Goal: Transaction & Acquisition: Purchase product/service

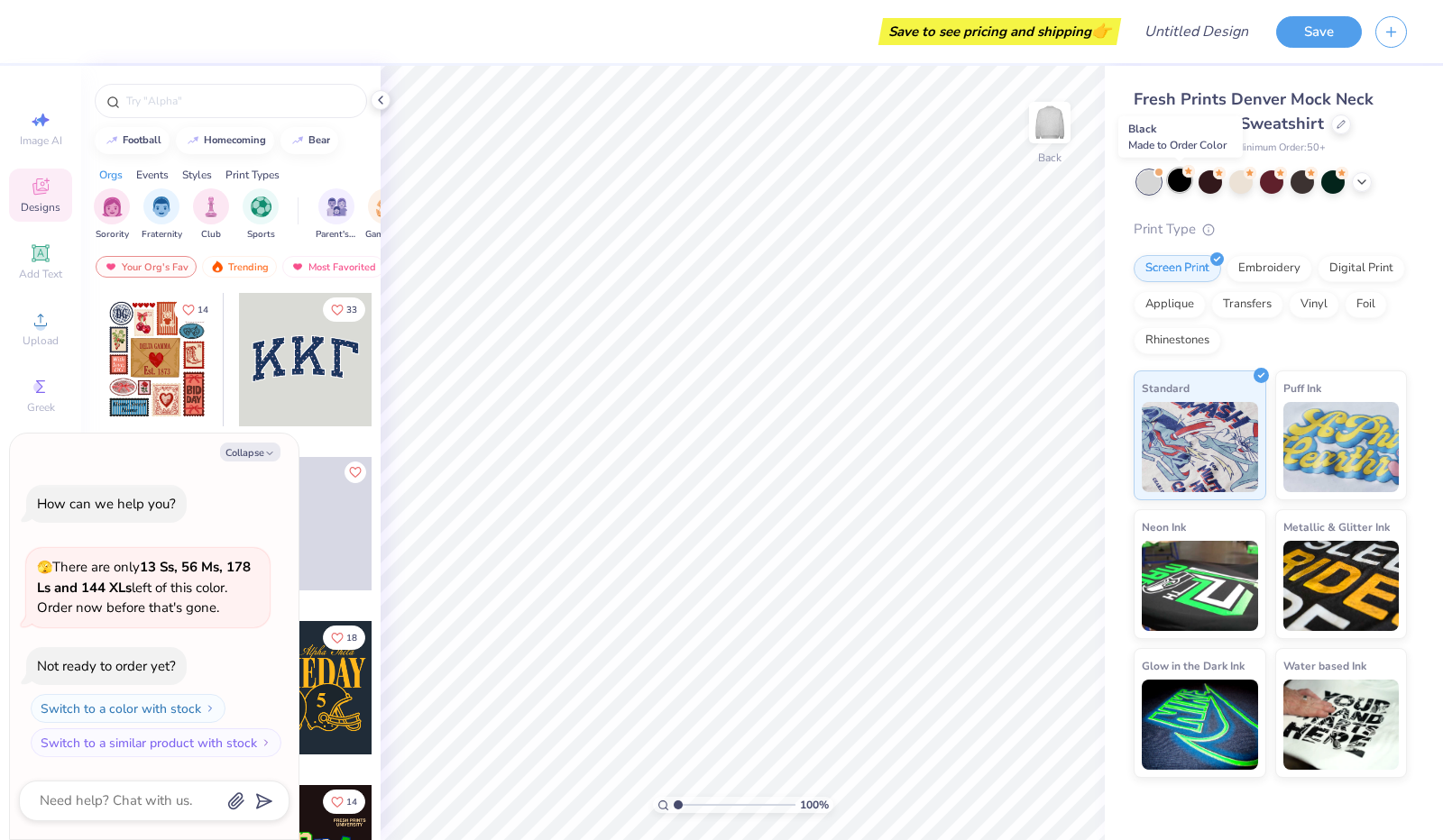
click at [1183, 181] on div at bounding box center [1180, 180] width 23 height 23
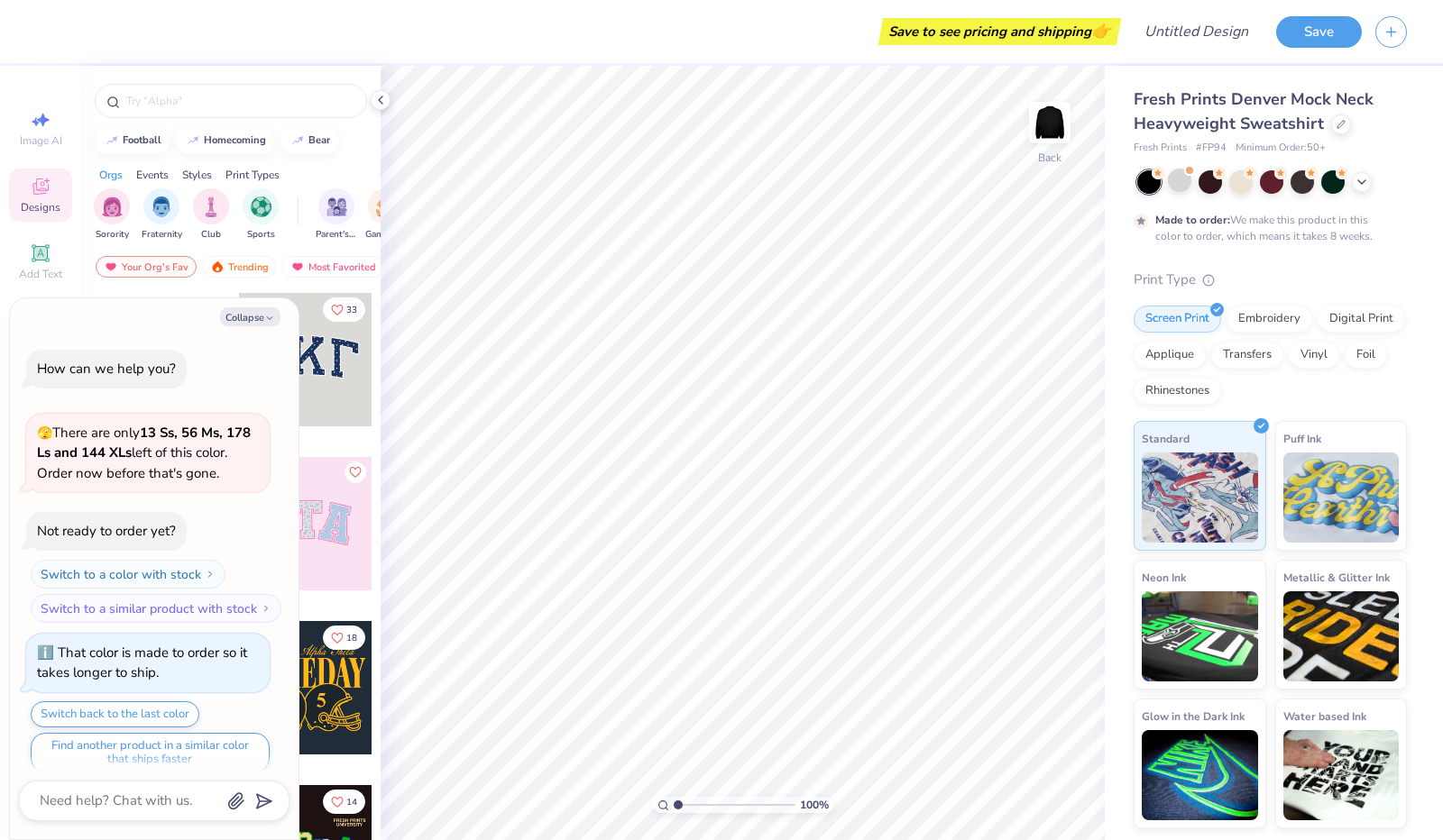
scroll to position [12, 0]
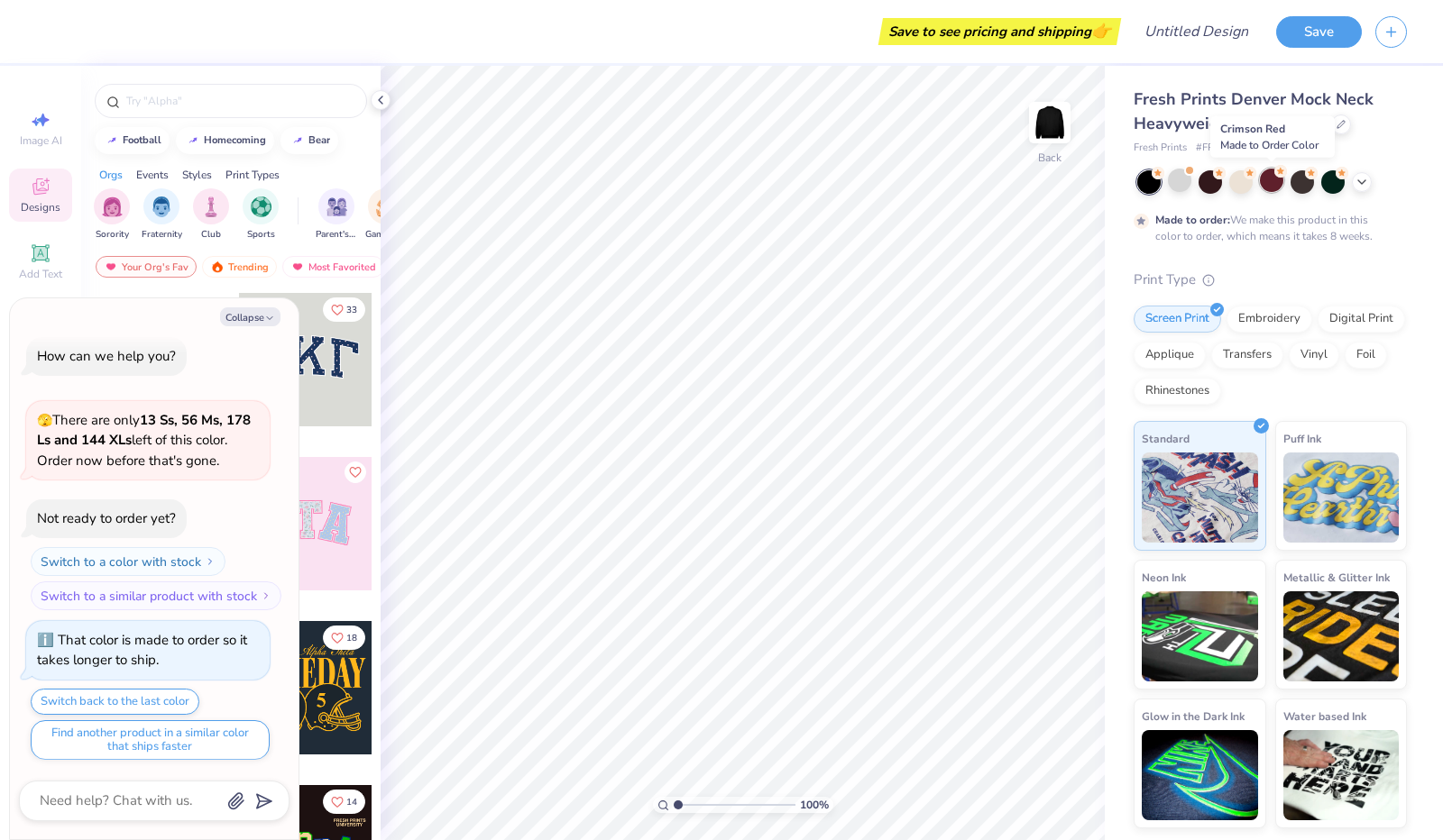
click at [1263, 190] on div at bounding box center [1271, 180] width 23 height 23
click at [34, 261] on icon at bounding box center [40, 253] width 17 height 17
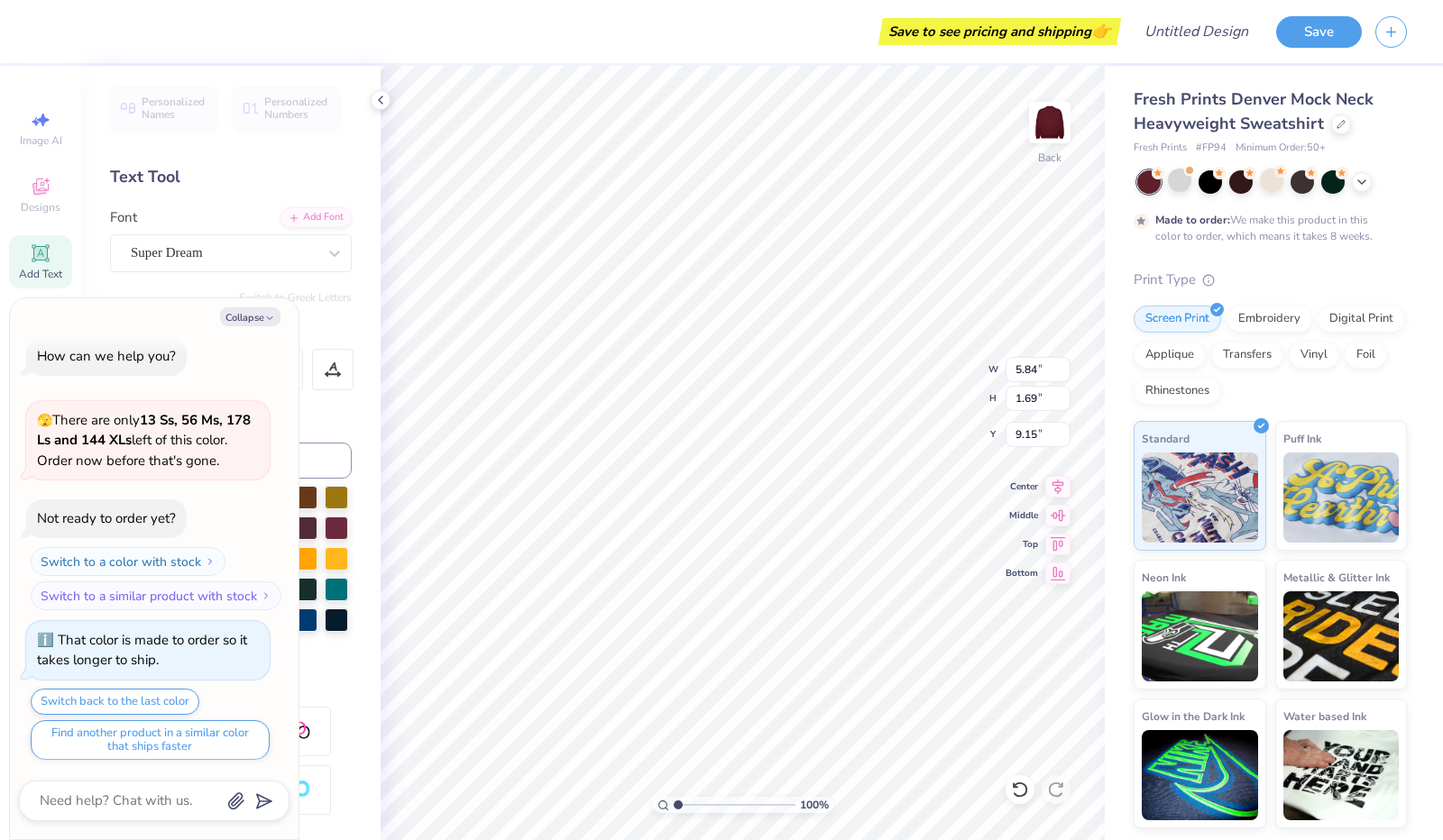
type textarea "x"
type input "4.13"
click at [298, 252] on div "Super Dream" at bounding box center [224, 252] width 190 height 28
click at [264, 319] on icon "button" at bounding box center [269, 318] width 11 height 11
type textarea "x"
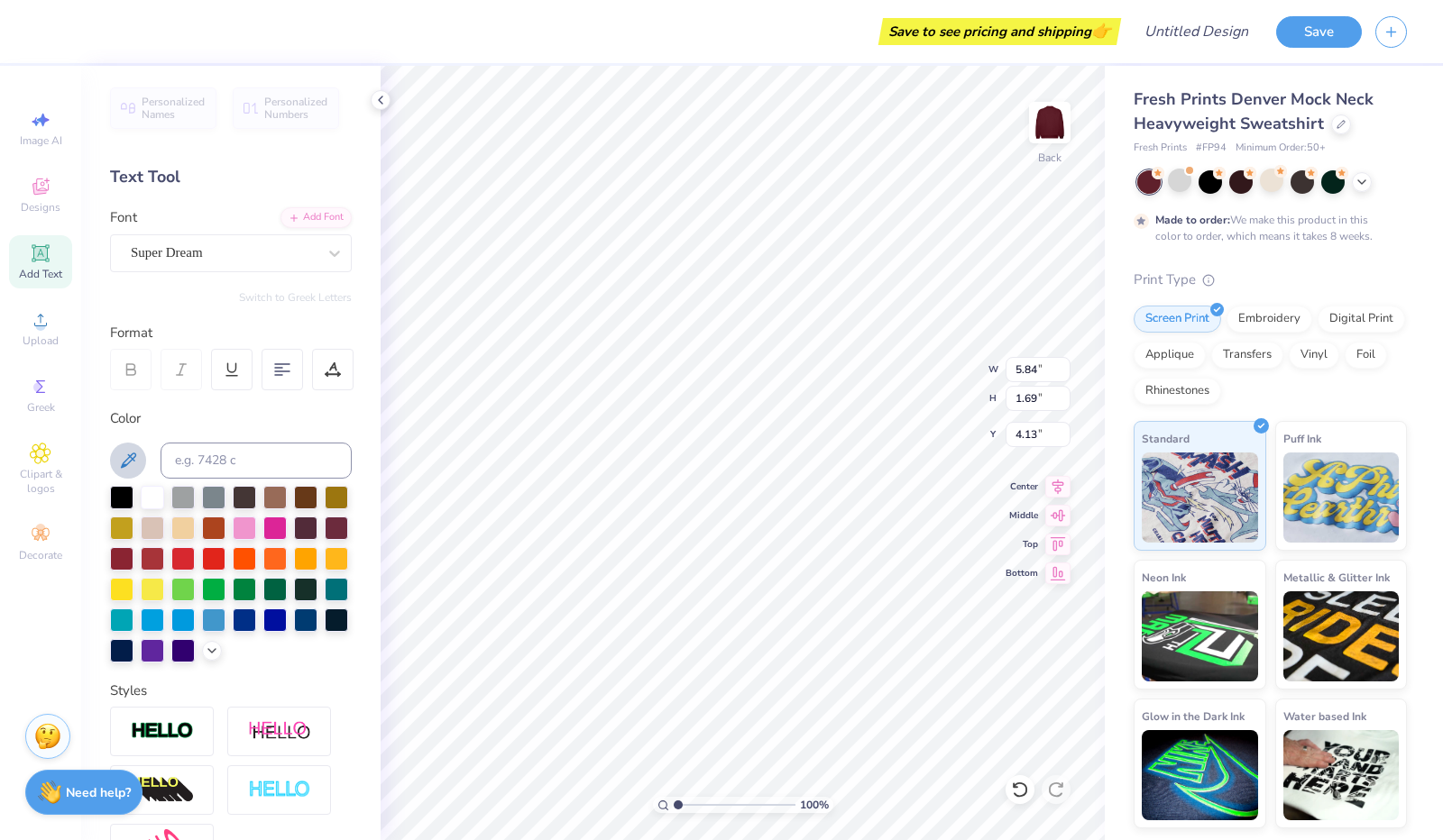
click at [132, 461] on icon at bounding box center [127, 461] width 22 height 22
drag, startPoint x: 132, startPoint y: 461, endPoint x: 242, endPoint y: 555, distance: 144.7
click at [242, 555] on div "Color" at bounding box center [231, 535] width 241 height 255
click at [119, 458] on icon at bounding box center [127, 461] width 22 height 22
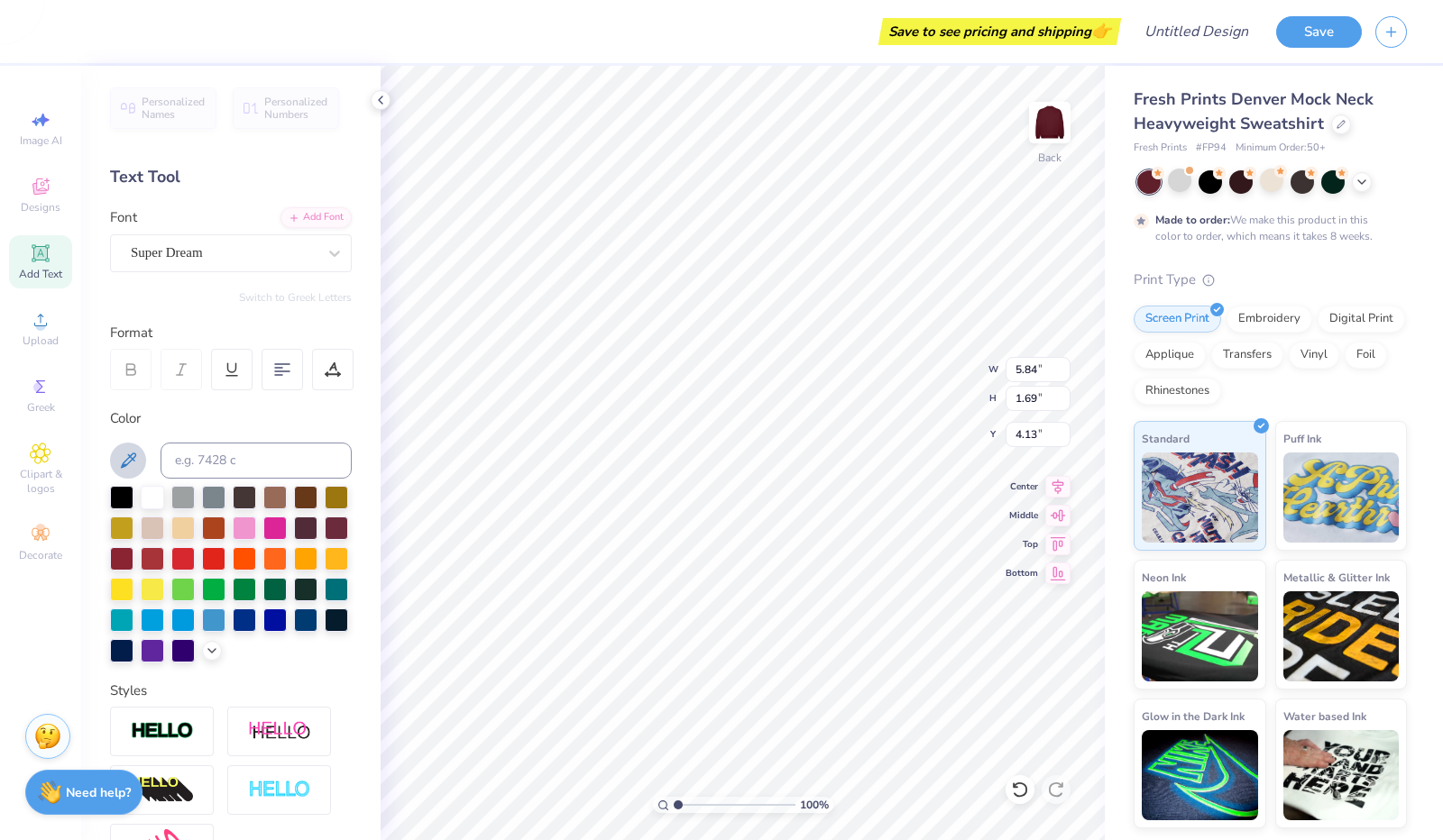
click at [119, 458] on icon at bounding box center [127, 461] width 22 height 22
click at [133, 584] on div at bounding box center [122, 588] width 23 height 23
drag, startPoint x: 209, startPoint y: 584, endPoint x: 208, endPoint y: 596, distance: 12.0
click at [133, 596] on div at bounding box center [122, 588] width 23 height 23
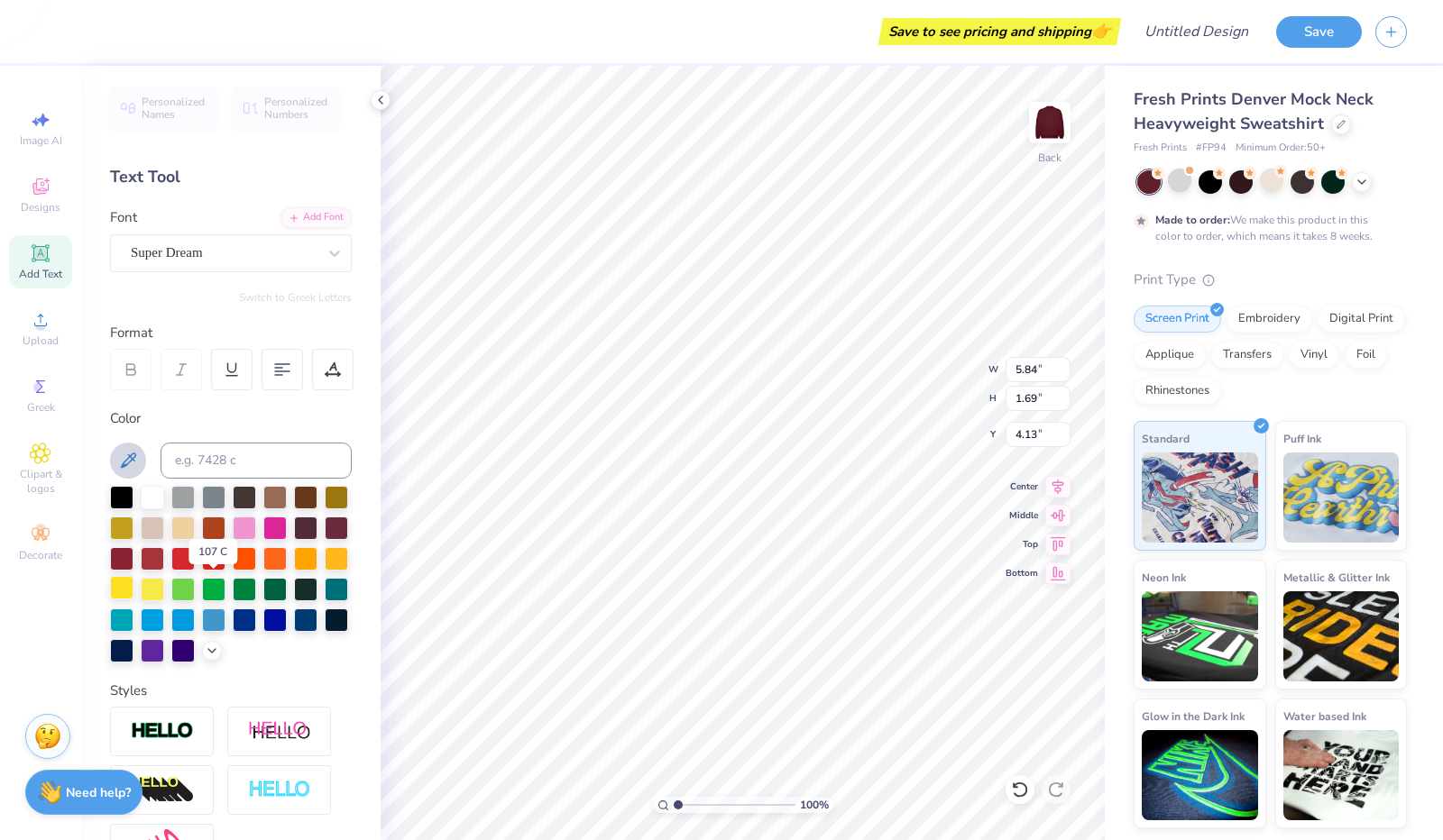
click at [133, 596] on div at bounding box center [122, 588] width 23 height 23
click at [253, 463] on input at bounding box center [257, 461] width 192 height 36
click at [229, 459] on input at bounding box center [257, 461] width 192 height 36
drag, startPoint x: 131, startPoint y: 461, endPoint x: 223, endPoint y: 573, distance: 144.9
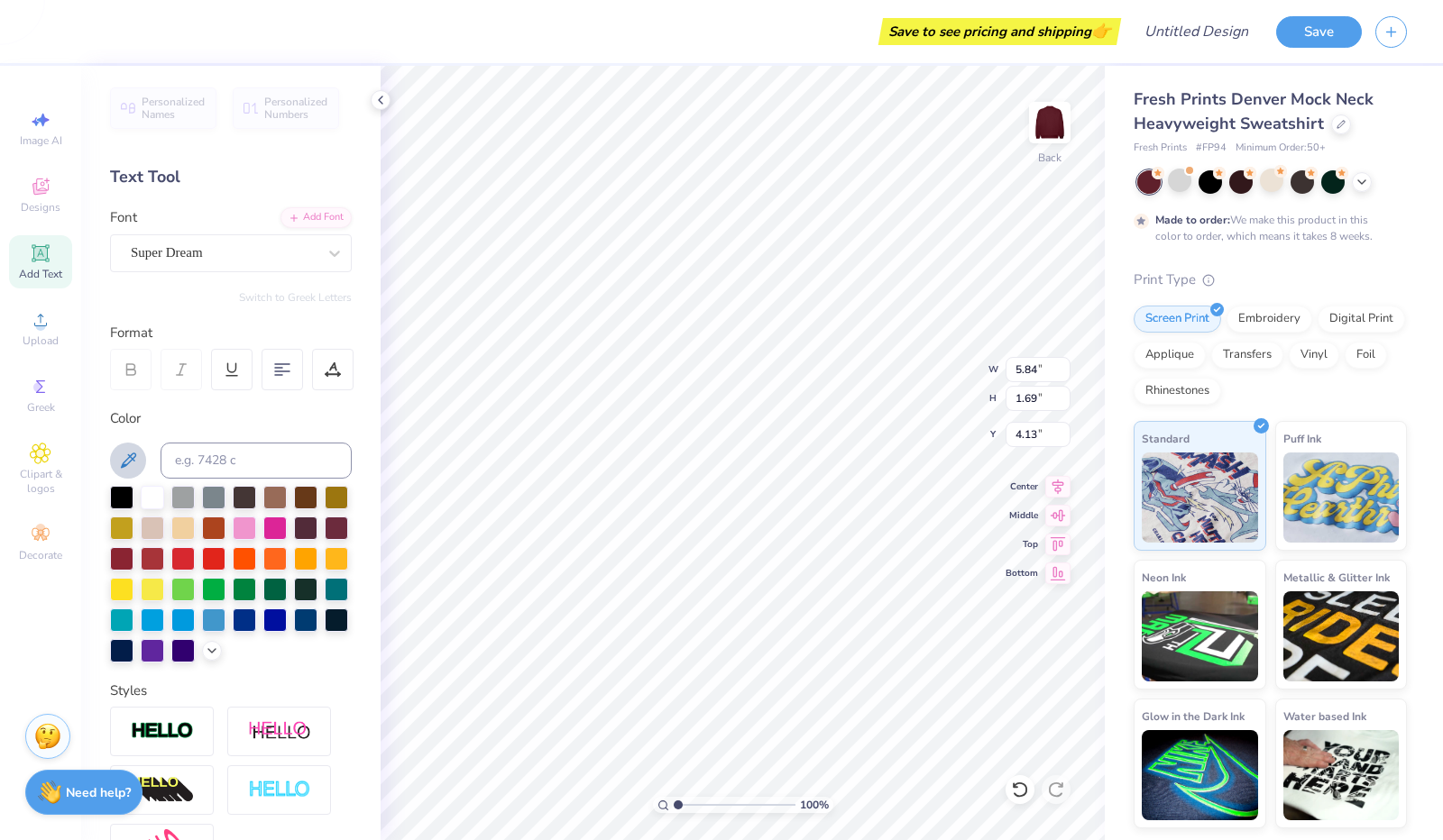
click at [223, 573] on div at bounding box center [231, 574] width 241 height 177
click at [205, 656] on icon at bounding box center [212, 648] width 14 height 14
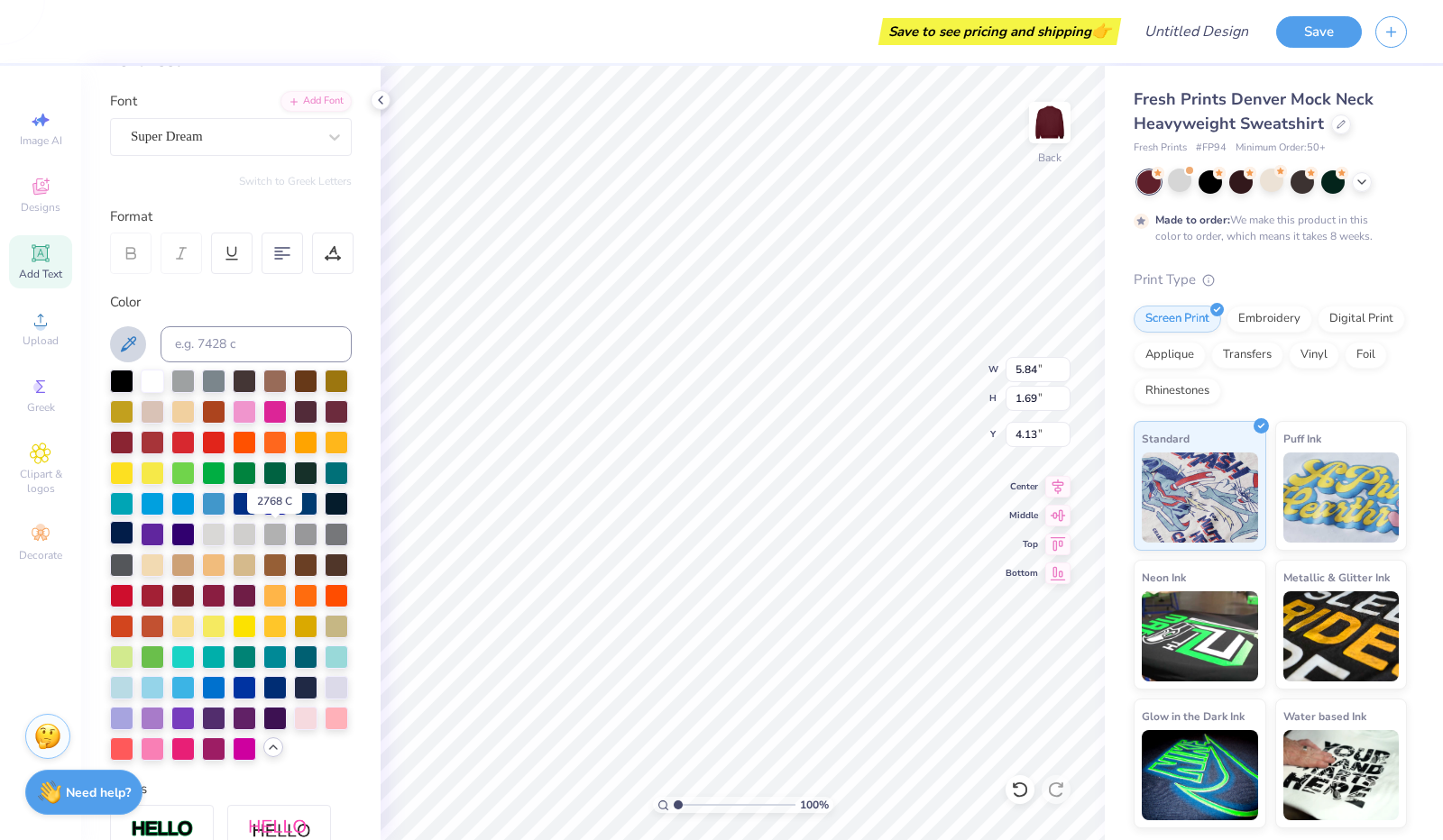
scroll to position [114, 0]
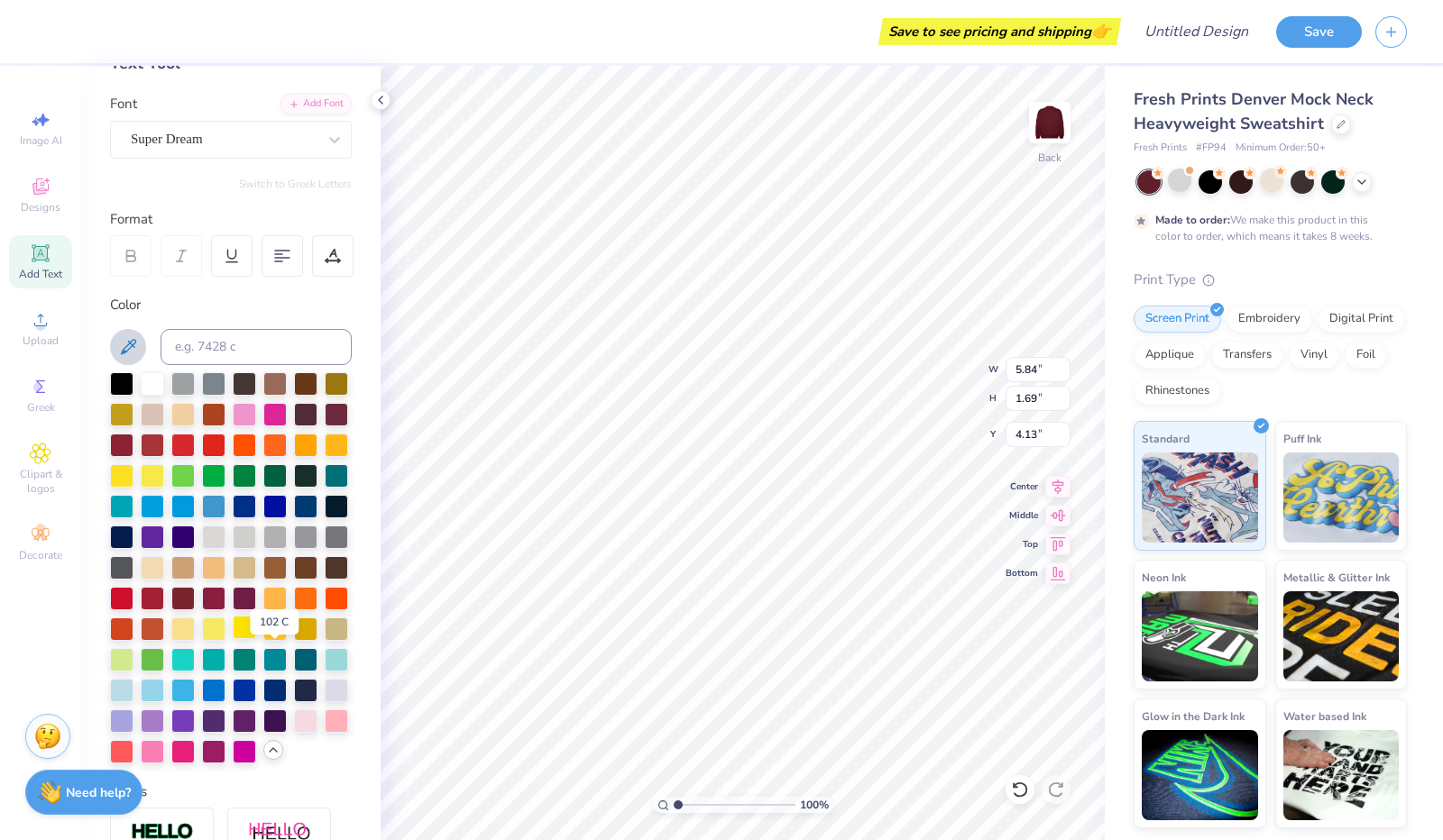
click at [256, 640] on div at bounding box center [244, 627] width 23 height 23
click at [286, 640] on div at bounding box center [275, 627] width 23 height 23
click at [141, 578] on div at bounding box center [152, 566] width 23 height 23
click at [202, 578] on div at bounding box center [214, 566] width 23 height 23
type input "5.85"
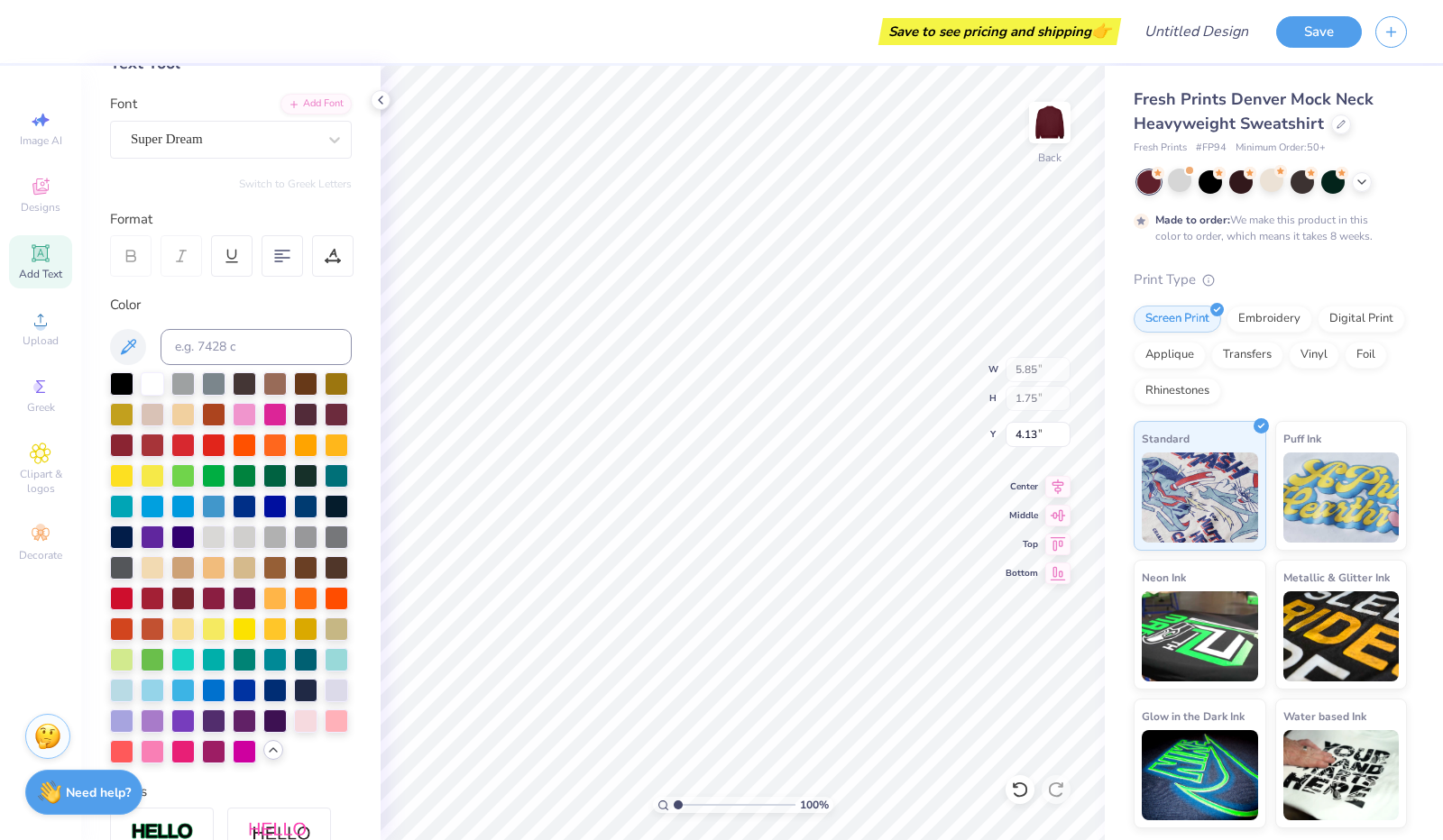
type input "1.75"
type input "4.11"
type input "5.84"
type input "1.69"
type input "3.00"
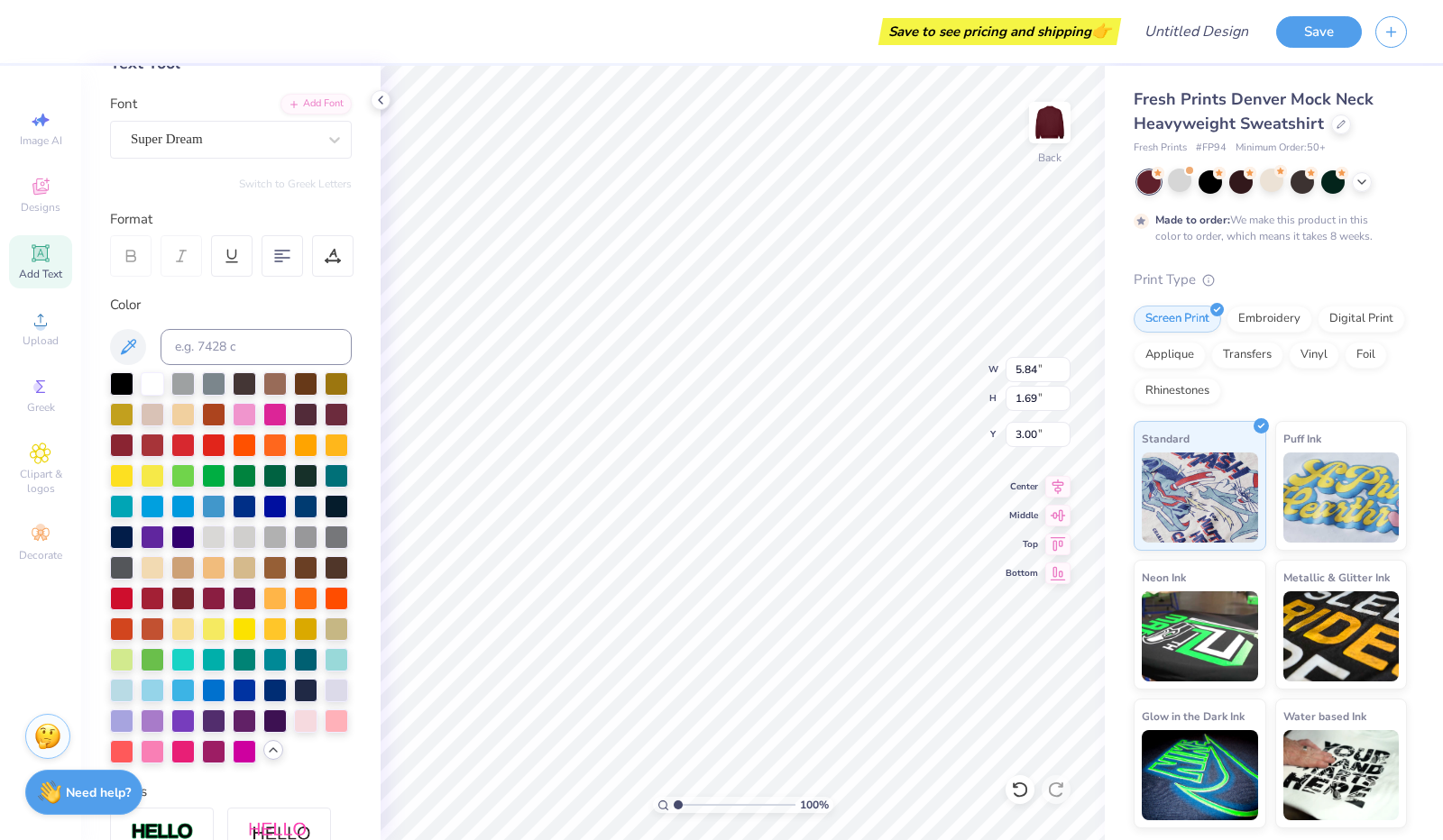
scroll to position [14, 2]
type textarea "T"
type textarea "Dev"
type textarea "DEVEve"
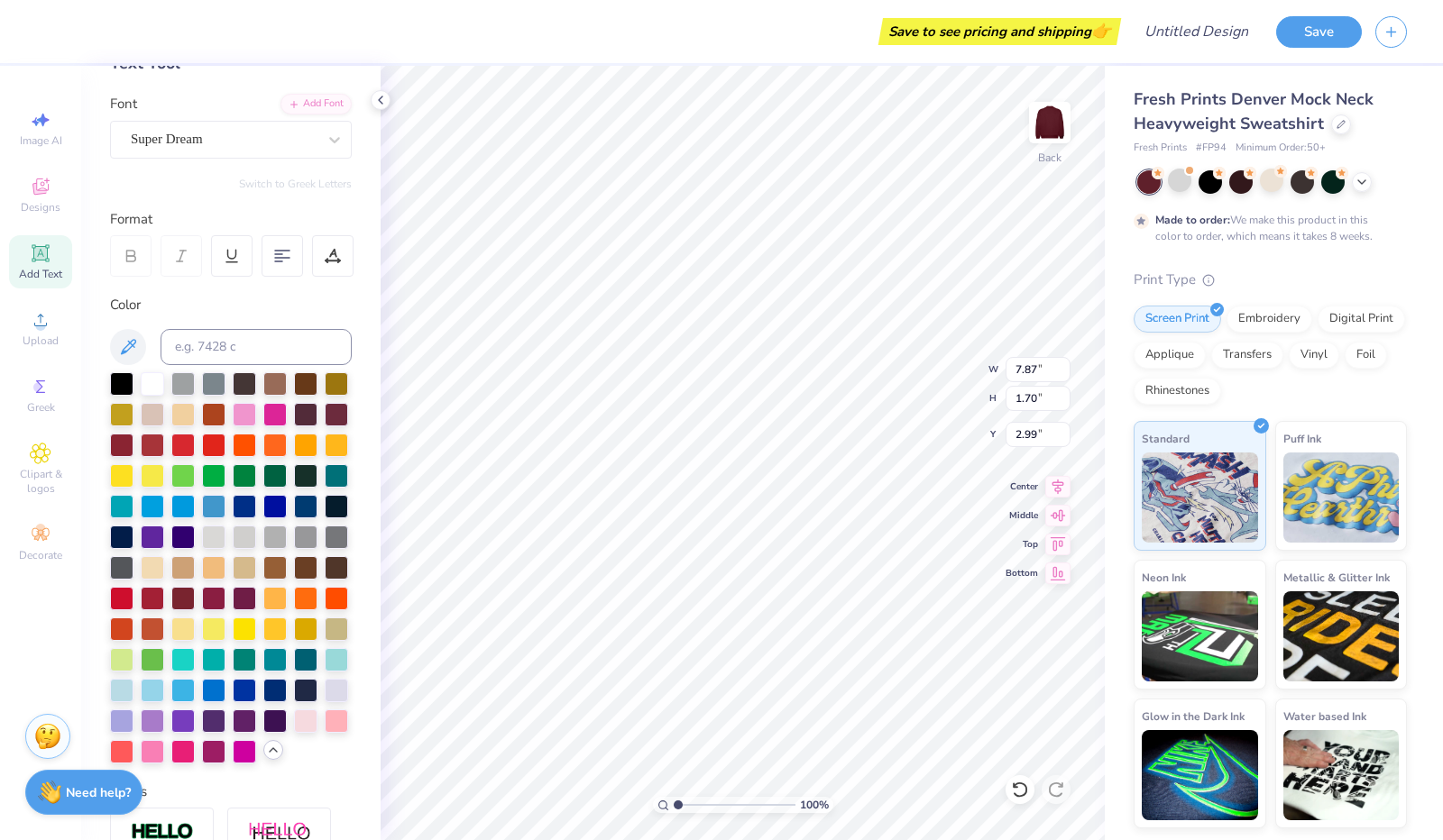
type textarea "DEVE"
click at [136, 252] on icon at bounding box center [130, 256] width 16 height 16
click at [227, 140] on div "Super Dream" at bounding box center [224, 139] width 190 height 28
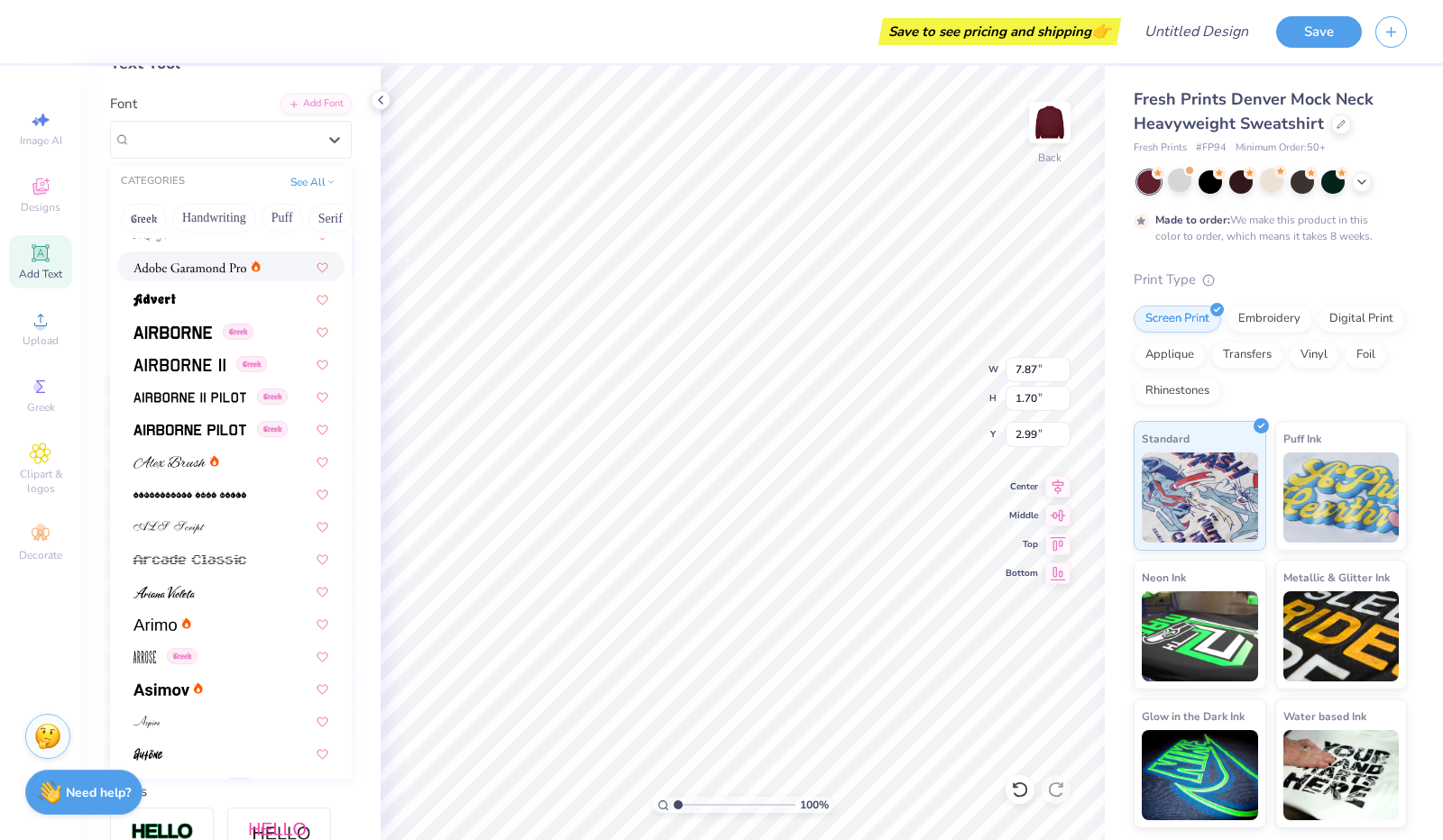
scroll to position [240, 0]
click at [209, 276] on span at bounding box center [190, 268] width 113 height 19
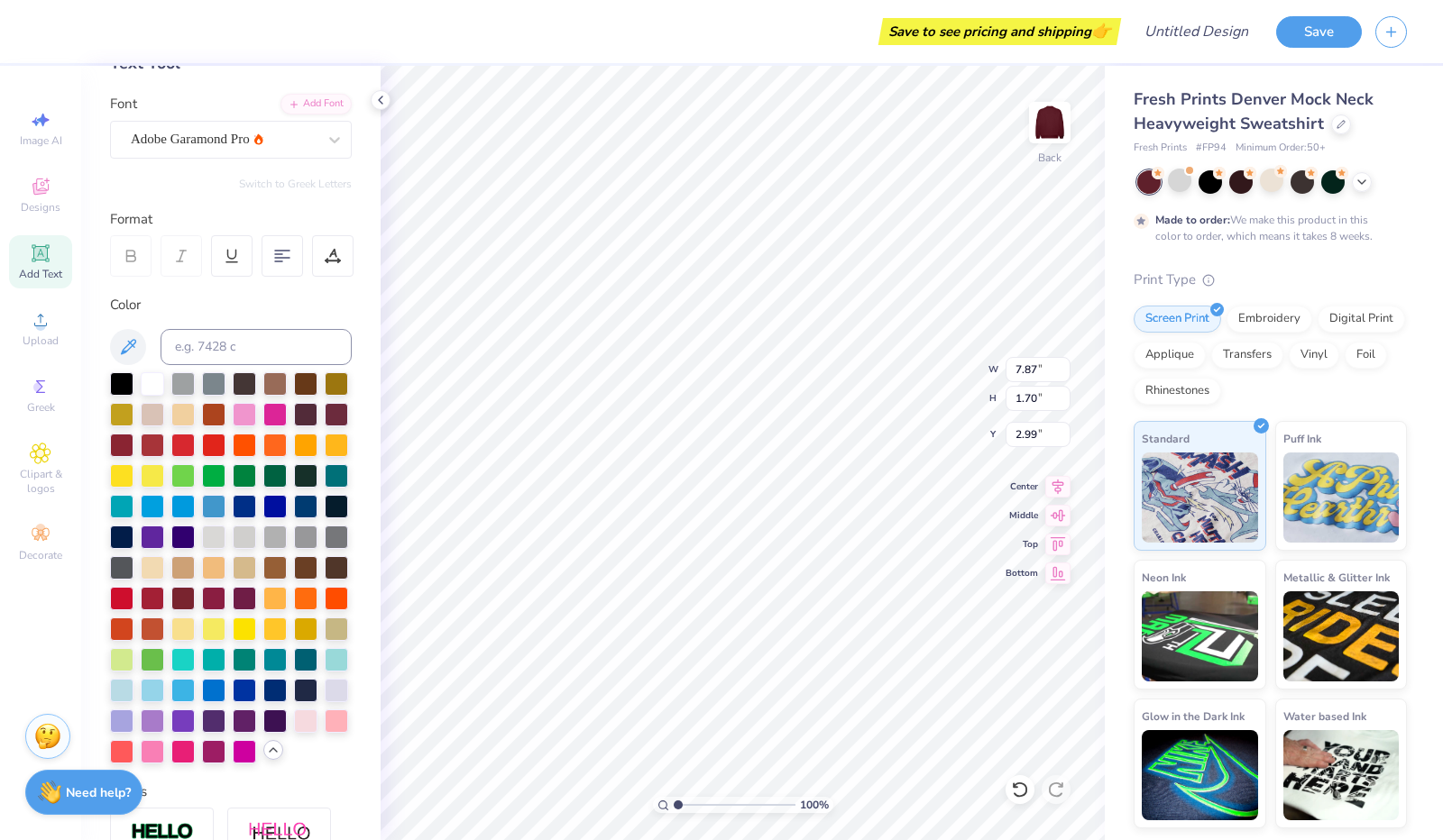
click at [138, 262] on icon at bounding box center [130, 256] width 16 height 16
click at [125, 257] on icon at bounding box center [130, 256] width 16 height 16
click at [139, 257] on div at bounding box center [130, 256] width 41 height 41
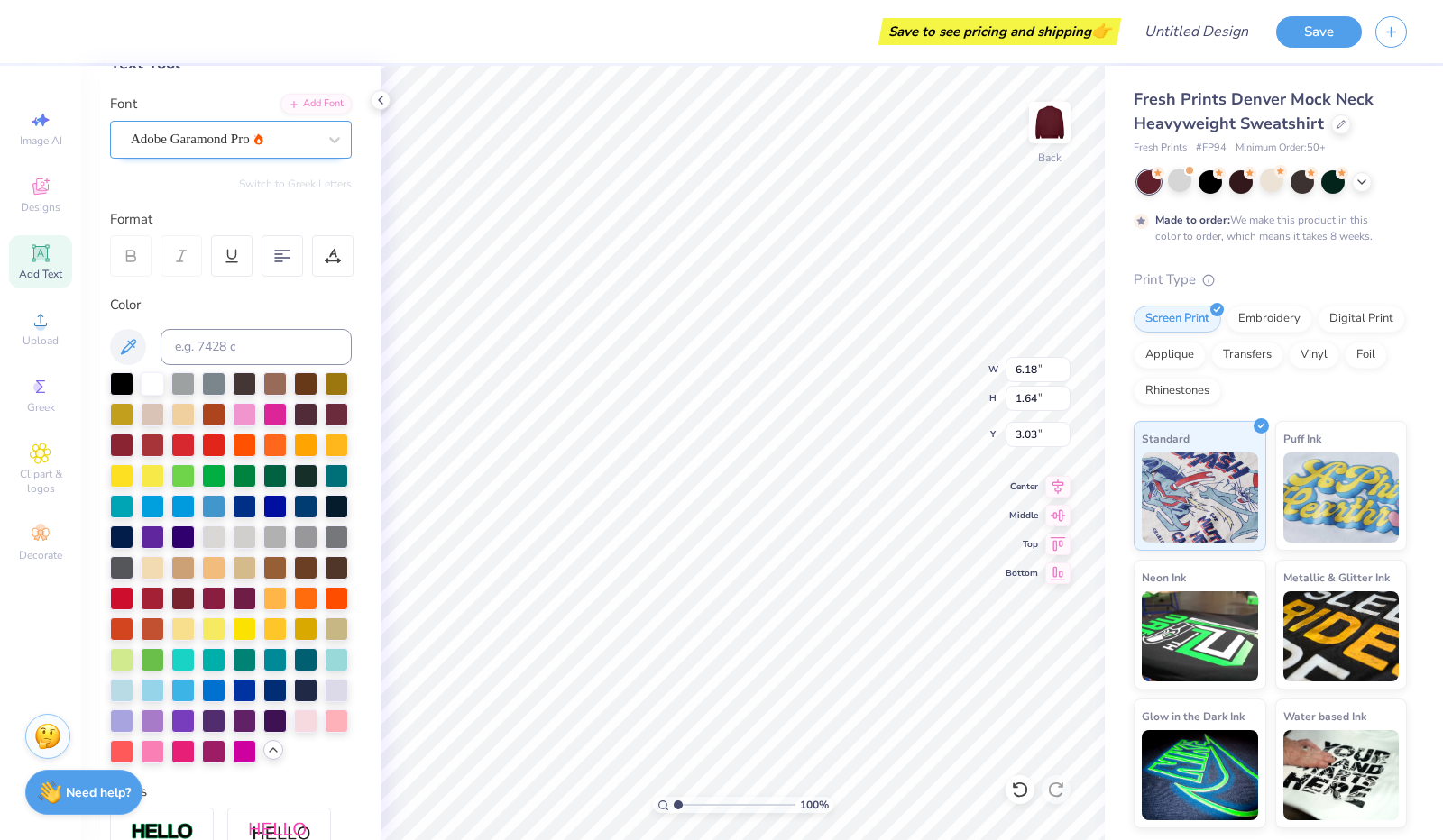
click at [292, 145] on div "Adobe Garamond Pro" at bounding box center [224, 139] width 190 height 28
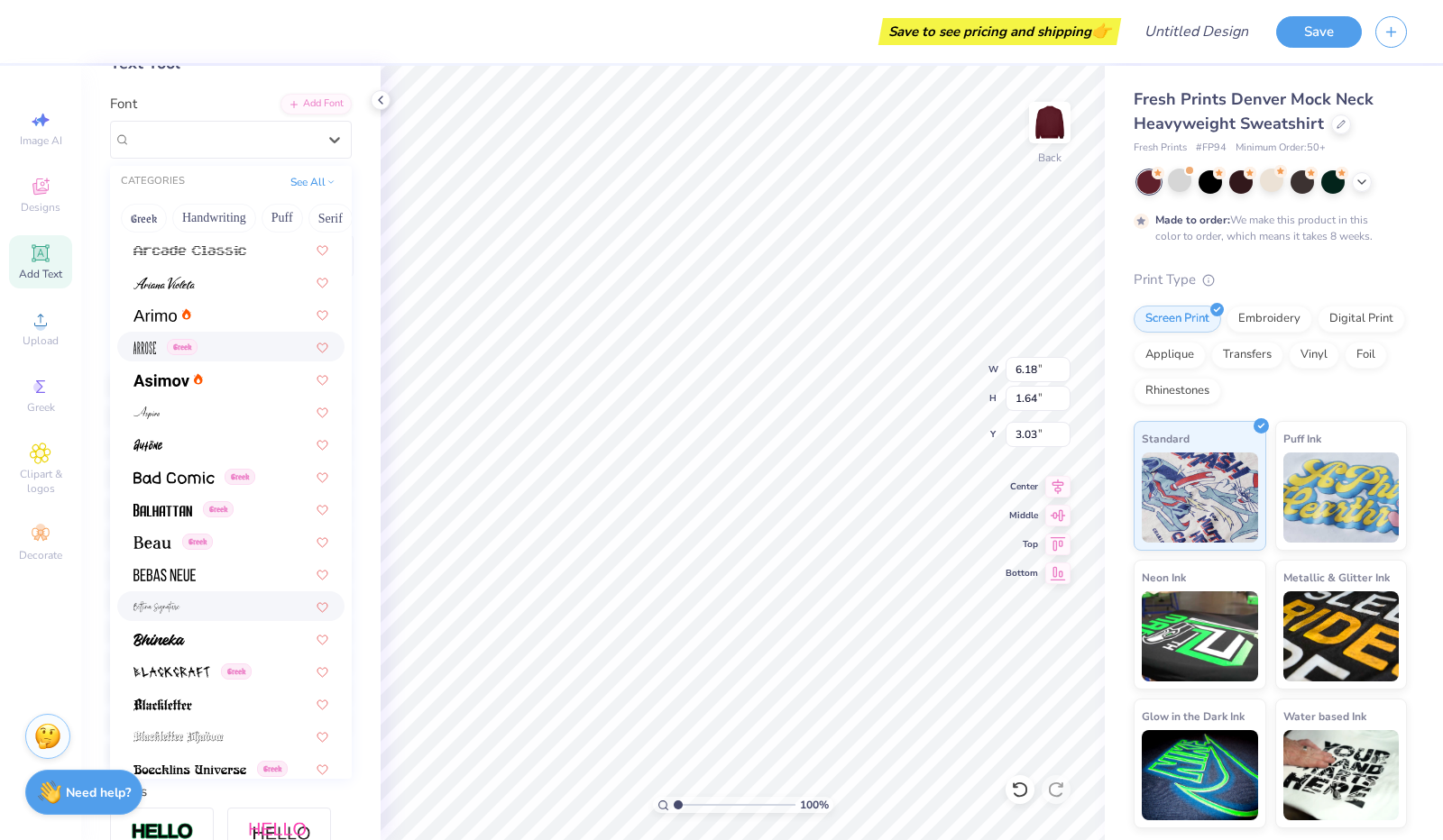
scroll to position [550, 0]
click at [229, 536] on div "Greek" at bounding box center [230, 543] width 195 height 19
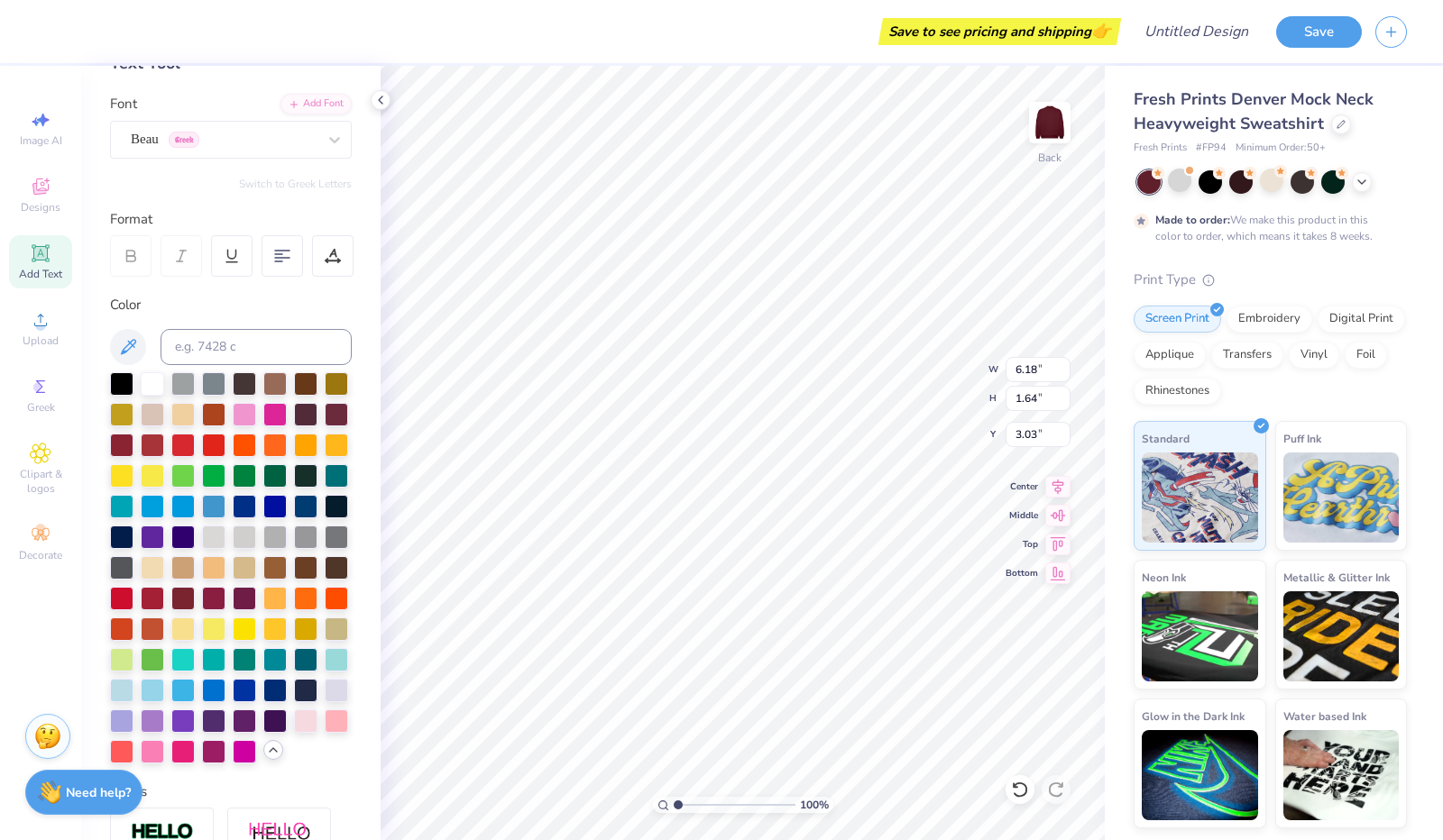
scroll to position [14, 3]
type input "3.00"
click at [213, 375] on div at bounding box center [214, 382] width 23 height 23
click at [278, 381] on div at bounding box center [275, 382] width 23 height 23
type input "7.22"
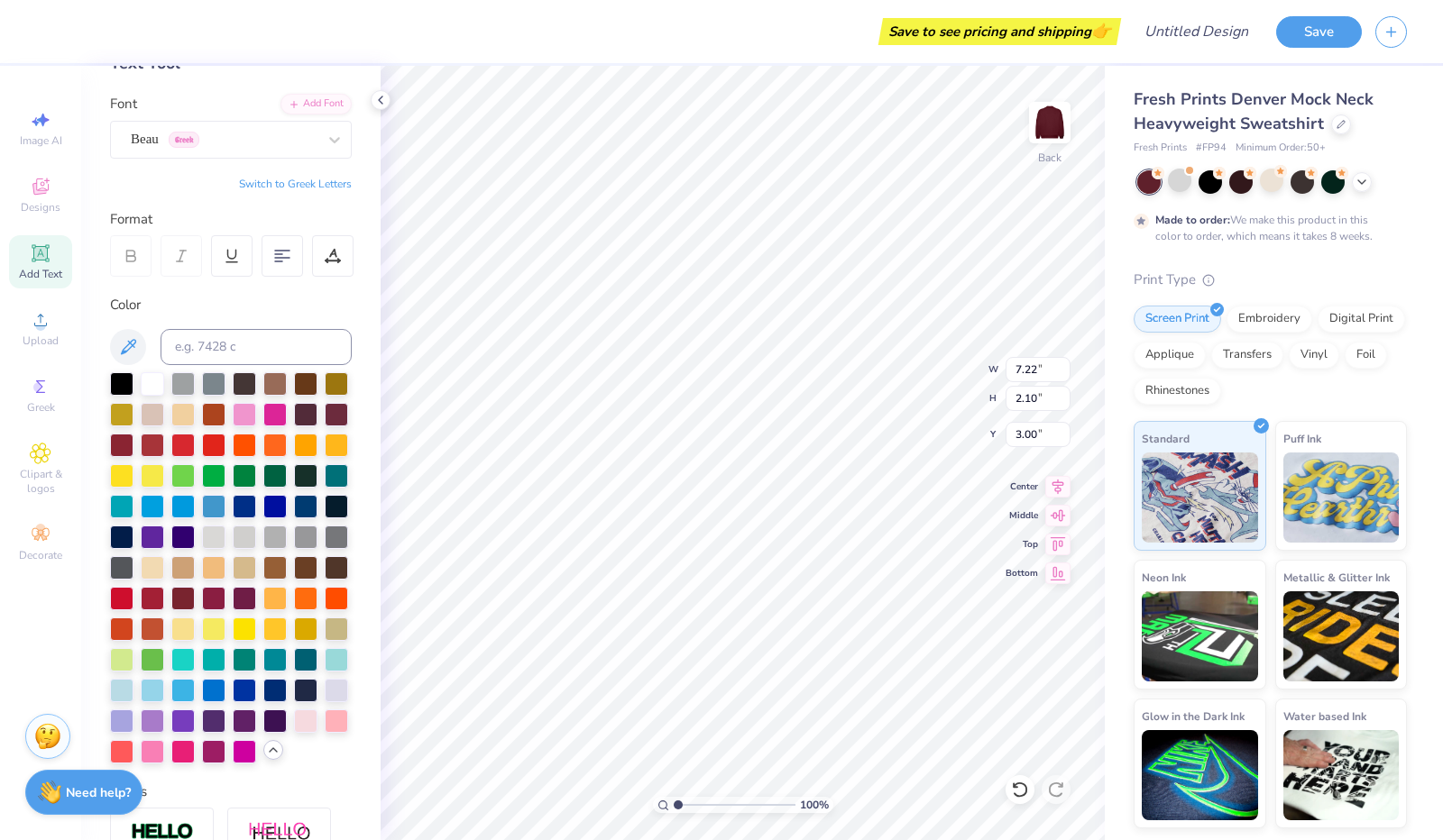
type input "2.10"
type input "3.27"
click at [1177, 179] on div at bounding box center [1180, 180] width 23 height 23
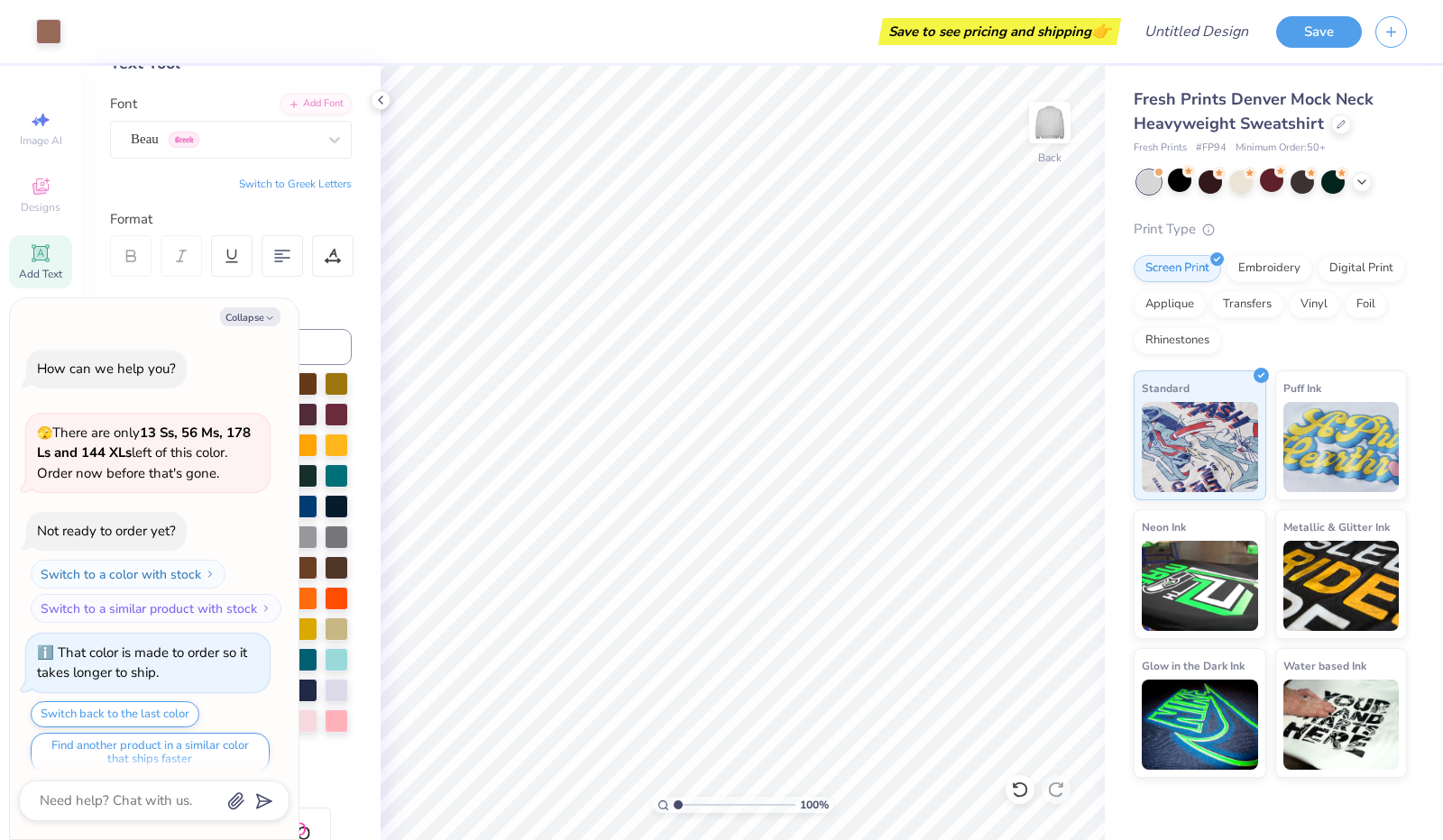
scroll to position [337, 0]
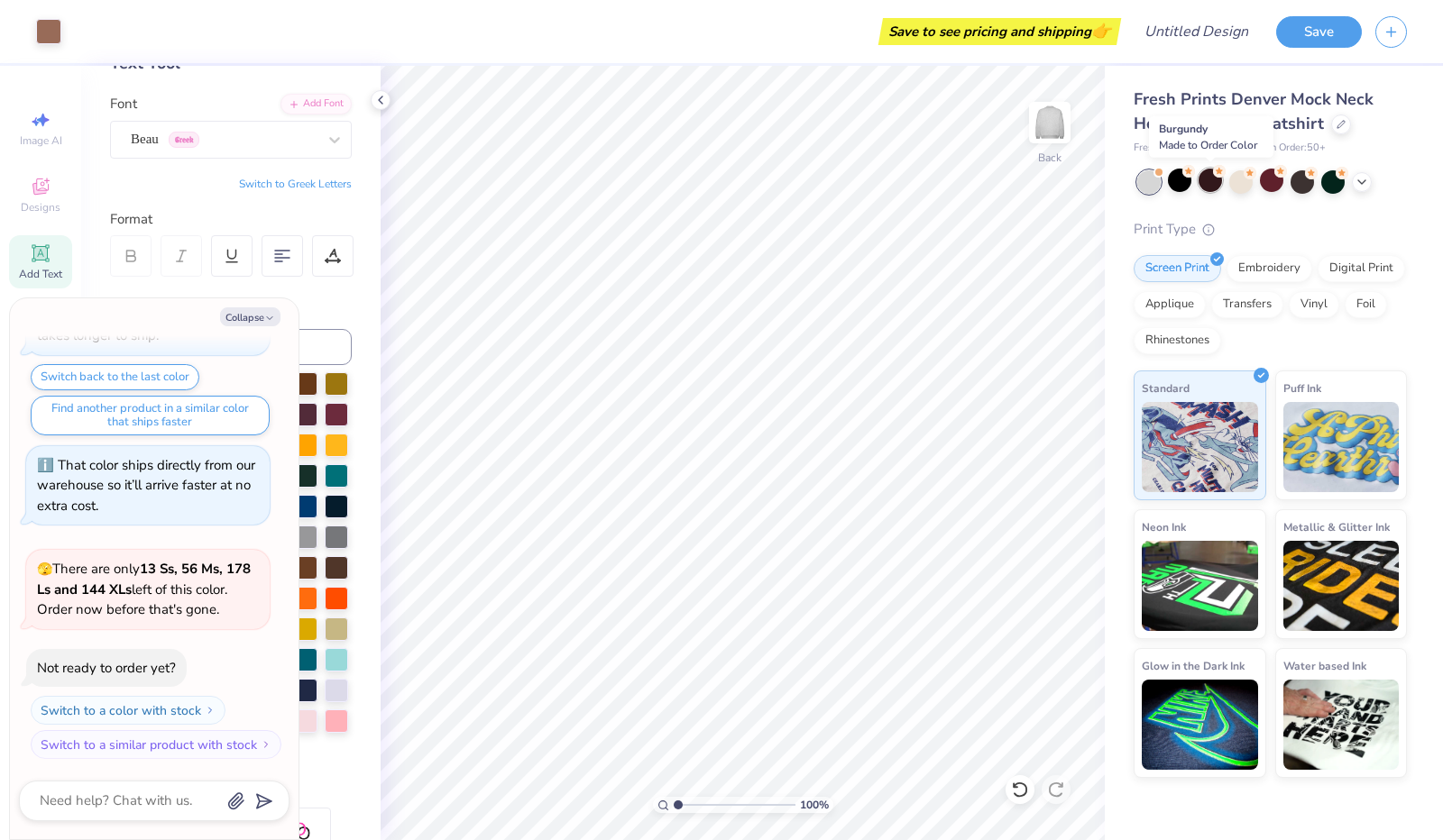
click at [1214, 185] on div at bounding box center [1210, 180] width 23 height 23
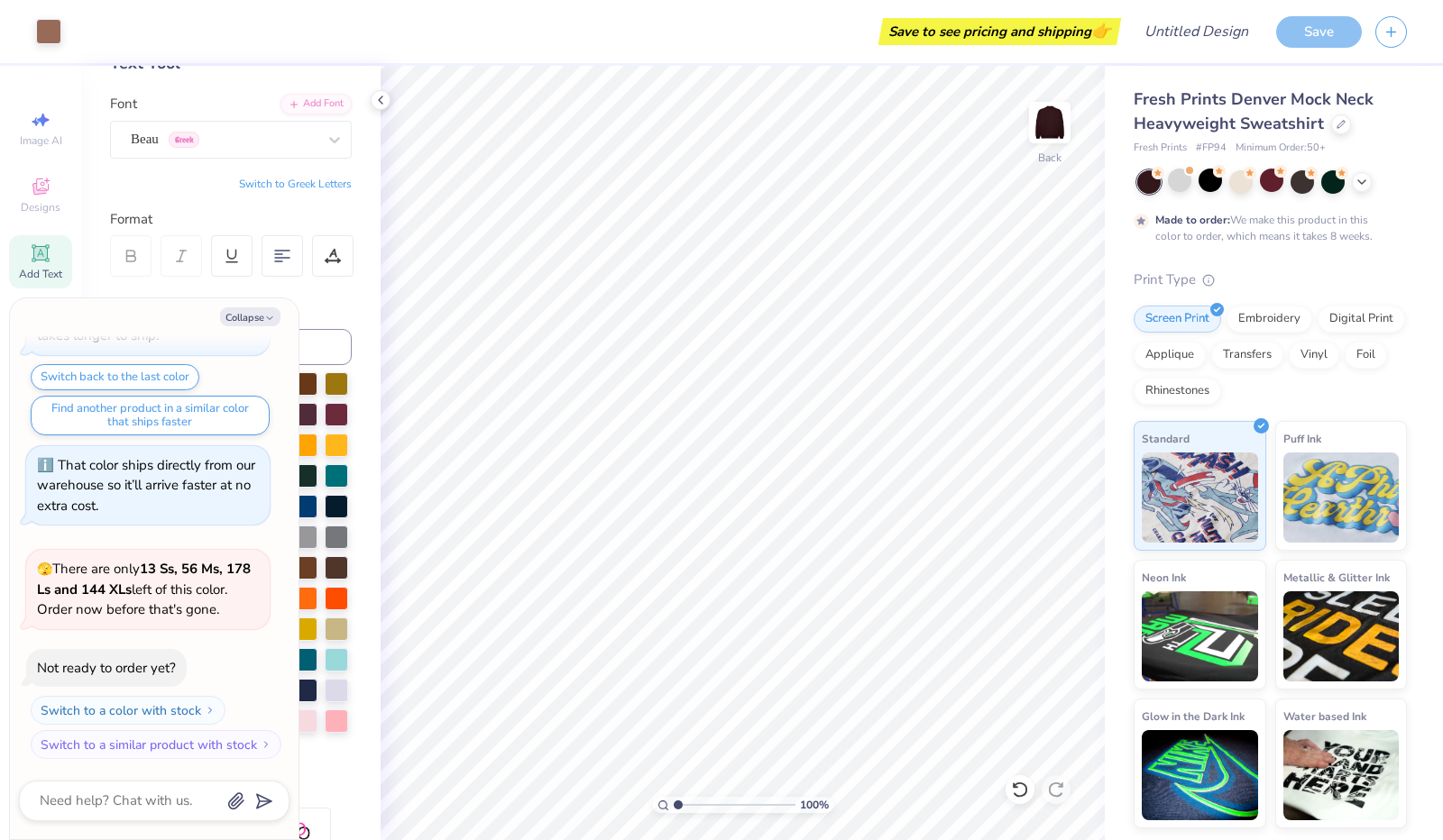
scroll to position [486, 0]
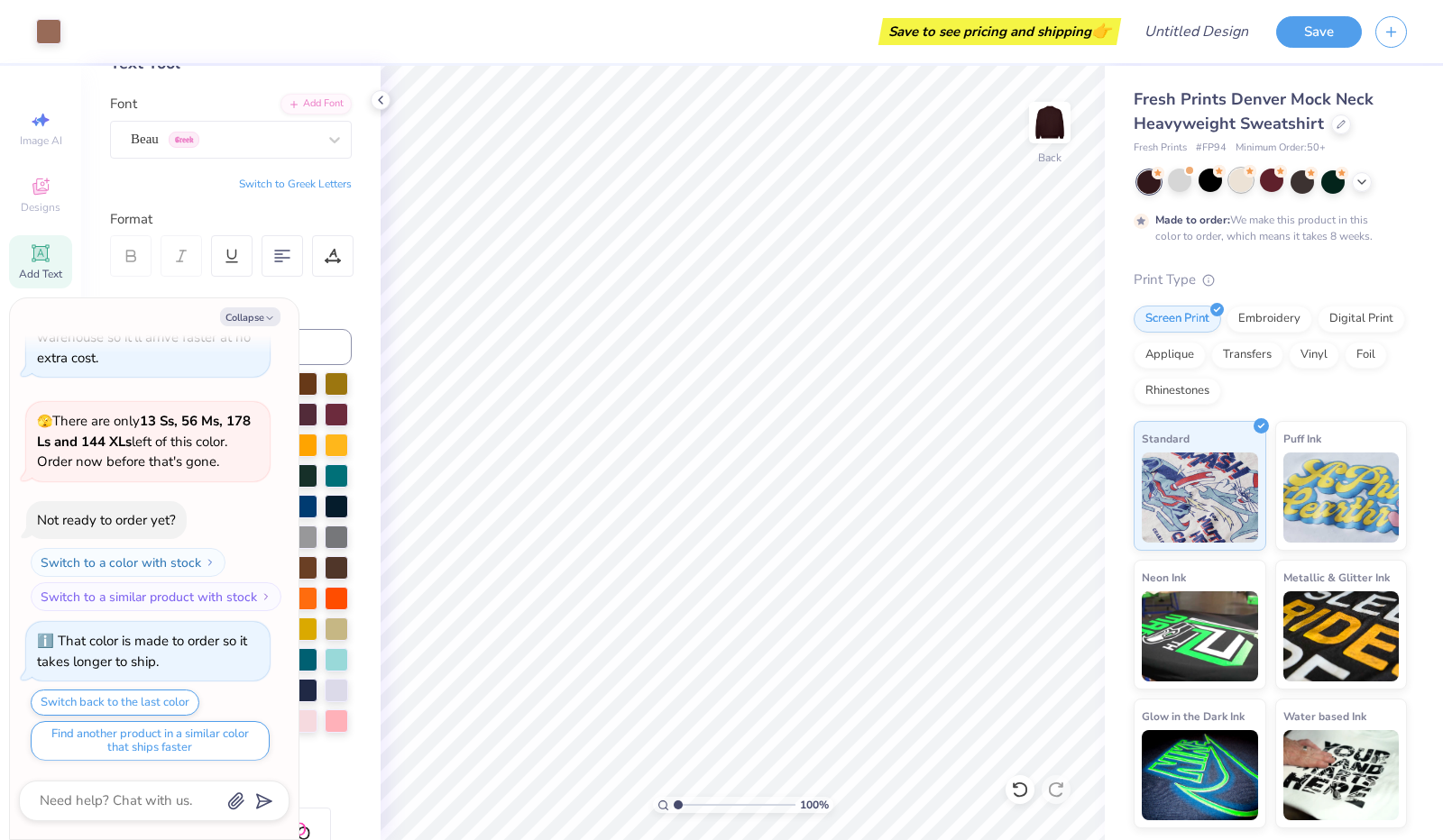
click at [1235, 185] on div at bounding box center [1241, 180] width 23 height 23
click at [1267, 186] on div at bounding box center [1271, 180] width 23 height 23
click at [1295, 192] on div at bounding box center [1302, 180] width 23 height 23
click at [1330, 190] on div at bounding box center [1333, 180] width 23 height 23
click at [1297, 176] on div at bounding box center [1302, 180] width 23 height 23
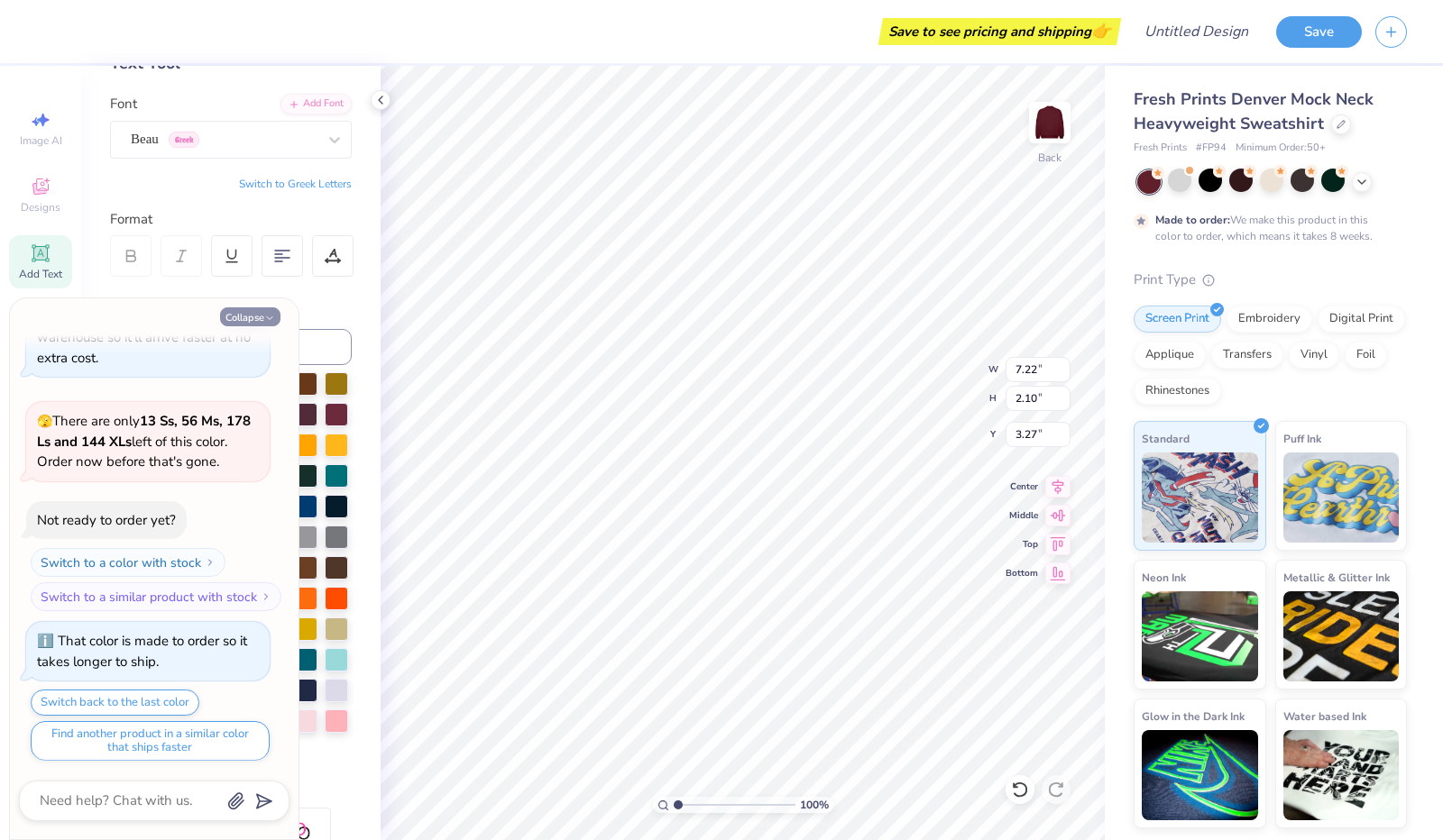
click at [254, 313] on button "Collapse" at bounding box center [250, 317] width 60 height 19
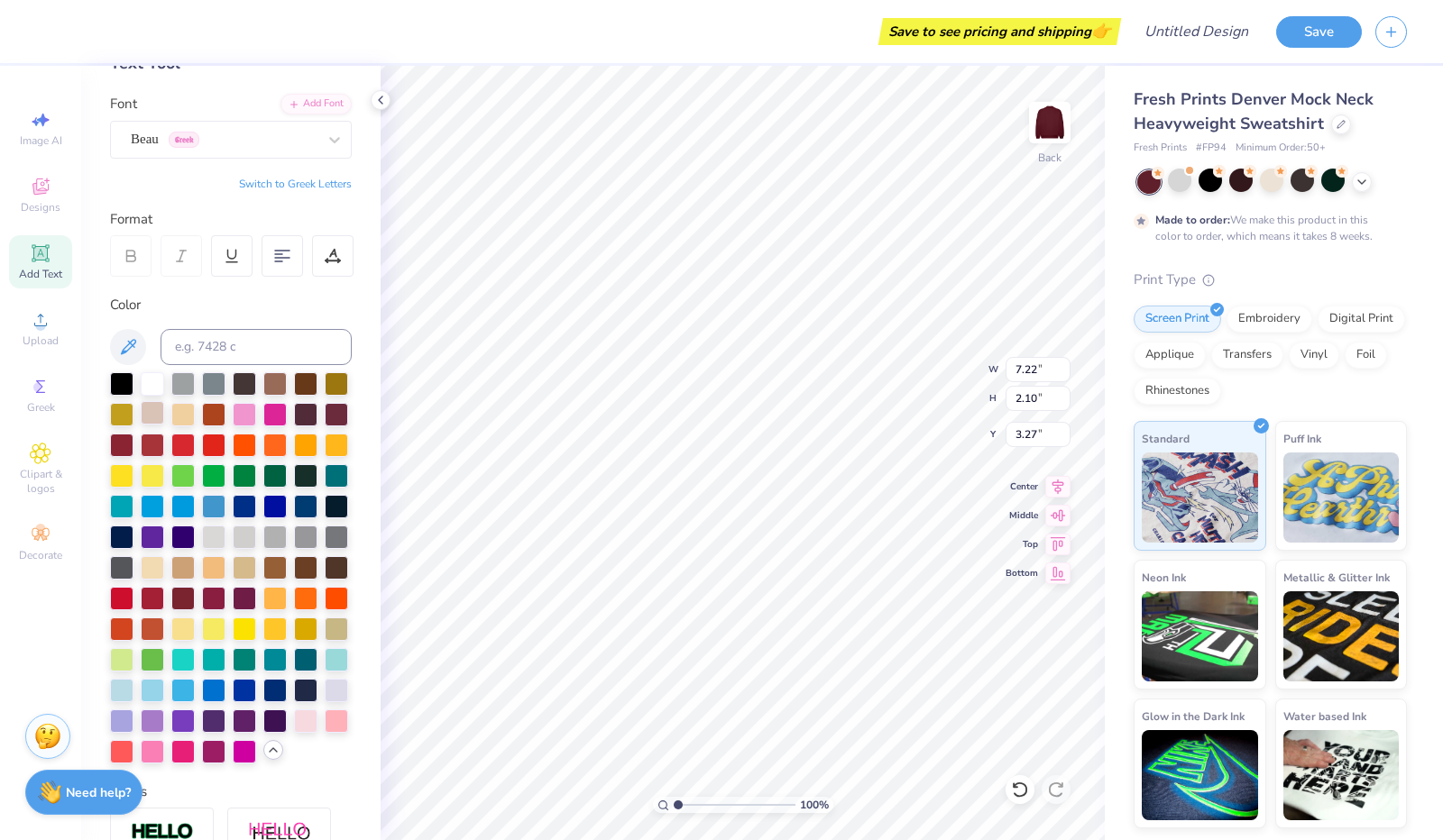
click at [164, 412] on div at bounding box center [152, 413] width 23 height 23
click at [195, 409] on div at bounding box center [183, 413] width 23 height 23
click at [225, 408] on div at bounding box center [214, 413] width 23 height 23
click at [256, 412] on div at bounding box center [244, 413] width 23 height 23
click at [327, 409] on div at bounding box center [231, 568] width 241 height 392
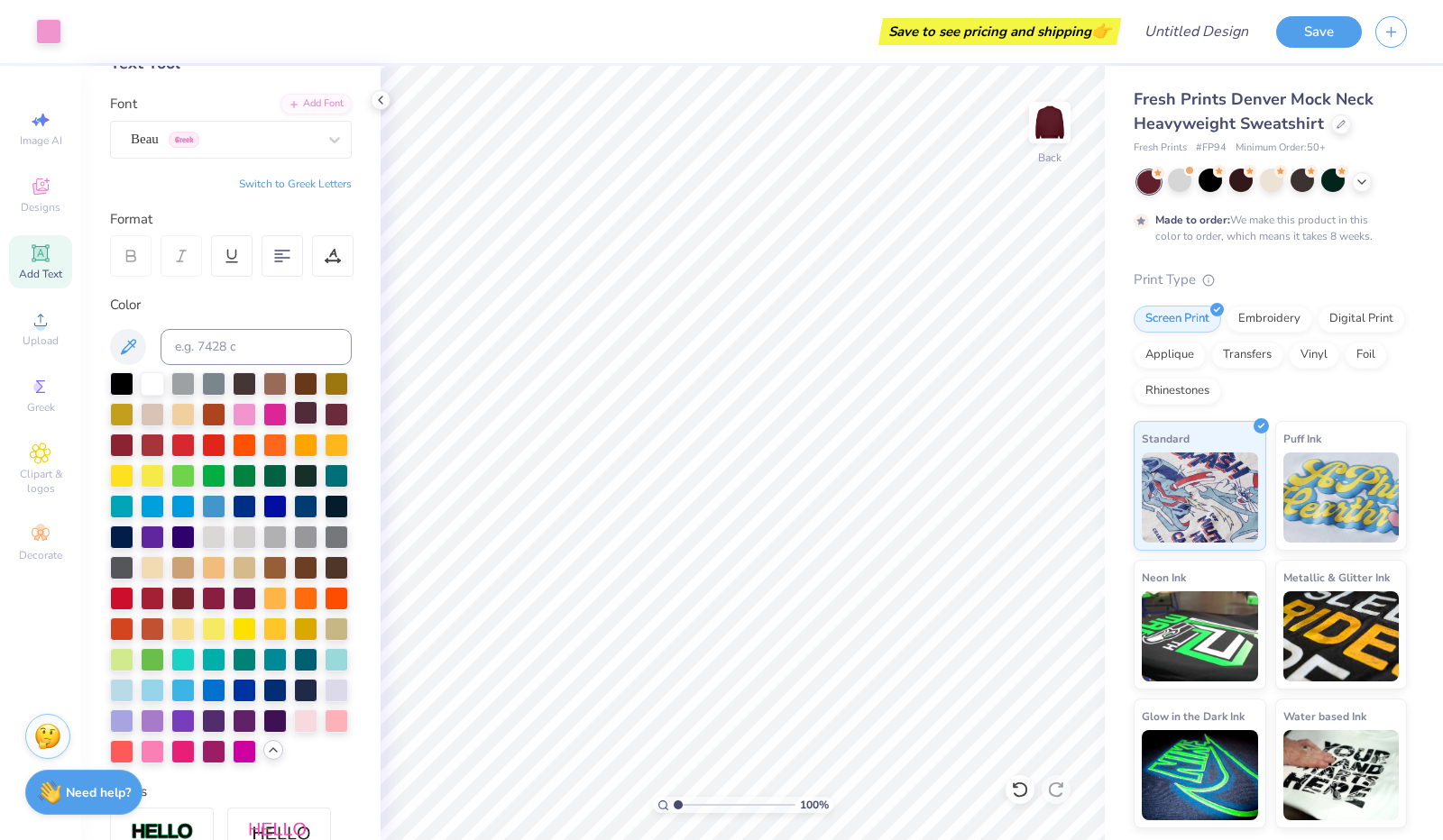
click at [294, 424] on div at bounding box center [306, 413] width 23 height 23
click at [133, 444] on div at bounding box center [122, 443] width 23 height 23
click at [164, 440] on div at bounding box center [152, 443] width 23 height 23
click at [294, 486] on div at bounding box center [306, 474] width 23 height 23
click at [202, 547] on div at bounding box center [214, 535] width 23 height 23
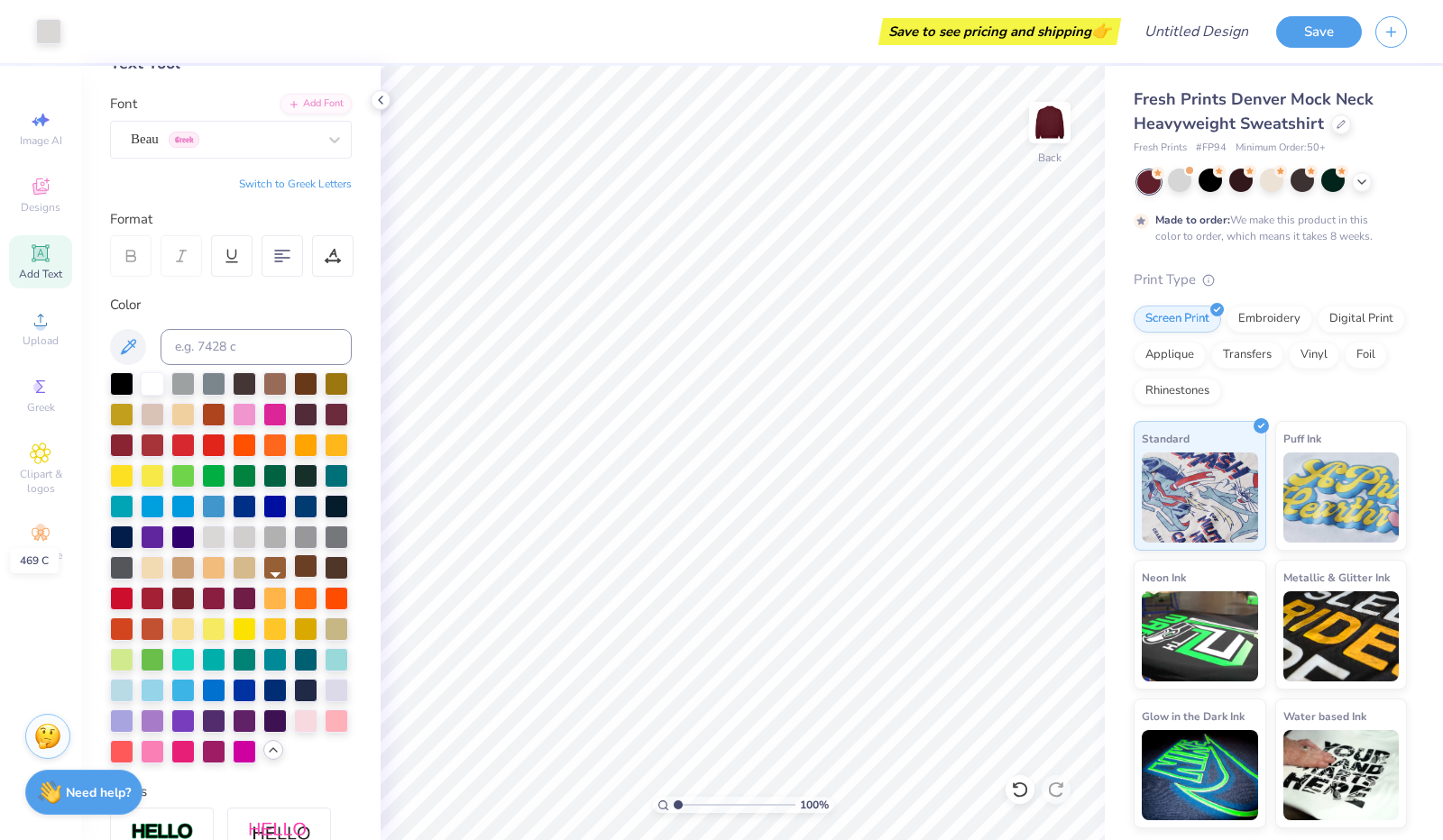
click at [294, 578] on div at bounding box center [306, 566] width 23 height 23
click at [325, 578] on div at bounding box center [336, 566] width 23 height 23
click at [263, 547] on div at bounding box center [275, 535] width 23 height 23
click at [195, 441] on div at bounding box center [183, 443] width 23 height 23
click at [164, 442] on div at bounding box center [152, 443] width 23 height 23
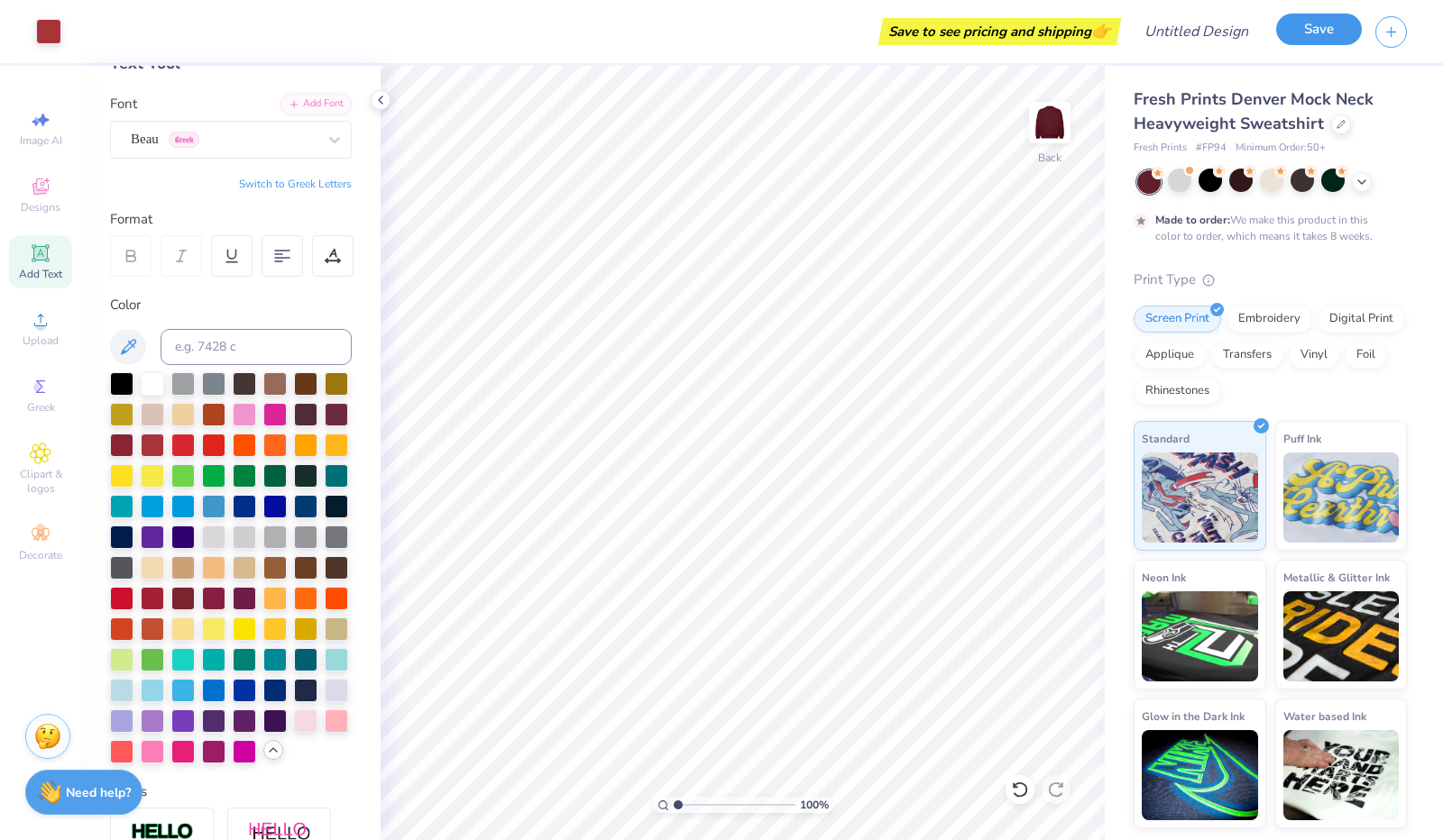
click at [1332, 36] on button "Save" at bounding box center [1318, 29] width 85 height 32
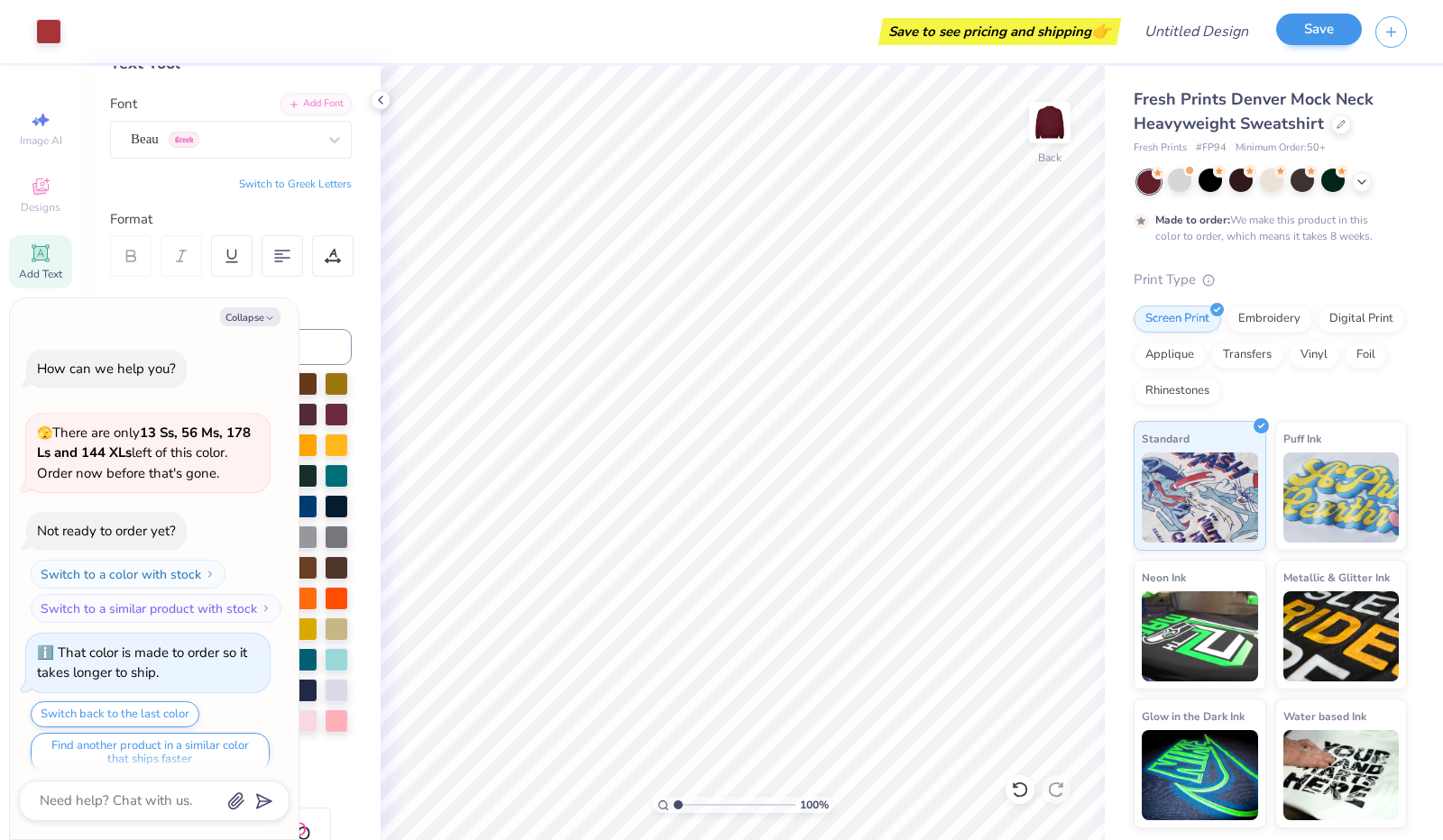
scroll to position [534, 0]
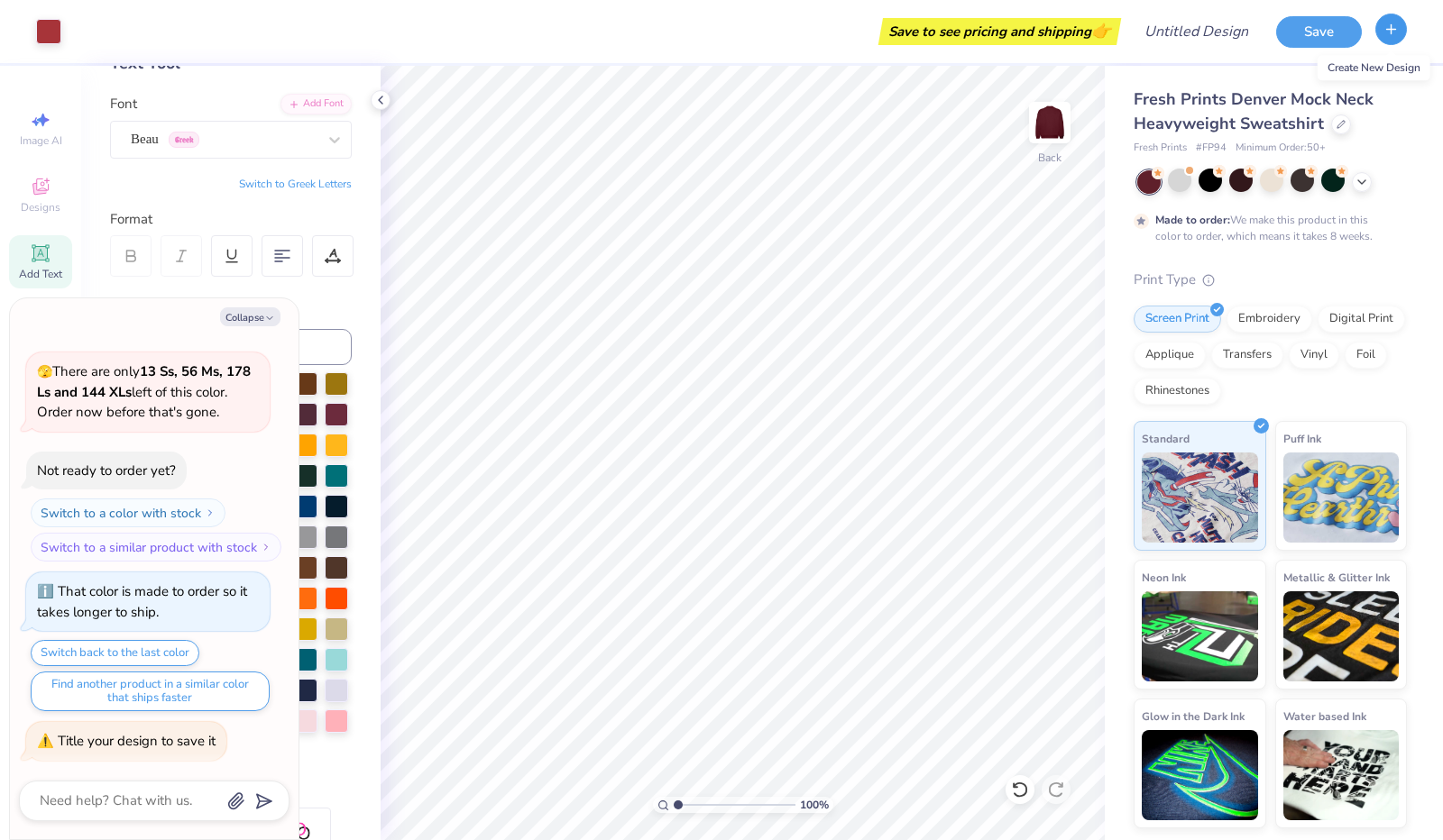
click at [1387, 31] on icon "button" at bounding box center [1391, 30] width 15 height 15
click at [1323, 35] on button "Save" at bounding box center [1318, 29] width 85 height 32
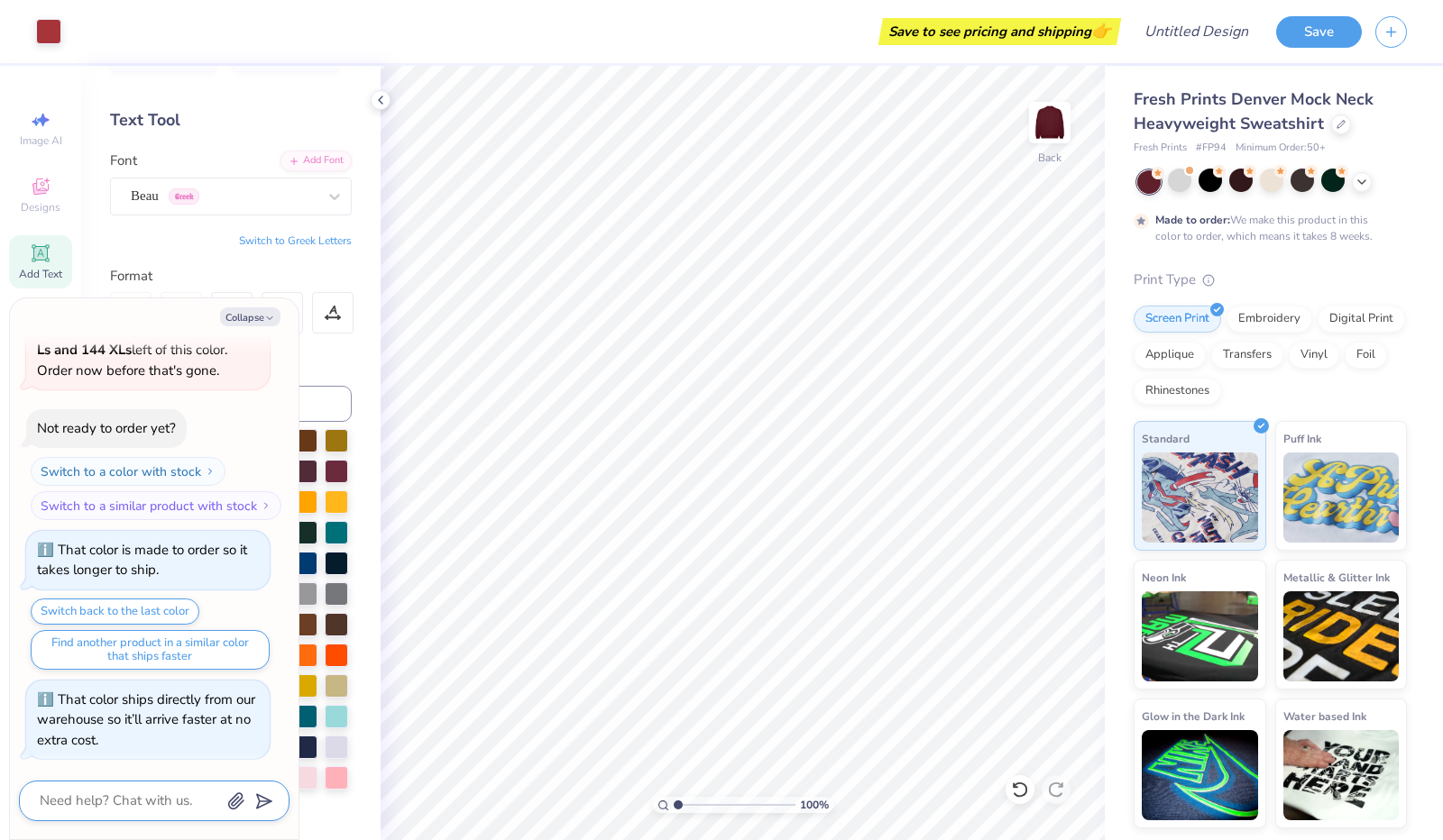
scroll to position [0, 0]
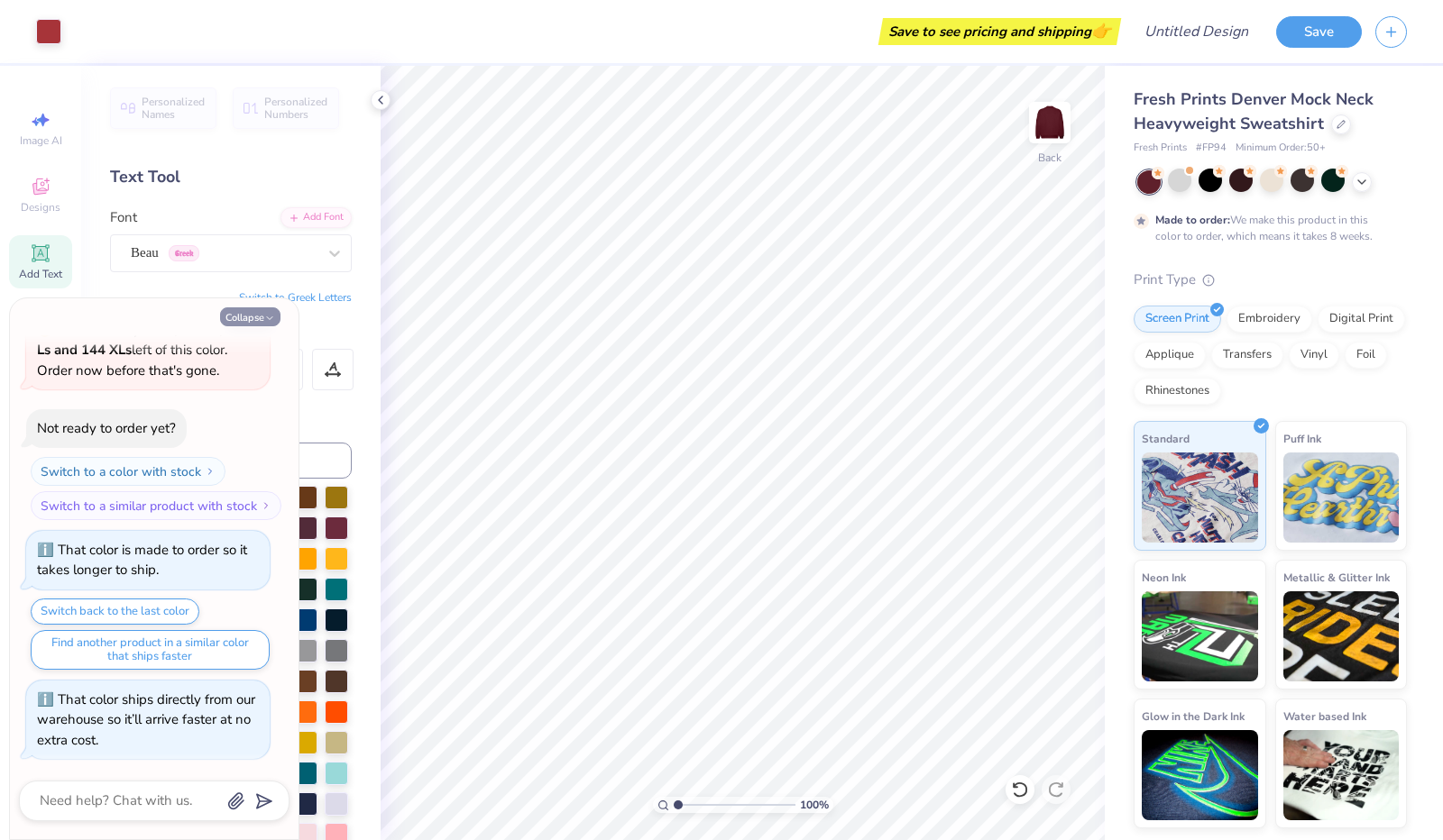
click at [240, 316] on button "Collapse" at bounding box center [250, 317] width 60 height 19
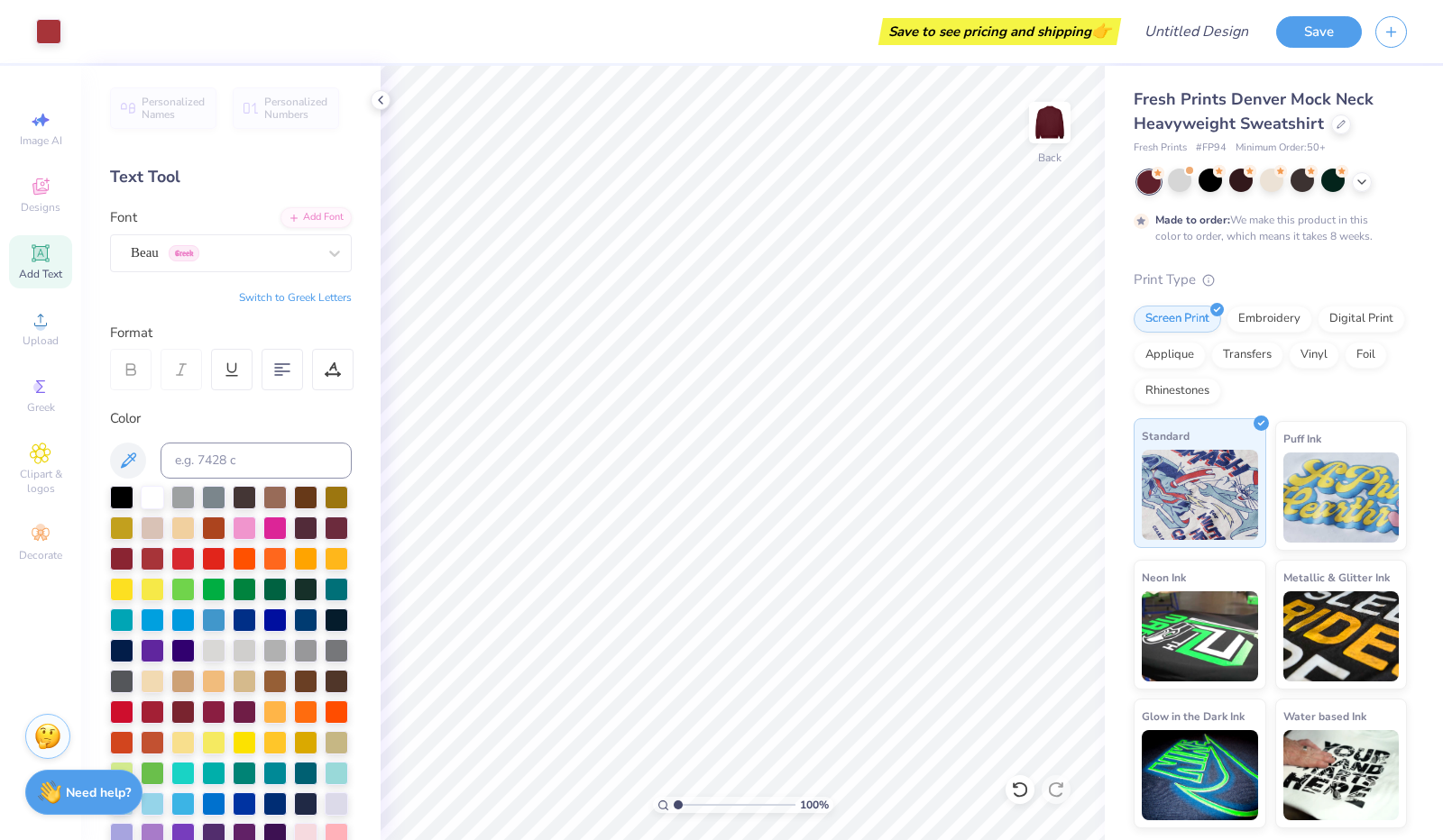
click at [1199, 497] on img at bounding box center [1200, 495] width 116 height 90
click at [1185, 322] on div "Screen Print" at bounding box center [1177, 316] width 87 height 27
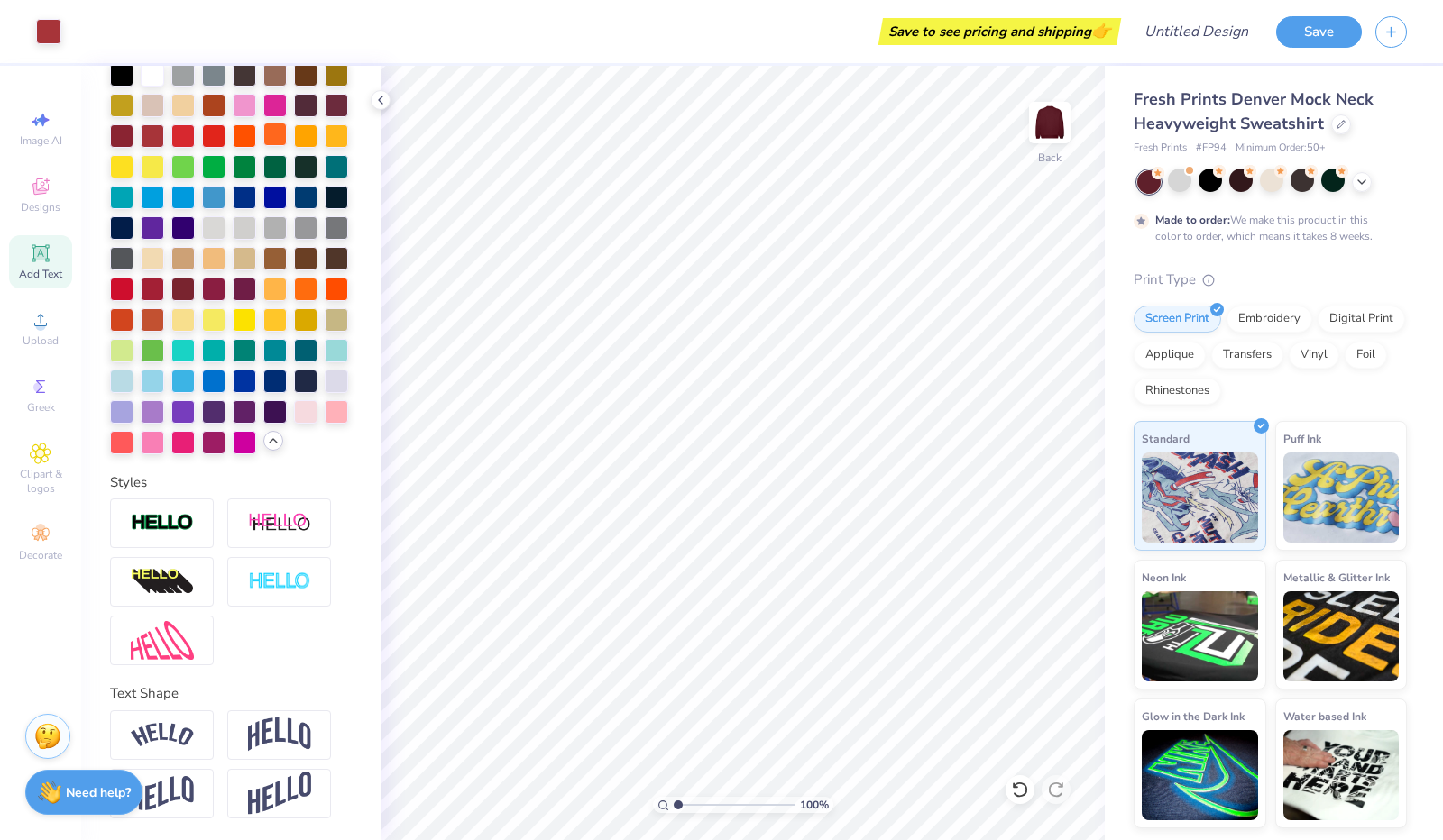
scroll to position [483, 0]
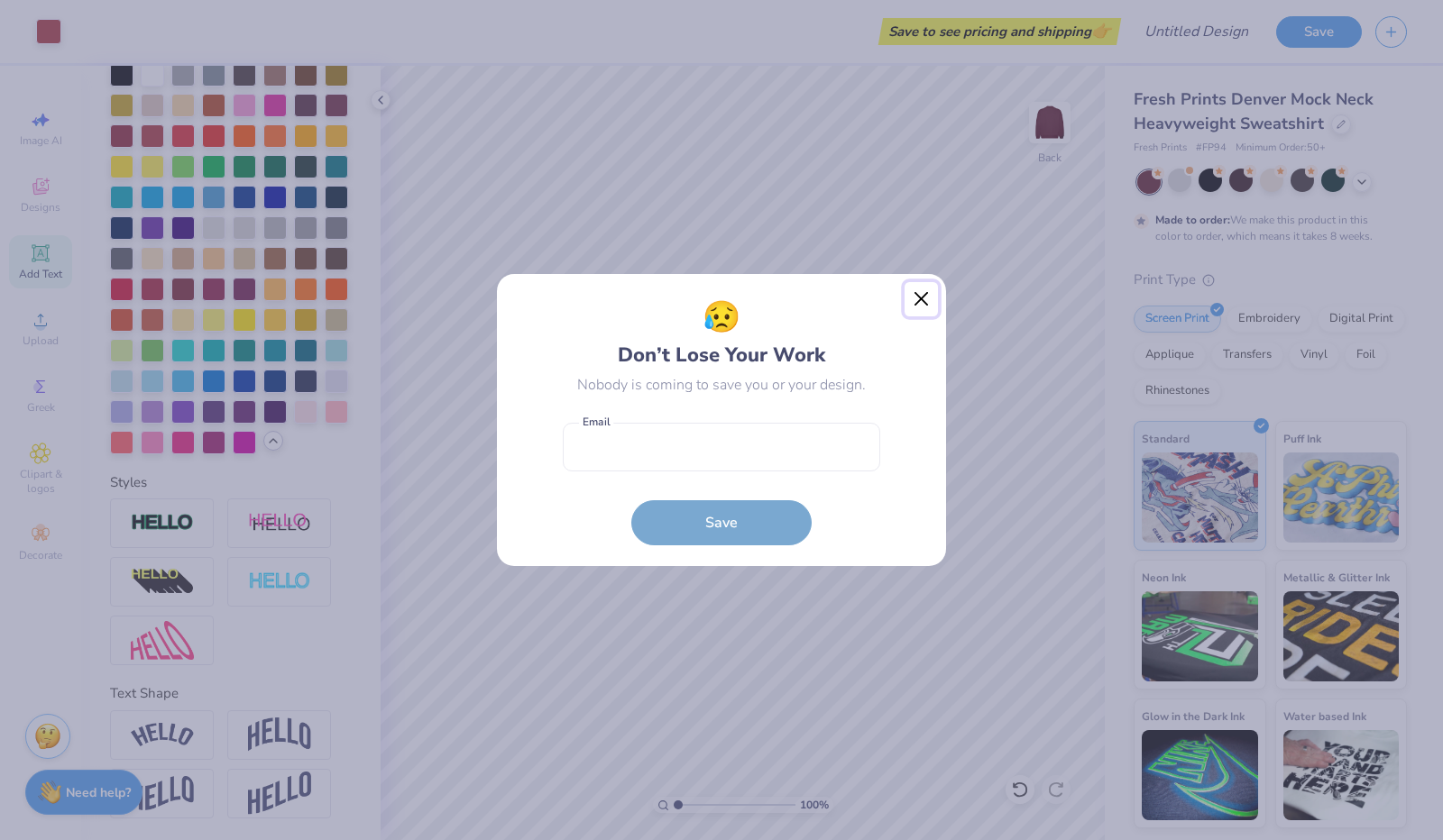
click at [912, 304] on button "Close" at bounding box center [922, 300] width 34 height 34
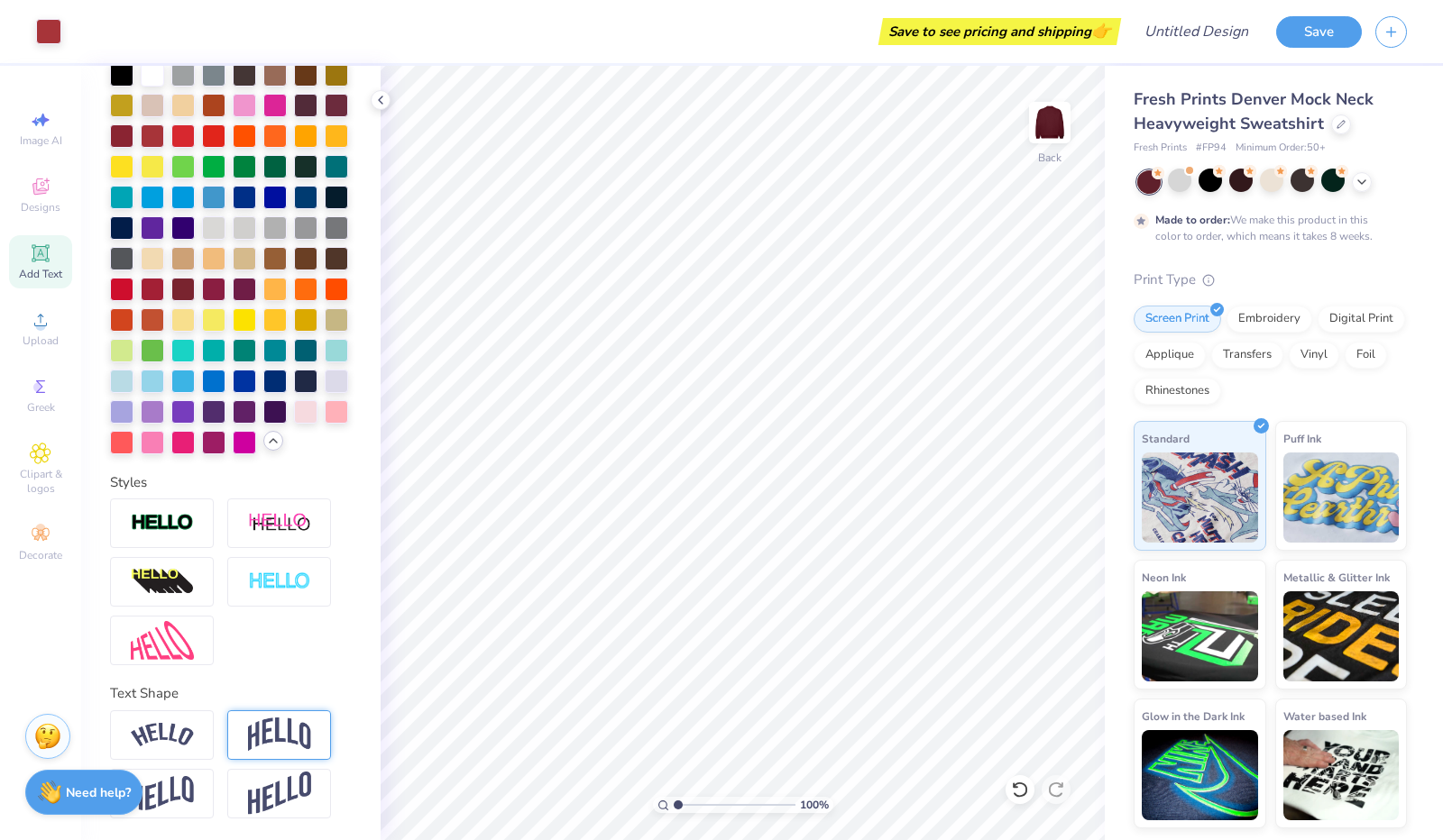
click at [272, 746] on img at bounding box center [280, 735] width 63 height 34
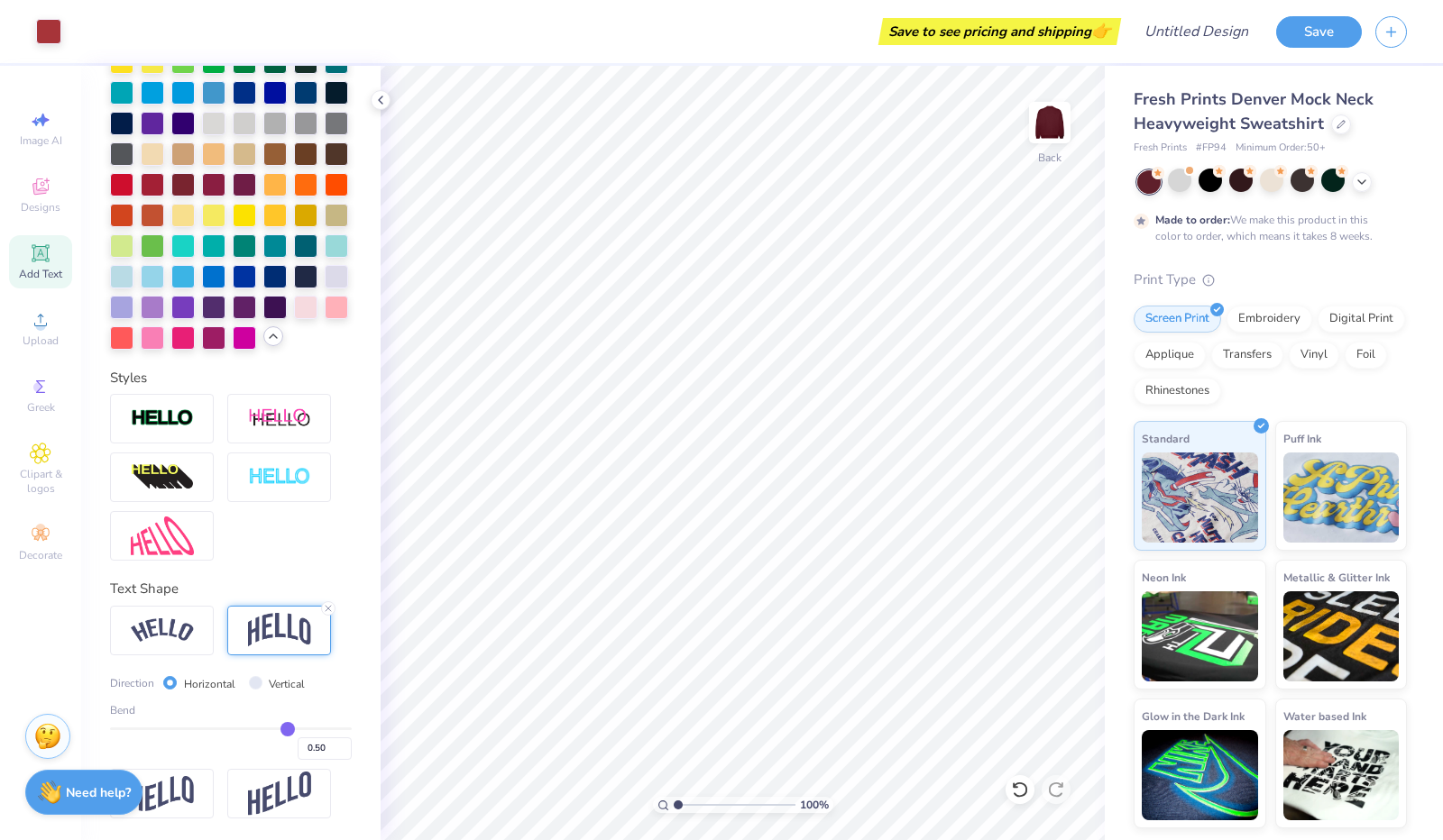
scroll to position [585, 0]
click at [190, 624] on img at bounding box center [163, 630] width 63 height 24
click at [187, 778] on div at bounding box center [162, 794] width 103 height 50
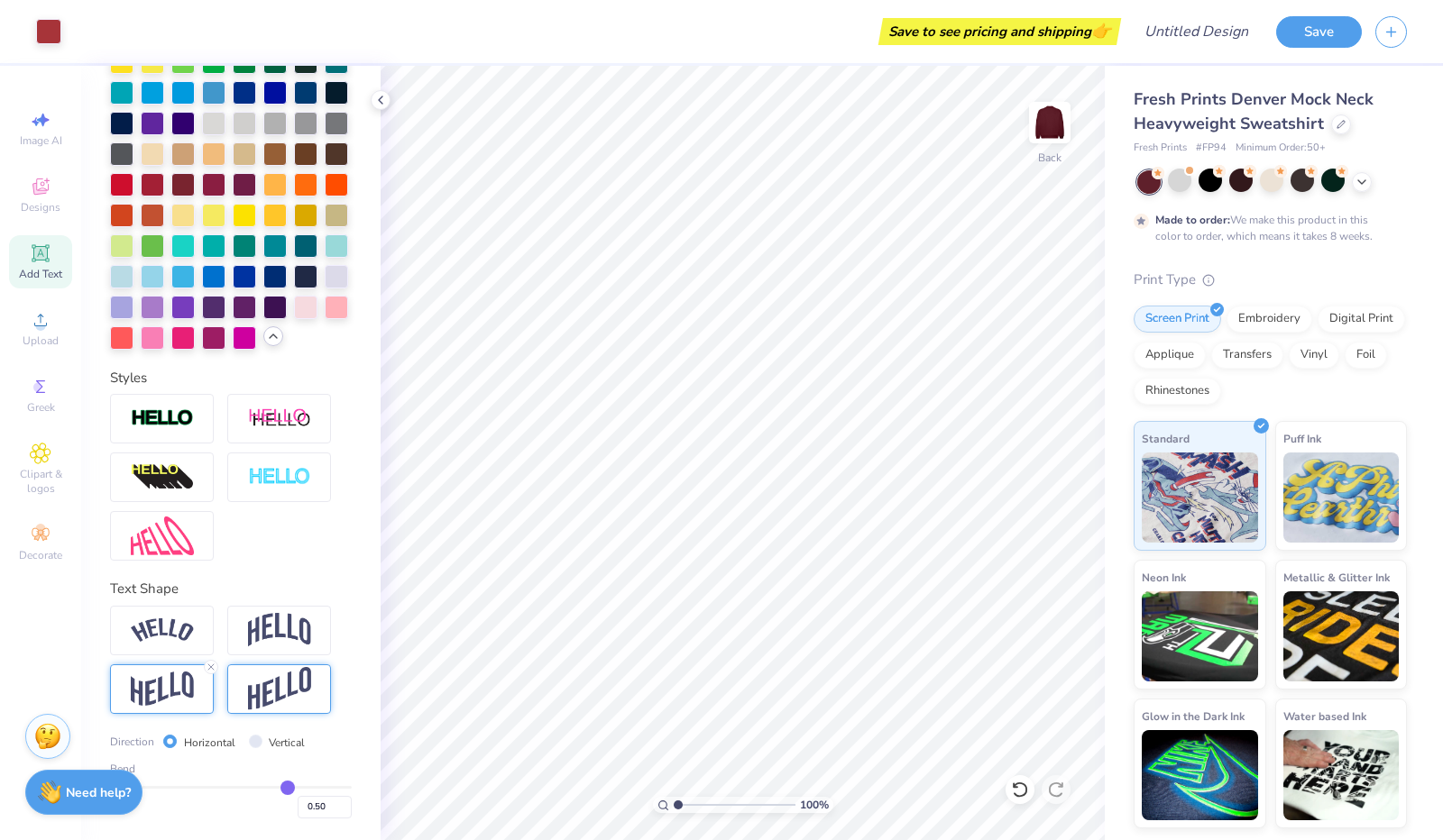
click at [272, 685] on img at bounding box center [280, 690] width 63 height 44
click at [182, 640] on img at bounding box center [163, 630] width 63 height 24
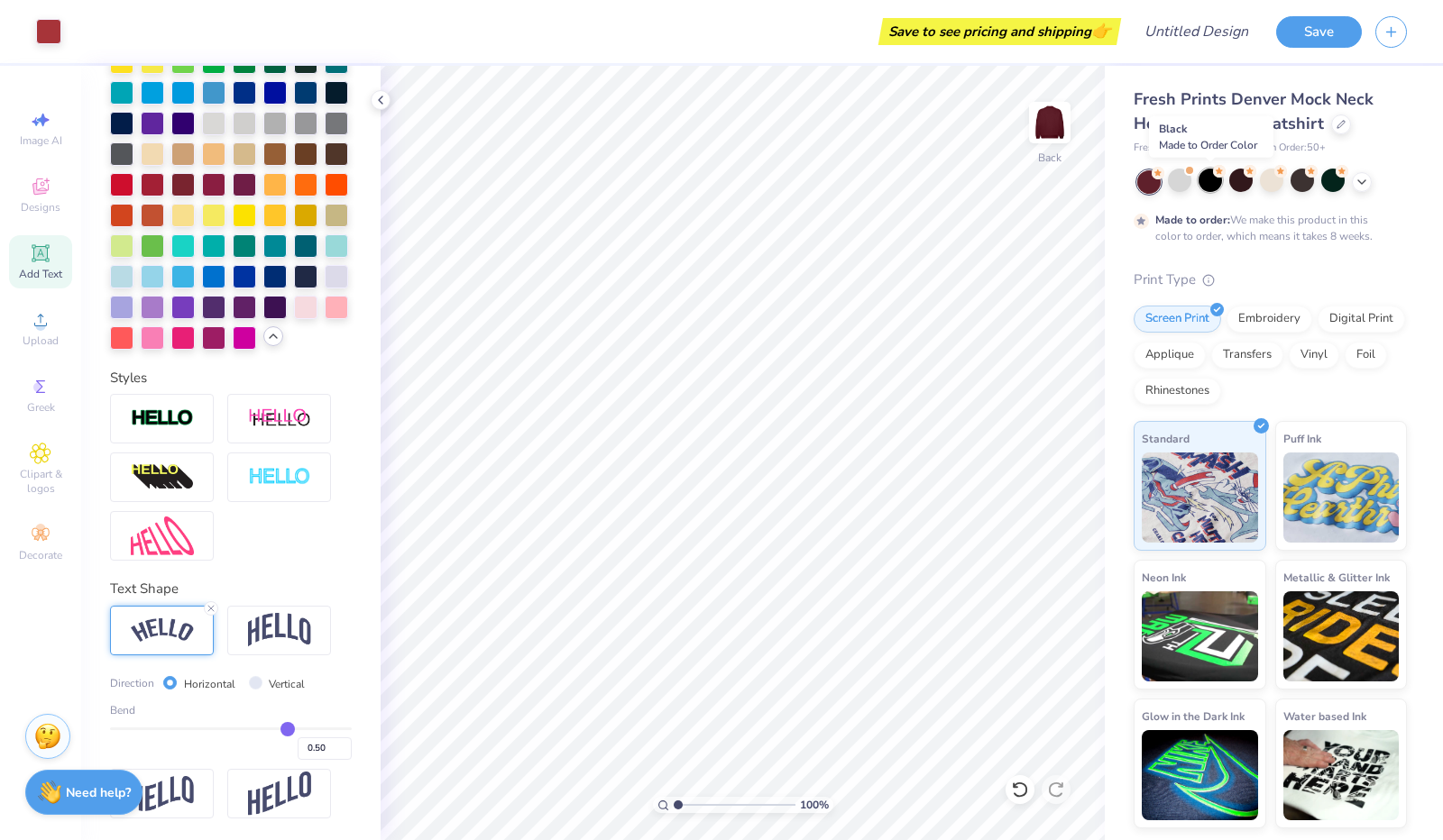
click at [1214, 177] on div at bounding box center [1210, 180] width 23 height 23
click at [1353, 187] on div at bounding box center [1272, 182] width 270 height 23
click at [1358, 183] on icon at bounding box center [1362, 180] width 14 height 14
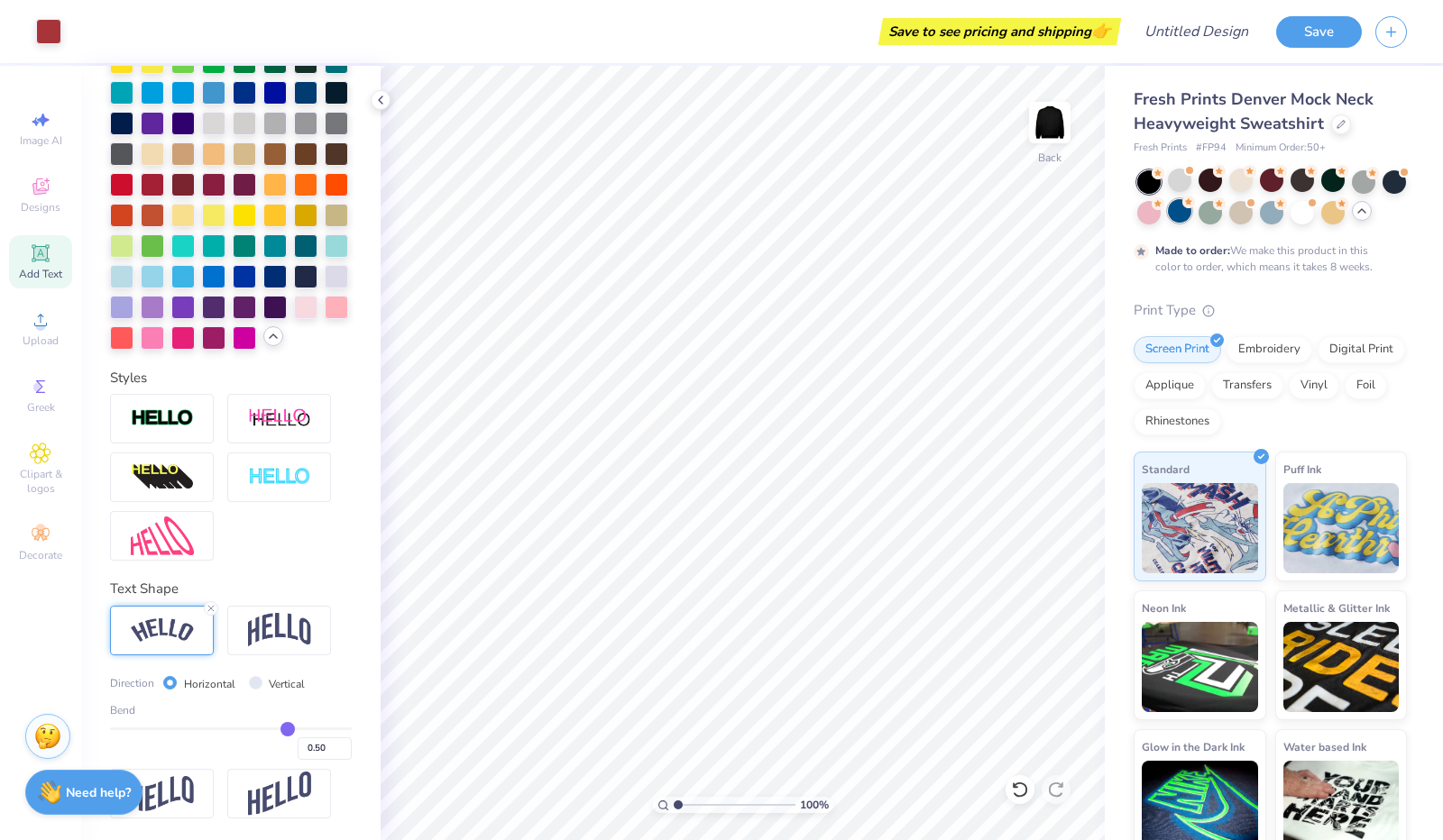
click at [1192, 216] on div at bounding box center [1180, 211] width 23 height 23
click at [1308, 179] on div at bounding box center [1302, 180] width 23 height 23
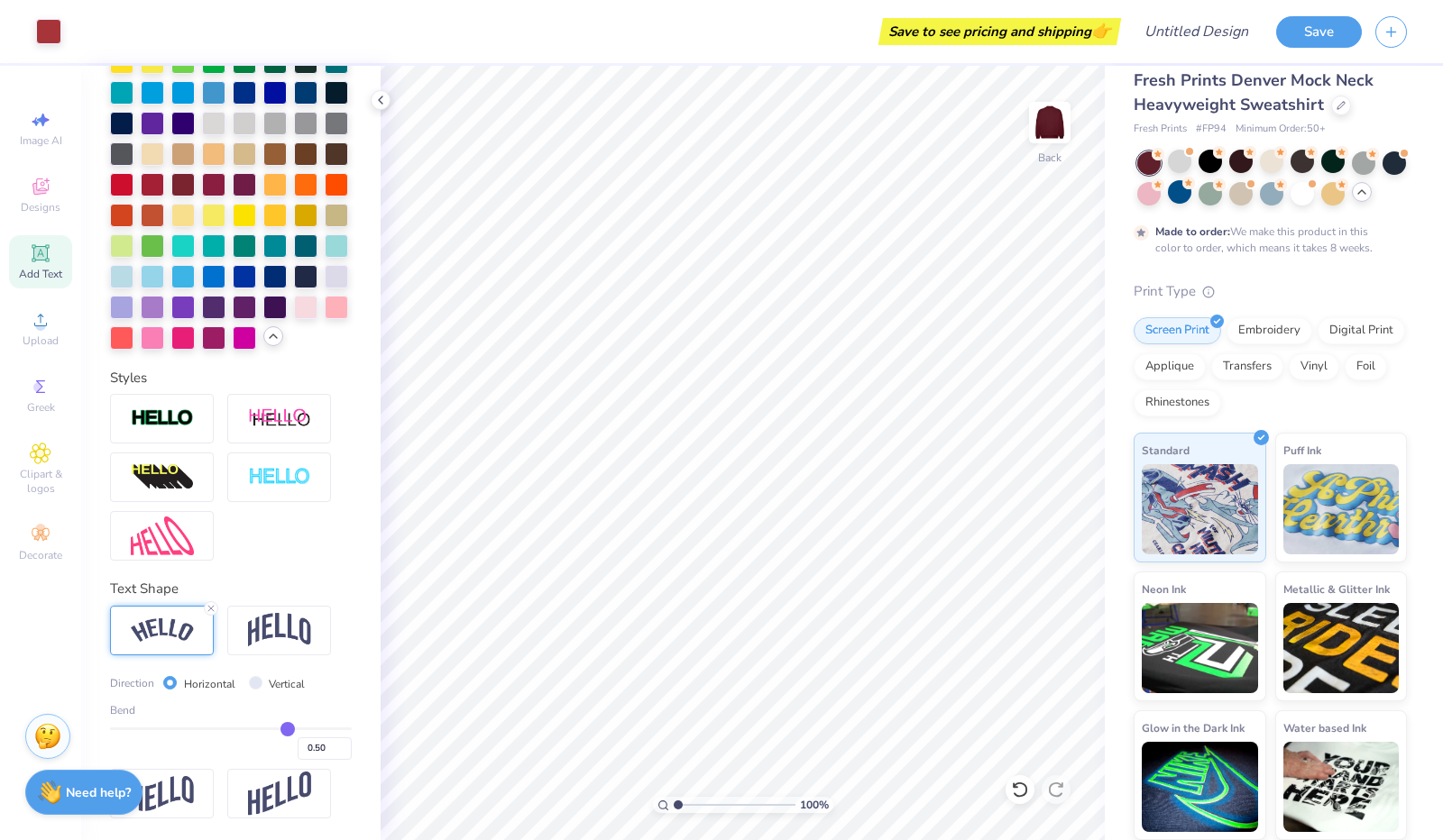
scroll to position [0, 0]
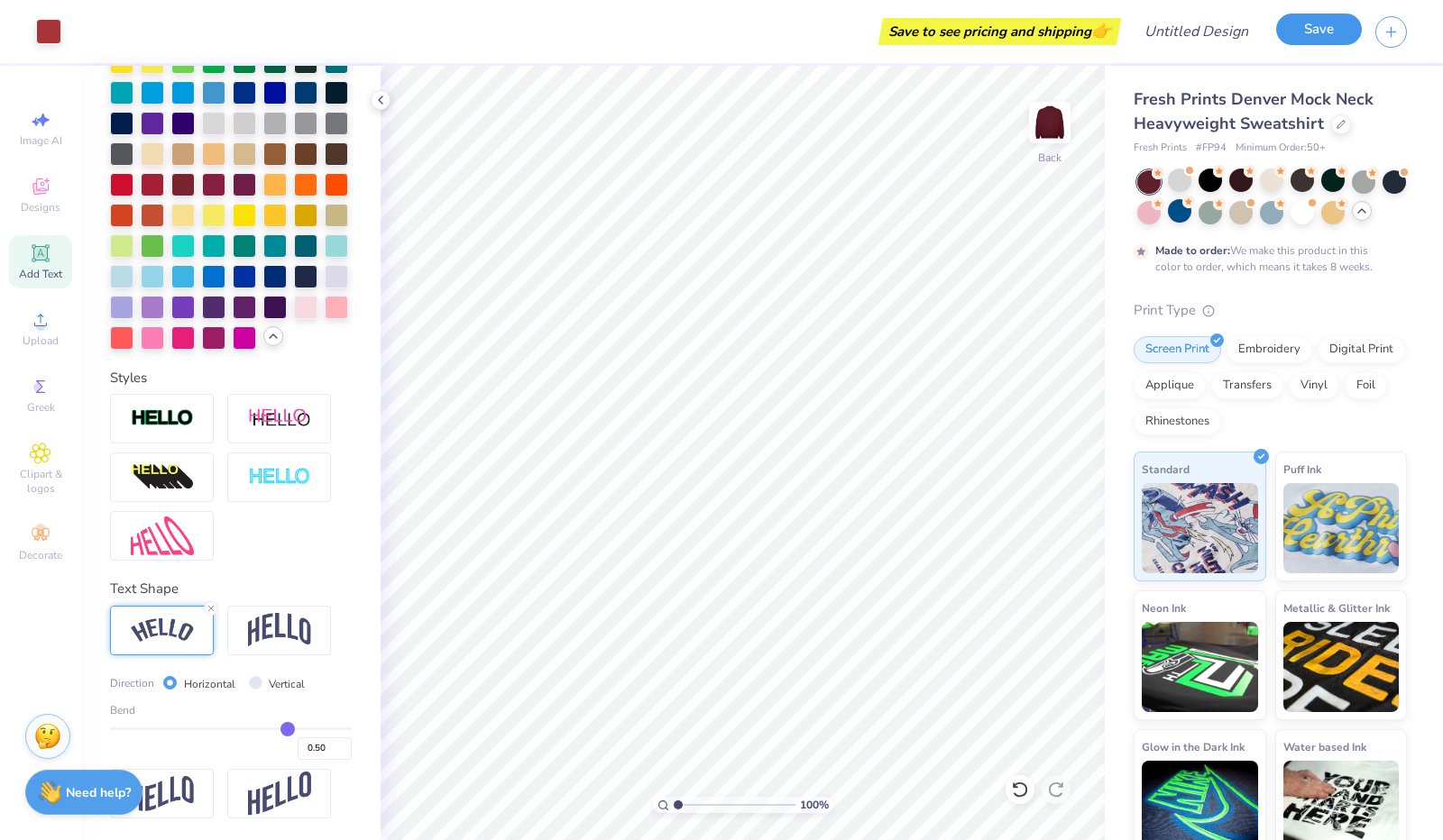
click at [1330, 34] on button "Save" at bounding box center [1318, 29] width 85 height 32
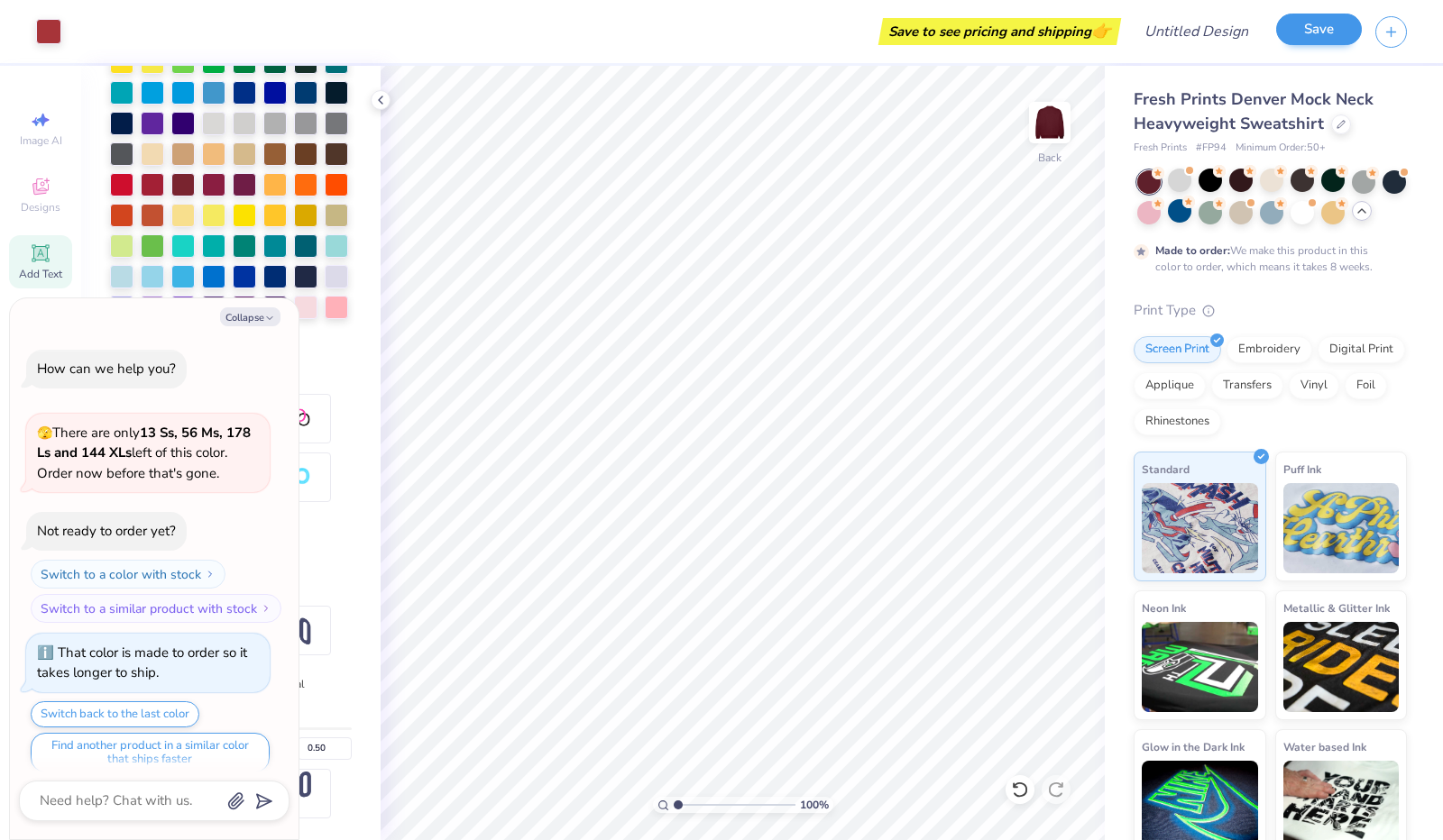
scroll to position [633, 0]
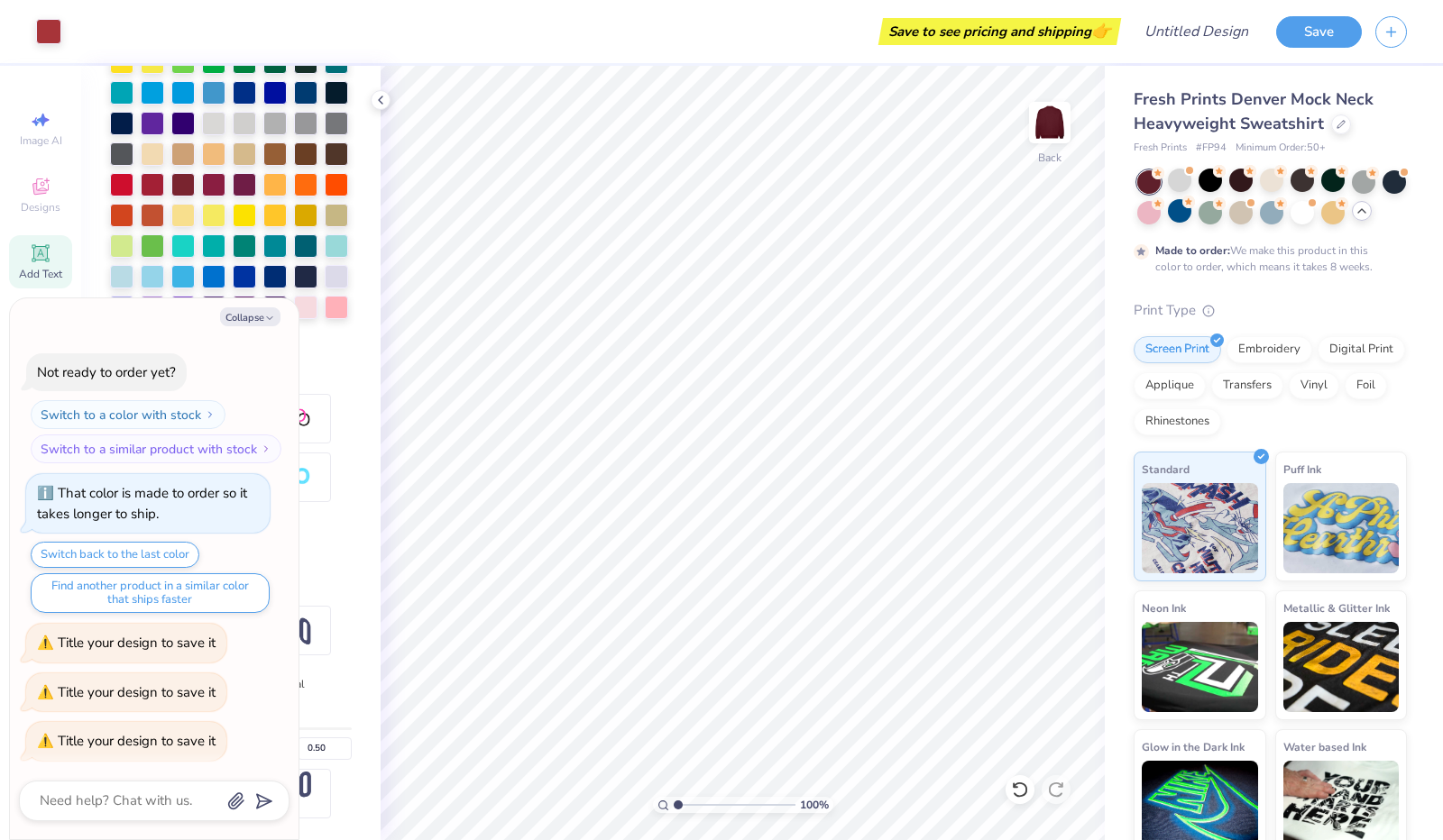
type textarea "x"
click at [1070, 31] on div "Save to see pricing and shipping 👉" at bounding box center [1000, 32] width 234 height 27
click at [1184, 35] on input "Design Title" at bounding box center [1175, 32] width 177 height 36
type input "D"
type textarea "x"
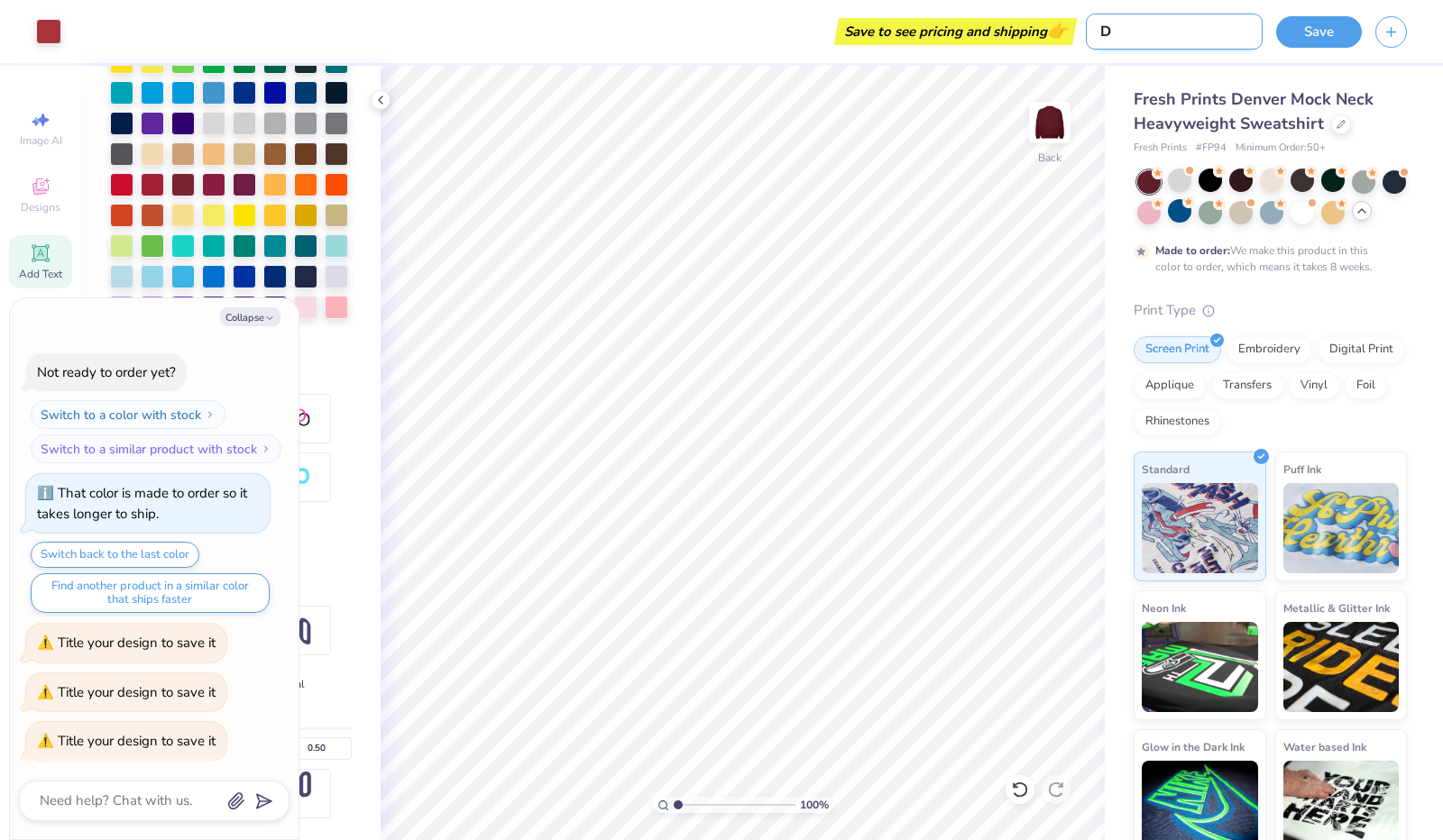
type input "De"
type textarea "x"
type input "Dev"
type textarea "x"
type input "Dev"
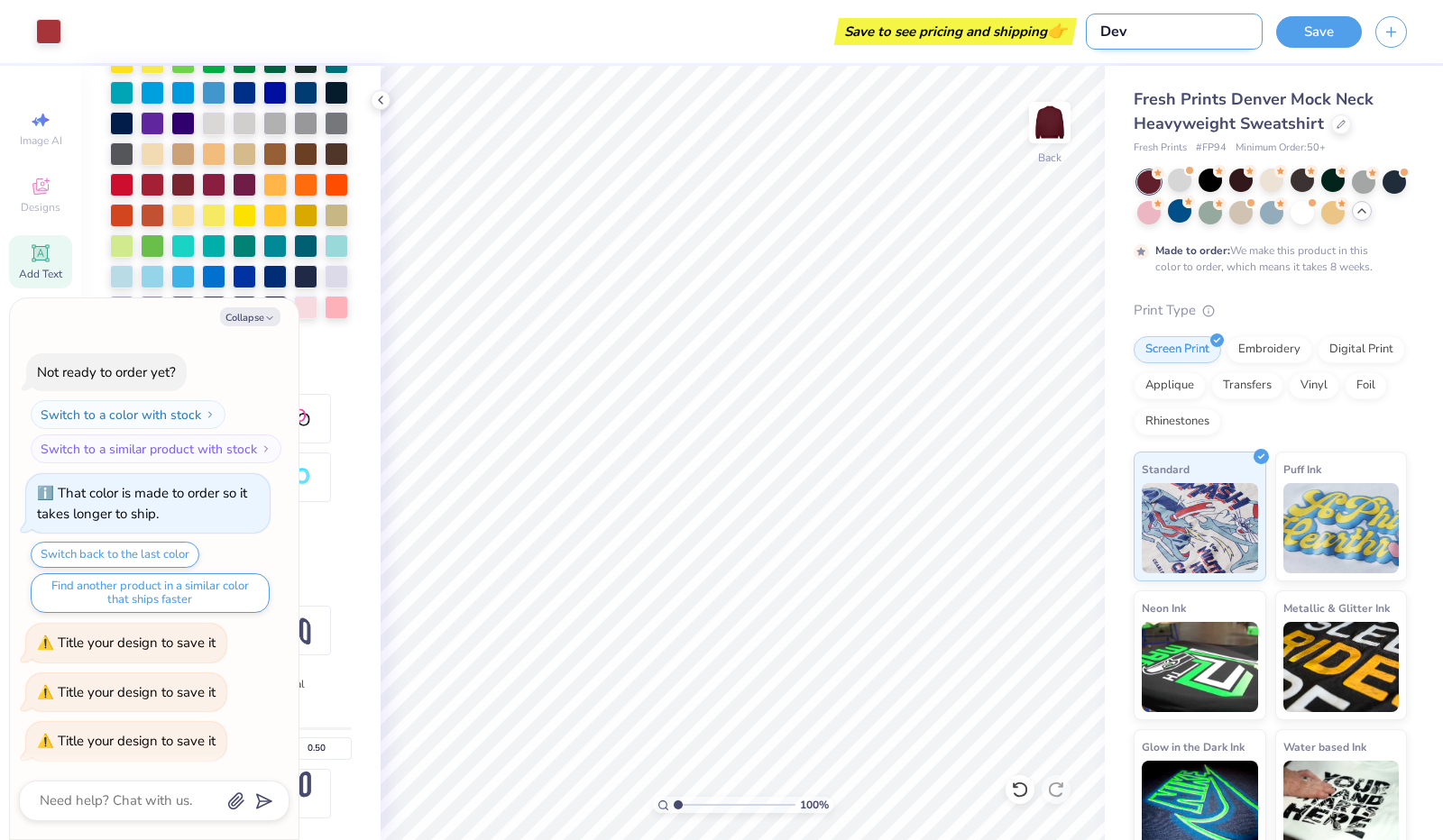
type textarea "x"
type input "Dev s"
type textarea "x"
type input "Dev sw"
type textarea "x"
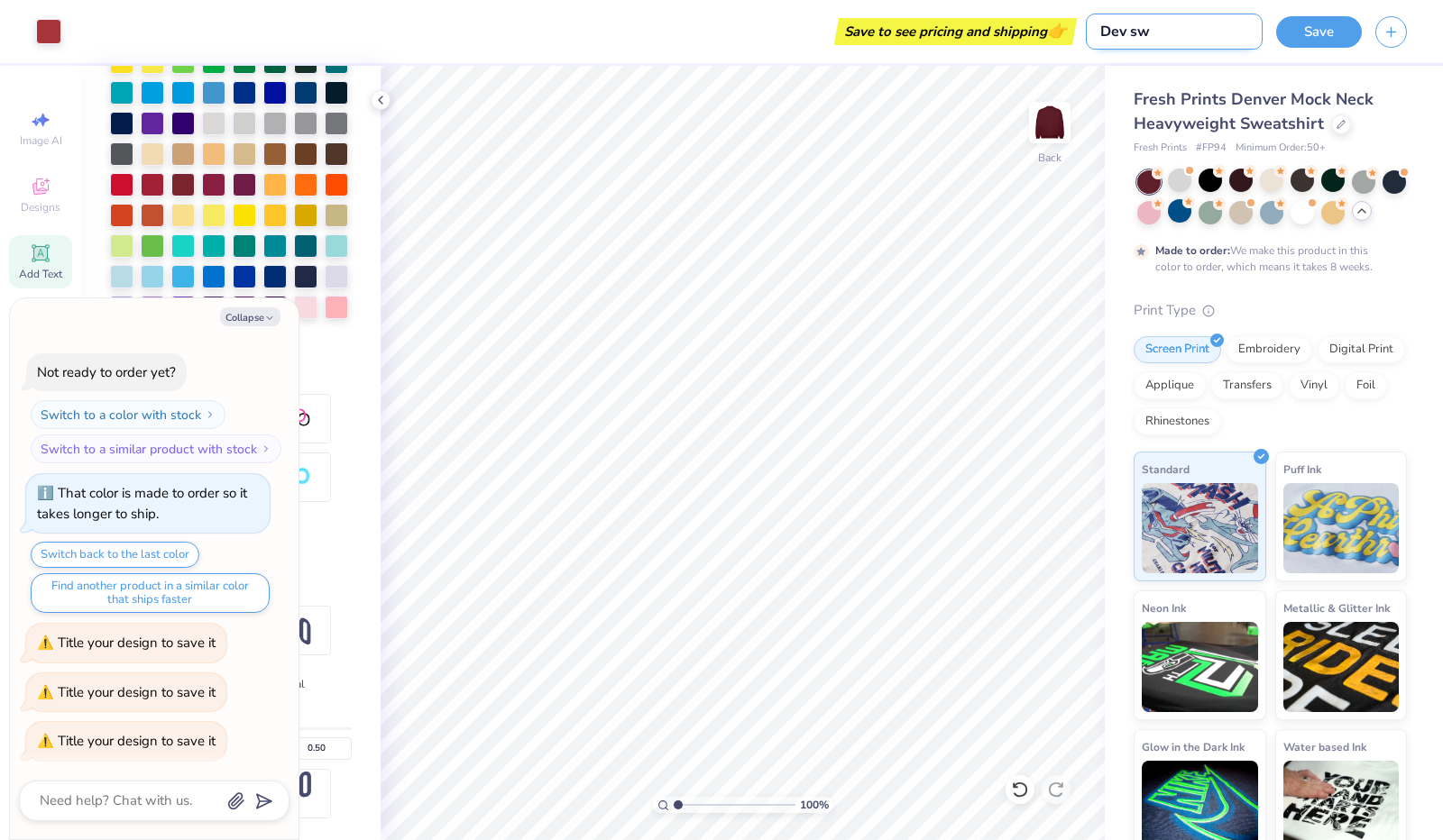
type input "Dev swe"
type textarea "x"
type input "Dev swea"
type textarea "x"
type input "Dev sweat"
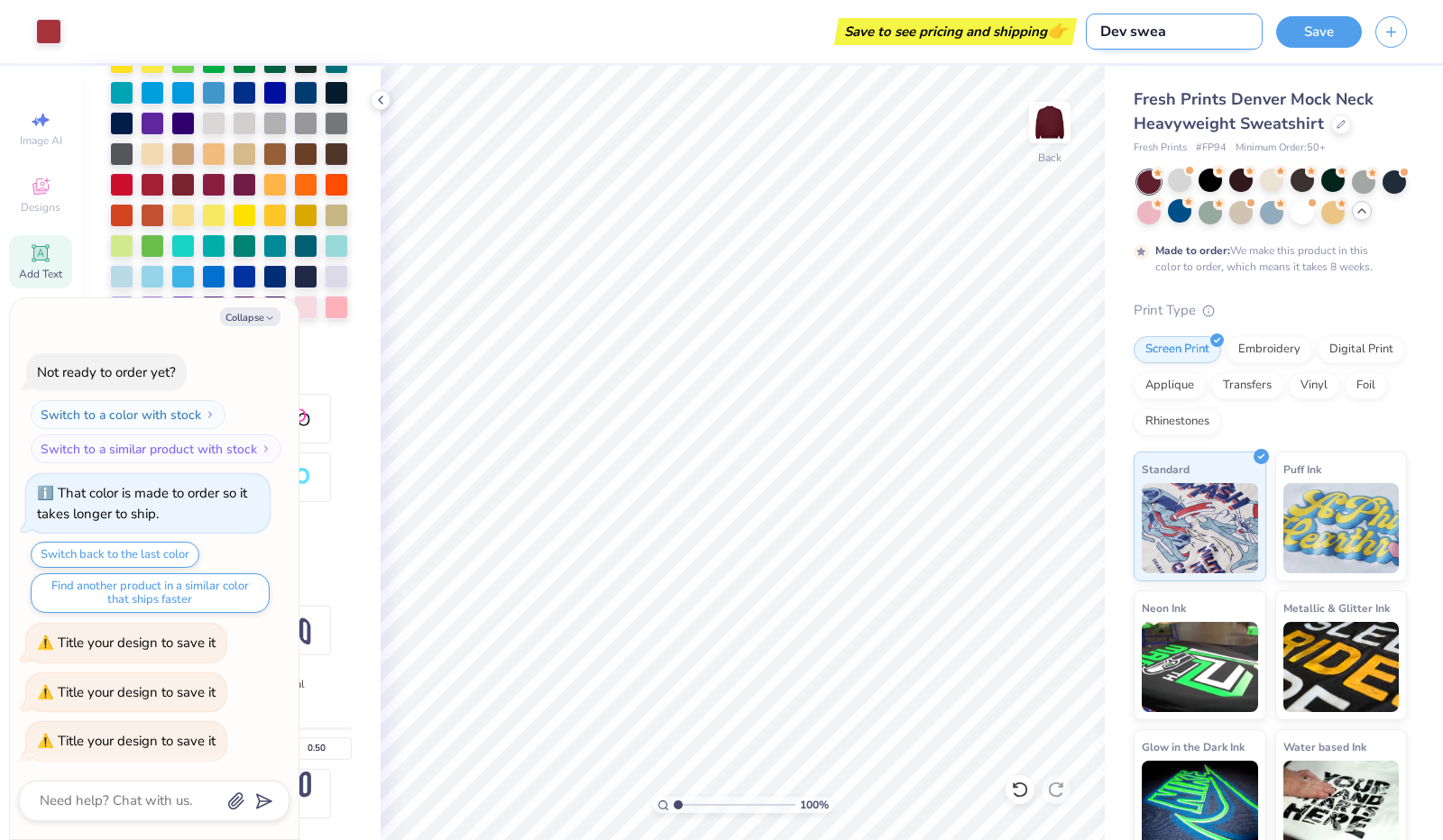
type textarea "x"
type input "Dev sweats"
type textarea "x"
type input "Dev sweatsh"
type textarea "x"
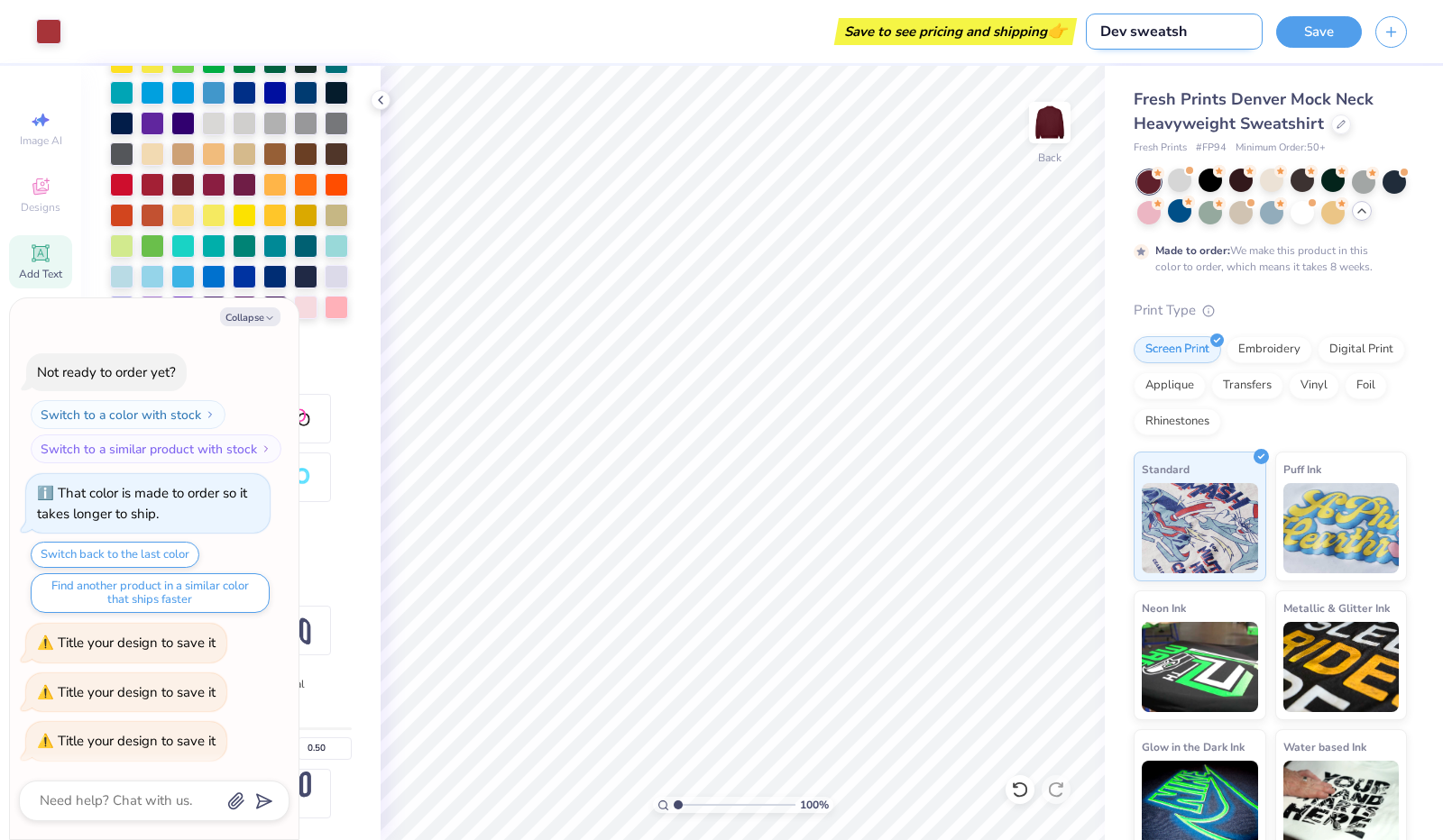
type input "Dev sweatshi"
type textarea "x"
type input "Dev sweatshir"
type textarea "x"
type input "Dev sweatshirt"
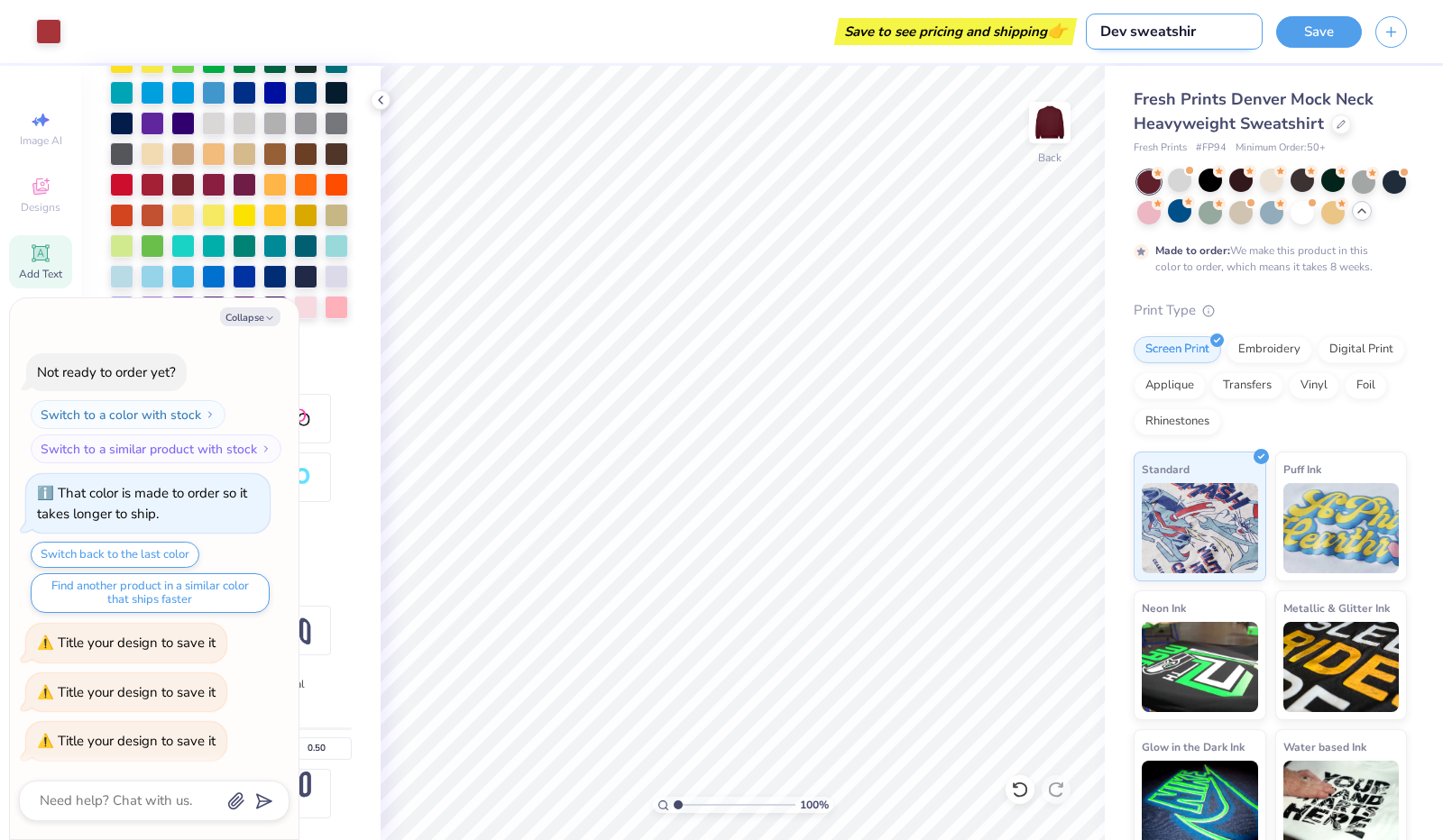
type textarea "x"
type input "Dev sweatshirt"
click at [1310, 34] on button "Save" at bounding box center [1318, 29] width 85 height 32
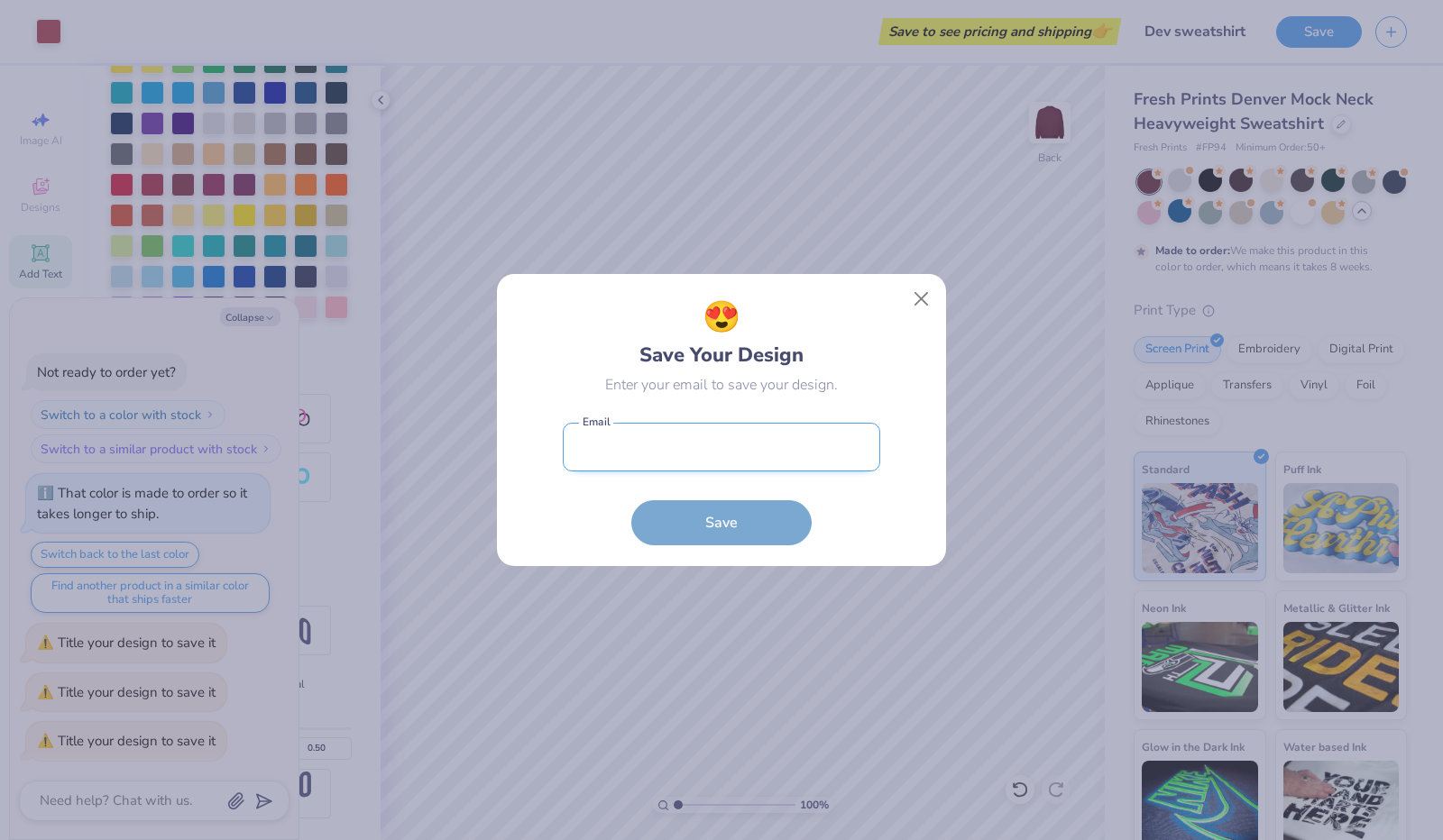
click at [715, 449] on input "email" at bounding box center [721, 448] width 317 height 50
type input "clewellen27@stastars.org"
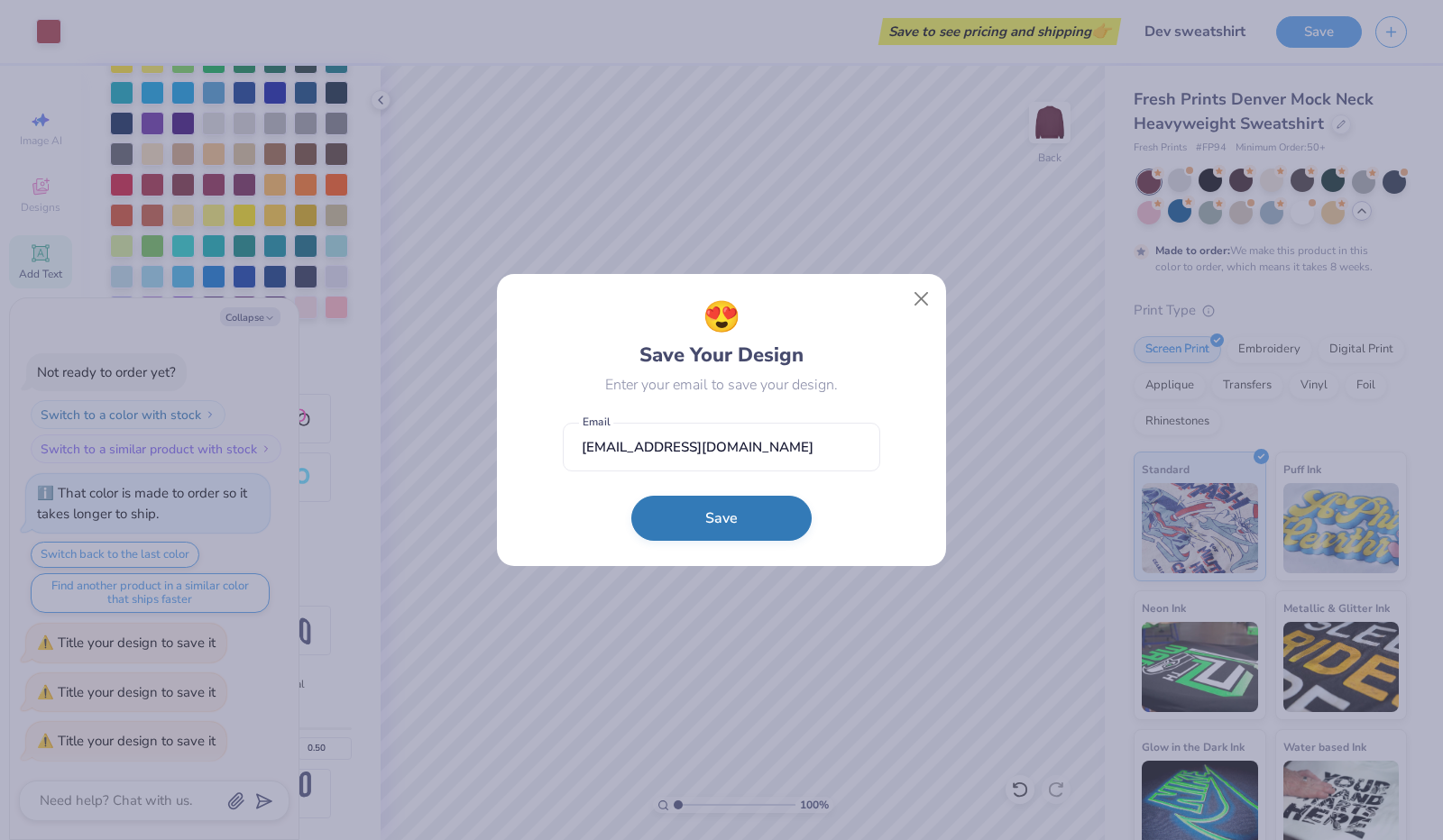
click at [721, 515] on button "Save" at bounding box center [722, 518] width 180 height 45
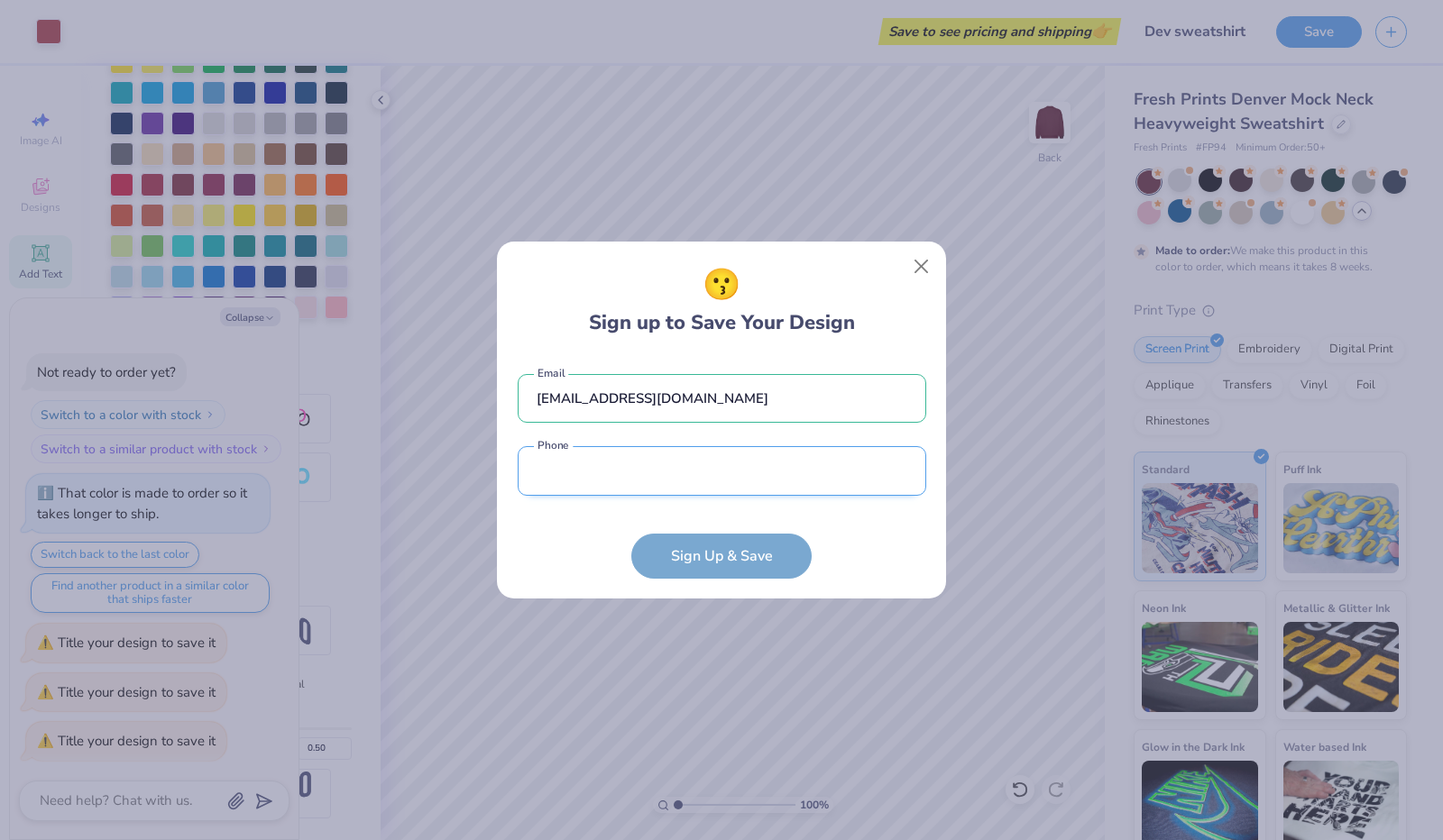
click at [663, 489] on input "tel" at bounding box center [722, 471] width 408 height 50
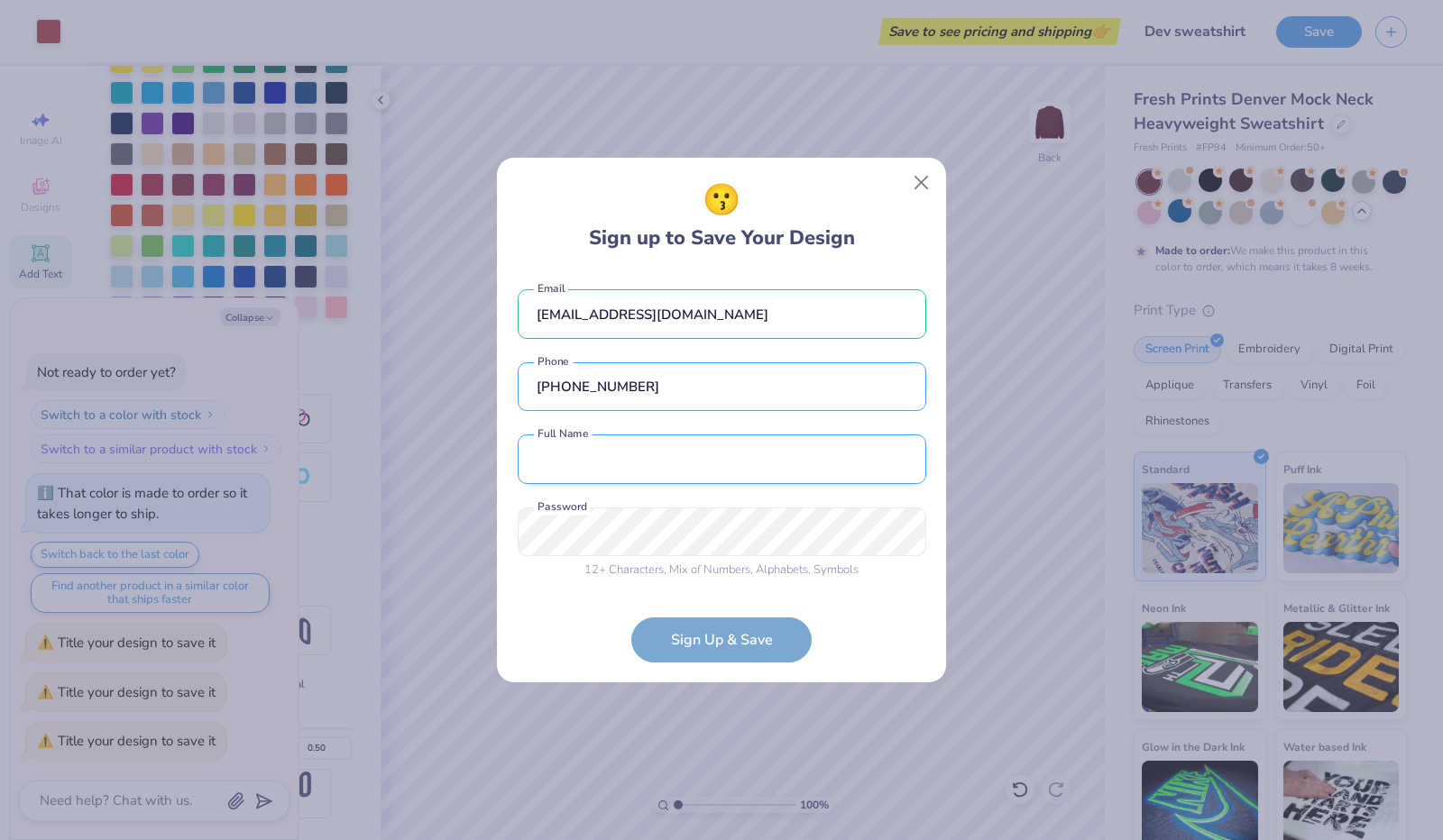
type input "(913) 237-9121"
click at [605, 465] on input "text" at bounding box center [722, 460] width 408 height 50
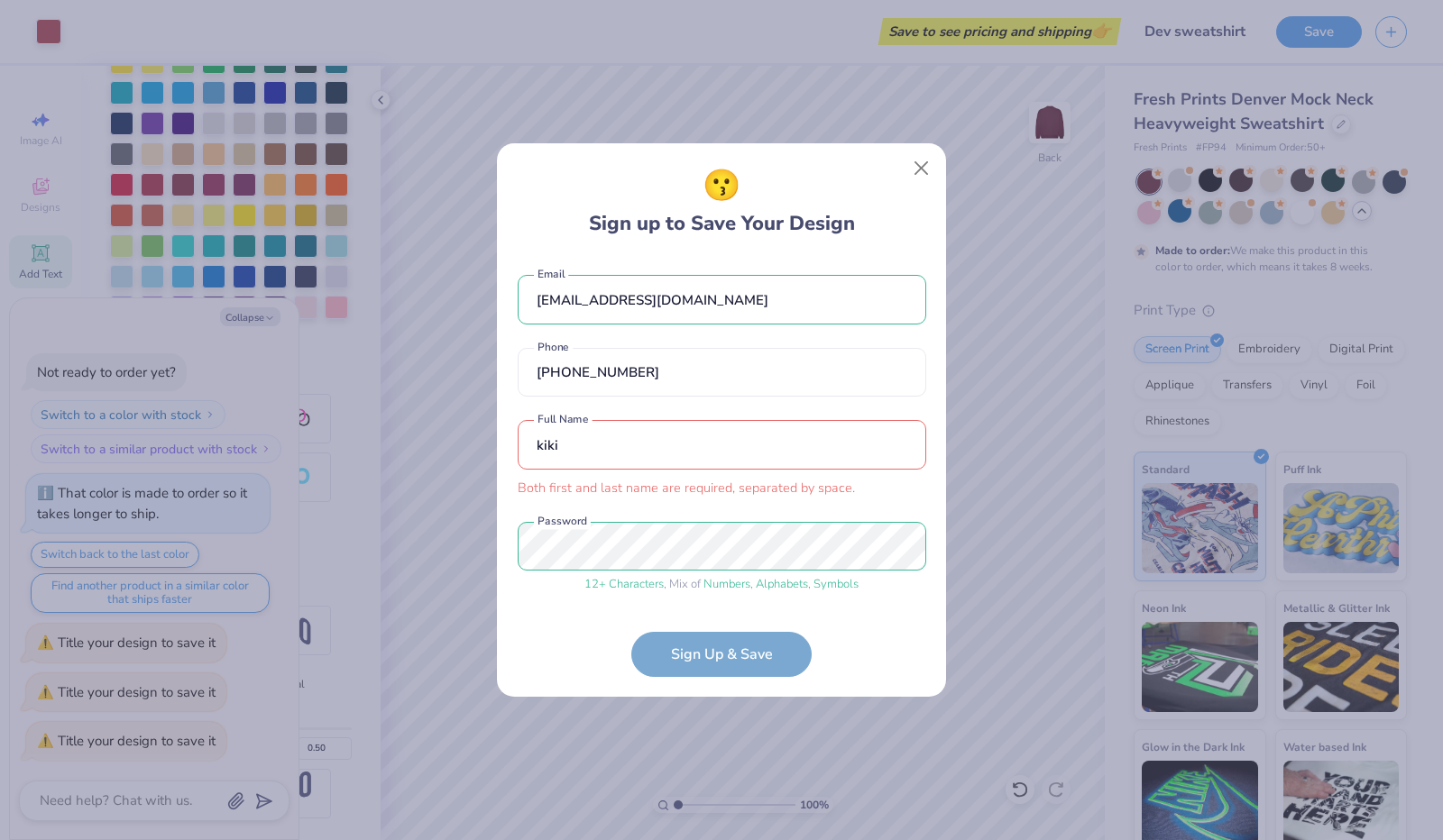
click at [748, 650] on form "clewellen27@stastars.org Email (913) 237-9121 Phone kiki Both first and last na…" at bounding box center [722, 466] width 408 height 420
click at [716, 661] on form "clewellen27@stastars.org Email (913) 237-9121 Phone kiki Both first and last na…" at bounding box center [722, 466] width 408 height 420
click at [607, 453] on input "kiki" at bounding box center [722, 445] width 408 height 50
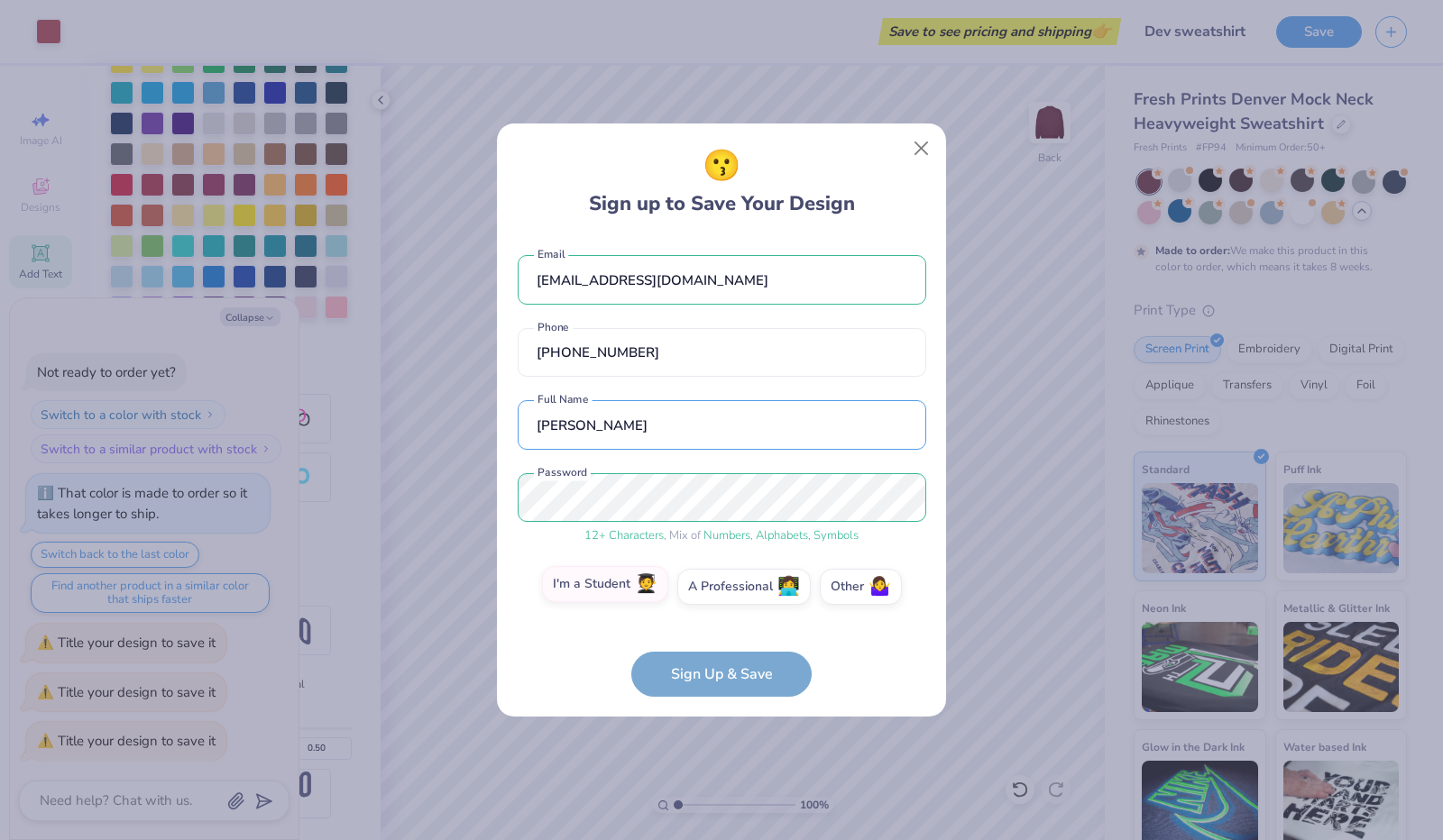
type input "kiki Dunn"
click at [610, 579] on label "I'm a Student 🧑‍🎓" at bounding box center [606, 584] width 126 height 36
click at [717, 585] on input "I'm a Student 🧑‍🎓" at bounding box center [722, 591] width 11 height 11
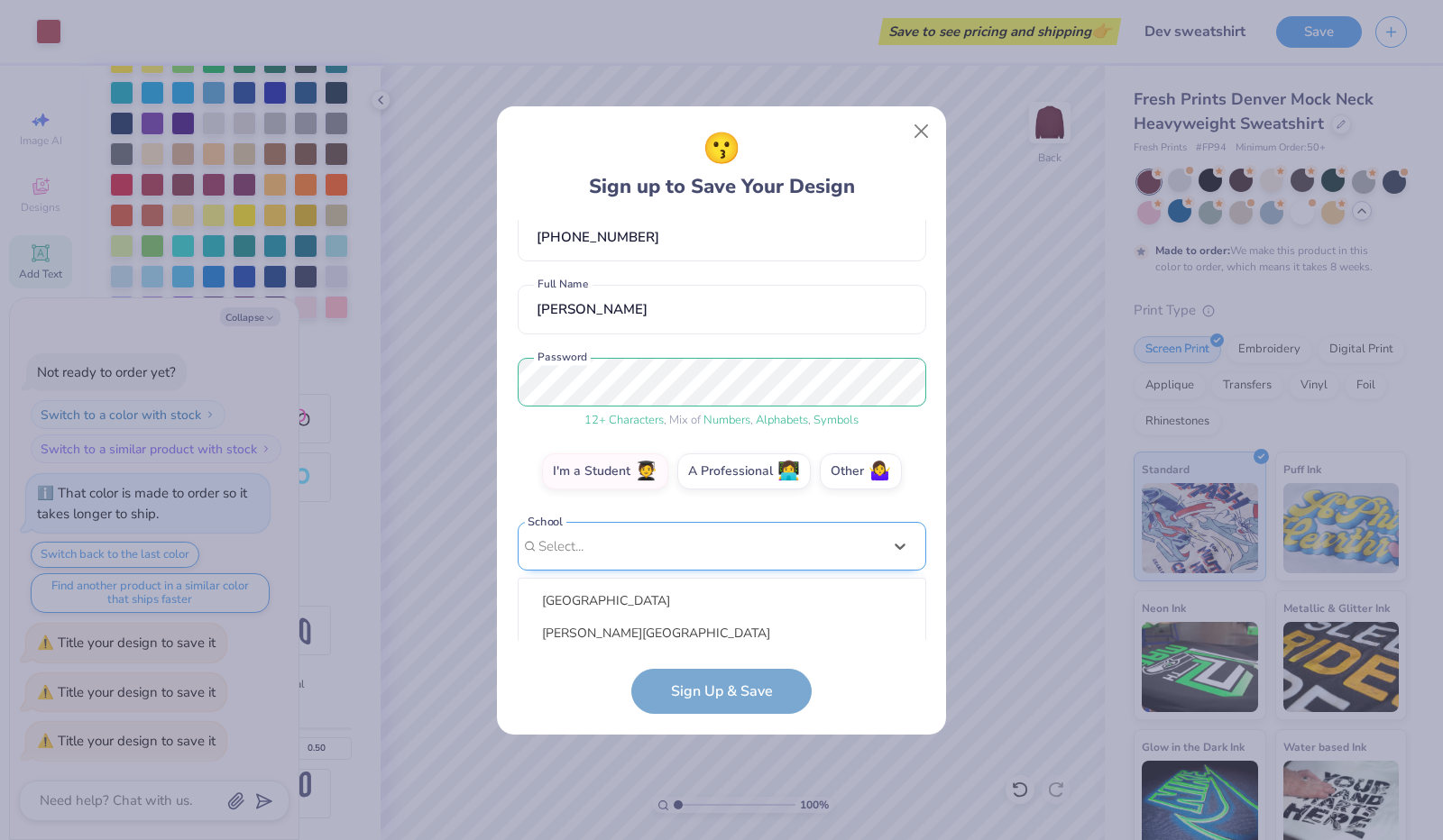
click at [664, 628] on div "option focused, 8 of 30. 30 results available. Use Up and Down to choose option…" at bounding box center [722, 687] width 408 height 329
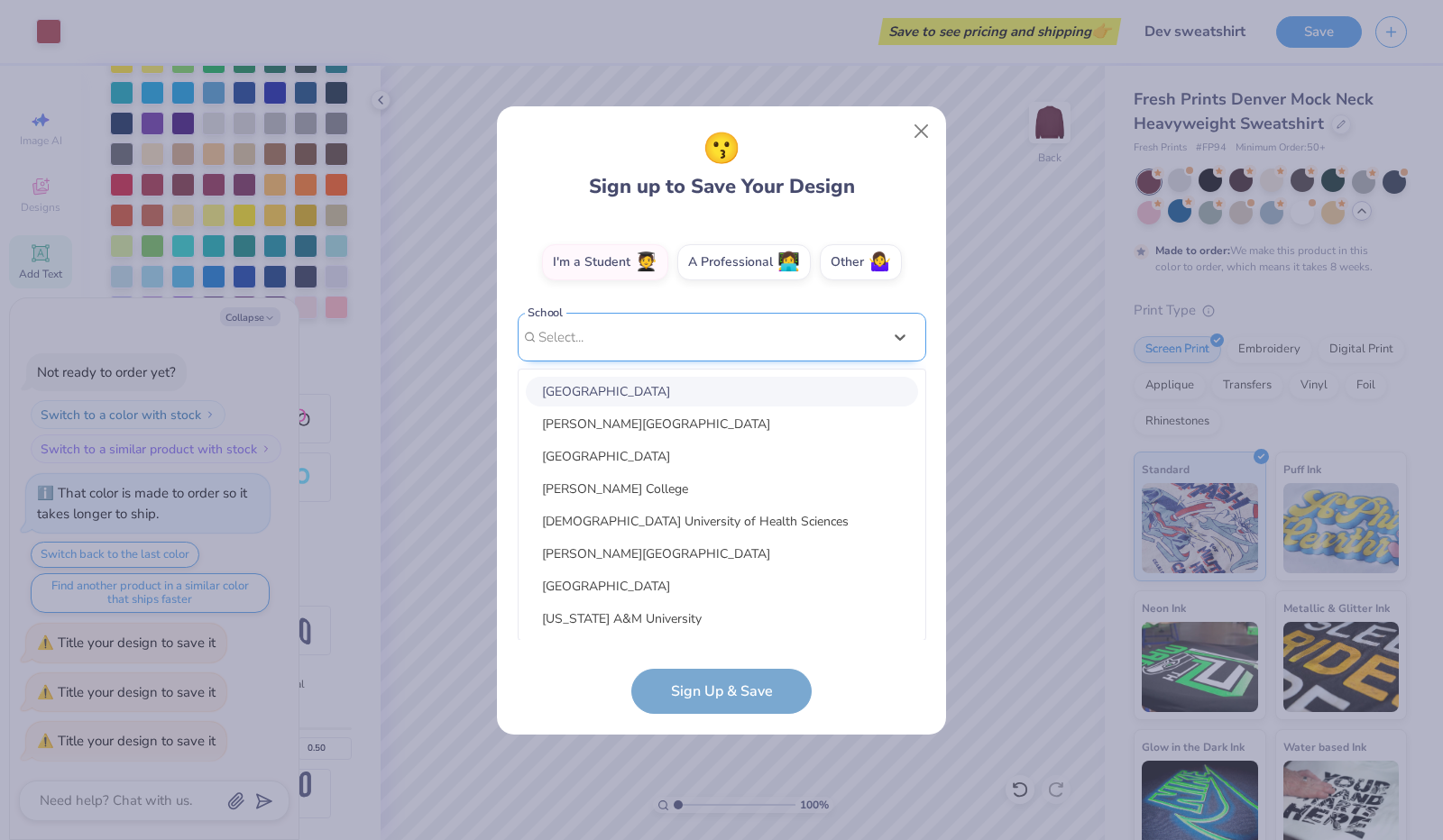
scroll to position [38, 0]
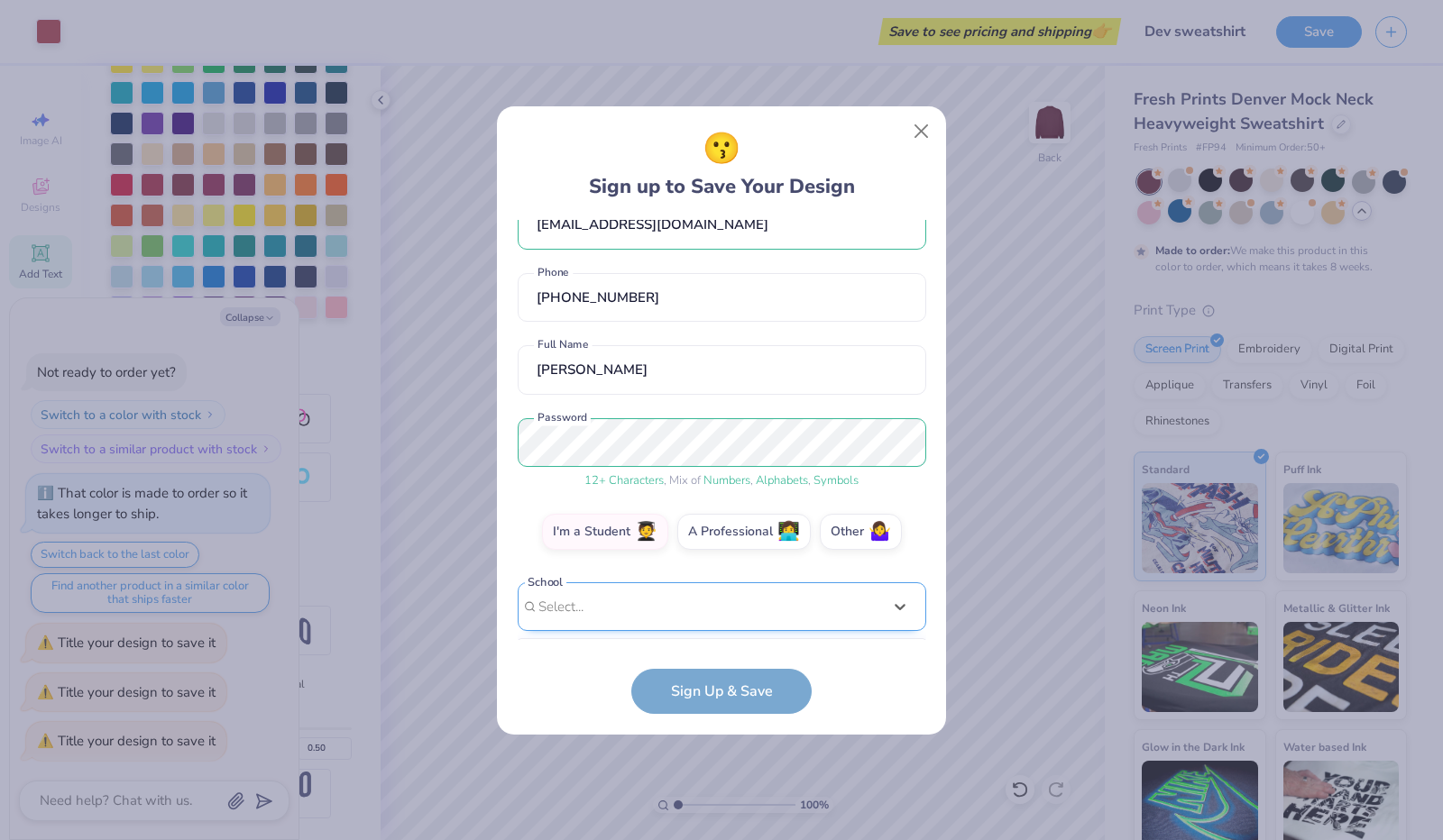
click at [660, 338] on div "clewellen27@stastars.org Email (913) 237-9121 Phone kiki Dunn Full Name 12 + Ch…" at bounding box center [722, 430] width 408 height 420
click at [633, 601] on div "Select is focused ,type to refine list, press Down to open the menu, Select..." at bounding box center [722, 607] width 408 height 50
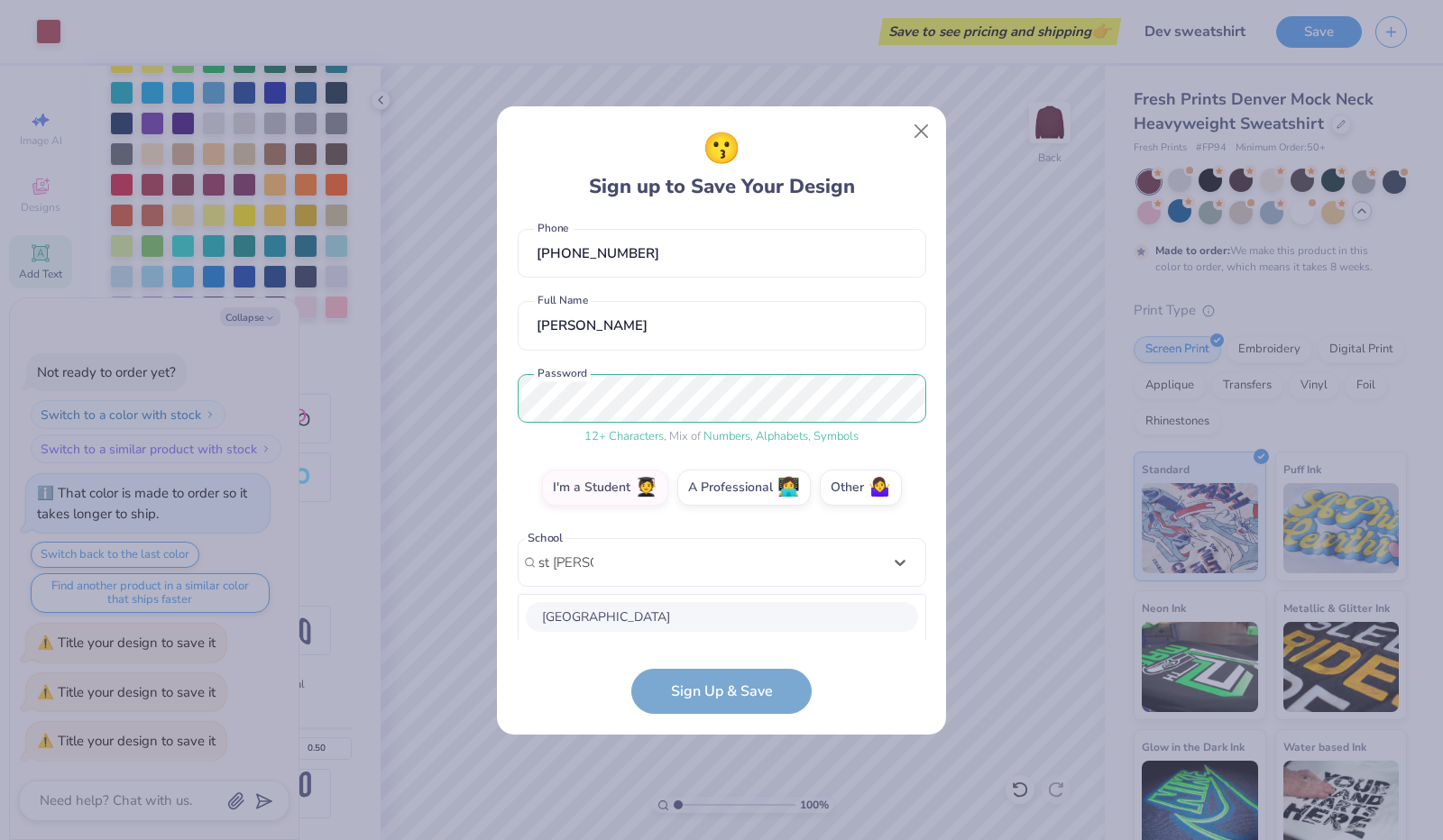
scroll to position [307, 0]
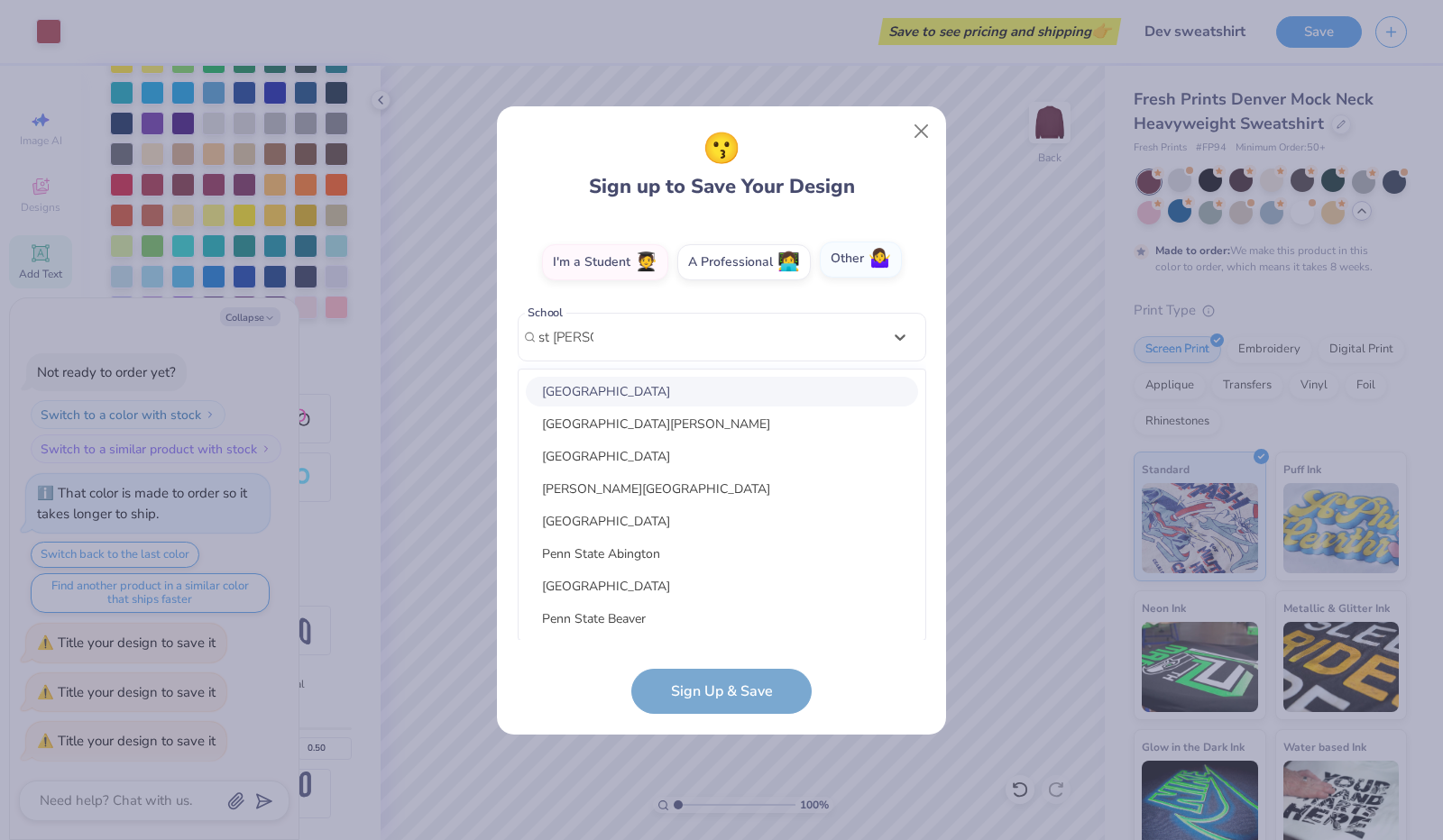
type input "st teresa"
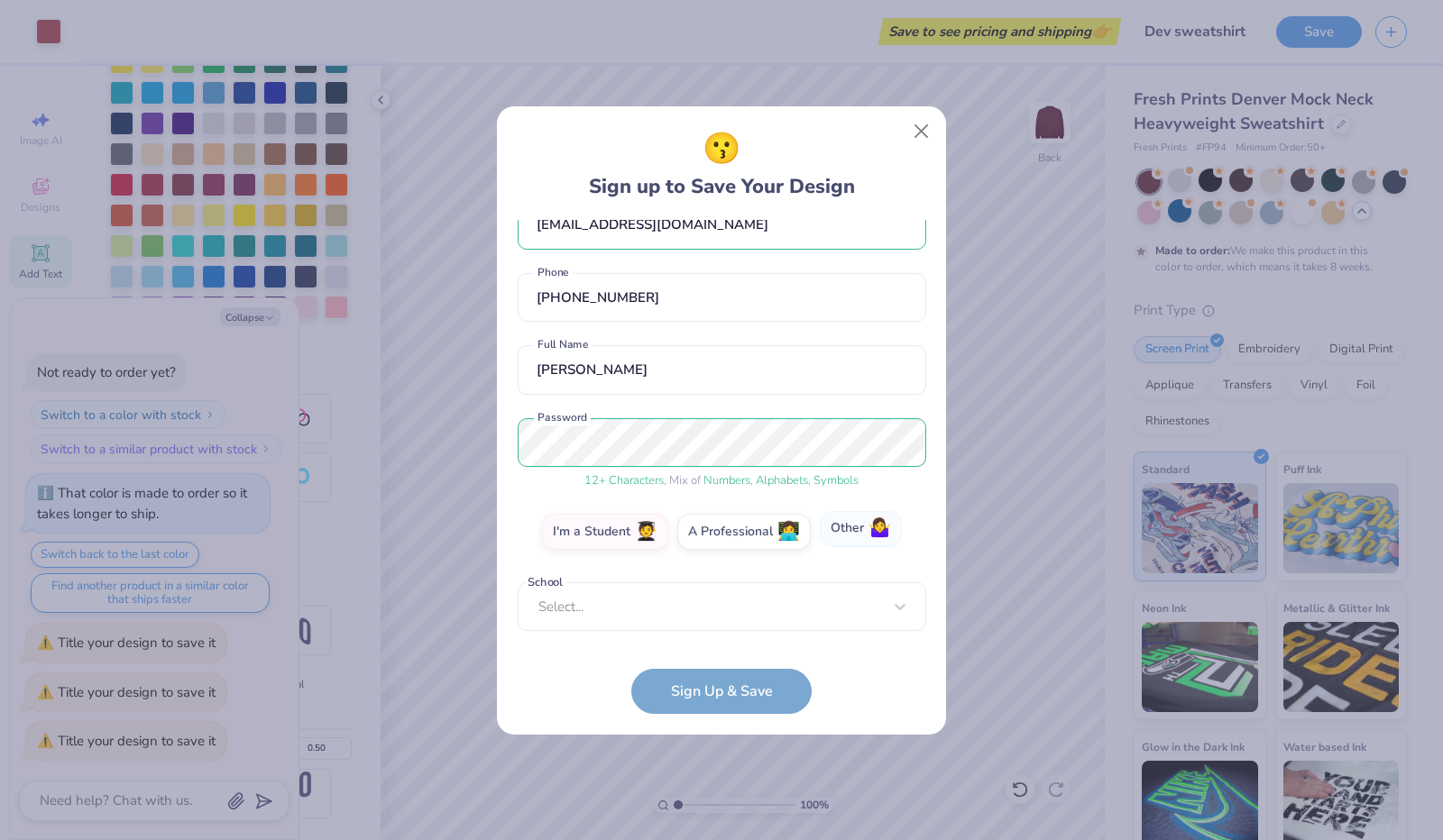
scroll to position [38, 0]
click at [846, 258] on div "clewellen27@stastars.org Email (913) 237-9121 Phone kiki Dunn Full Name 12 + Ch…" at bounding box center [722, 430] width 408 height 420
click at [765, 685] on form "clewellen27@stastars.org Email (913) 237-9121 Phone kiki Dunn Full Name 12 + Ch…" at bounding box center [722, 467] width 408 height 494
click at [856, 543] on label "Other 🤷‍♀️" at bounding box center [861, 530] width 82 height 36
click at [728, 568] on input "Other 🤷‍♀️" at bounding box center [722, 574] width 11 height 11
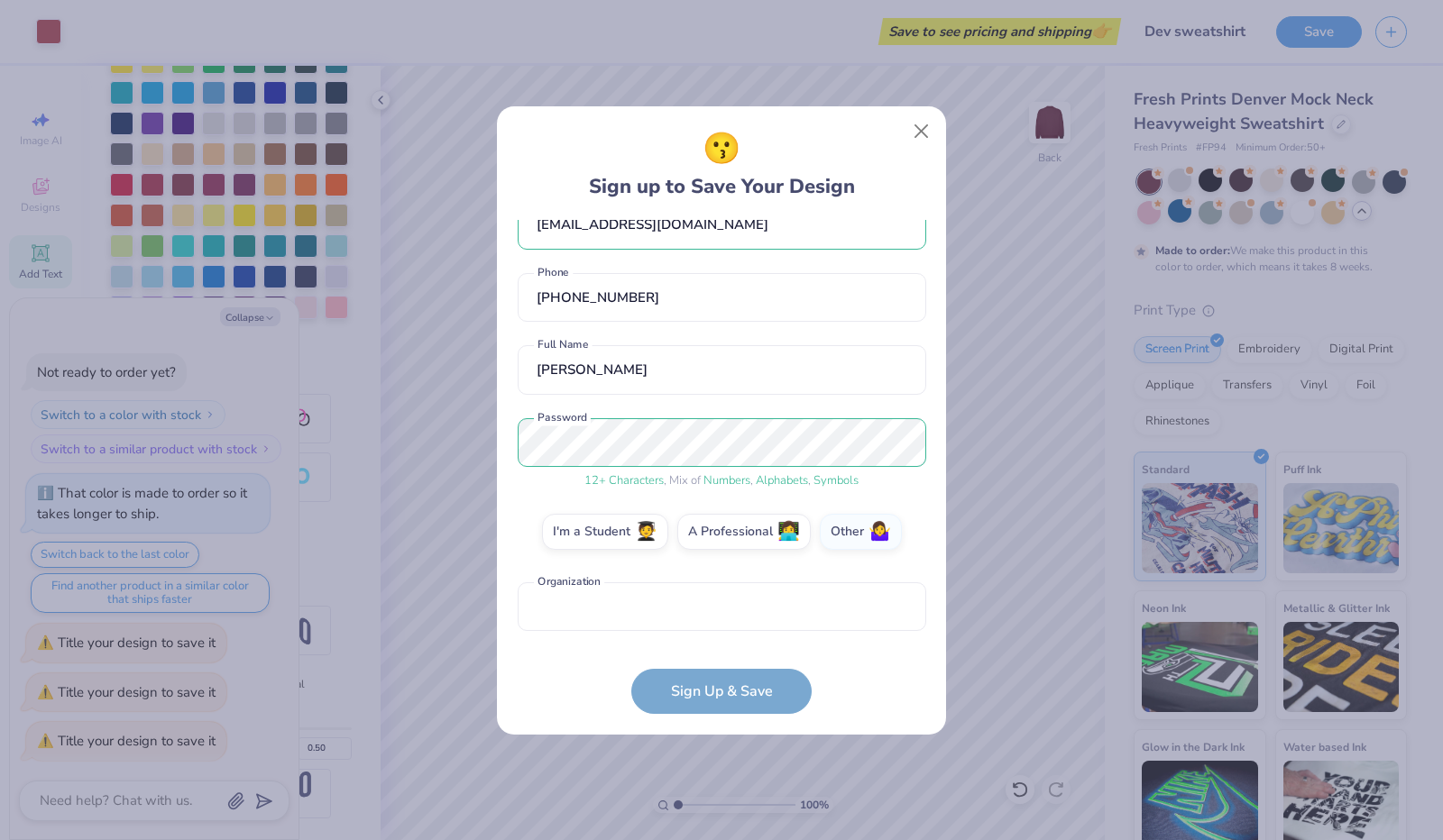
click at [702, 698] on form "clewellen27@stastars.org Email (913) 237-9121 Phone kiki Dunn Full Name 12 + Ch…" at bounding box center [722, 467] width 408 height 494
click at [699, 607] on input "text" at bounding box center [722, 607] width 408 height 50
click at [687, 681] on form "clewellen27@stastars.org Email (913) 237-9121 Phone kiki Dunn Full Name 12 + Ch…" at bounding box center [722, 467] width 408 height 494
click at [698, 698] on form "clewellen27@stastars.org Email (913) 237-9121 Phone kiki Dunn Full Name 12 + Ch…" at bounding box center [722, 467] width 408 height 494
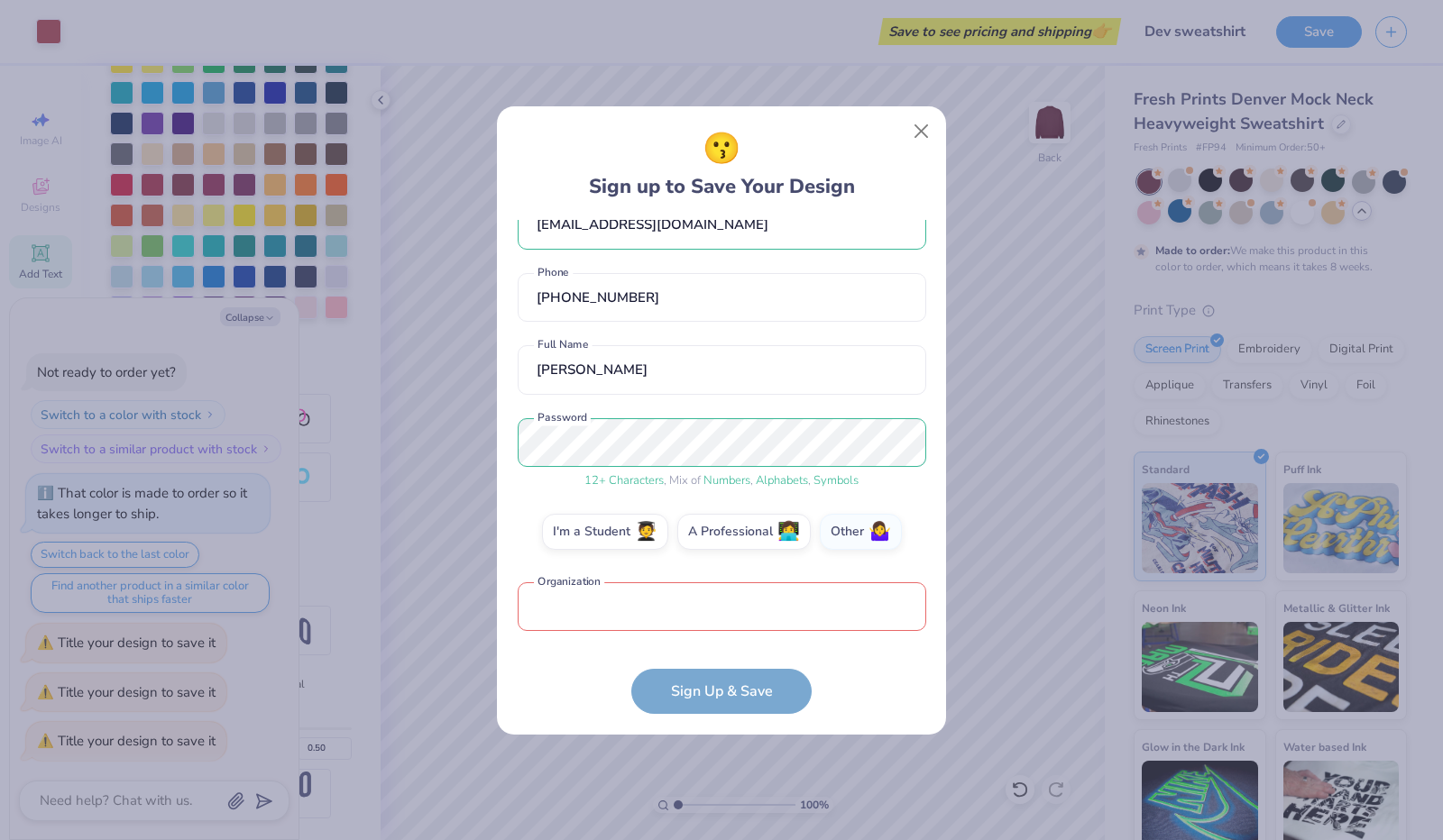
click at [700, 700] on form "clewellen27@stastars.org Email (913) 237-9121 Phone kiki Dunn Full Name 12 + Ch…" at bounding box center [722, 467] width 408 height 494
click at [632, 618] on input "text" at bounding box center [722, 607] width 408 height 50
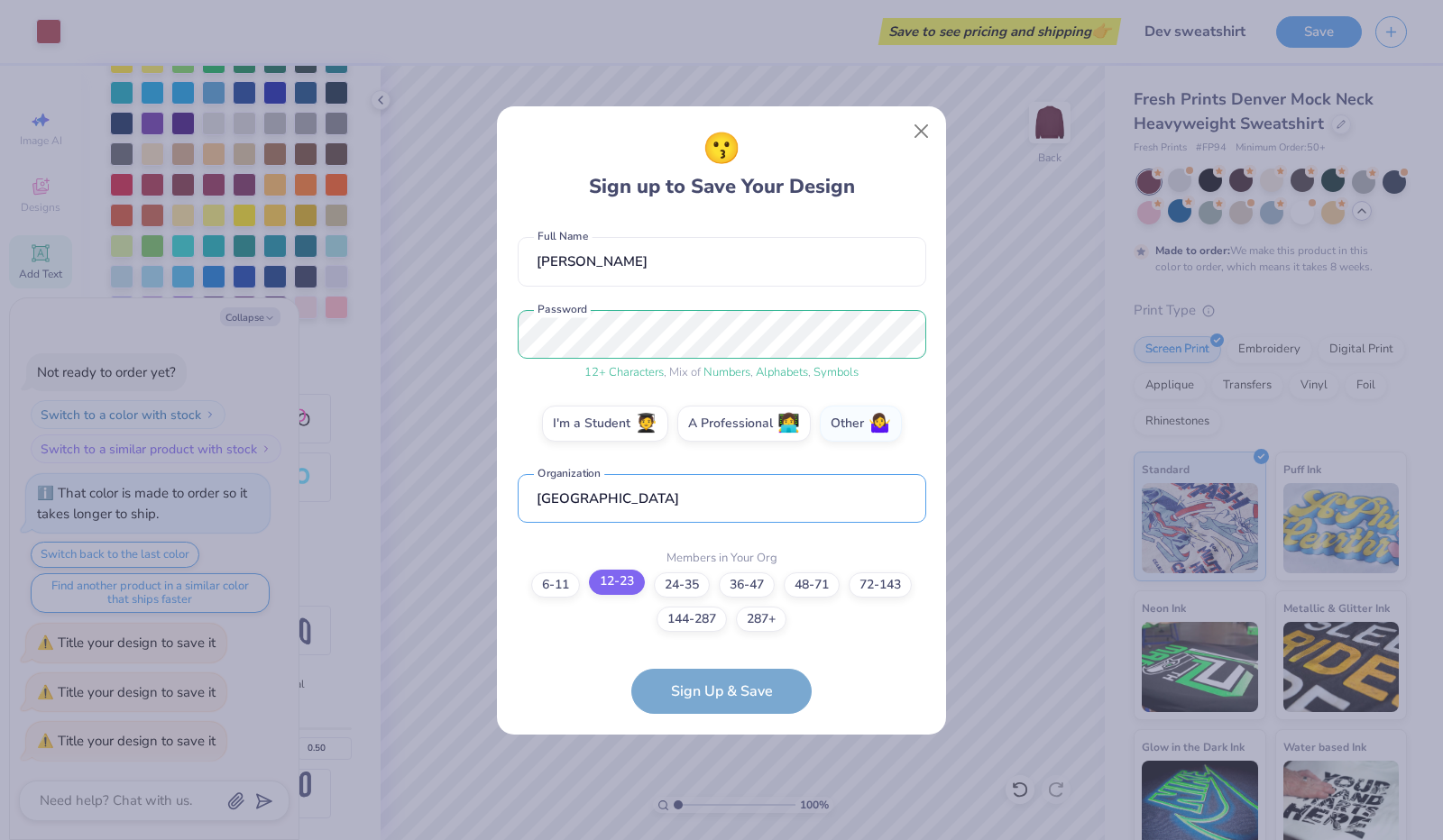
type input "st teresas academy"
click at [619, 593] on label "12-23" at bounding box center [617, 582] width 56 height 25
click at [717, 742] on input "12-23" at bounding box center [722, 748] width 11 height 11
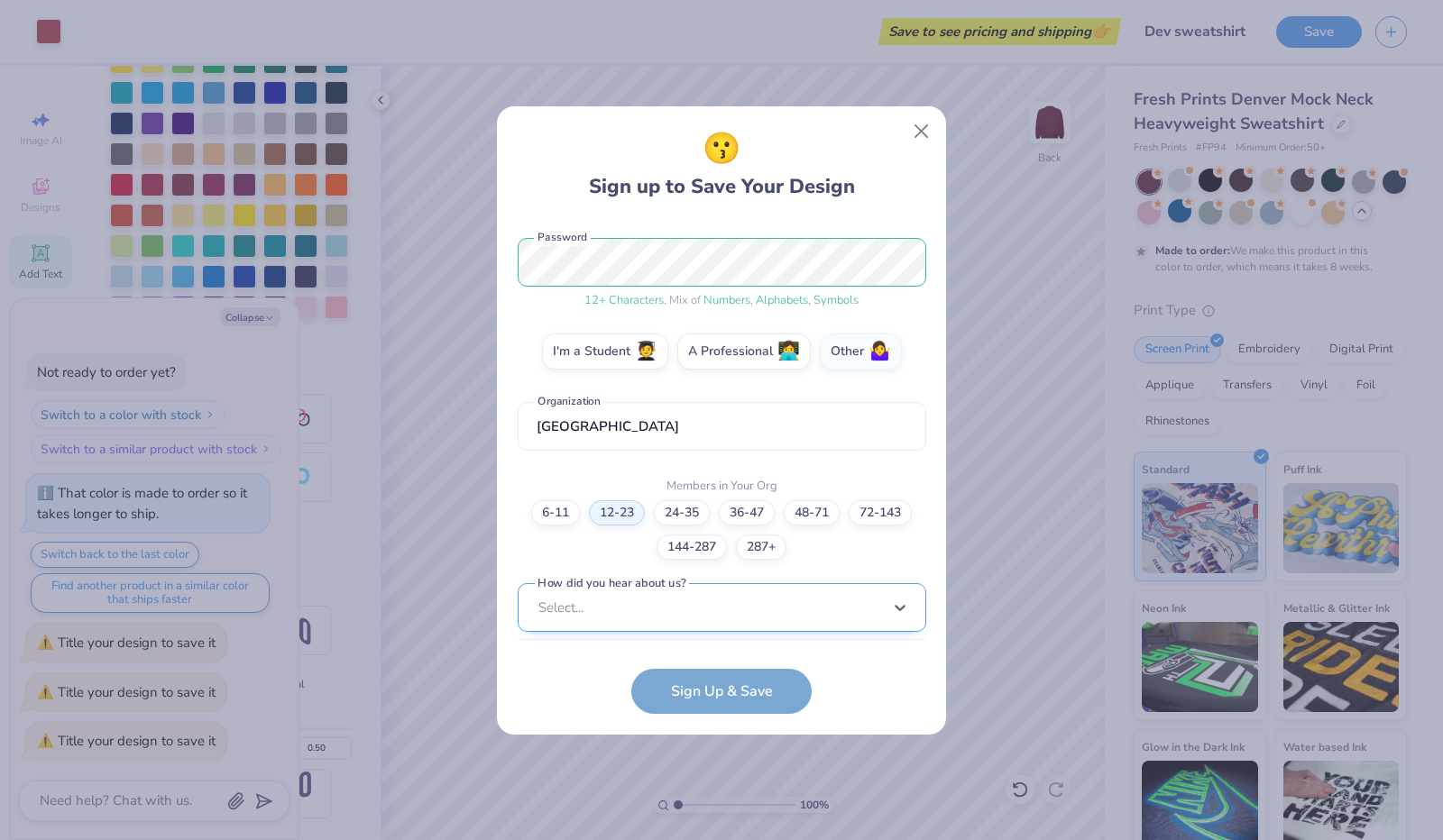
click at [662, 605] on div "option Word of Mouth focused, 8 of 15. 15 results available. Use Up and Down to…" at bounding box center [722, 748] width 408 height 329
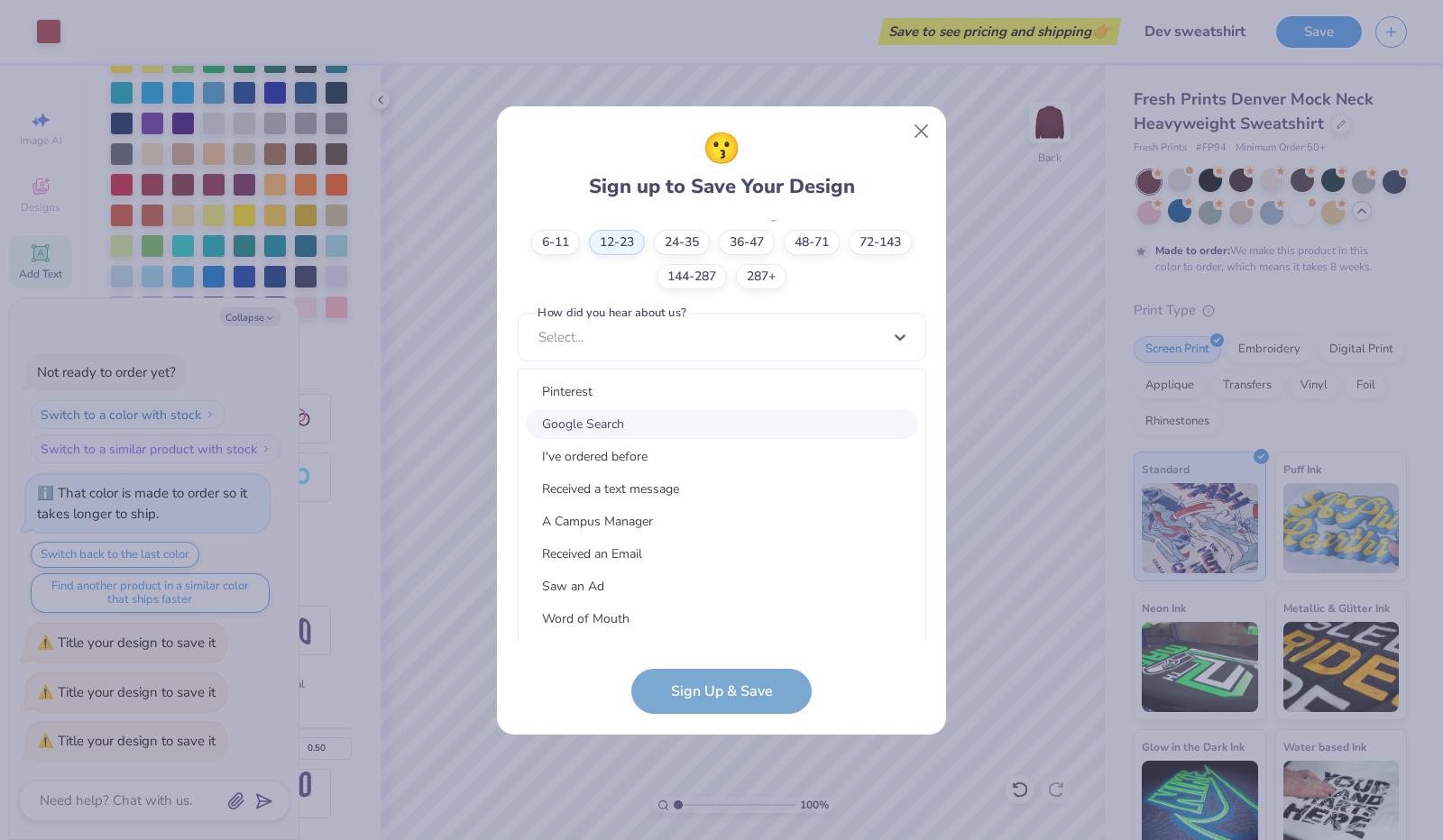
click at [580, 430] on div "Google Search" at bounding box center [722, 423] width 393 height 30
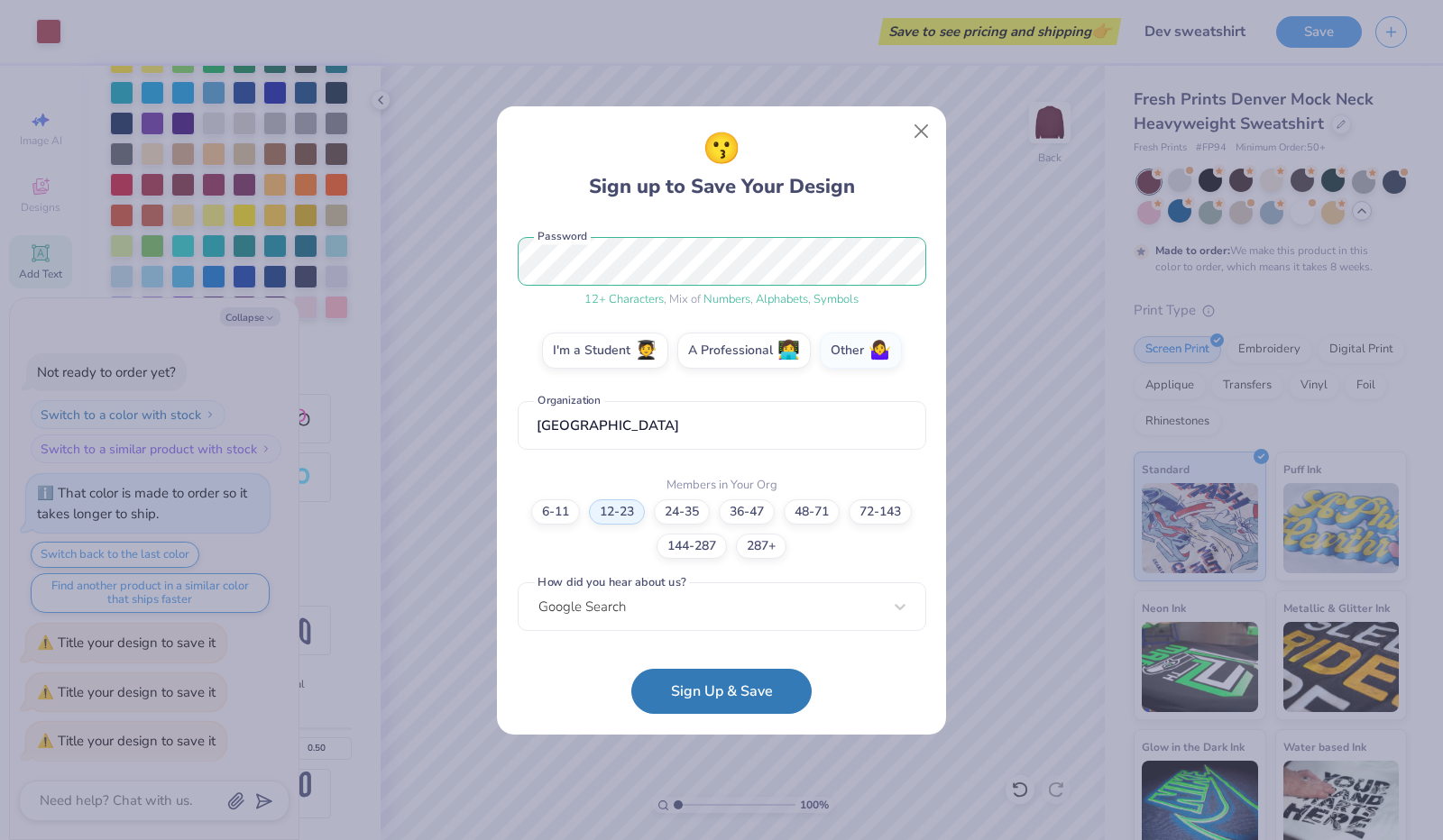
scroll to position [218, 0]
click at [655, 671] on button "Sign Up & Save" at bounding box center [722, 687] width 180 height 45
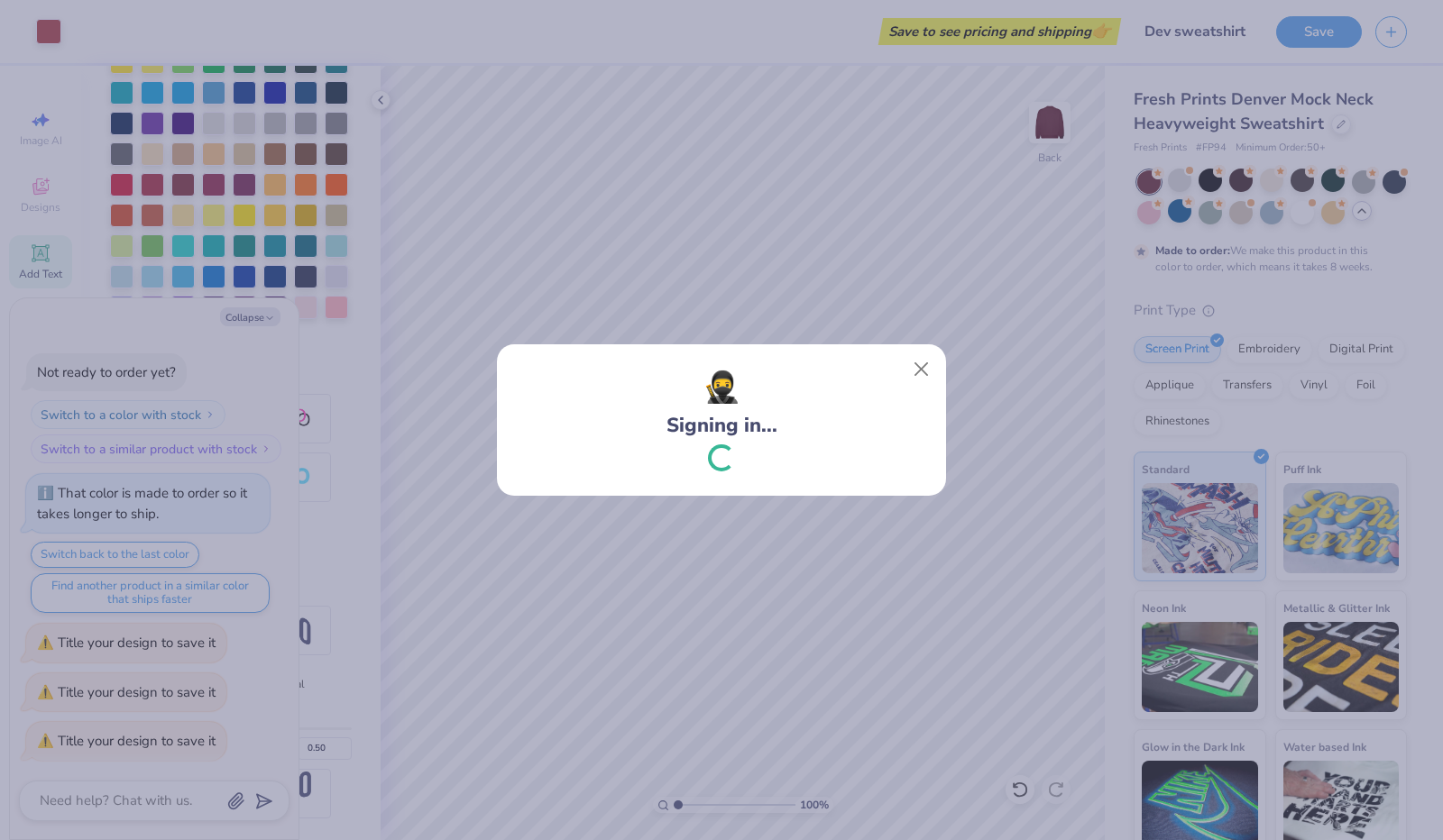
click at [701, 686] on div "🥷 Signing in..." at bounding box center [722, 420] width 1443 height 840
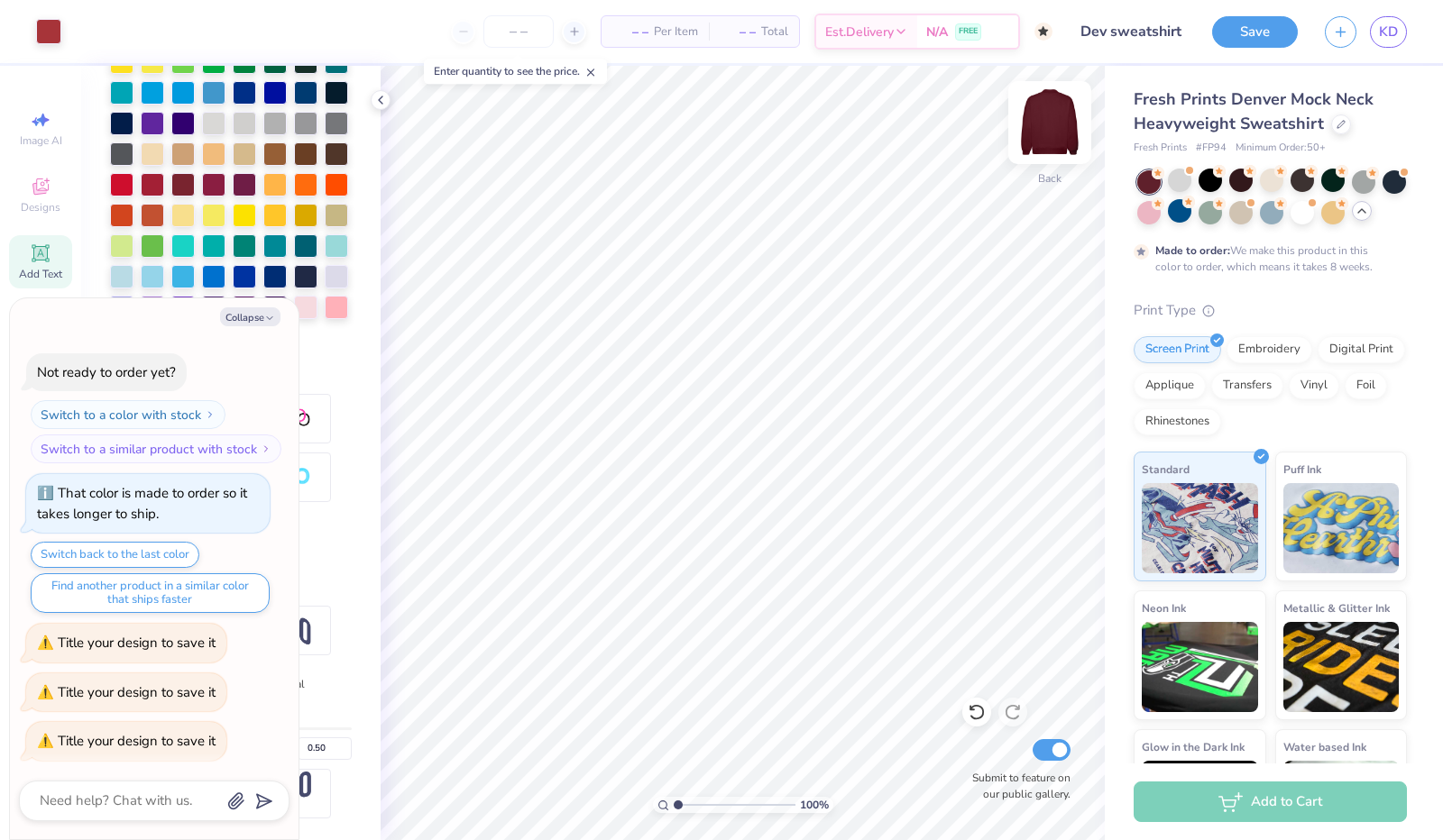
type textarea "x"
click at [1187, 802] on div "Add to Cart" at bounding box center [1270, 802] width 273 height 40
click at [1259, 809] on div "Add to Cart" at bounding box center [1270, 802] width 273 height 40
click at [660, 35] on span "Per Item" at bounding box center [676, 33] width 44 height 19
click at [571, 30] on icon at bounding box center [574, 31] width 12 height 12
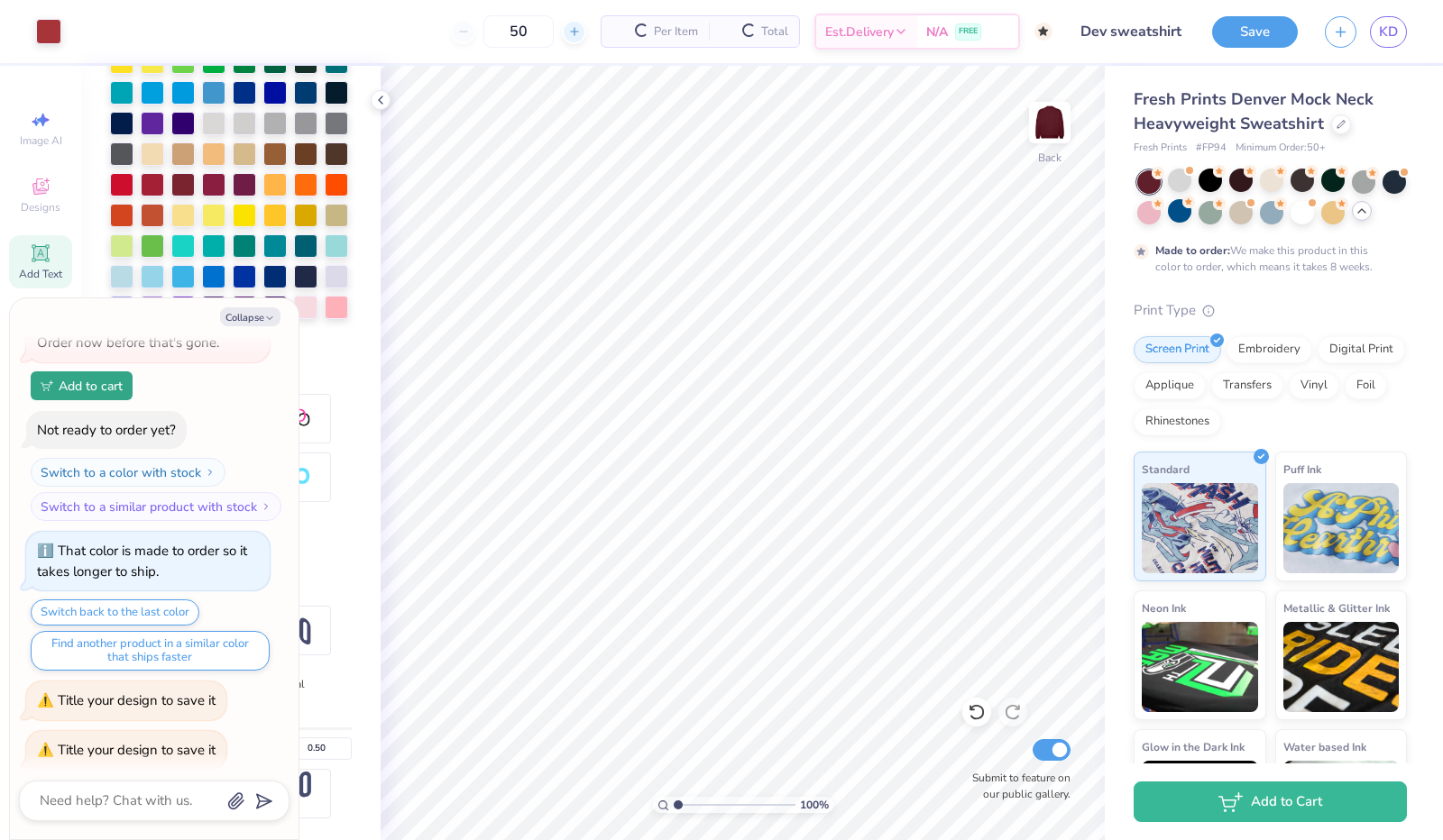
scroll to position [662, 0]
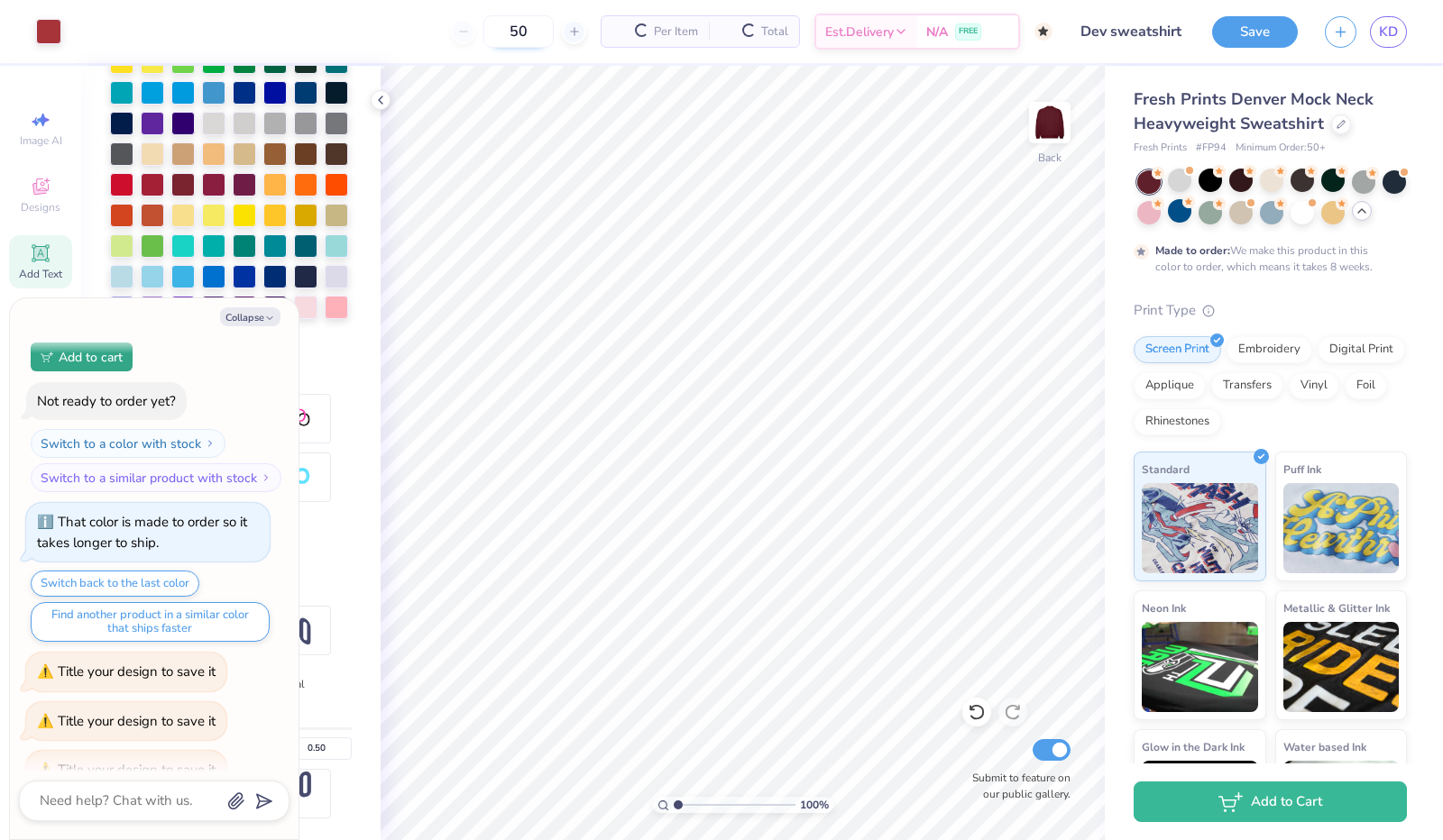
click at [527, 33] on input "50" at bounding box center [518, 32] width 70 height 33
type input "5"
click at [484, 32] on input "12" at bounding box center [447, 32] width 70 height 33
type input "50"
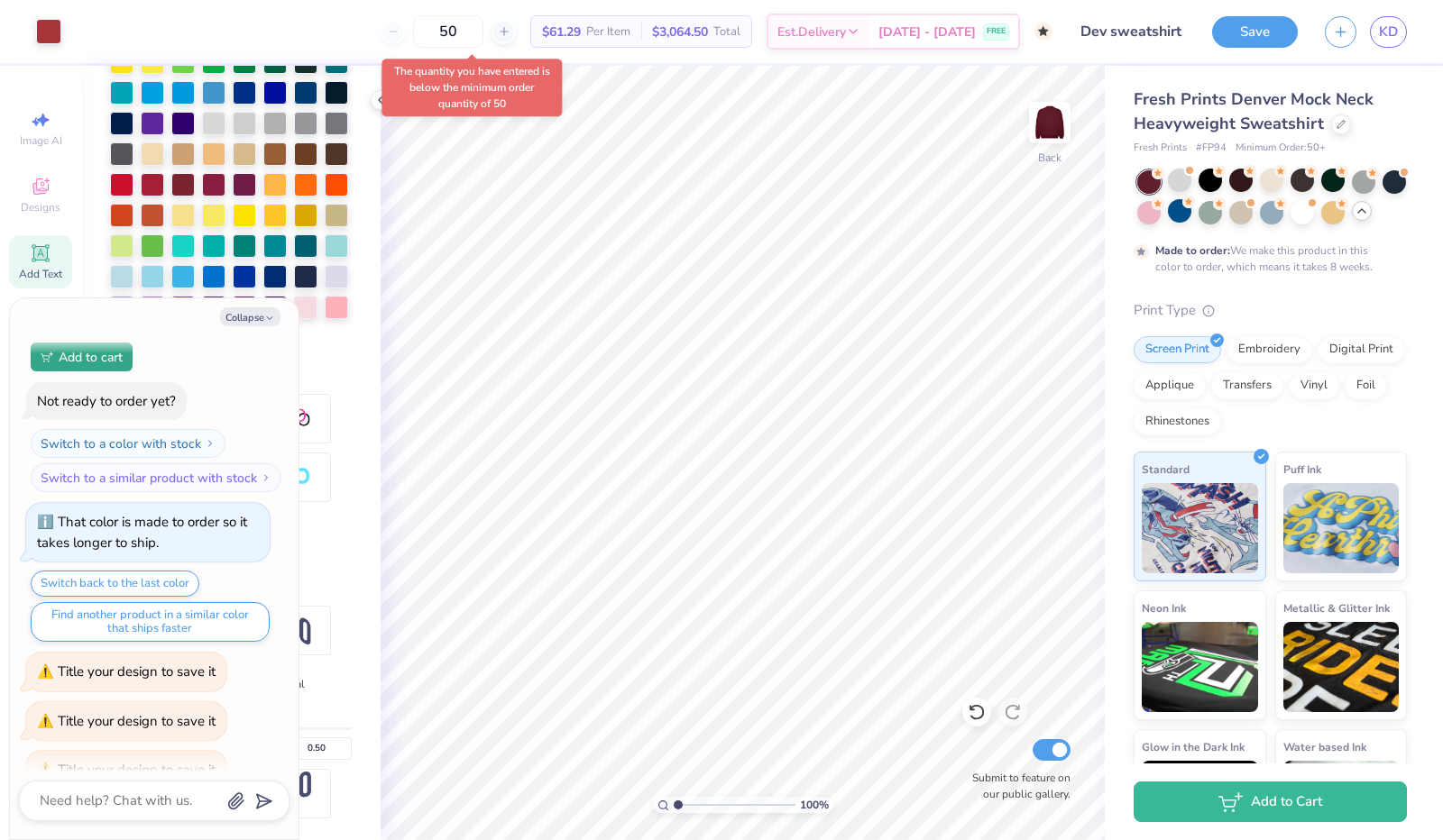
click at [309, 345] on div at bounding box center [231, 154] width 241 height 392
click at [270, 324] on button "Collapse" at bounding box center [250, 317] width 60 height 19
type textarea "x"
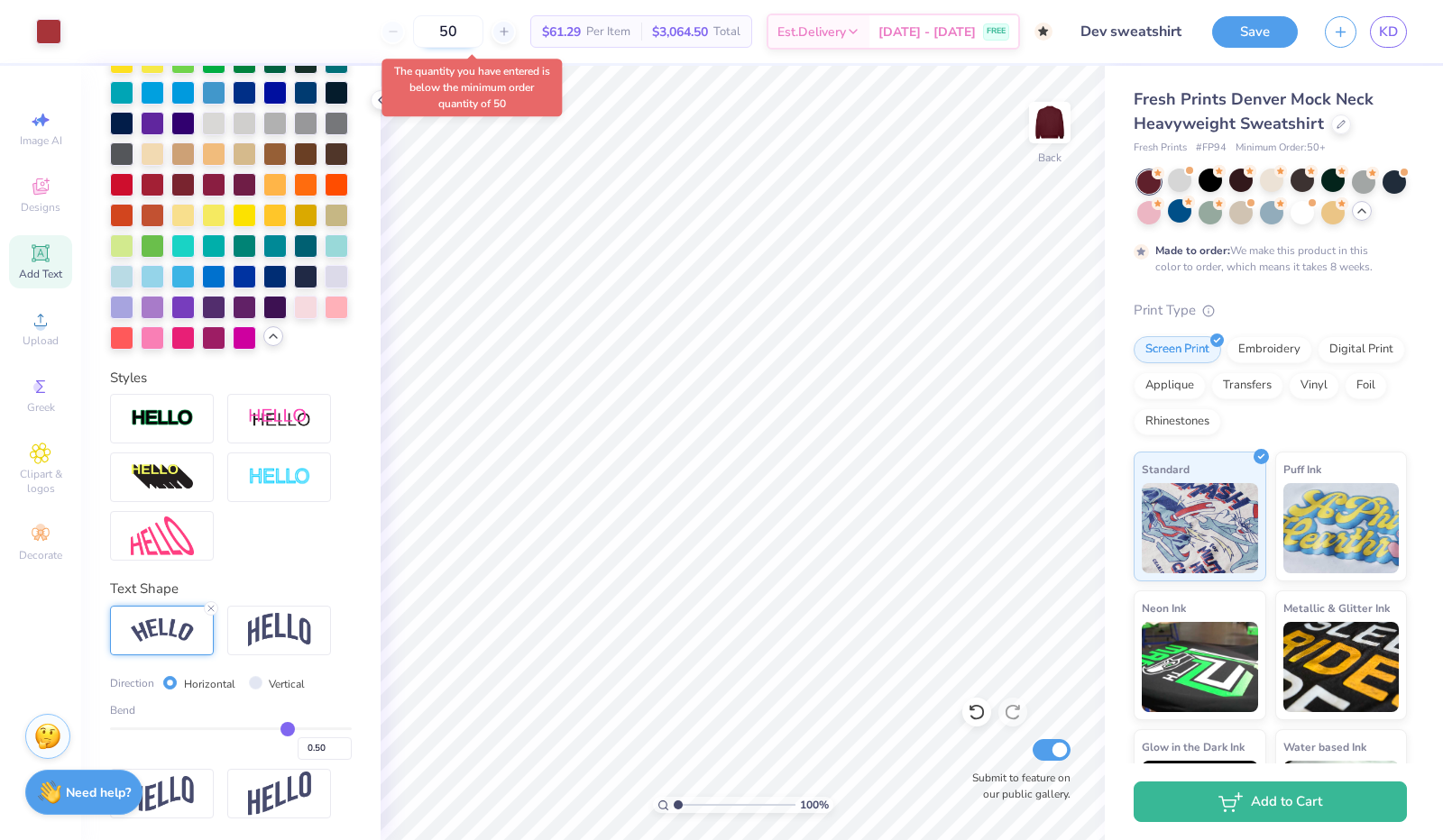
click at [484, 26] on input "50" at bounding box center [447, 32] width 70 height 33
type input "5"
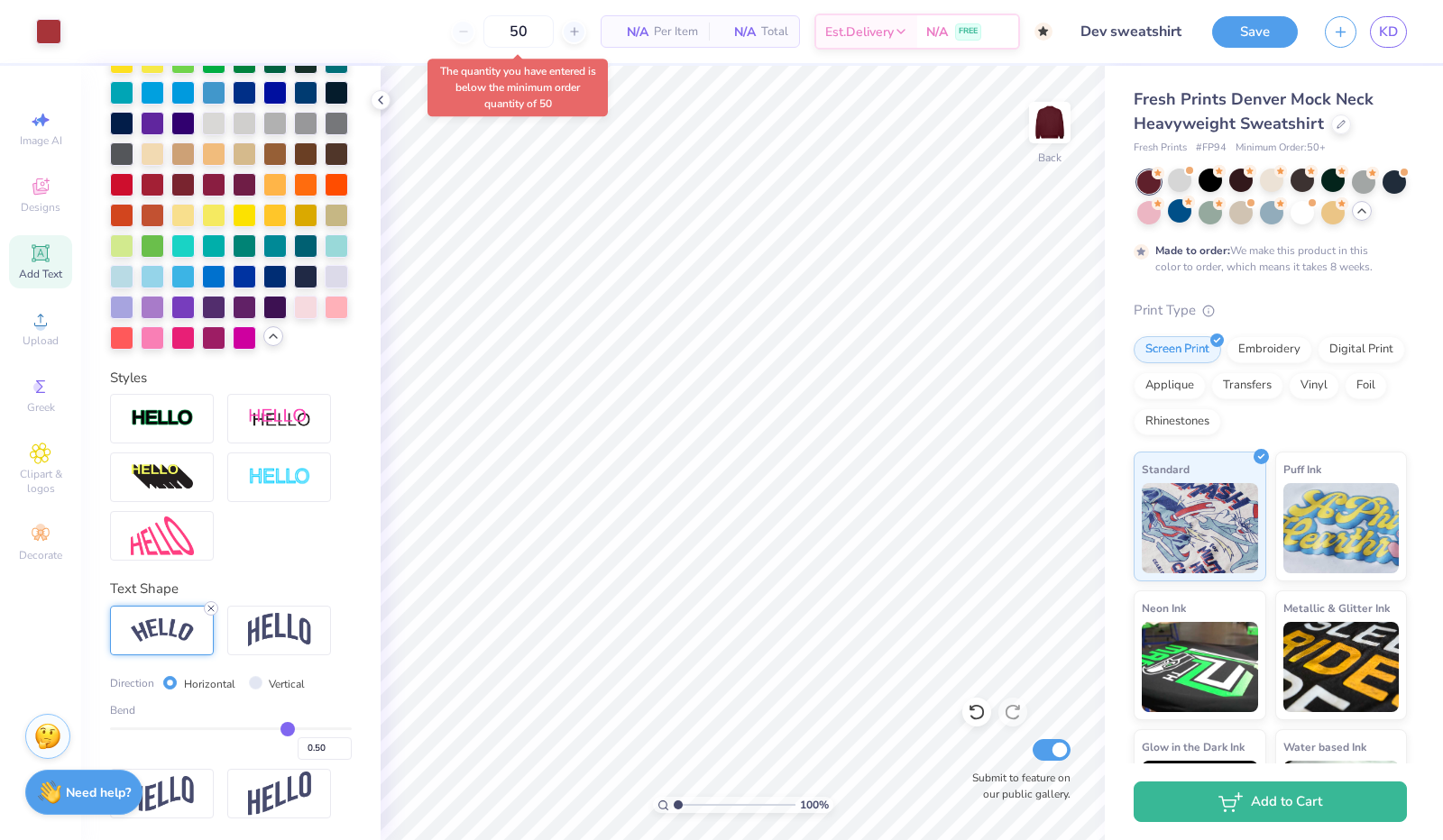
click at [208, 609] on icon at bounding box center [211, 608] width 11 height 11
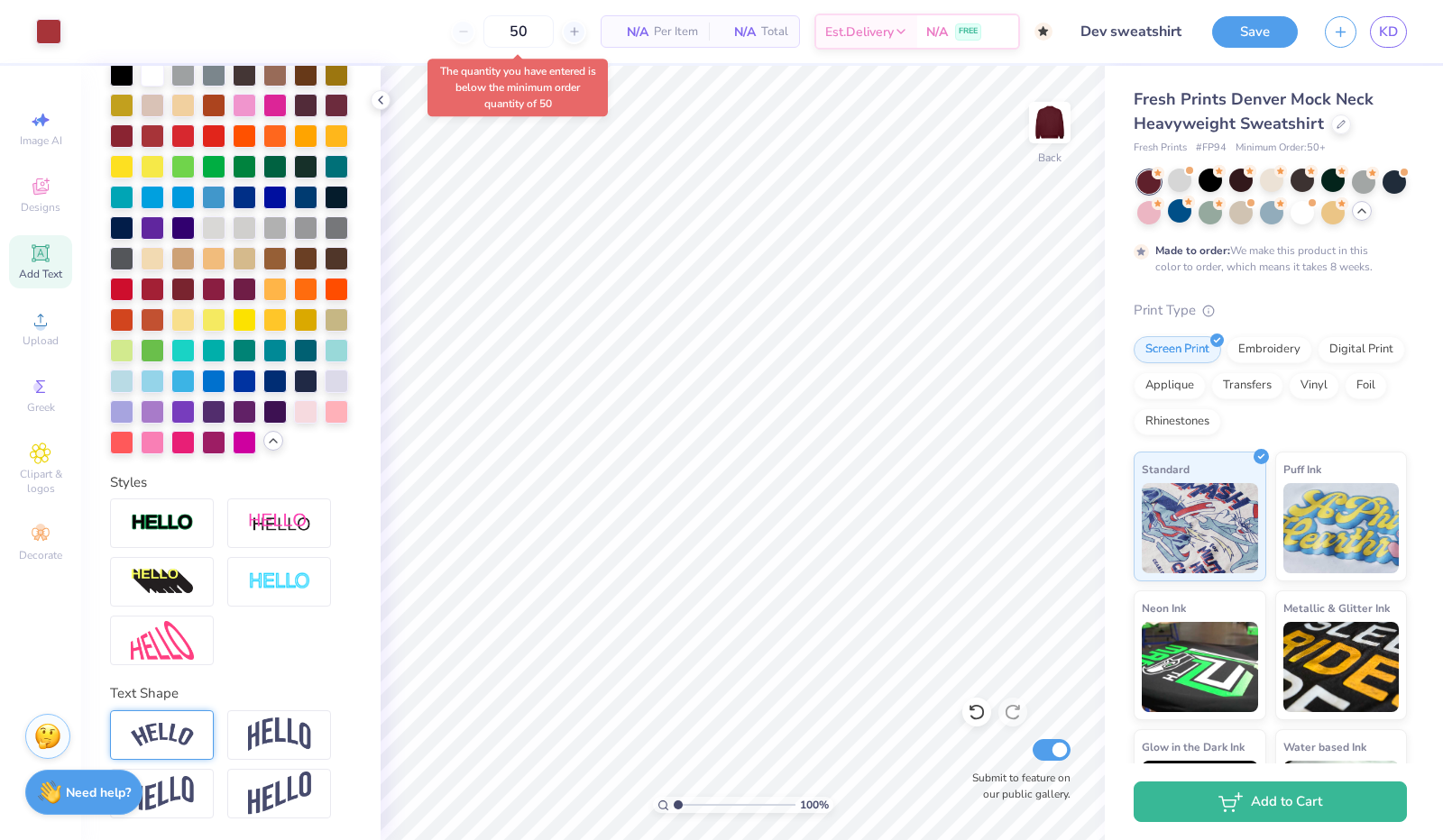
scroll to position [483, 0]
click at [569, 89] on div "The quantity you have entered is below the minimum order quantity of 50" at bounding box center [517, 87] width 180 height 57
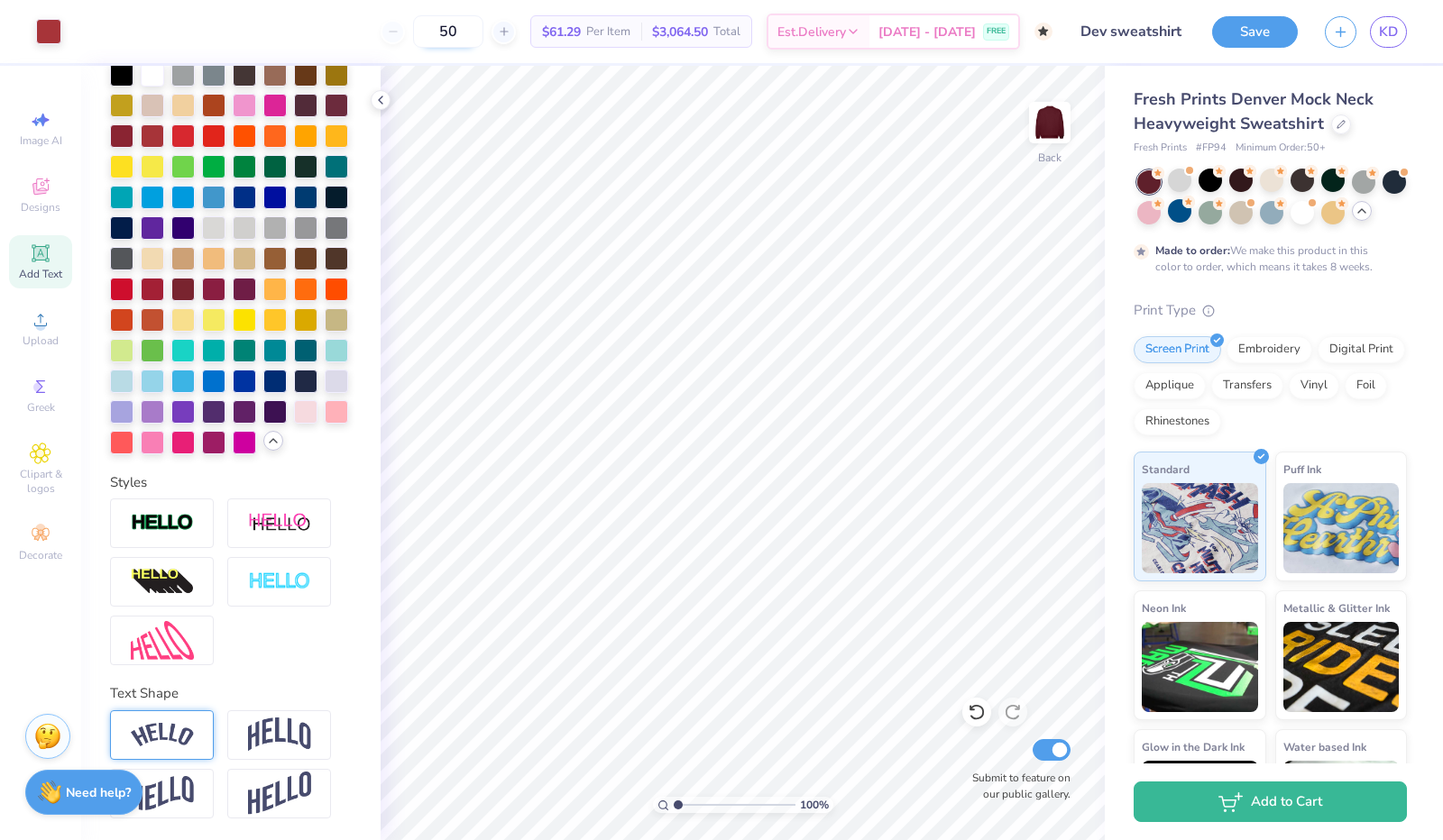
click at [443, 34] on input "50" at bounding box center [447, 32] width 70 height 33
click at [472, 34] on input "50" at bounding box center [447, 32] width 70 height 33
click at [1387, 40] on span "KD" at bounding box center [1389, 33] width 19 height 21
click at [482, 28] on input "50" at bounding box center [447, 32] width 70 height 33
type input "5"
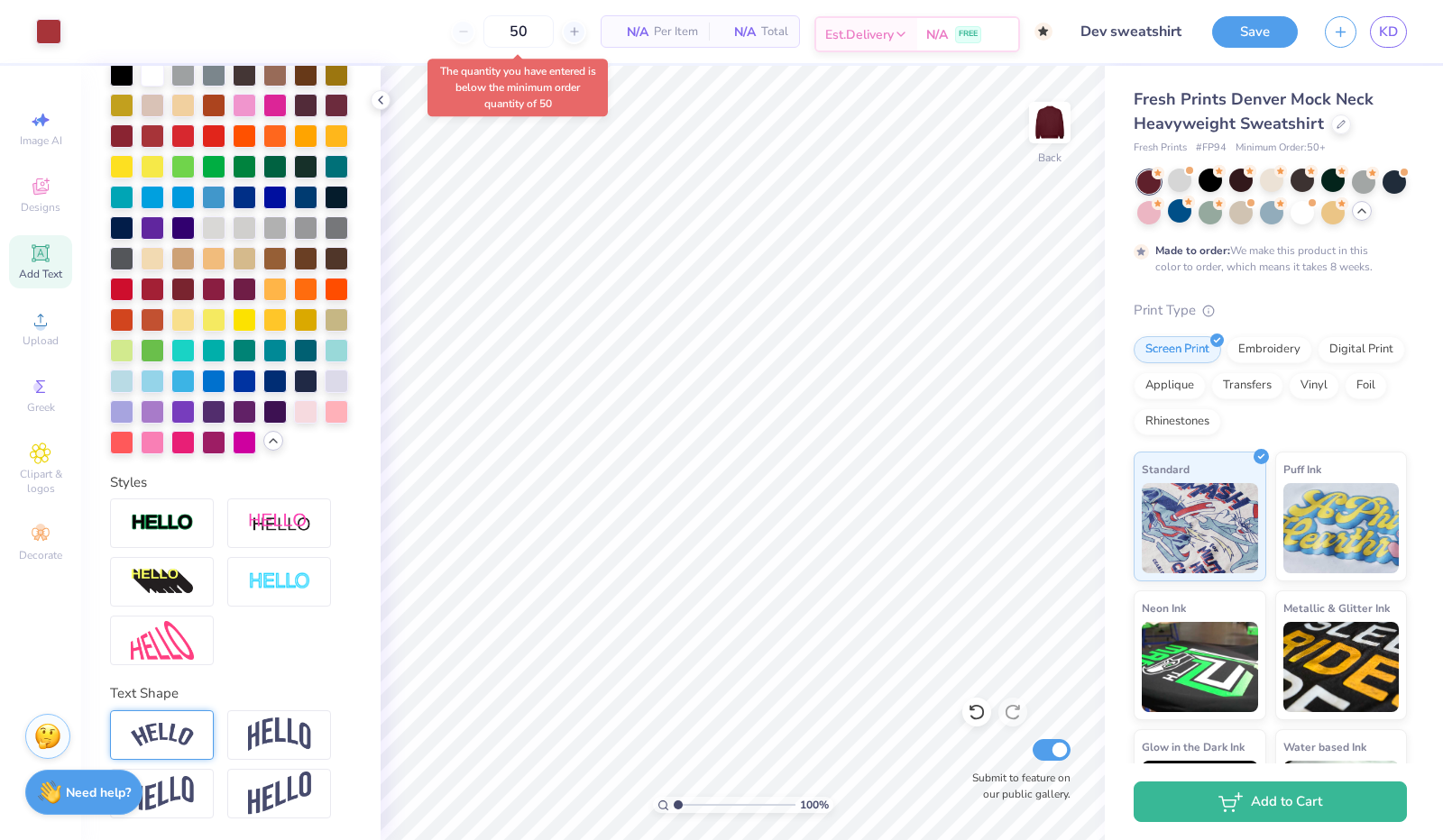
click at [929, 27] on span "N/A" at bounding box center [937, 34] width 22 height 19
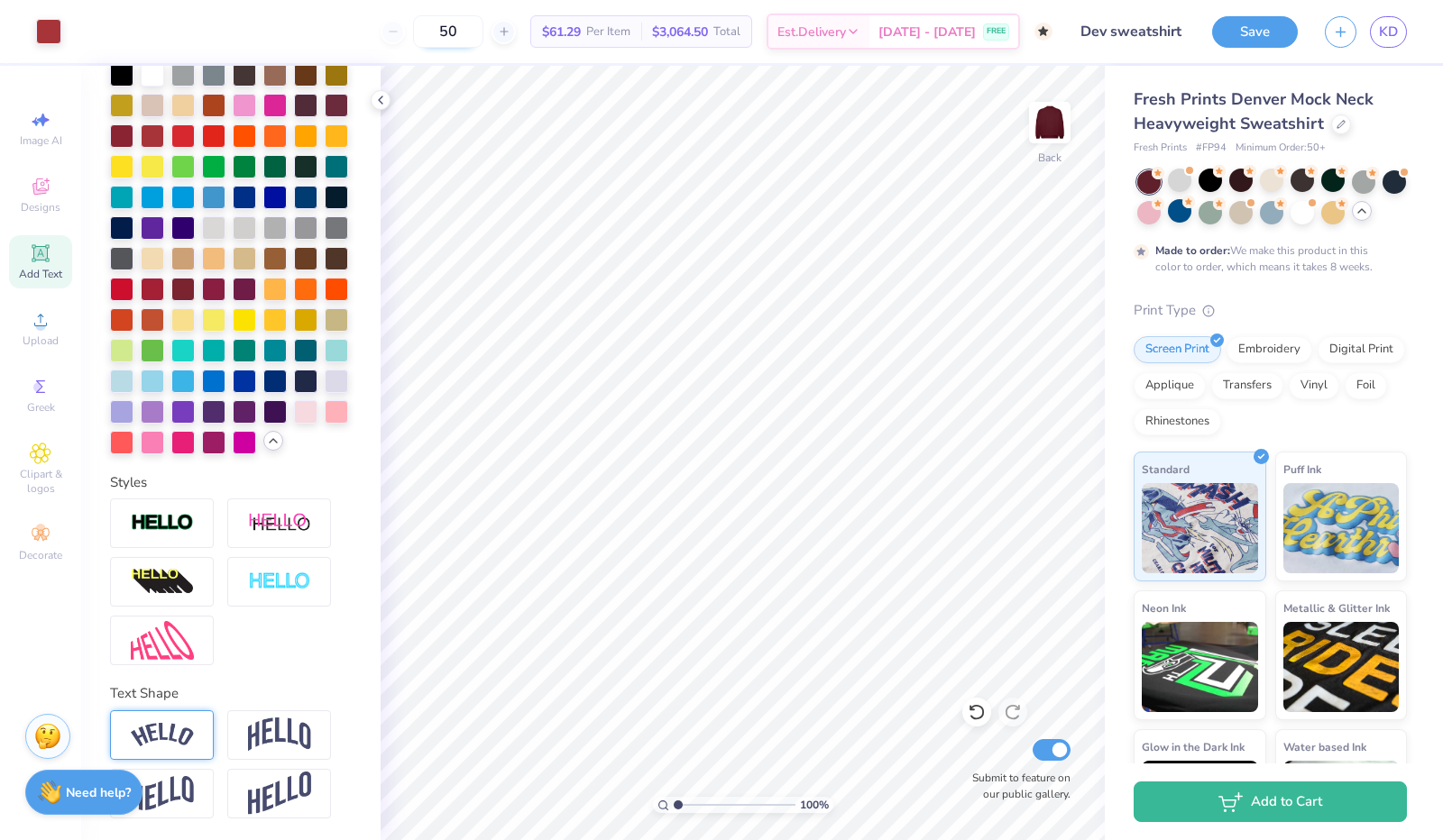
click at [484, 35] on input "50" at bounding box center [447, 32] width 70 height 33
click at [1390, 35] on span "KD" at bounding box center [1389, 33] width 19 height 21
click at [1247, 361] on div "Embroidery" at bounding box center [1269, 347] width 85 height 27
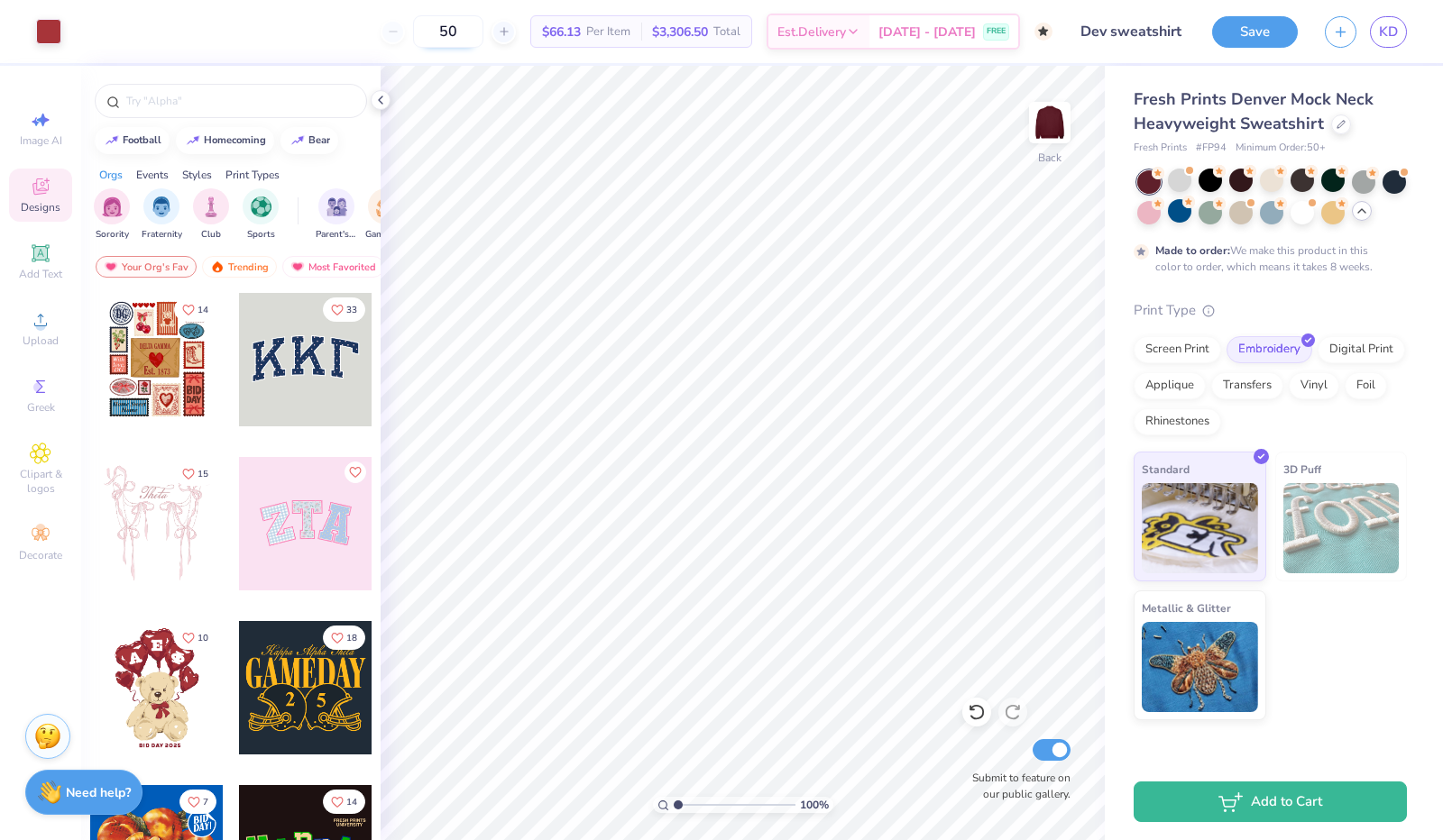
click at [484, 32] on input "50" at bounding box center [447, 32] width 70 height 33
type input "5"
click at [484, 29] on input "50" at bounding box center [447, 32] width 70 height 33
click at [1369, 352] on div "Digital Print" at bounding box center [1362, 347] width 87 height 27
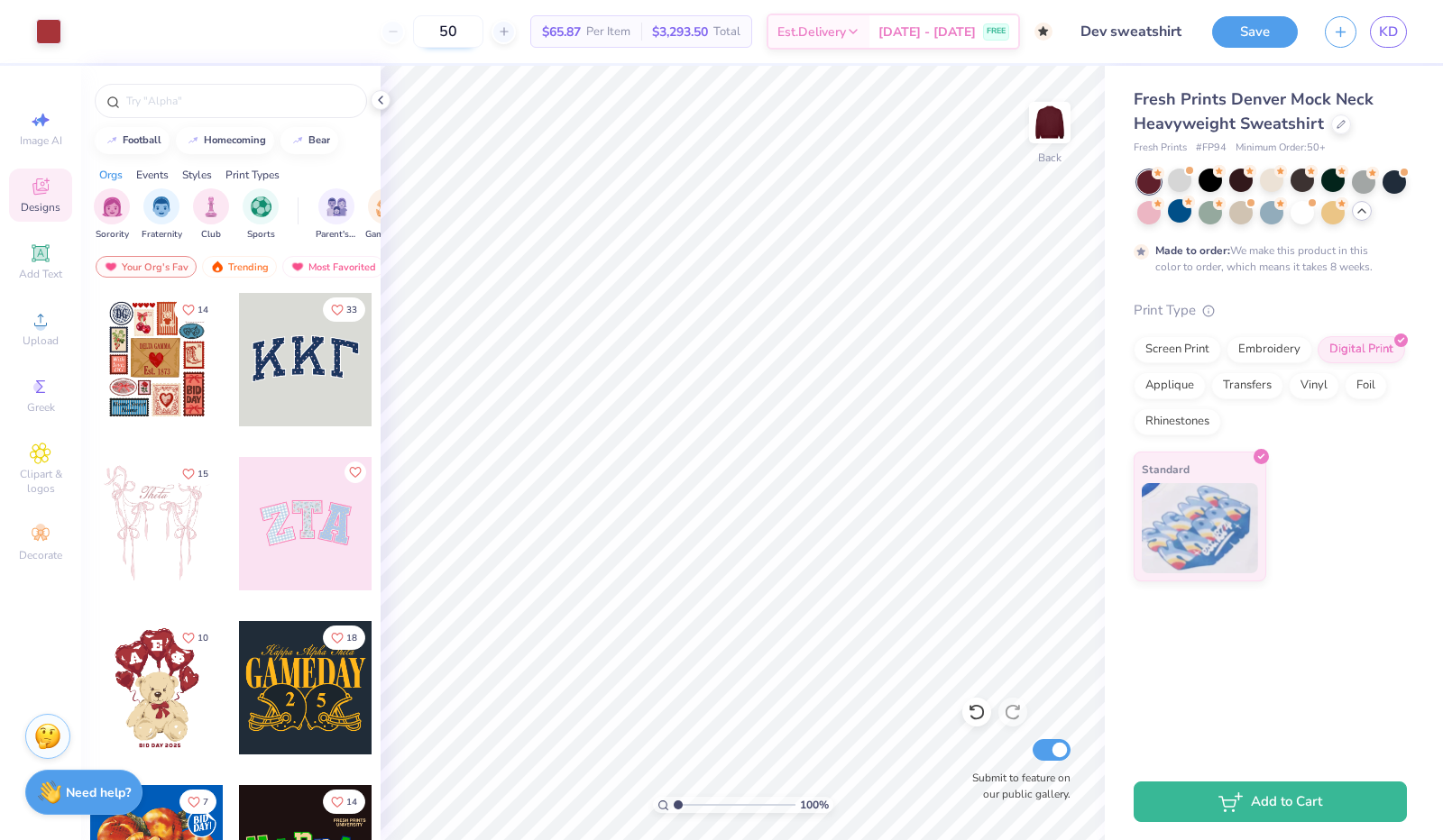
click at [478, 34] on input "50" at bounding box center [447, 32] width 70 height 33
type input "5"
type input "50"
click at [1308, 392] on div "Vinyl" at bounding box center [1314, 383] width 51 height 27
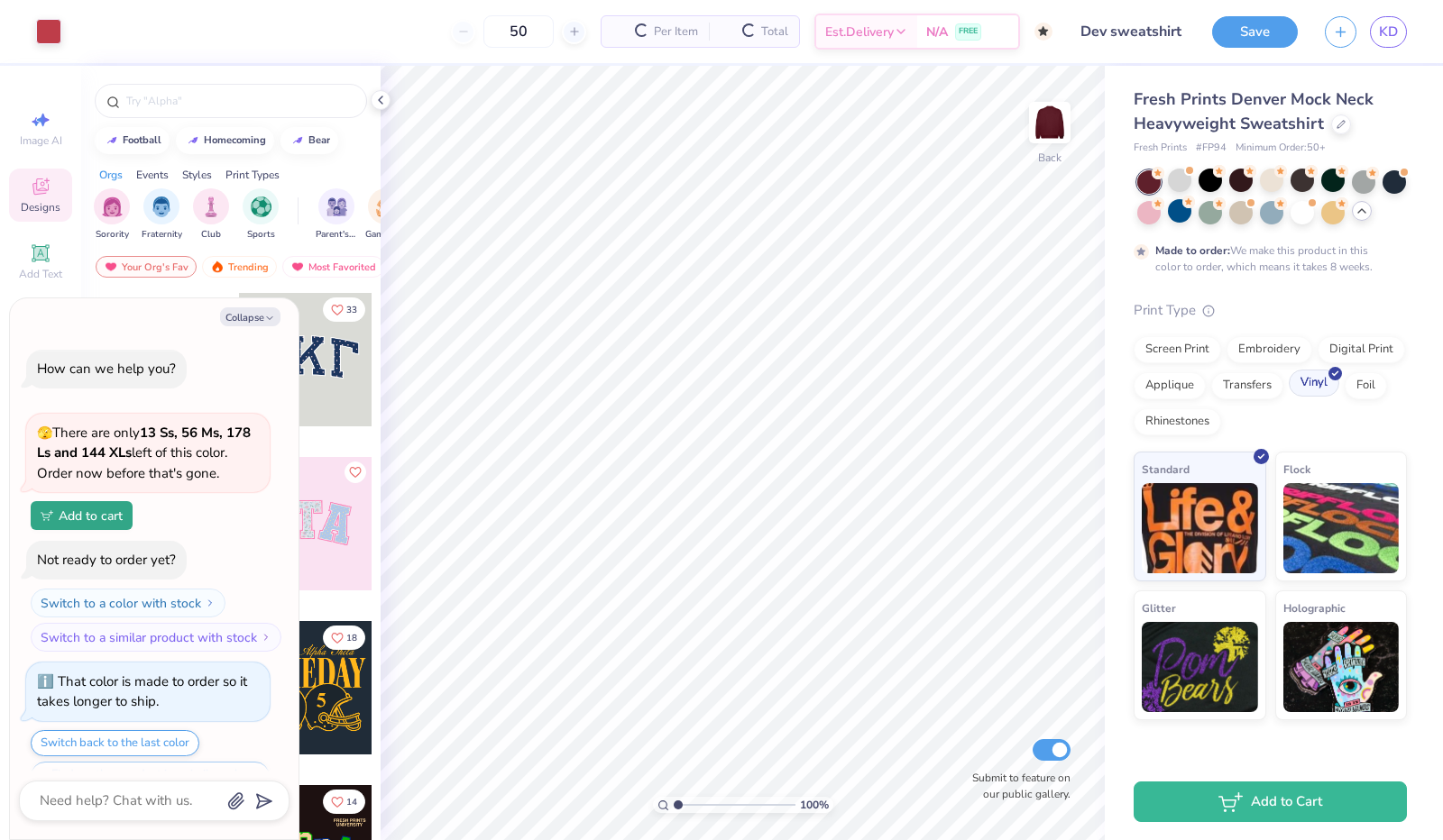
scroll to position [801, 0]
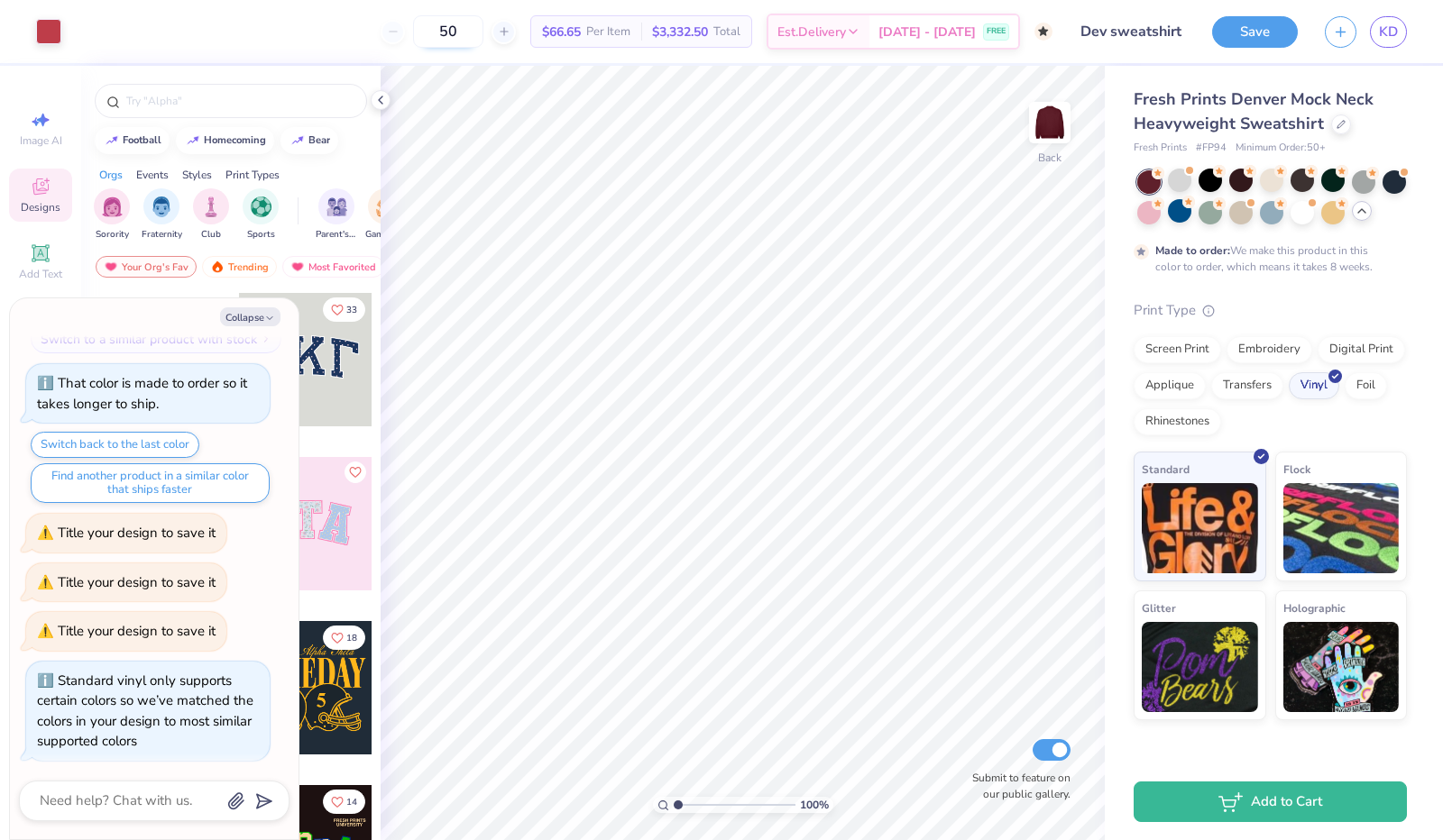
click at [484, 29] on input "50" at bounding box center [447, 32] width 70 height 33
click at [166, 798] on textarea at bounding box center [129, 801] width 183 height 24
type textarea "x"
type textarea "h"
type textarea "x"
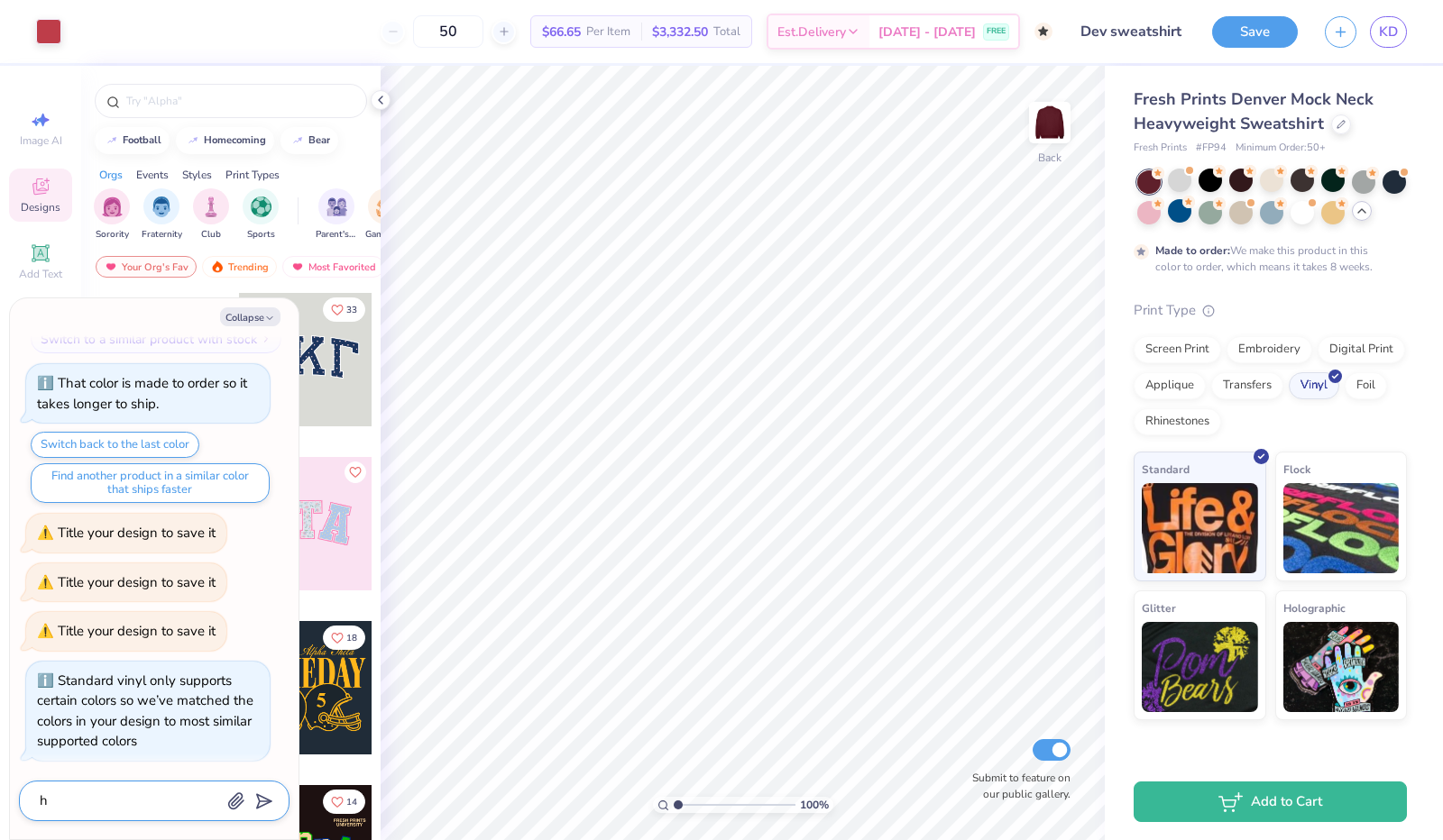
type textarea "ho"
type textarea "x"
type textarea "how"
type textarea "x"
type textarea "how"
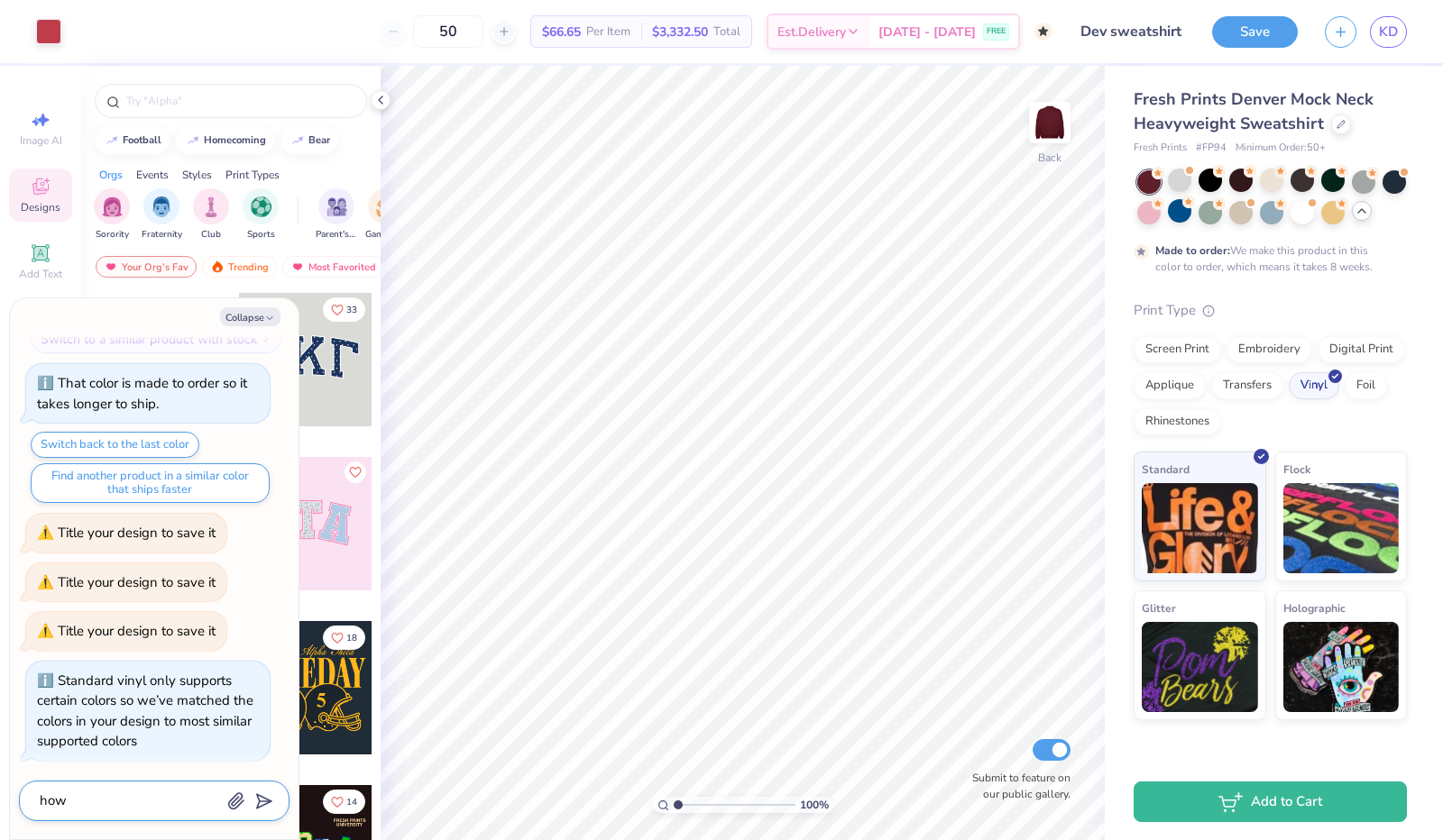
type textarea "x"
type textarea "how d"
type textarea "x"
type textarea "how do"
type textarea "x"
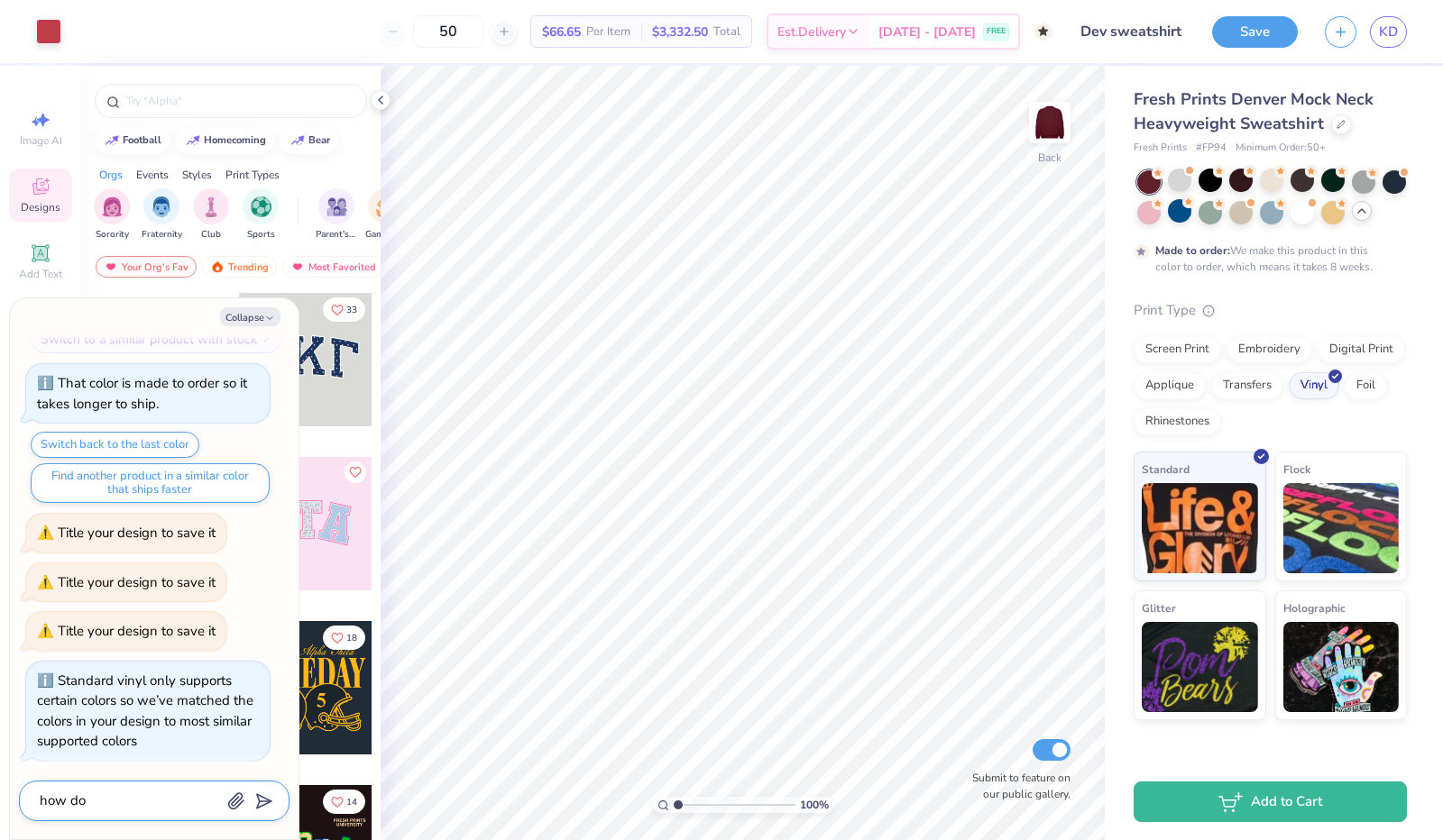
type textarea "how do"
type textarea "x"
type textarea "how do i"
type textarea "x"
type textarea "how do i"
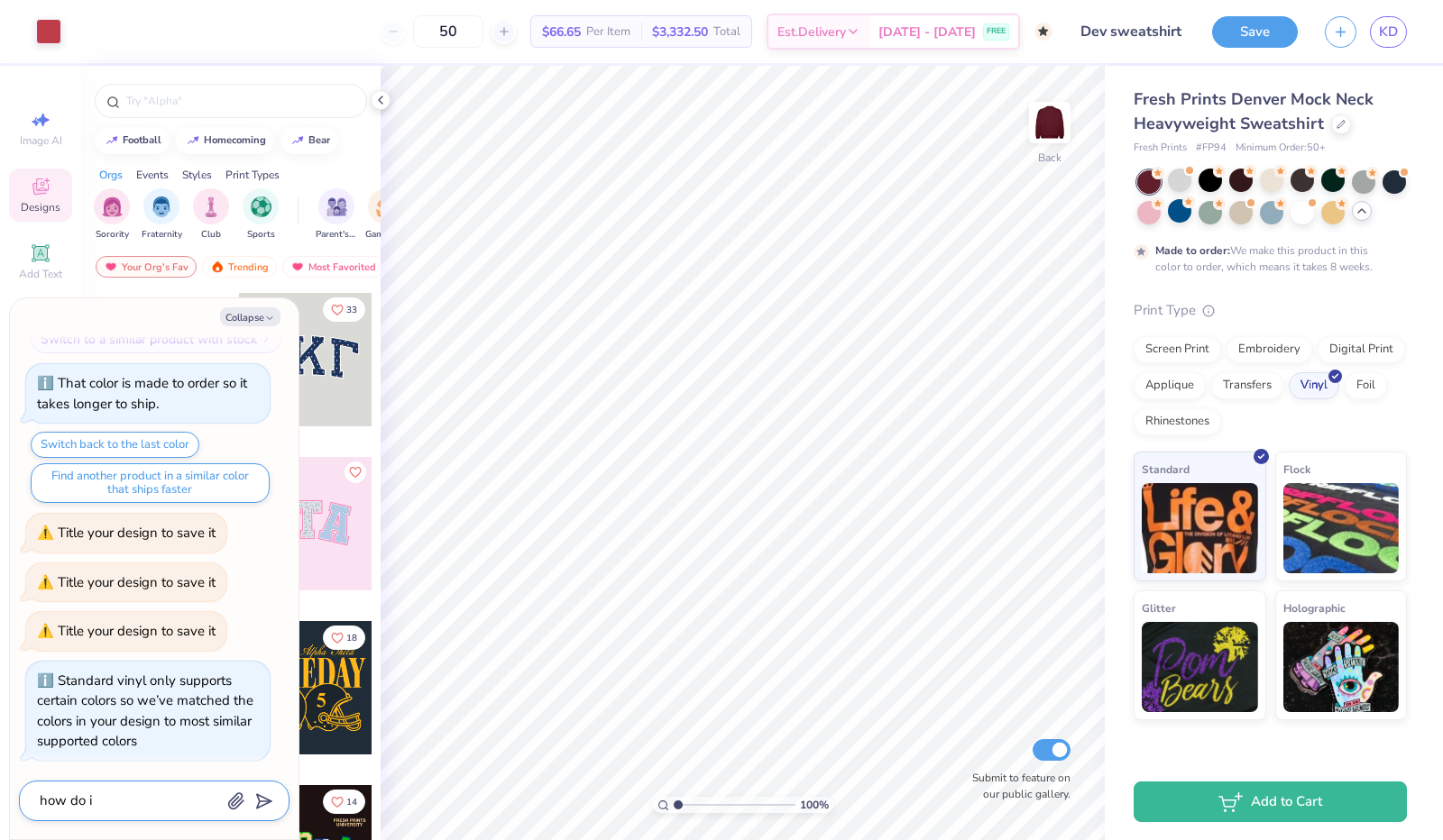
type textarea "x"
type textarea "how do i m"
type textarea "x"
type textarea "how do i ma"
type textarea "x"
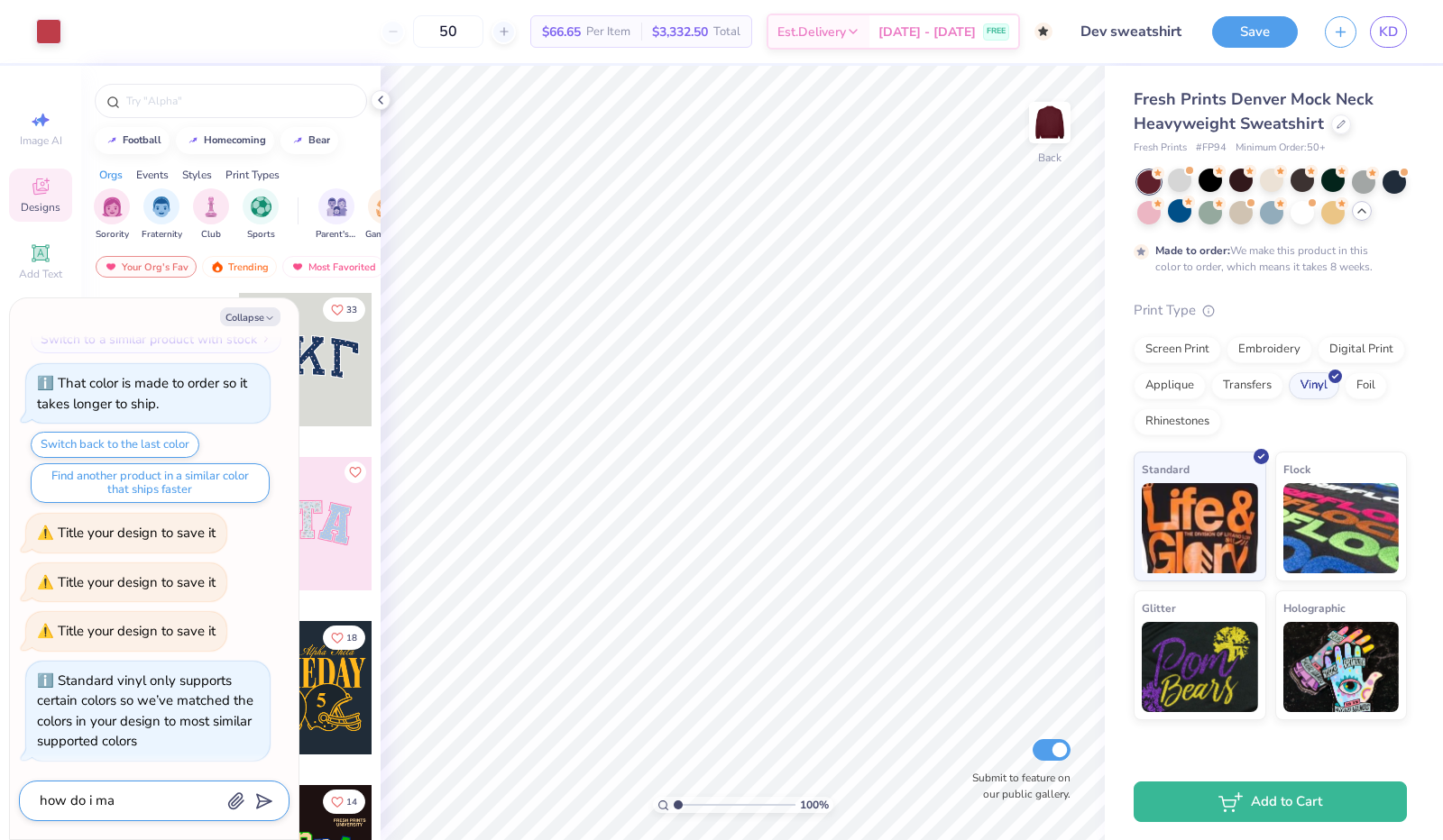
type textarea "how do i mak"
type textarea "x"
type textarea "how do i make"
type textarea "x"
type textarea "how do i make"
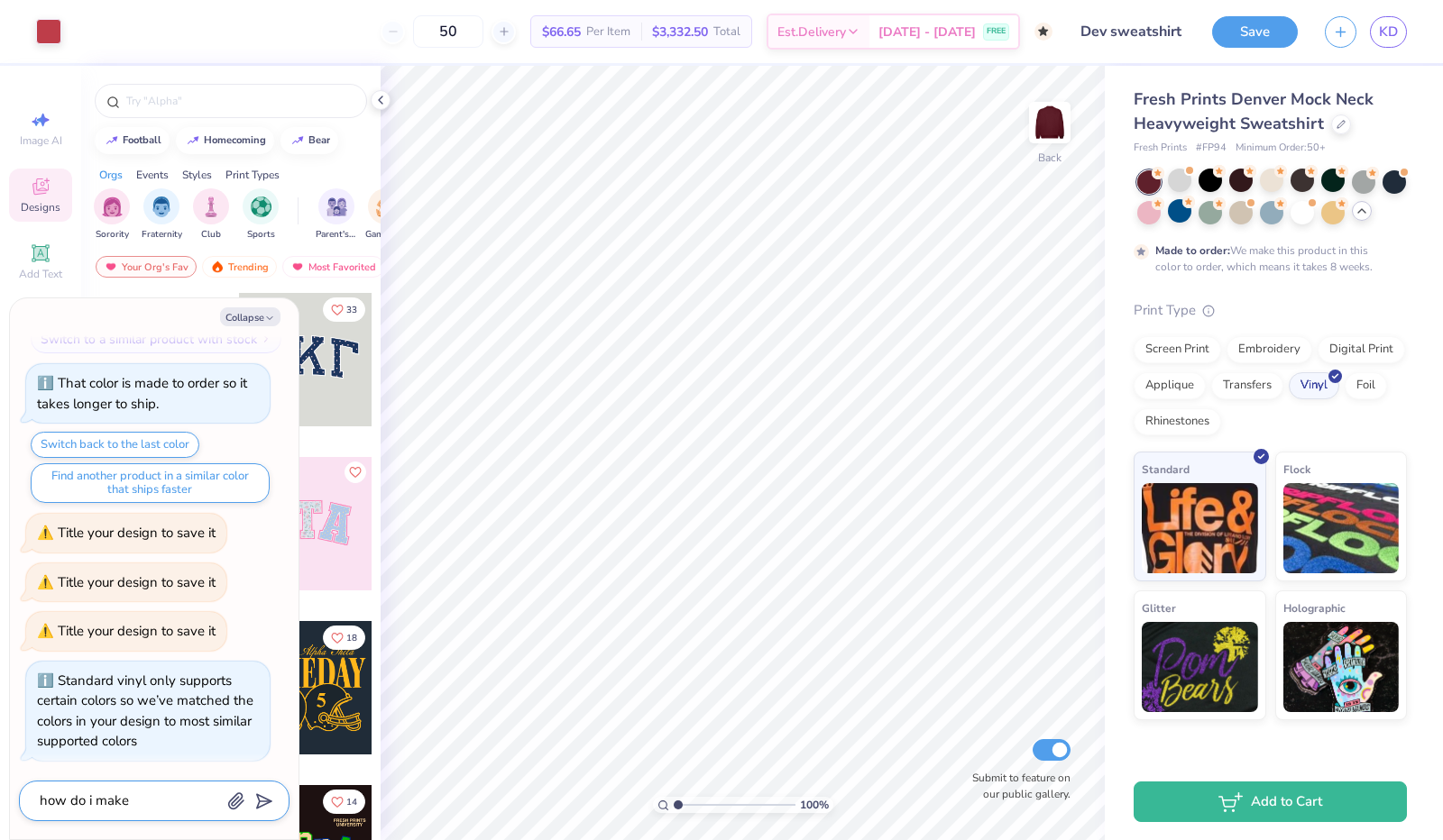
type textarea "x"
type textarea "how do i make t"
type textarea "x"
type textarea "how do i make th"
type textarea "x"
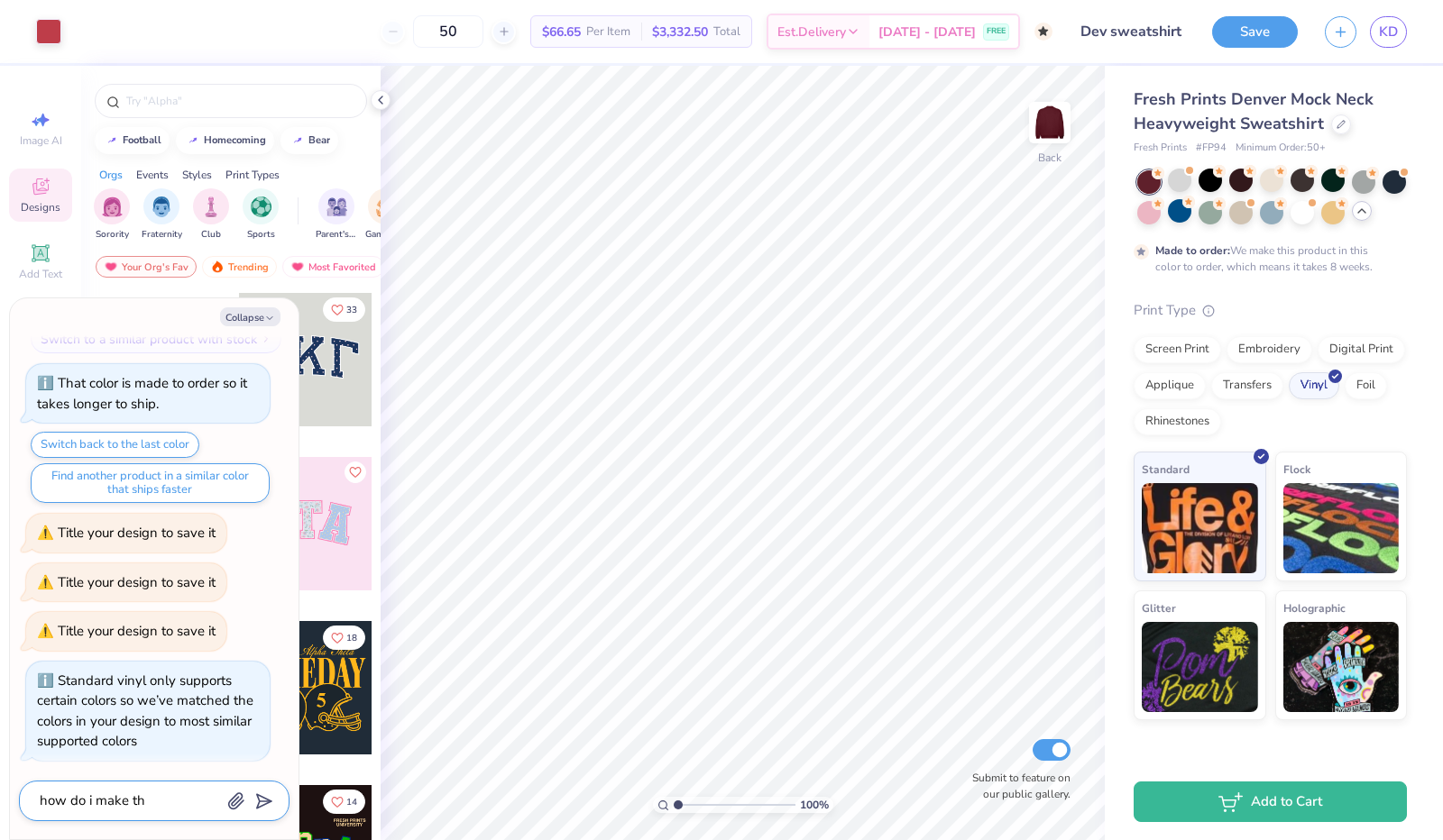
type textarea "how do i make the"
type textarea "x"
type textarea "how do i make the"
type textarea "x"
type textarea "how do i make the a"
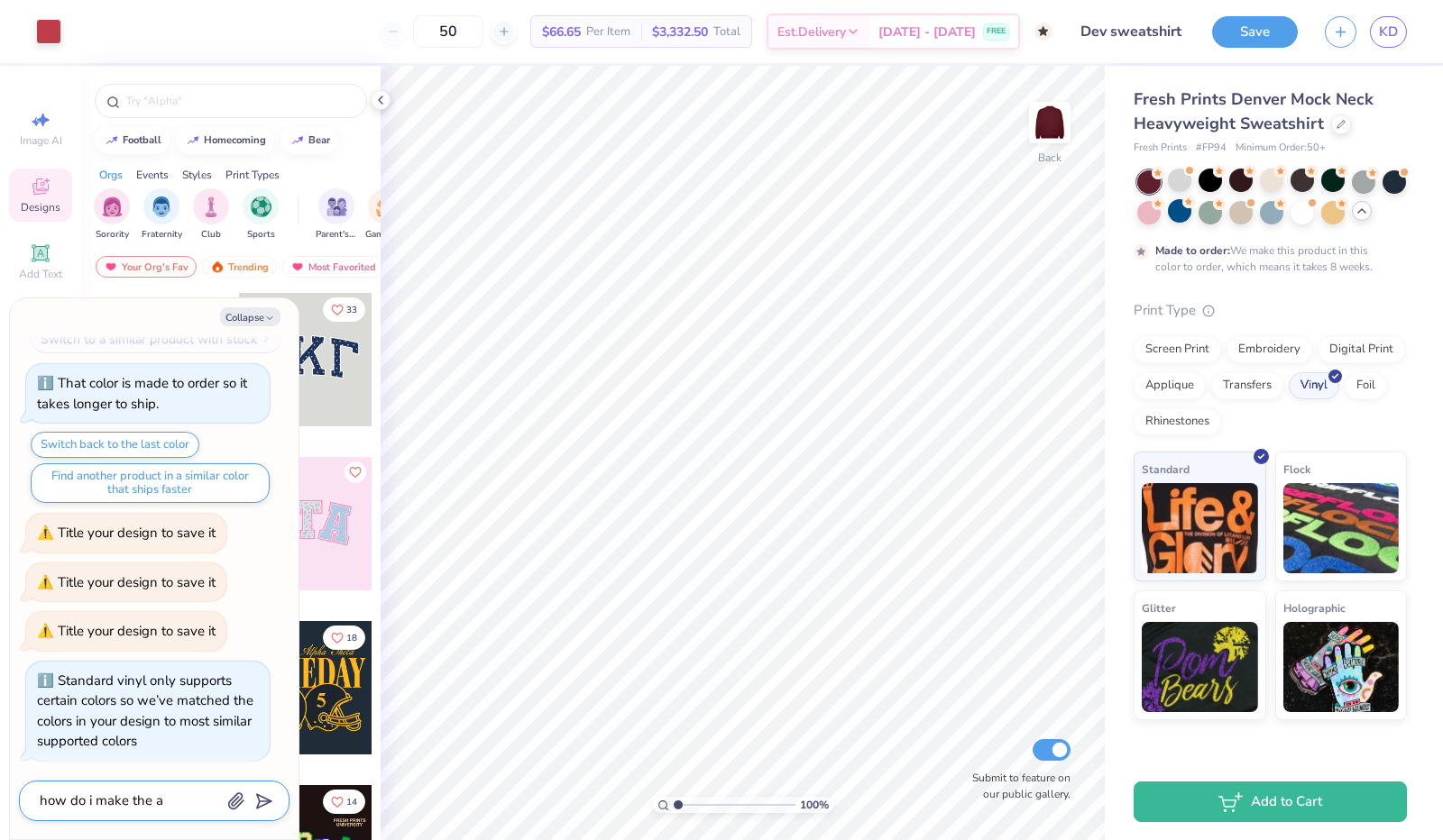
type textarea "x"
type textarea "how do i make the am"
type textarea "x"
type textarea "how do i make the amo"
type textarea "x"
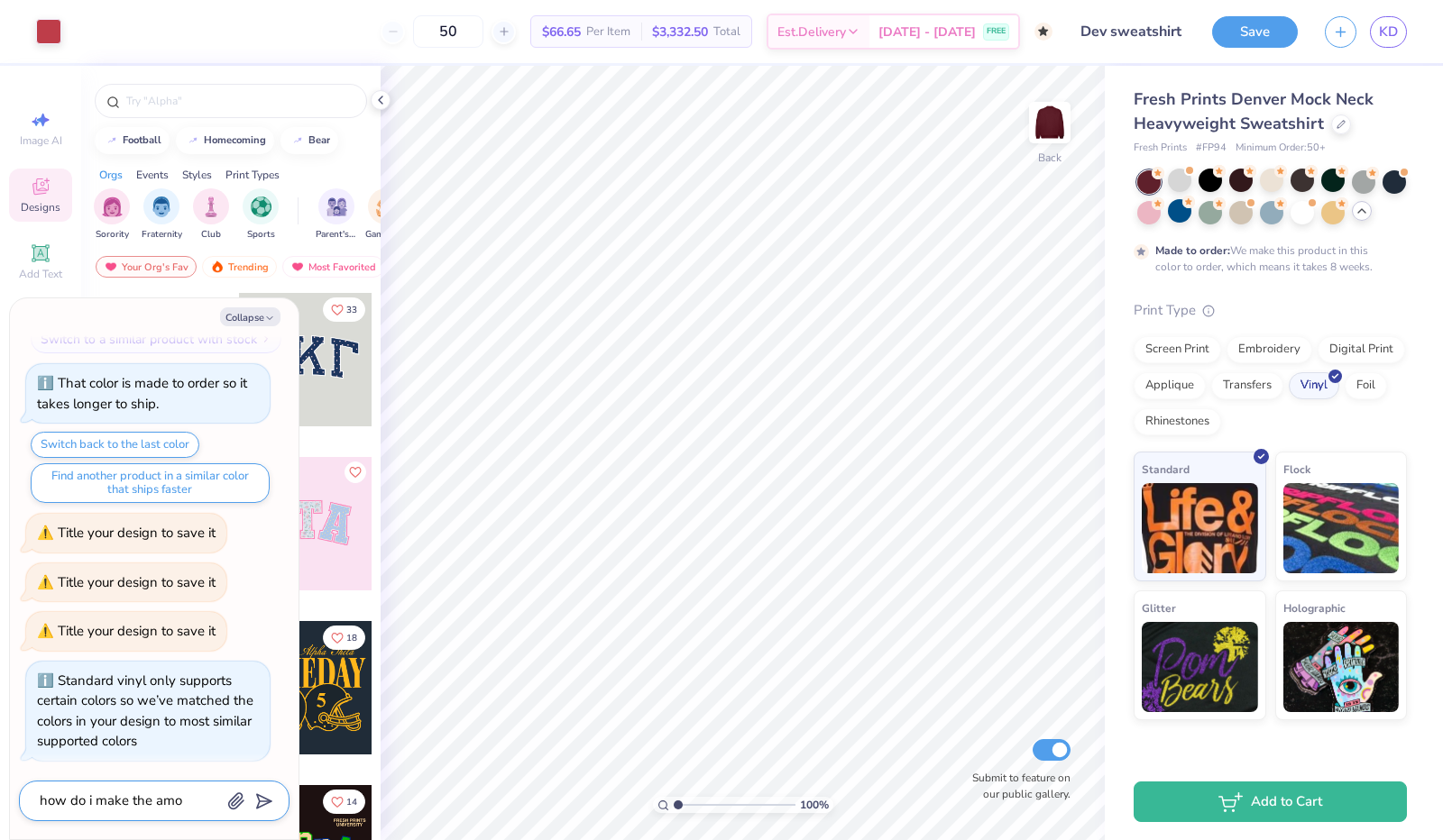
type textarea "how do i make the amou"
type textarea "x"
type textarea "how do i make the amoun"
type textarea "x"
type textarea "how do i make the amount"
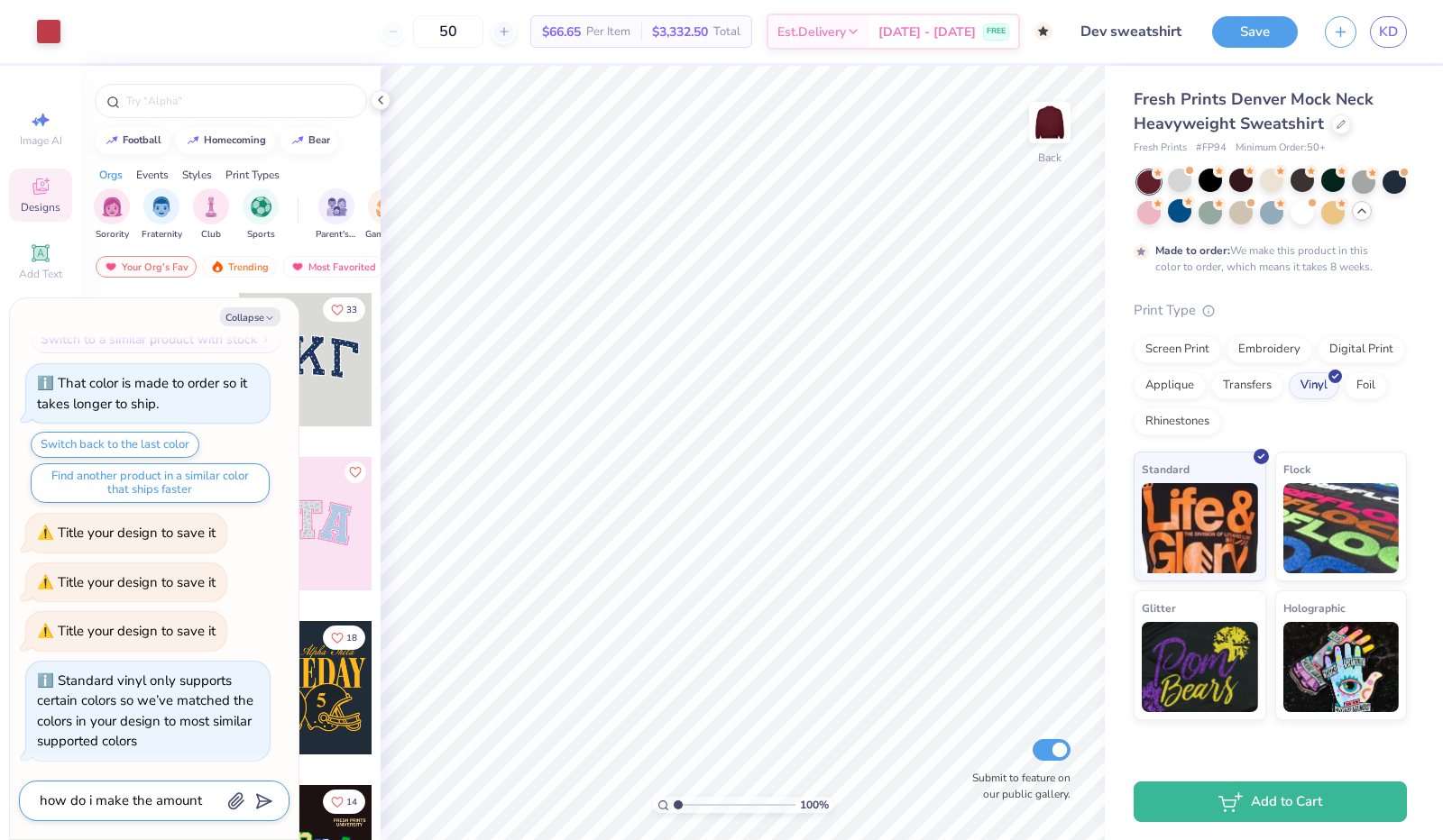
type textarea "x"
type textarea "how do i make the amount"
type textarea "x"
type textarea "how do i make the amount e"
type textarea "x"
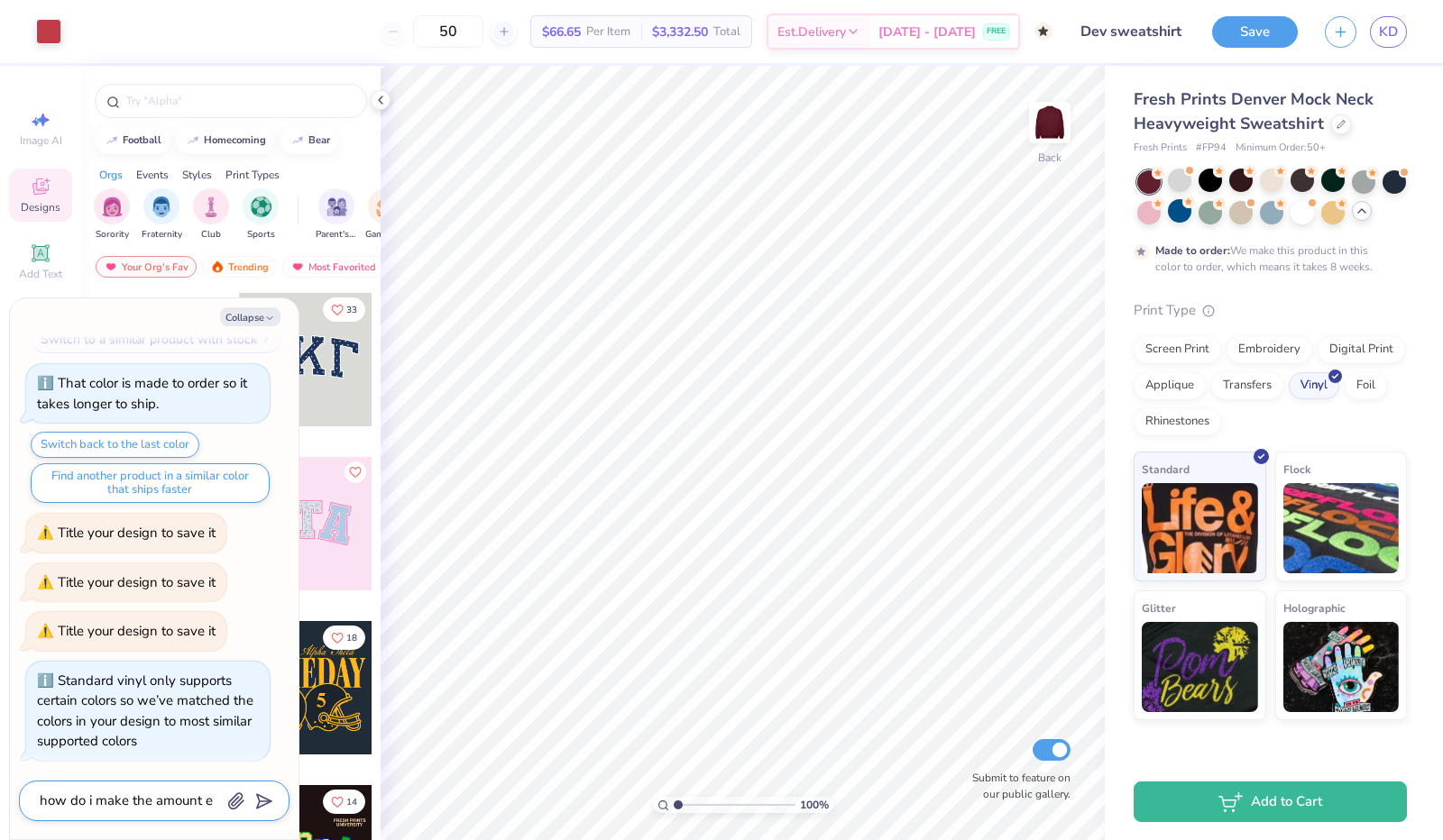
type textarea "how do i make the amount es"
type textarea "x"
type textarea "how do i make the amount ess"
type textarea "x"
type textarea "how do i make the amount ess"
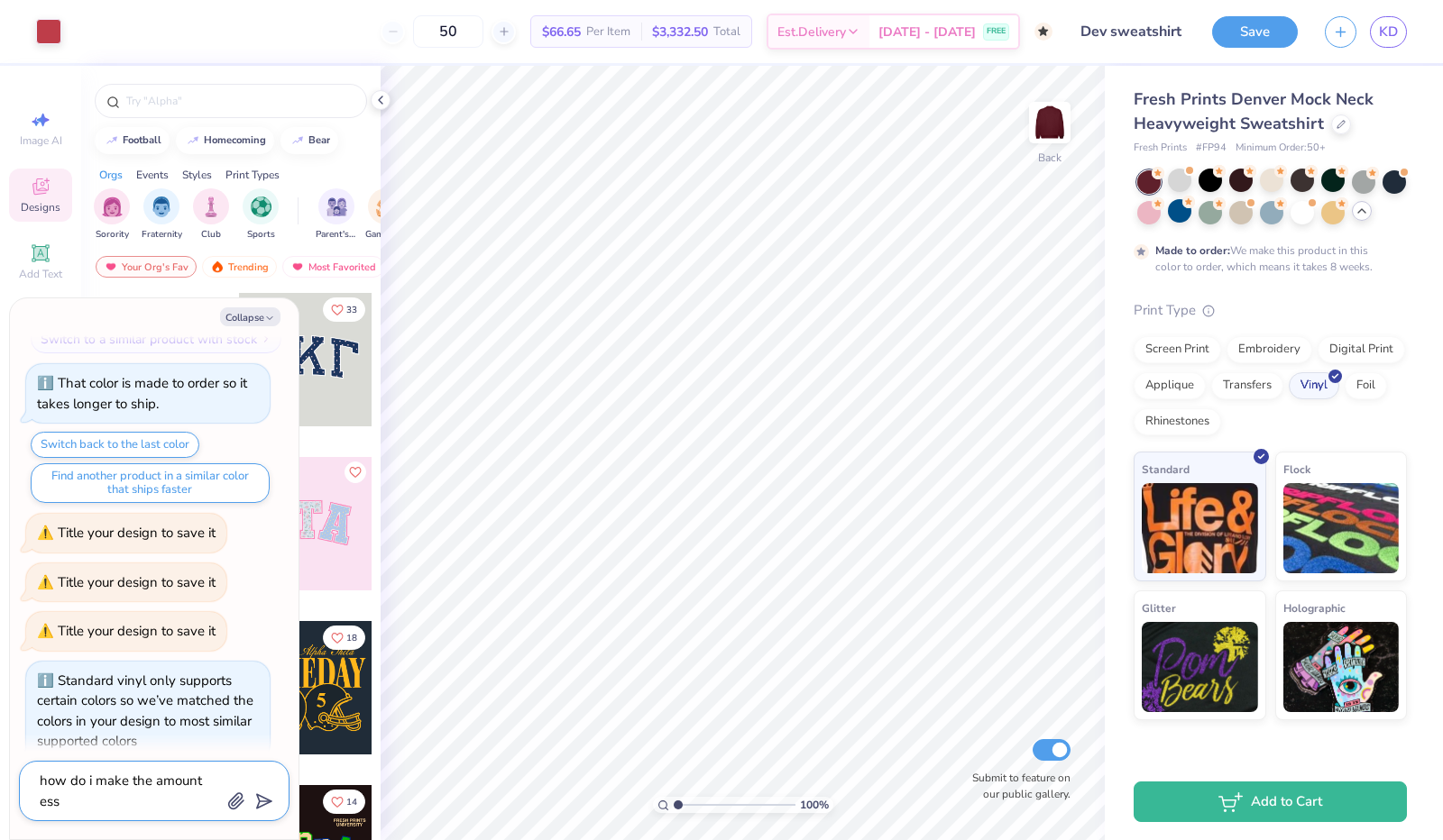
type textarea "x"
type textarea "how do i make the amount ess t"
type textarea "x"
type textarea "how do i make the amount ess th"
type textarea "x"
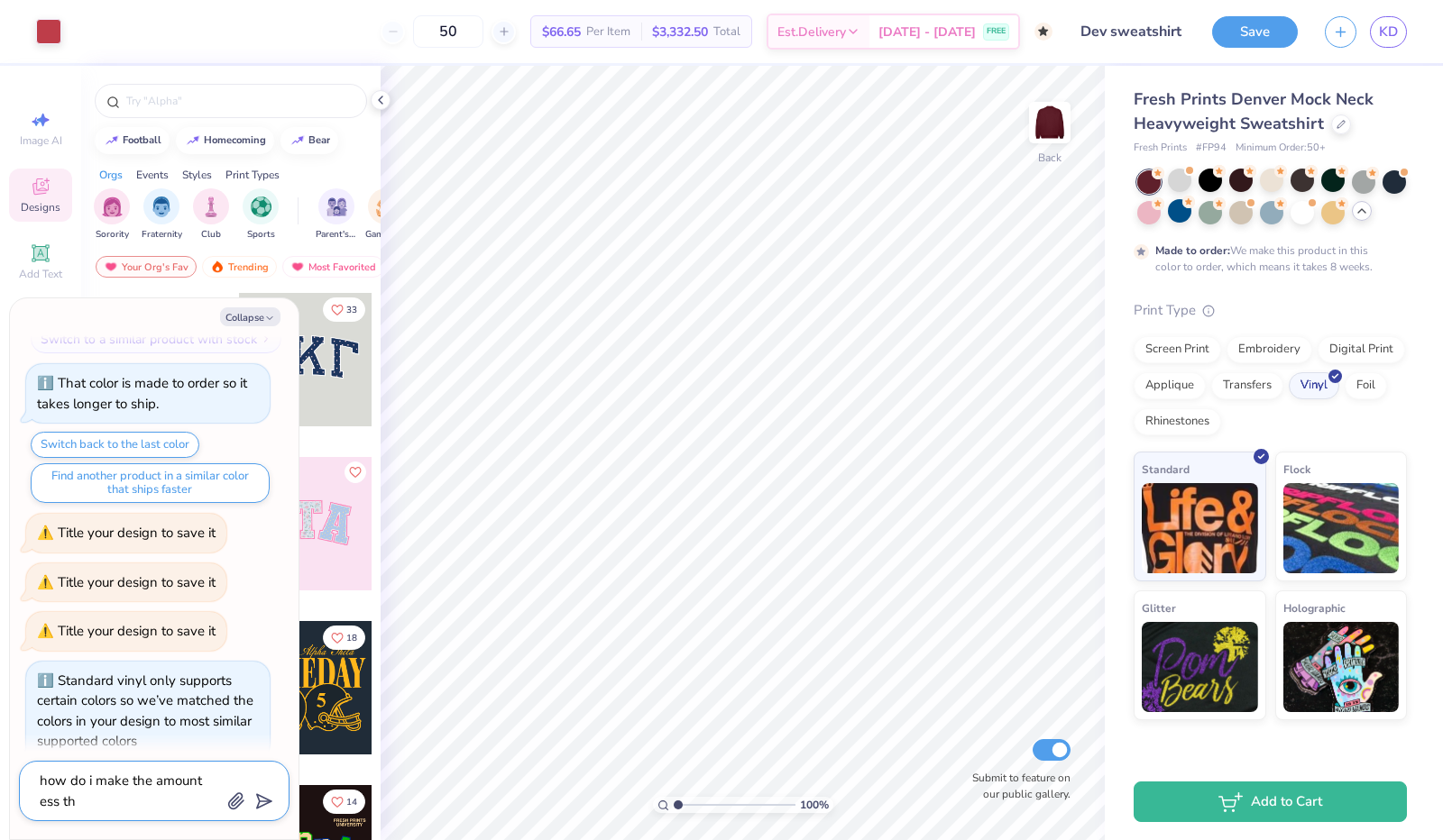
type textarea "how do i make the amount ess tha"
type textarea "x"
type textarea "how do i make the amount ess than"
type textarea "x"
type textarea "how do i make the amount ess than"
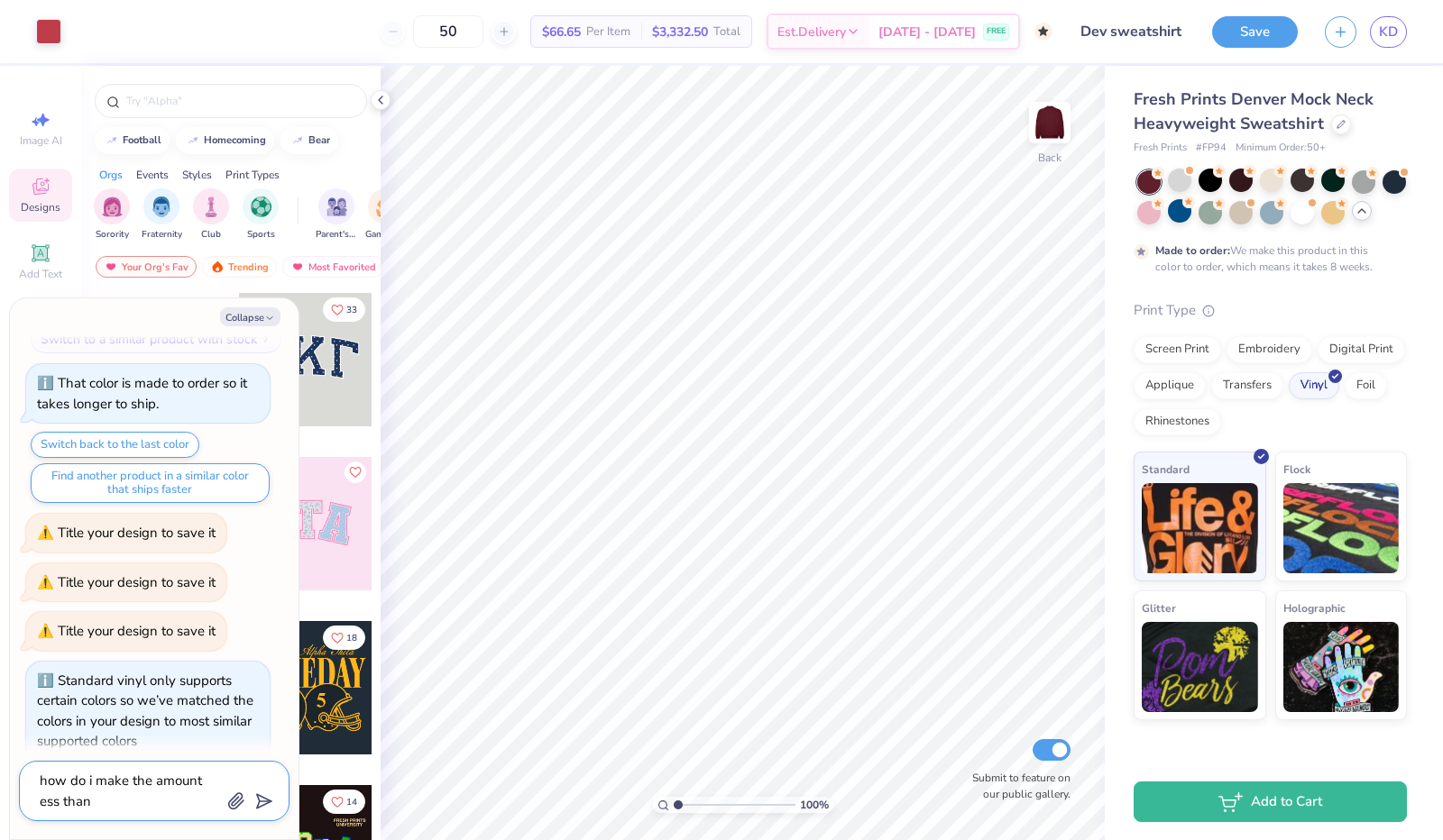
type textarea "x"
type textarea "how do i make the amount ess than 5"
type textarea "x"
type textarea "how do i make the amount ess than 50"
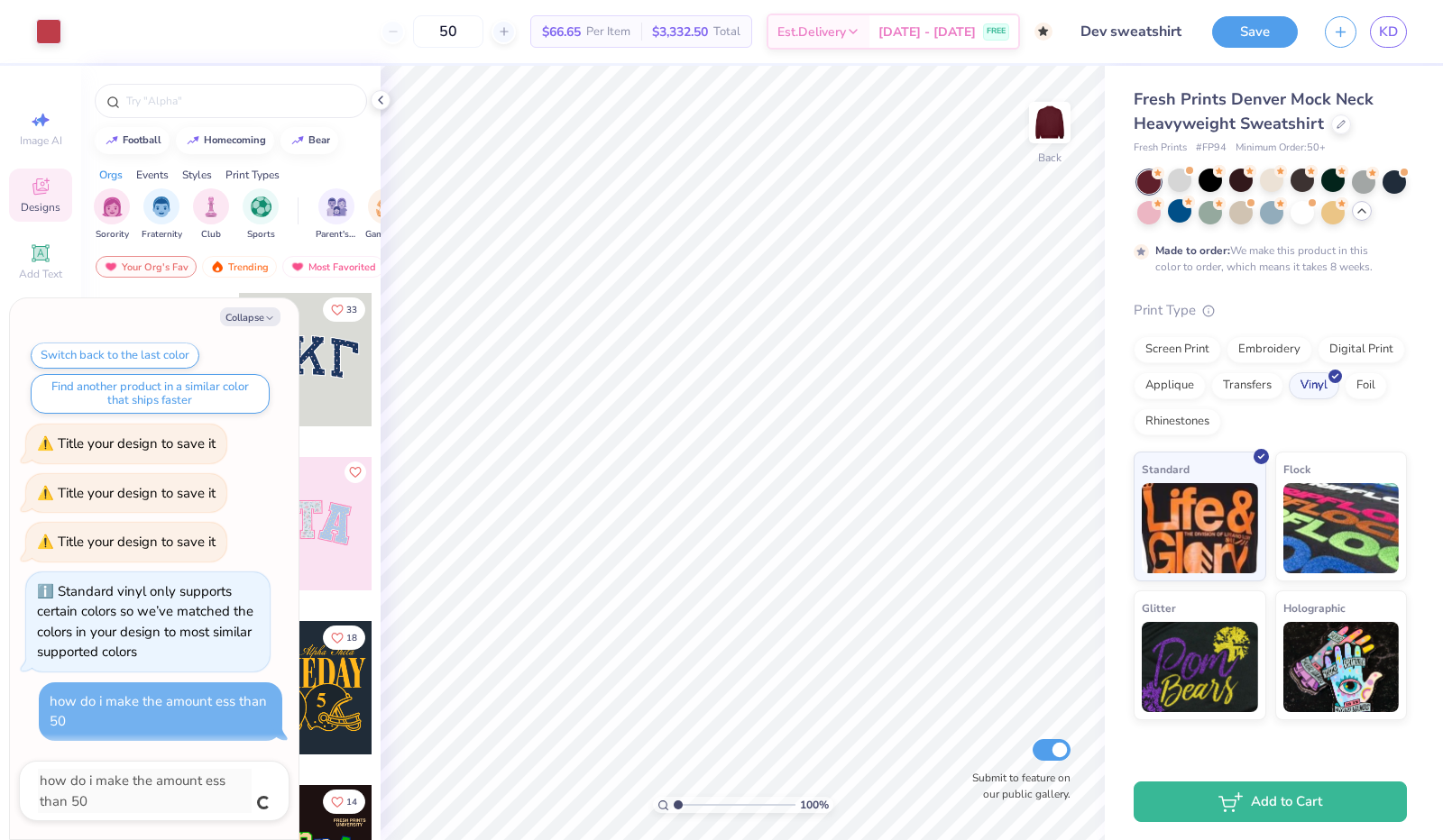
type textarea "x"
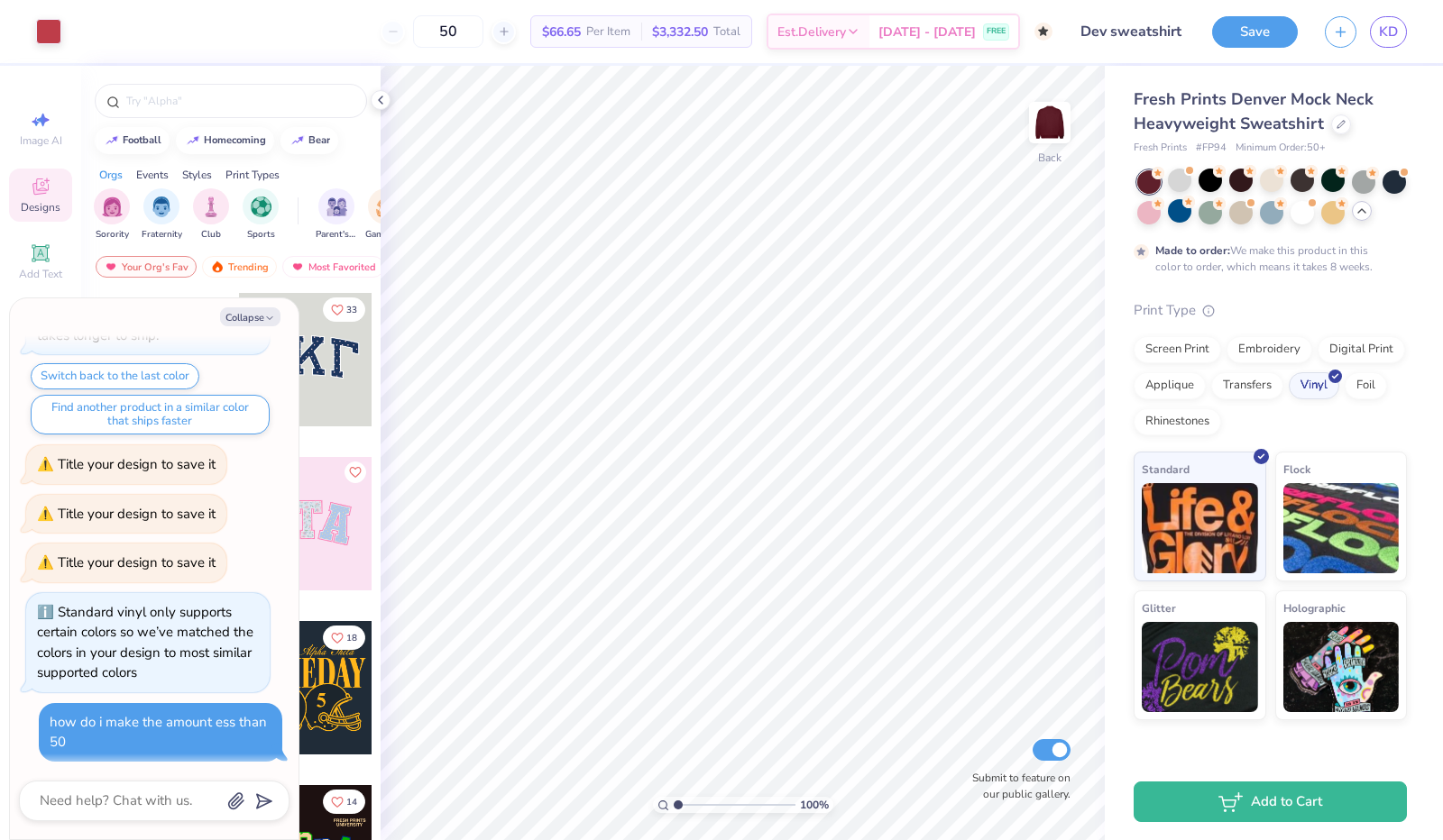
scroll to position [870, 0]
click at [121, 809] on textarea at bounding box center [129, 801] width 183 height 24
type textarea "x"
type textarea "o"
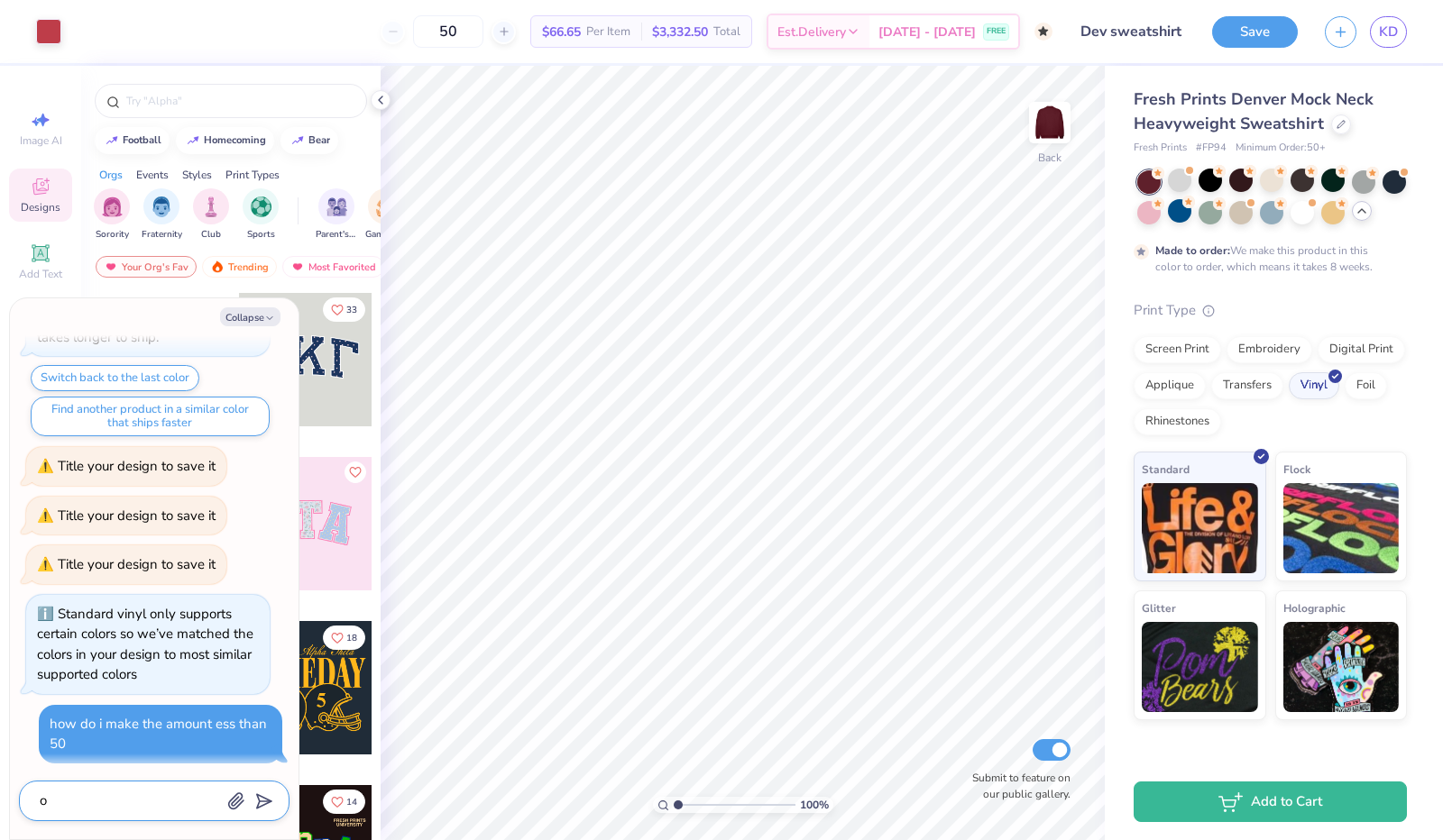
type textarea "x"
type textarea "ok"
type textarea "x"
type textarea "ok"
type textarea "x"
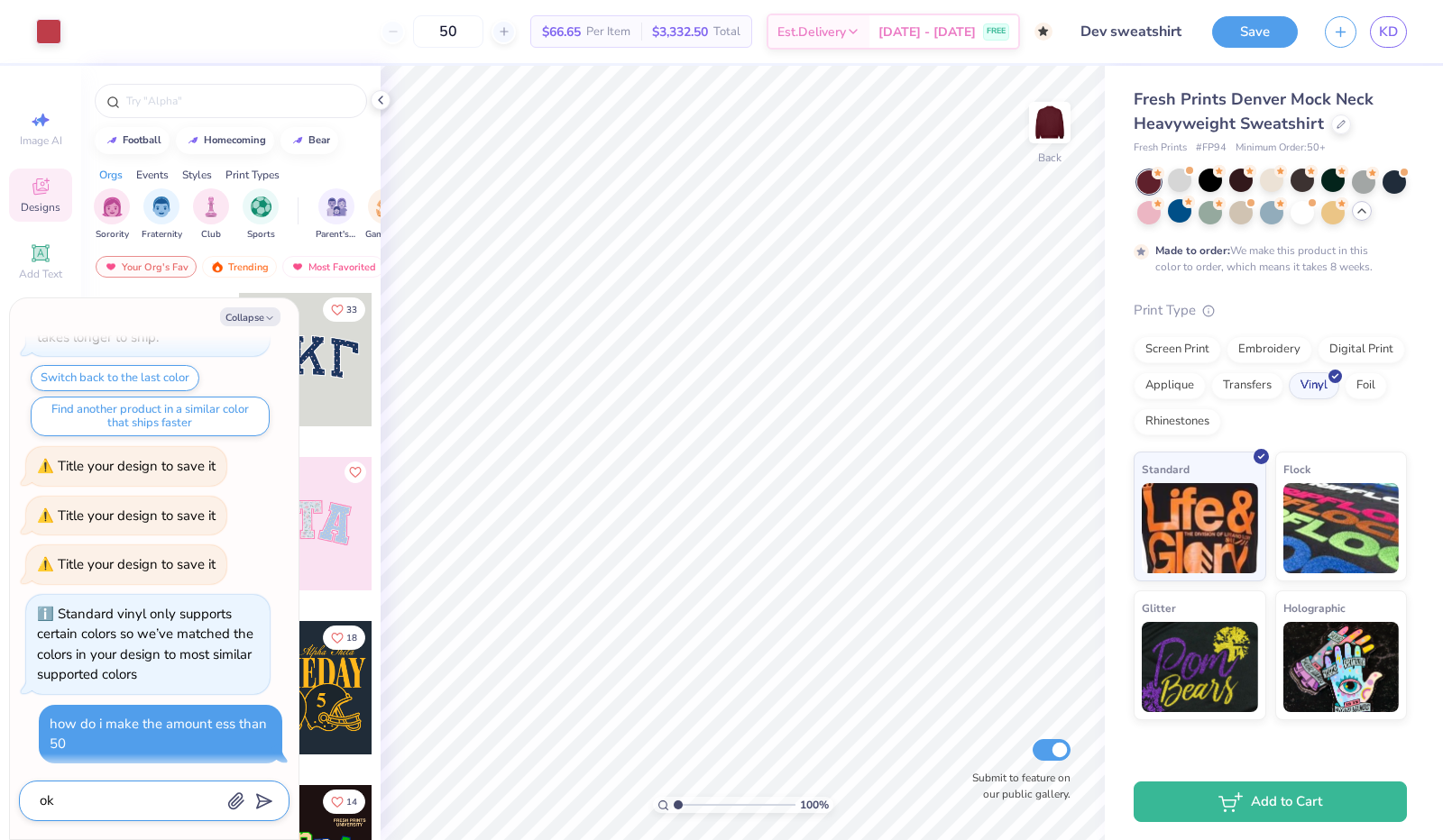
type textarea "ok c"
type textarea "x"
type textarea "ok co"
type textarea "x"
type textarea "ok coo"
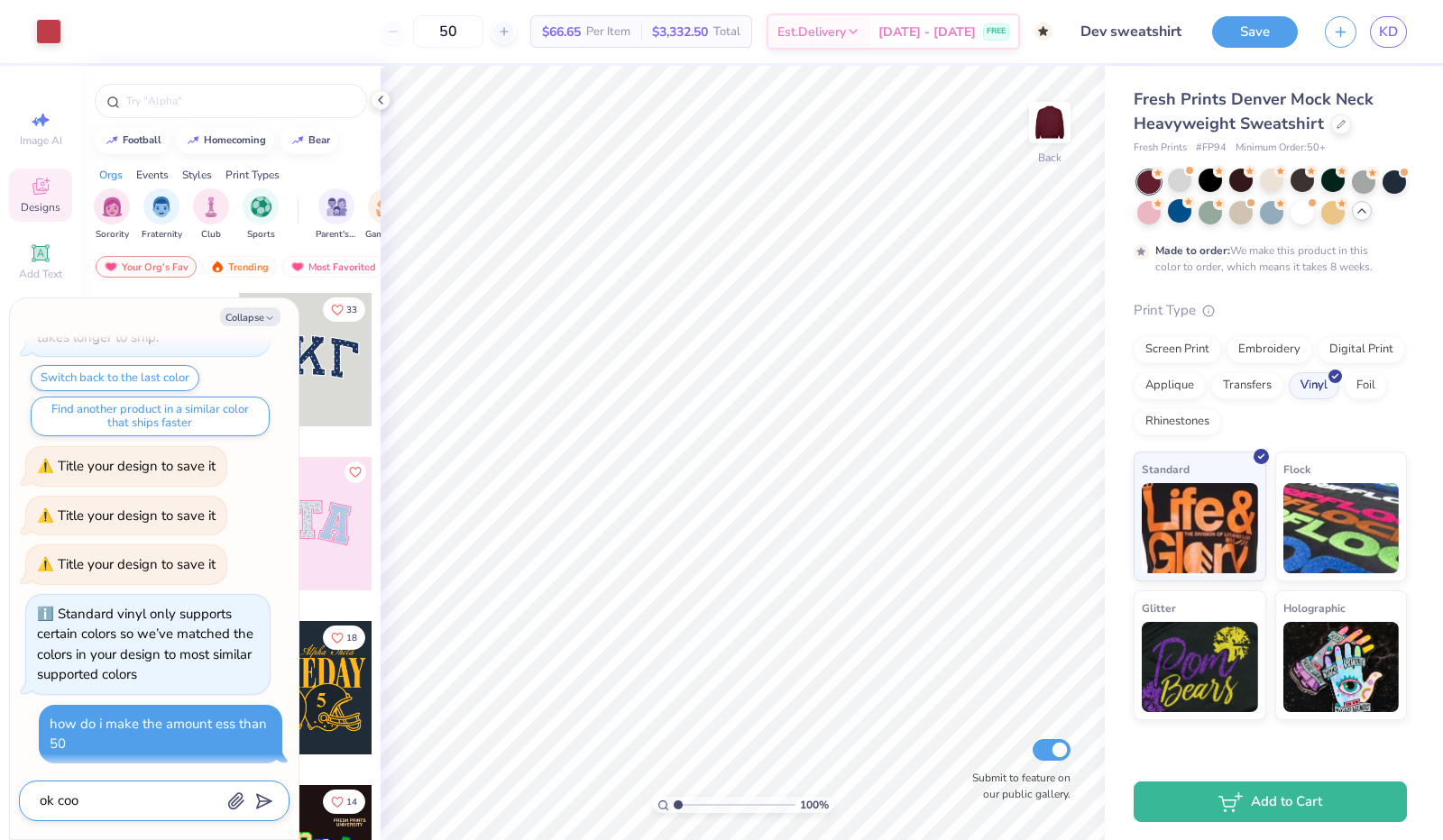
type textarea "x"
type textarea "ok cool"
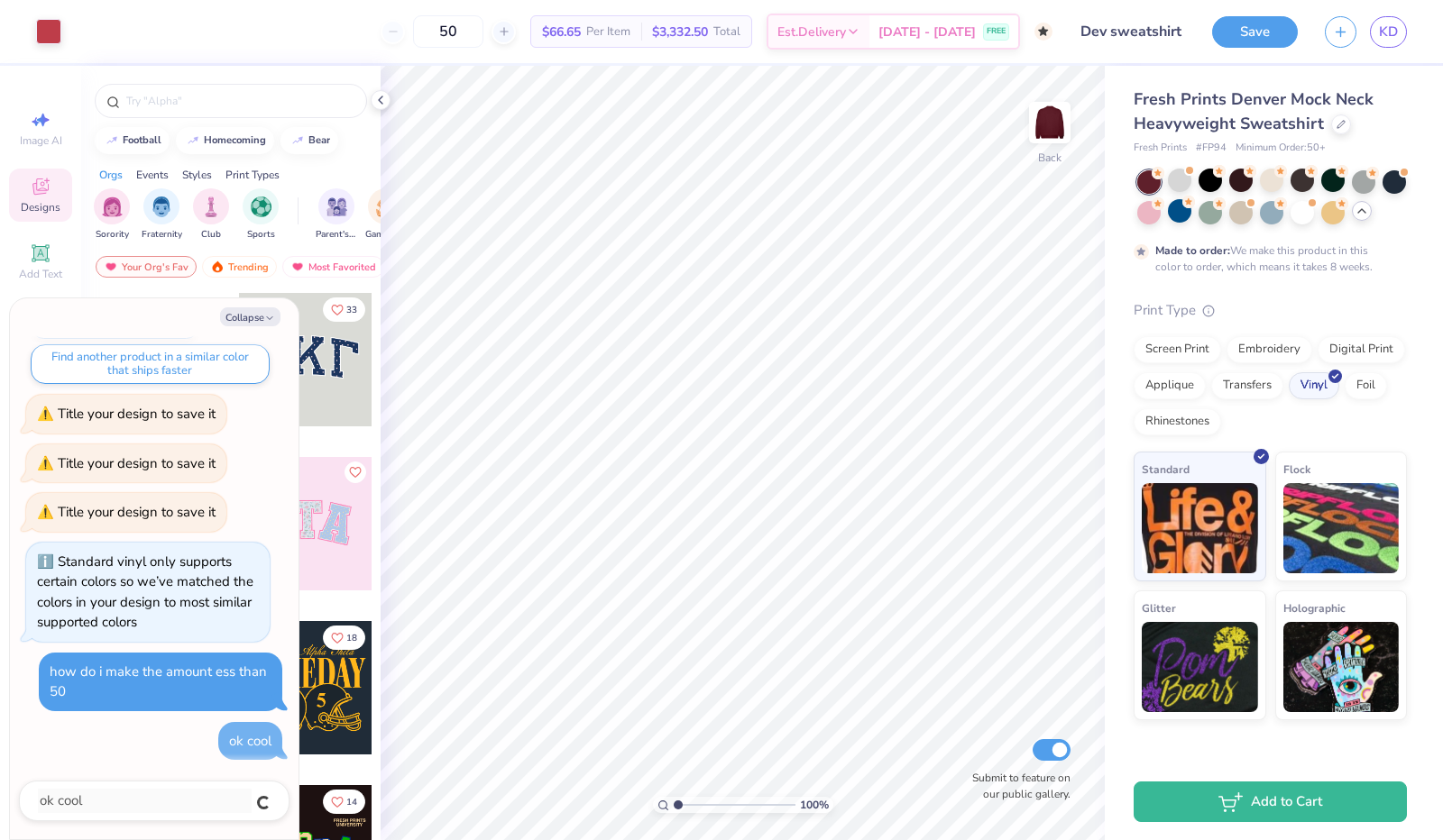
type textarea "x"
click at [141, 809] on textarea at bounding box center [129, 801] width 183 height 24
type textarea "x"
type textarea "t"
type textarea "x"
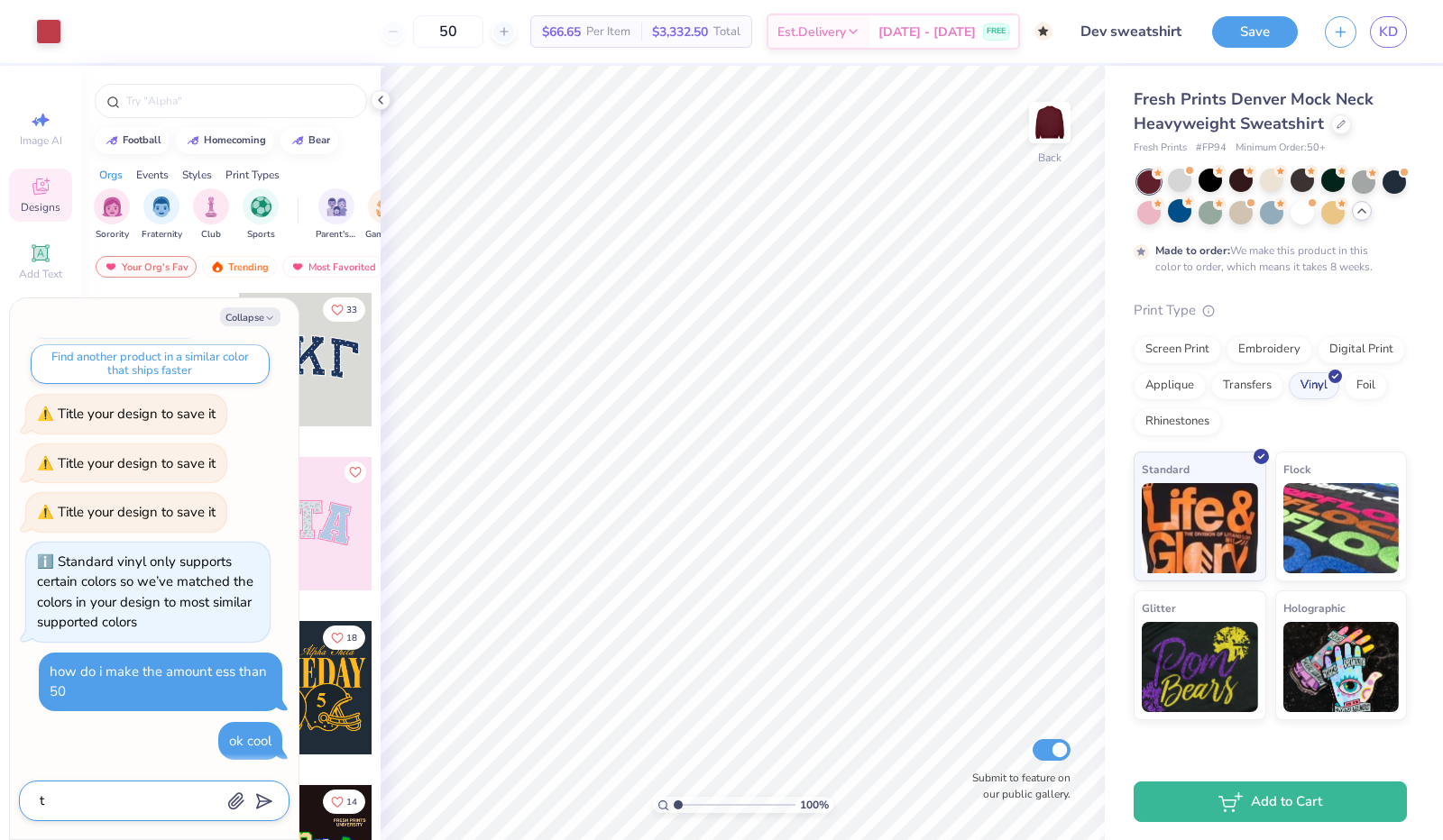
type textarea "th"
type textarea "x"
type textarea "tha"
type textarea "x"
type textarea "than"
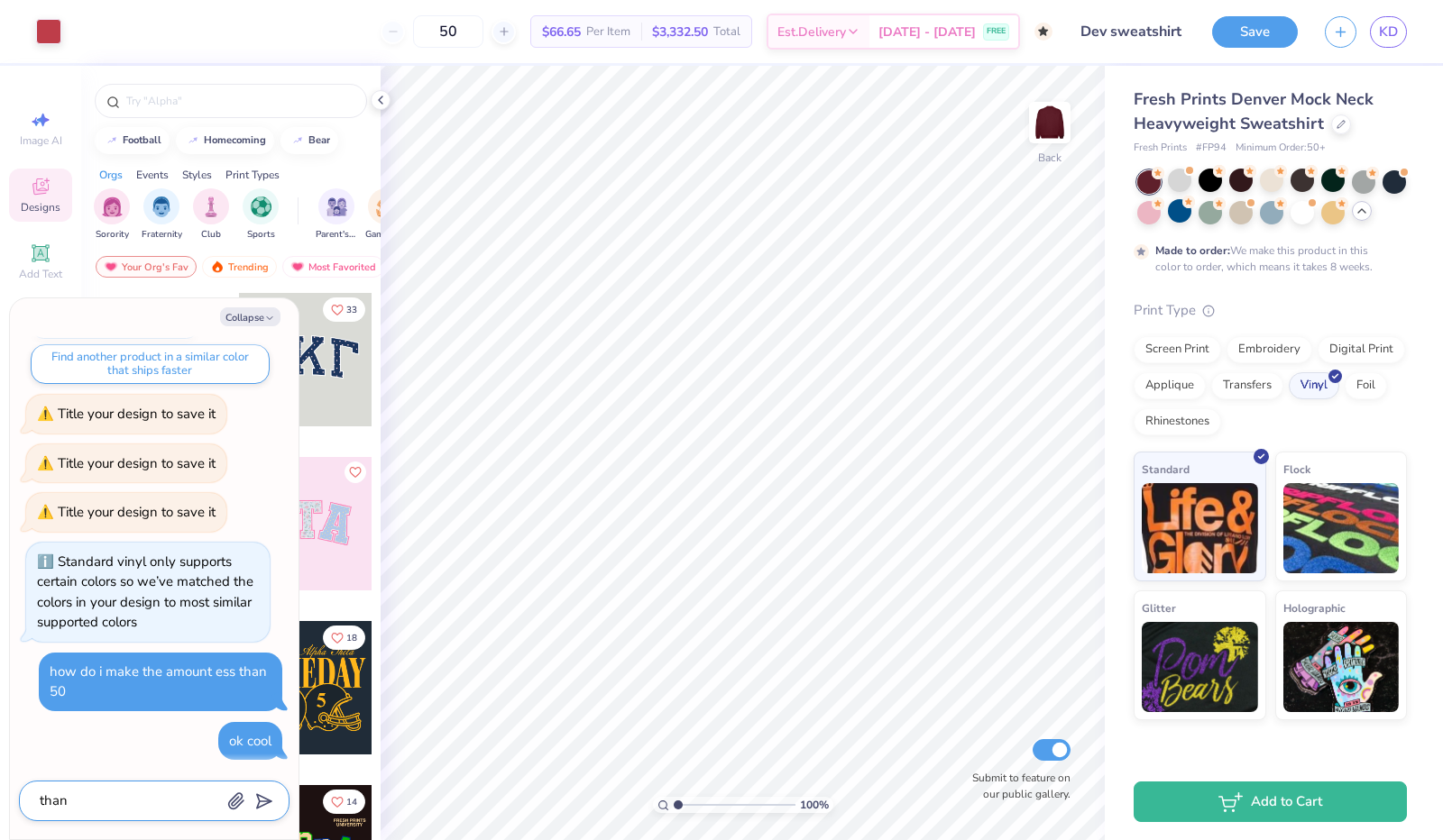
type textarea "x"
type textarea "thank"
type textarea "x"
type textarea "thanks"
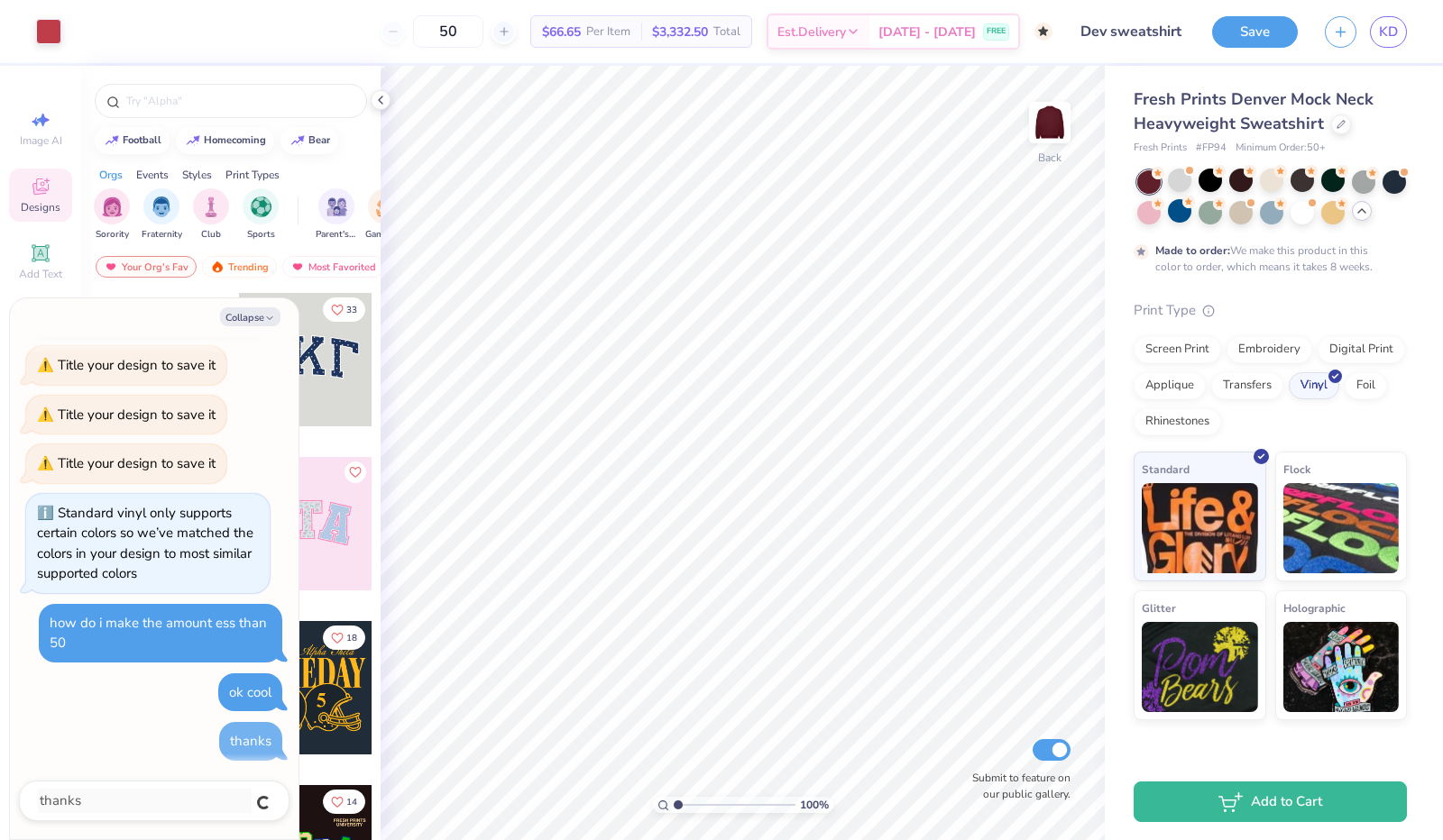
type textarea "x"
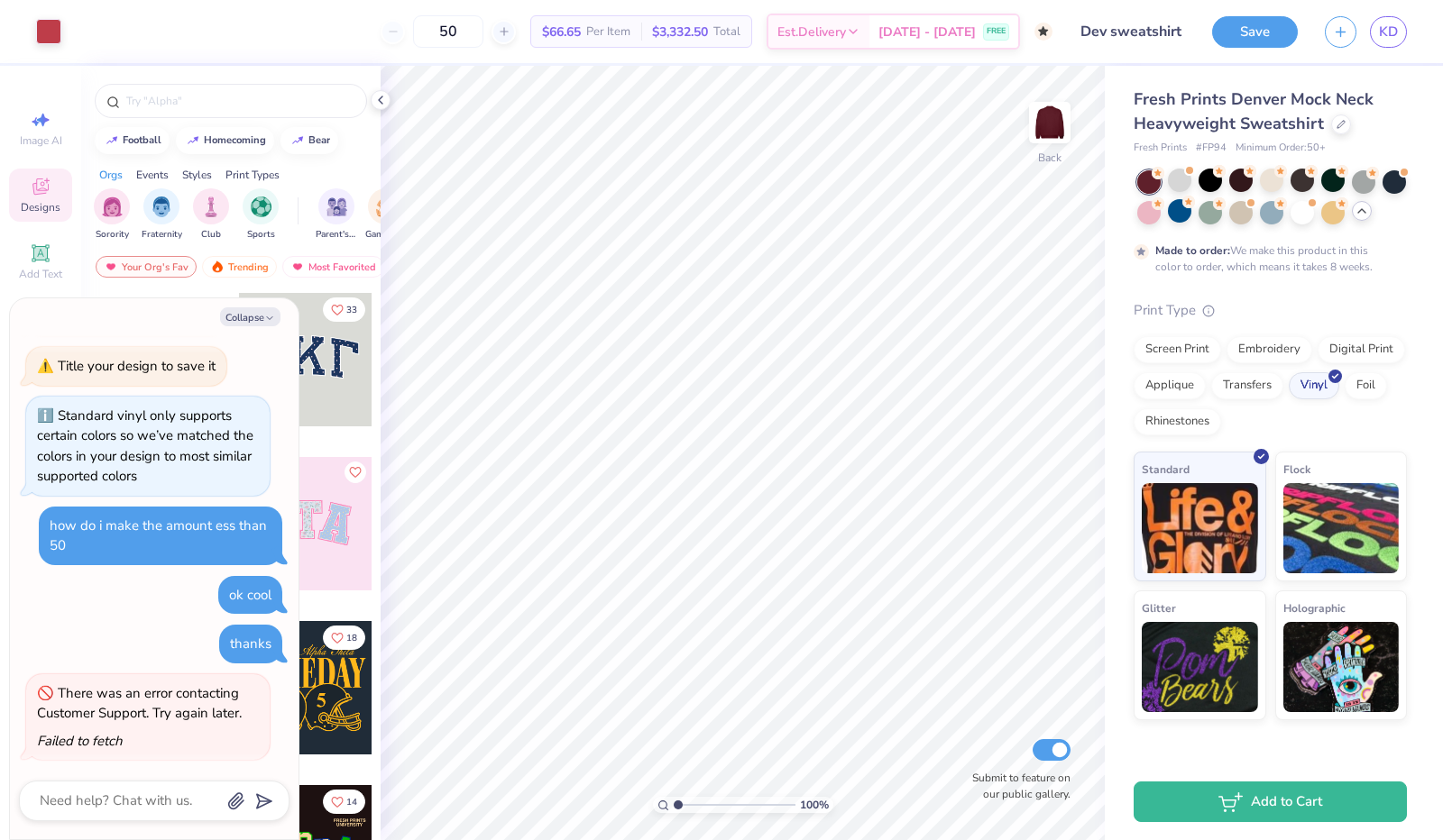
type textarea "x"
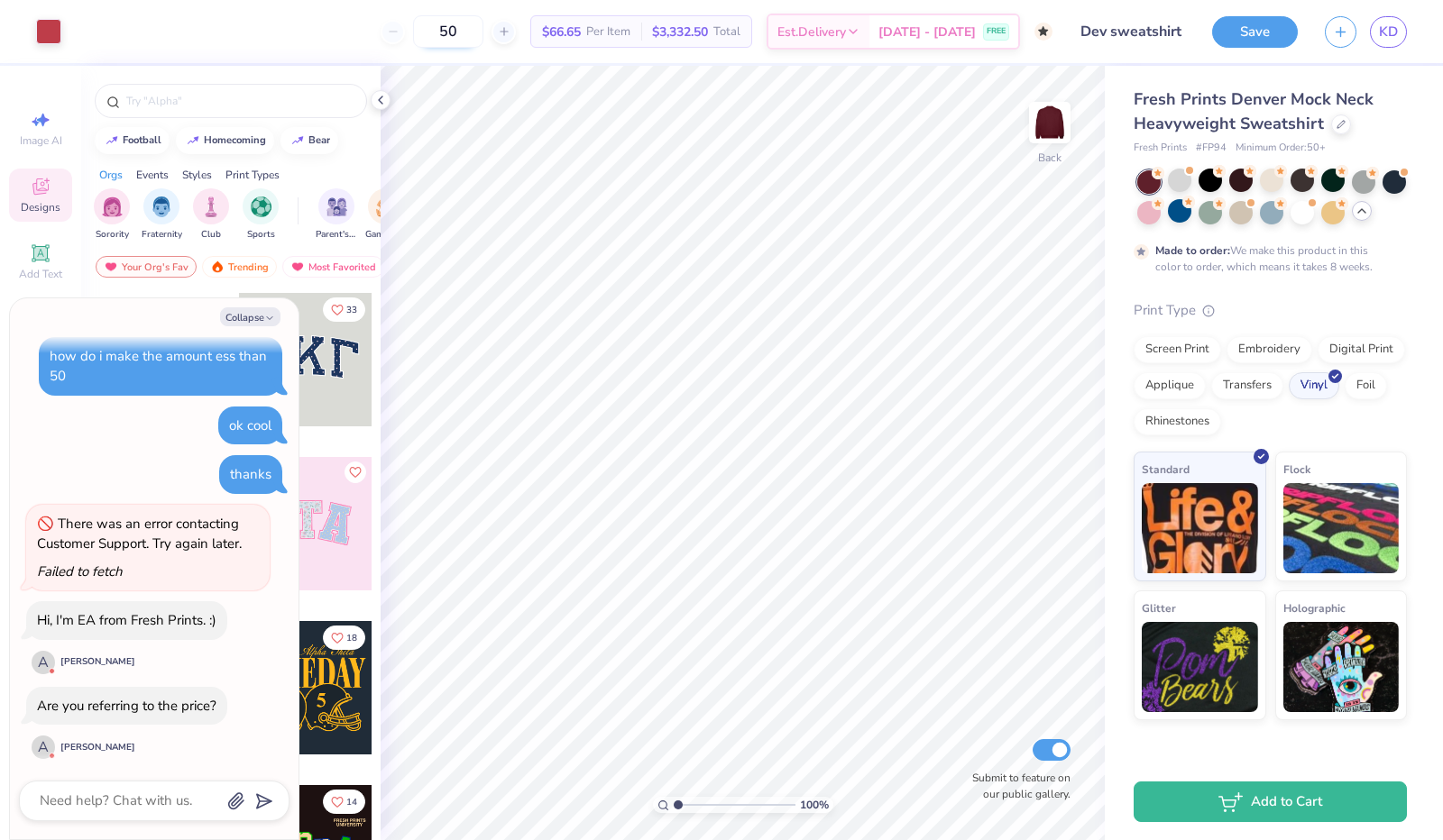
click at [484, 32] on input "50" at bounding box center [447, 32] width 70 height 33
click at [75, 806] on textarea at bounding box center [129, 801] width 183 height 24
type textarea "n"
type textarea "x"
type textarea "no"
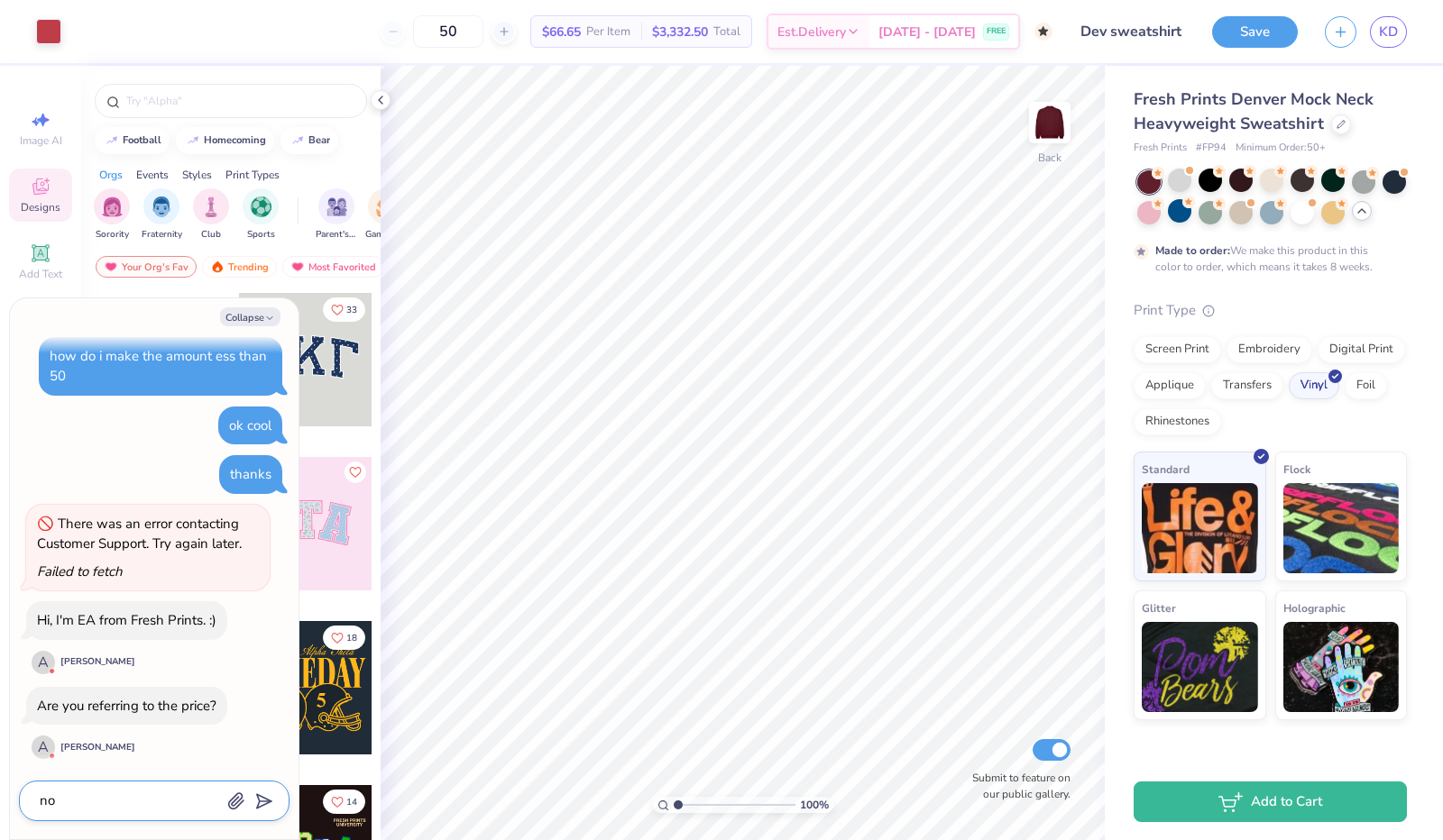
type textarea "x"
type textarea "no"
type textarea "x"
type textarea "no to"
type textarea "x"
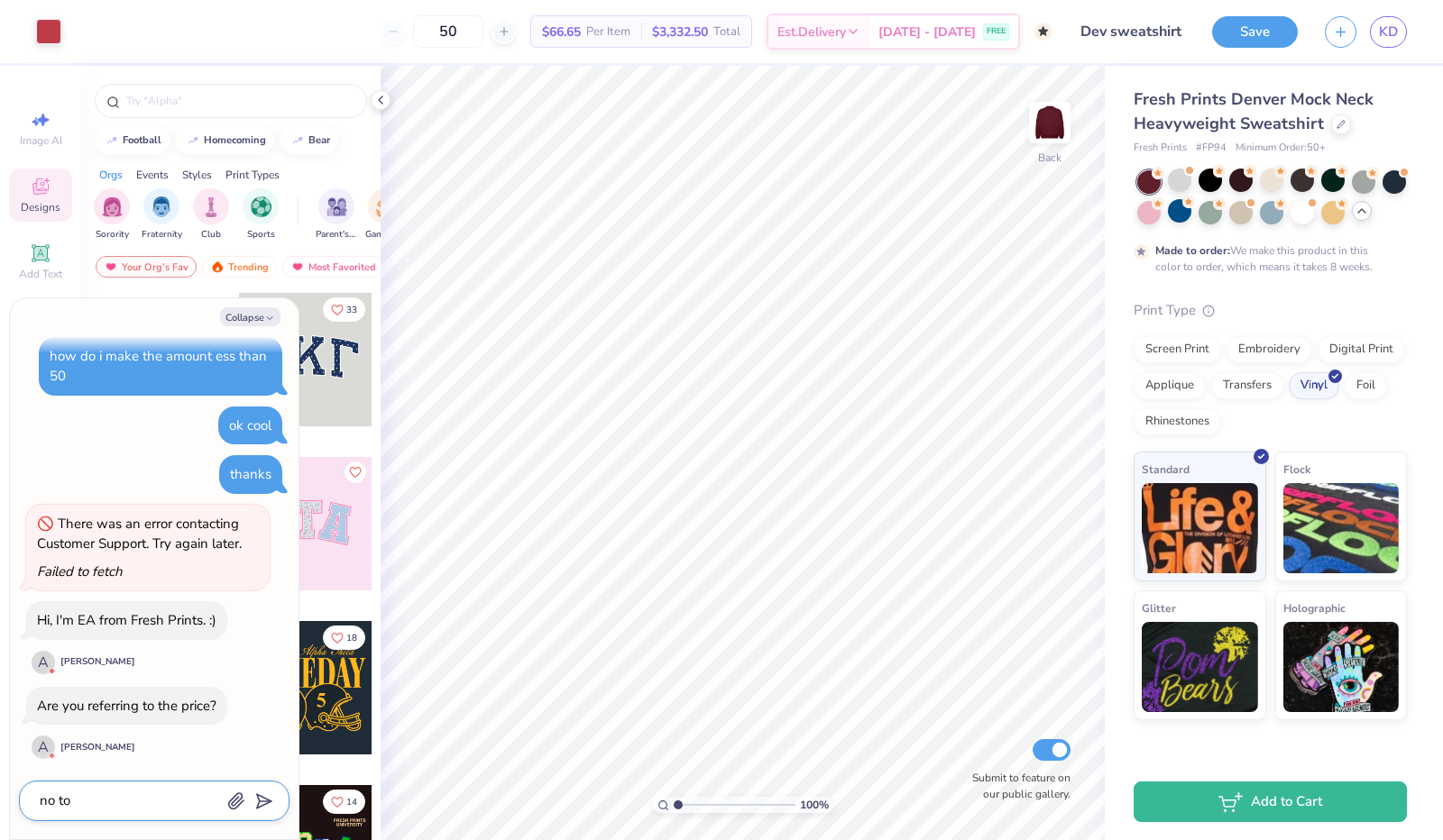
type textarea "no to"
type textarea "x"
type textarea "no to t"
type textarea "x"
type textarea "no to th"
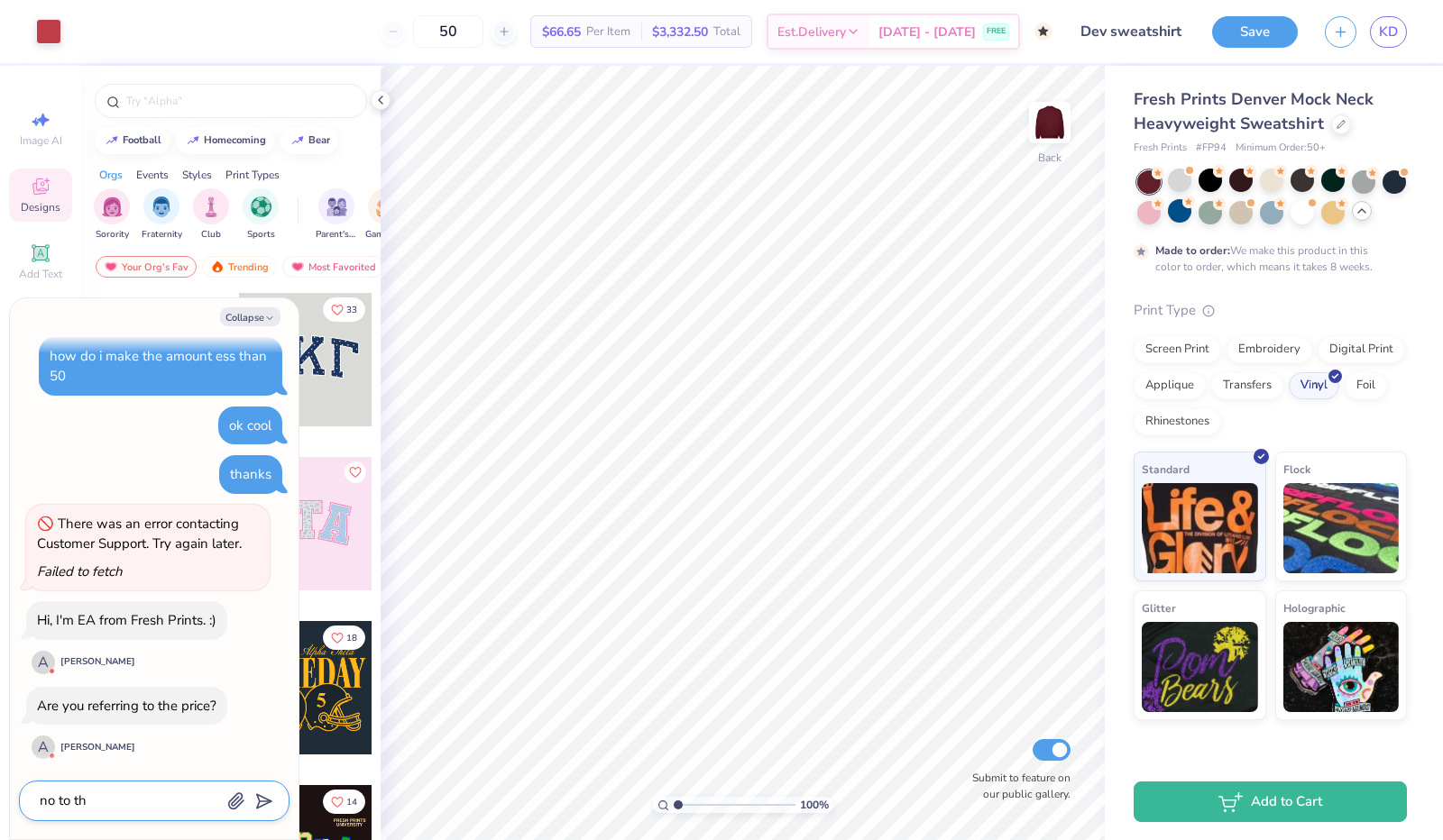
type textarea "x"
type textarea "no to the"
type textarea "x"
type textarea "no to the"
type textarea "x"
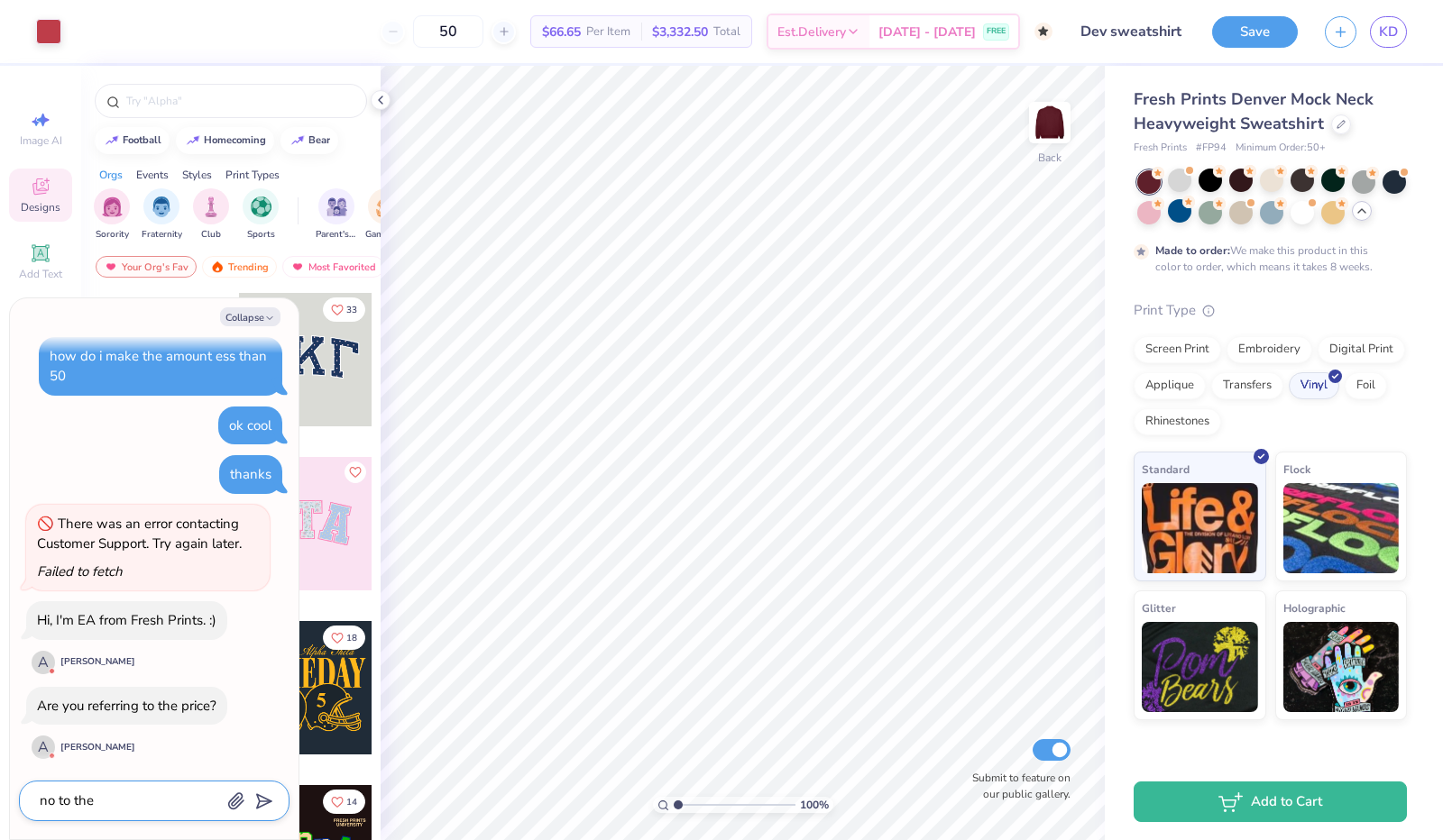
type textarea "no to the a"
type textarea "x"
type textarea "no to the am"
type textarea "x"
type textarea "no to the amo"
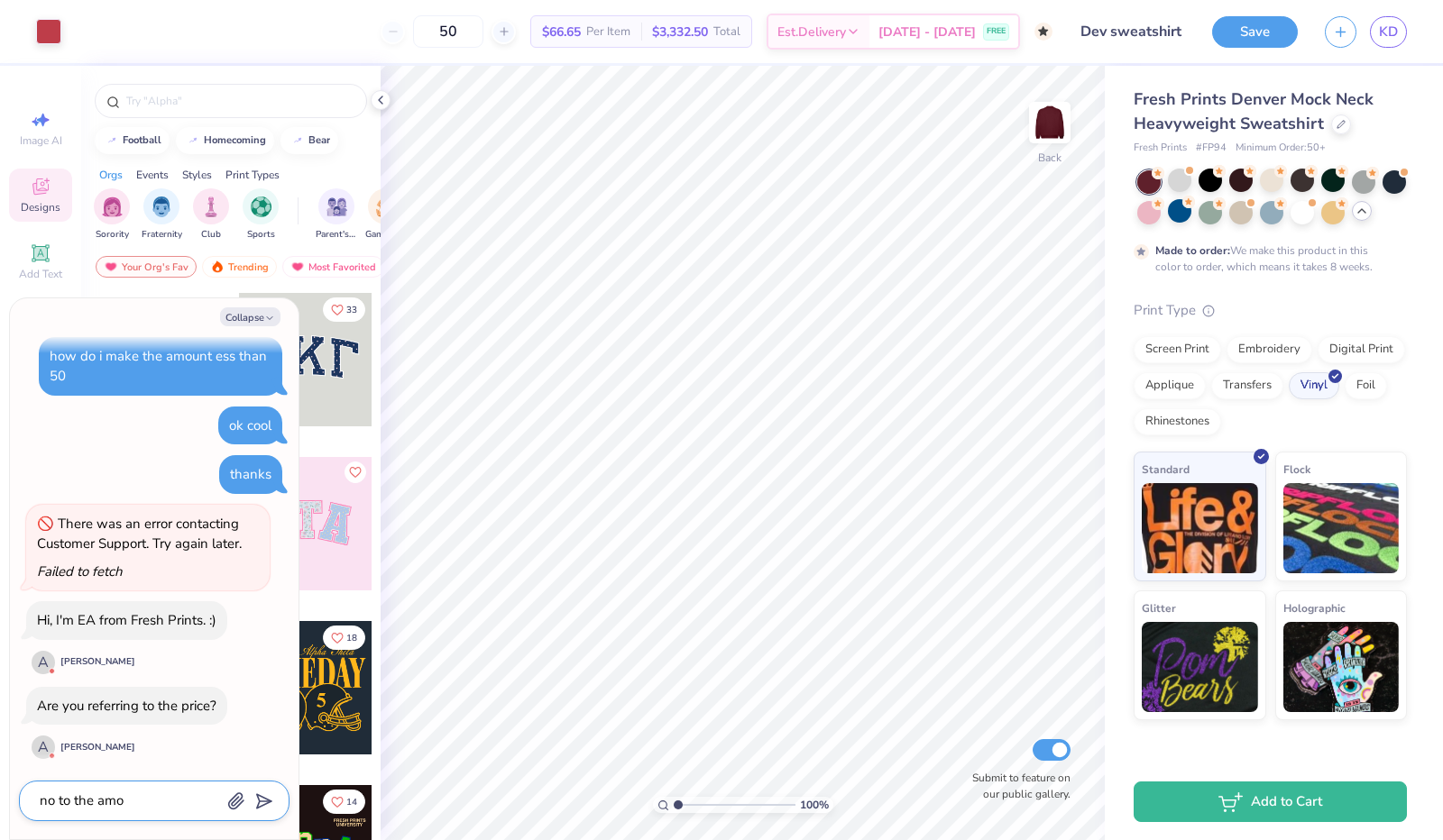
type textarea "x"
type textarea "no to the amou"
type textarea "x"
type textarea "no to the amoun"
type textarea "x"
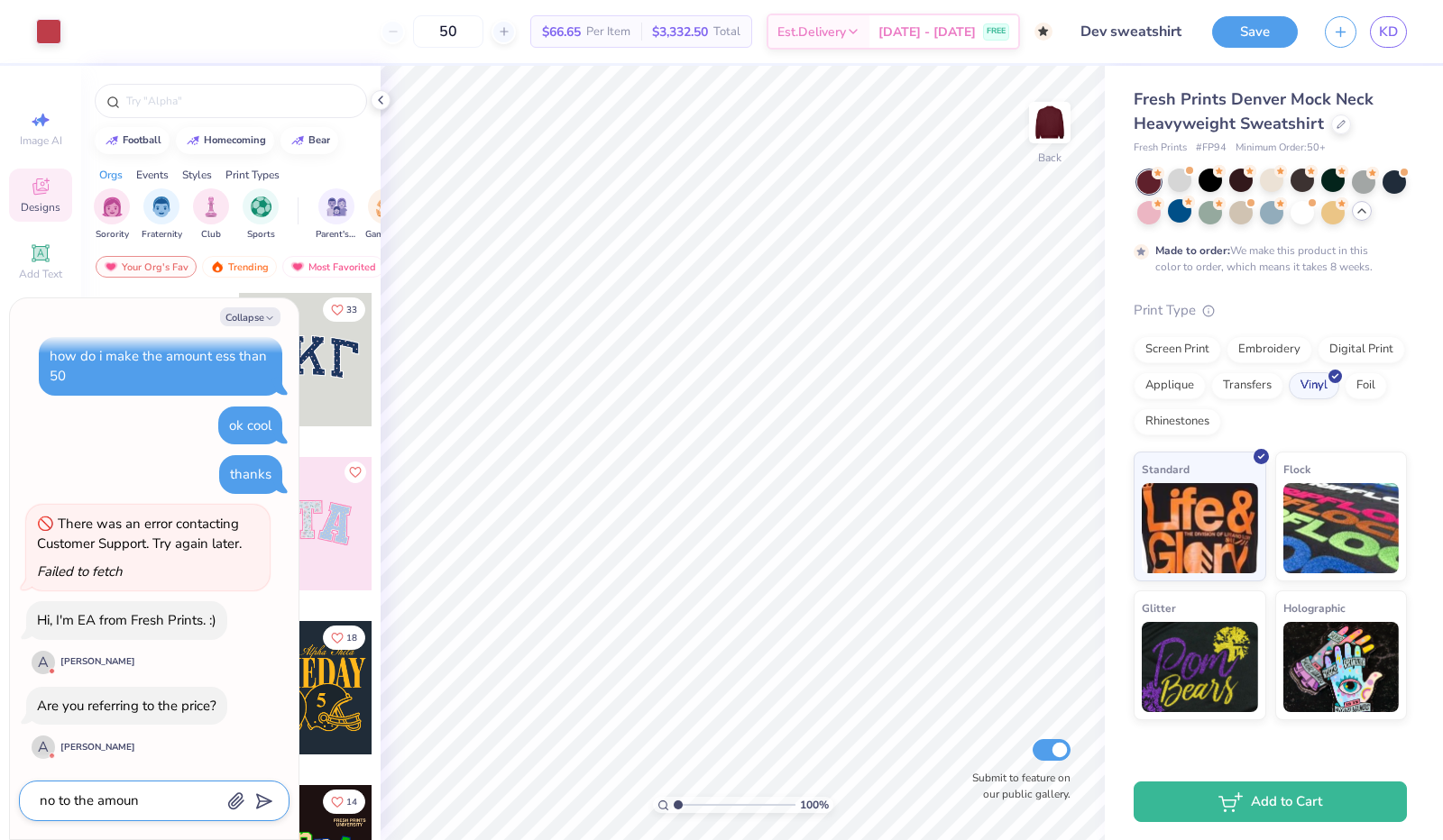
type textarea "no to the amou"
type textarea "x"
type textarea "no to the amo"
type textarea "x"
type textarea "no to the amon"
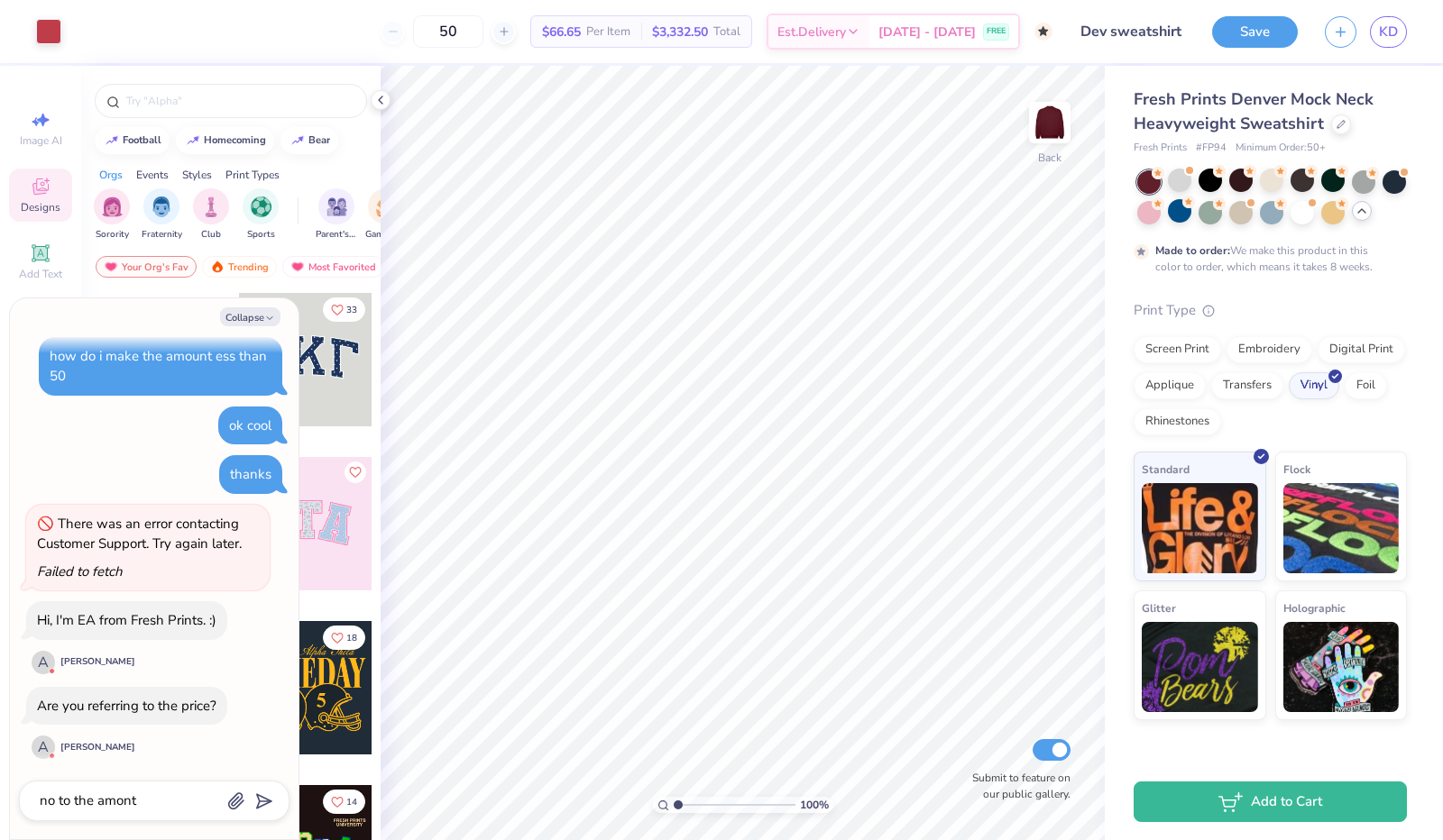
scroll to position [1285, 0]
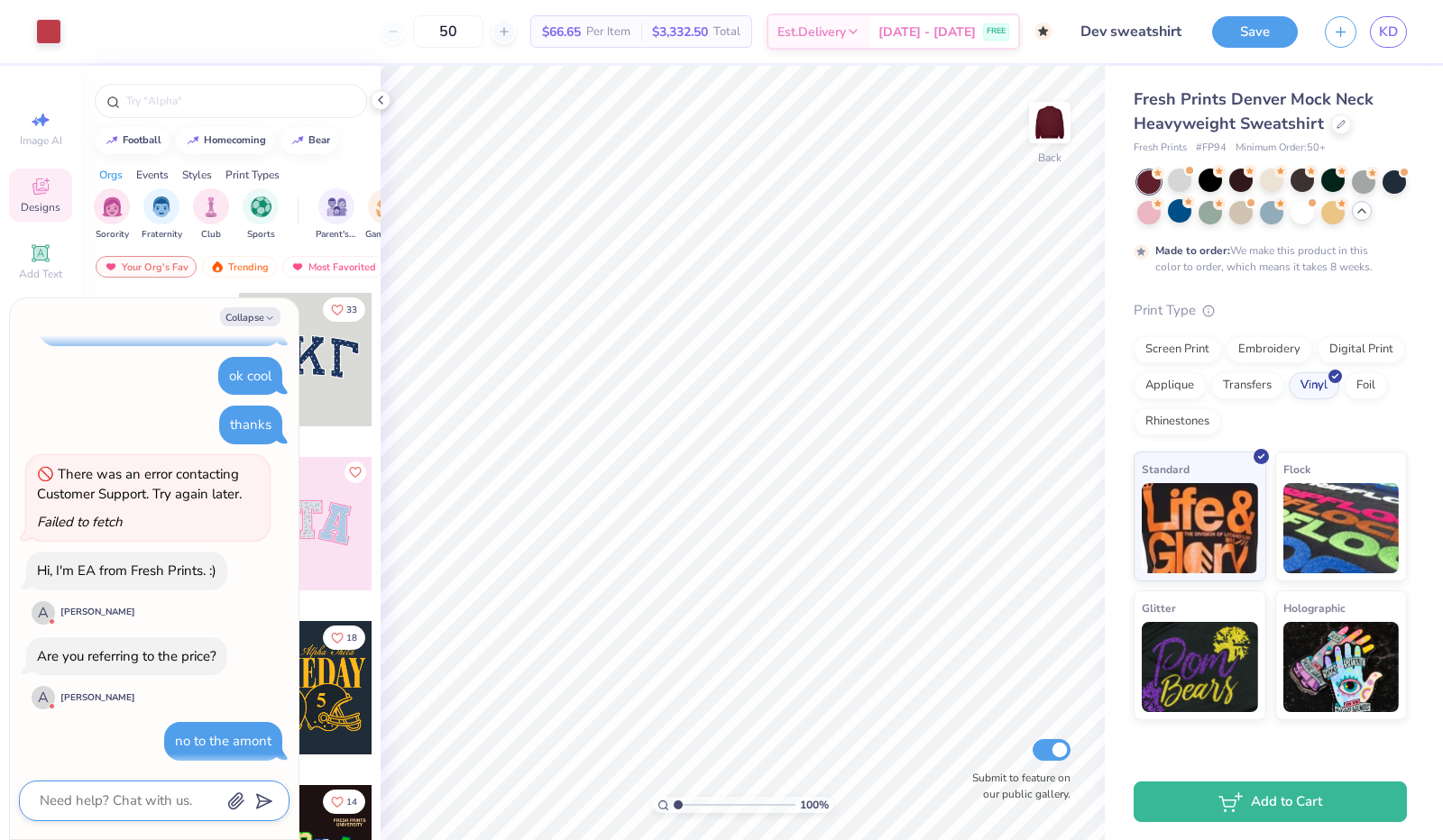
click at [157, 804] on textarea at bounding box center [129, 801] width 183 height 24
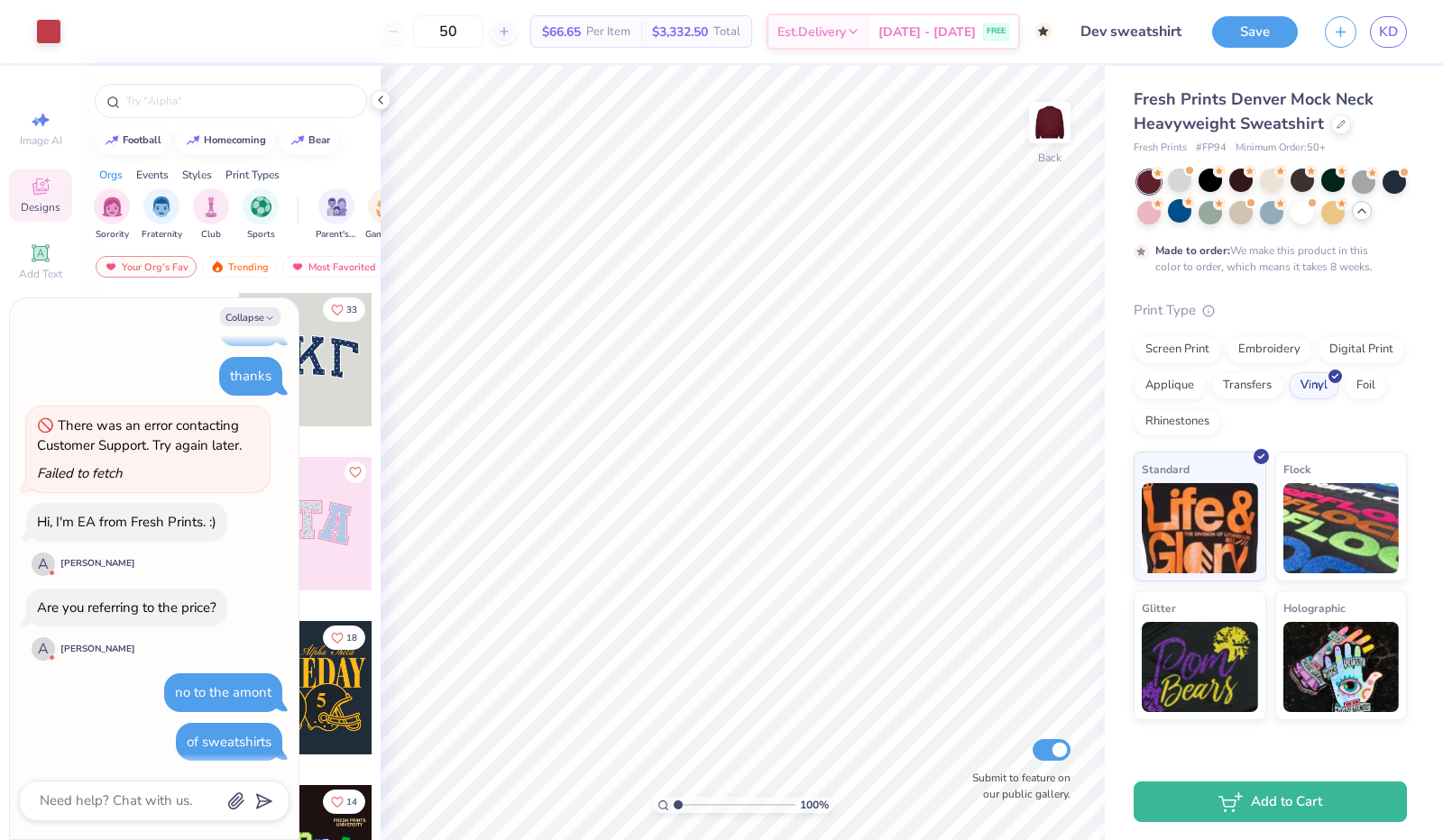
scroll to position [1331, 0]
click at [1318, 387] on div "Vinyl" at bounding box center [1314, 383] width 51 height 27
click at [166, 799] on textarea at bounding box center [129, 801] width 183 height 24
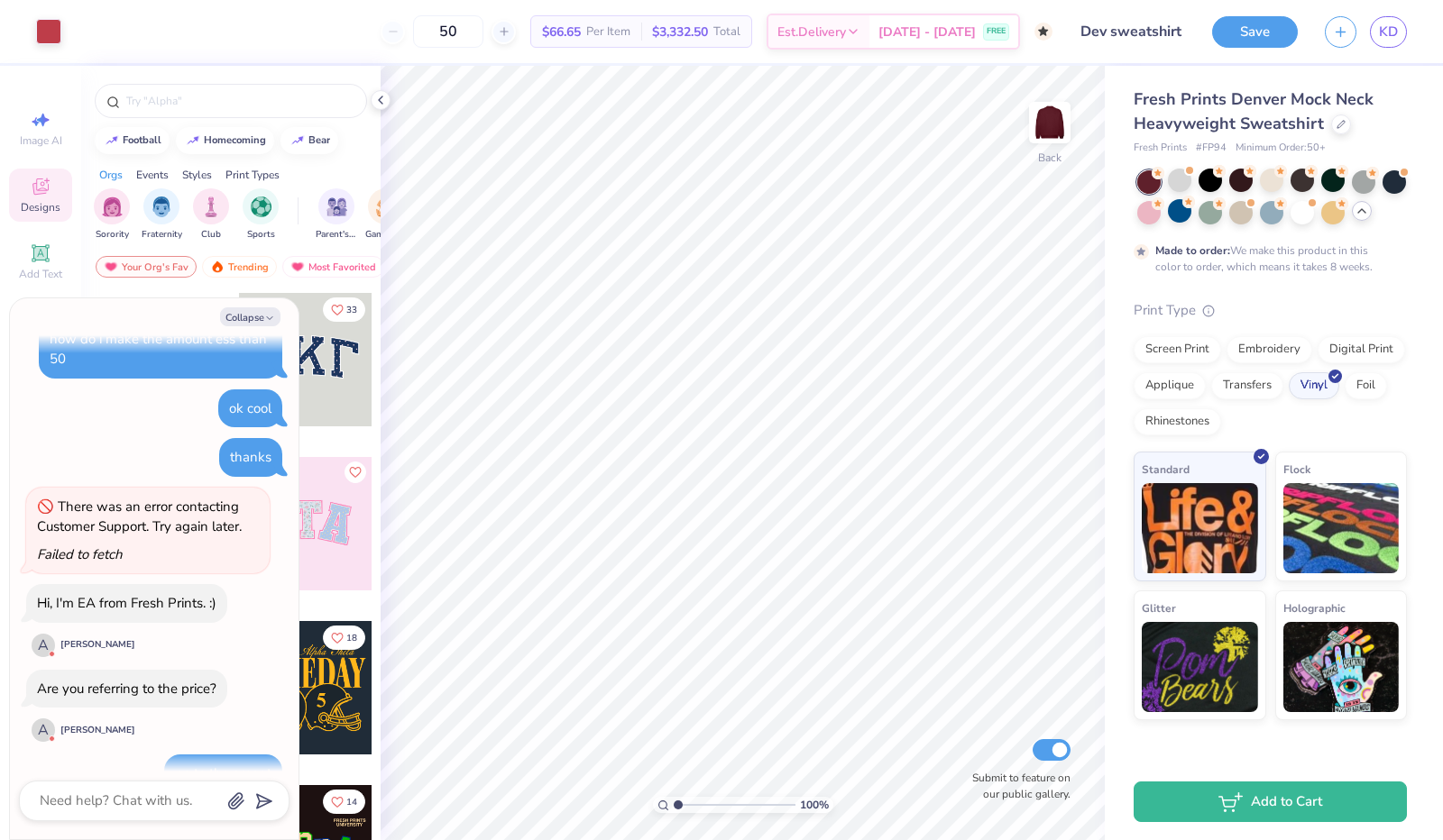
scroll to position [1553, 0]
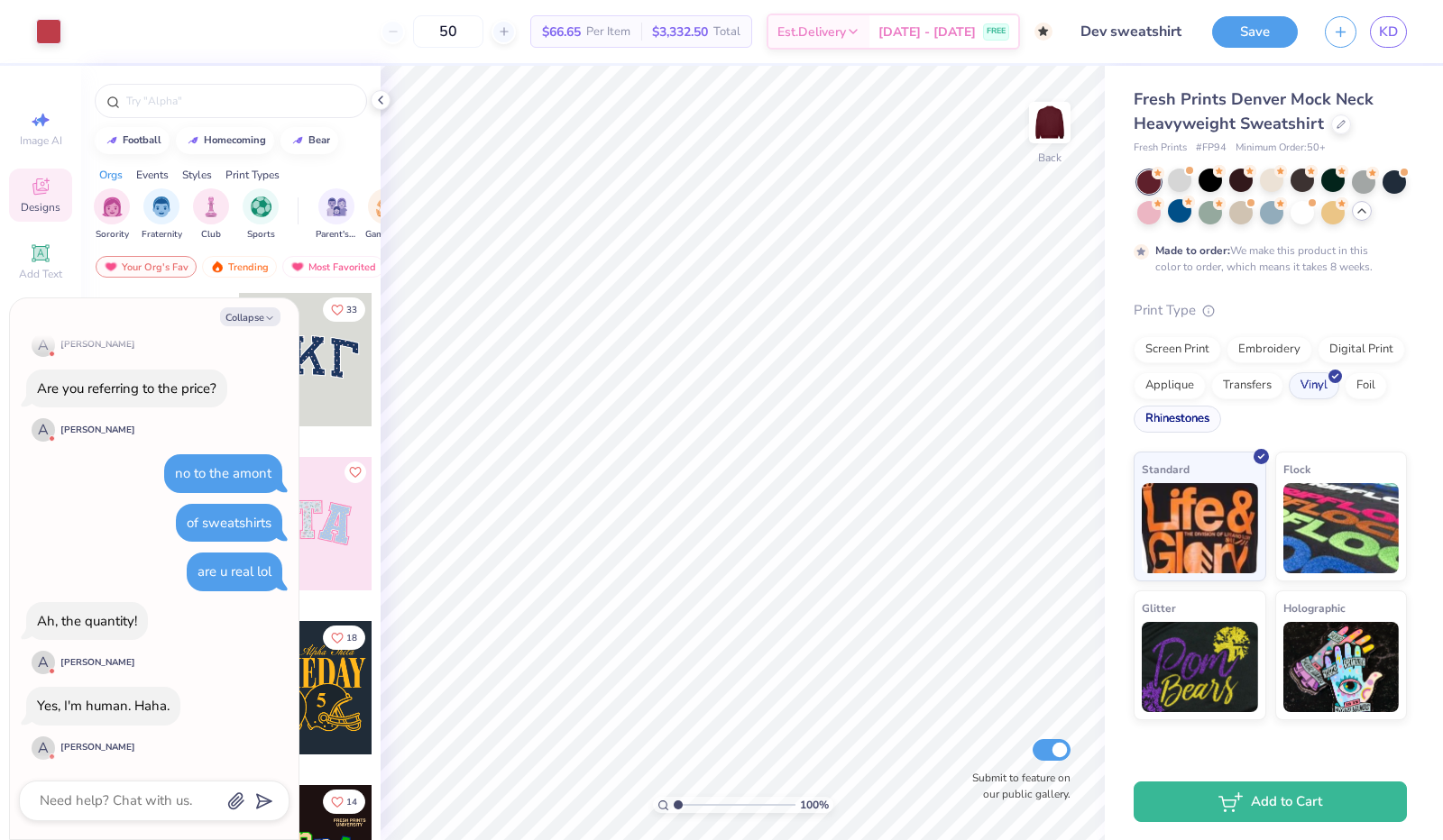
click at [1198, 420] on div "Rhinestones" at bounding box center [1177, 420] width 87 height 27
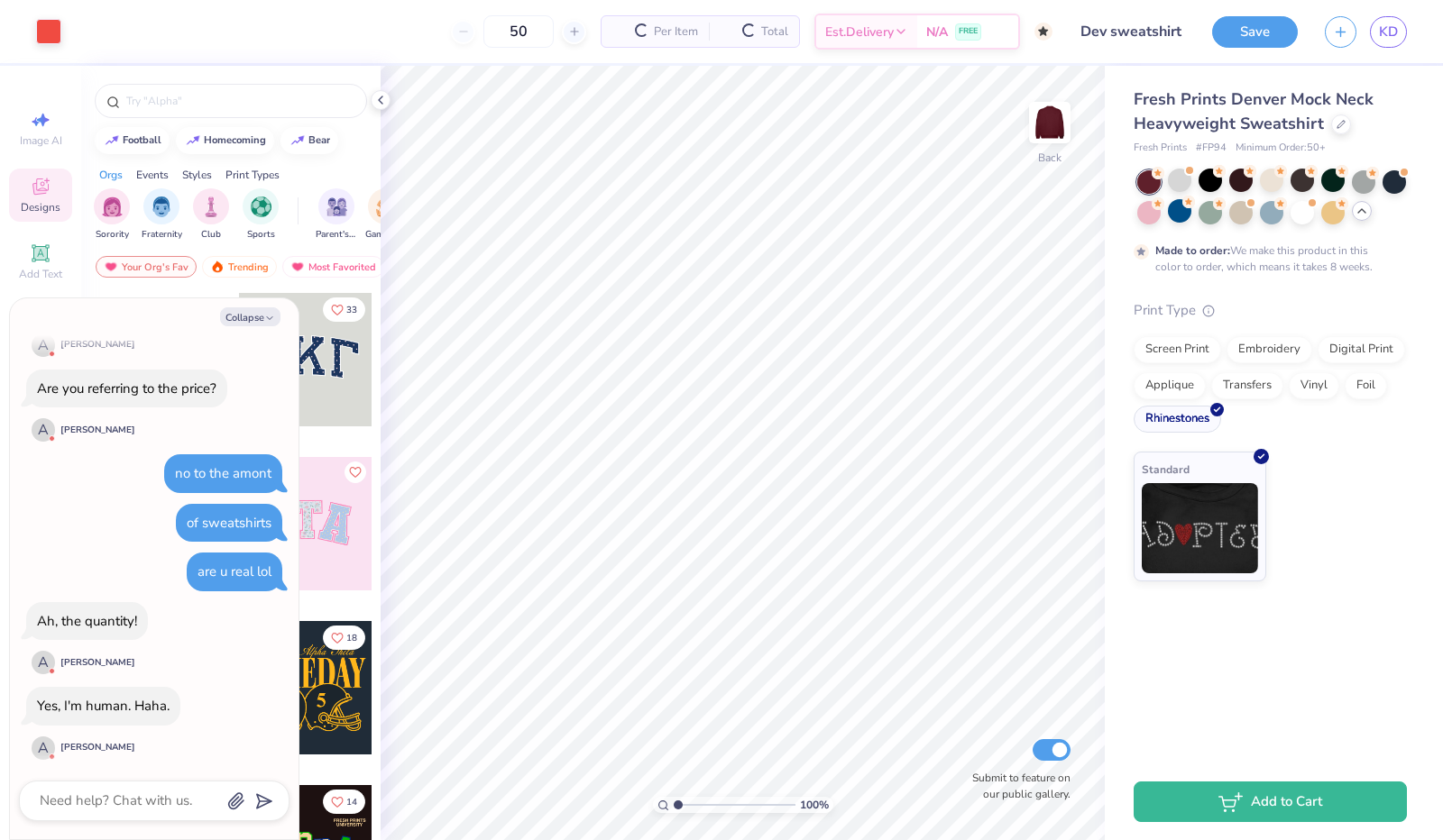
scroll to position [1664, 0]
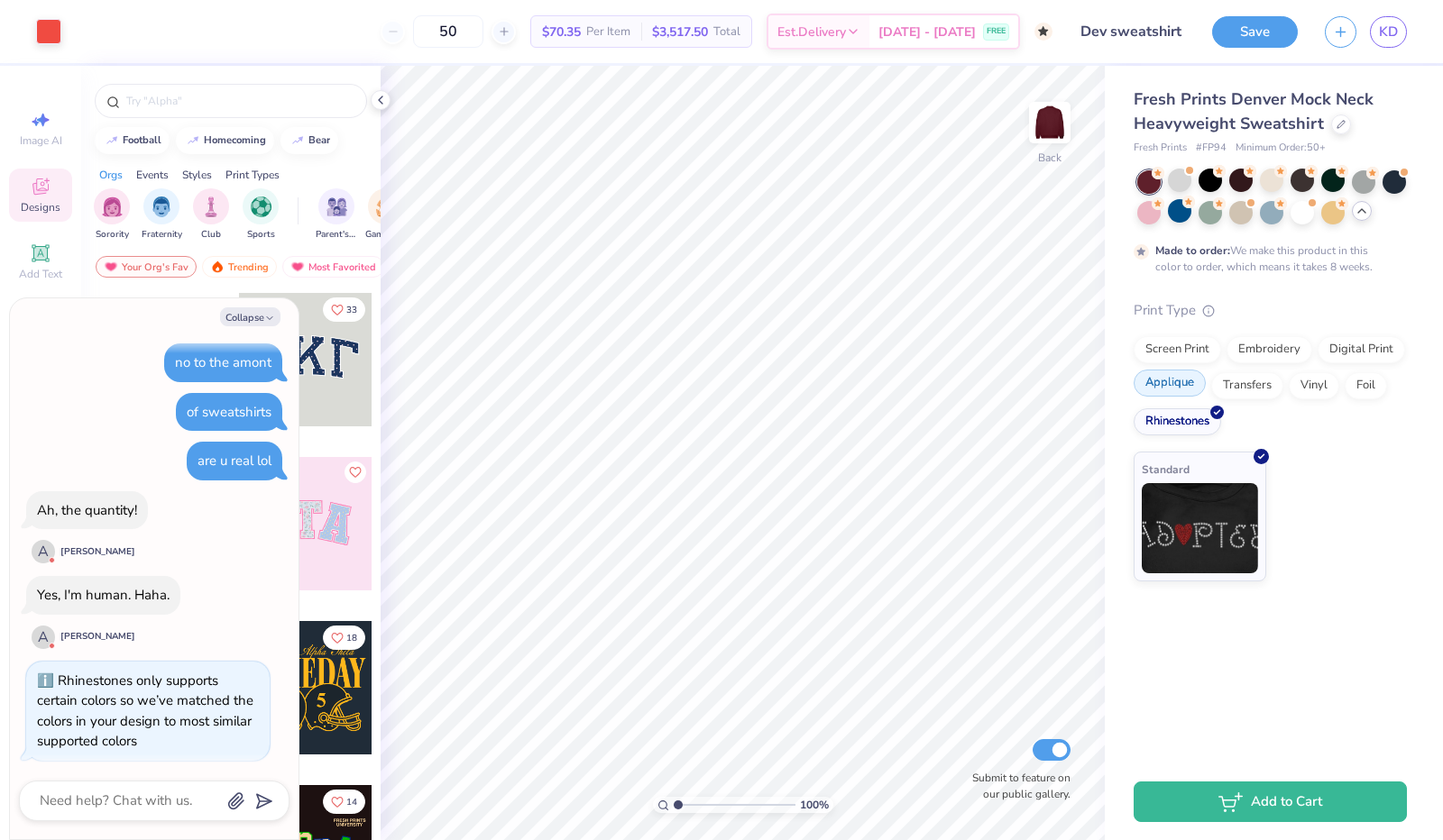
click at [1184, 383] on div "Applique" at bounding box center [1169, 383] width 72 height 27
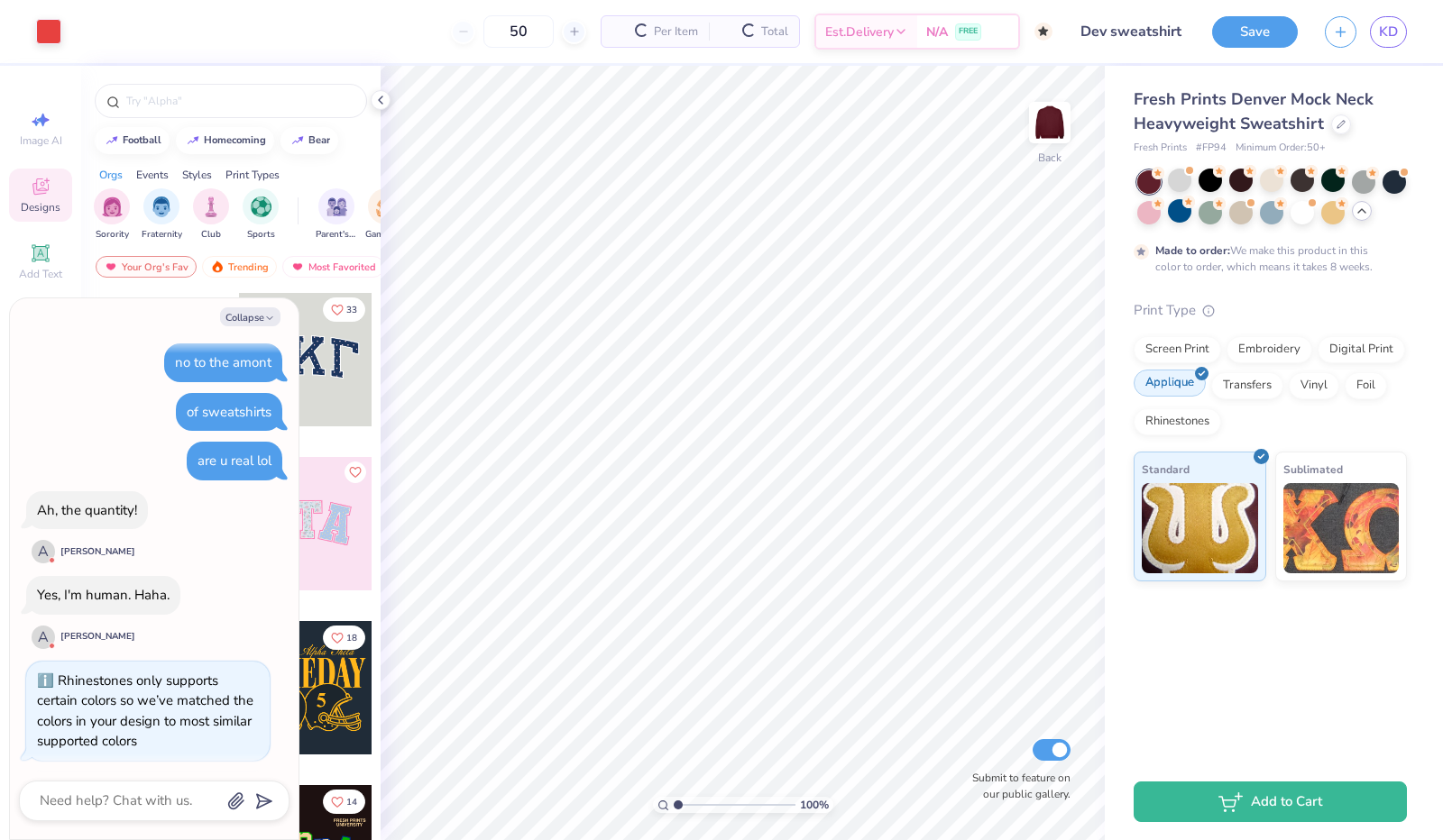
scroll to position [1774, 0]
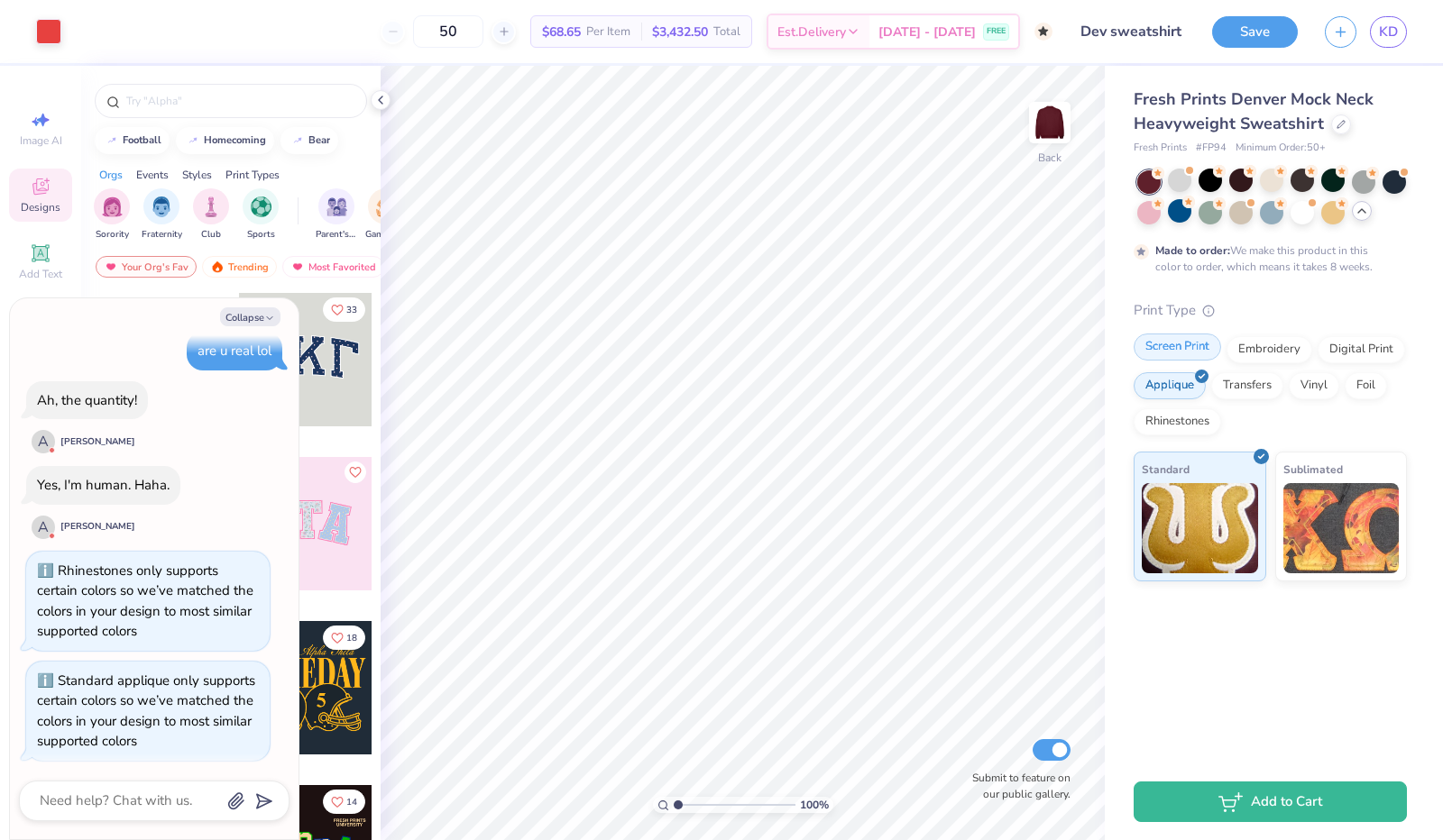
click at [1194, 352] on div "Screen Print" at bounding box center [1177, 347] width 87 height 27
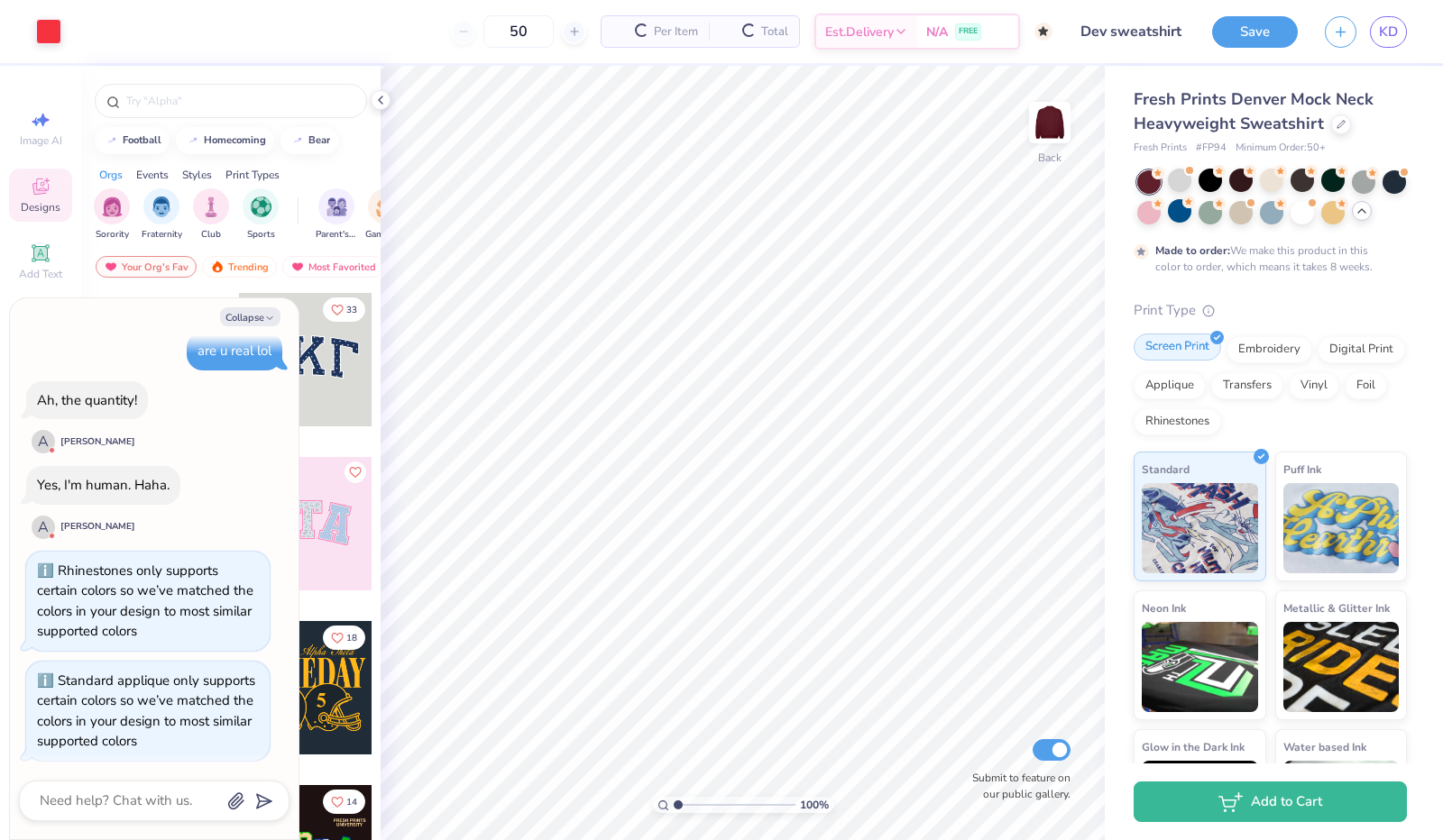
scroll to position [1884, 0]
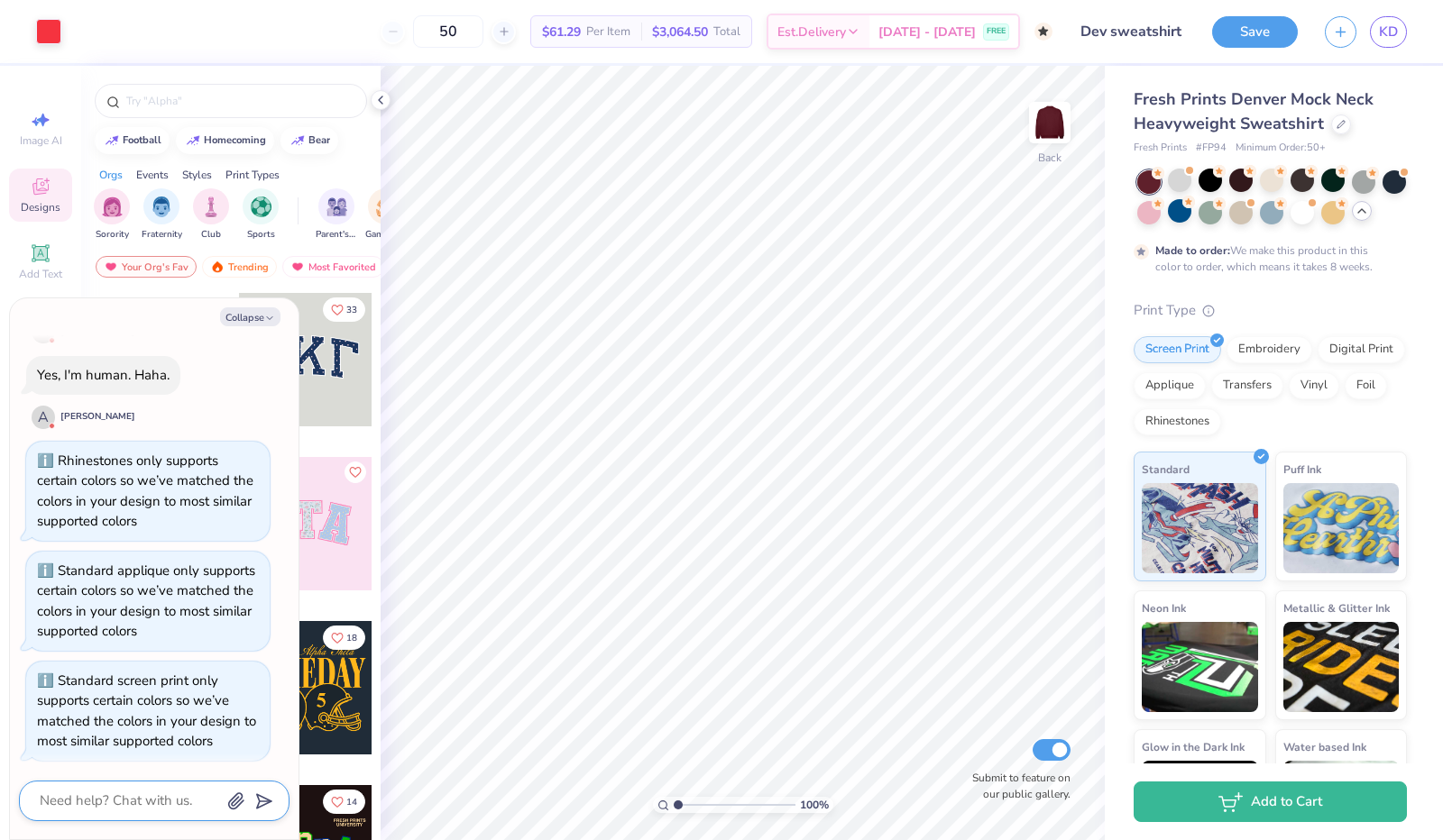
click at [164, 796] on textarea at bounding box center [129, 801] width 183 height 24
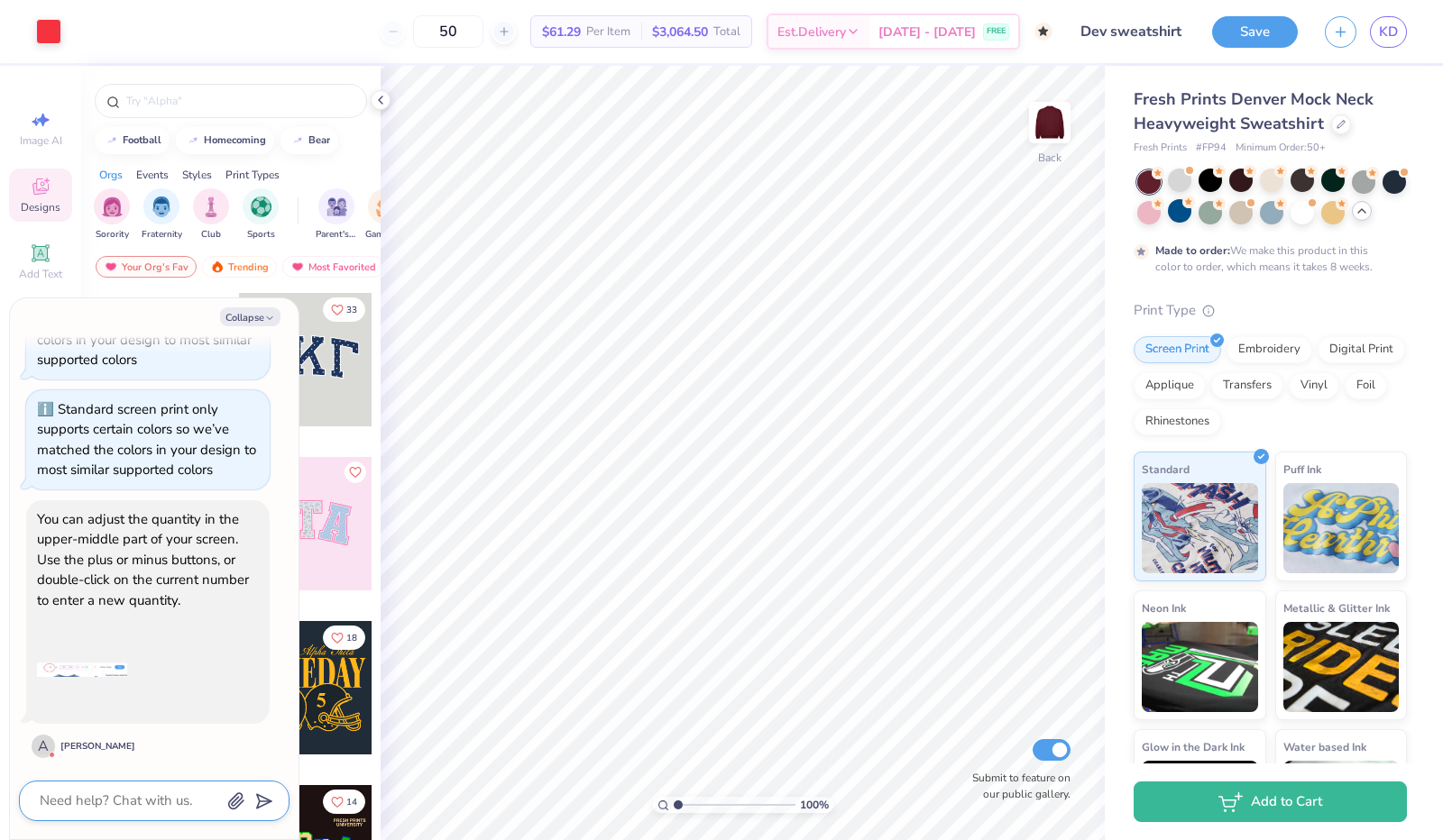
click at [118, 810] on textarea at bounding box center [129, 801] width 183 height 24
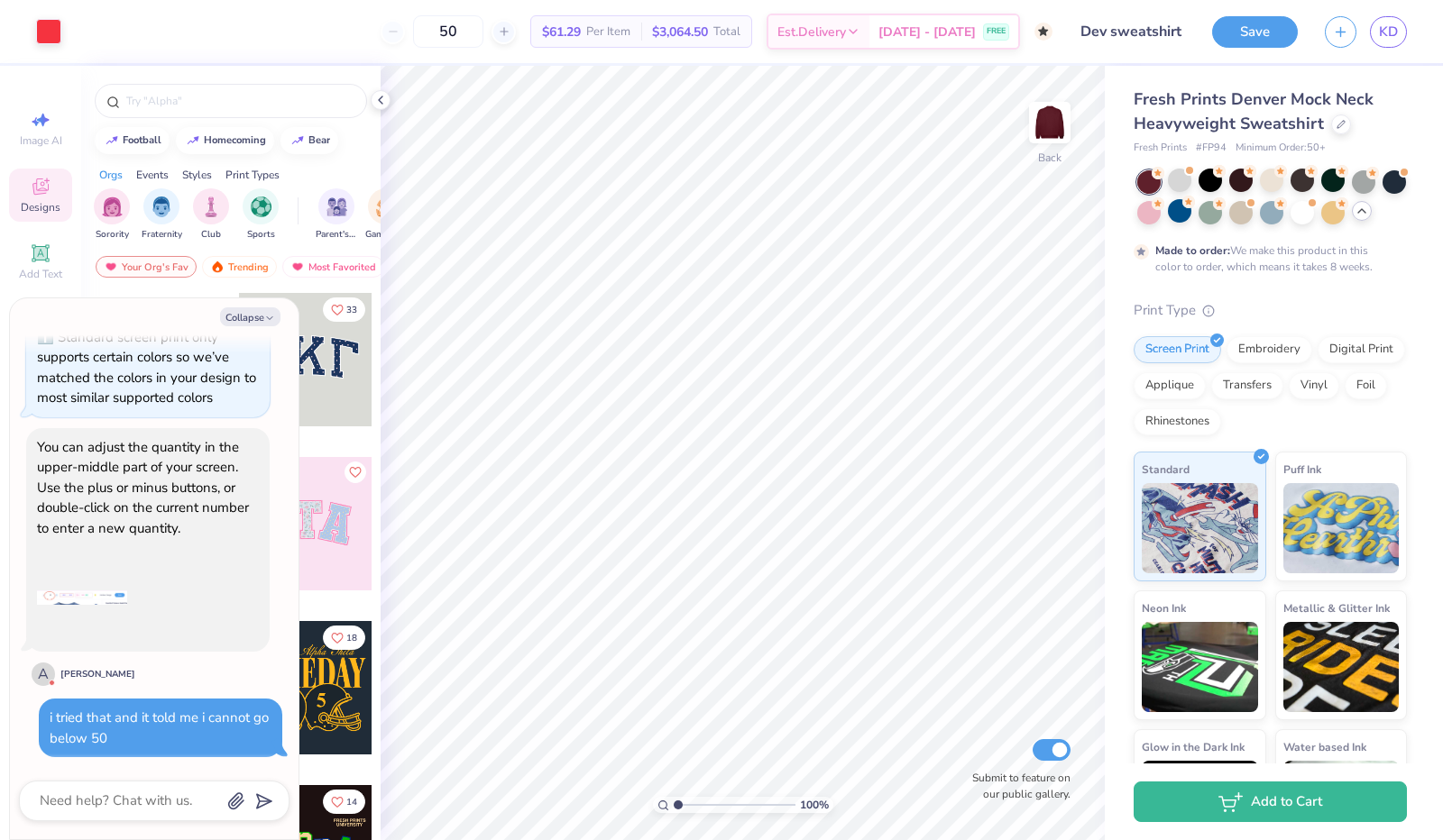
scroll to position [2224, 0]
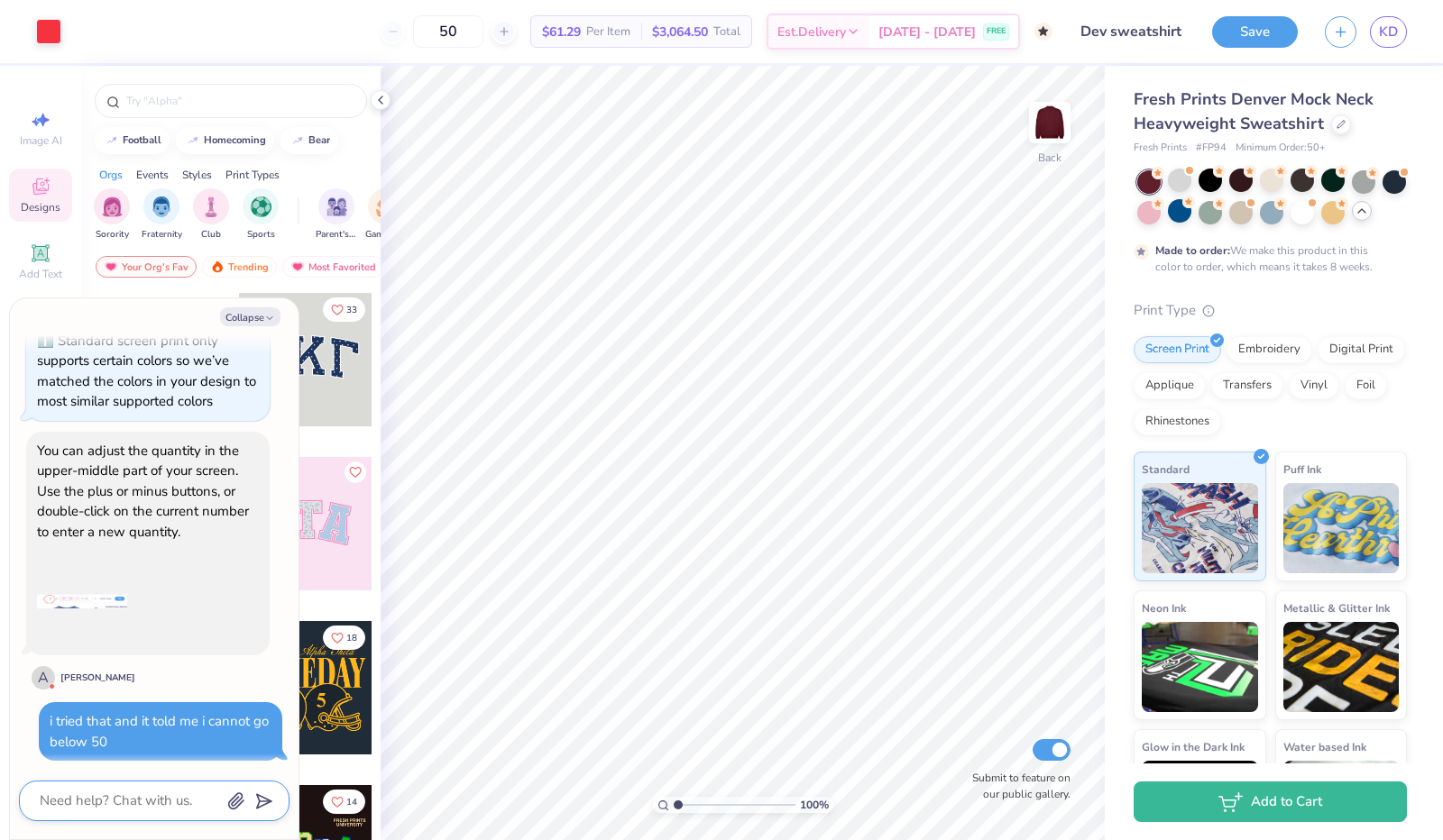
click at [118, 810] on textarea at bounding box center [129, 801] width 183 height 24
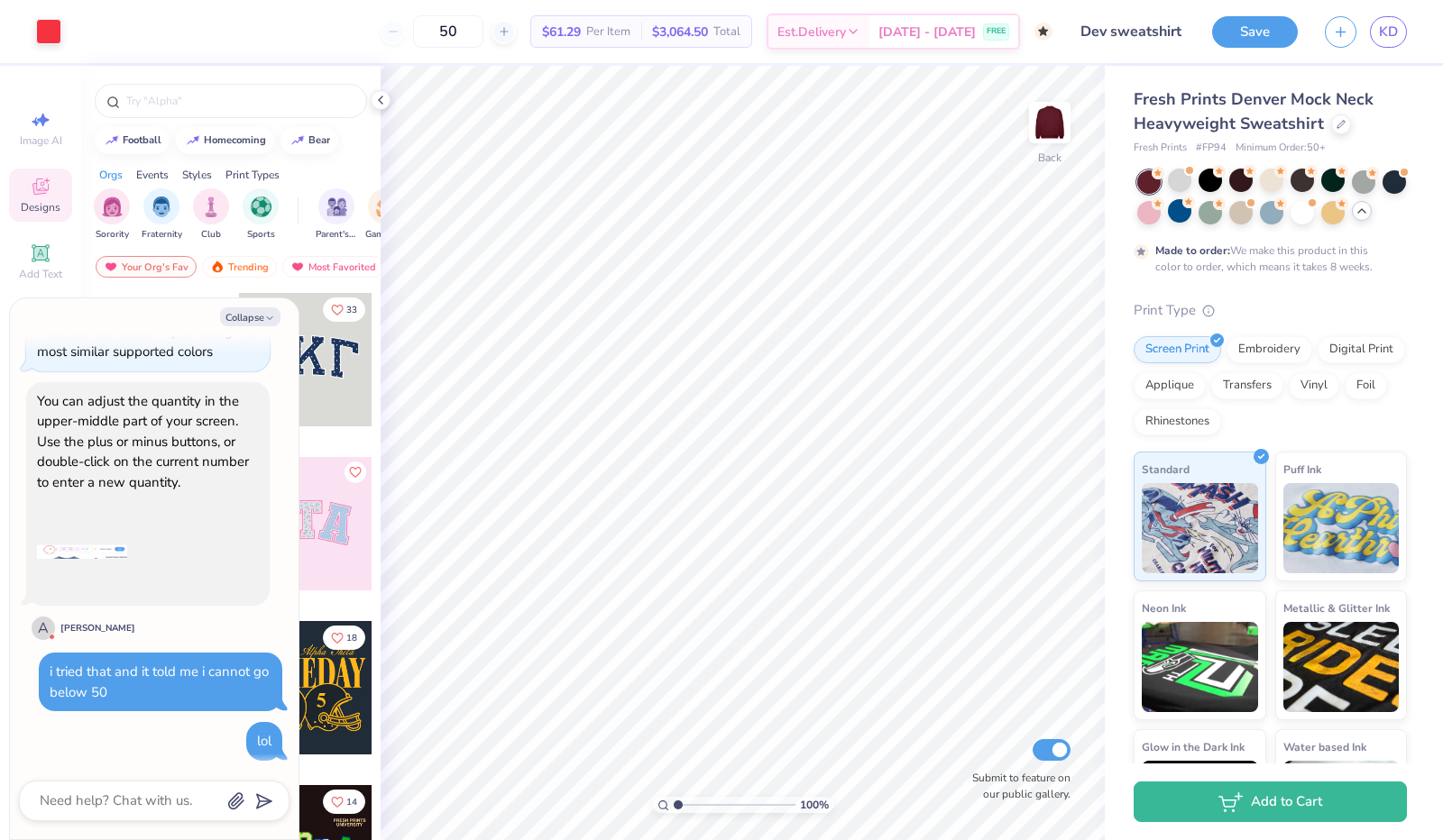
click at [418, 35] on div "50" at bounding box center [447, 32] width 135 height 33
click at [656, 47] on div "$61.29 Per Item $3,064.50 Total" at bounding box center [642, 32] width 222 height 33
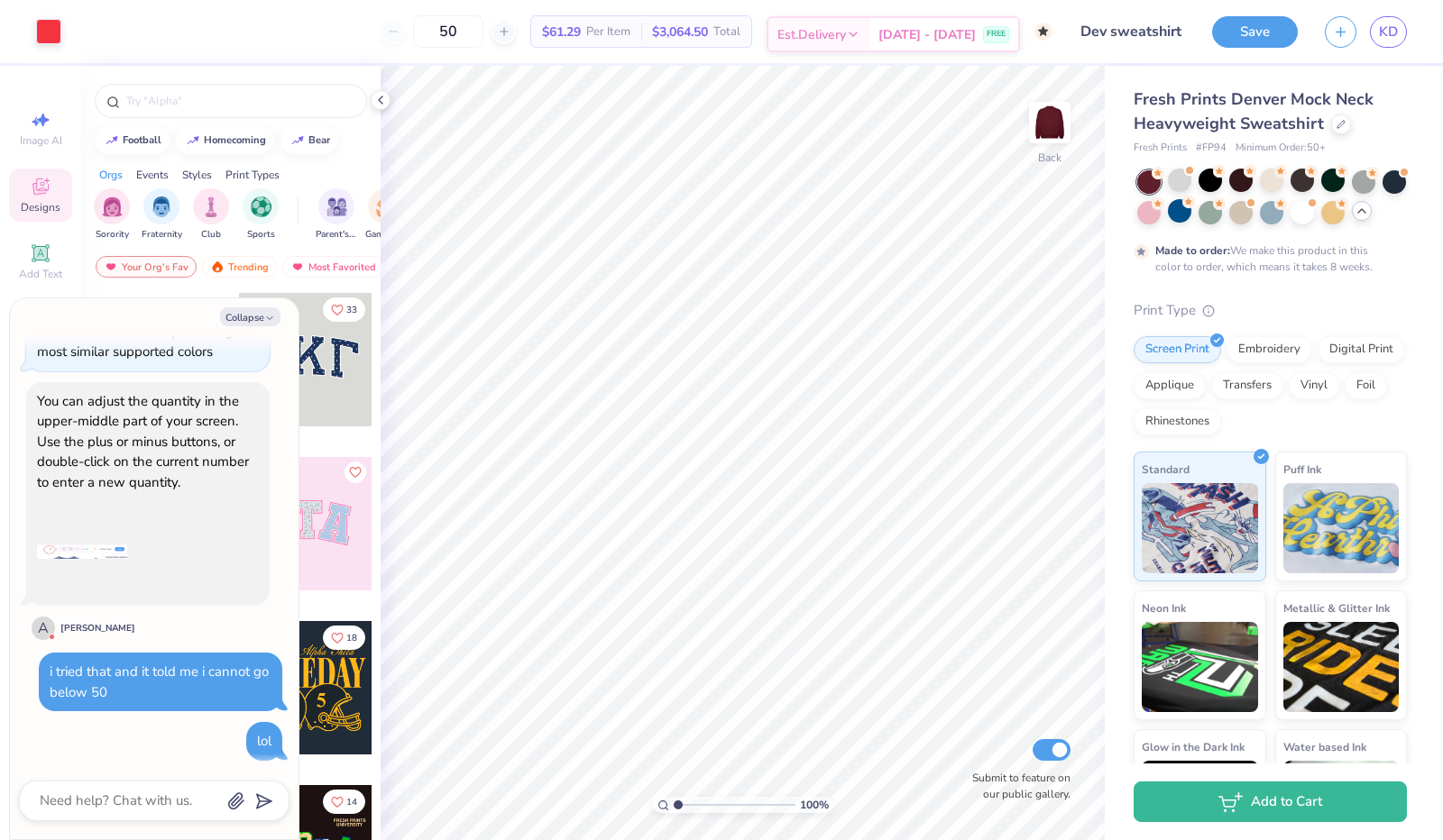
scroll to position [2359, 0]
click at [860, 34] on icon at bounding box center [853, 34] width 14 height 14
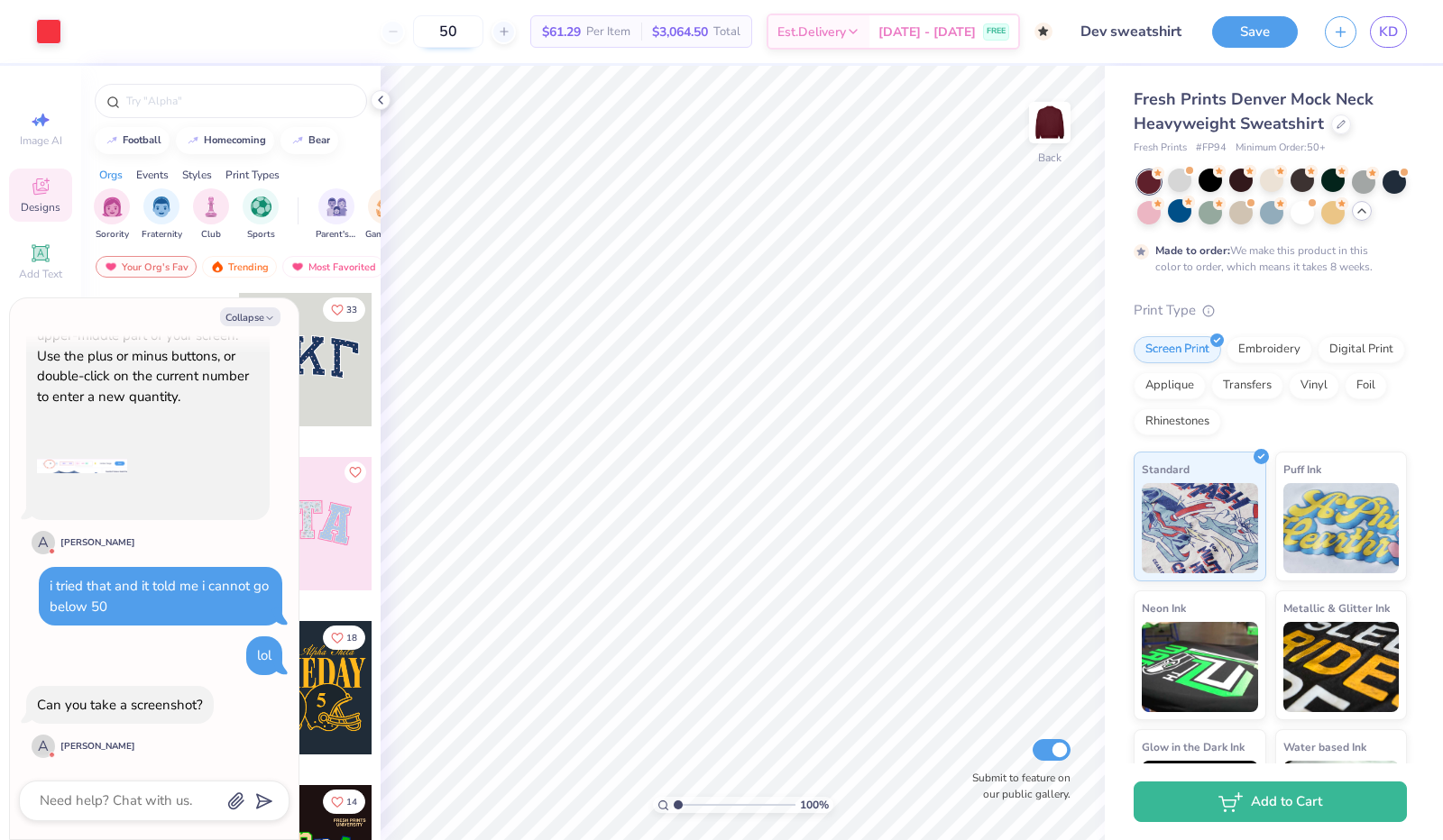
click at [484, 34] on input "50" at bounding box center [447, 32] width 70 height 33
click at [239, 802] on icon "button" at bounding box center [236, 802] width 14 height 15
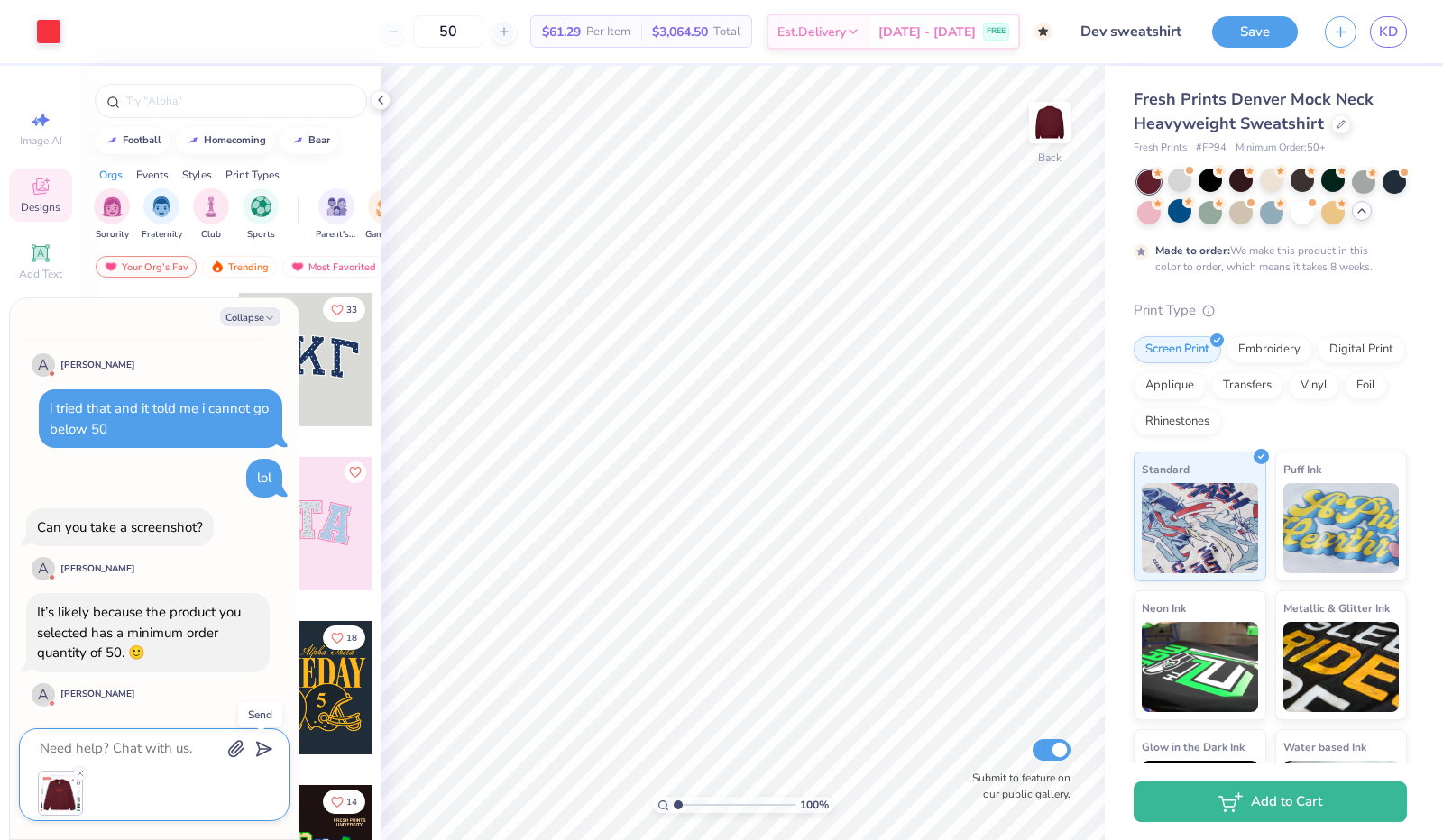
click at [263, 750] on line "submit" at bounding box center [265, 750] width 11 height 11
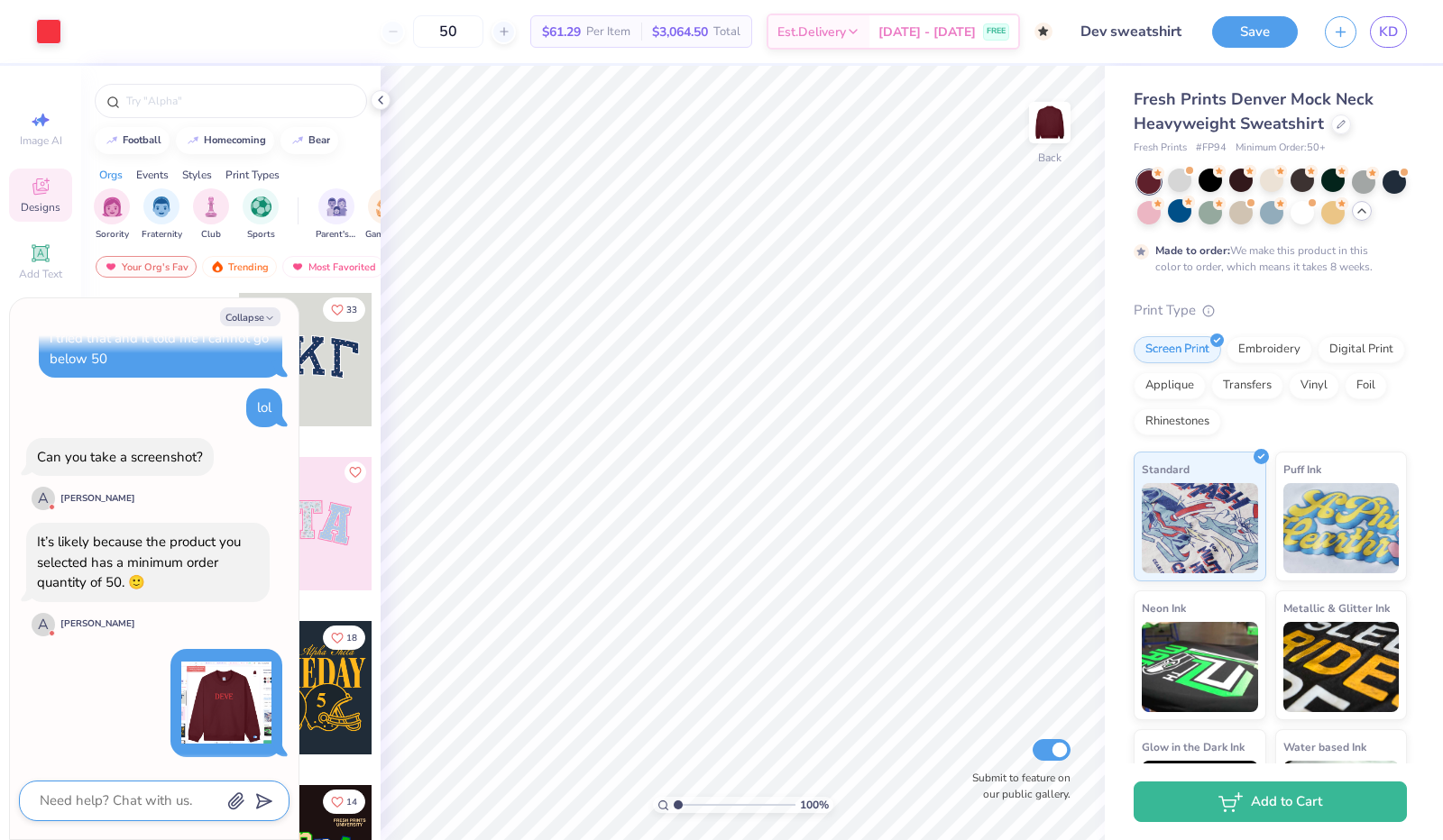
scroll to position [2603, 0]
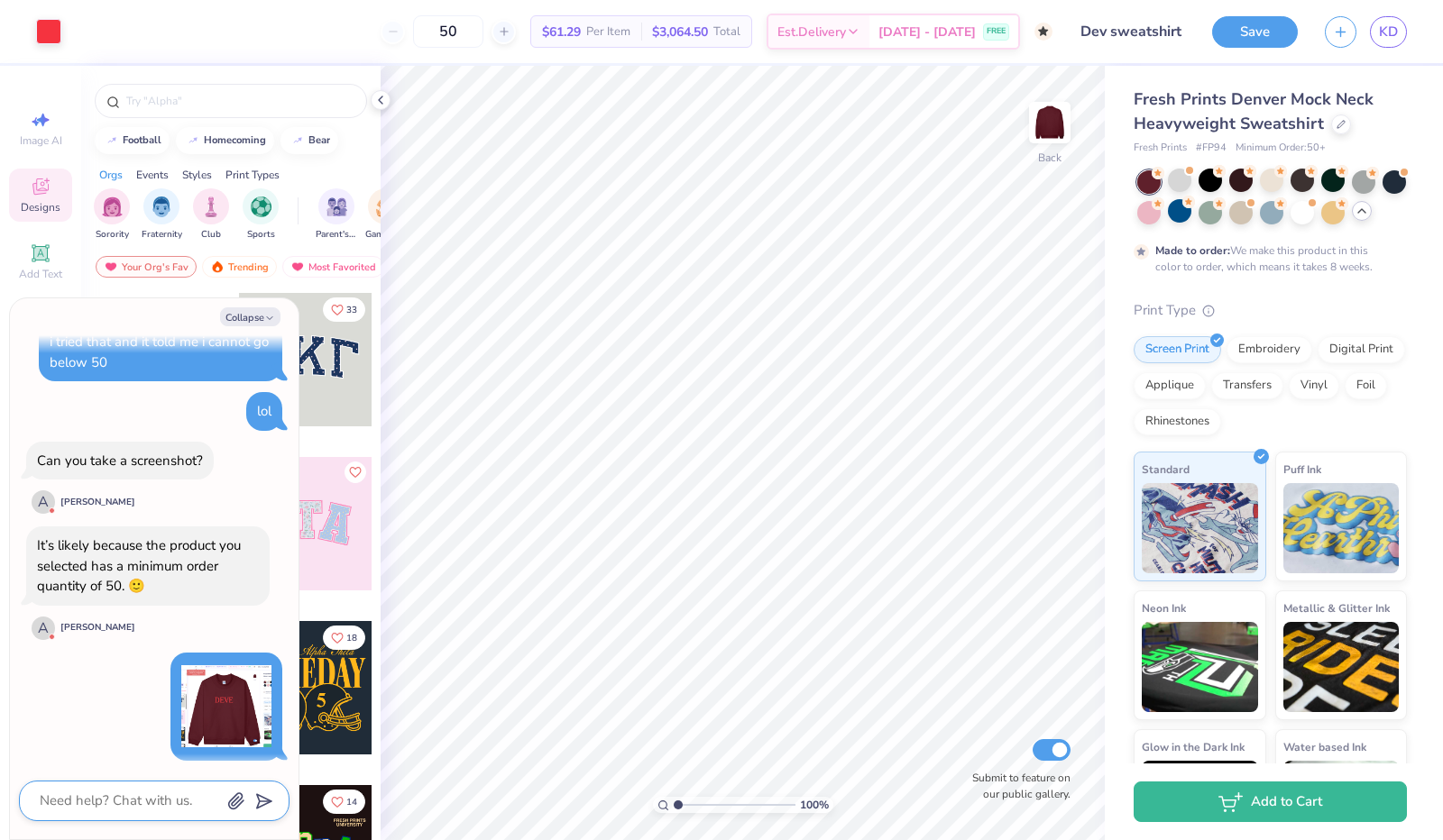
click at [168, 793] on textarea at bounding box center [129, 801] width 183 height 24
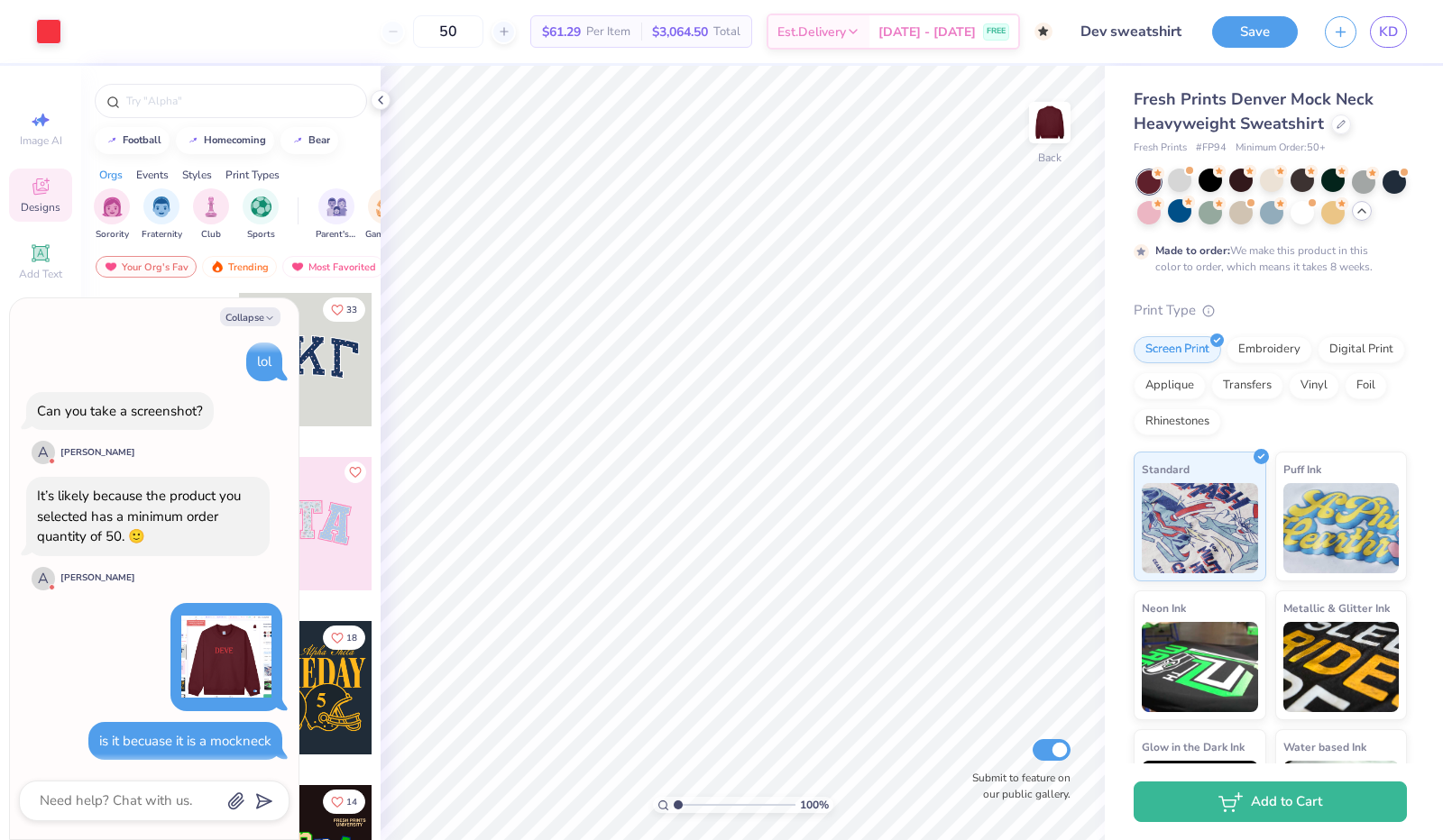
click at [223, 638] on img at bounding box center [226, 657] width 90 height 90
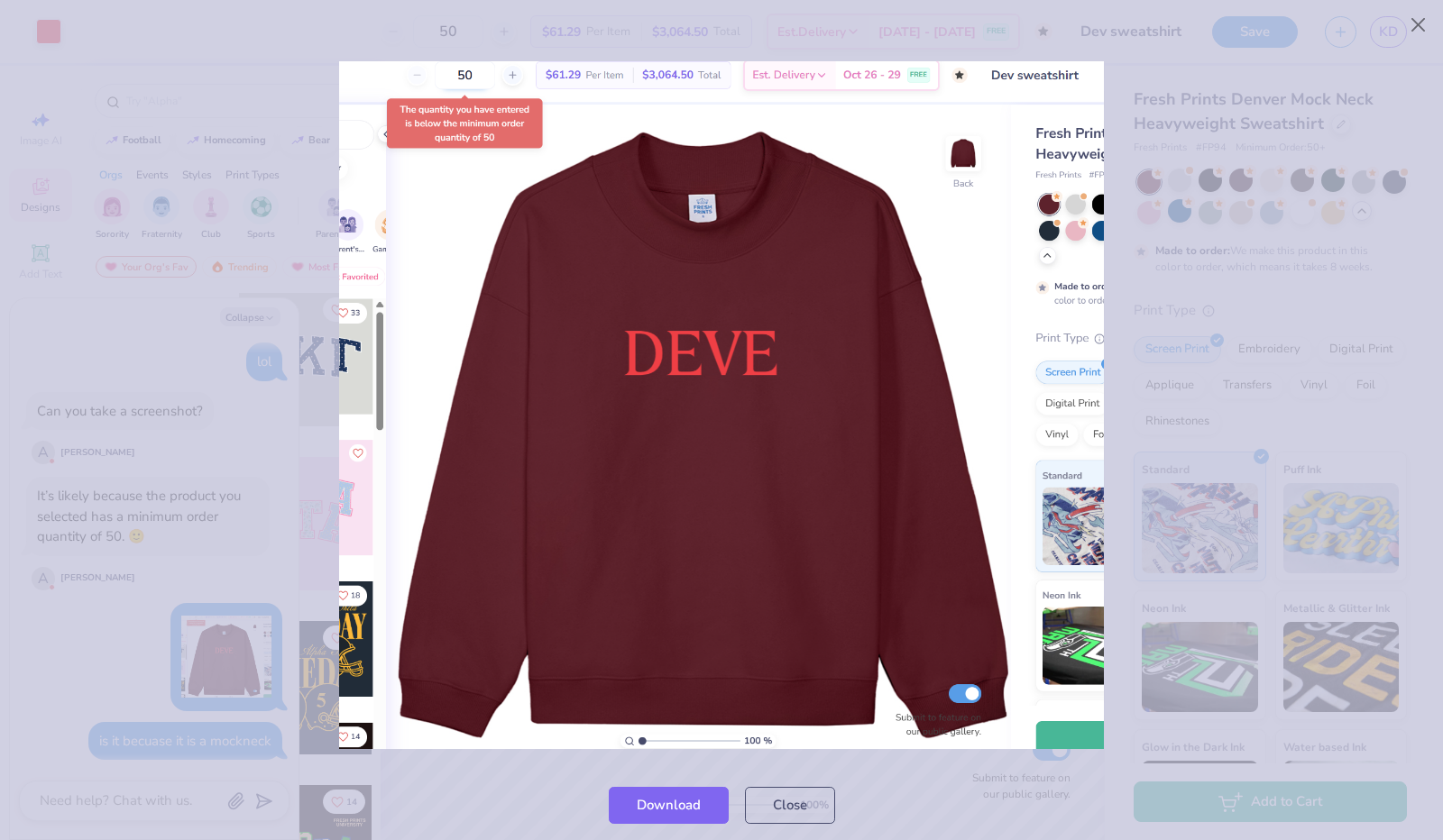
click at [1177, 238] on div at bounding box center [722, 405] width 1443 height 730
click at [1180, 267] on div at bounding box center [722, 405] width 1443 height 730
click at [779, 805] on button "Close" at bounding box center [790, 801] width 90 height 37
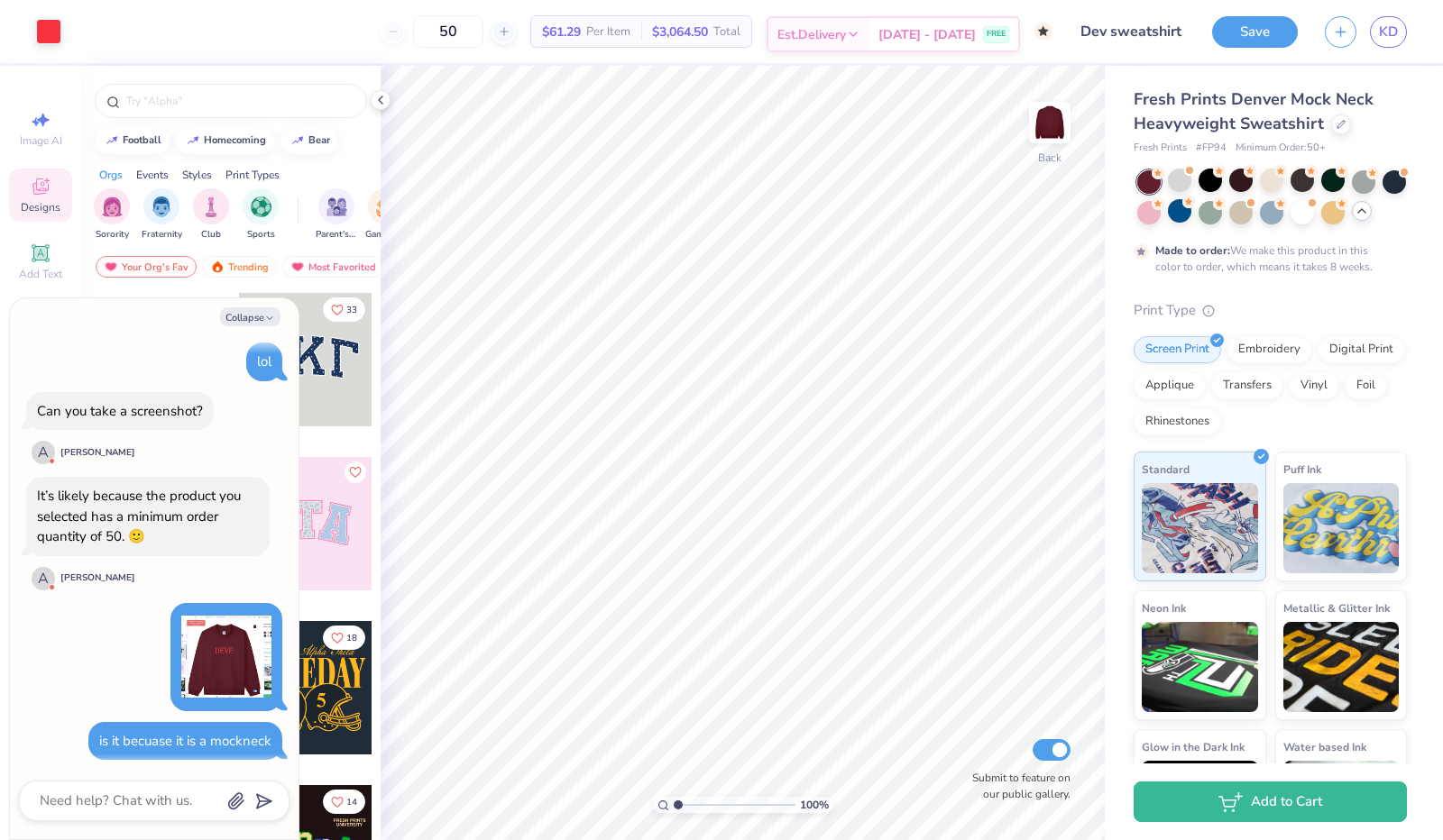
scroll to position [2923, 0]
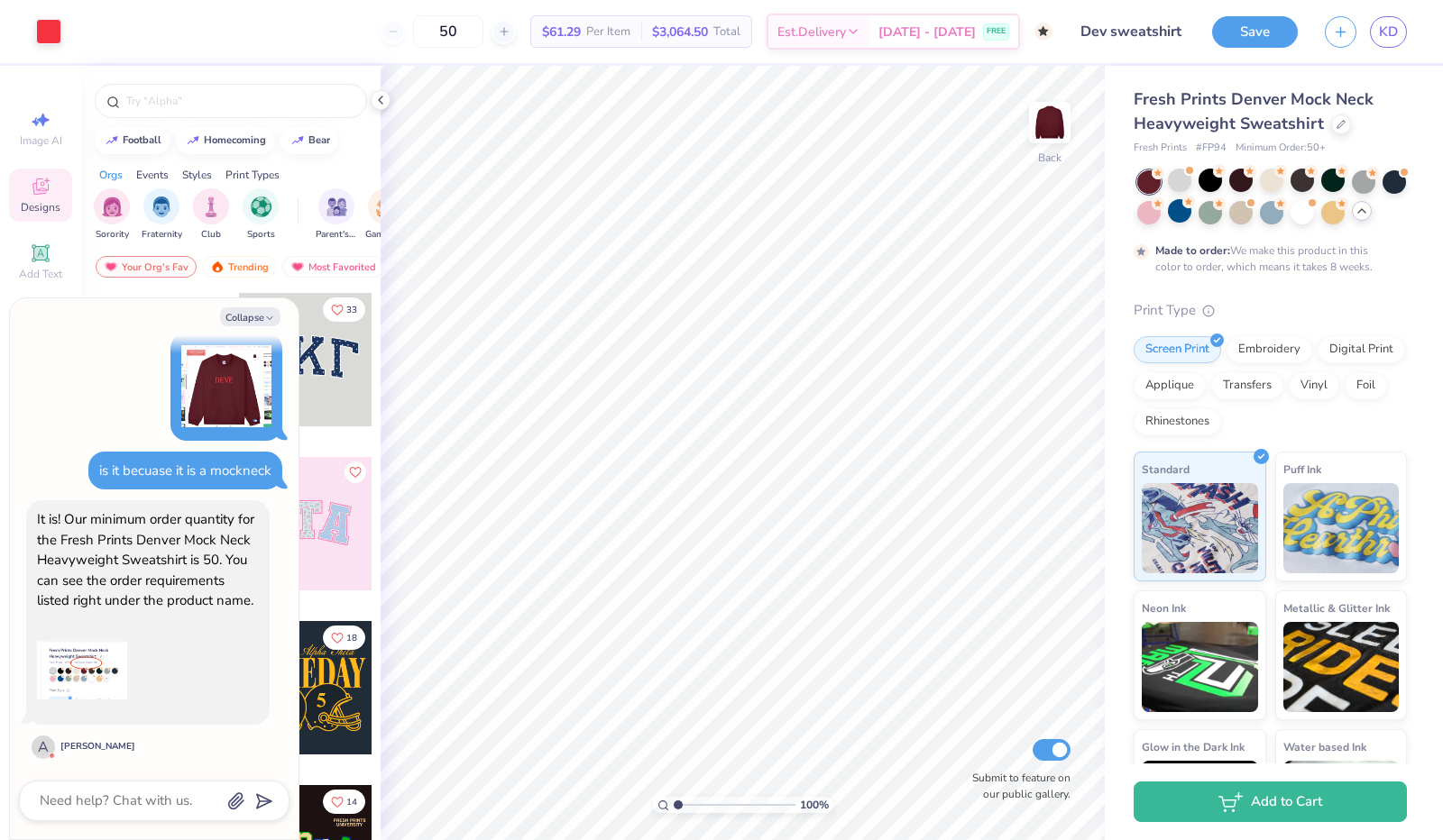
click at [139, 630] on div "It is! Our minimum order quantity for the Fresh Prints Denver Mock Neck Heavywe…" at bounding box center [148, 613] width 243 height 224
click at [81, 670] on img at bounding box center [82, 670] width 90 height 90
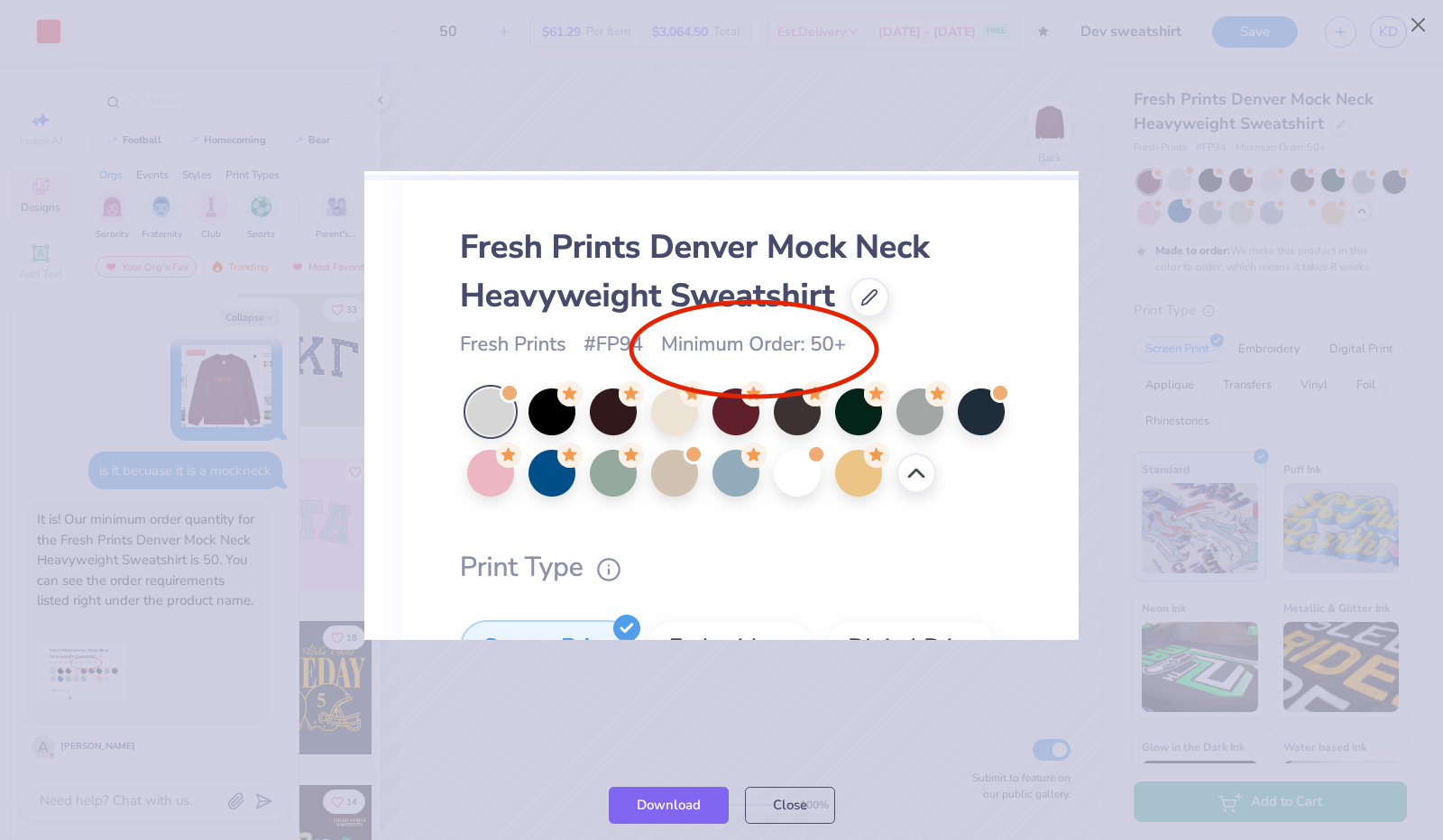
click at [1041, 120] on div at bounding box center [722, 405] width 1443 height 730
click at [854, 80] on div at bounding box center [722, 405] width 1443 height 730
click at [701, 47] on div at bounding box center [722, 405] width 1443 height 730
click at [828, 280] on img at bounding box center [722, 406] width 715 height 469
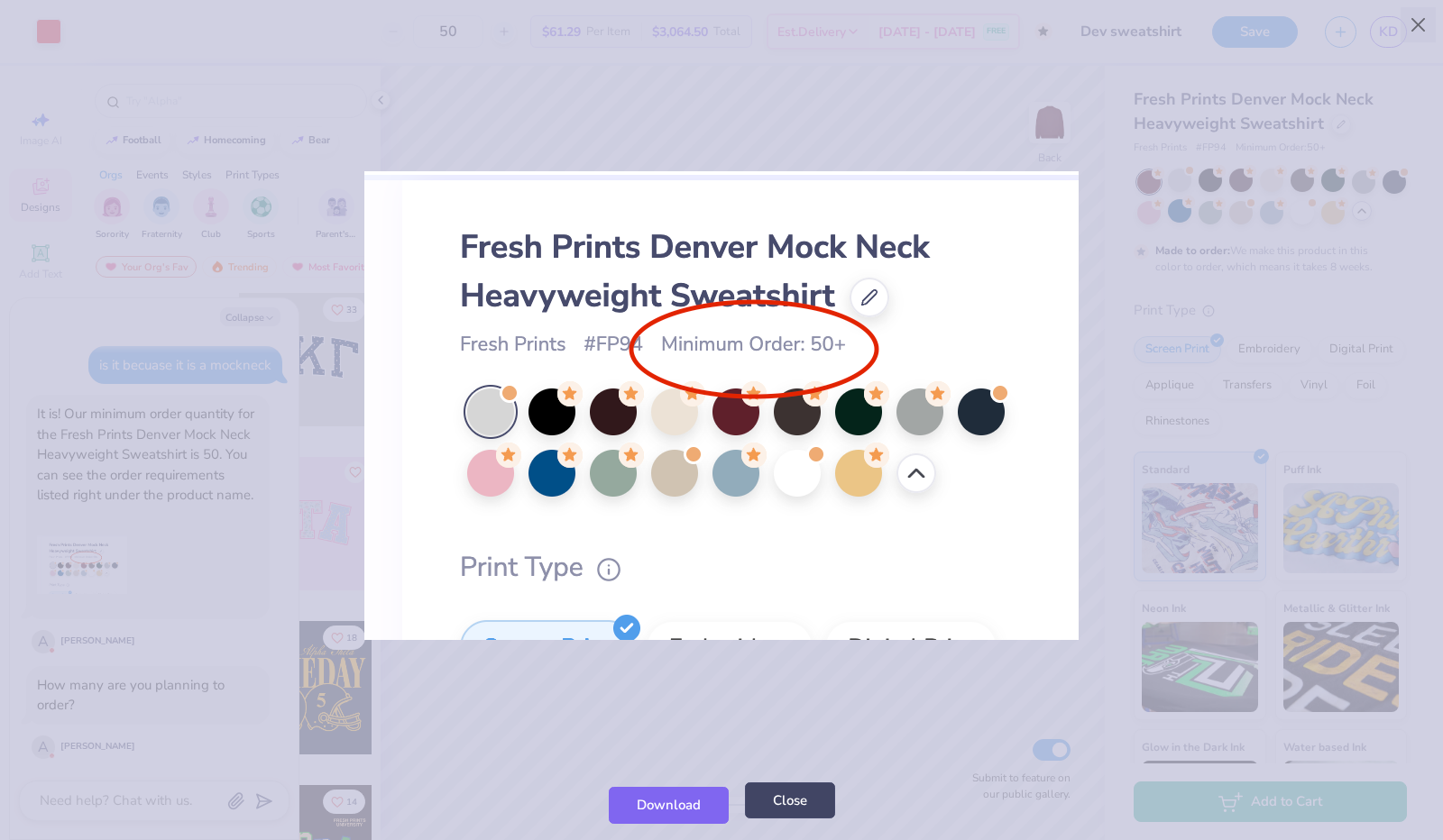
click at [782, 800] on button "Close" at bounding box center [790, 801] width 90 height 37
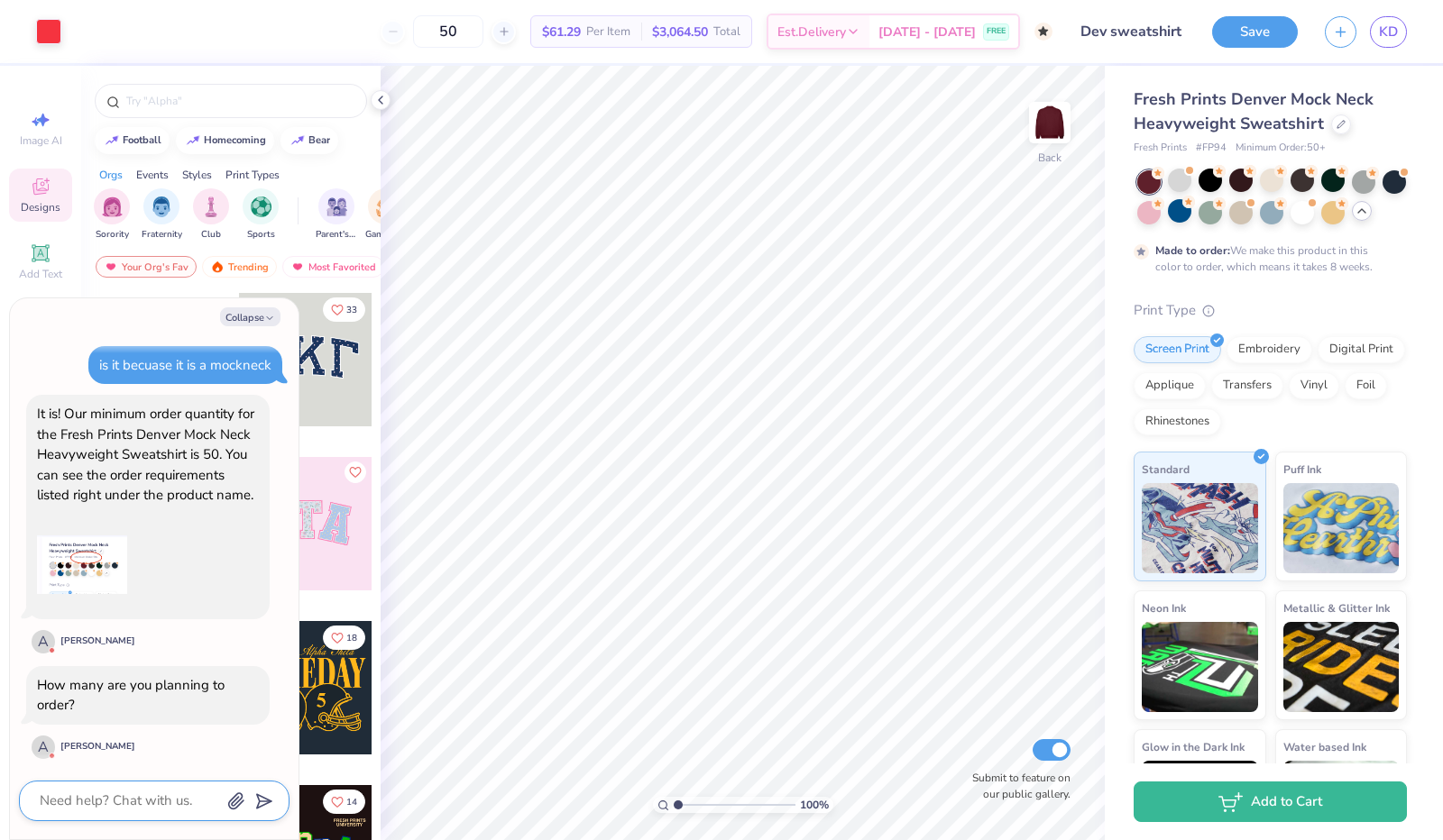
click at [175, 796] on textarea at bounding box center [129, 801] width 183 height 24
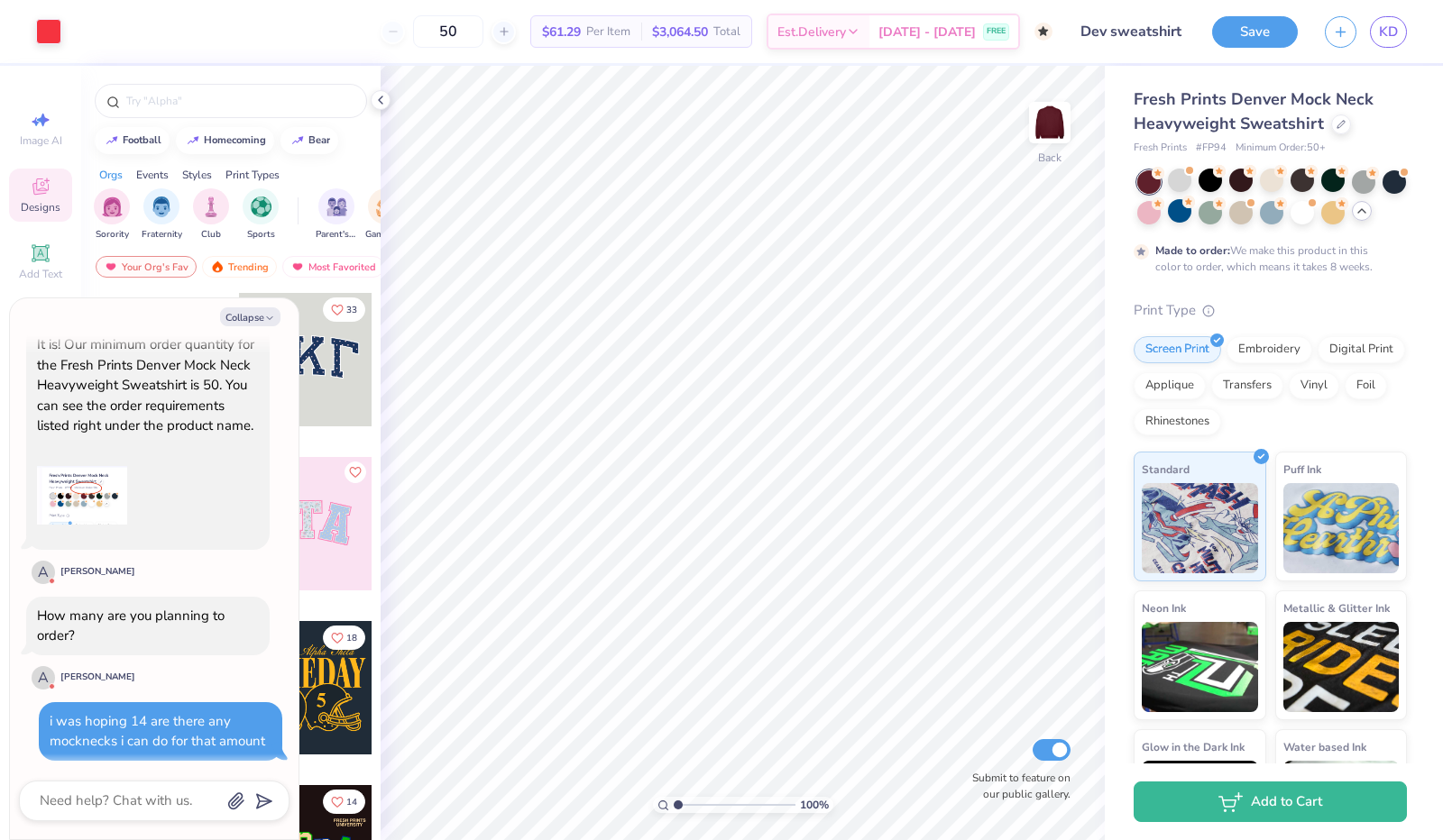
scroll to position [3225, 0]
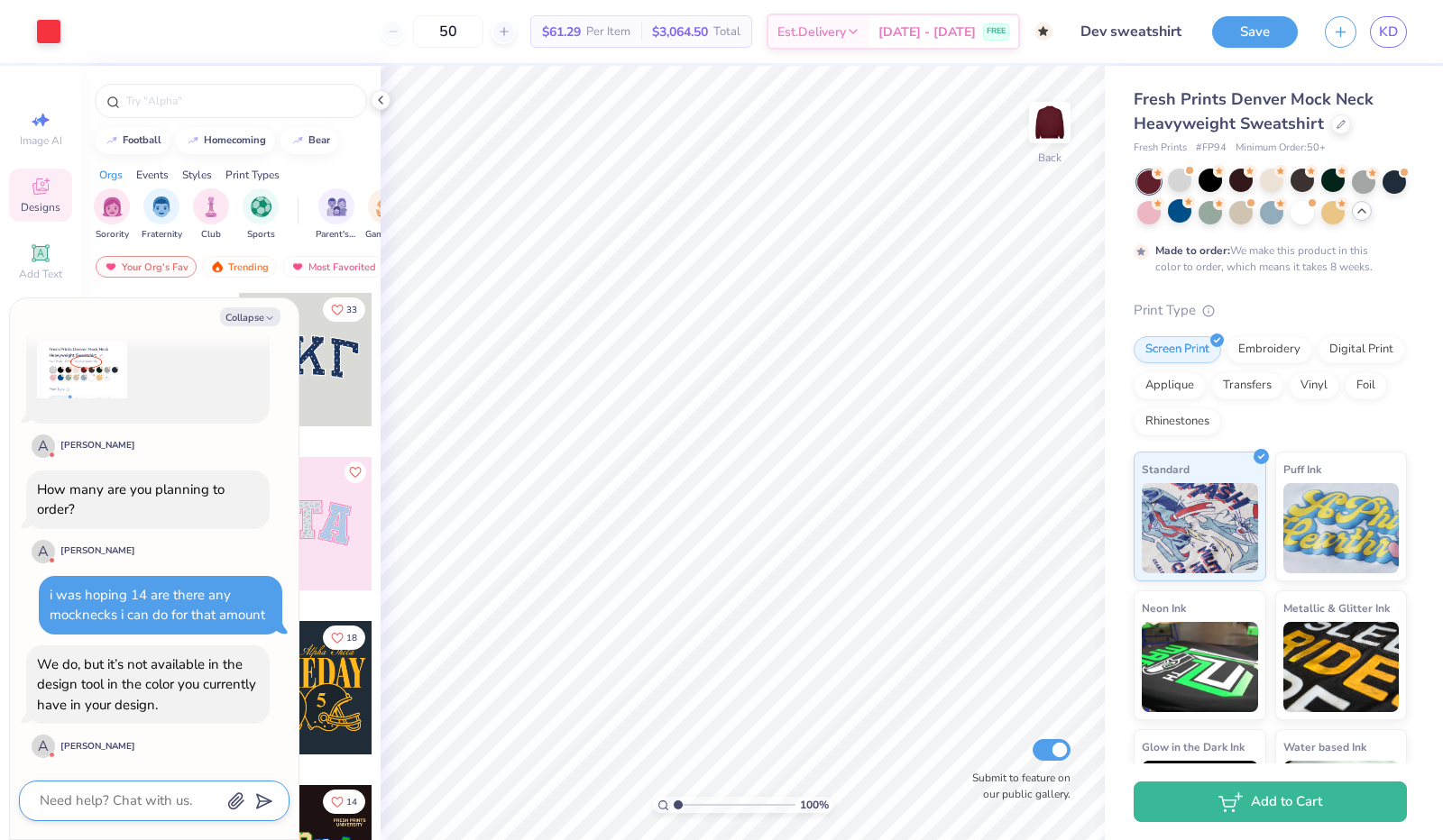
click at [134, 799] on textarea at bounding box center [129, 801] width 183 height 24
click at [1271, 40] on button "Save" at bounding box center [1254, 29] width 85 height 32
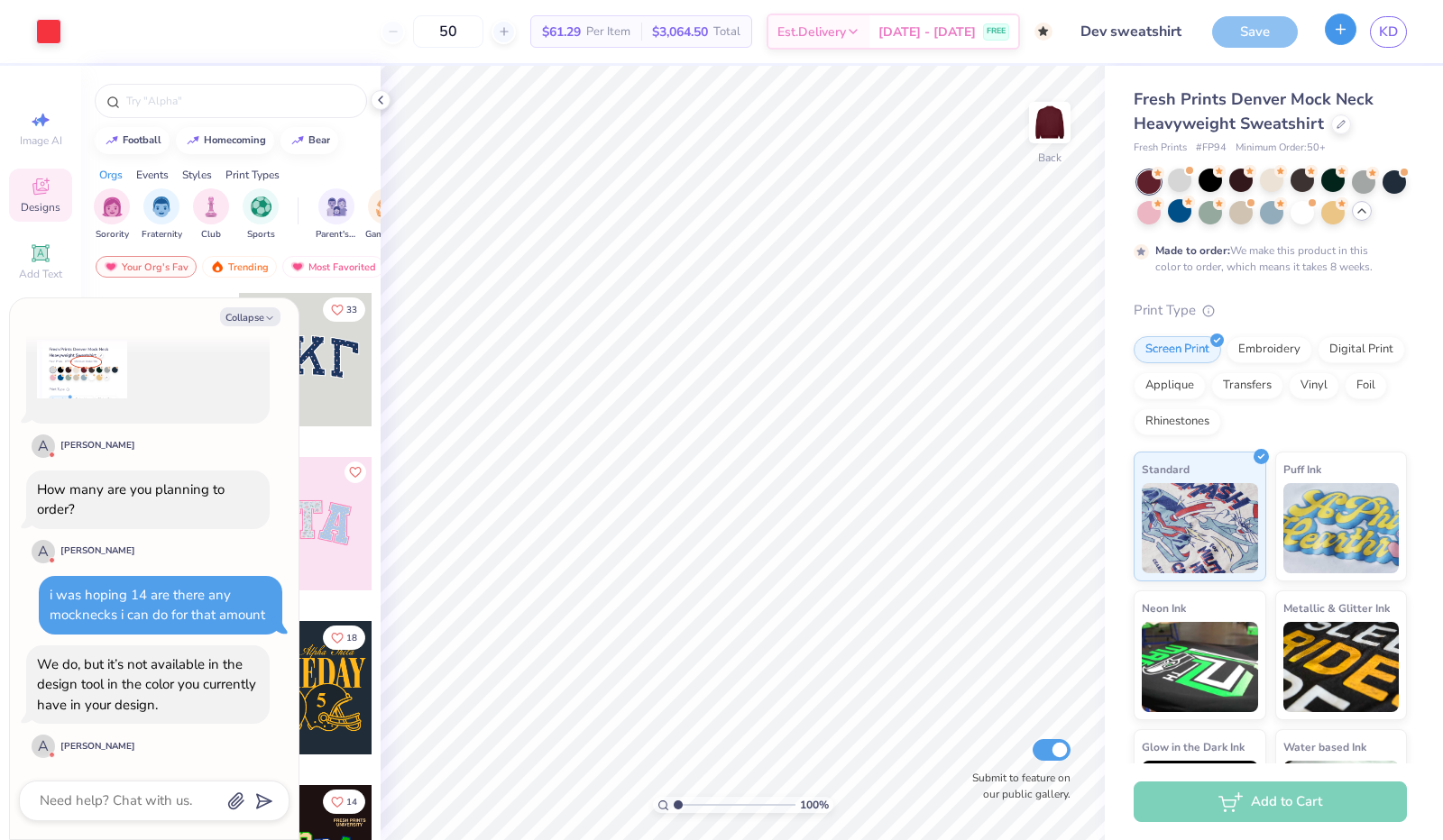
click at [1350, 29] on button "button" at bounding box center [1340, 29] width 32 height 32
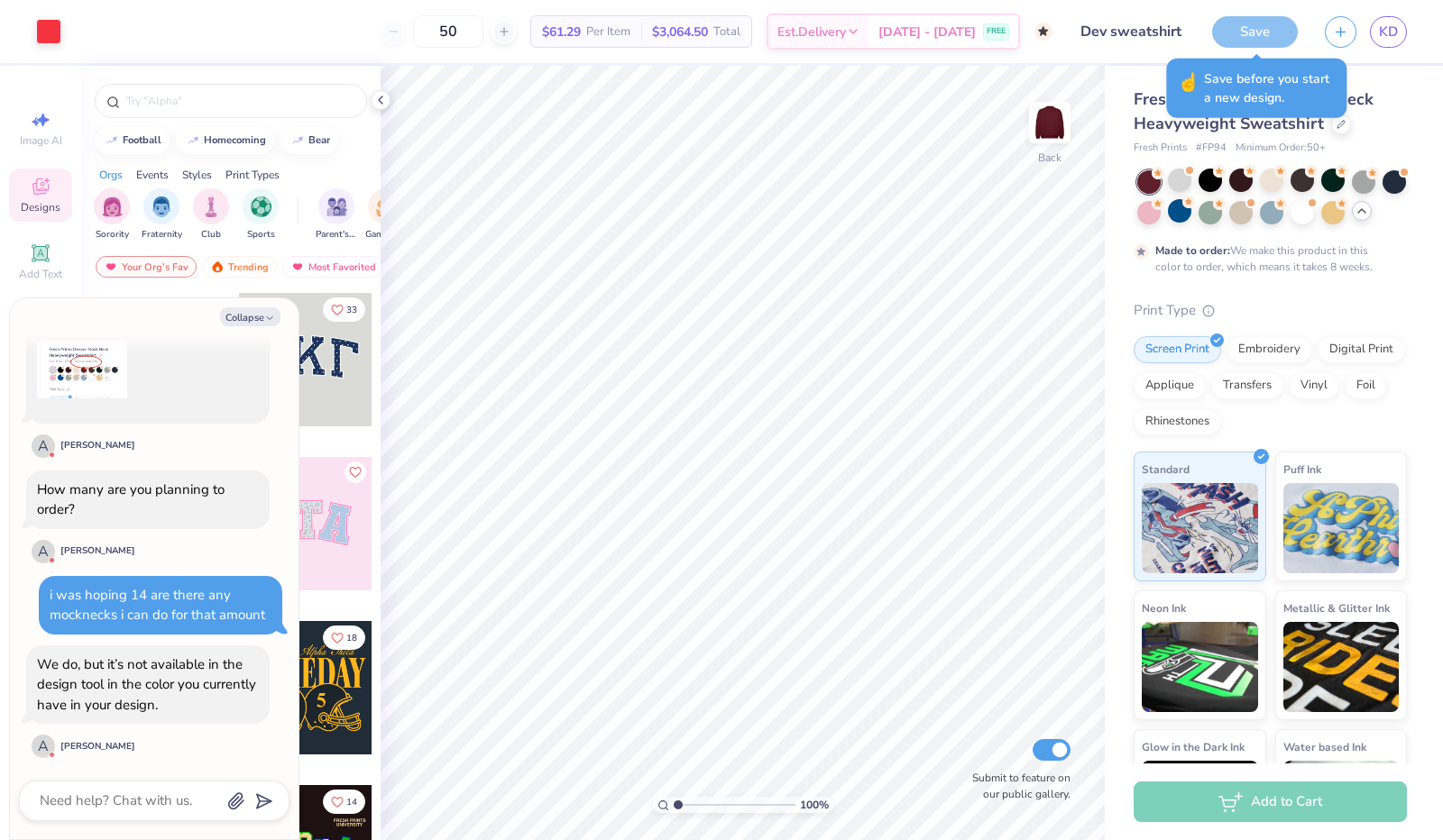
click at [1259, 98] on span "Save before you start a new design." at bounding box center [1270, 88] width 131 height 38
click at [1265, 16] on div "Save" at bounding box center [1254, 32] width 85 height 32
click at [1267, 35] on div "Save" at bounding box center [1254, 32] width 85 height 32
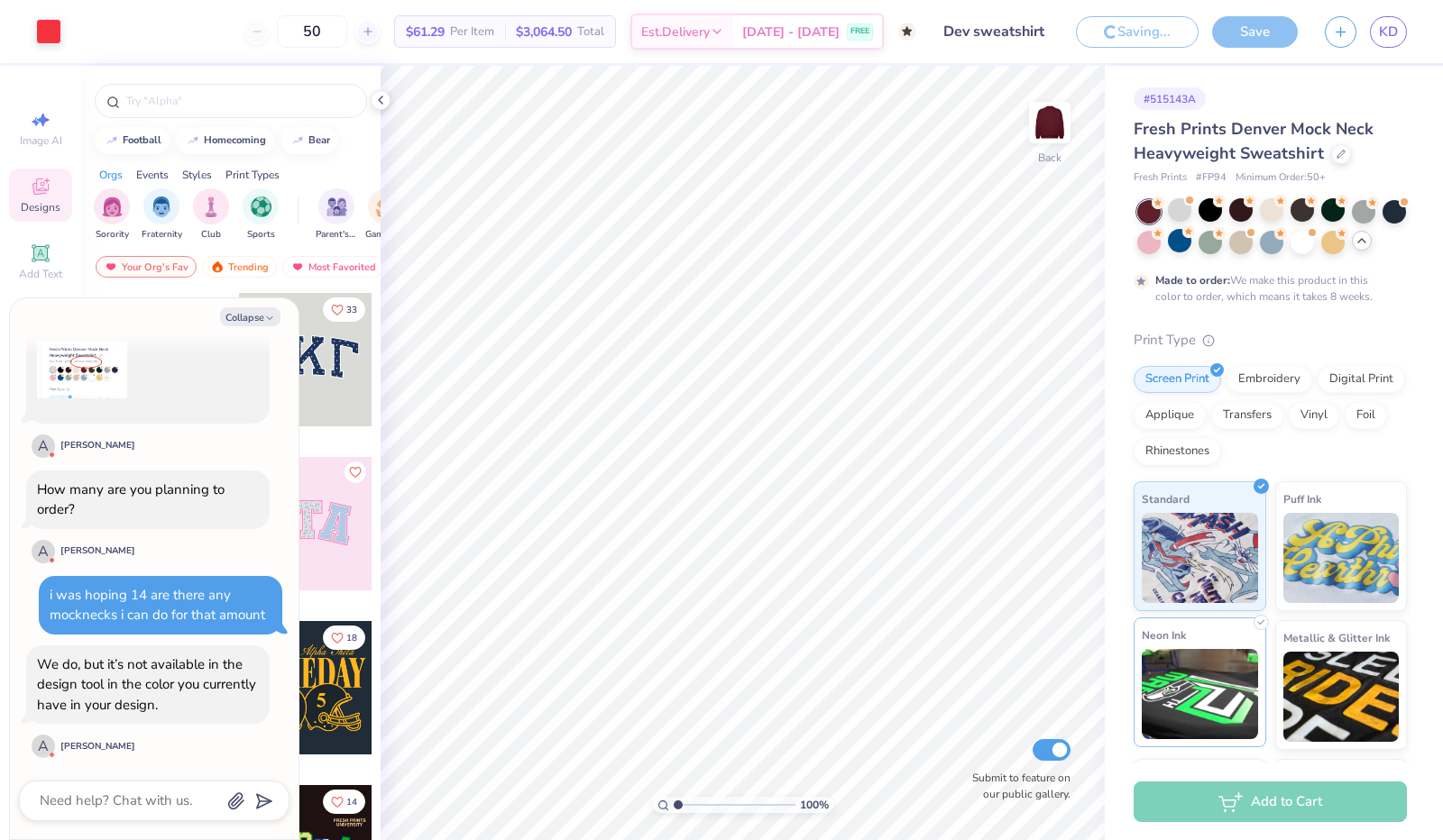
scroll to position [3225, 0]
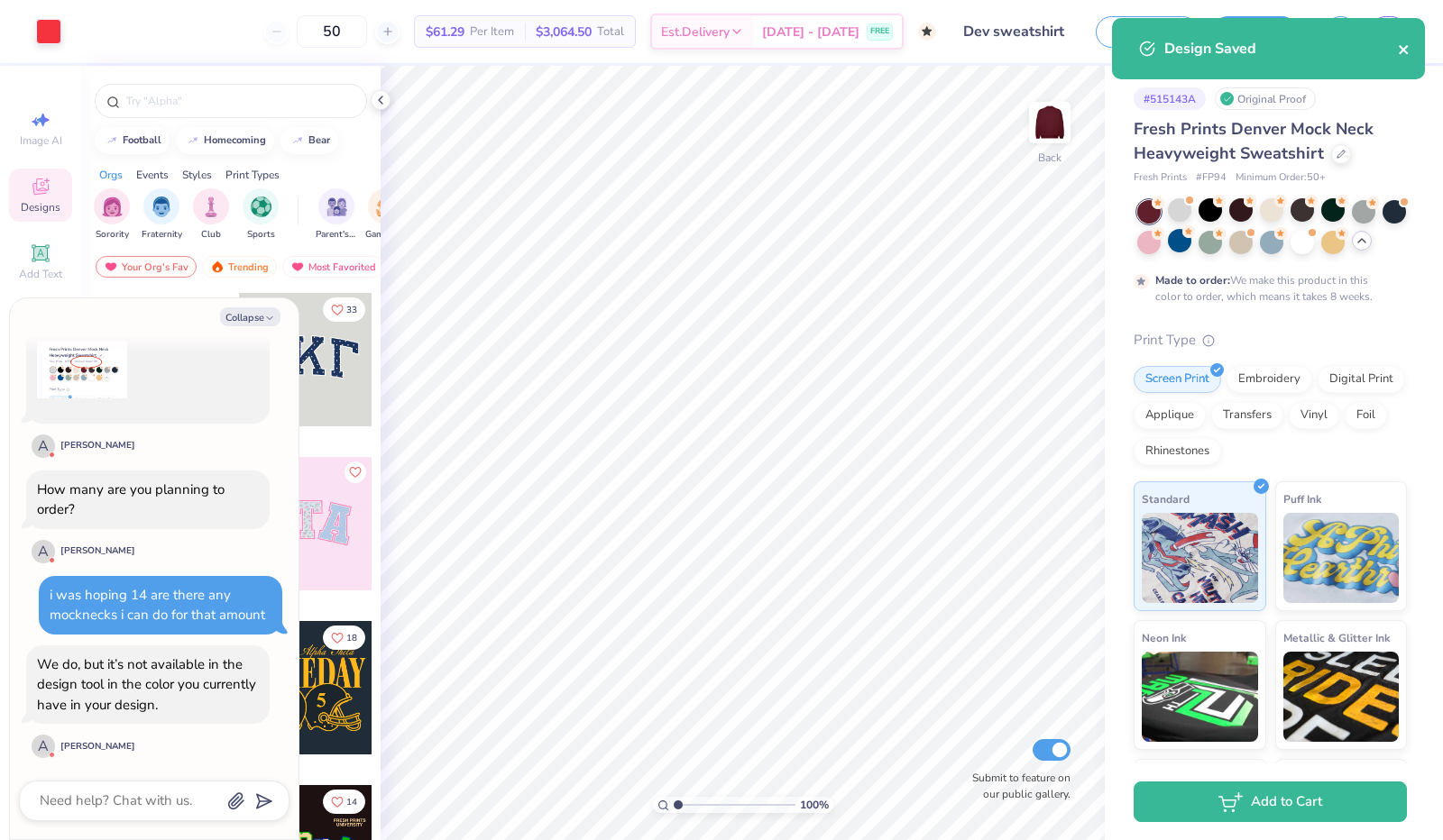
click at [1398, 48] on icon "close" at bounding box center [1404, 49] width 12 height 14
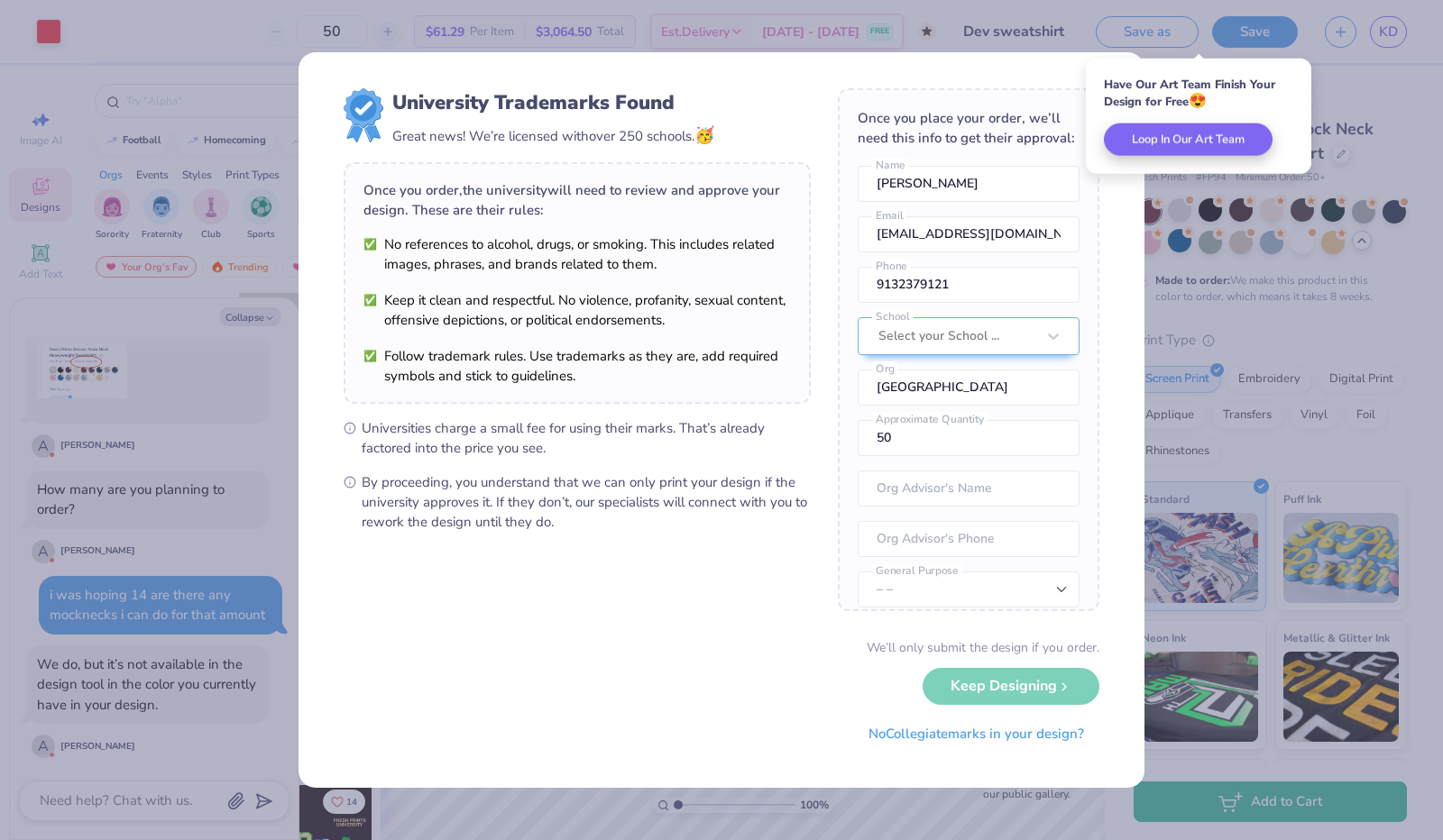
click at [1210, 61] on div "Have Our Art Team Finish Your Design for Free 😍 Loop In Our Art Team" at bounding box center [1199, 116] width 225 height 116
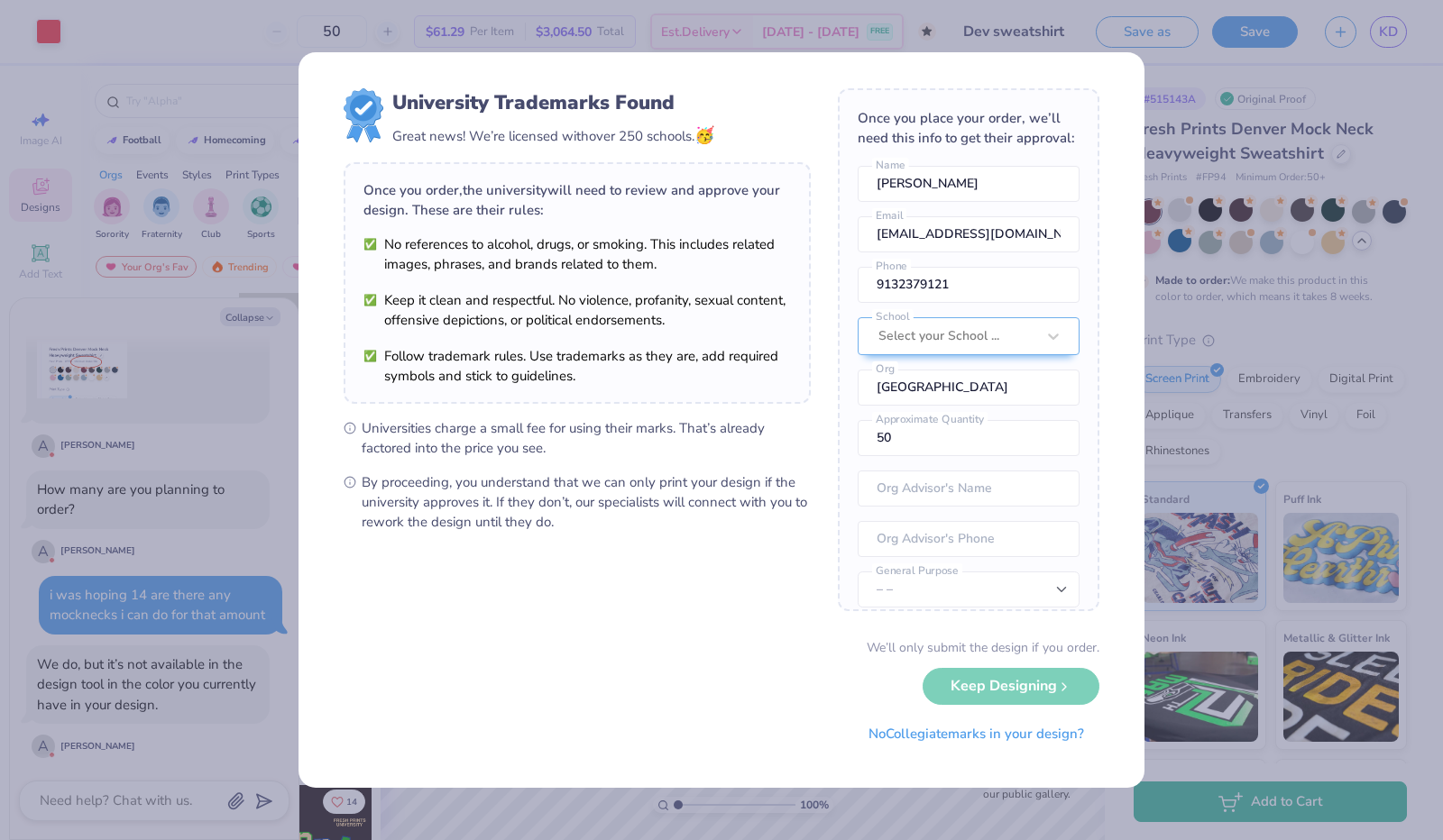
click at [1239, 42] on div "University Trademarks Found Great news! We’re licensed with over 250 schools. 🥳…" at bounding box center [722, 420] width 1443 height 840
click at [1332, 41] on div "University Trademarks Found Great news! We’re licensed with over 250 schools. 🥳…" at bounding box center [722, 420] width 1443 height 840
click at [1007, 735] on button "No Collegiate marks in your design?" at bounding box center [976, 730] width 246 height 37
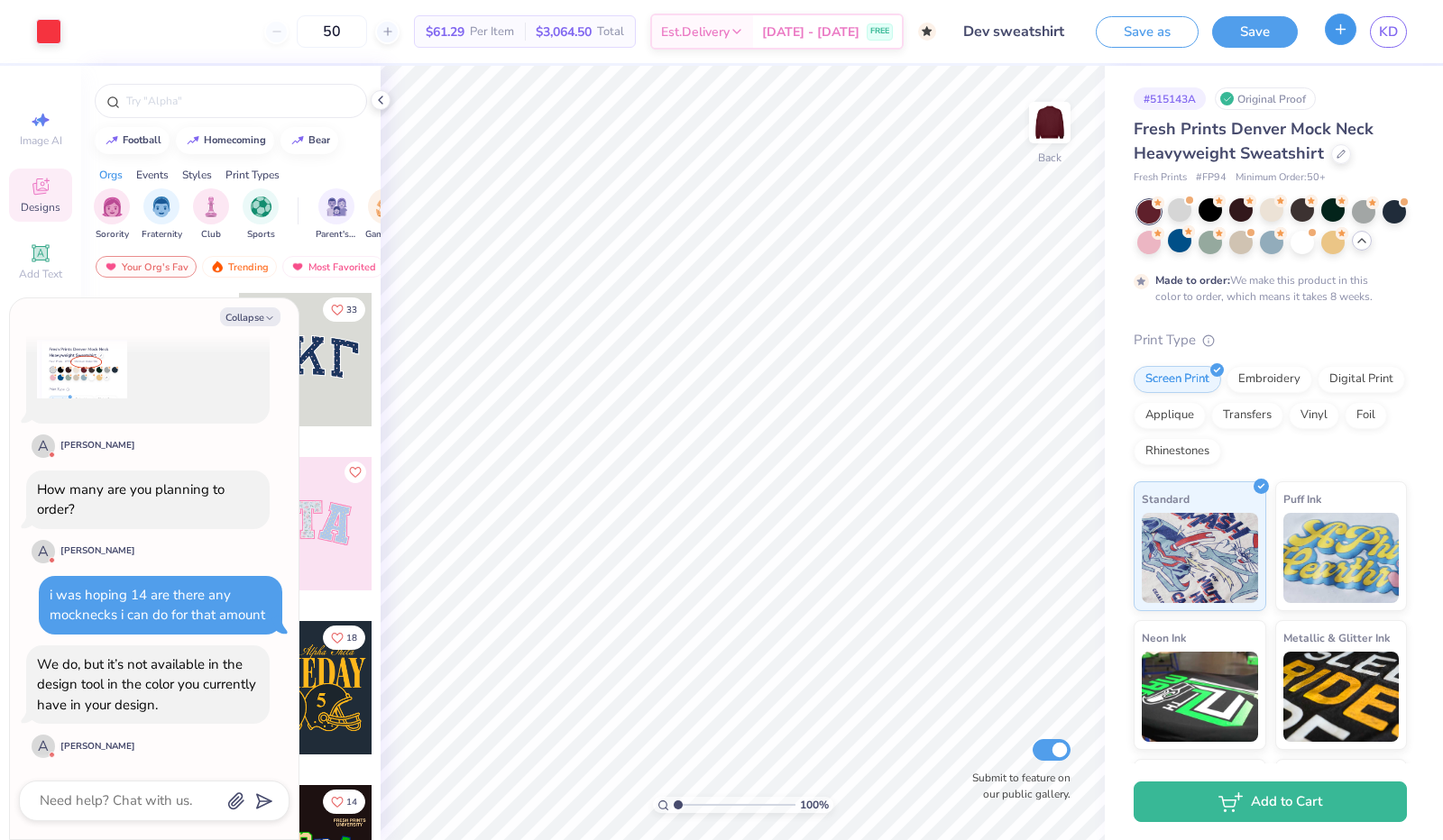
click at [1336, 36] on icon "button" at bounding box center [1341, 30] width 15 height 15
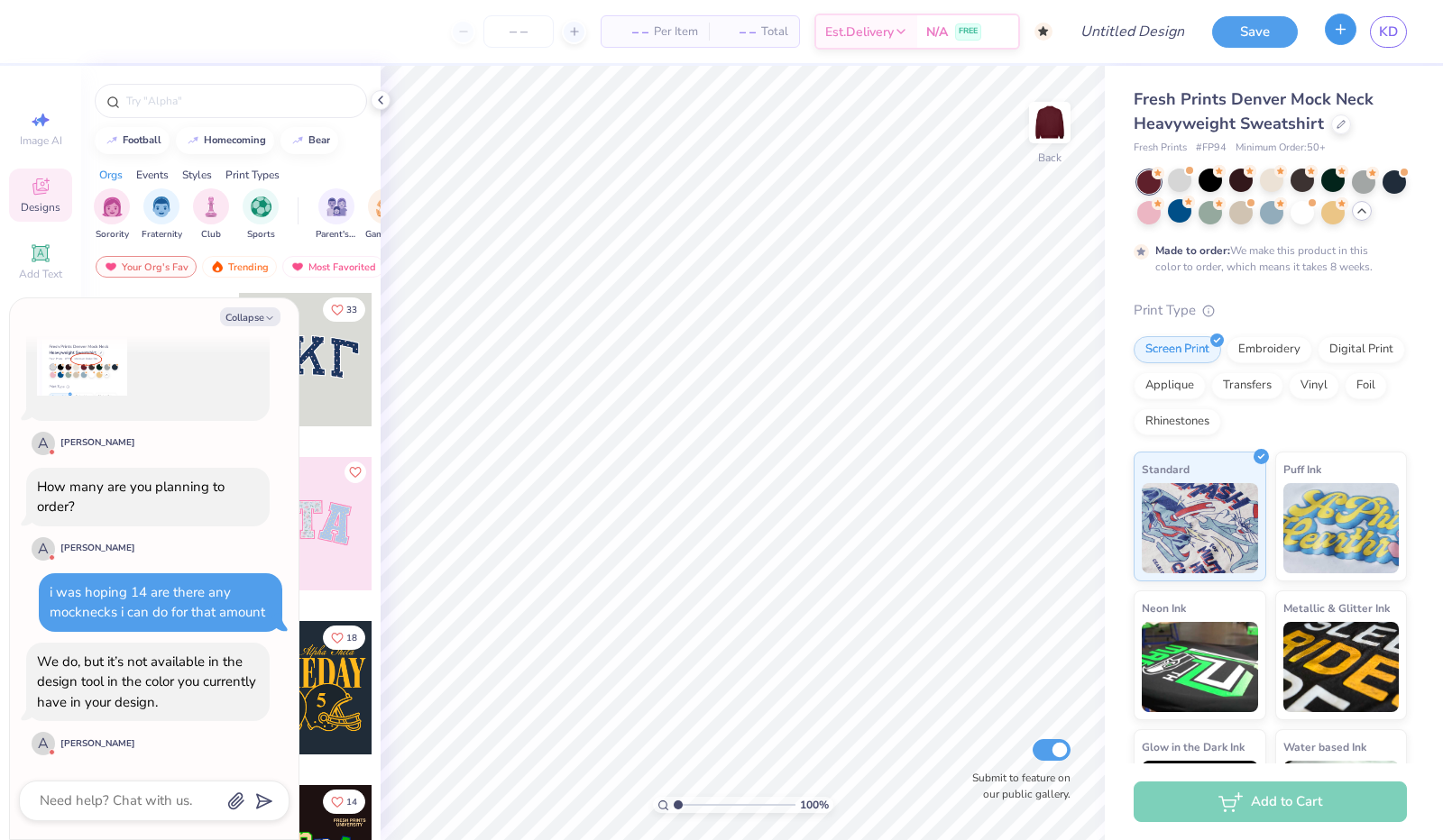
scroll to position [3167, 0]
click at [1337, 33] on icon "button" at bounding box center [1341, 30] width 15 height 15
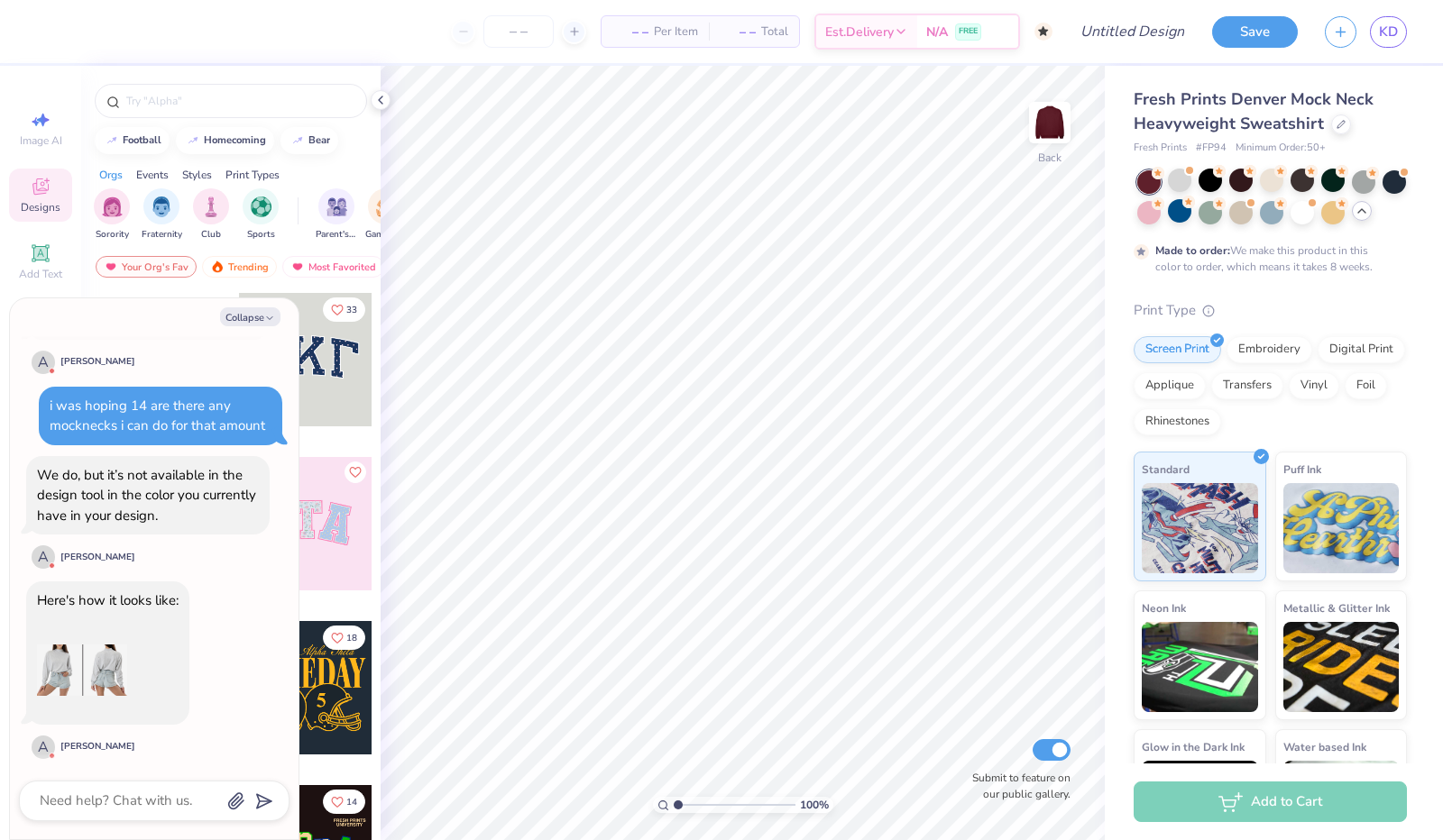
click at [130, 681] on div "Here's how it looks like:" at bounding box center [107, 653] width 163 height 144
click at [98, 663] on img at bounding box center [82, 670] width 90 height 90
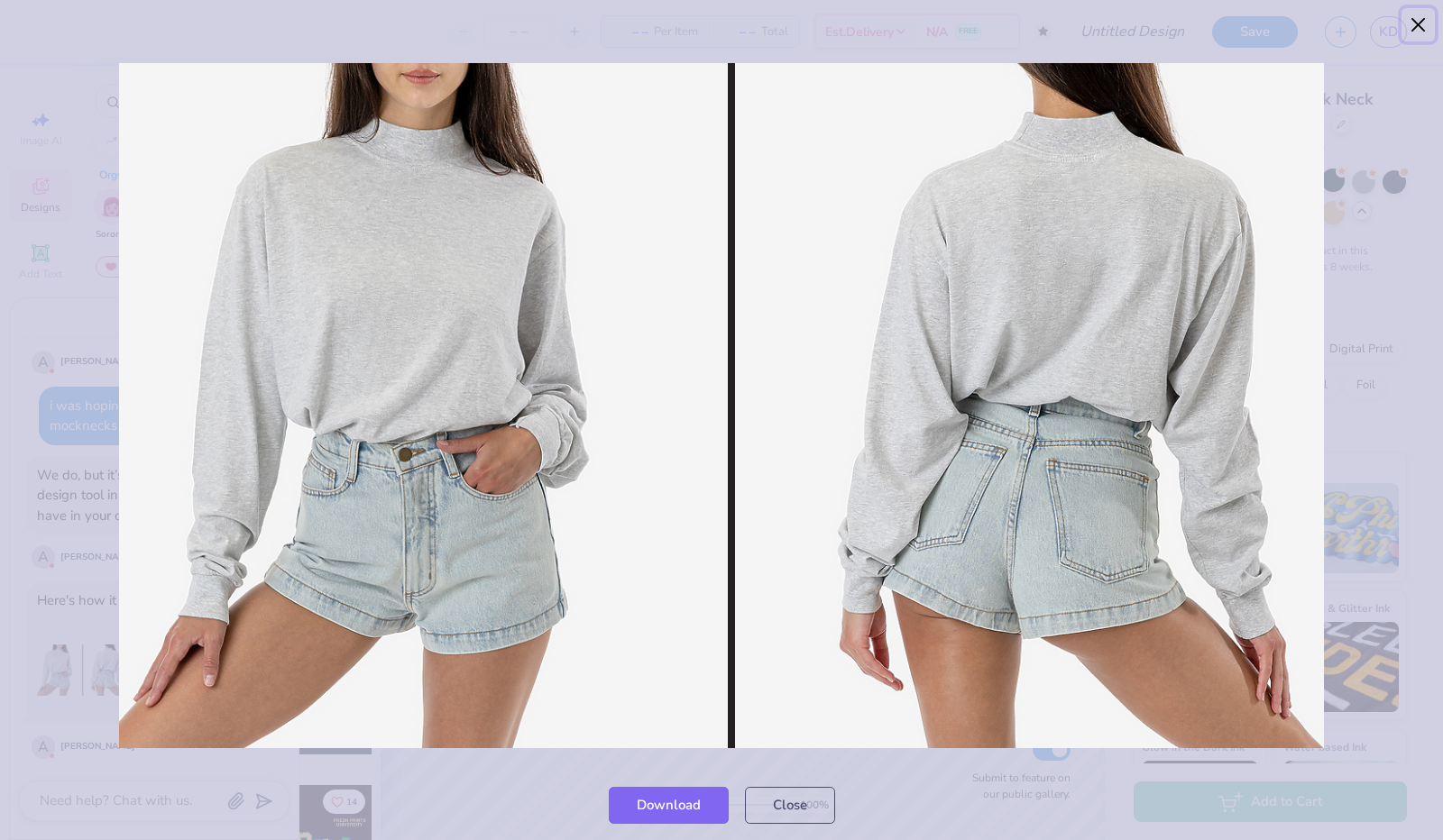
click at [1420, 26] on button "Close" at bounding box center [1419, 25] width 34 height 34
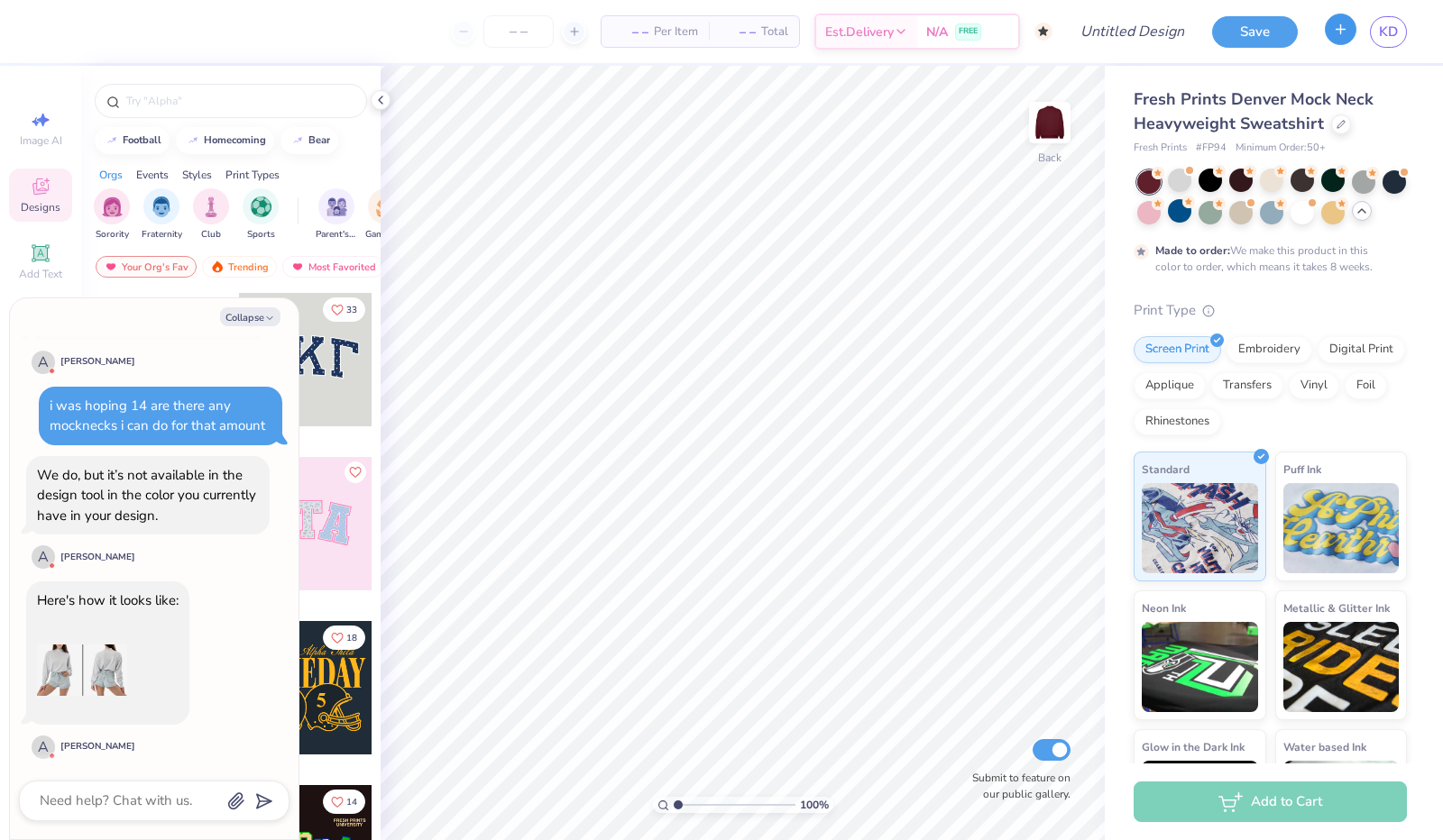
click at [1356, 27] on button "button" at bounding box center [1340, 29] width 32 height 32
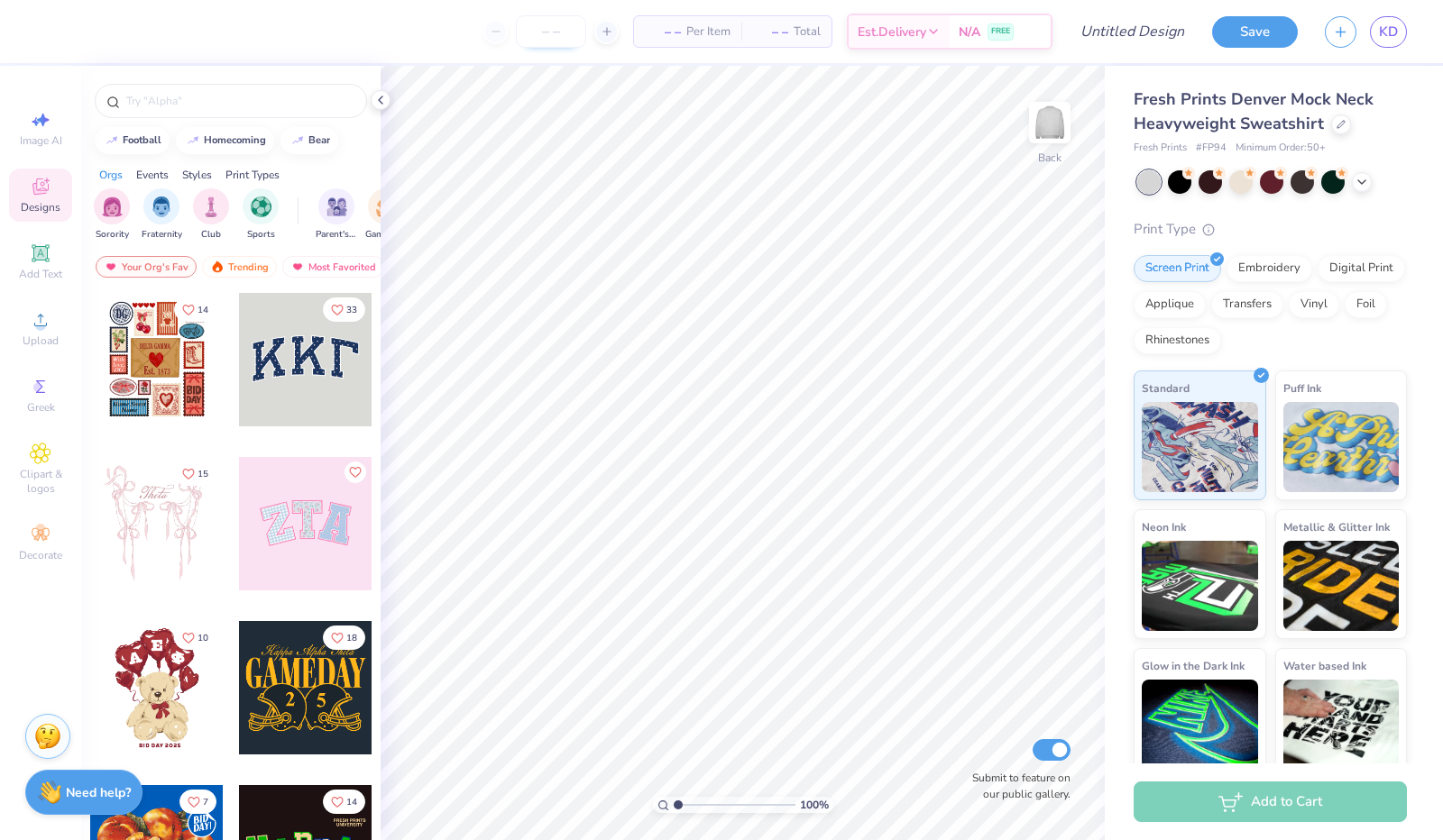
click at [556, 31] on input "number" at bounding box center [551, 32] width 70 height 33
type input "50"
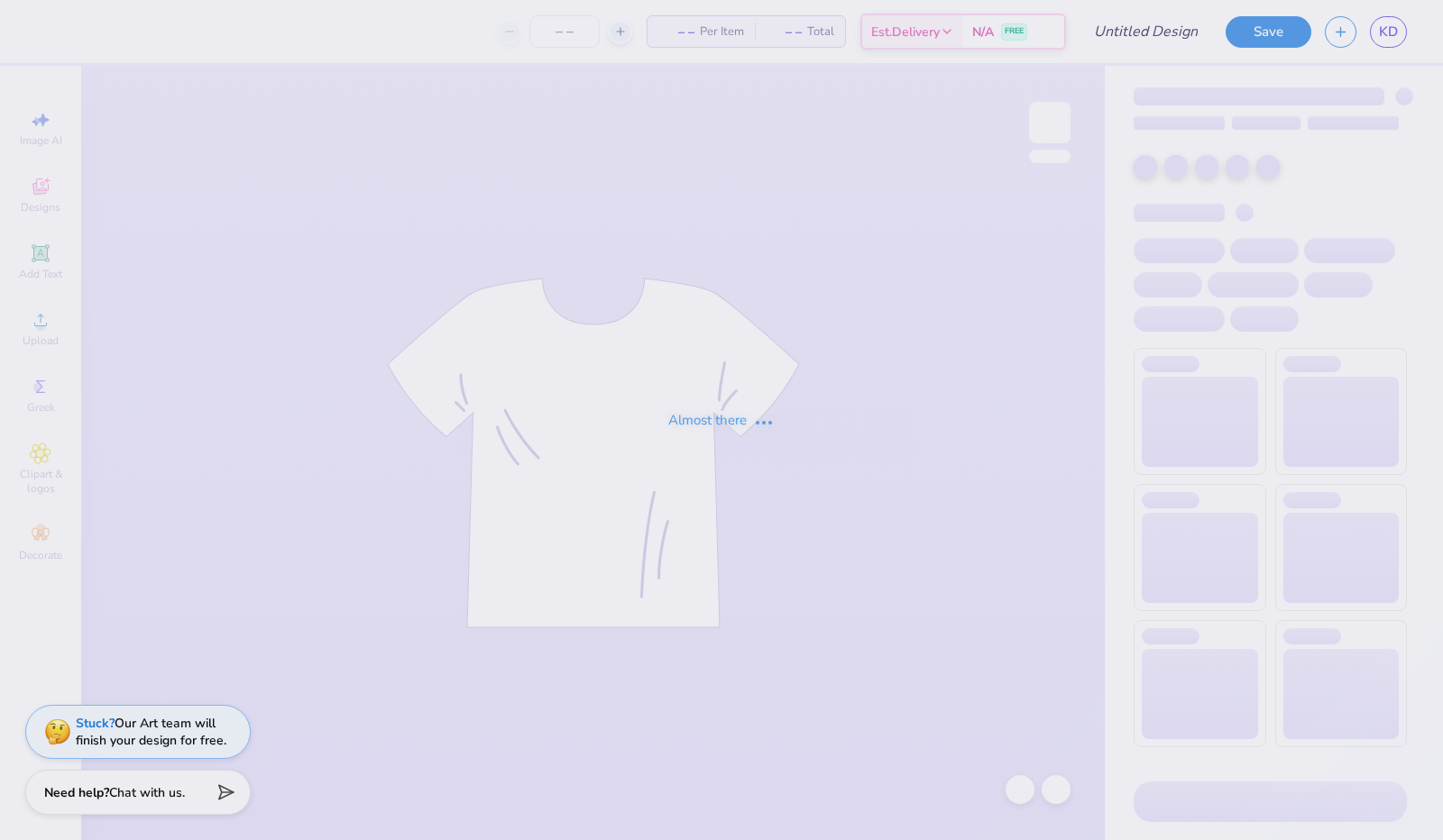
type input "Dev sweatshirt"
type input "50"
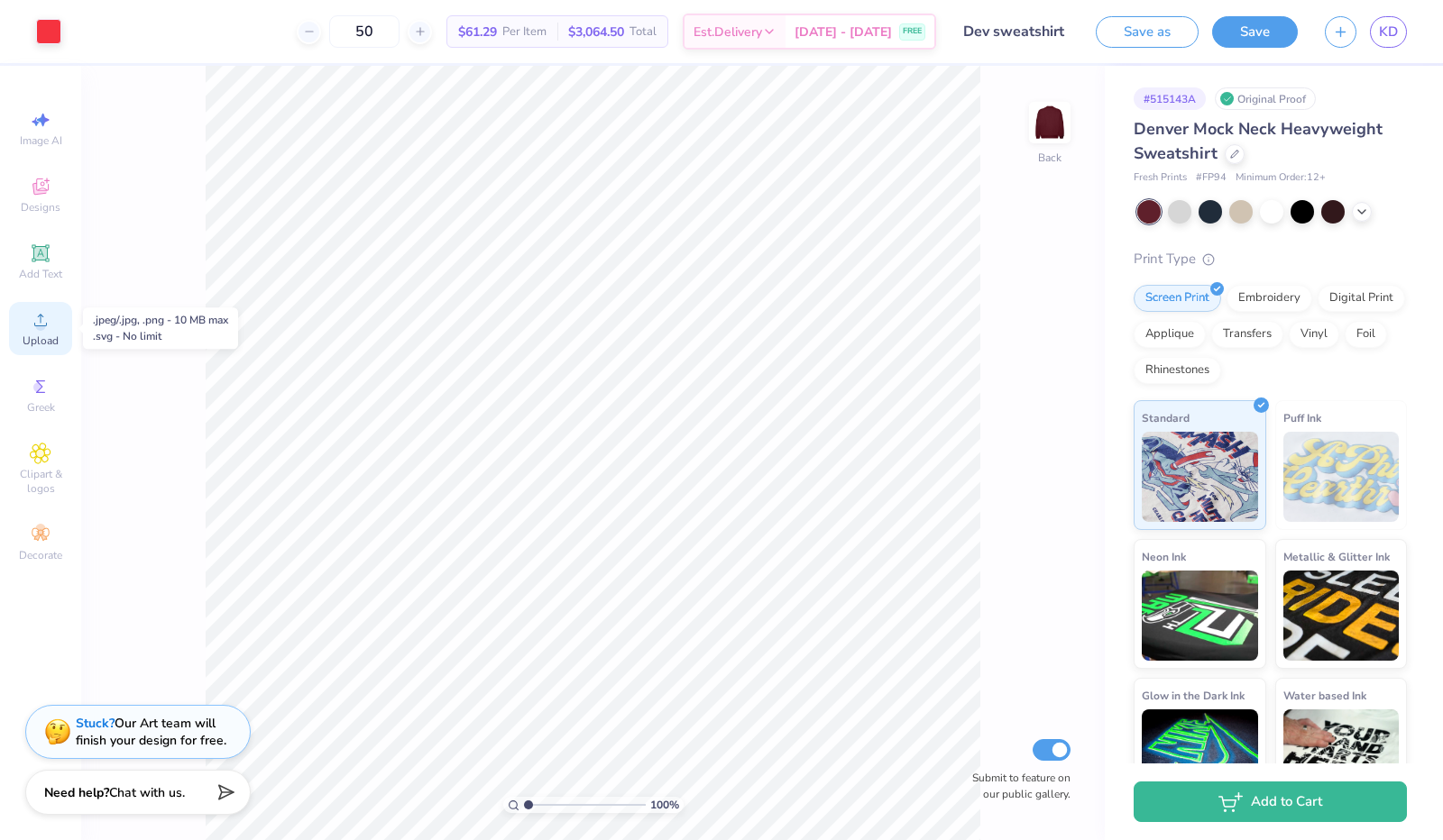
click at [41, 327] on circle at bounding box center [40, 326] width 10 height 10
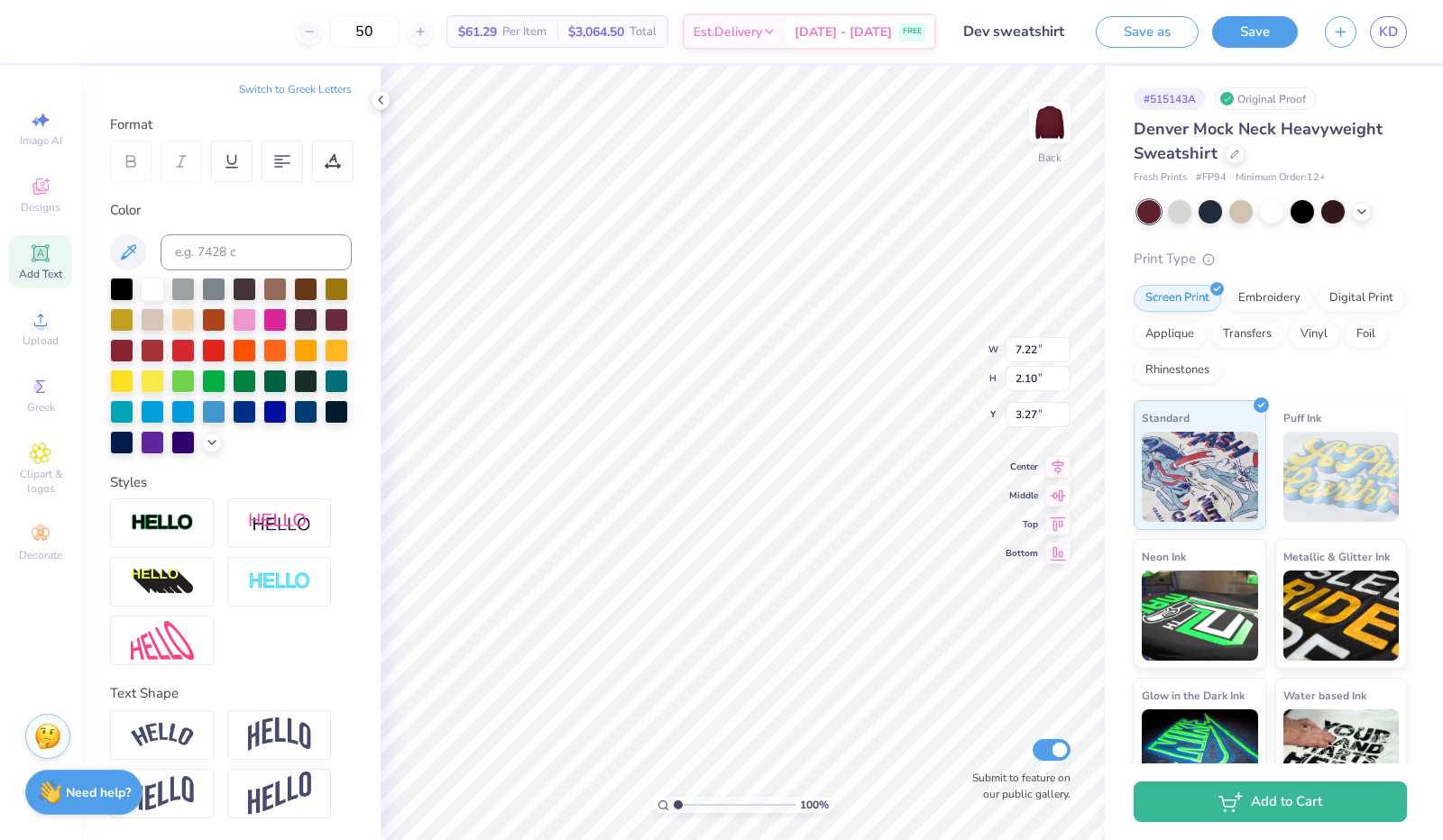
scroll to position [237, 0]
click at [190, 723] on div at bounding box center [162, 736] width 103 height 50
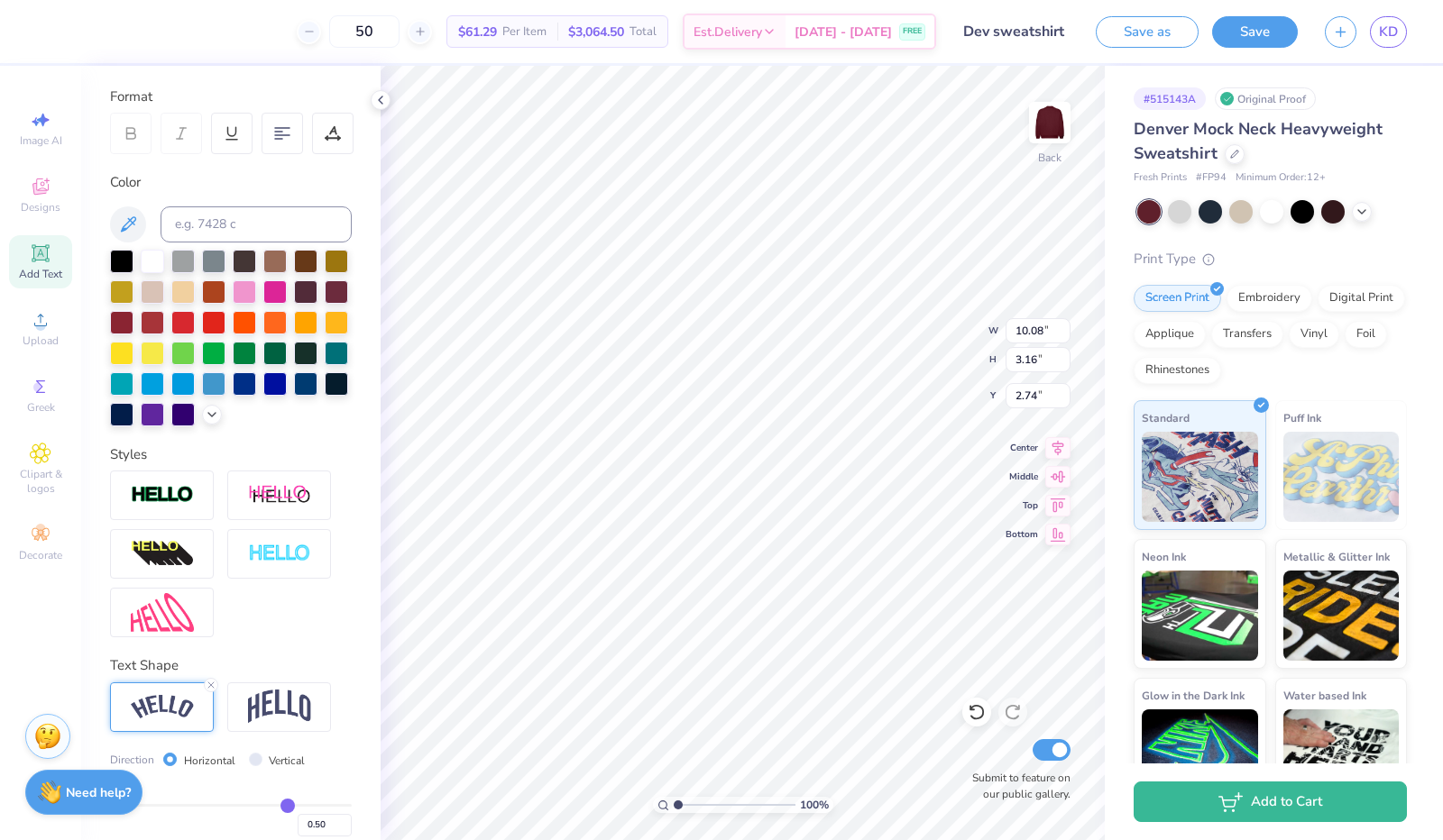
type input "10.08"
type input "3.16"
type input "2.74"
click at [79, 789] on strong "Need help?" at bounding box center [99, 790] width 65 height 17
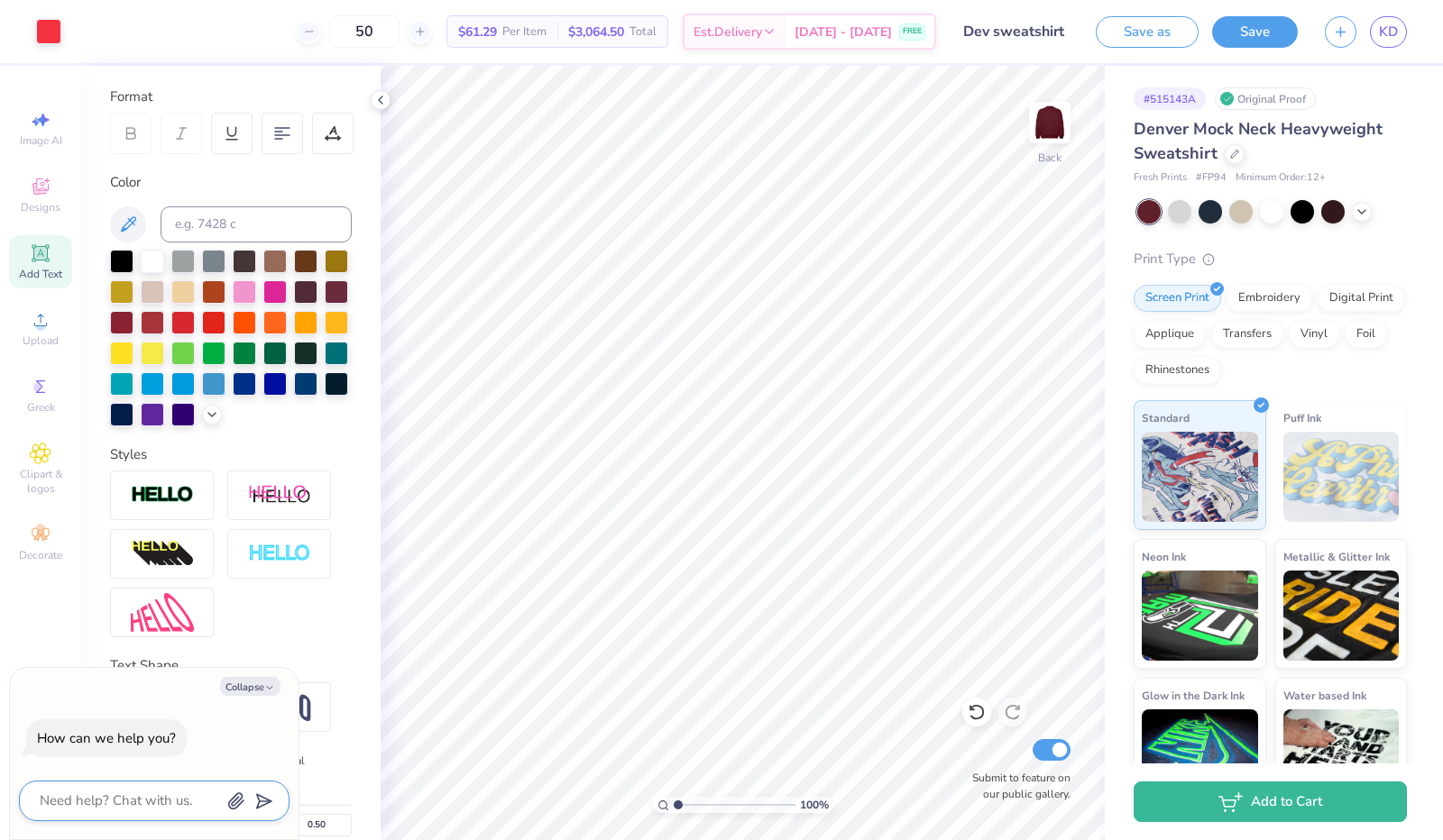
click at [117, 809] on textarea at bounding box center [129, 801] width 183 height 24
type textarea "s"
type textarea "x"
type textarea "se"
type textarea "x"
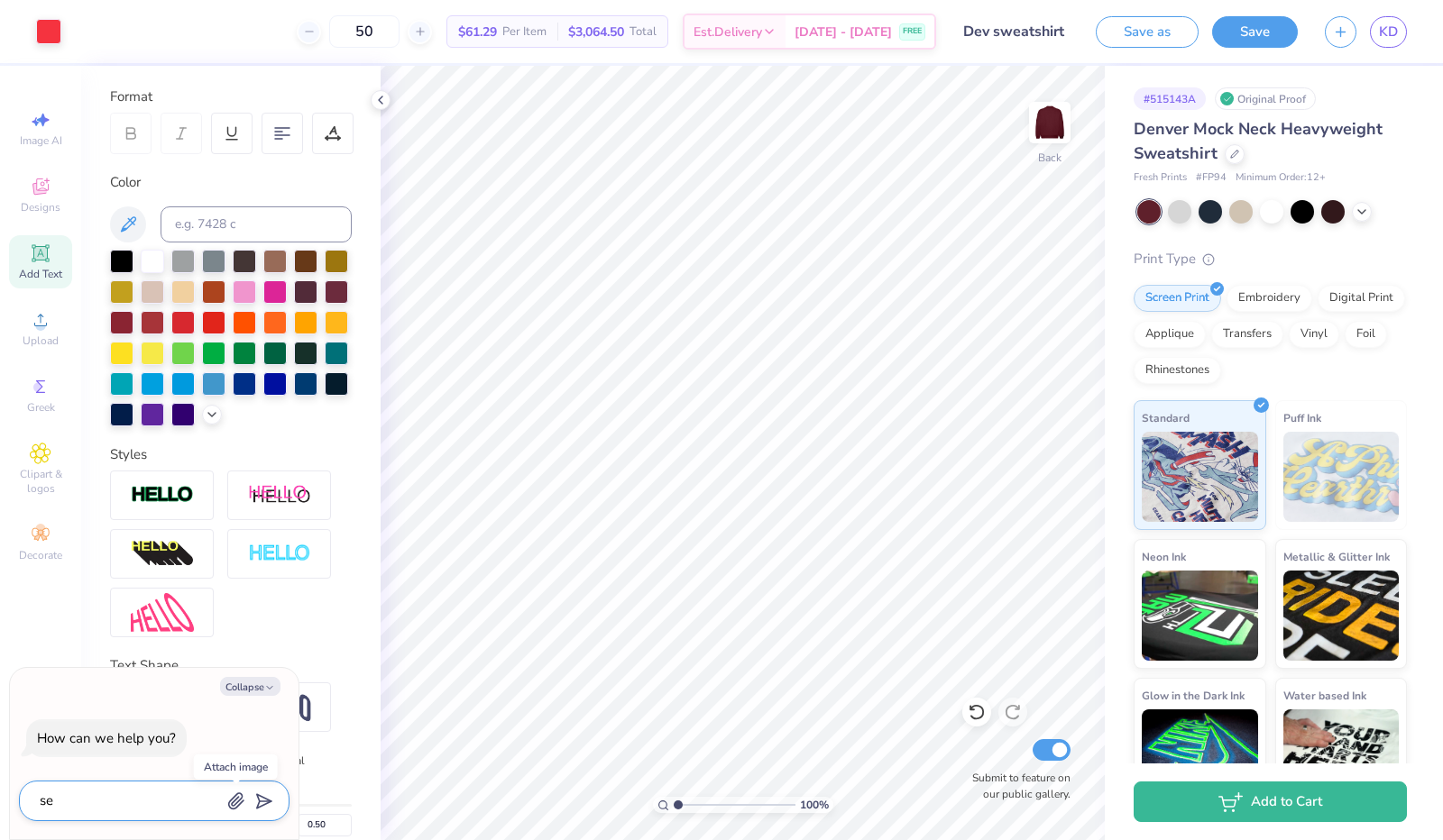
type textarea "sen"
type textarea "x"
type textarea "send"
type textarea "x"
type textarea "send"
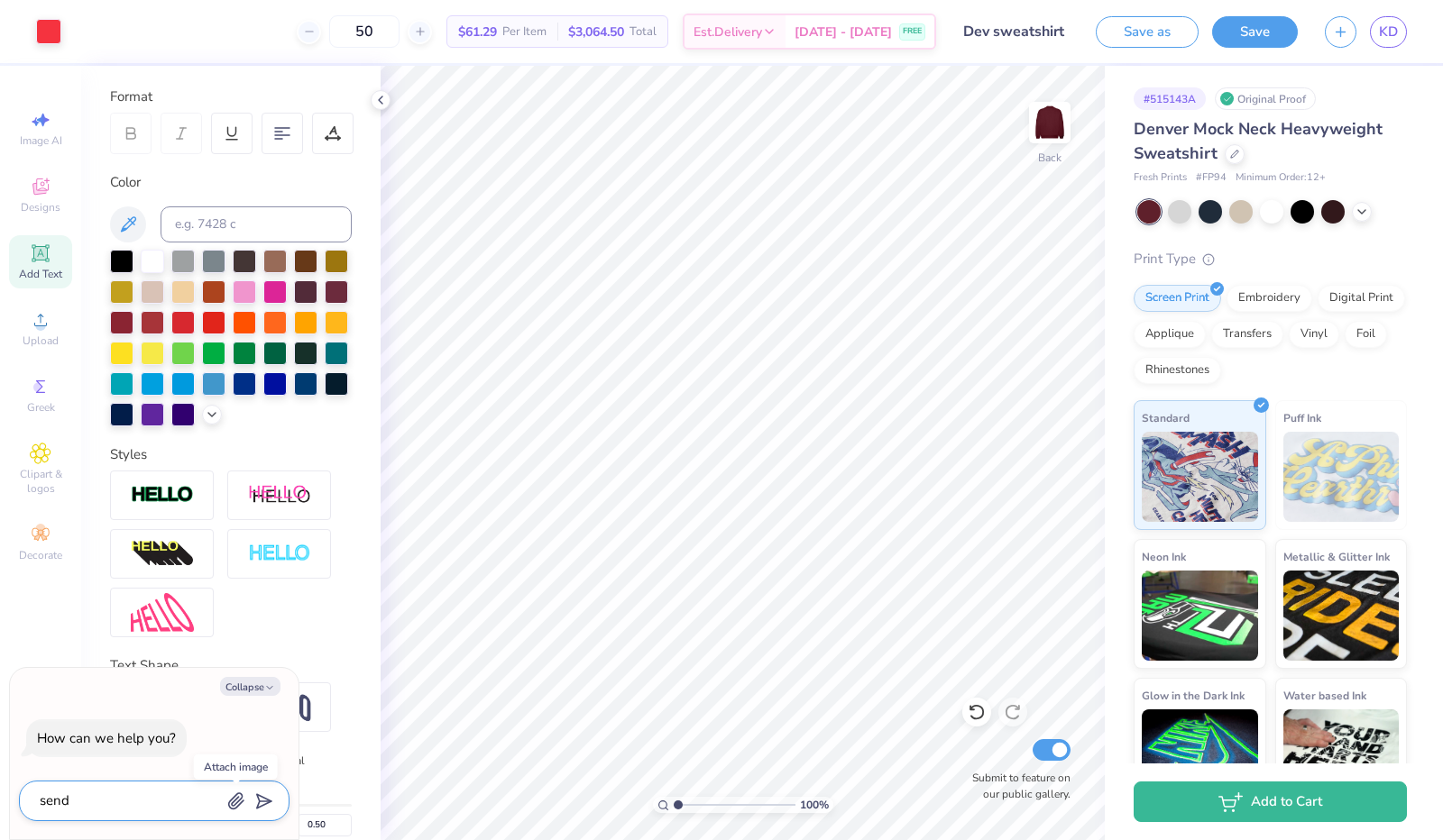
type textarea "x"
type textarea "send m"
type textarea "x"
type textarea "send me"
type textarea "x"
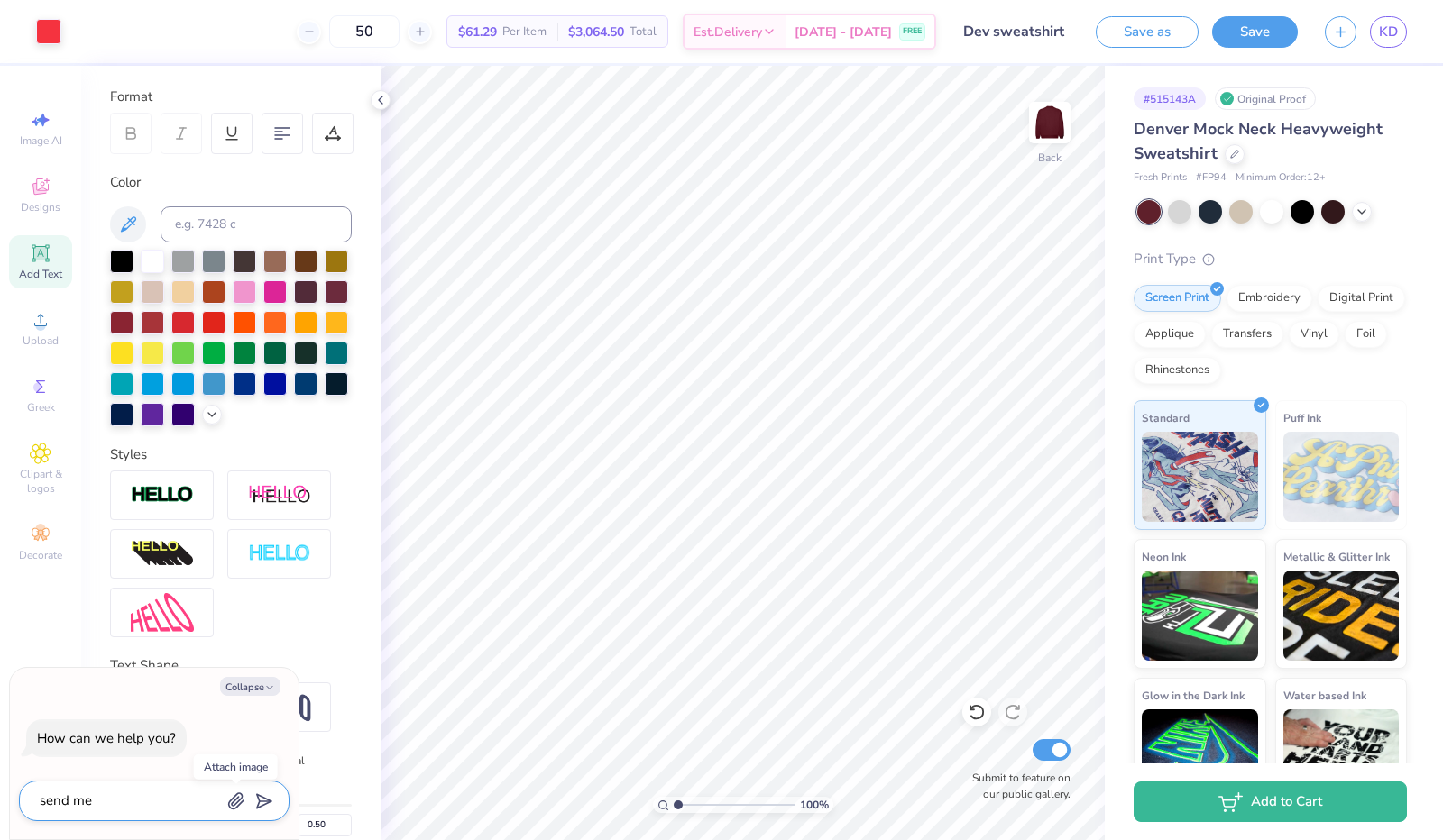
type textarea "send me"
type textarea "x"
type textarea "send me a"
type textarea "x"
type textarea "send me a"
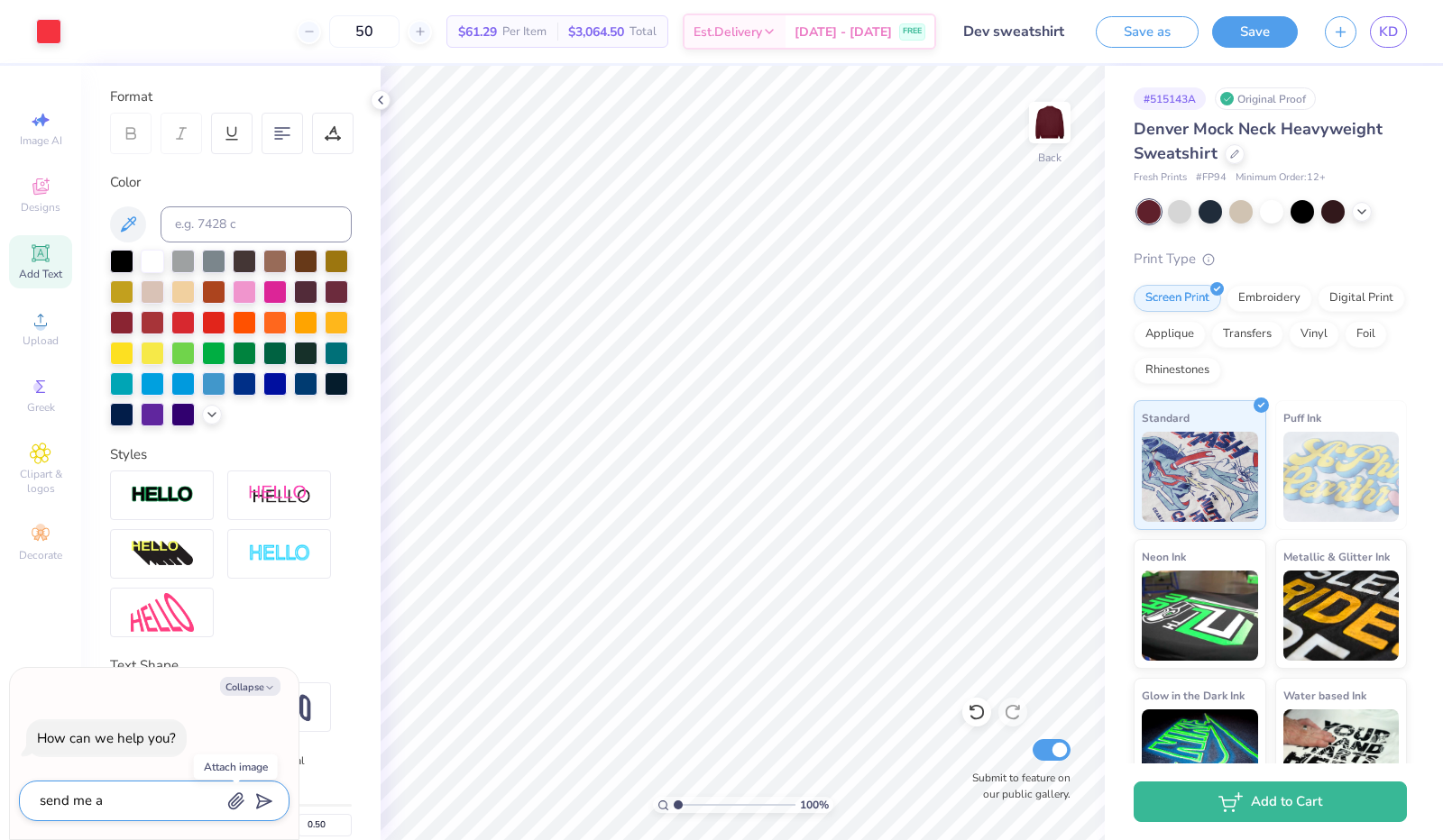
type textarea "x"
type textarea "send me a l"
type textarea "x"
type textarea "send me a li"
type textarea "x"
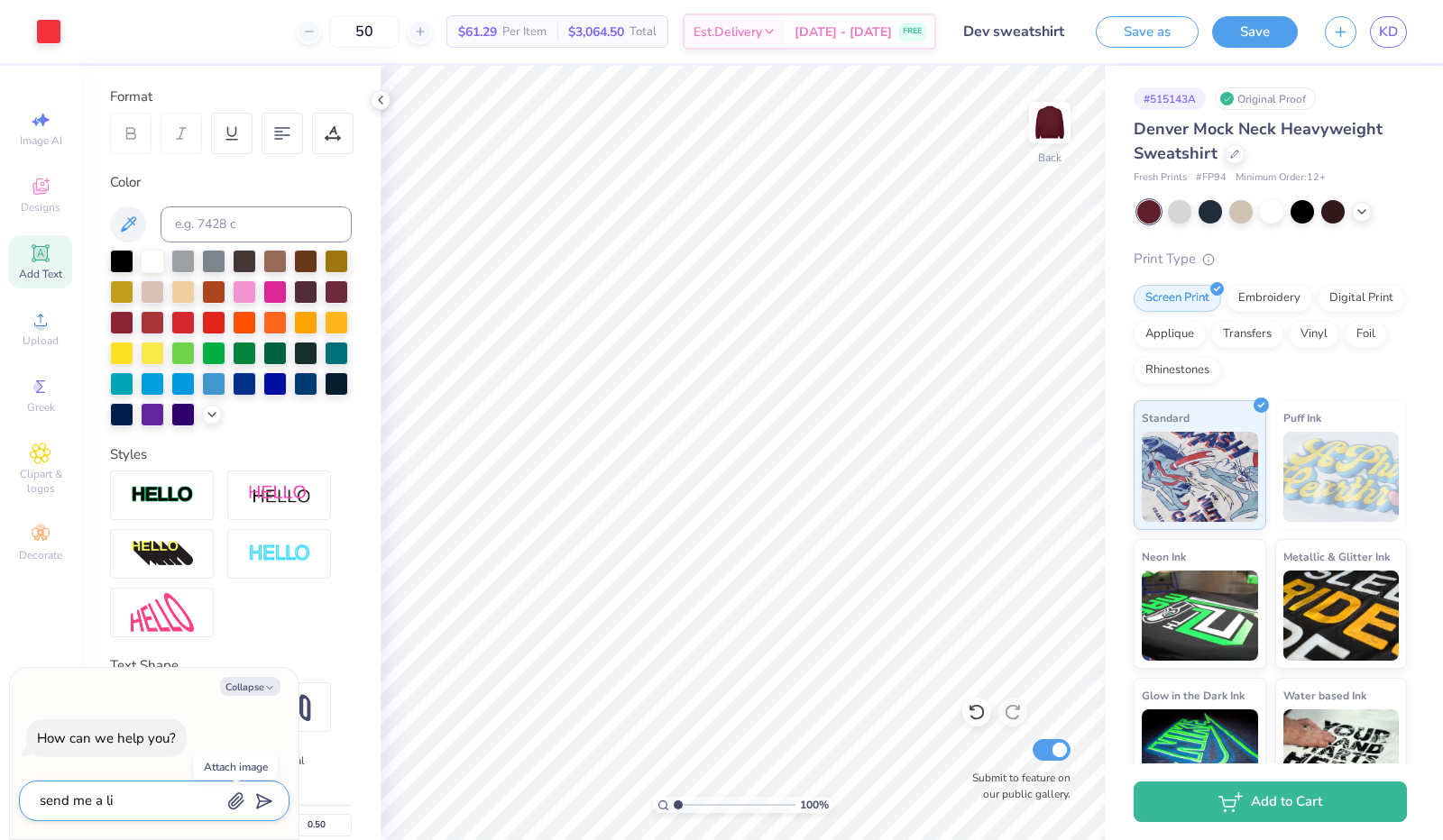
type textarea "send me a lin"
type textarea "x"
type textarea "send me a link"
type textarea "x"
type textarea "send me a link"
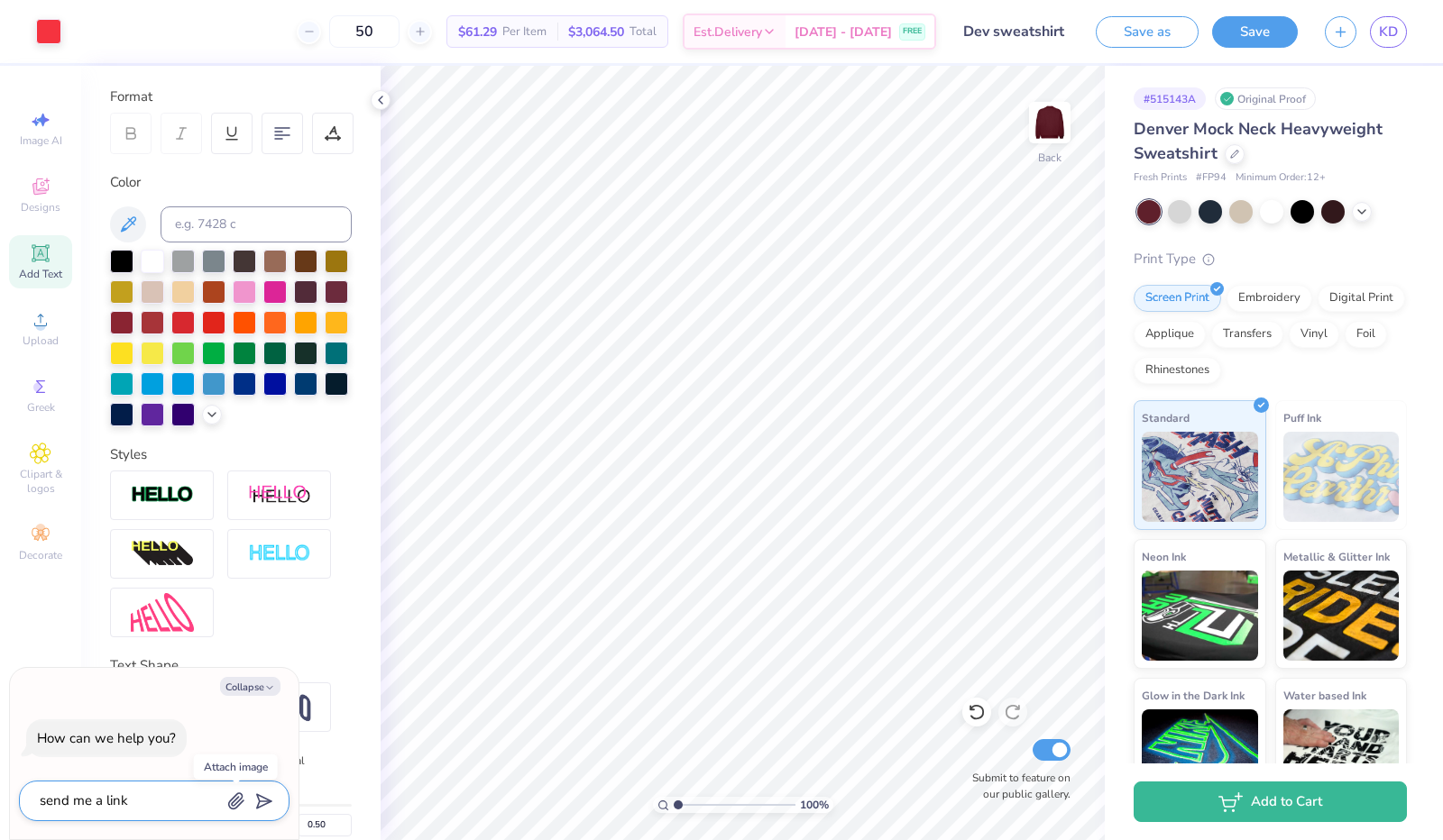
type textarea "x"
type textarea "send me a link t"
type textarea "x"
type textarea "send me a link to"
type textarea "x"
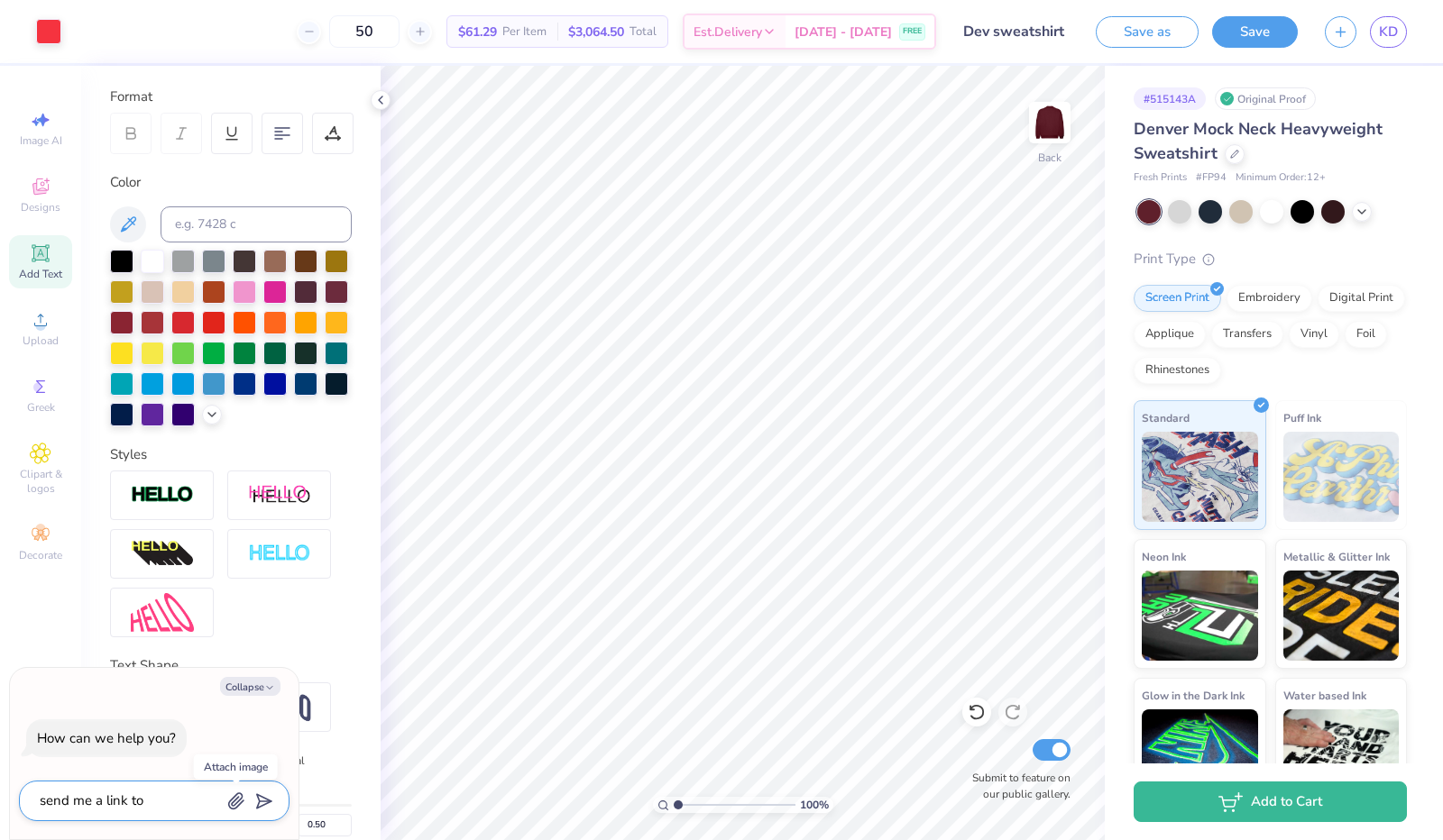
type textarea "send me a link to"
type textarea "x"
type textarea "send me a link to a"
type textarea "x"
type textarea "send me a link to a"
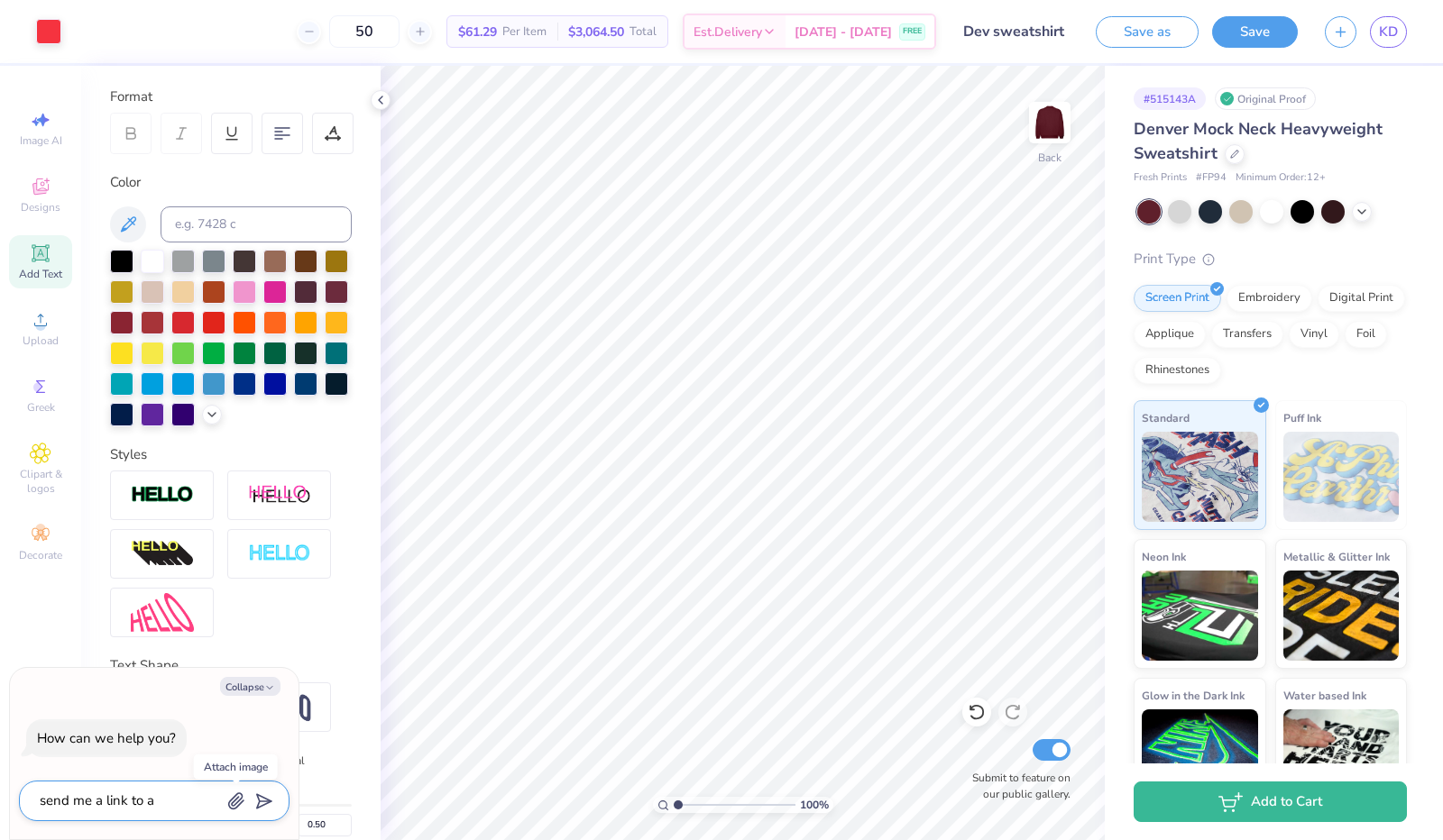
type textarea "x"
type textarea "send me a link to a m"
type textarea "x"
type textarea "send me a link to a mo"
type textarea "x"
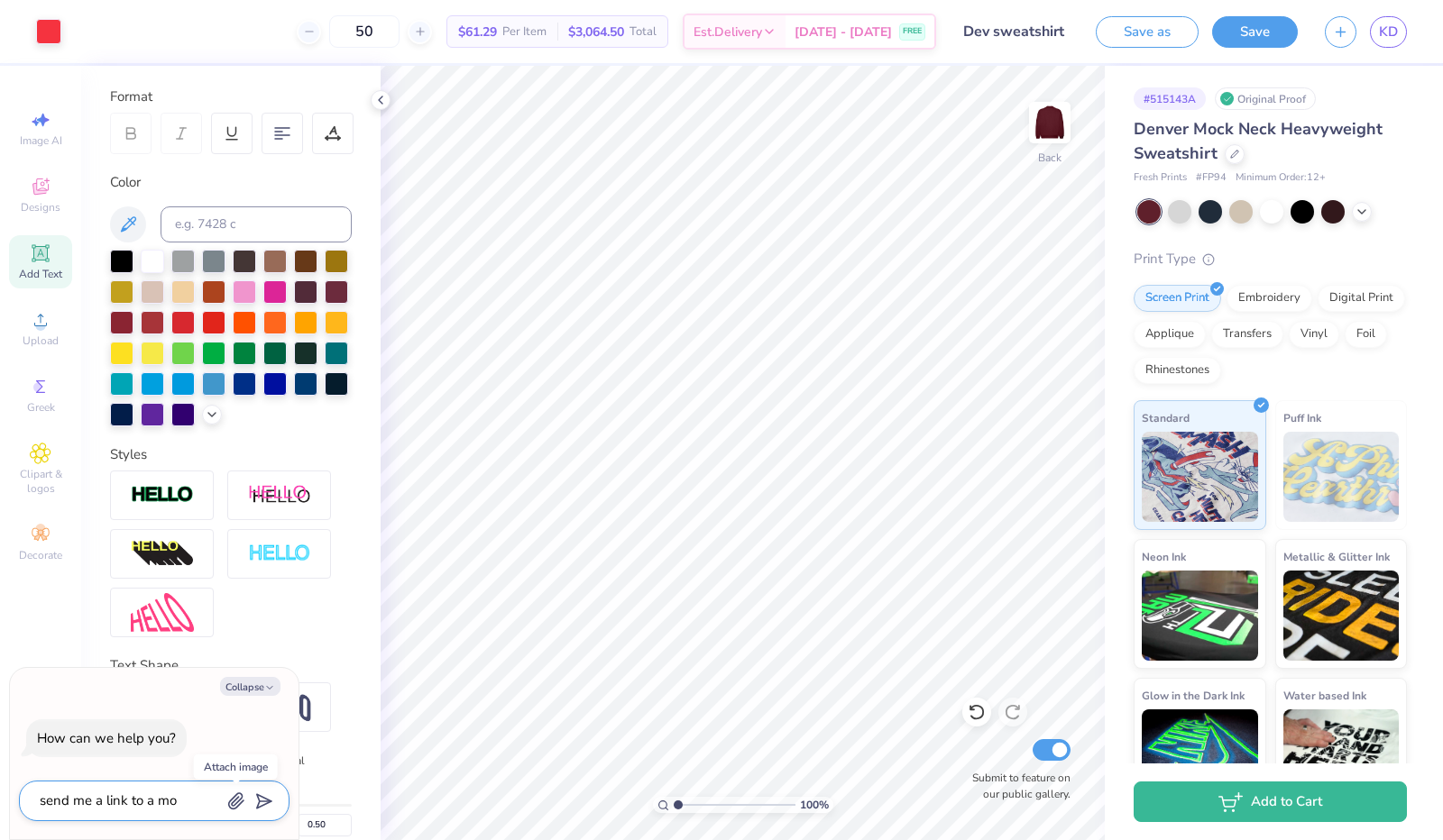
type textarea "send me a link to a moc"
type textarea "x"
type textarea "send me a link to a mock"
type textarea "x"
type textarea "send me a link to a mockn"
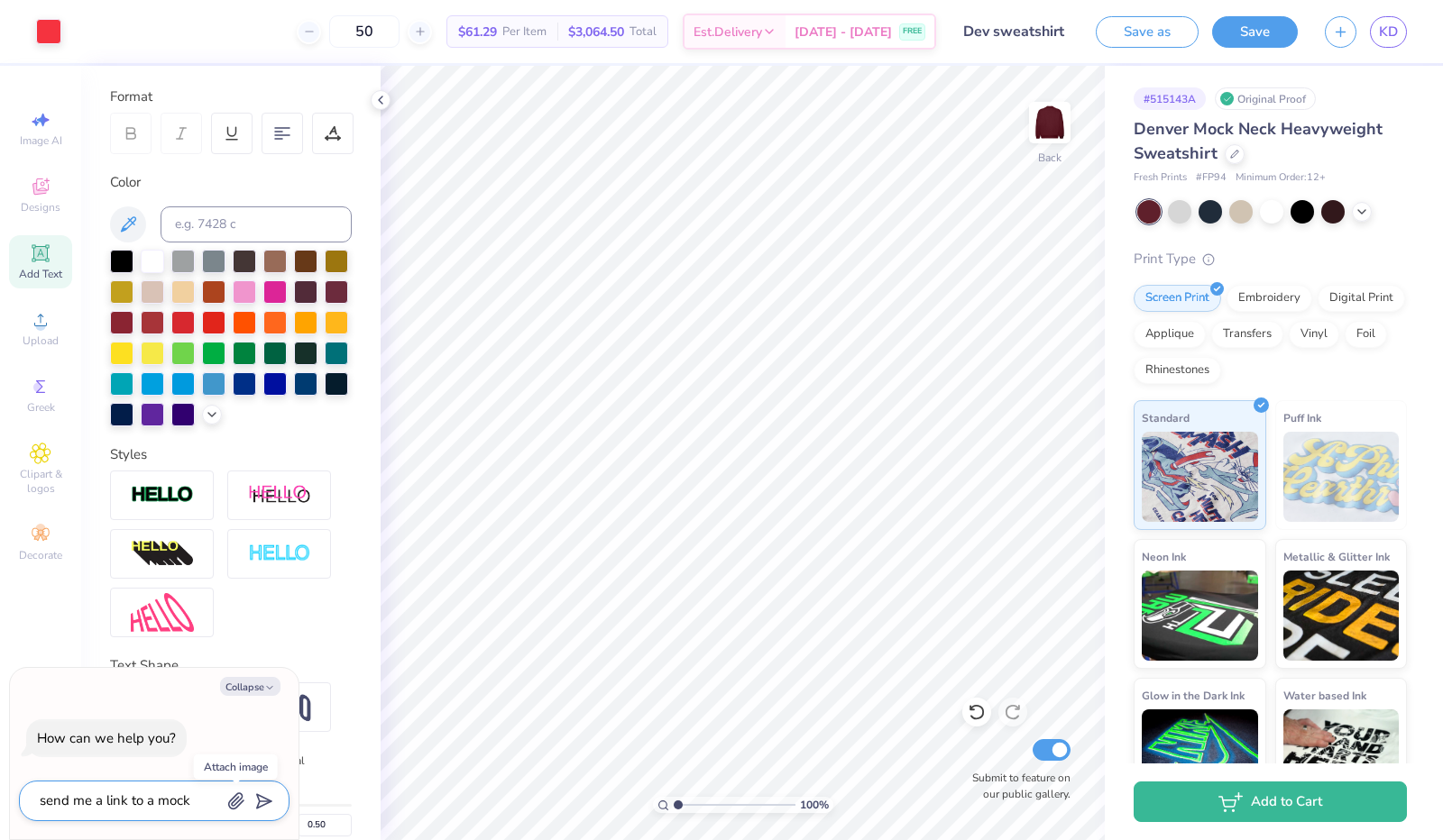
type textarea "x"
type textarea "send me a link to a mockne"
type textarea "x"
type textarea "send me a link to a mocknec"
type textarea "x"
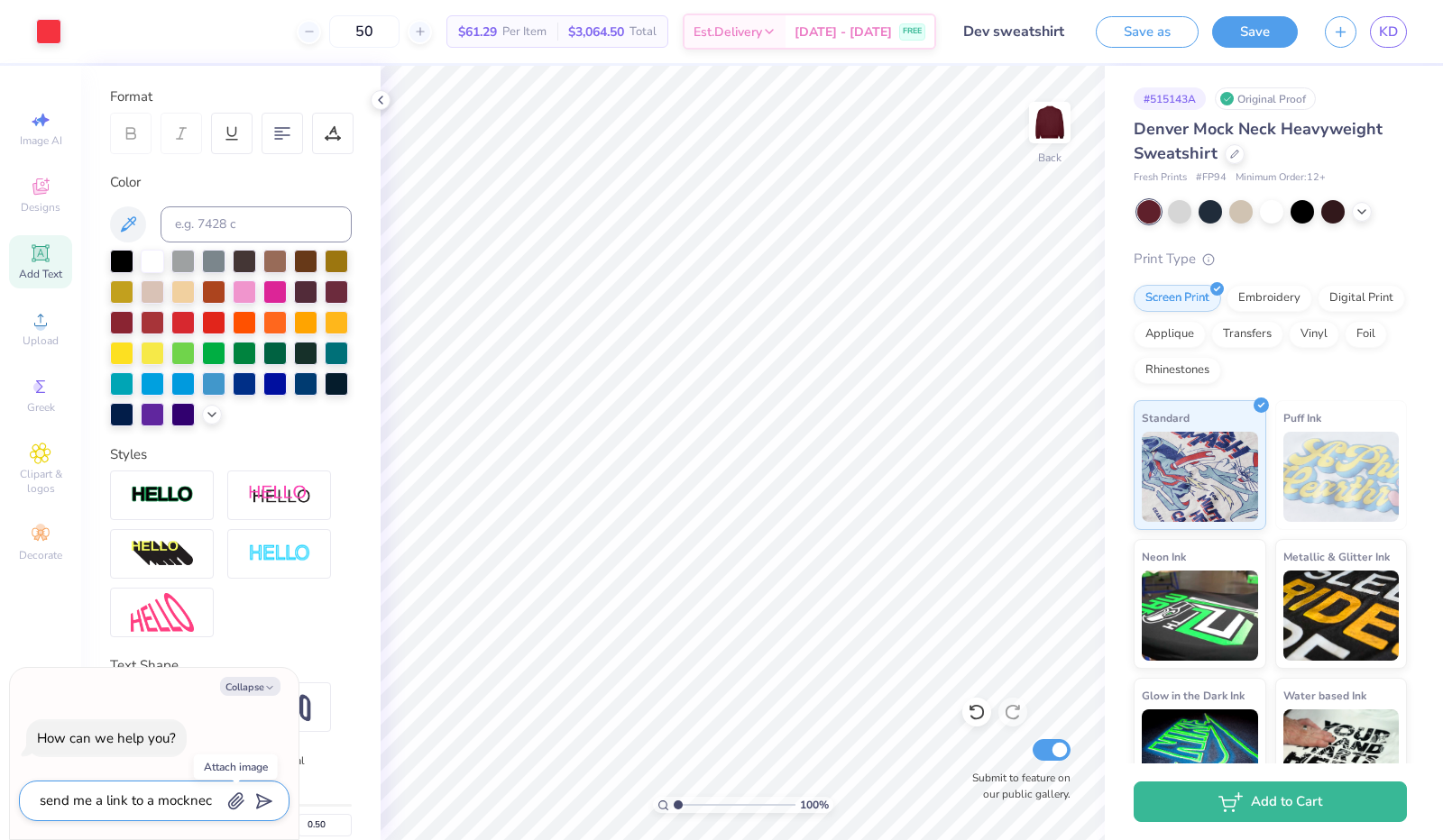
type textarea "send me a link to a mockneck"
type textarea "x"
type textarea "send me a link to a mockneck"
type textarea "x"
type textarea "send me a link to a mockneck s"
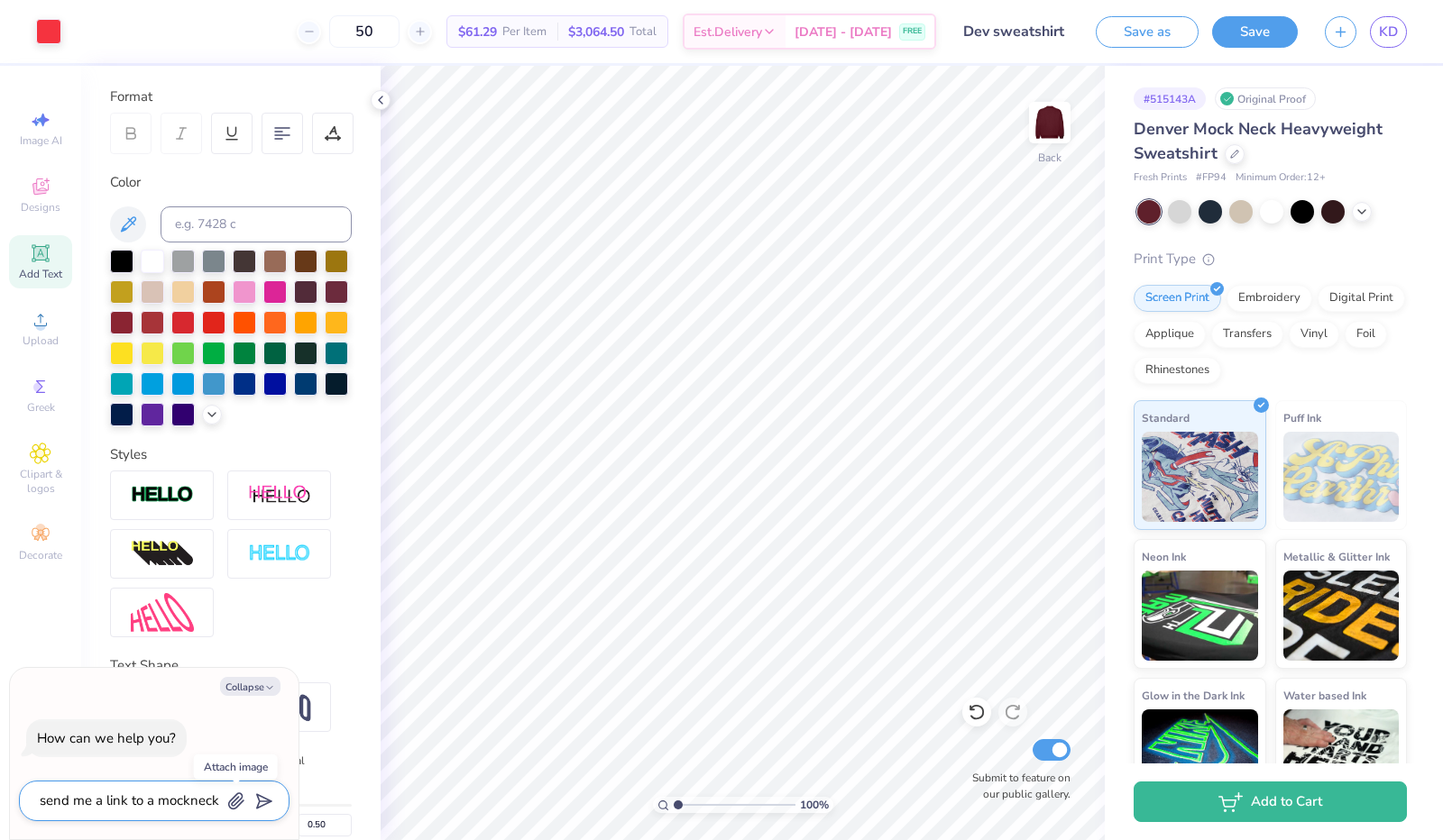
type textarea "x"
type textarea "send me a link to a mockneck sw"
type textarea "x"
type textarea "send me a link to a mockneck swe"
type textarea "x"
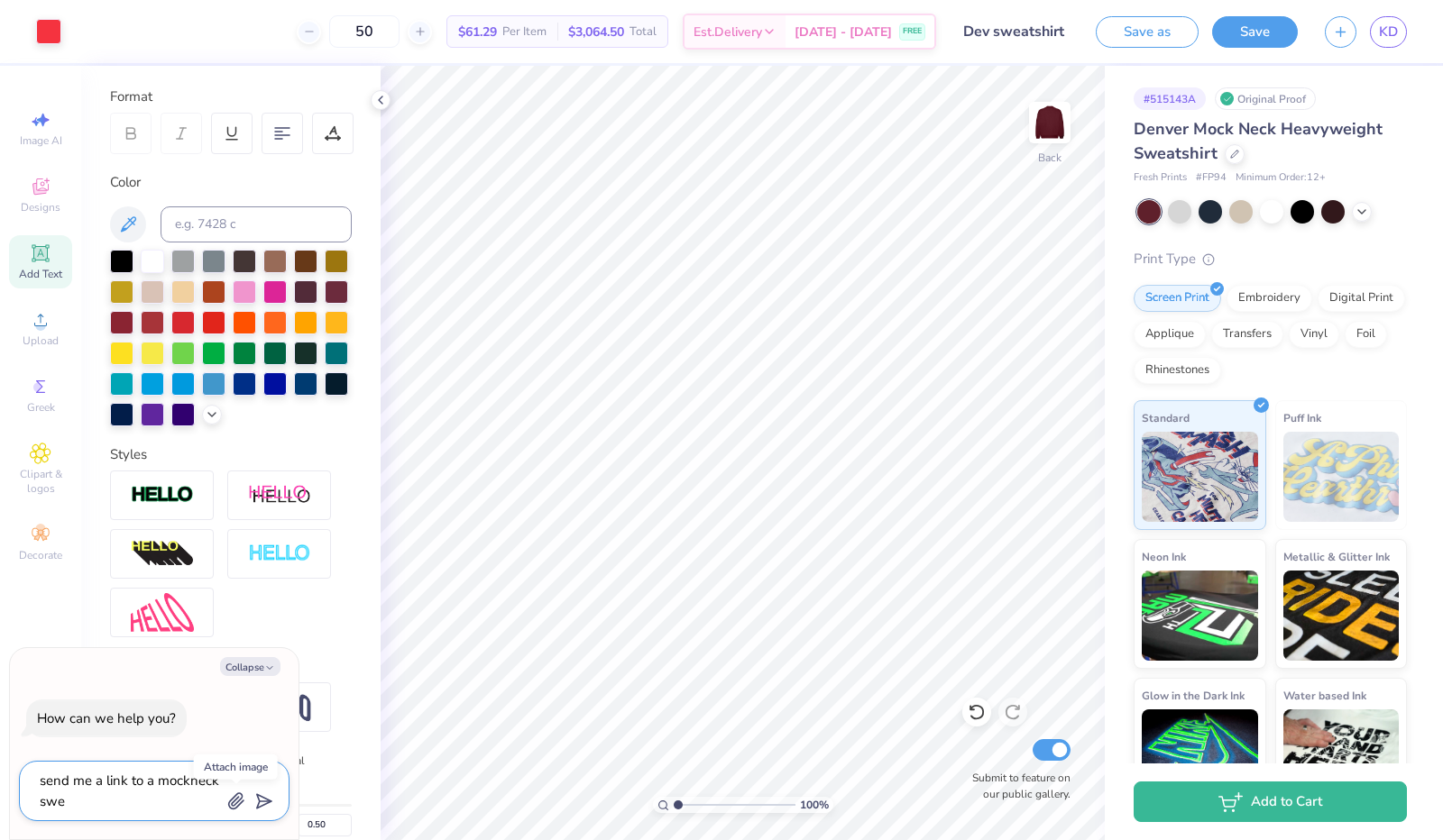
type textarea "send me a link to a mockneck swea"
type textarea "x"
type textarea "send me a link to a mockneck sweat"
type textarea "x"
type textarea "send me a link to a mockneck sweats"
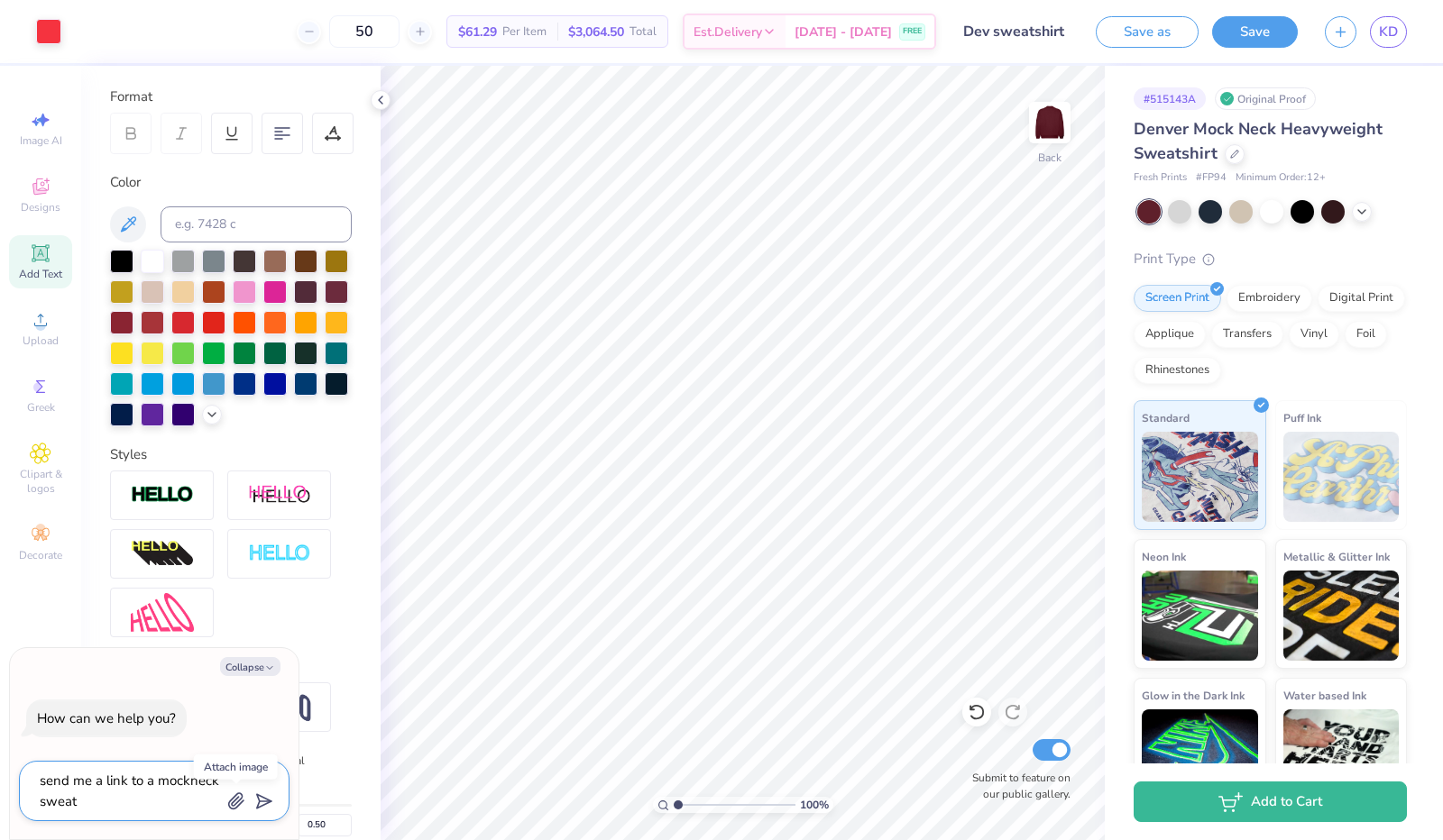
type textarea "x"
type textarea "send me a link to a mockneck sweatsh"
type textarea "x"
type textarea "send me a link to a mockneck sweatshi"
type textarea "x"
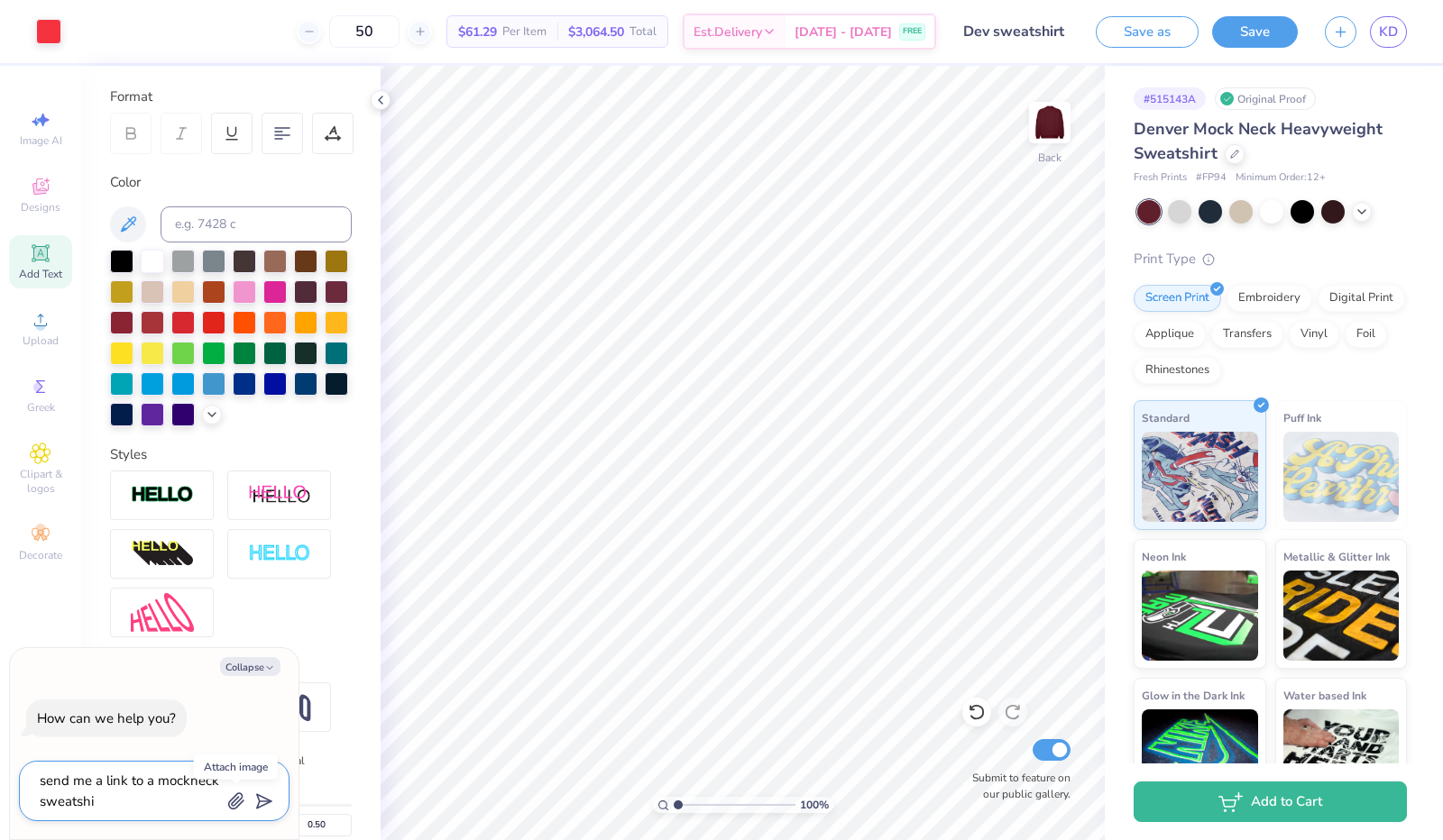
type textarea "send me a link to a mockneck sweatshir"
type textarea "x"
type textarea "send me a link to a mockneck sweatshirt"
type textarea "x"
type textarea "send me a link to a mockneck sweatshirt"
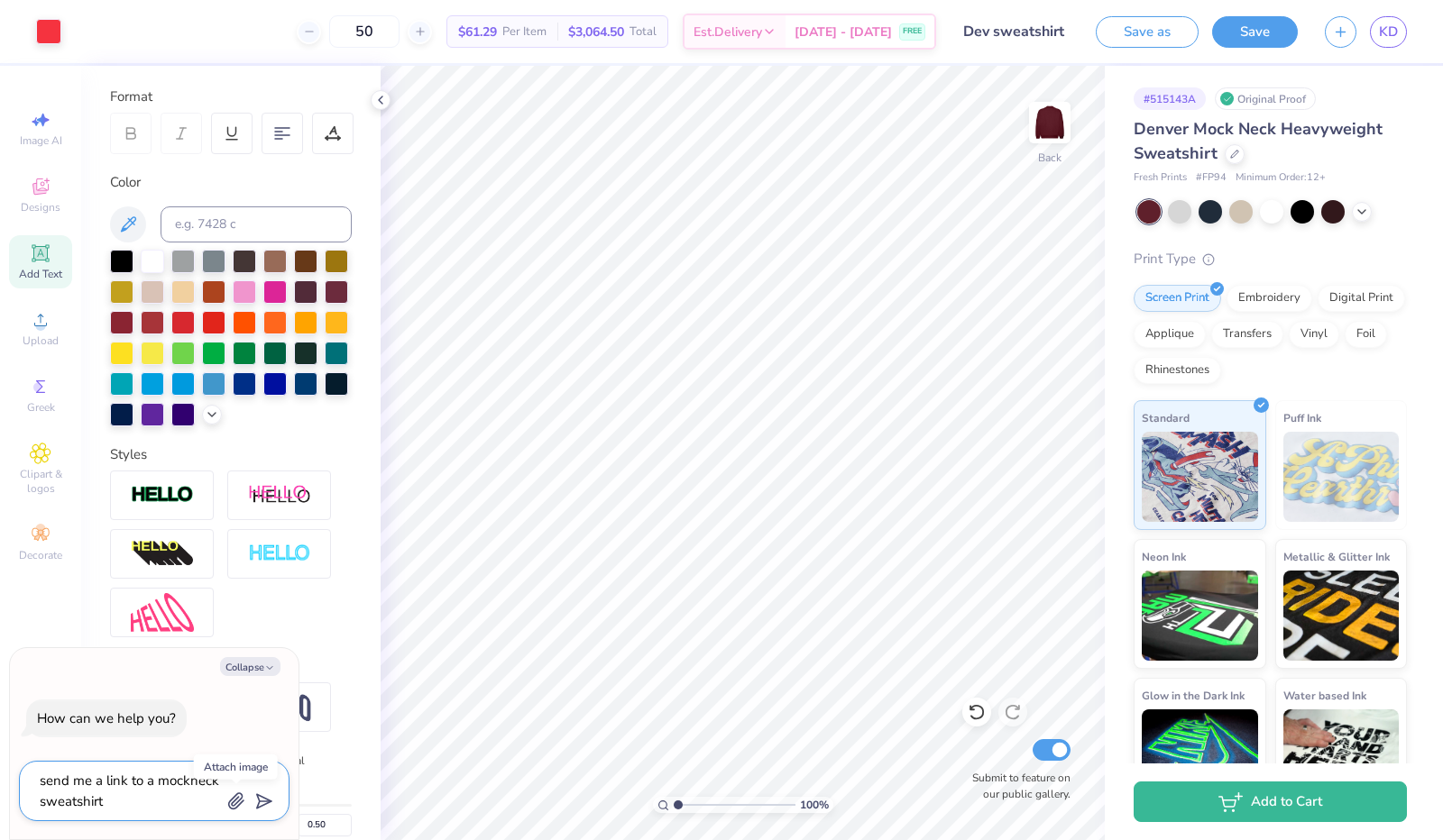
type textarea "x"
type textarea "send me a link to a mockneck sweatshirt t"
type textarea "x"
type textarea "send me a link to a mockneck sweatshirt th"
type textarea "x"
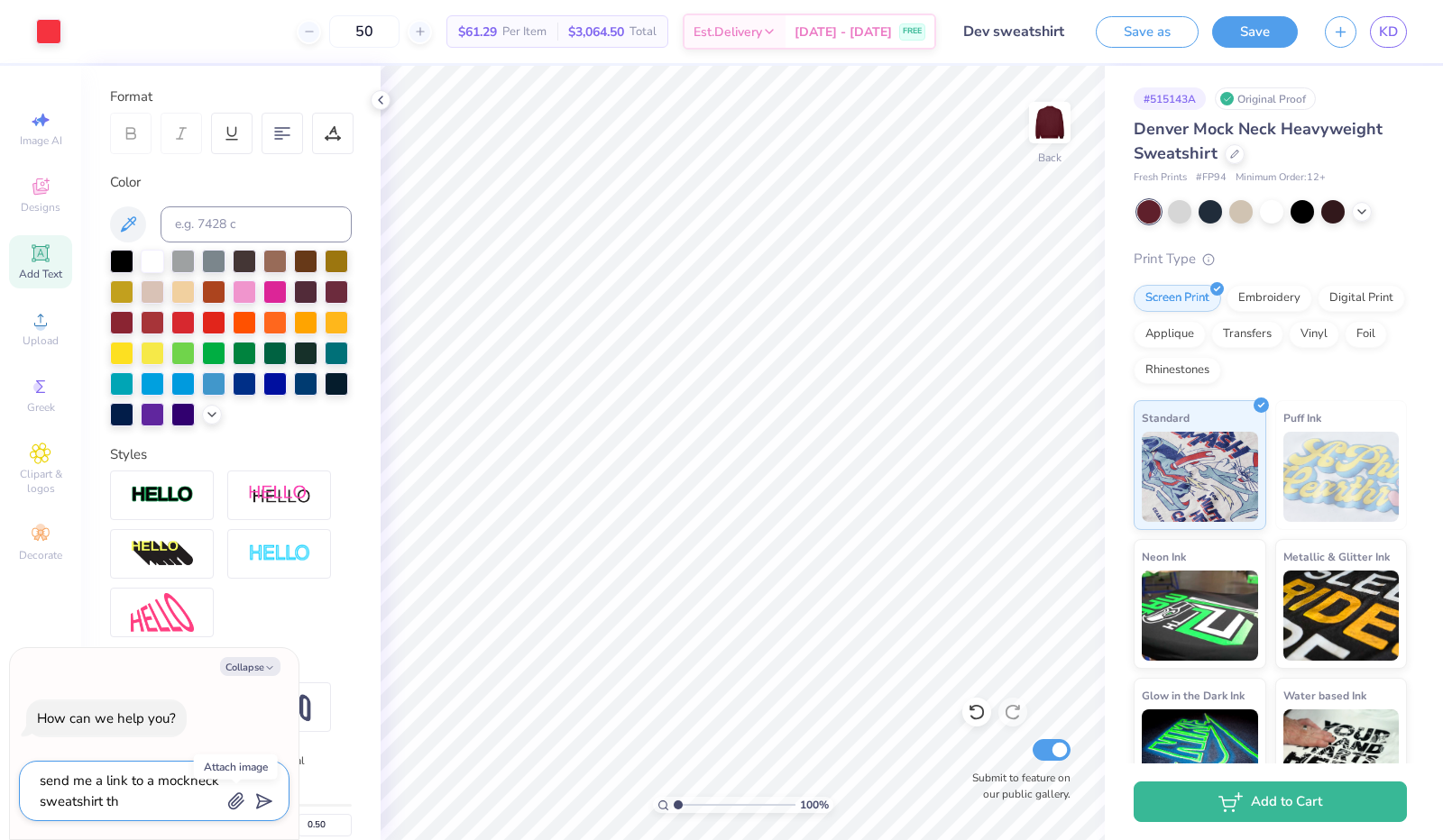
type textarea "send me a link to a mockneck sweatshirt tha"
type textarea "x"
type textarea "send me a link to a mockneck sweatshirt that"
type textarea "x"
type textarea "send me a link to a mockneck sweatshirt that"
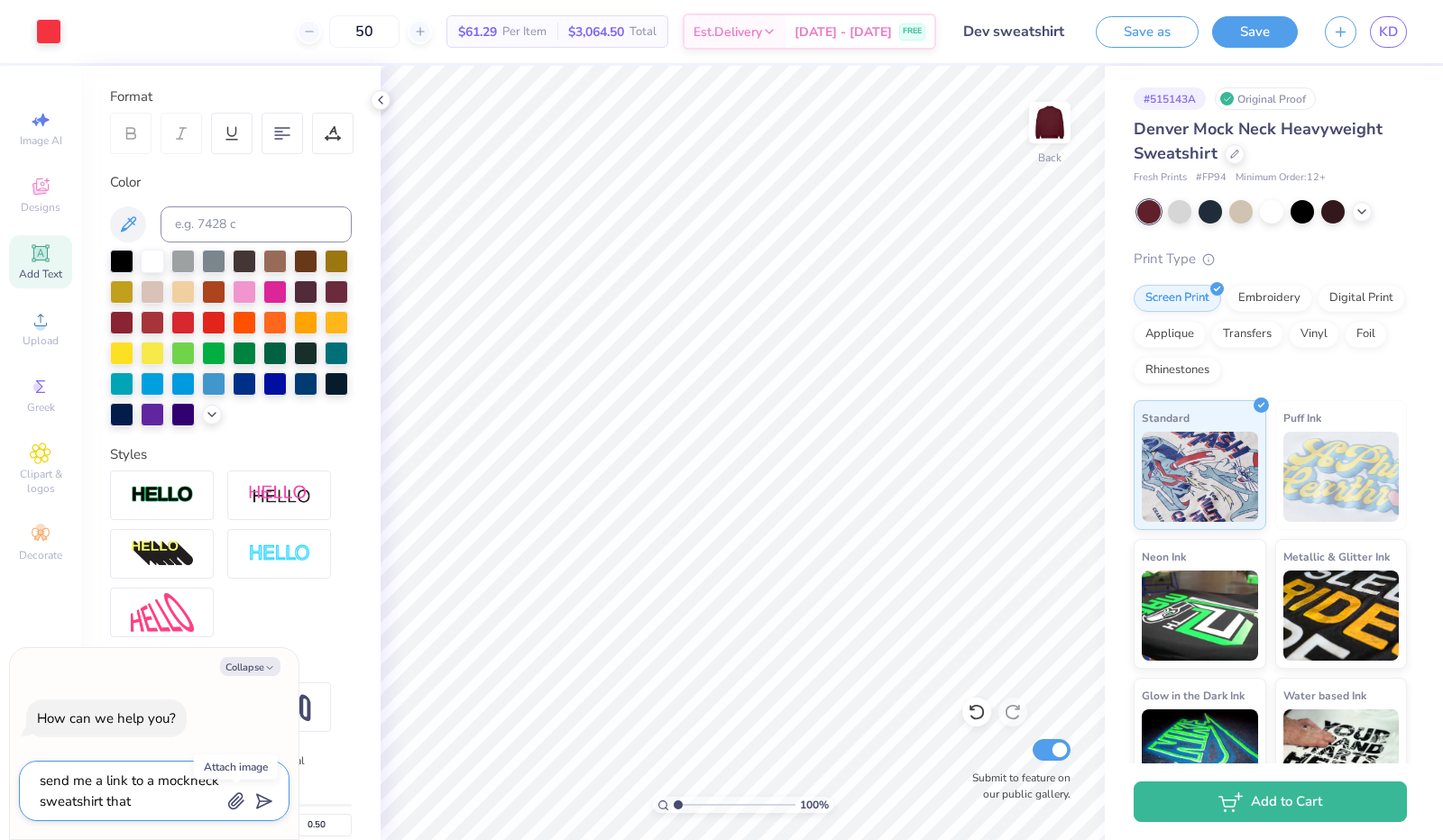
type textarea "x"
type textarea "send me a link to a mockneck sweatshirt that y"
type textarea "x"
type textarea "send me a link to a mockneck sweatshirt that yo"
type textarea "x"
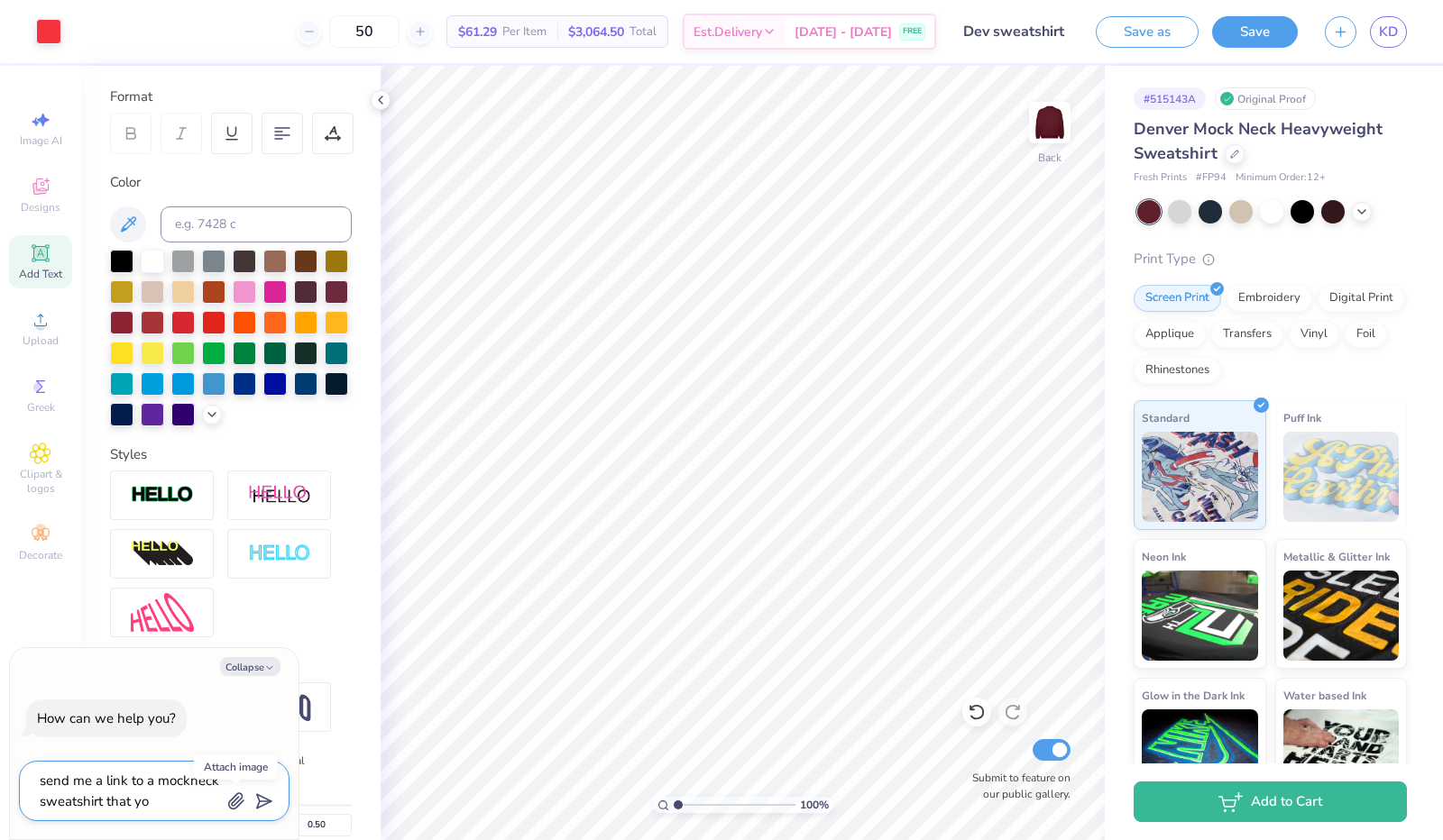
type textarea "send me a link to a mockneck sweatshirt that you"
type textarea "x"
type textarea "send me a link to a mockneck sweatshirt that you"
type textarea "x"
type textarea "send me a link to a mockneck sweatshirt that you d"
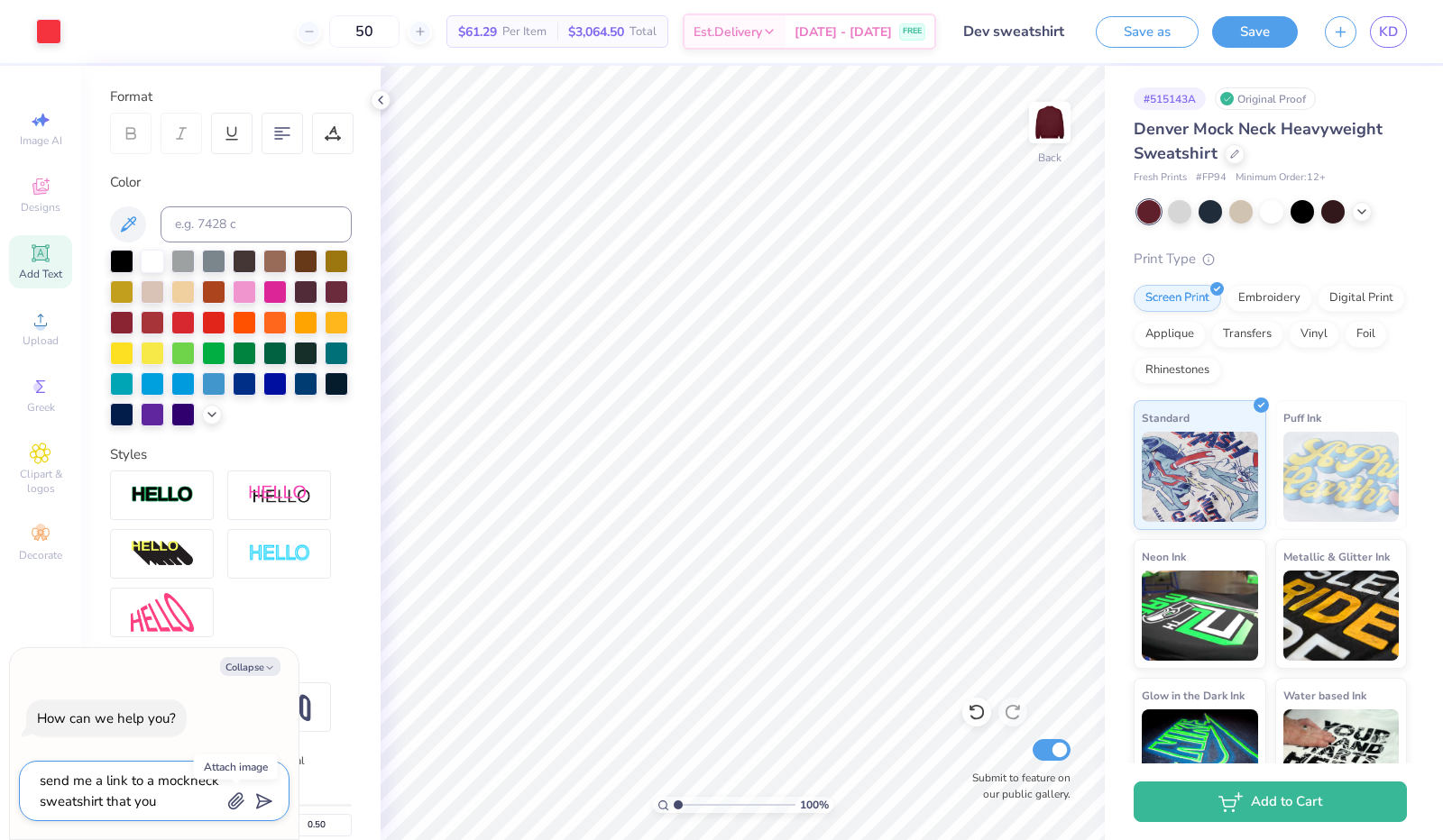
type textarea "x"
type textarea "send me a link to a mockneck sweatshirt that you do"
type textarea "x"
type textarea "send me a link to a mockneck sweatshirt that you do"
type textarea "x"
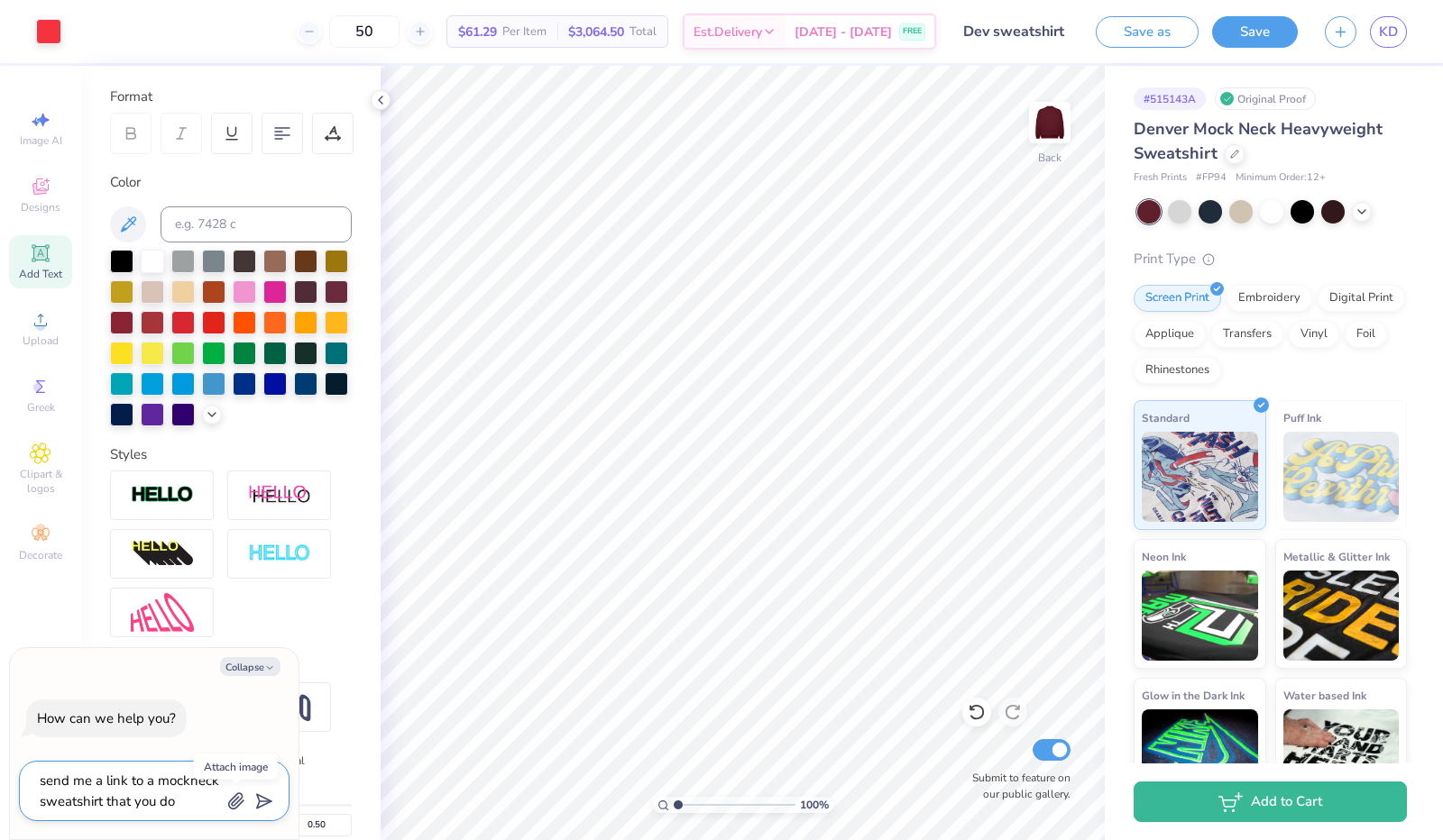
type textarea "send me a link to a mockneck sweatshirt that you do n"
type textarea "x"
type textarea "send me a link to a mockneck sweatshirt that you do no"
type textarea "x"
type textarea "send me a link to a mockneck sweatshirt that you do not"
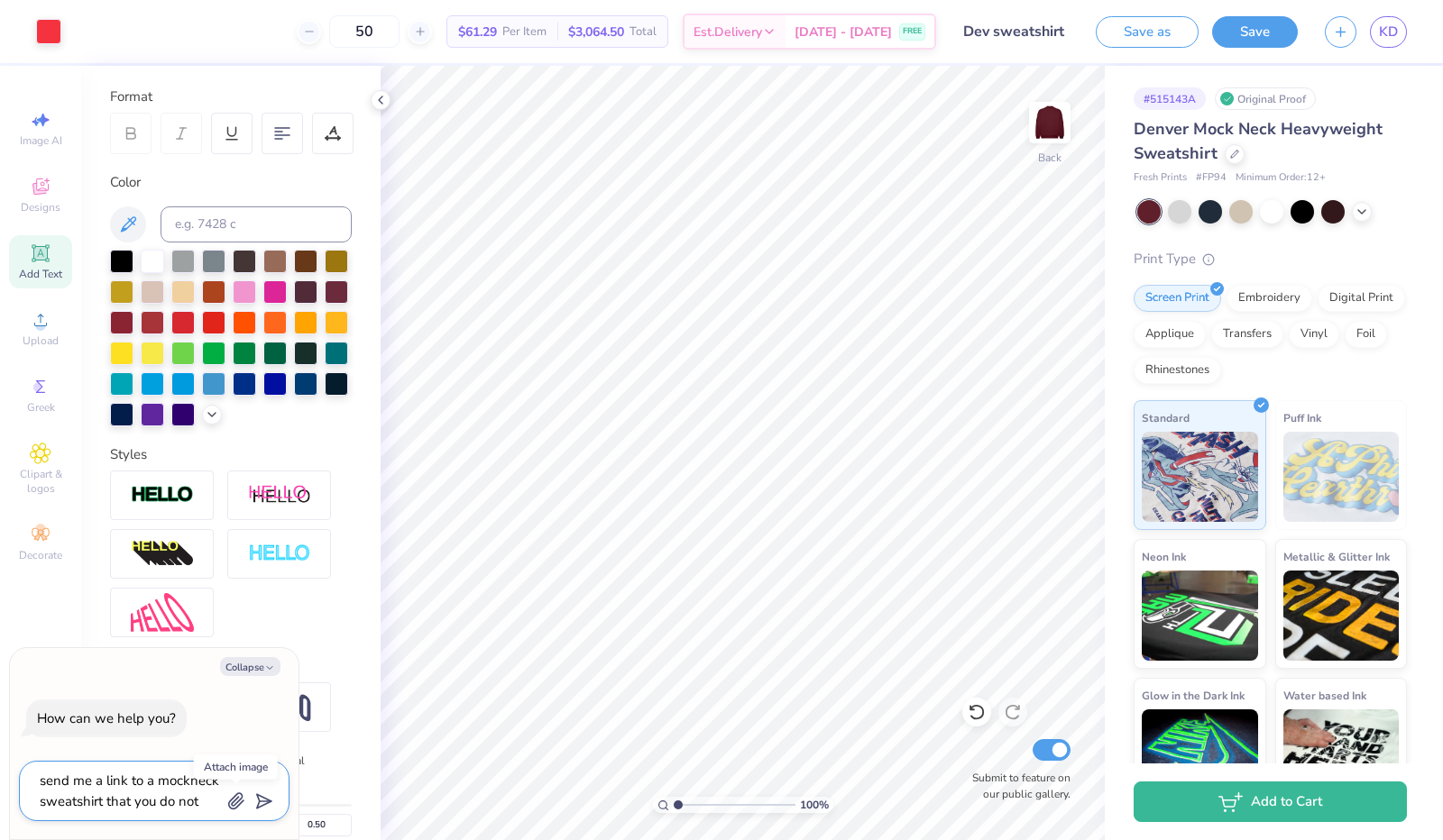
type textarea "x"
type textarea "send me a link to a mockneck sweatshirt that you do not"
type textarea "x"
type textarea "send me a link to a mockneck sweatshirt that you do not h"
type textarea "x"
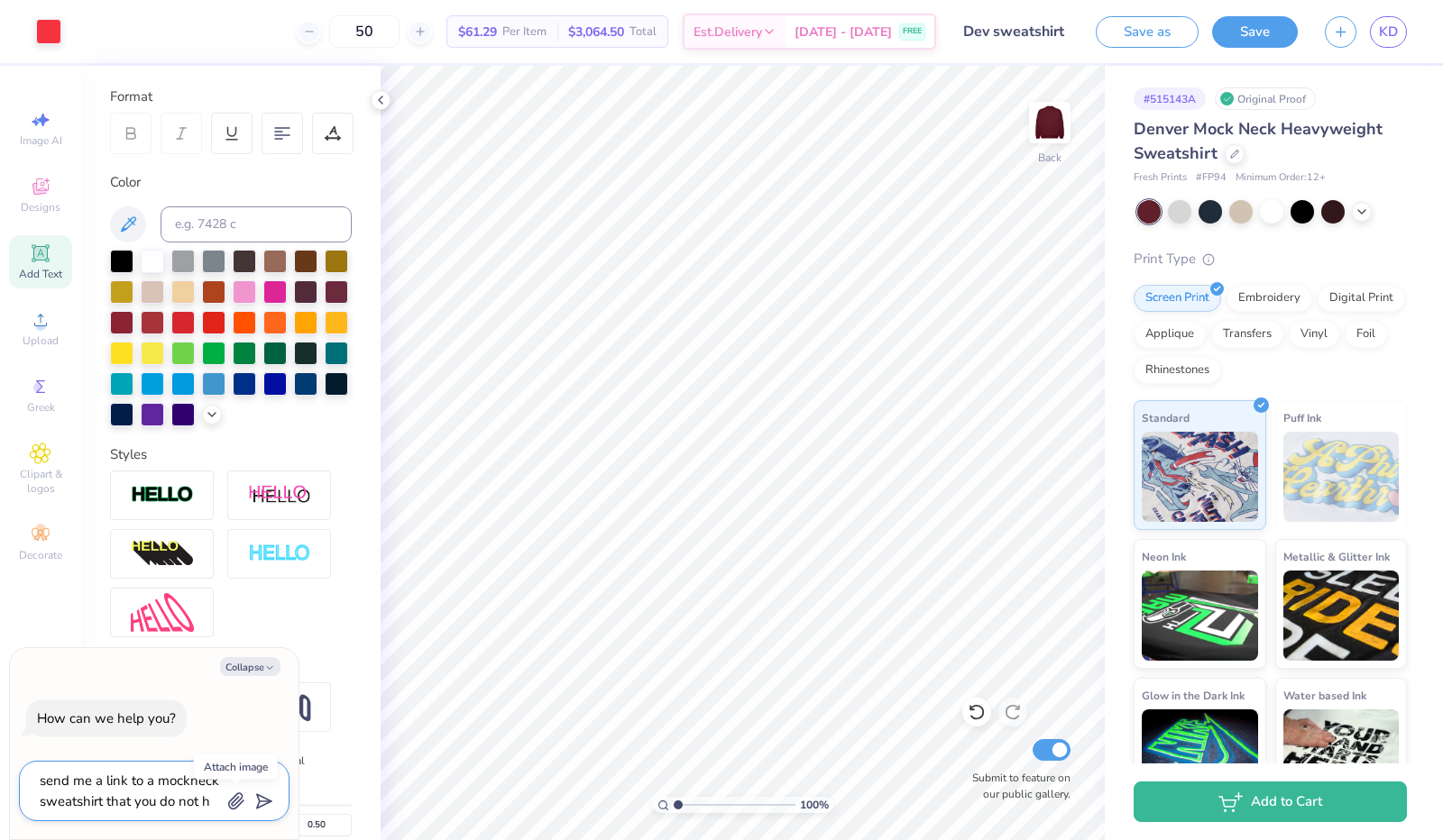
type textarea "send me a link to a mockneck sweatshirt that you do not ha"
type textarea "x"
type textarea "send me a link to a mockneck sweatshirt that you do not hav"
type textarea "x"
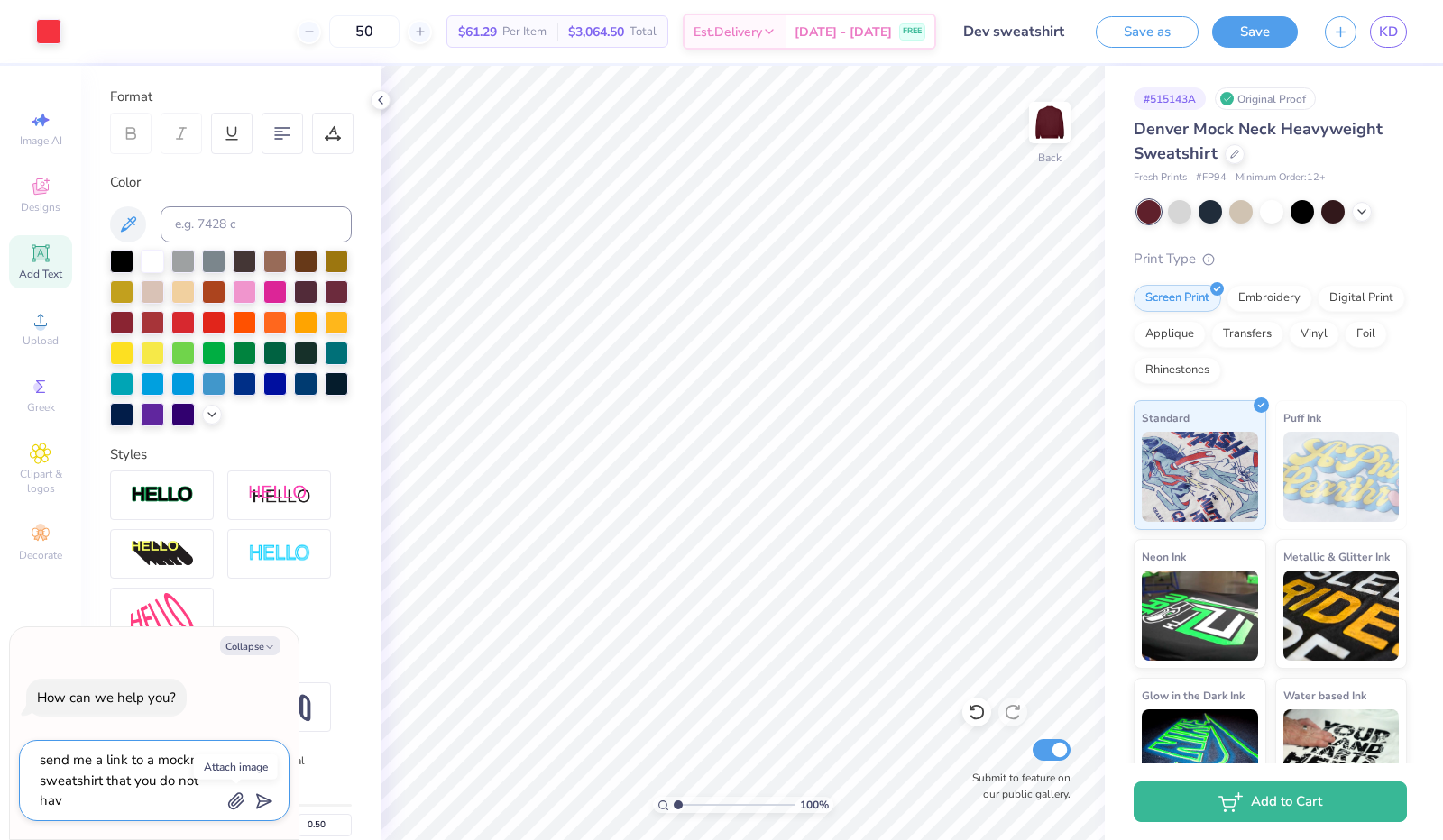
type textarea "send me a link to a mockneck sweatshirt that you do not have"
type textarea "x"
type textarea "send me a link to a mockneck sweatshirt that you do not have"
type textarea "x"
type textarea "send me a link to a mockneck sweatshirt that you do not have t"
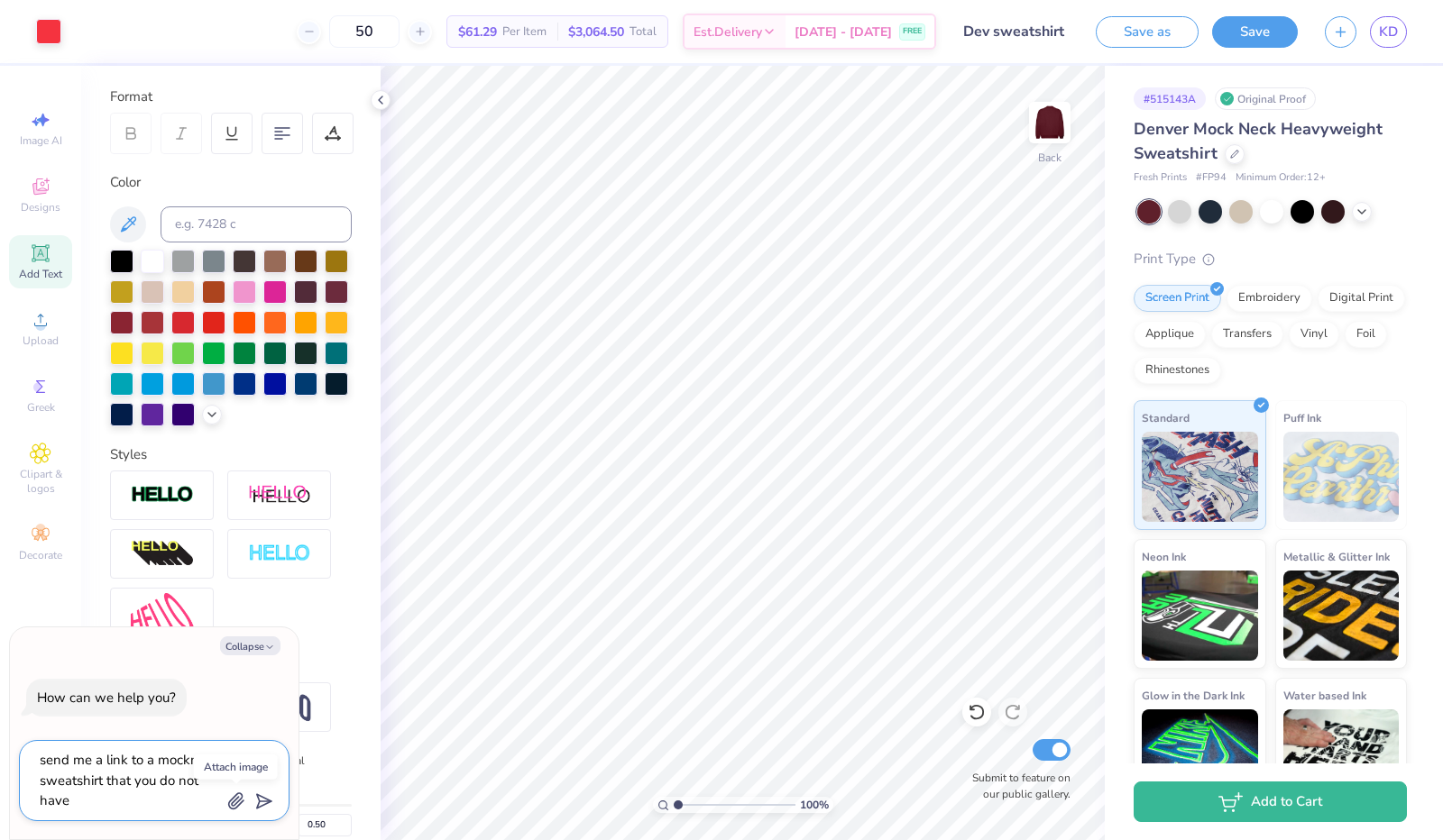
type textarea "x"
type textarea "send me a link to a mockneck sweatshirt that you do not have to"
type textarea "x"
type textarea "send me a link to a mockneck sweatshirt that you do not have to"
type textarea "x"
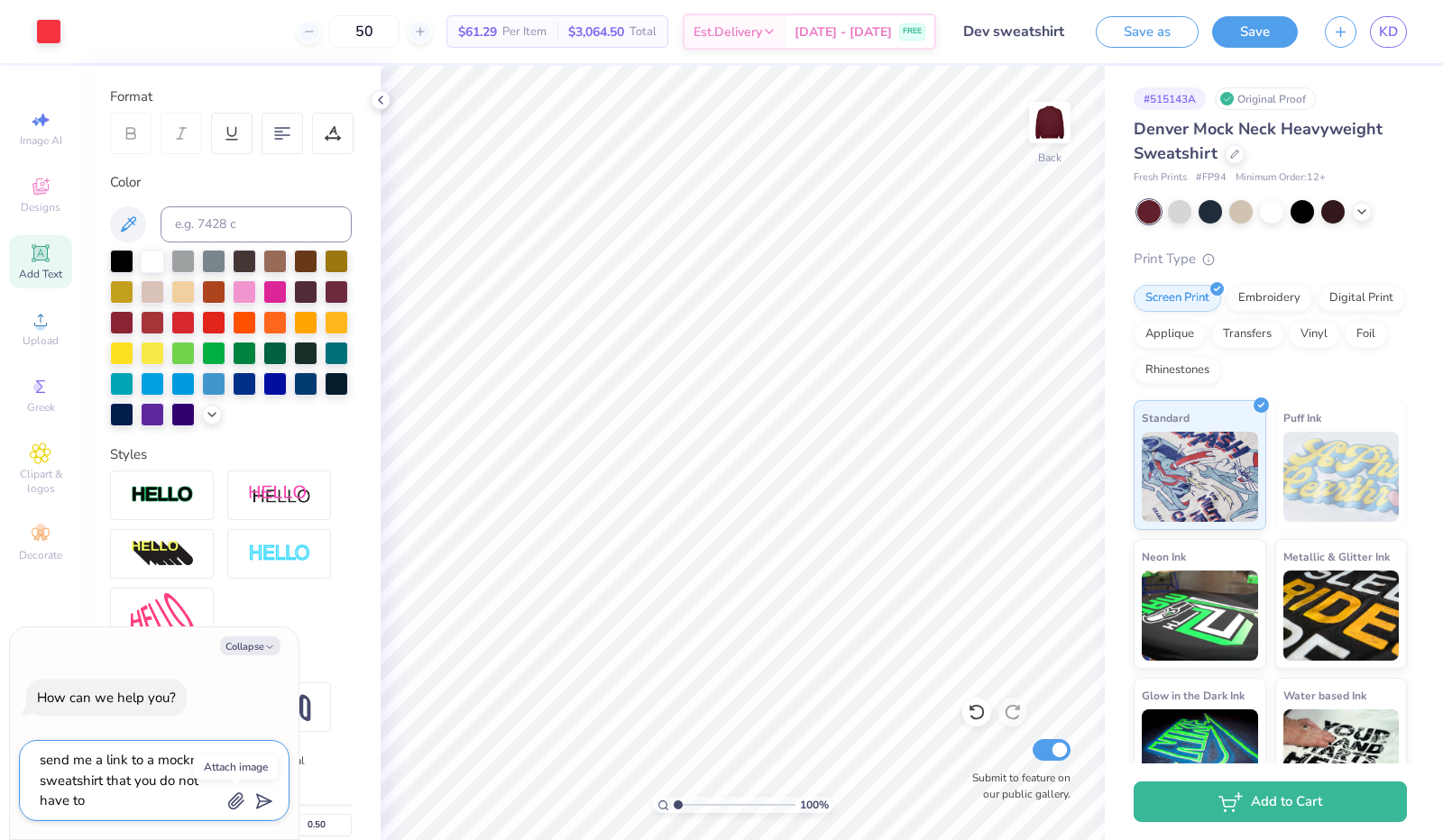
type textarea "send me a link to a mockneck sweatshirt that you do not have to o"
type textarea "x"
type textarea "send me a link to a mockneck sweatshirt that you do not have to or"
type textarea "x"
type textarea "send me a link to a mockneck sweatshirt that you do not have to ord"
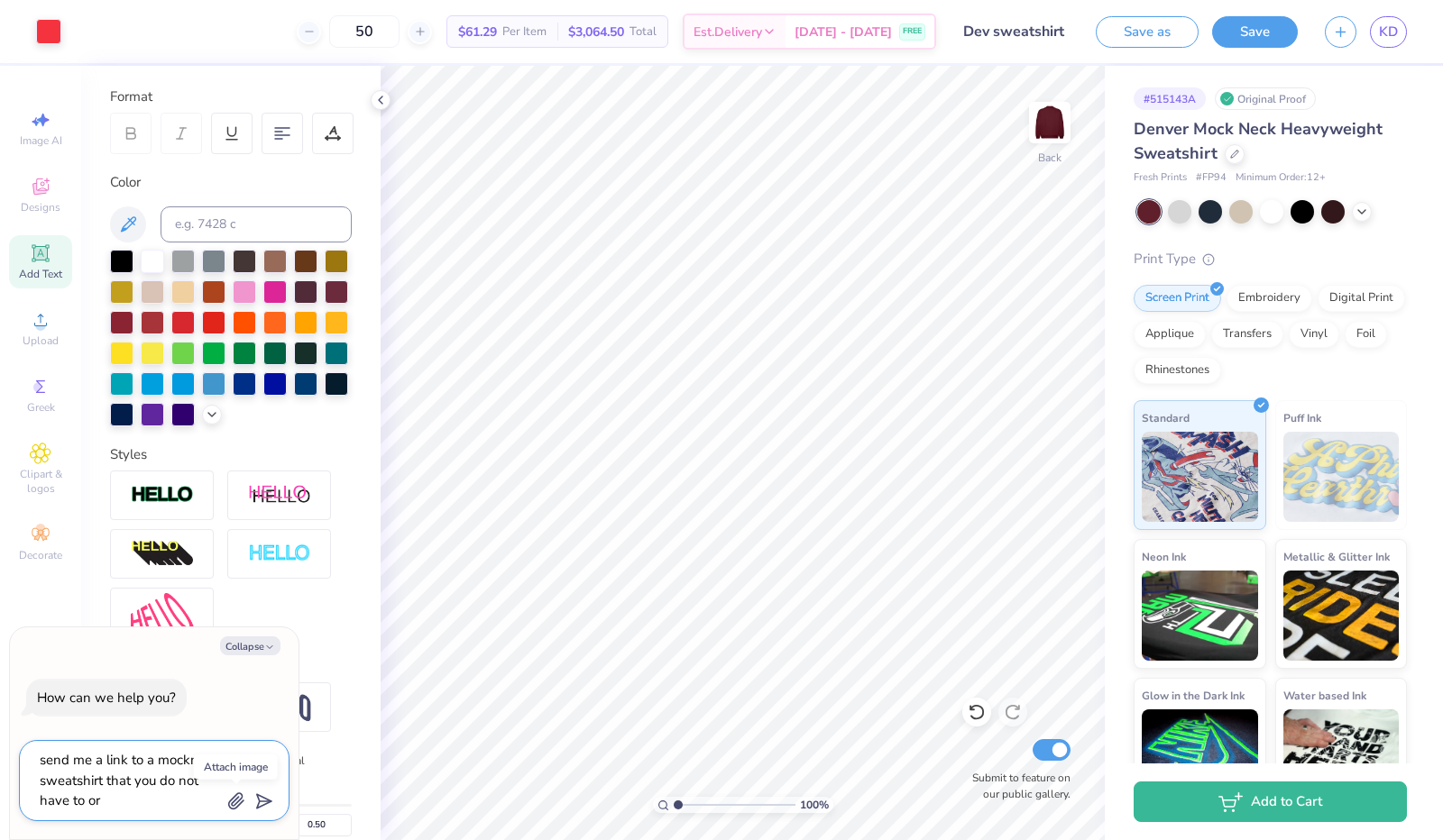
type textarea "x"
type textarea "send me a link to a mockneck sweatshirt that you do not have to orde"
type textarea "x"
type textarea "send me a link to a mockneck sweatshirt that you do not have to order"
type textarea "x"
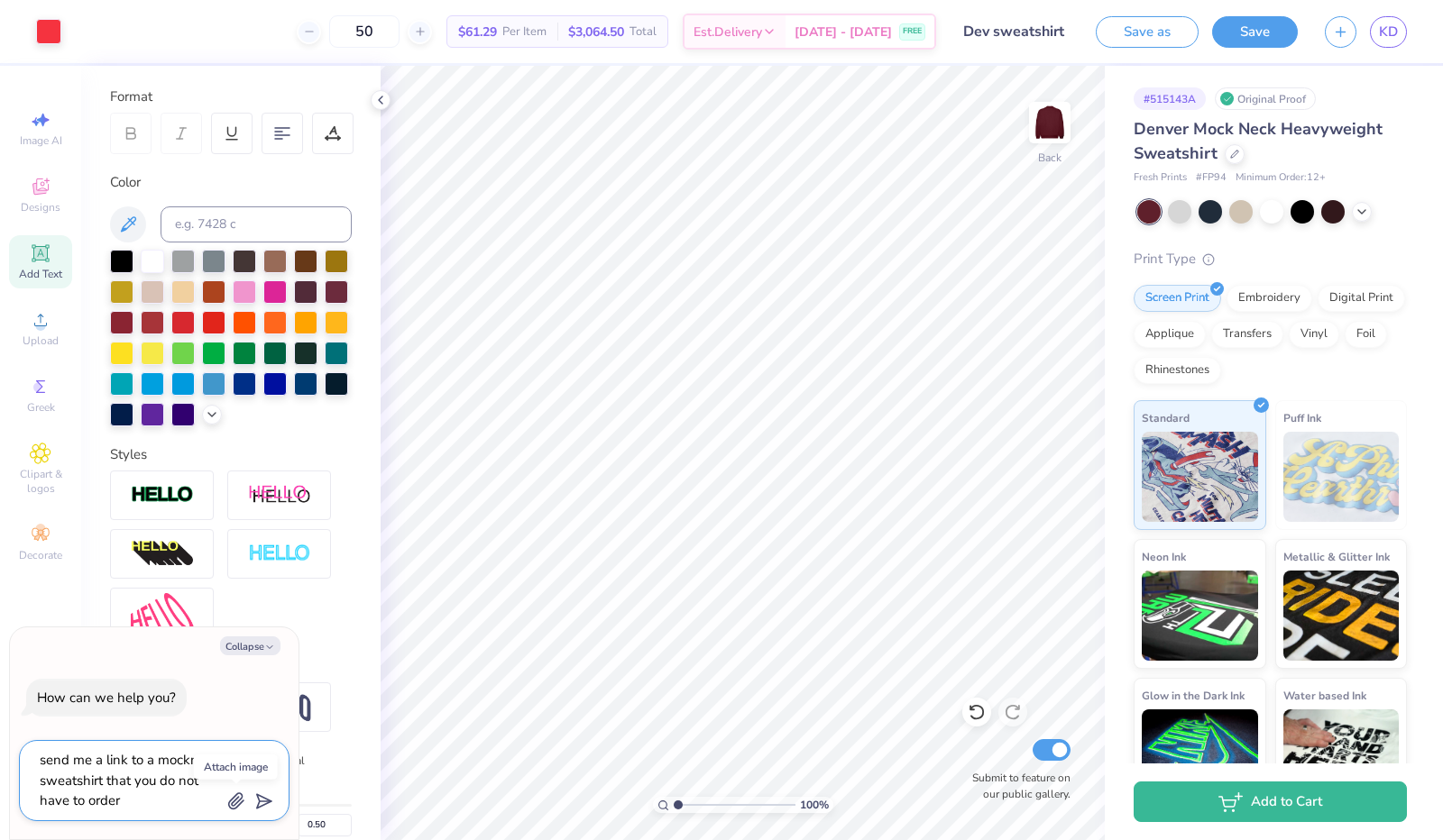
type textarea "send me a link to a mockneck sweatshirt that you do not have to order"
type textarea "x"
type textarea "send me a link to a mockneck sweatshirt that you do not have to order 5"
type textarea "x"
type textarea "send me a link to a mockneck sweatshirt that you do not have to order 50"
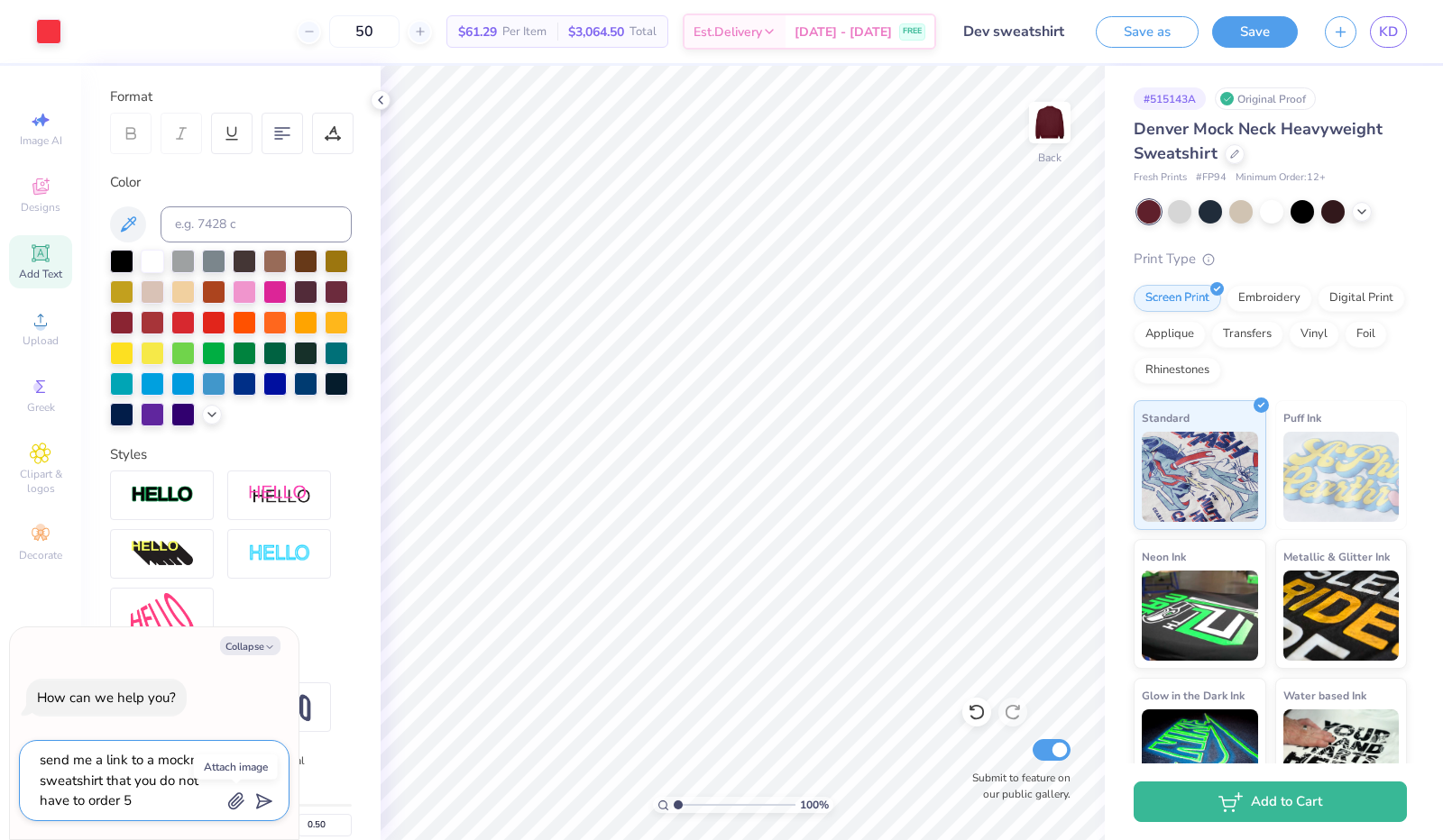
type textarea "x"
type textarea "send me a link to a mockneck sweatshirt that you do not have to order 50"
type textarea "x"
type textarea "send me a link to a mockneck sweatshirt that you do not have to order 50 o"
type textarea "x"
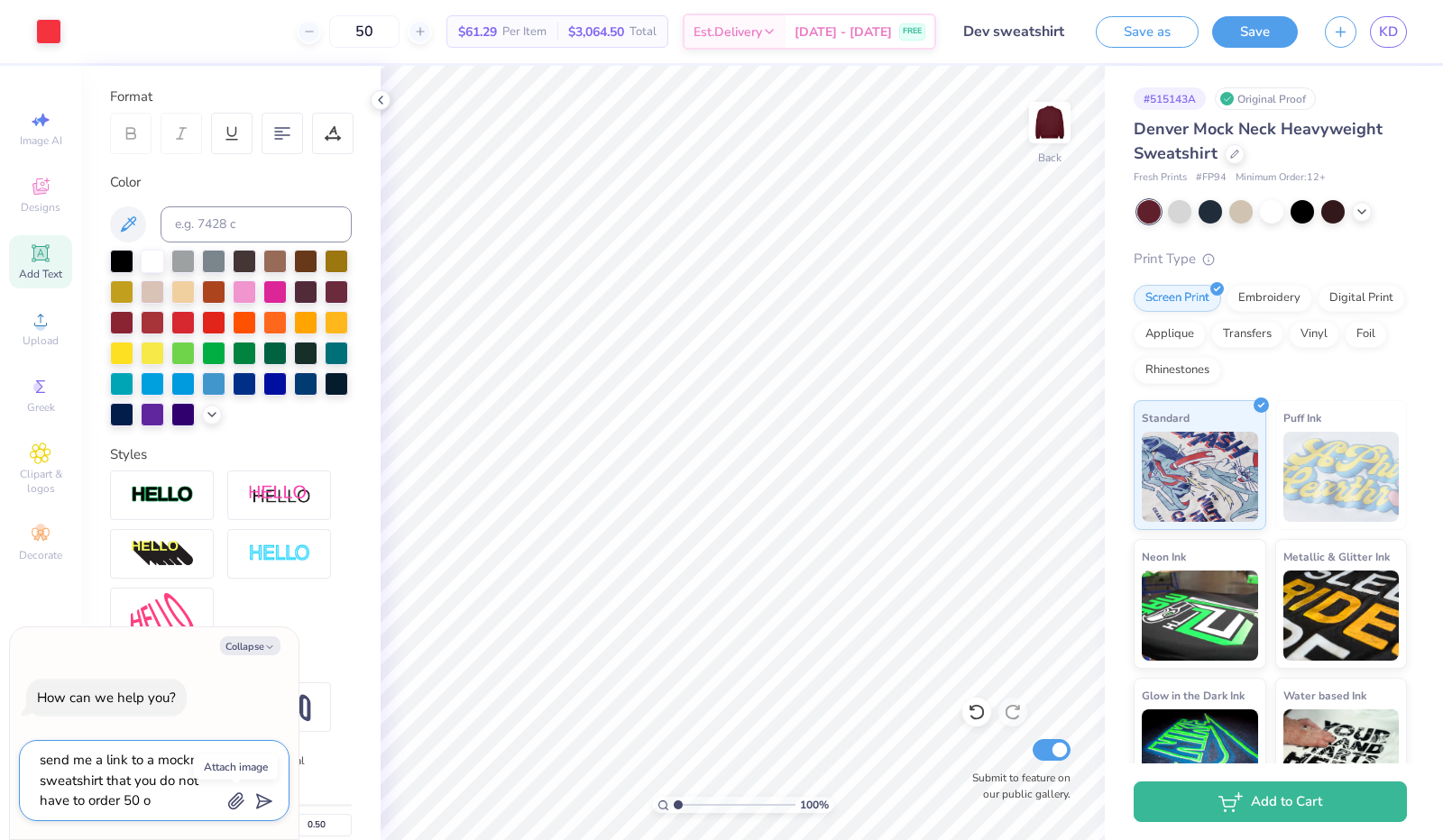
type textarea "send me a link to a mockneck sweatshirt that you do not have to order 50 of"
type textarea "x"
type textarea "send me a link to a mockneck sweatshirt that you do not have to order 50 of"
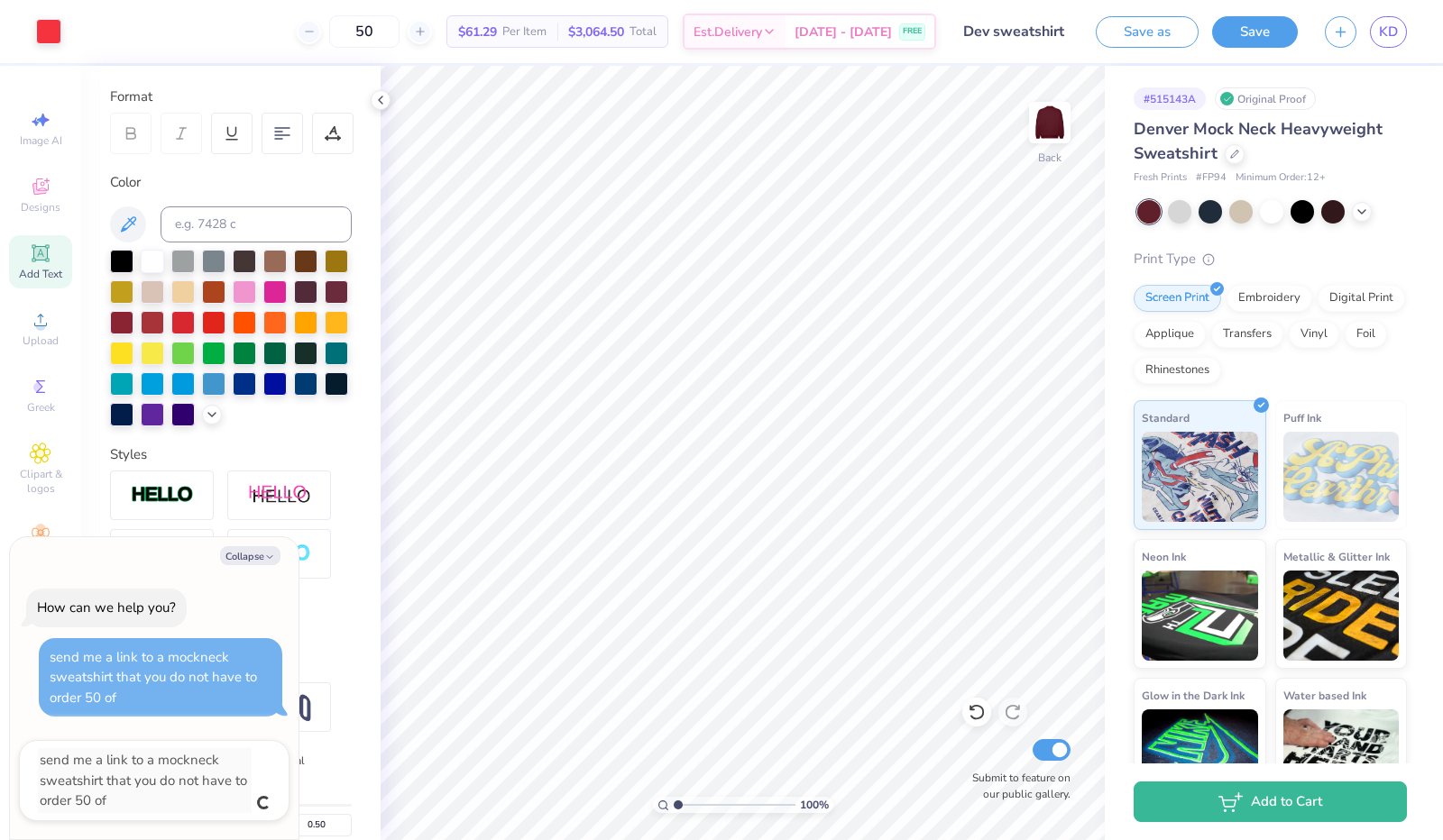
type textarea "x"
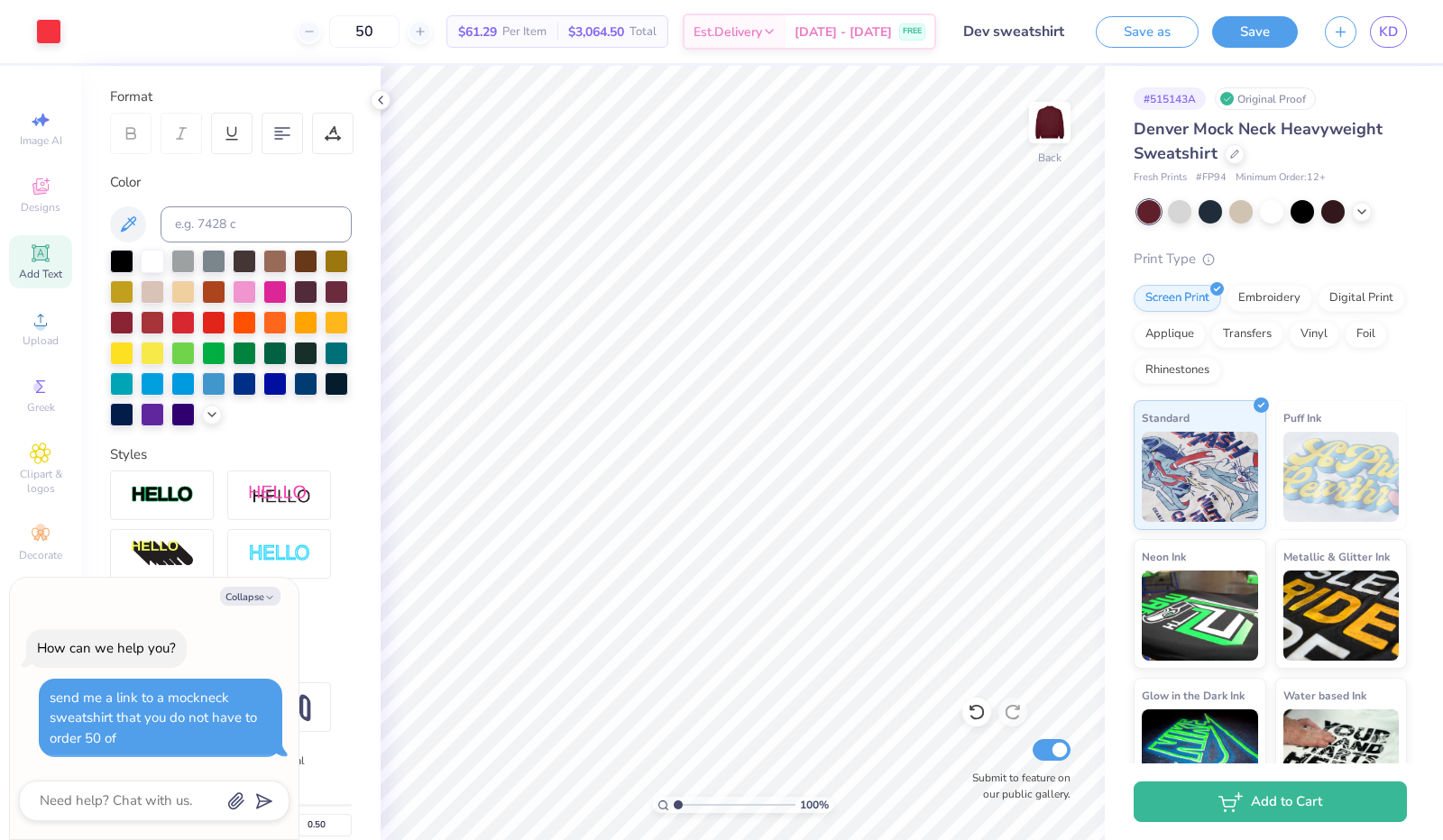
type textarea "x"
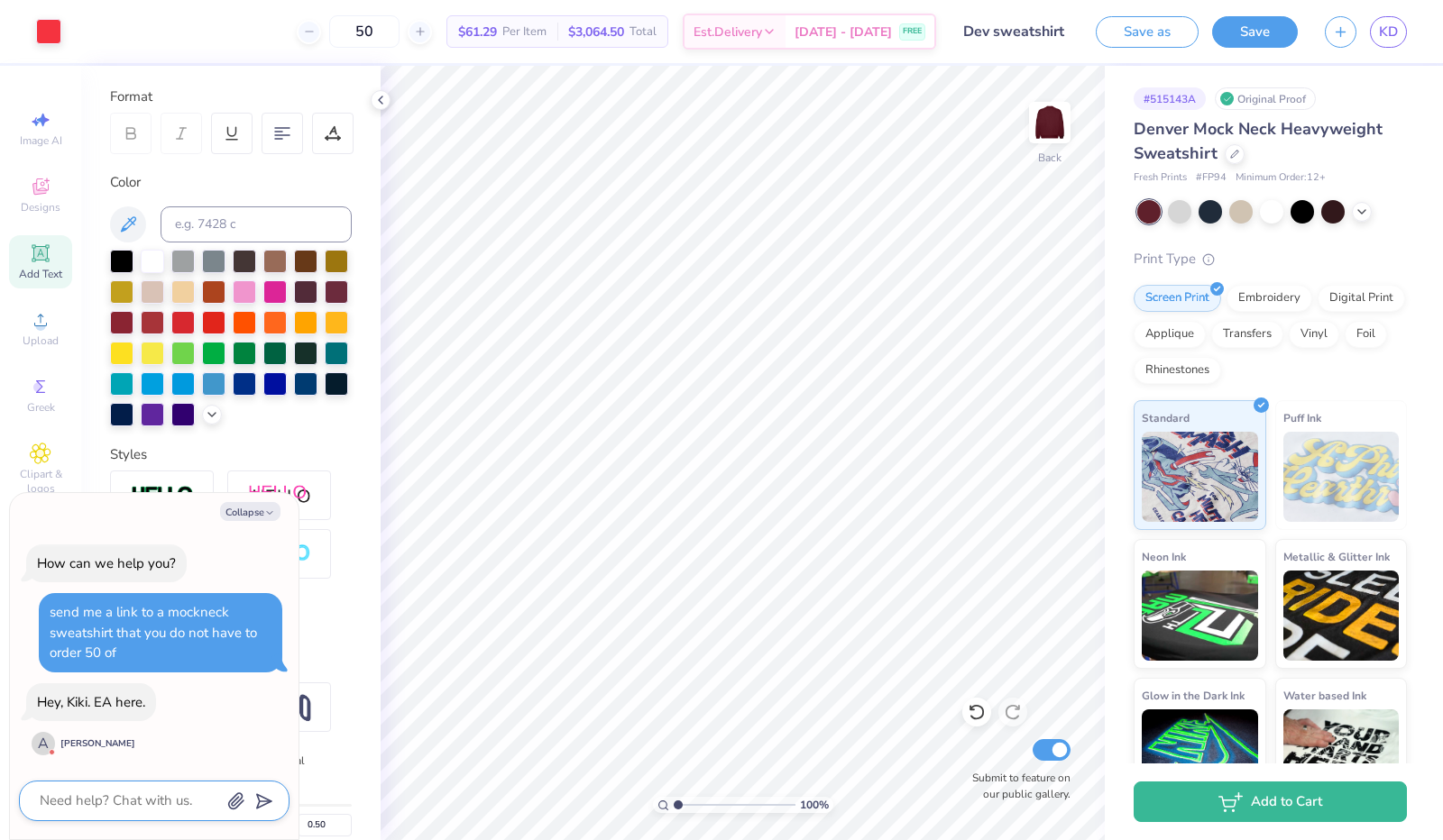
click at [137, 806] on textarea at bounding box center [129, 801] width 183 height 24
type textarea "s"
type textarea "x"
type textarea "so"
type textarea "x"
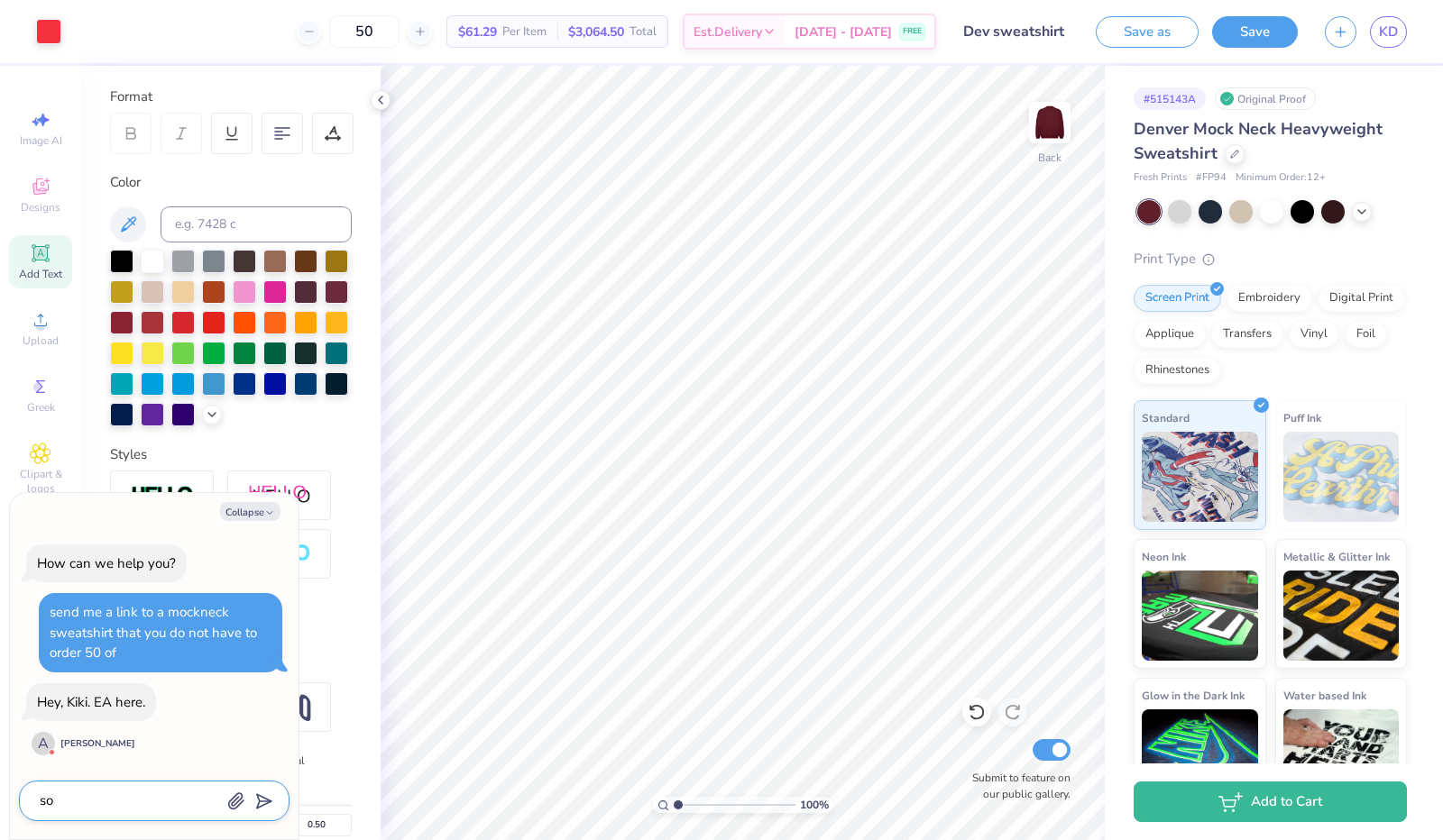
type textarea "soo"
type textarea "x"
type textarea "so"
type textarea "x"
type textarea "sor"
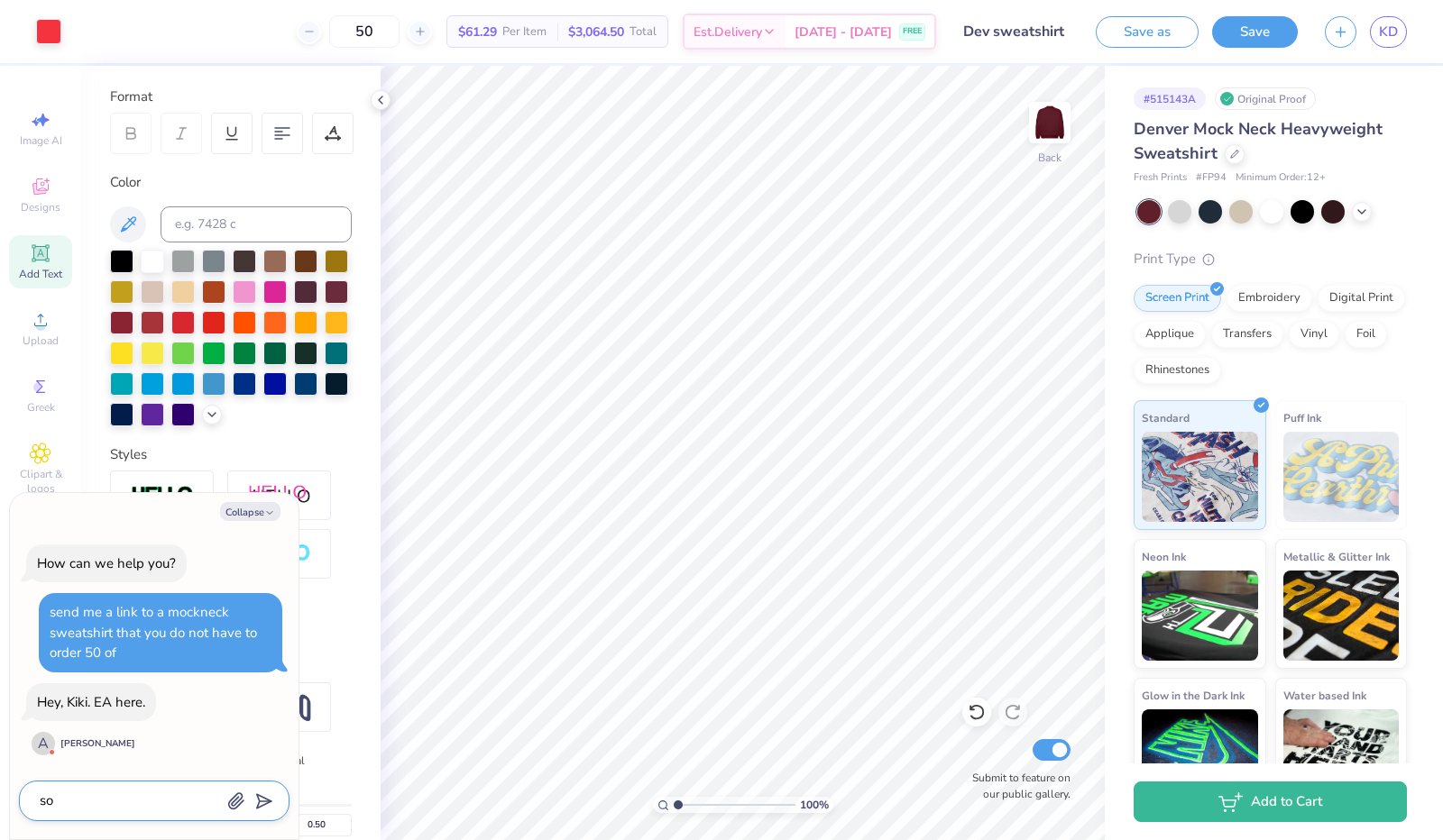
type textarea "x"
type textarea "sorr"
type textarea "x"
type textarea "sorry"
type textarea "x"
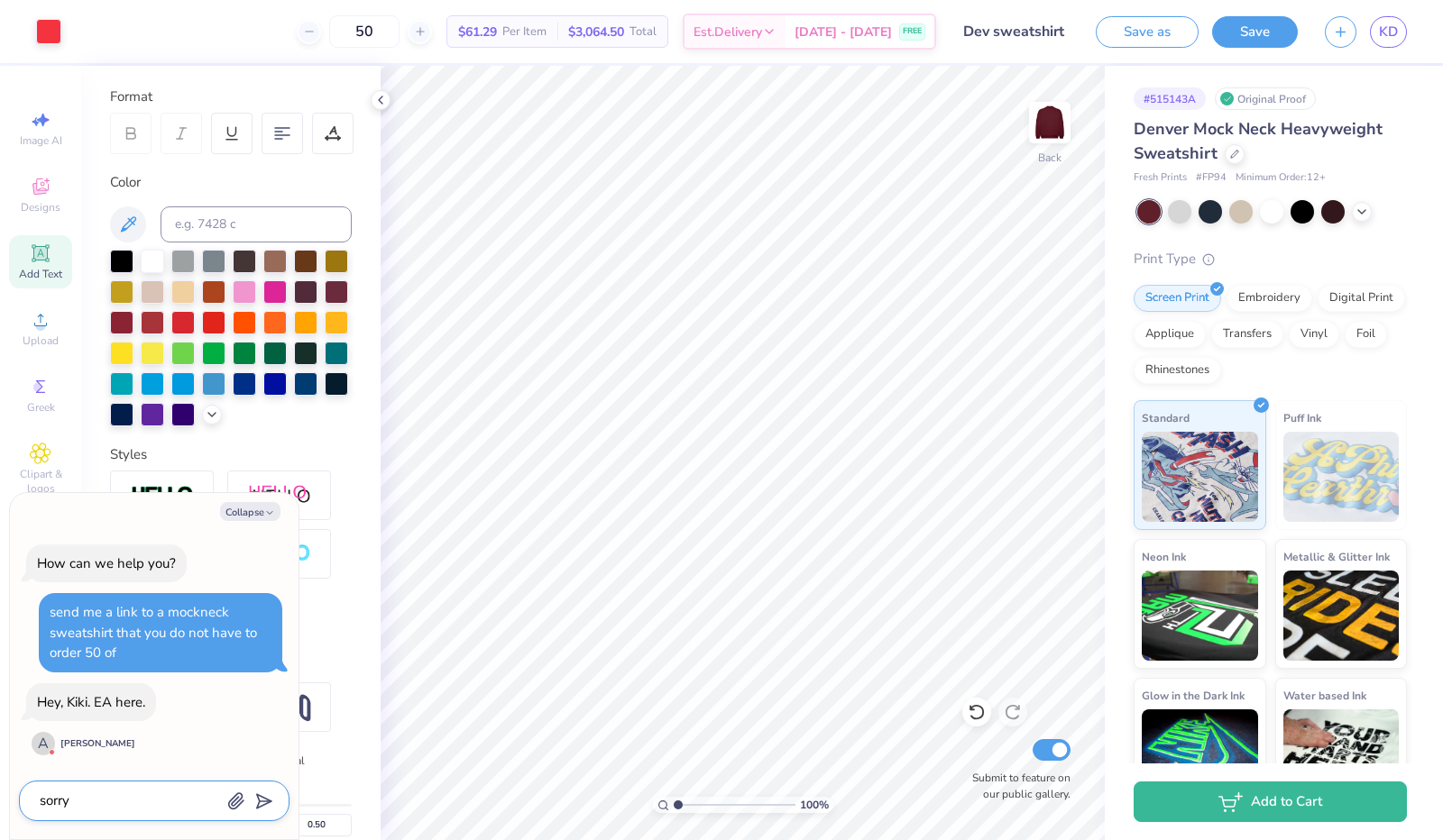
type textarea "sorry"
type textarea "x"
type textarea "sorry l"
type textarea "x"
type textarea "sorry lo"
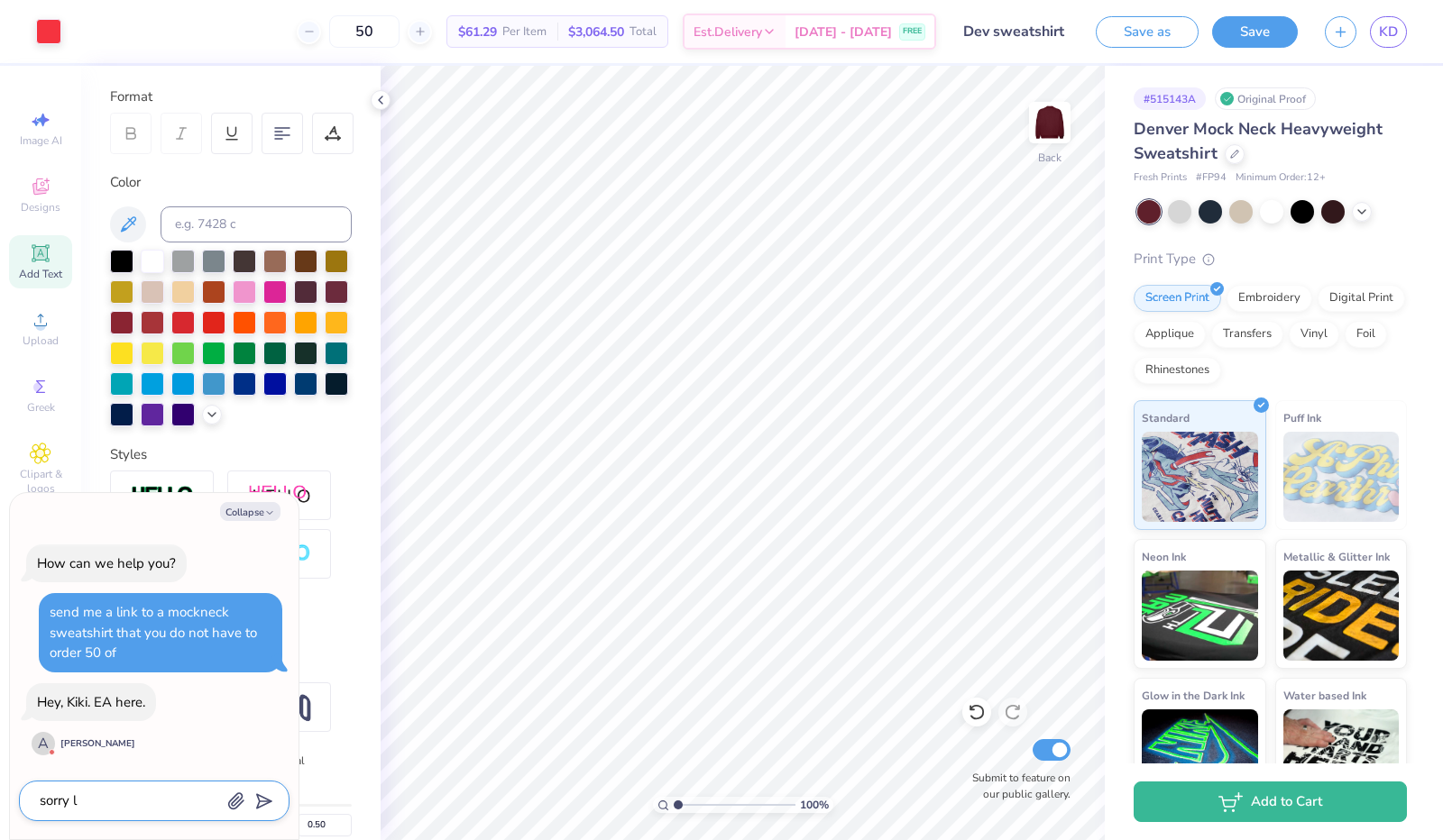
type textarea "x"
type textarea "sorry los"
type textarea "x"
type textarea "sorry lost"
type textarea "x"
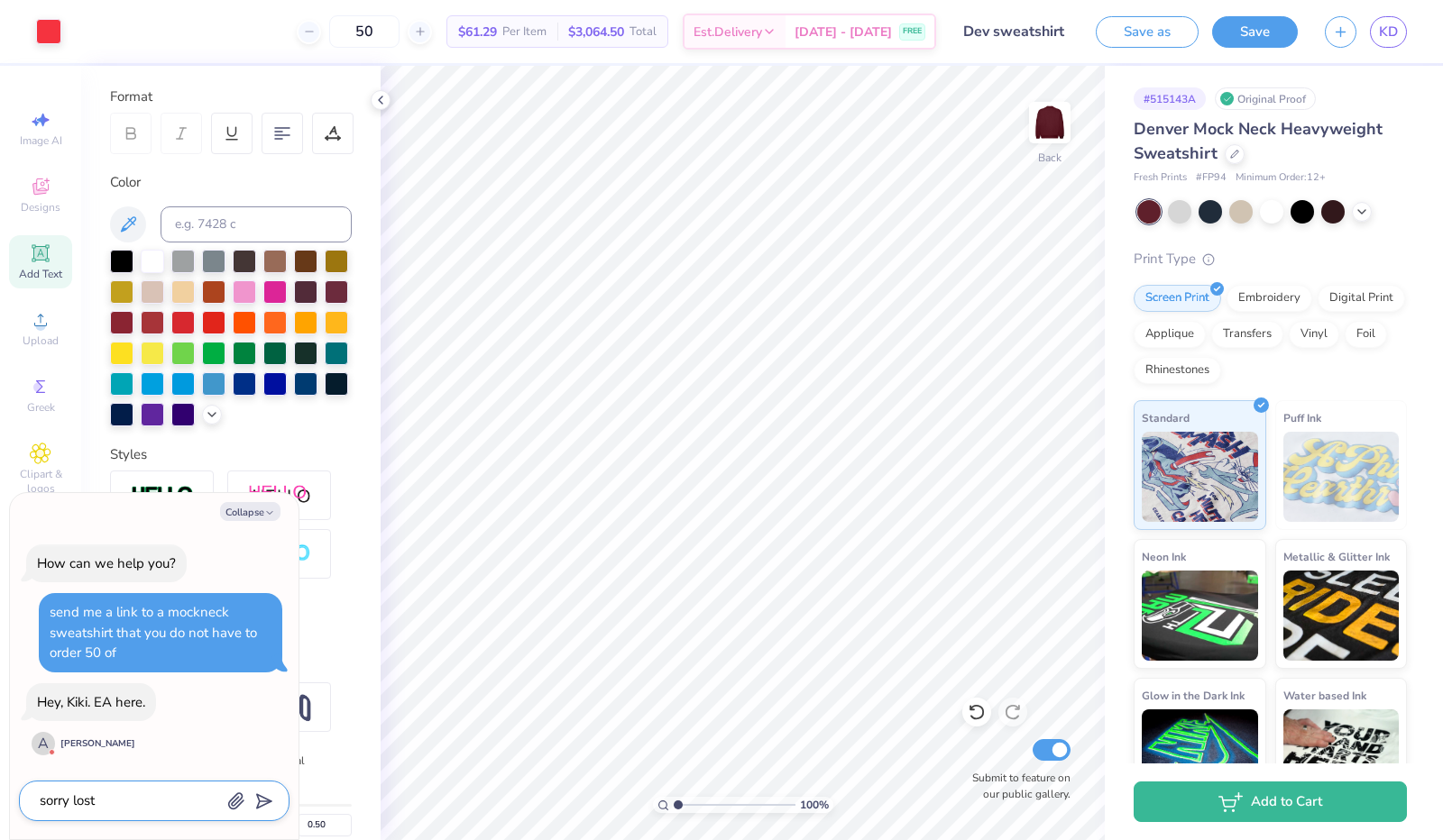
type textarea "sorry lost"
type textarea "x"
type textarea "sorry lost f"
type textarea "x"
type textarea "sorry lost"
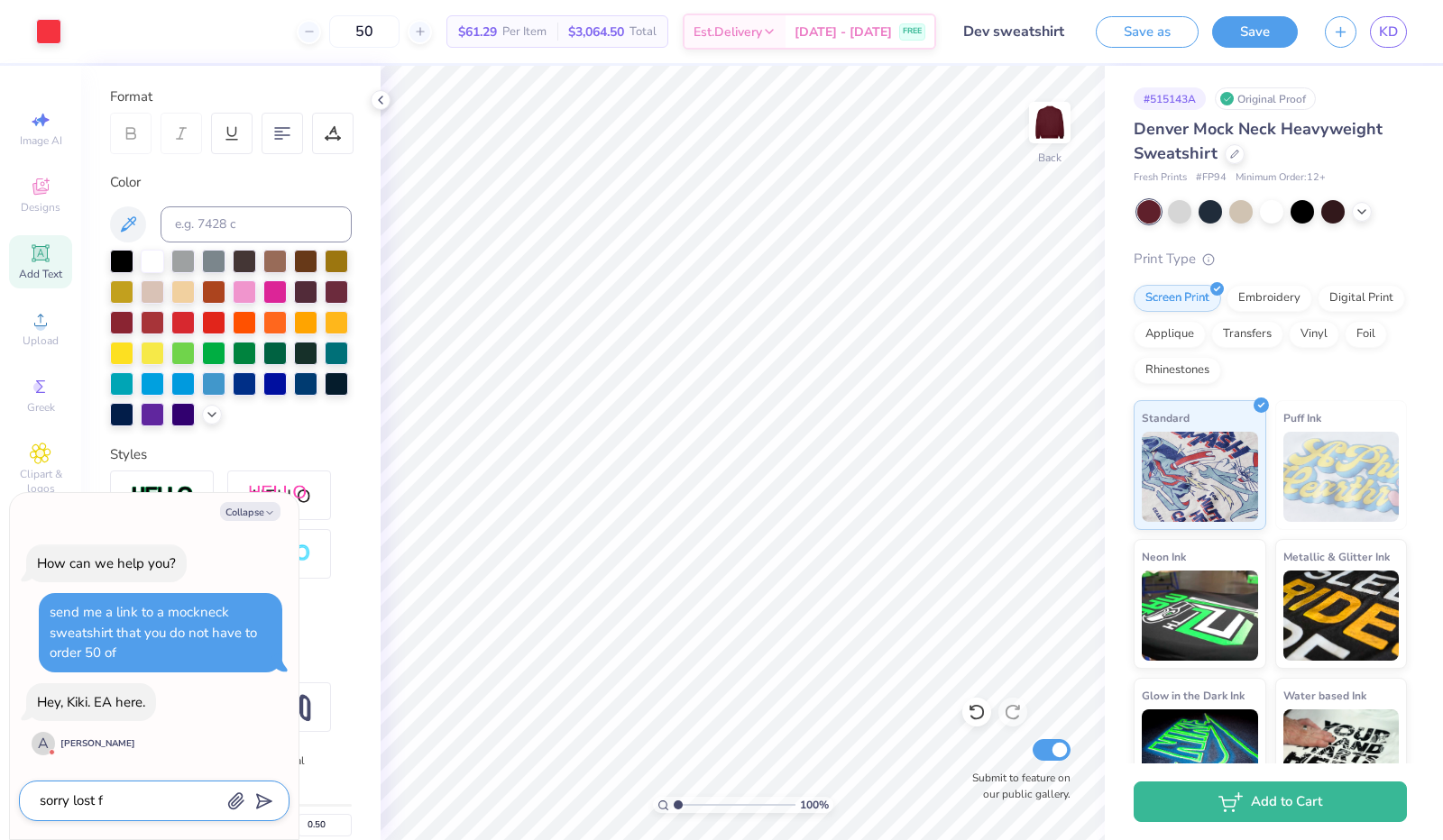
type textarea "x"
type textarea "sorry lost y"
type textarea "x"
type textarea "sorry lost yo"
type textarea "x"
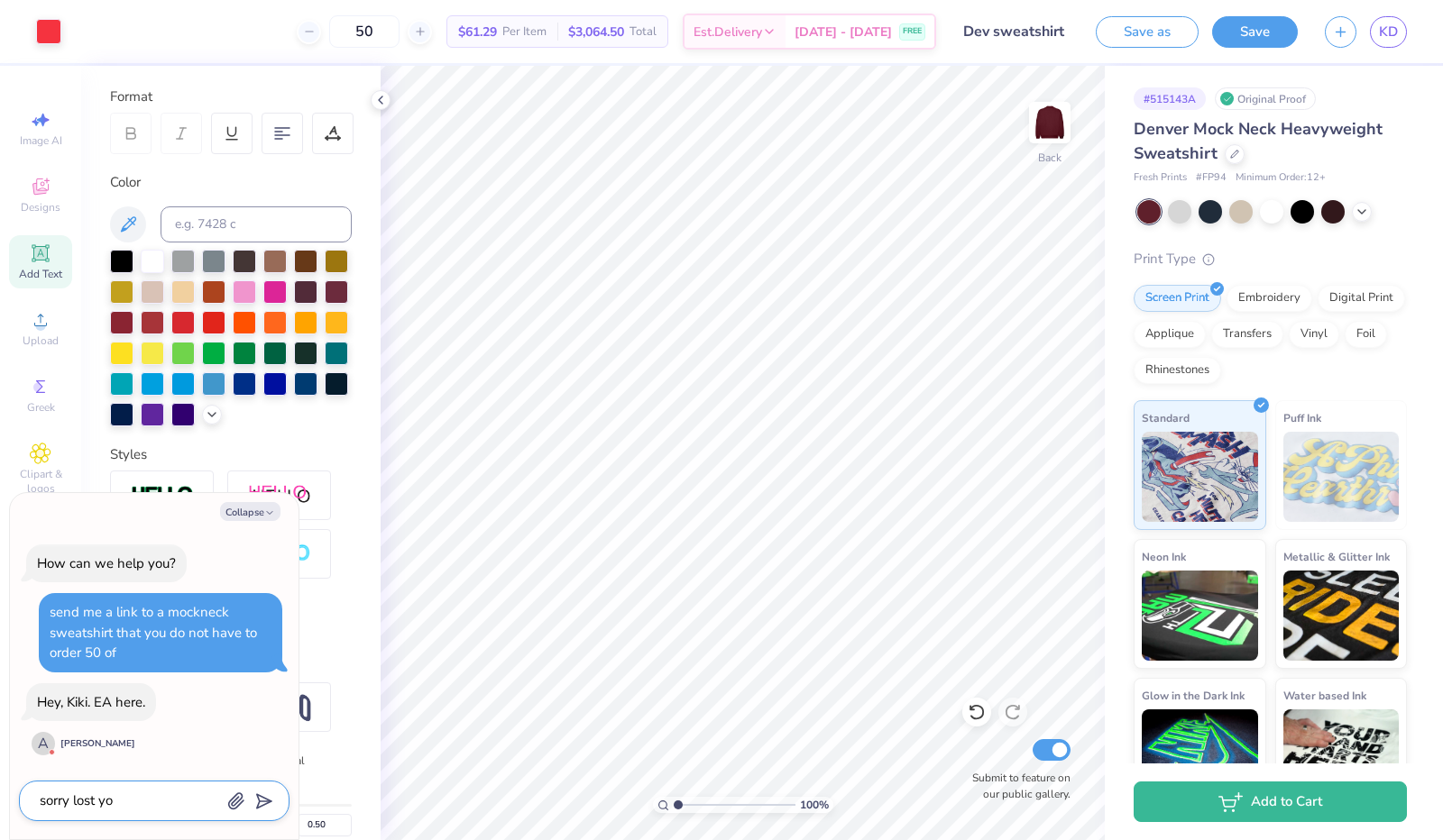
type textarea "sorry lost you"
type textarea "x"
type textarea "sorry lost you"
type textarea "x"
type textarea "sorry lost you d"
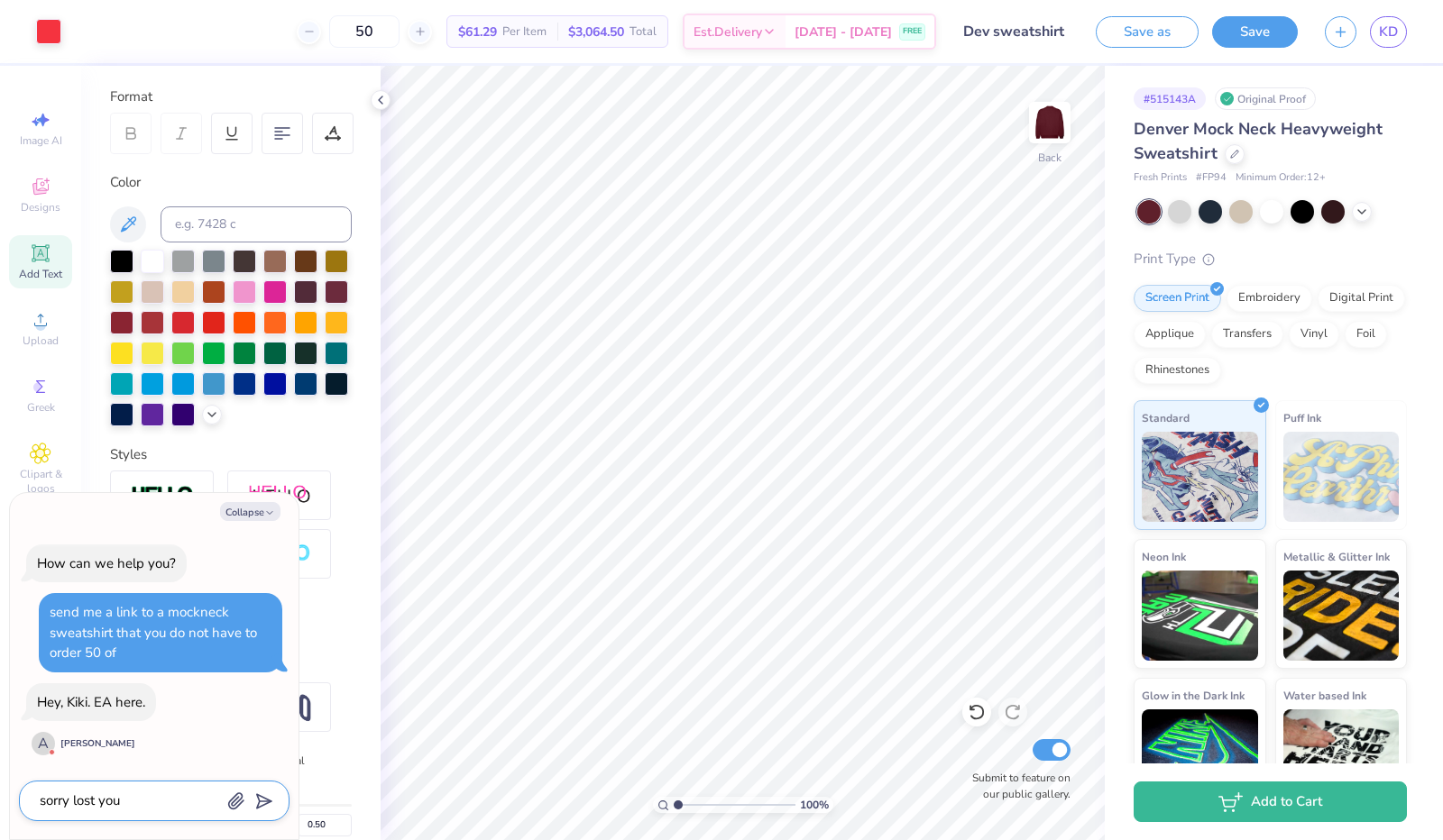
type textarea "x"
type textarea "sorry lost you"
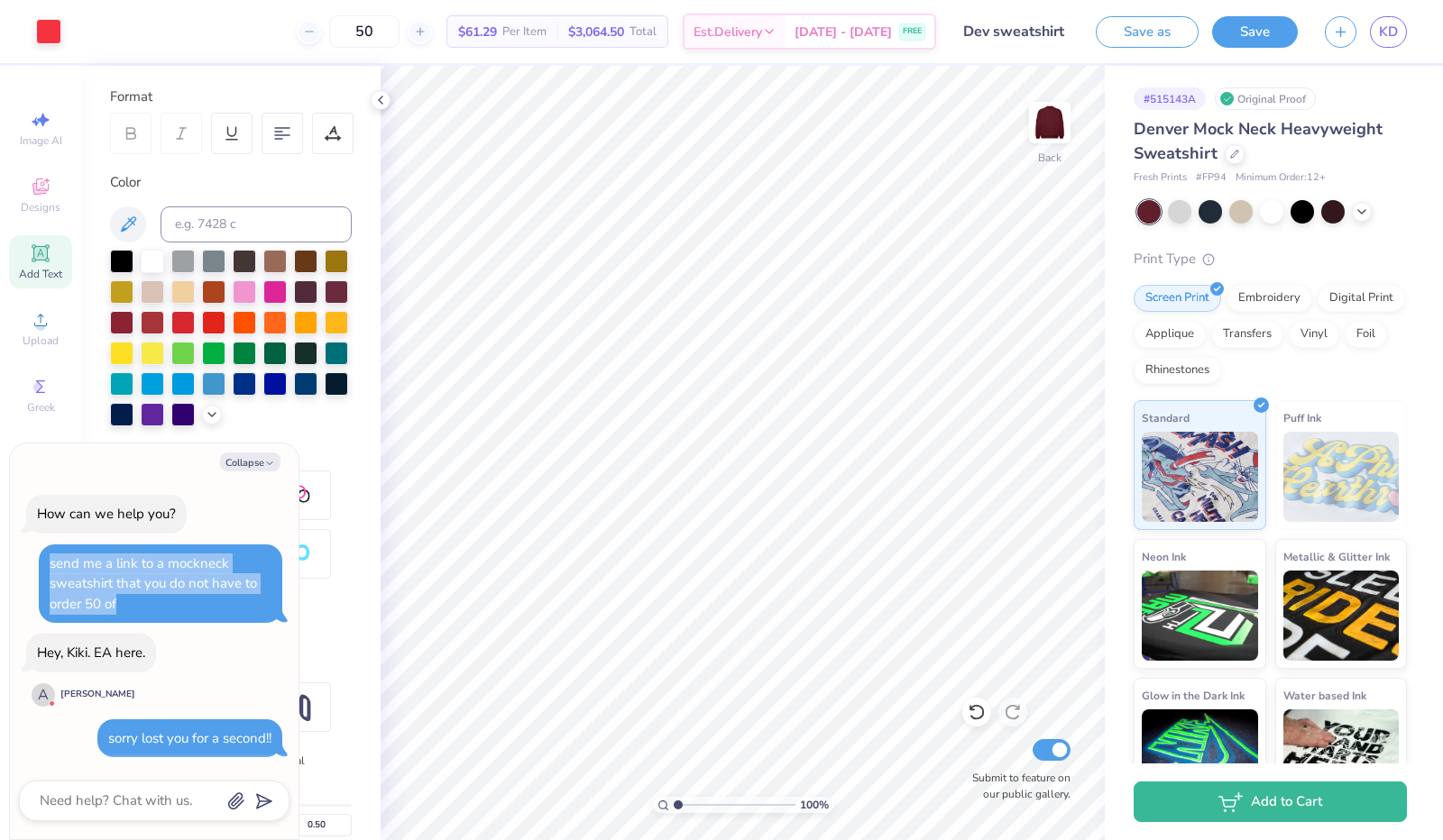
drag, startPoint x: 47, startPoint y: 558, endPoint x: 198, endPoint y: 626, distance: 165.6
click at [198, 626] on div "How can we help you? send me a link to a mockneck sweatshirt that you do not ha…" at bounding box center [154, 626] width 270 height 291
copy div "send me a link to a mockneck sweatshirt that you do not have to order 50 of"
click at [146, 804] on textarea at bounding box center [129, 801] width 183 height 24
paste textarea "send me a link to a mockneck sweatshirt that you do not have to order 50 of"
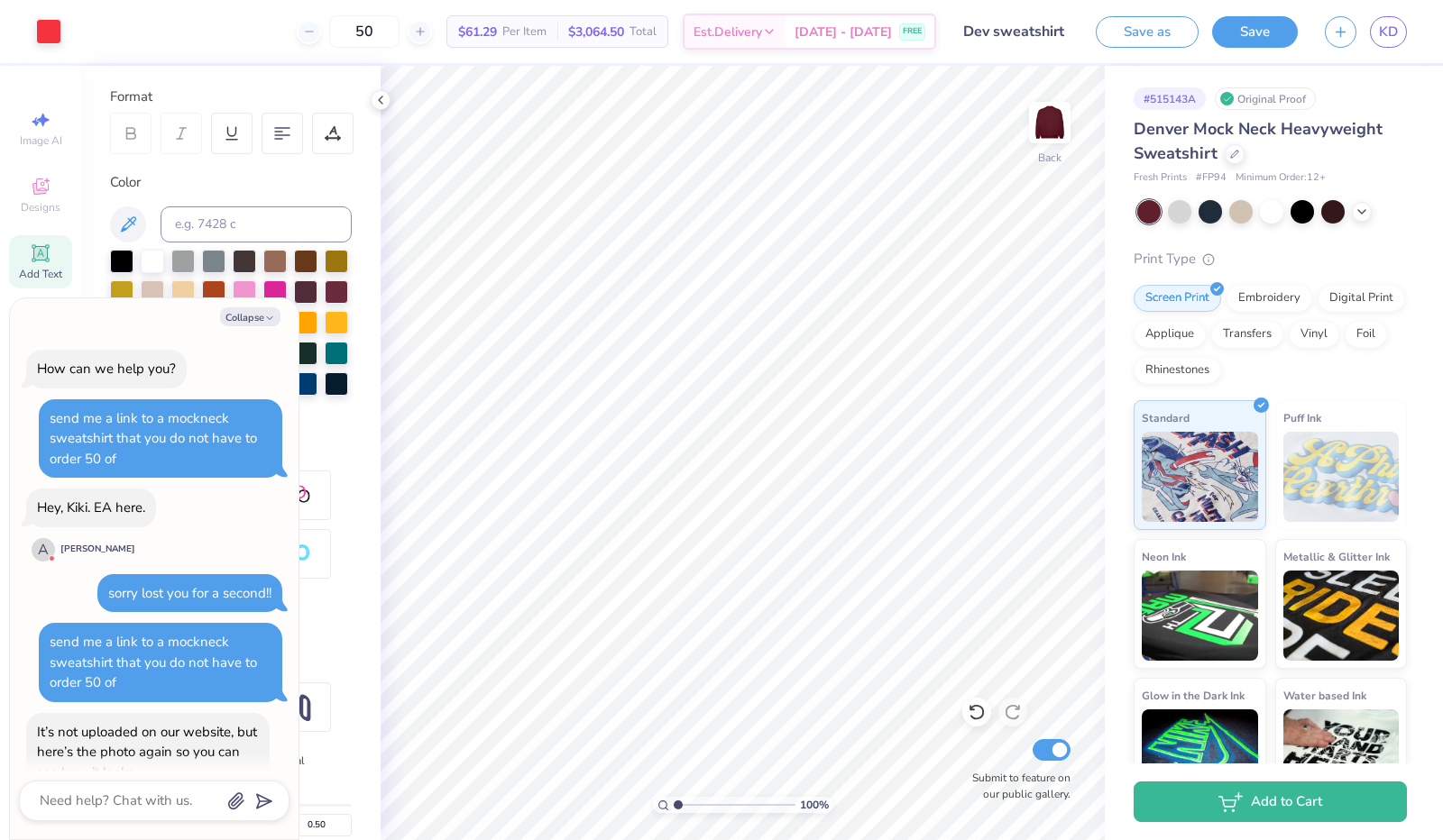
scroll to position [174, 0]
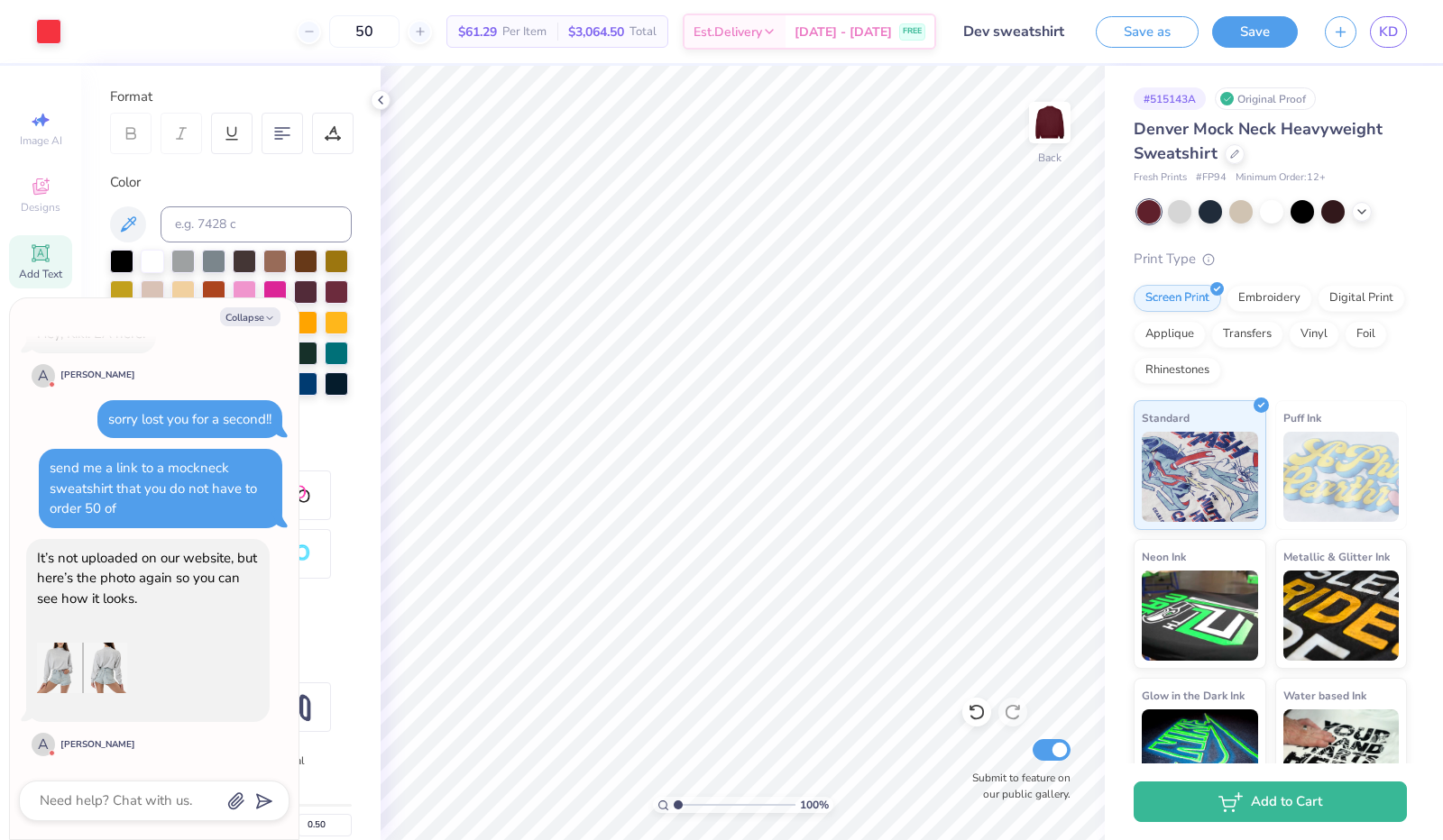
click at [106, 663] on img at bounding box center [82, 669] width 90 height 90
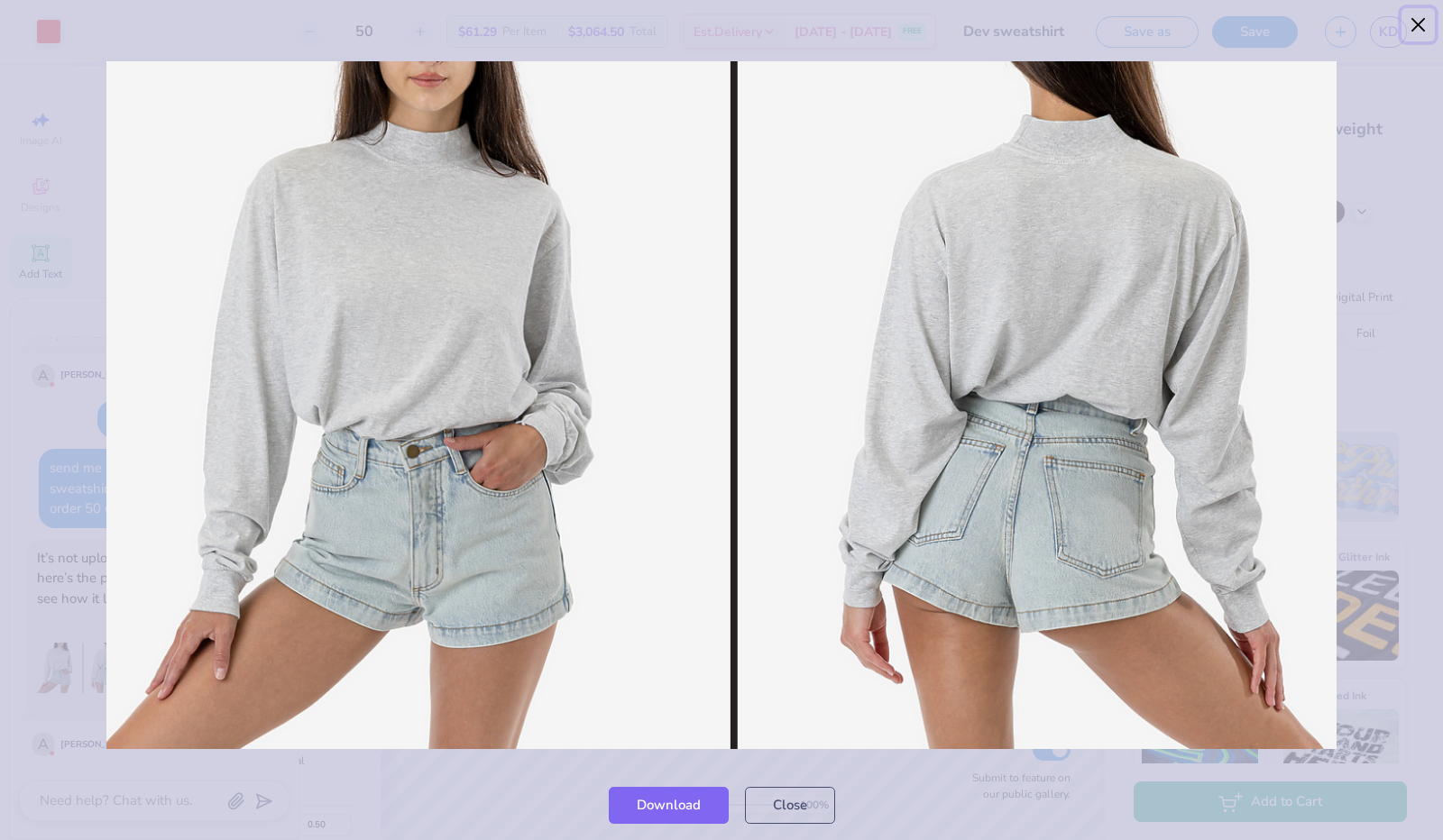
click at [1425, 17] on button "Close" at bounding box center [1419, 25] width 34 height 34
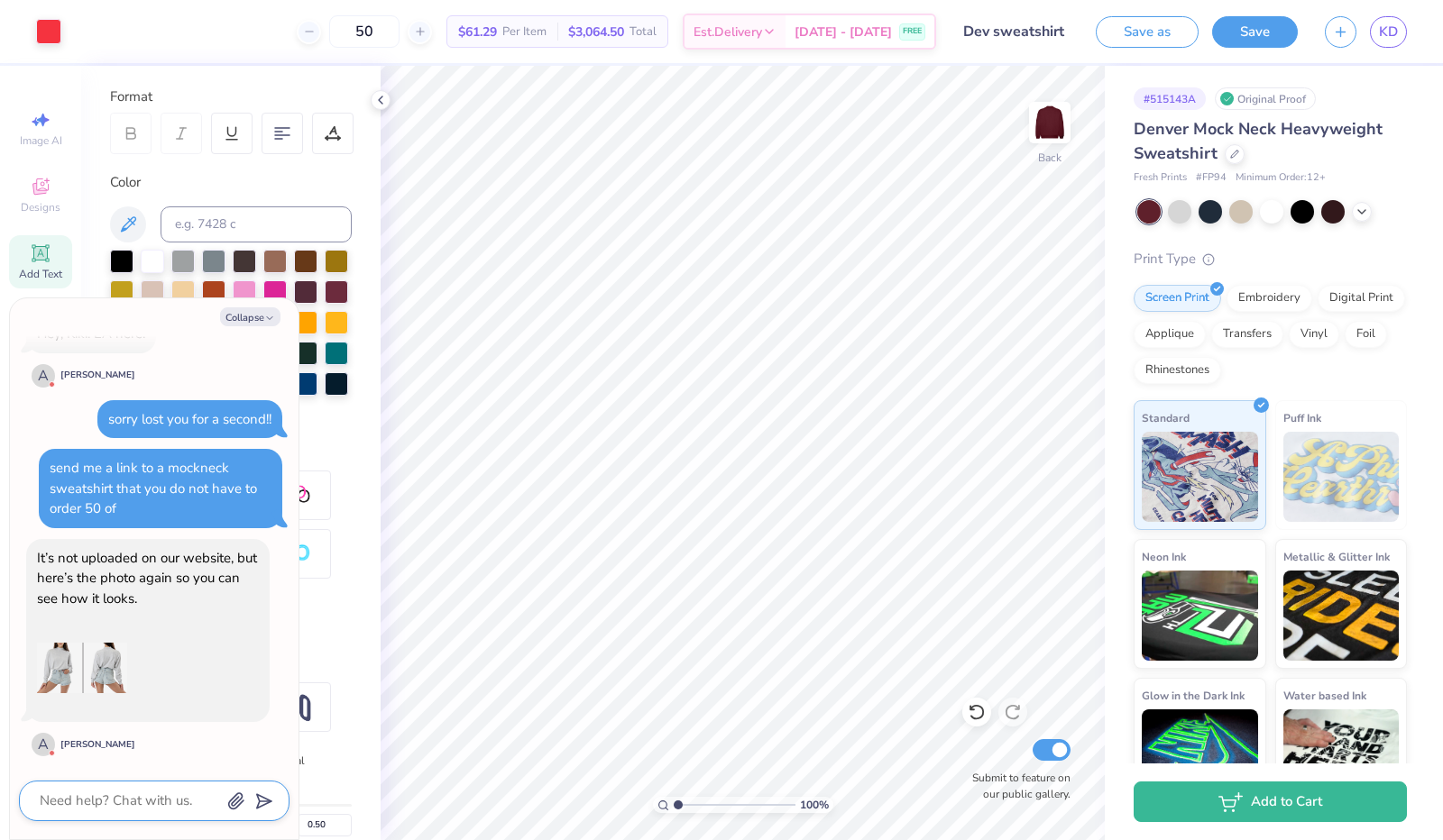
click at [125, 804] on textarea at bounding box center [129, 801] width 183 height 24
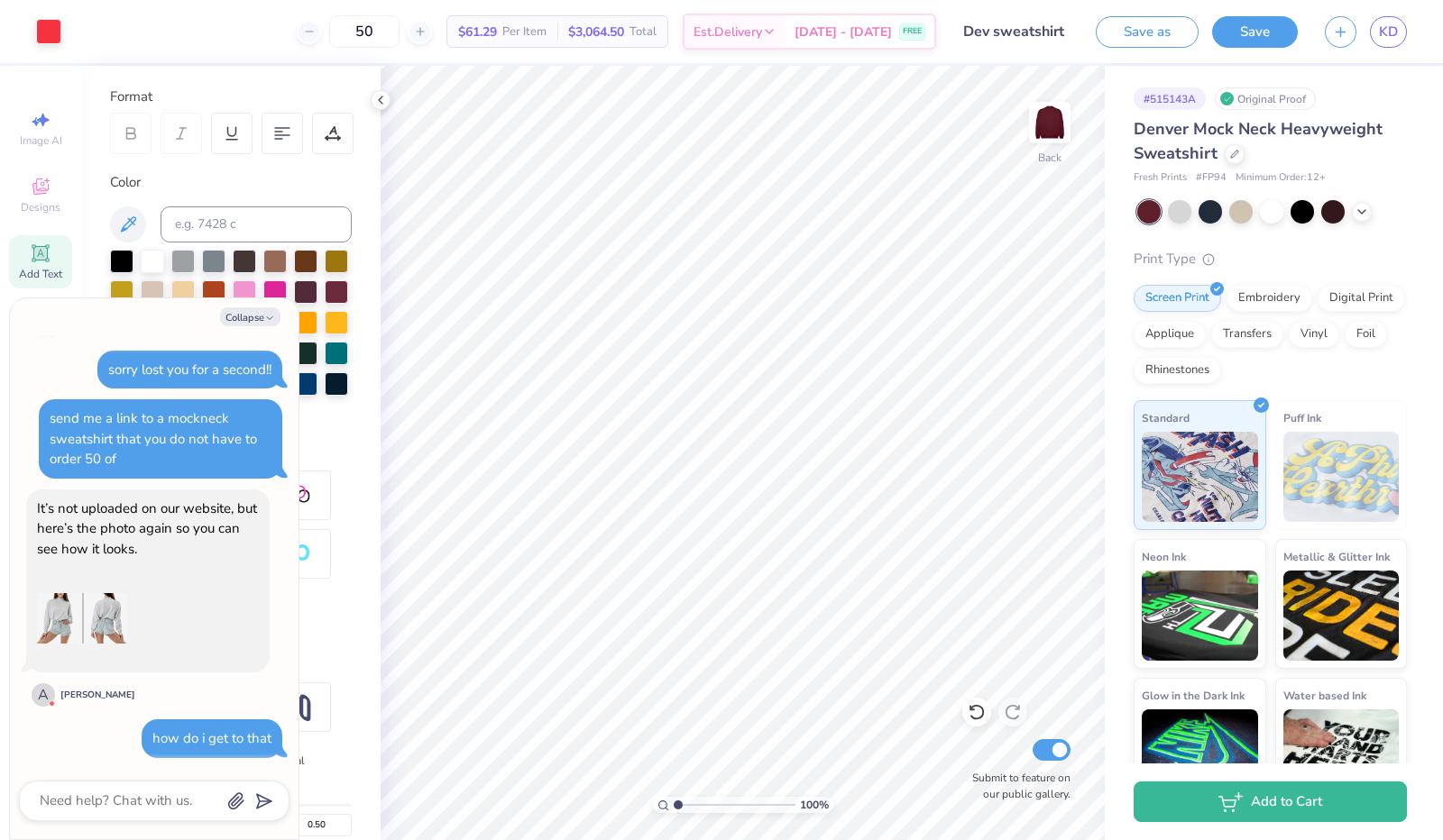
scroll to position [454, 0]
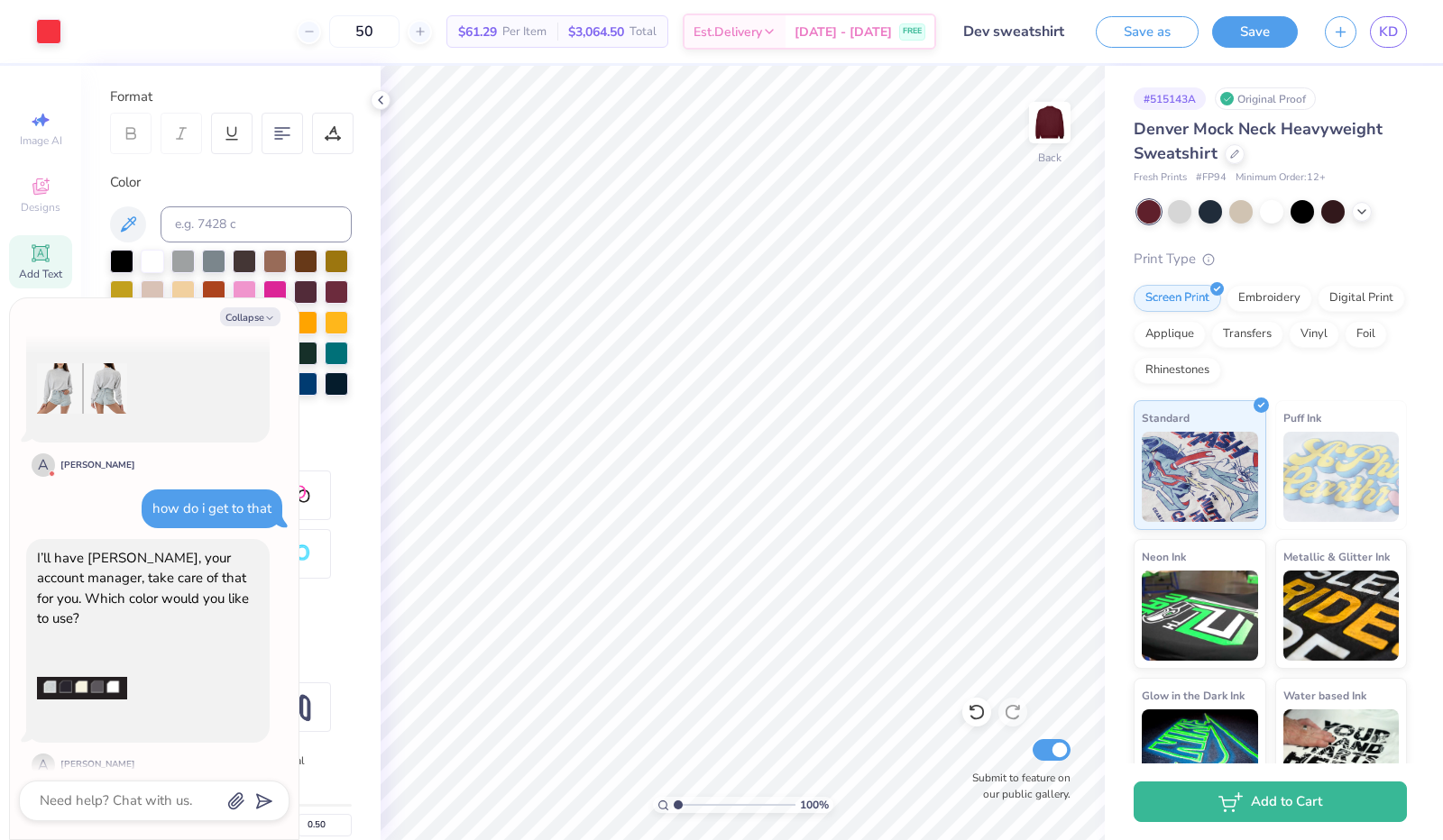
click at [83, 669] on img at bounding box center [82, 689] width 90 height 90
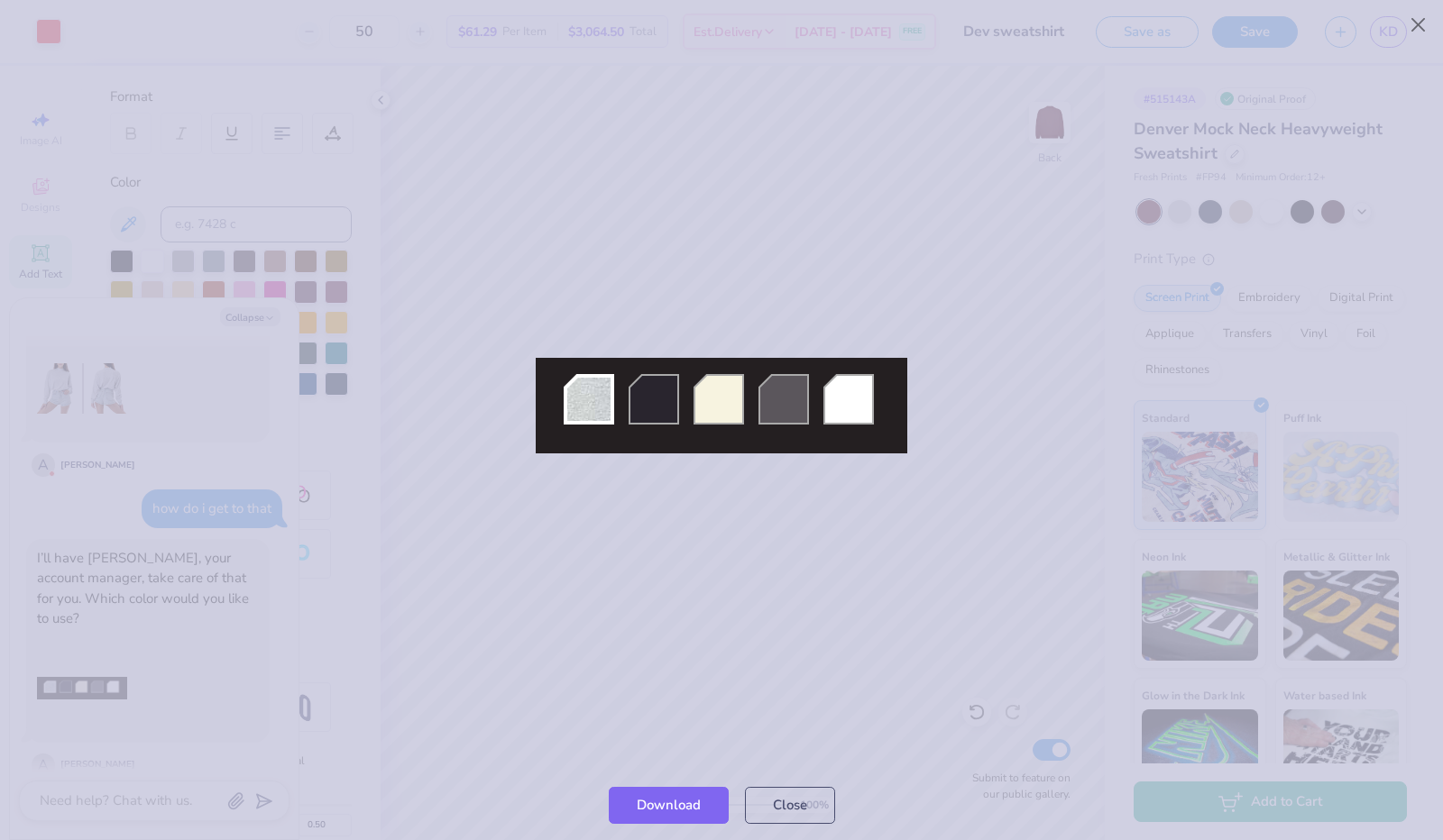
click at [754, 415] on img at bounding box center [722, 406] width 372 height 96
click at [708, 399] on img at bounding box center [722, 406] width 372 height 96
click at [595, 391] on img at bounding box center [722, 406] width 372 height 96
click at [1, 85] on div at bounding box center [722, 404] width 1443 height 728
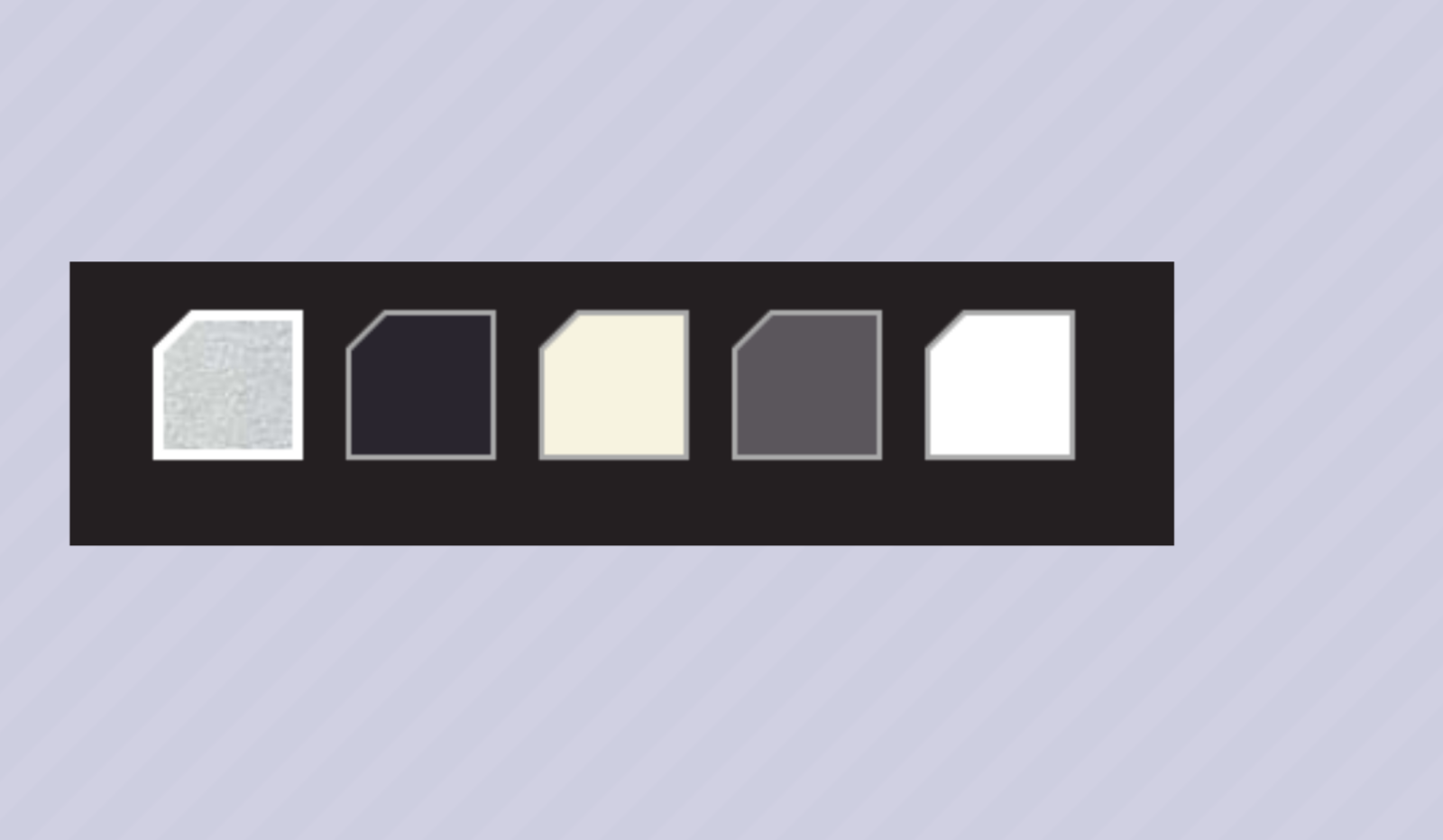
click at [556, 313] on div at bounding box center [722, 405] width 1443 height 730
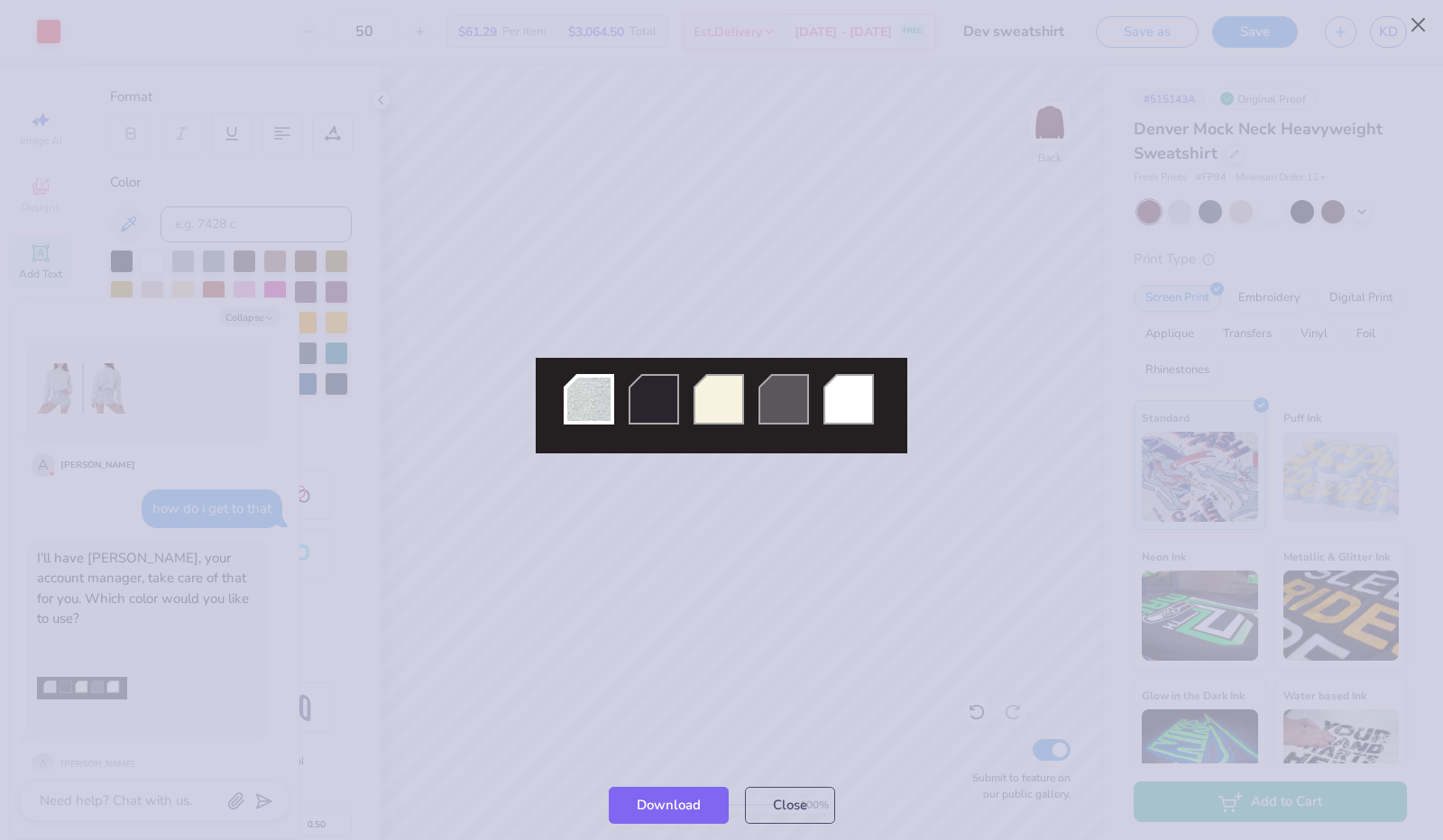
click at [926, 191] on div at bounding box center [722, 405] width 1443 height 730
click at [476, 397] on div at bounding box center [722, 405] width 1443 height 730
click at [967, 316] on div at bounding box center [722, 405] width 1443 height 730
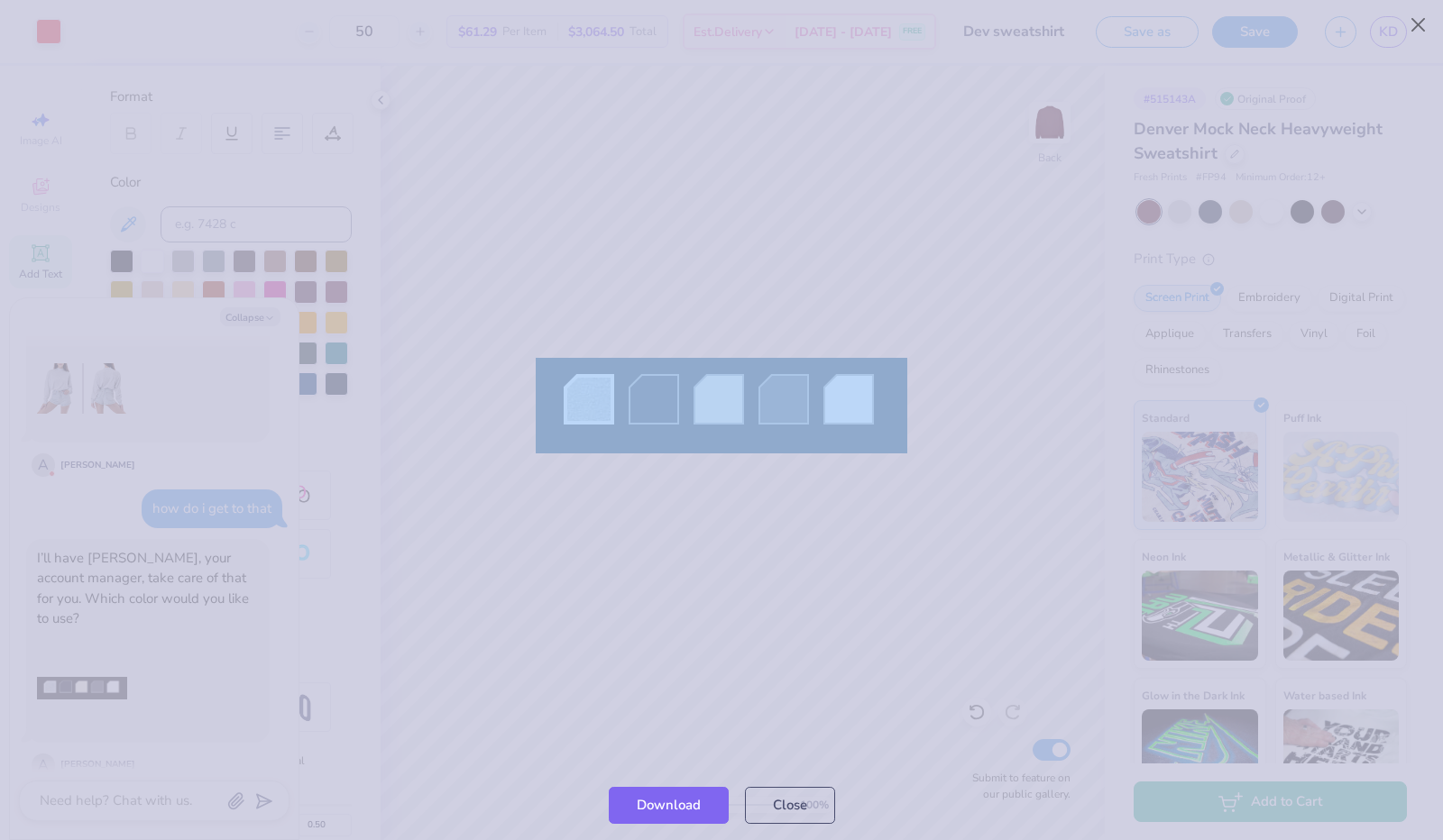
click at [967, 316] on div at bounding box center [722, 405] width 1443 height 730
click at [814, 809] on button "Close" at bounding box center [790, 801] width 90 height 37
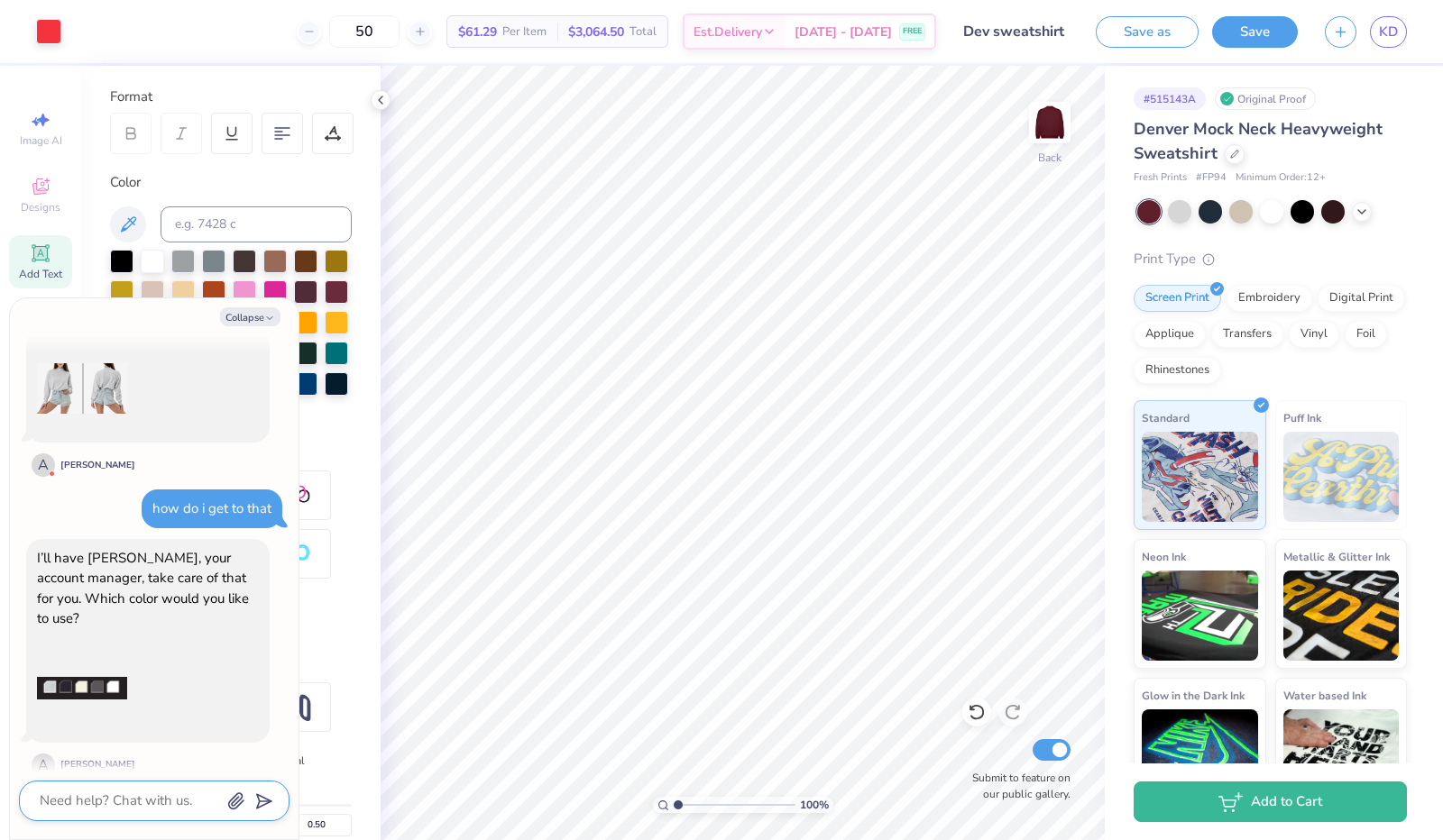
click at [149, 801] on textarea at bounding box center [129, 801] width 183 height 24
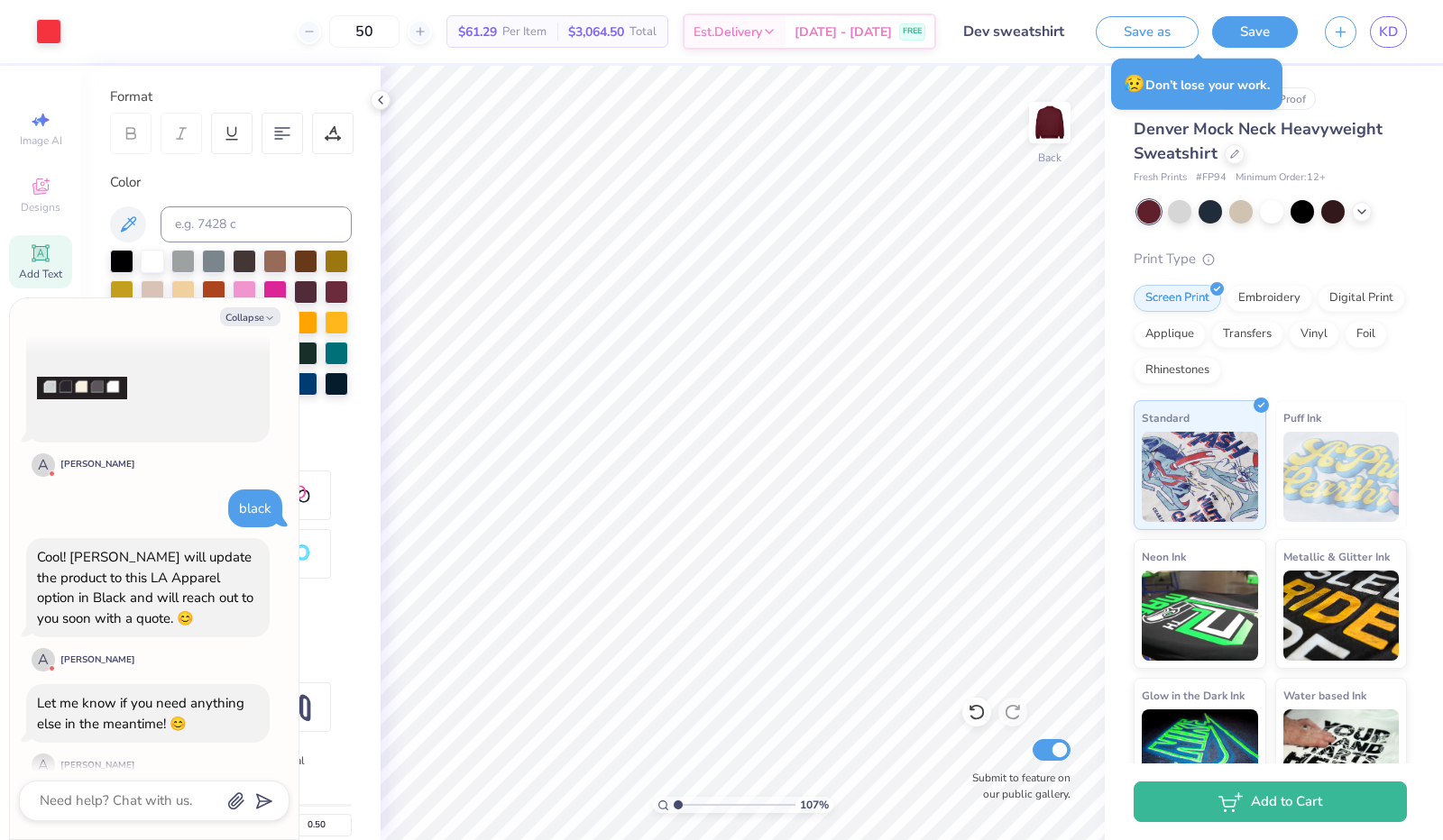
scroll to position [864, 0]
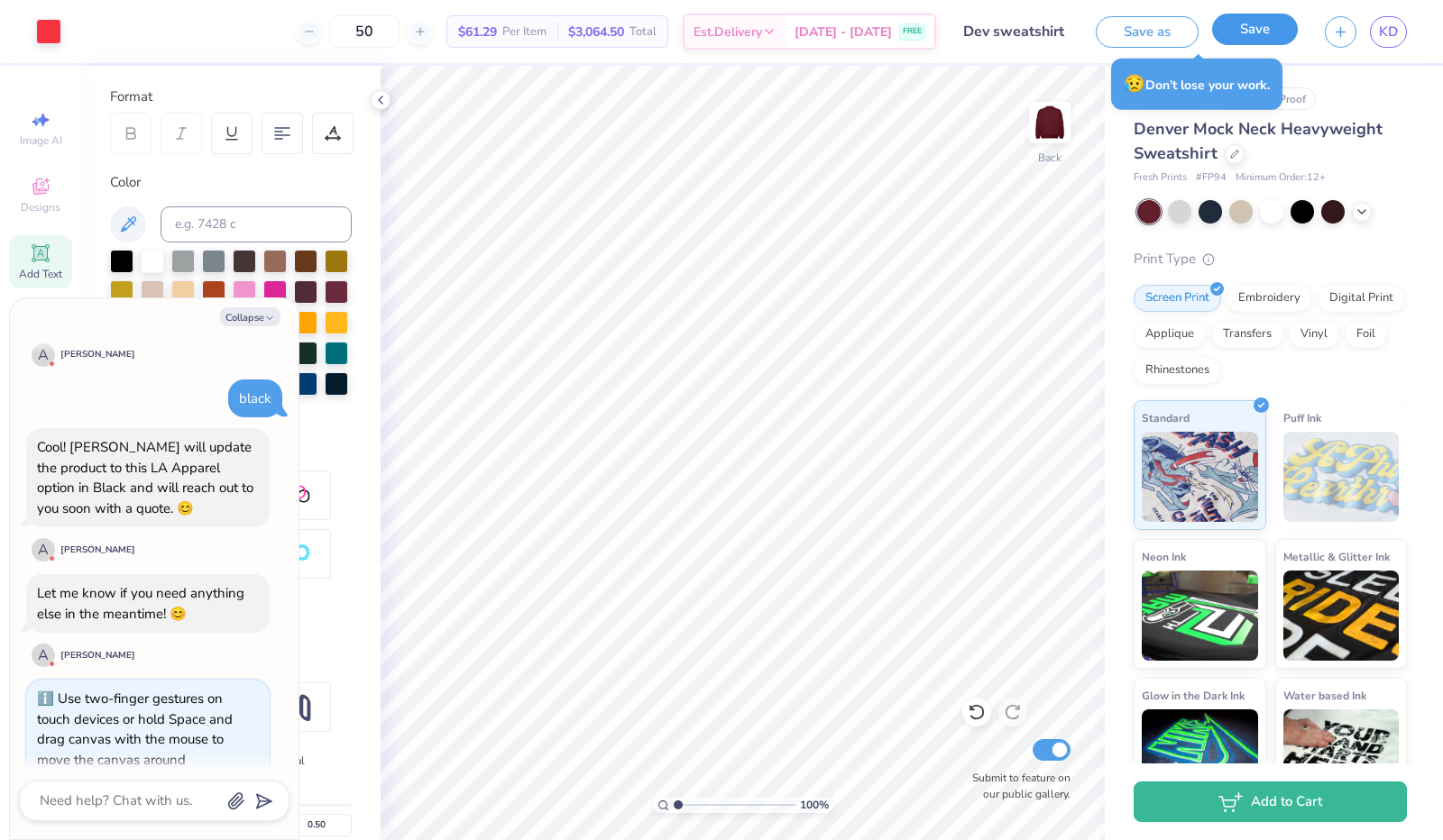
click at [1257, 36] on button "Save" at bounding box center [1254, 29] width 85 height 32
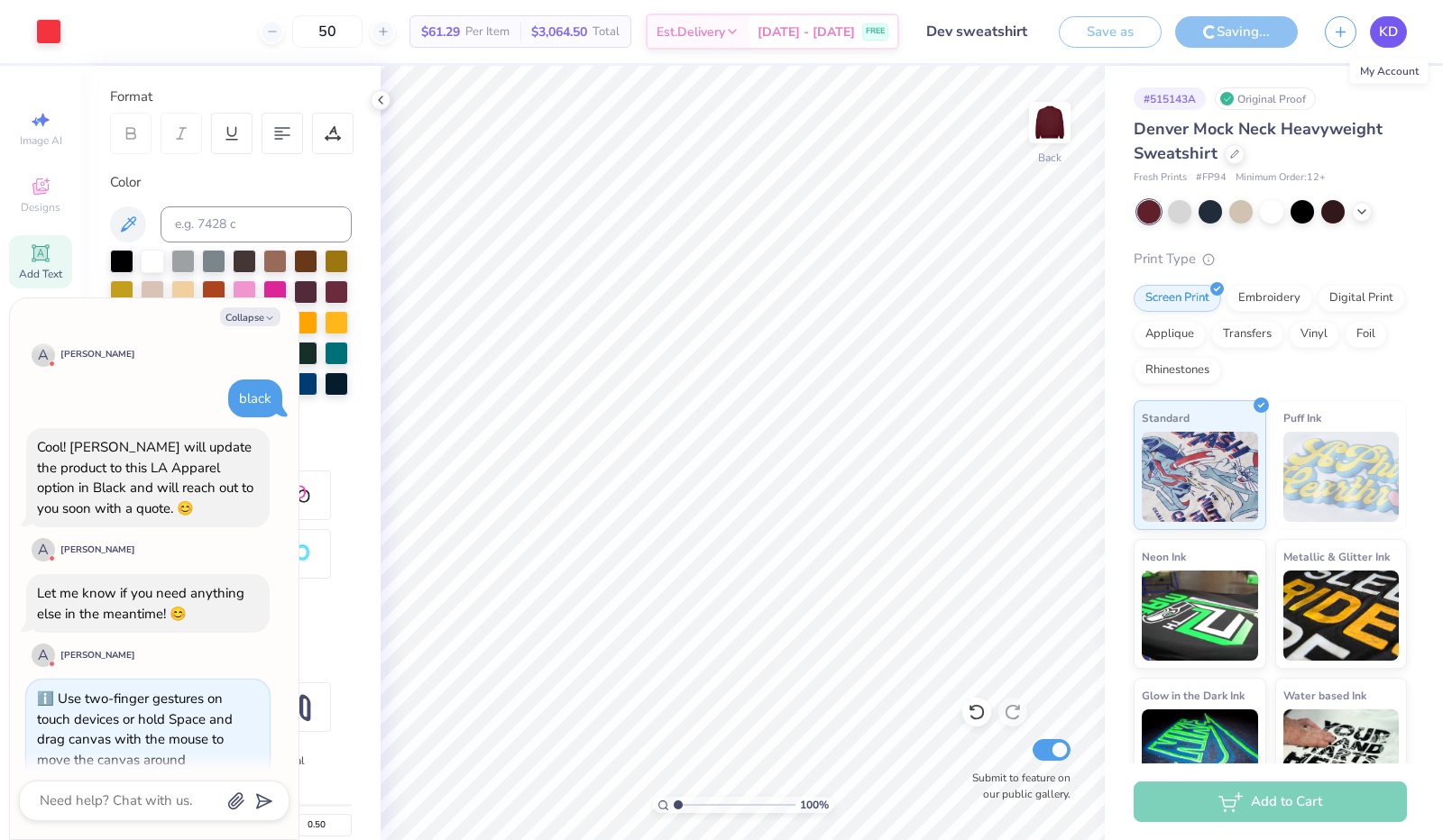
click at [1395, 36] on span "KD" at bounding box center [1389, 33] width 19 height 21
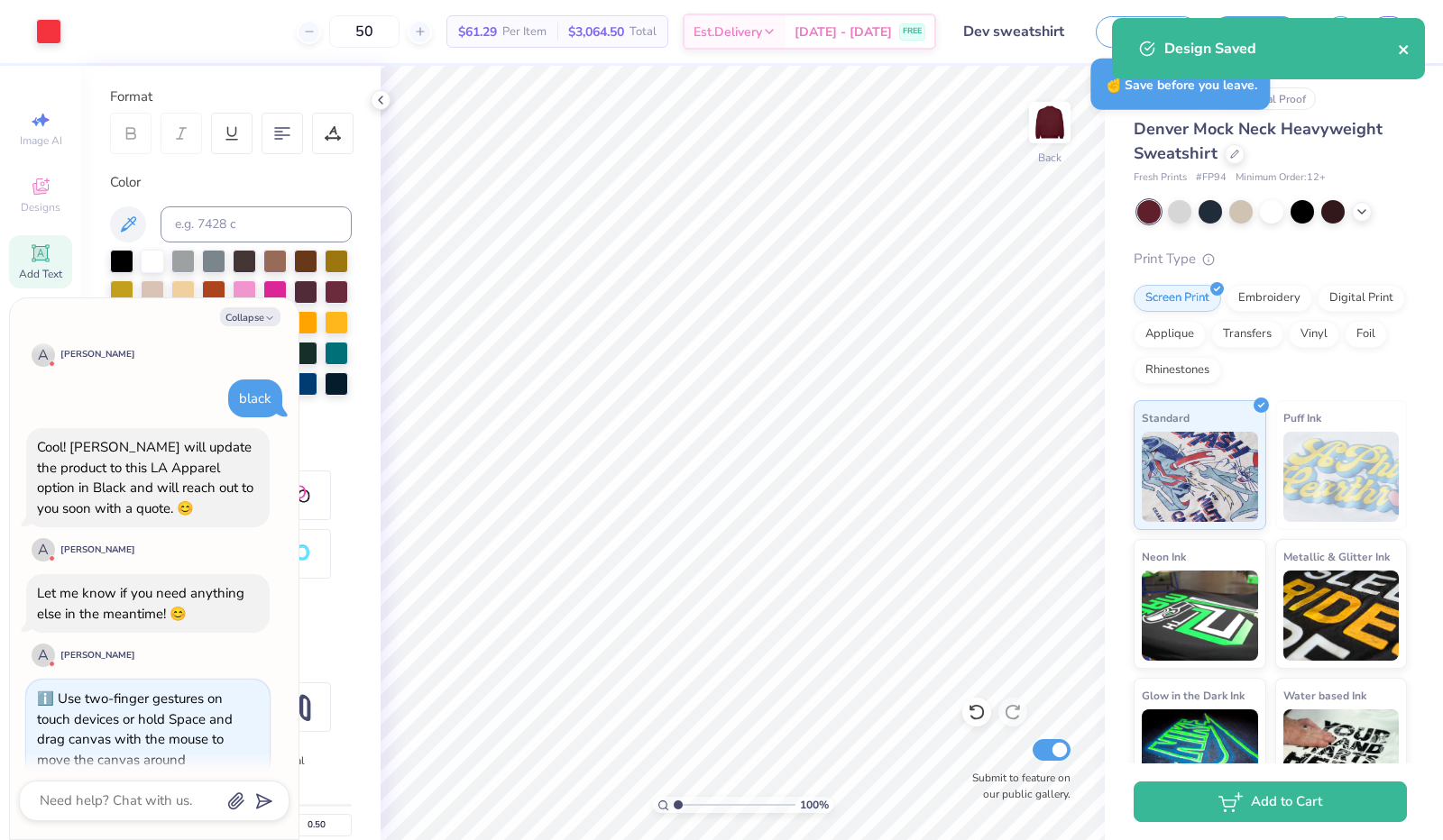
click at [1409, 48] on icon "close" at bounding box center [1404, 49] width 12 height 14
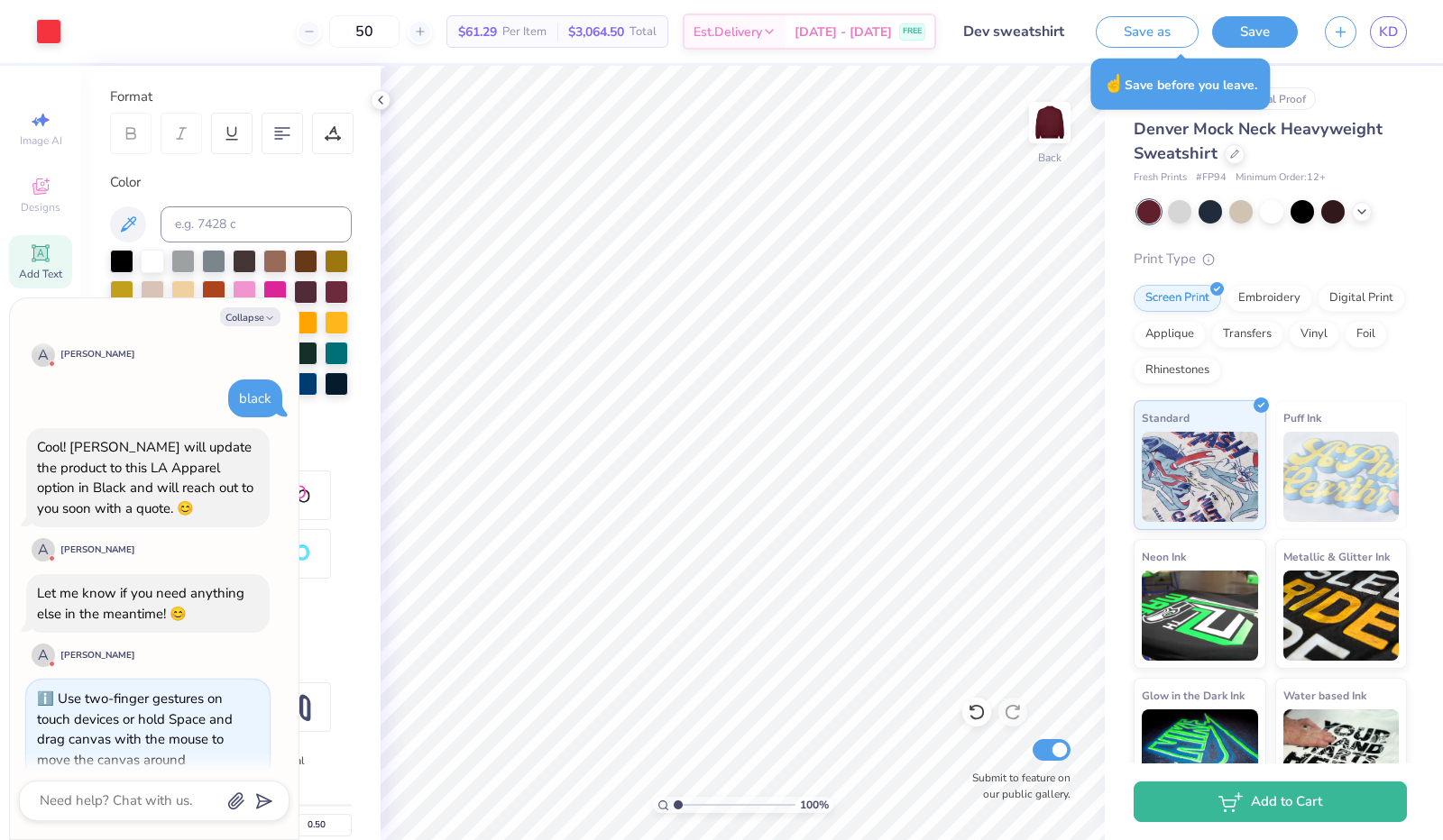
click at [1393, 22] on div "Design Saved" at bounding box center [1269, 18] width 320 height 8
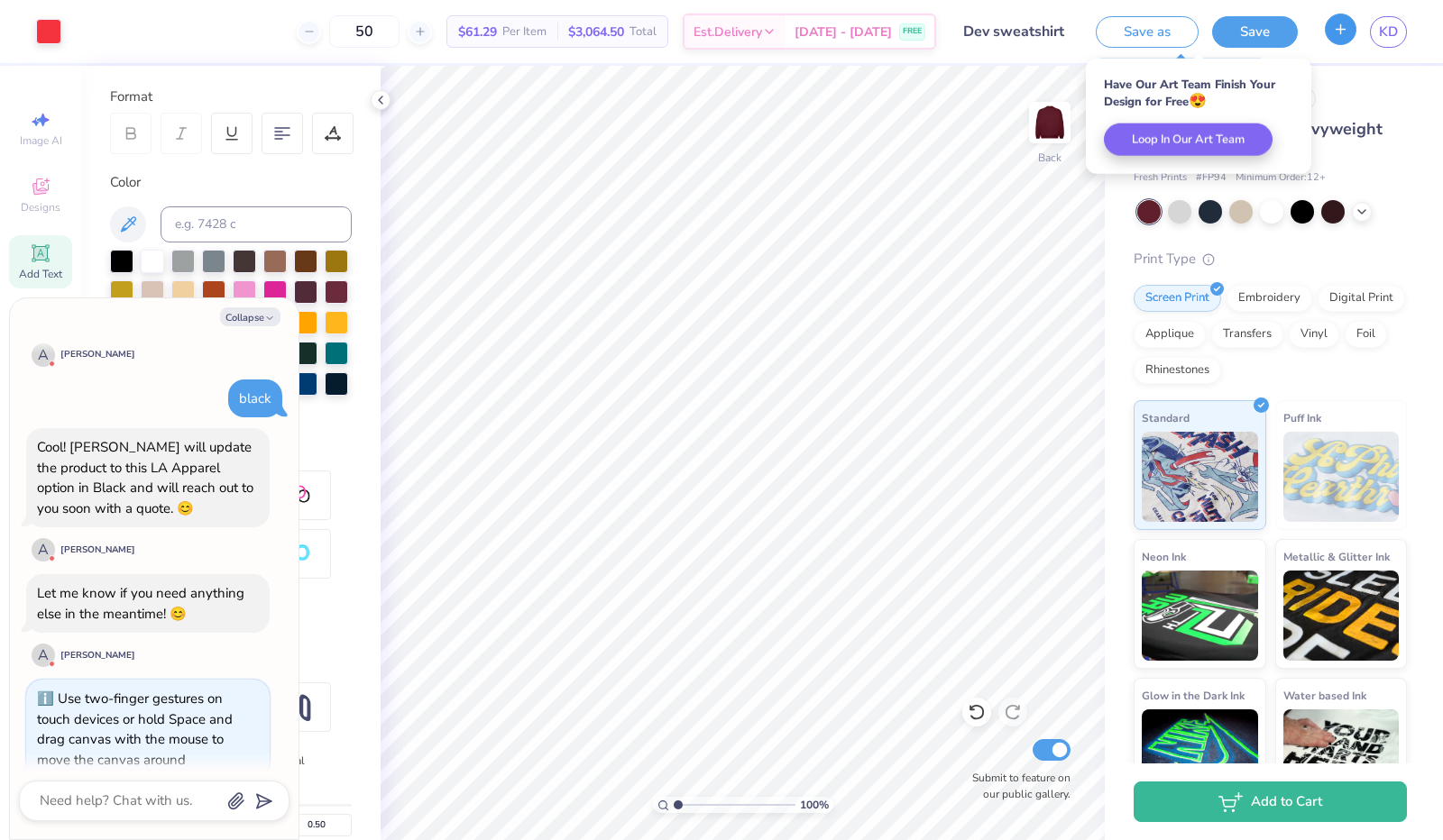
click at [1349, 34] on icon "button" at bounding box center [1341, 30] width 15 height 15
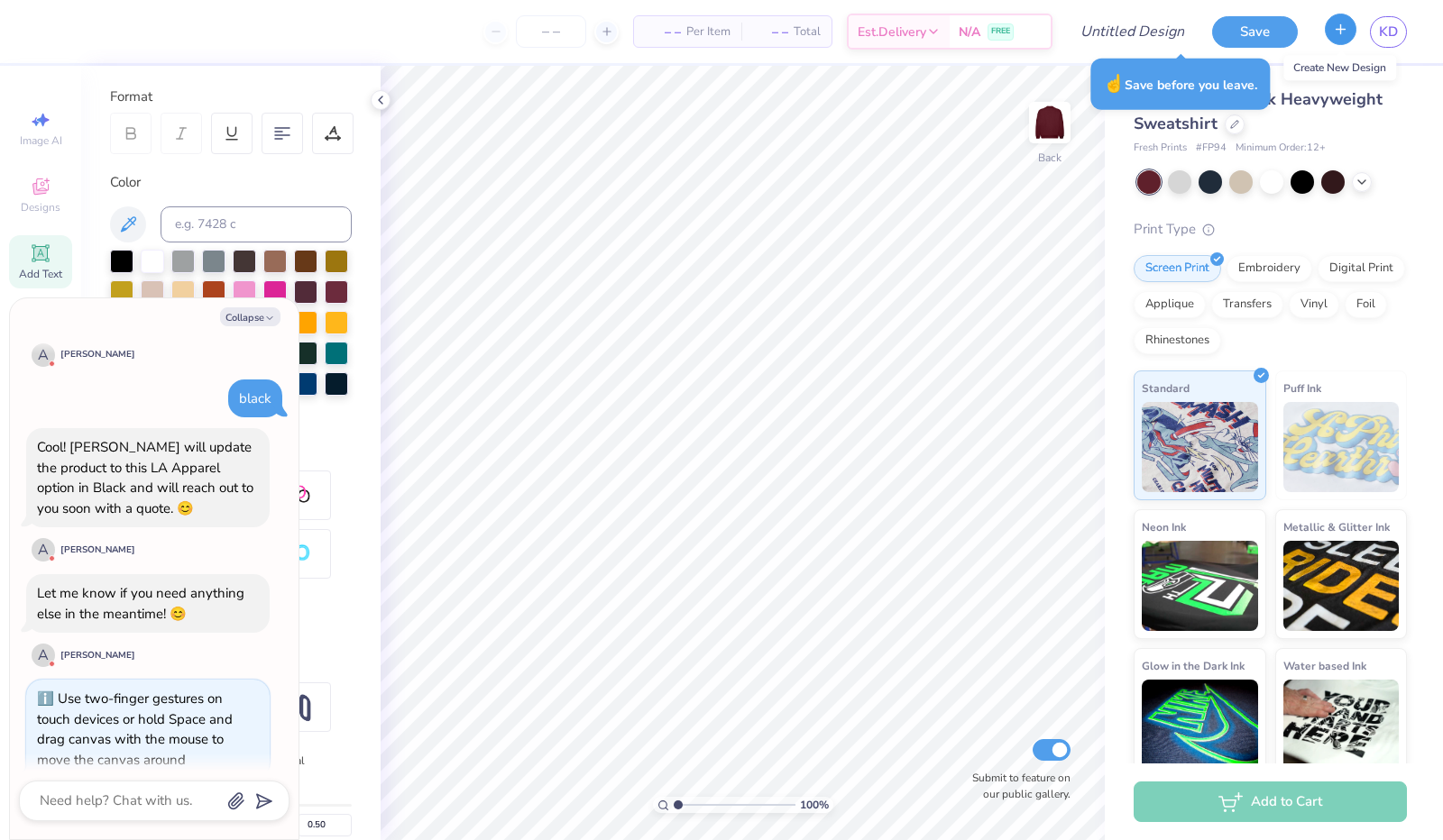
click at [1334, 22] on icon "button" at bounding box center [1341, 30] width 15 height 15
click at [1344, 30] on icon "button" at bounding box center [1341, 30] width 15 height 15
click at [1344, 34] on icon "button" at bounding box center [1341, 30] width 15 height 15
click at [1344, 36] on icon "button" at bounding box center [1341, 30] width 15 height 15
click at [1346, 38] on button "button" at bounding box center [1340, 29] width 32 height 32
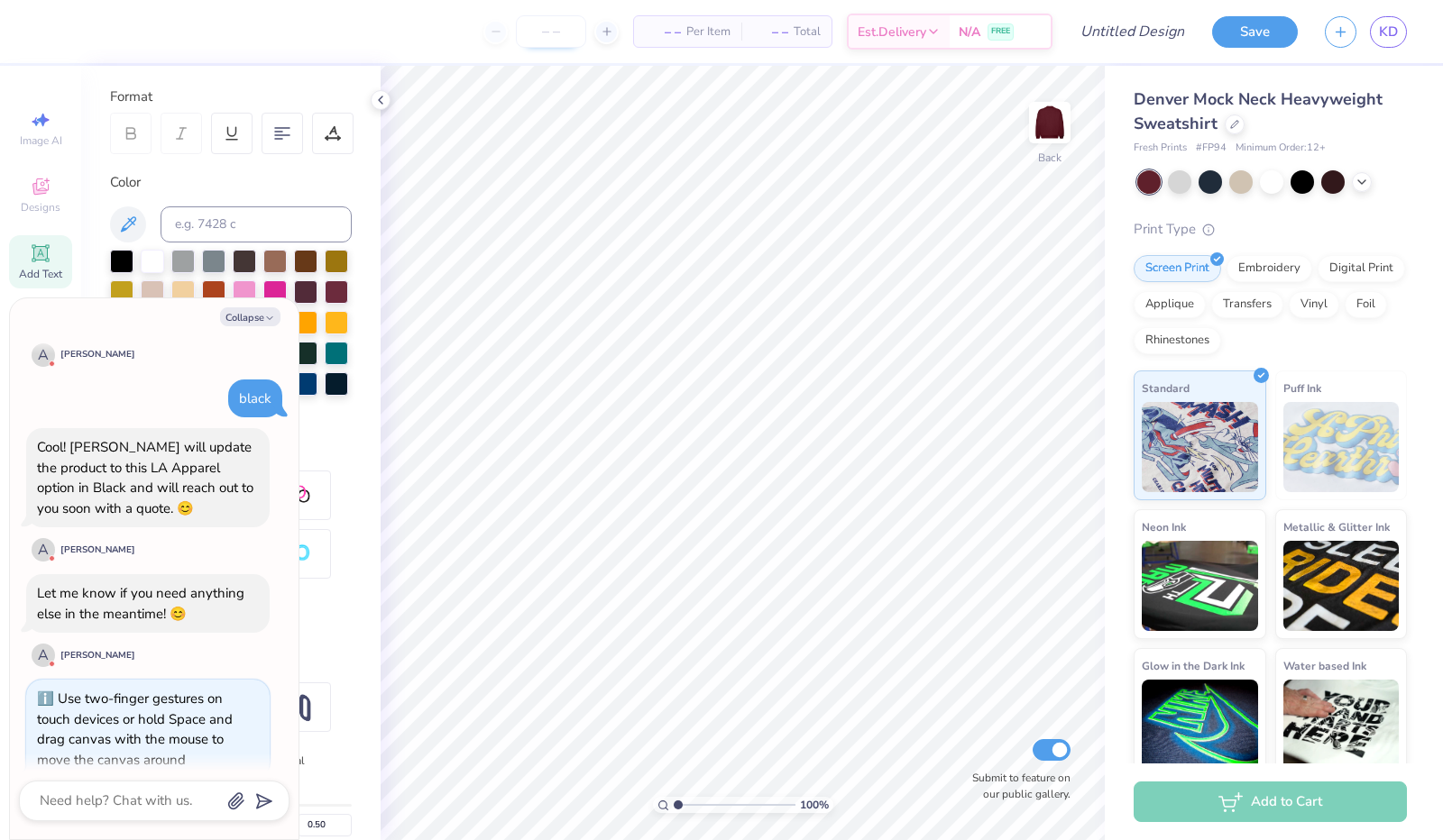
click at [558, 34] on input "number" at bounding box center [551, 32] width 70 height 33
click at [572, 34] on input "14" at bounding box center [551, 32] width 70 height 33
click at [574, 44] on input "14" at bounding box center [551, 32] width 70 height 33
click at [268, 322] on icon "button" at bounding box center [269, 318] width 11 height 11
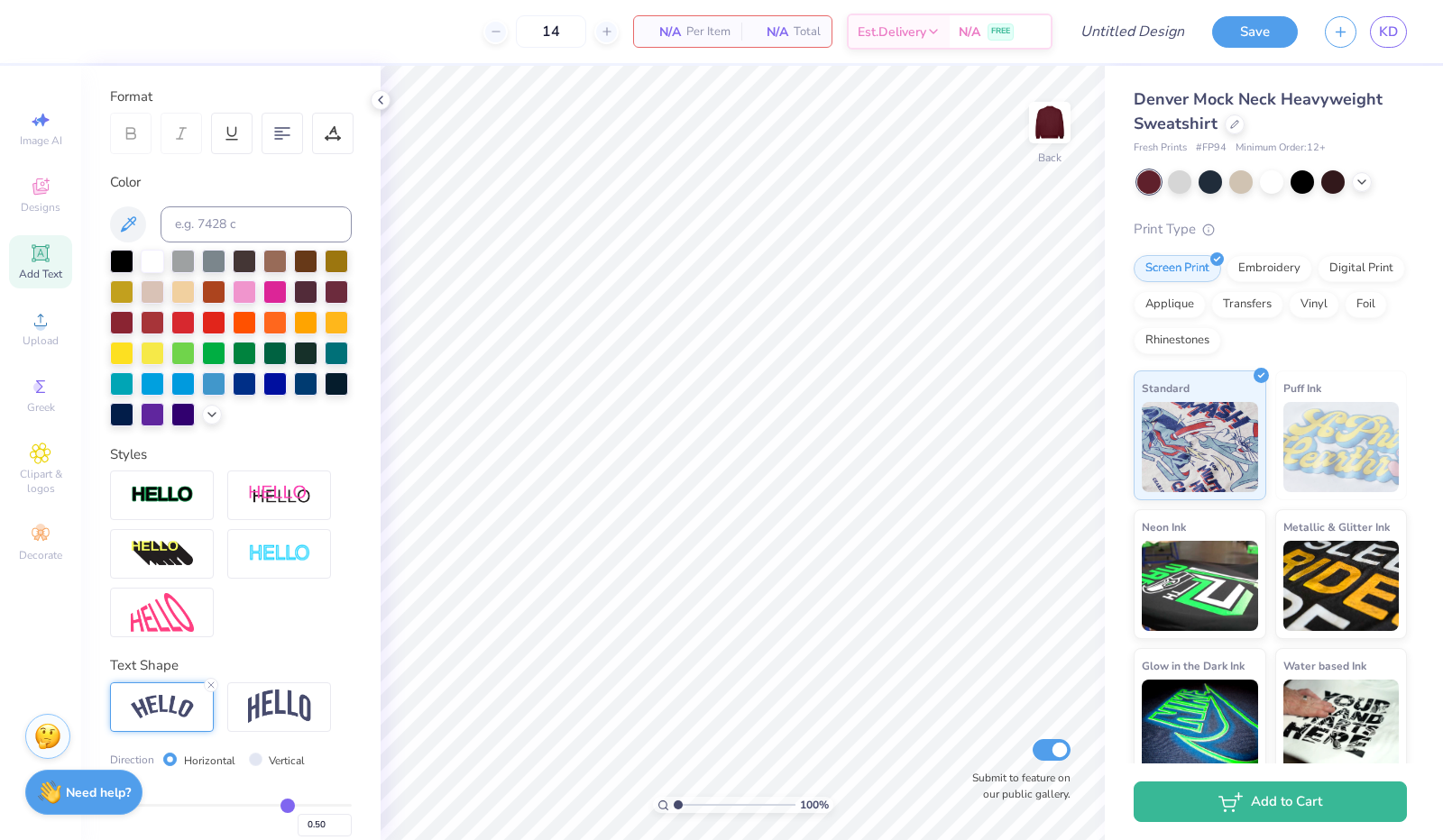
click at [183, 719] on img at bounding box center [163, 707] width 63 height 24
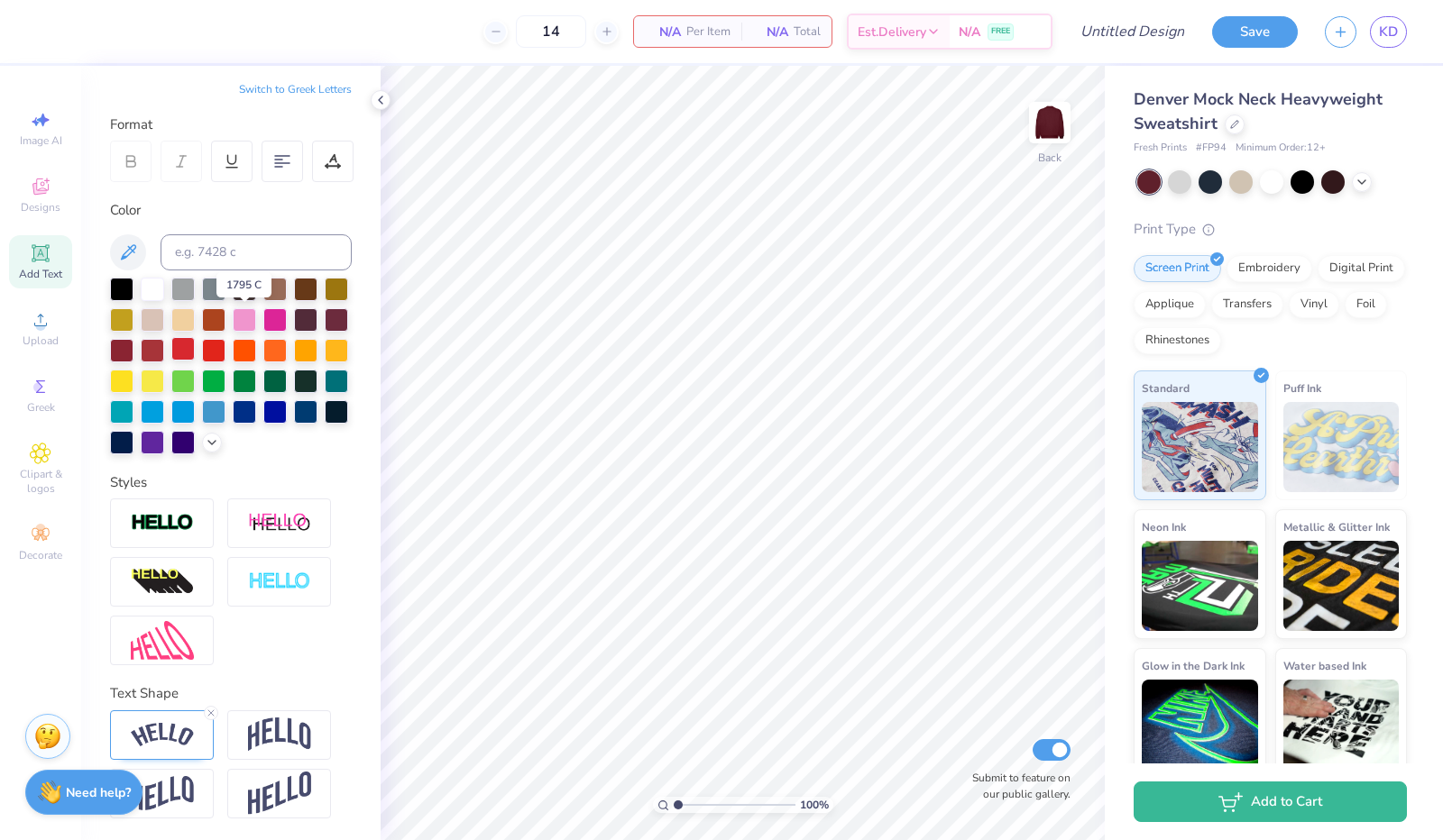
click at [195, 337] on div at bounding box center [183, 349] width 23 height 23
click at [38, 264] on div "Add Text" at bounding box center [40, 262] width 63 height 54
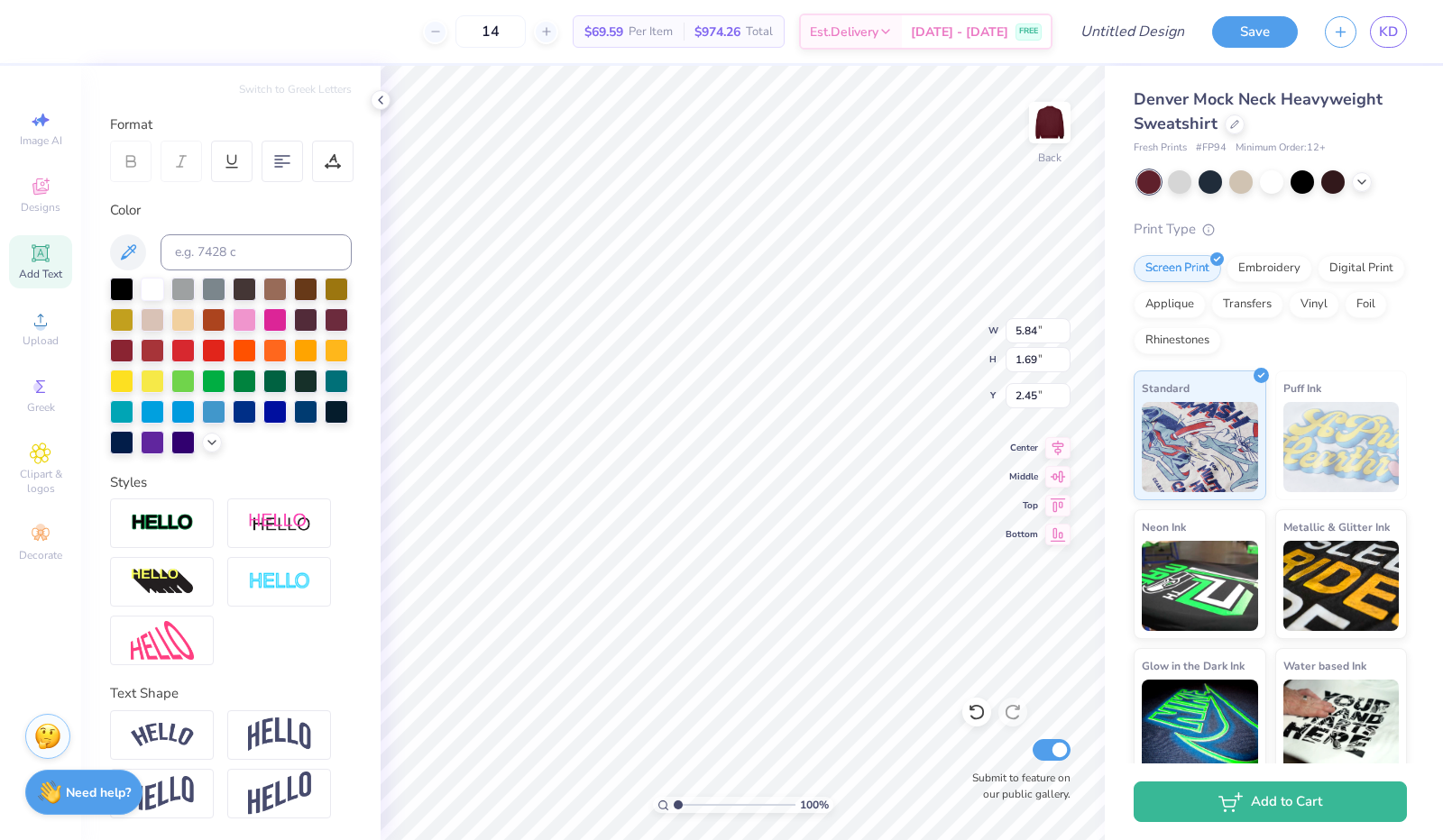
scroll to position [14, 2]
click at [166, 735] on img at bounding box center [163, 735] width 63 height 24
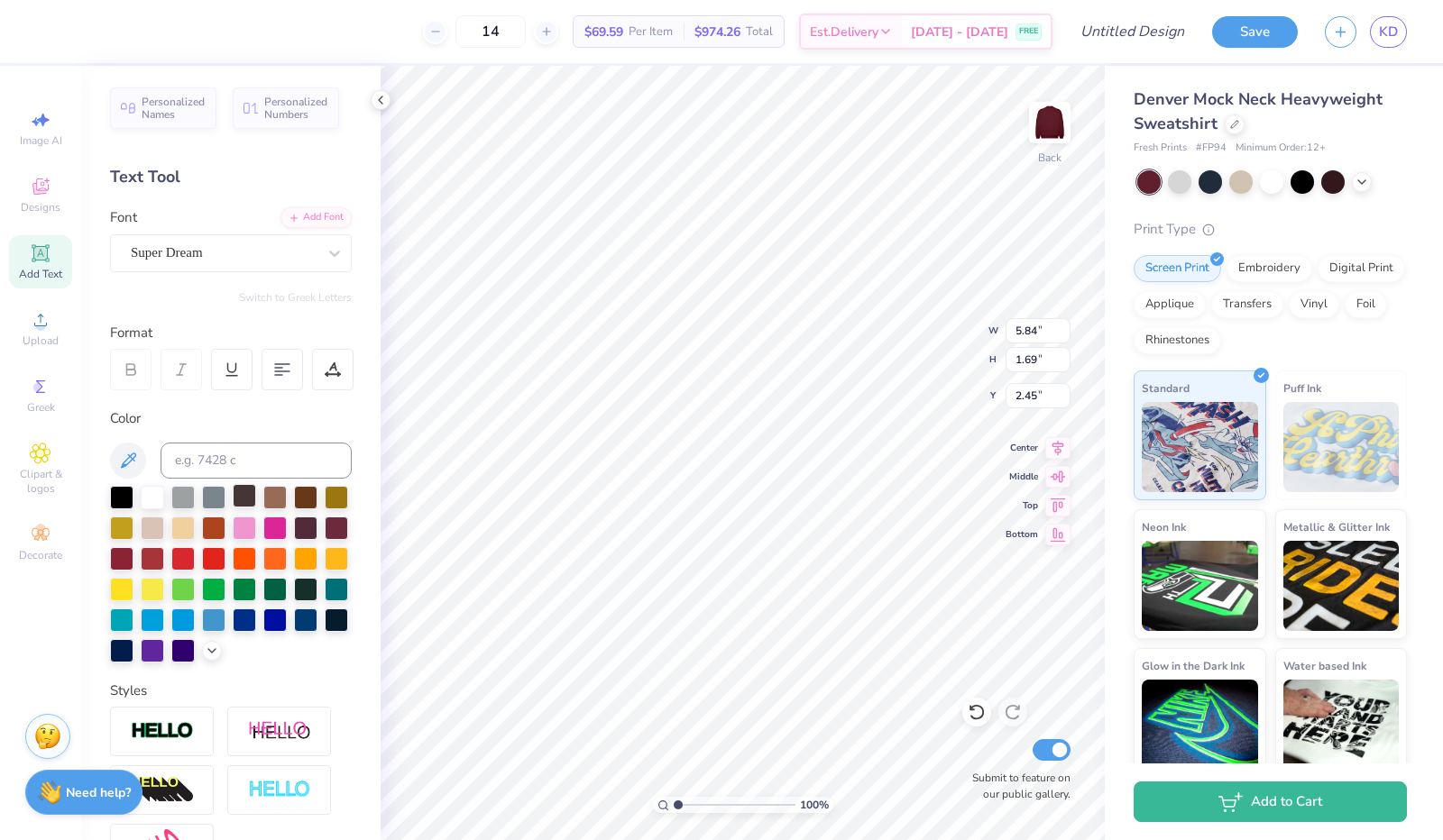
scroll to position [3, 0]
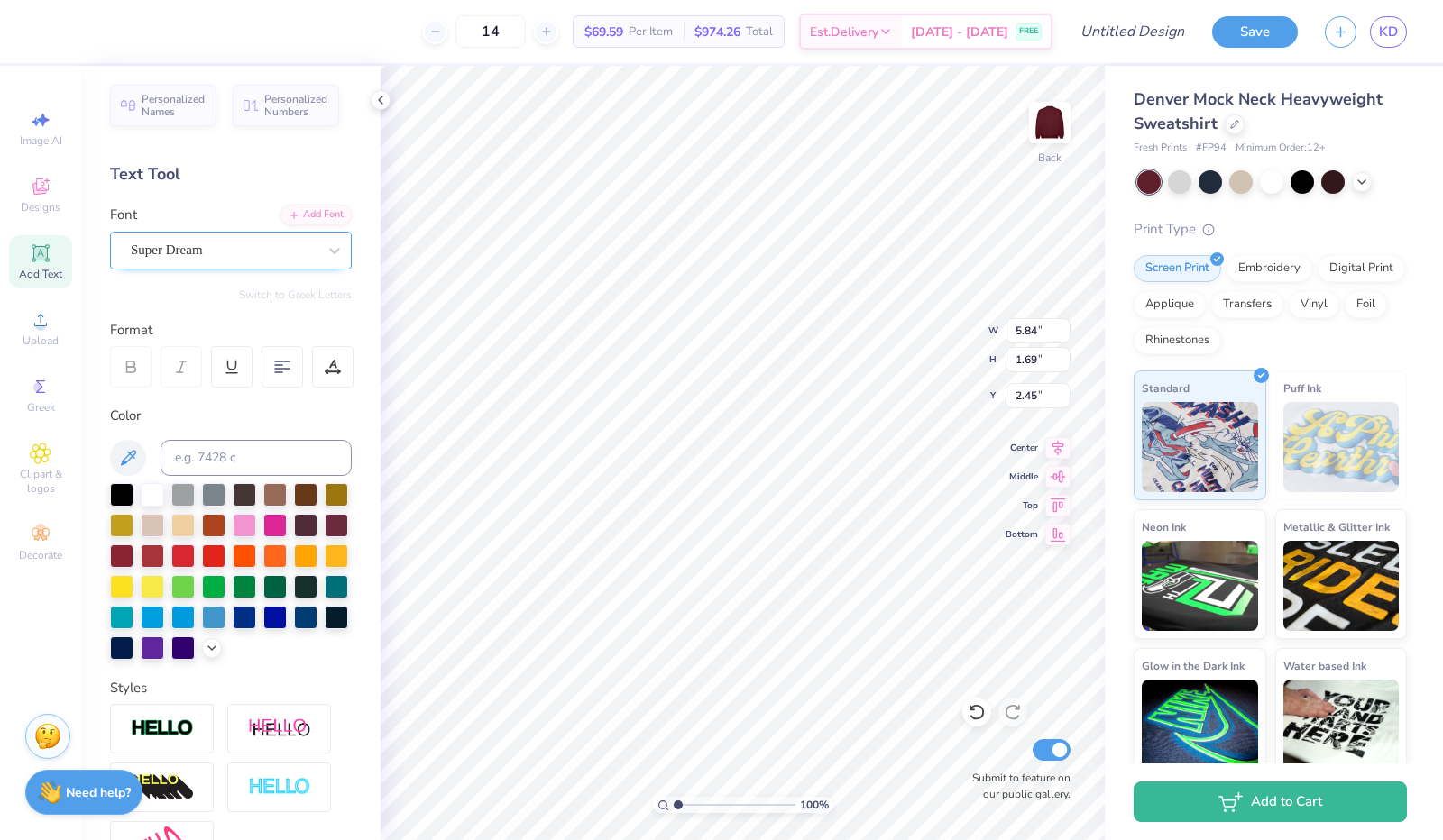
click at [272, 246] on div "Super Dream" at bounding box center [224, 250] width 190 height 28
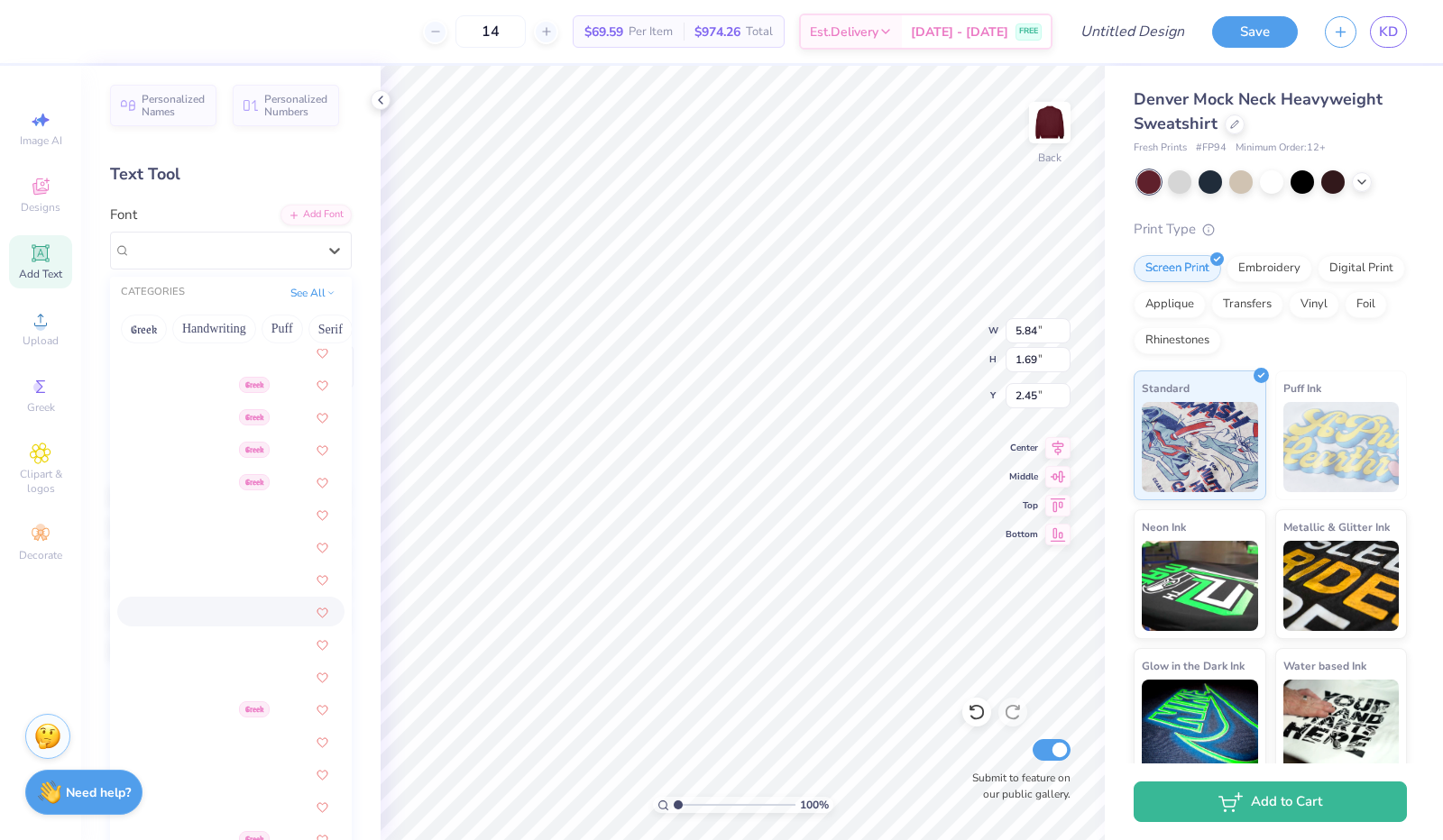
scroll to position [301, 0]
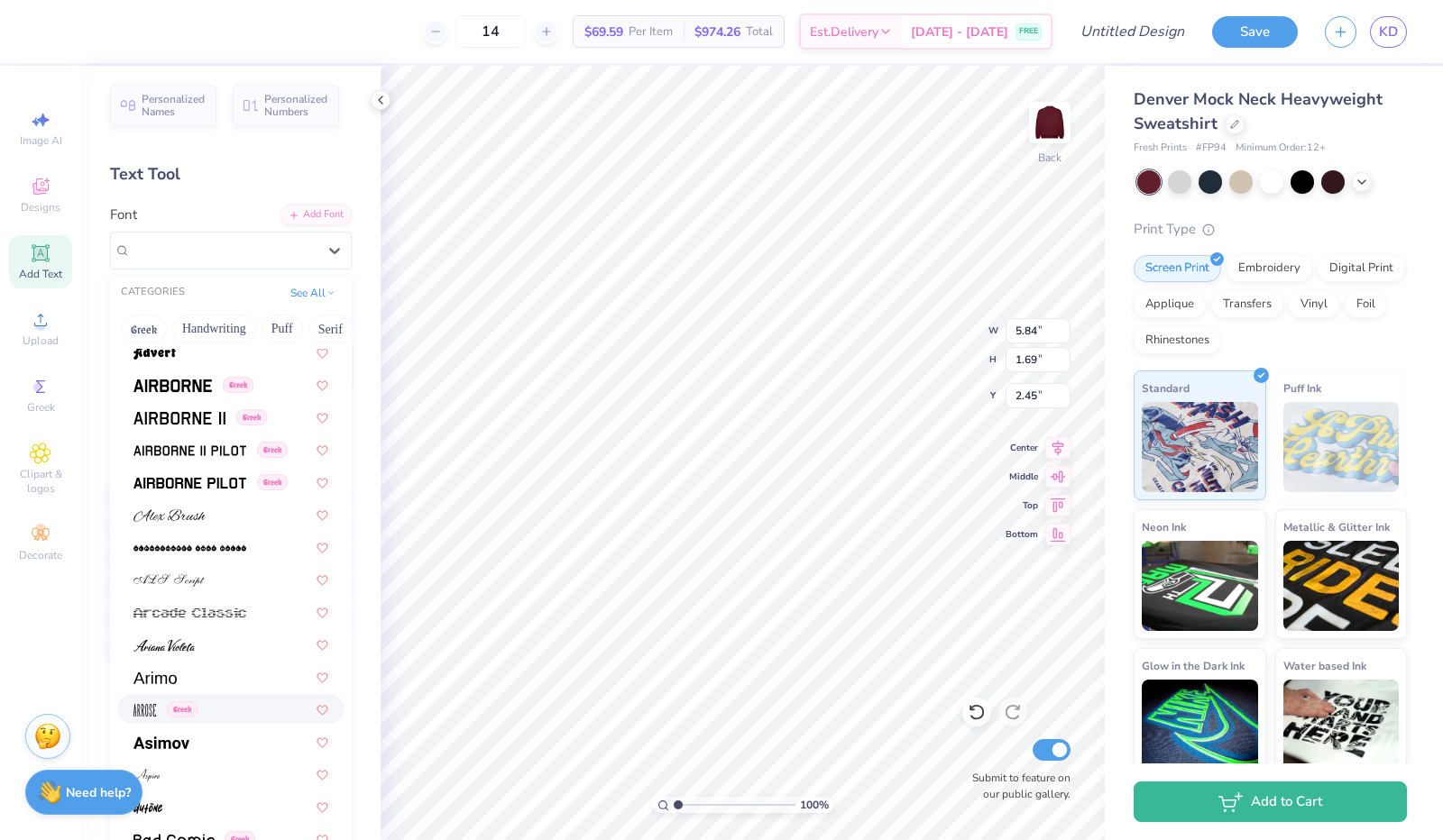
click at [206, 694] on div "Greek" at bounding box center [230, 709] width 227 height 30
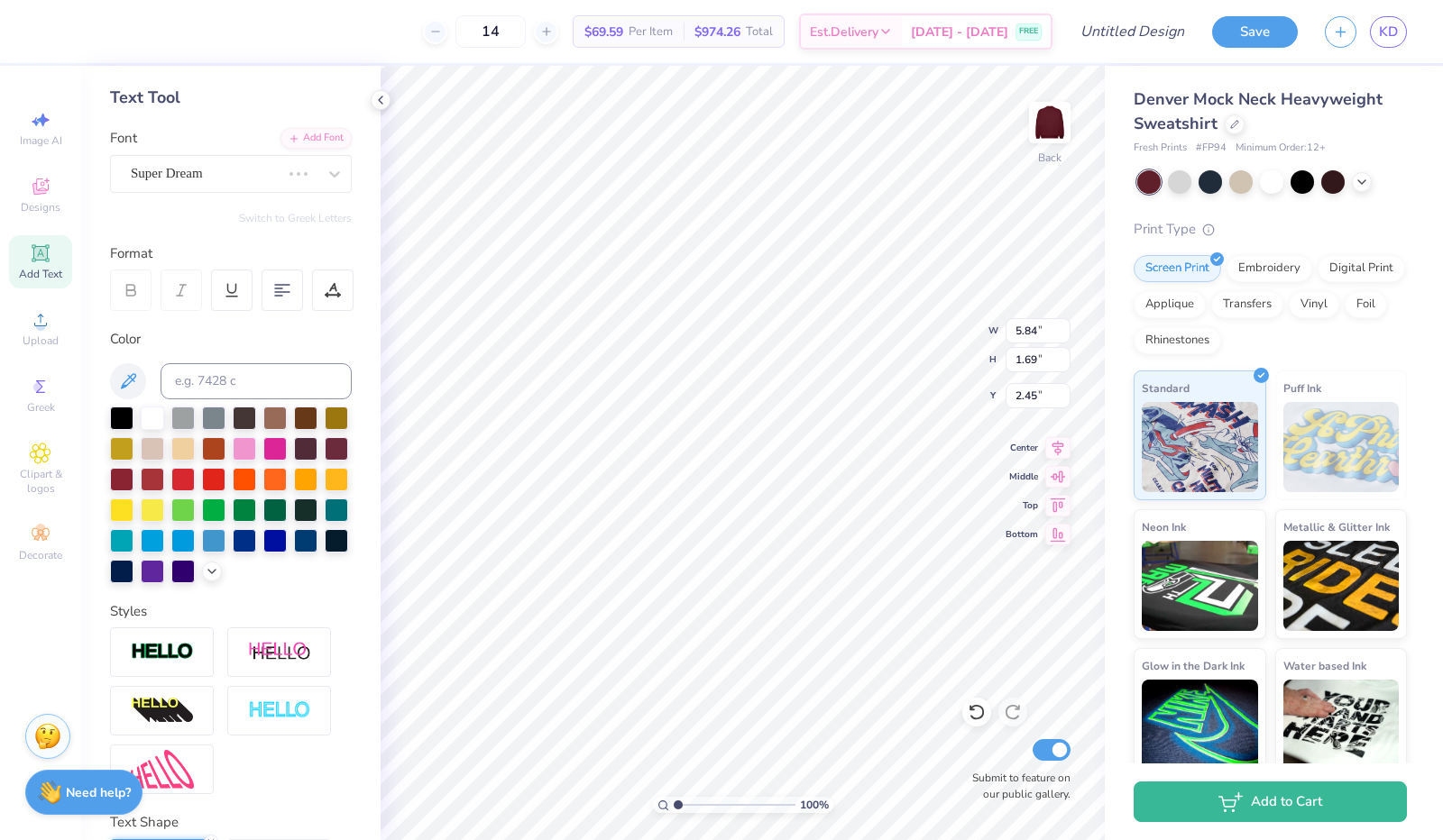
scroll to position [79, 0]
click at [256, 167] on div "Arrose Greek" at bounding box center [224, 174] width 190 height 28
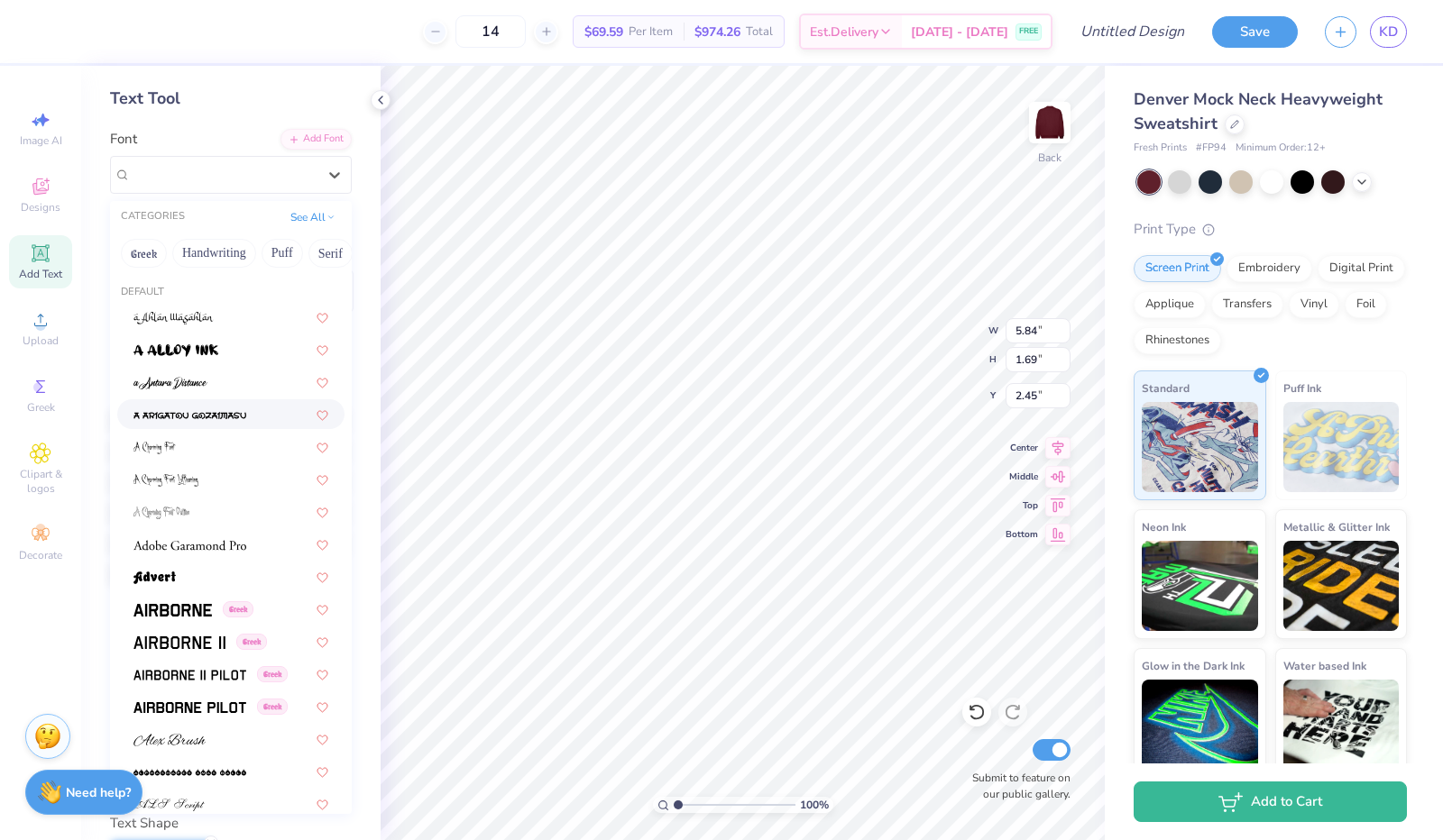
scroll to position [0, 0]
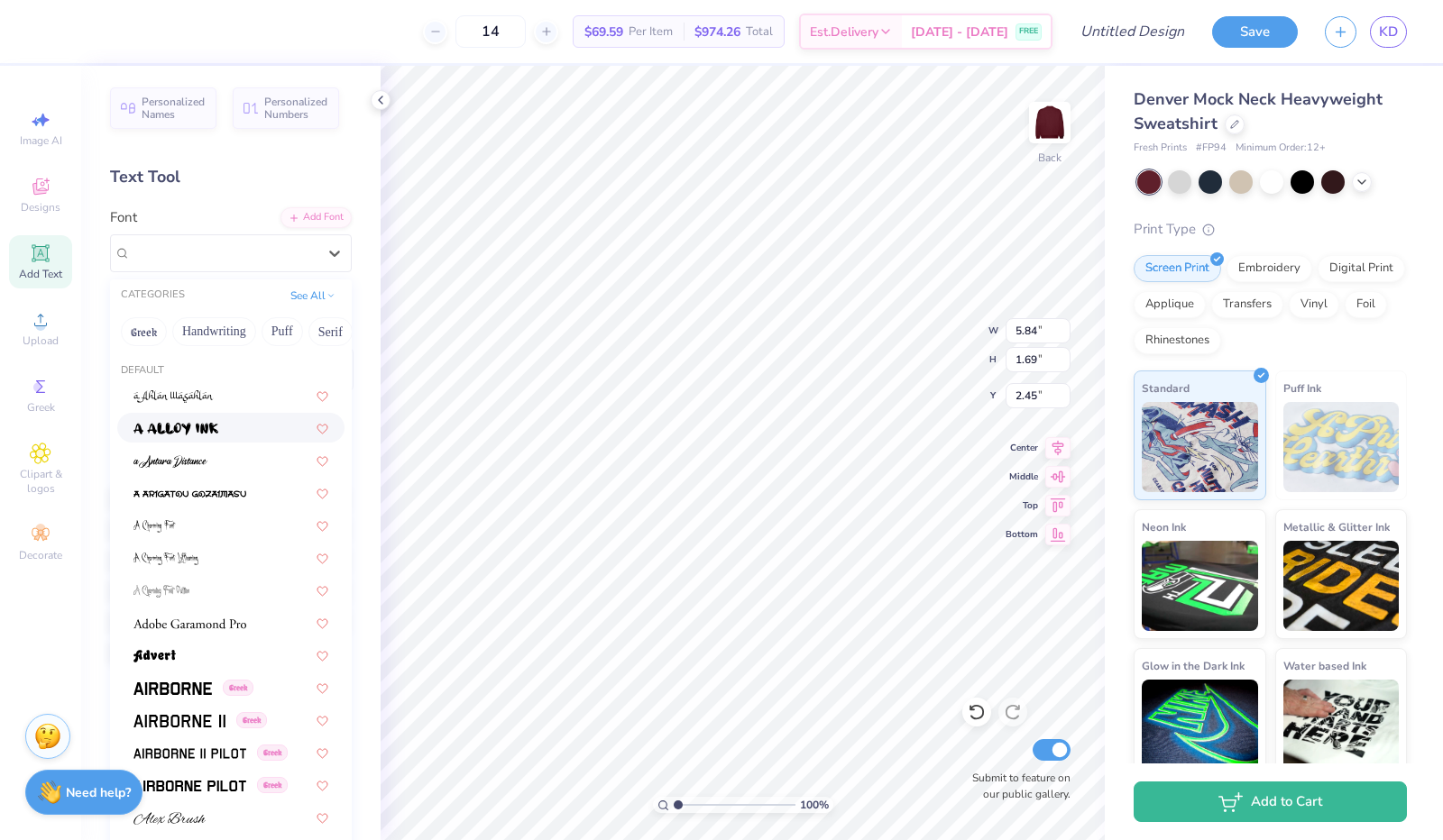
click at [202, 426] on img at bounding box center [175, 429] width 85 height 12
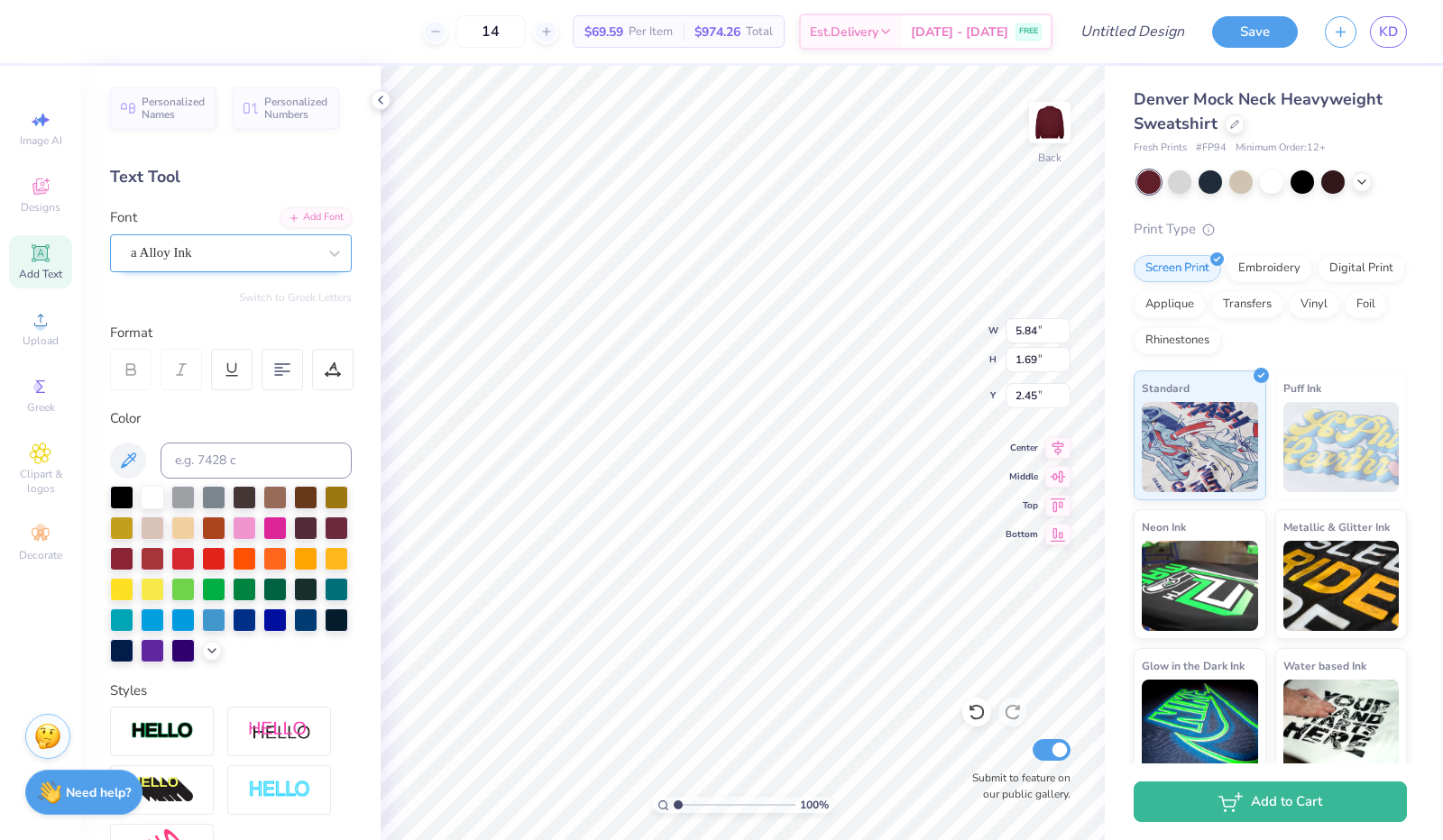
click at [249, 258] on div "a Alloy Ink" at bounding box center [224, 252] width 190 height 28
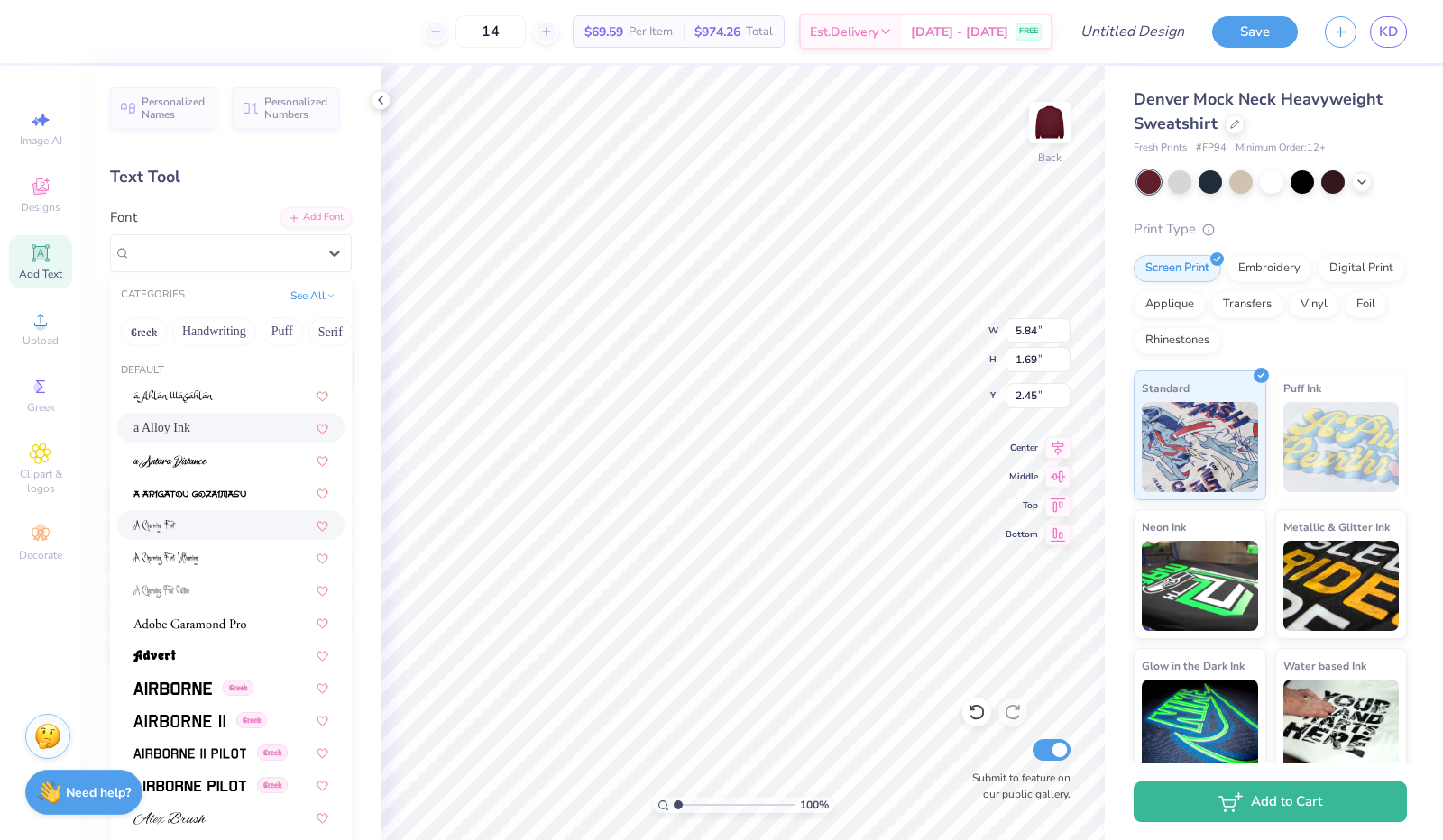
click at [167, 528] on img at bounding box center [154, 526] width 42 height 12
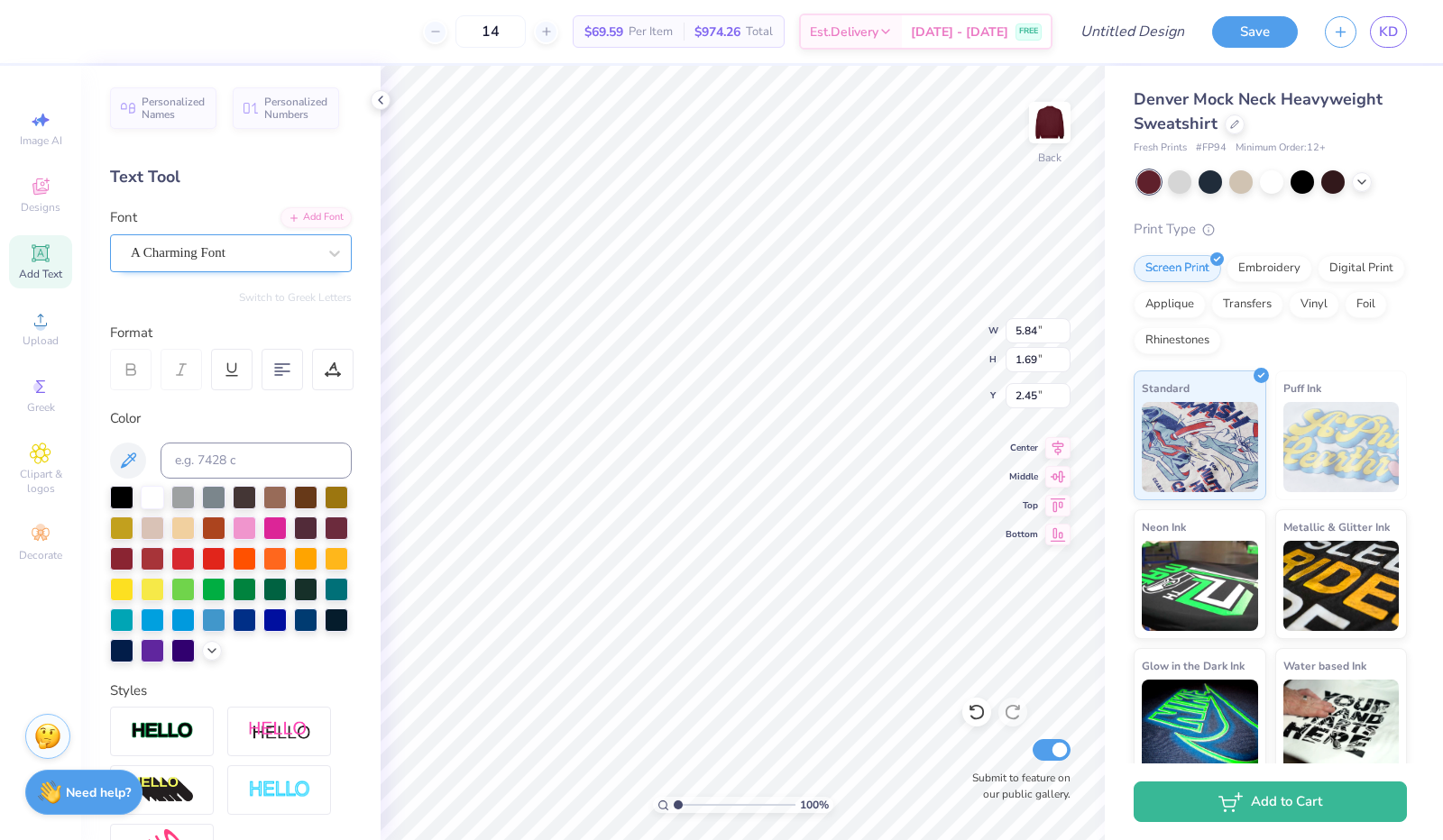
click at [235, 246] on div "A Charming Font" at bounding box center [224, 252] width 190 height 28
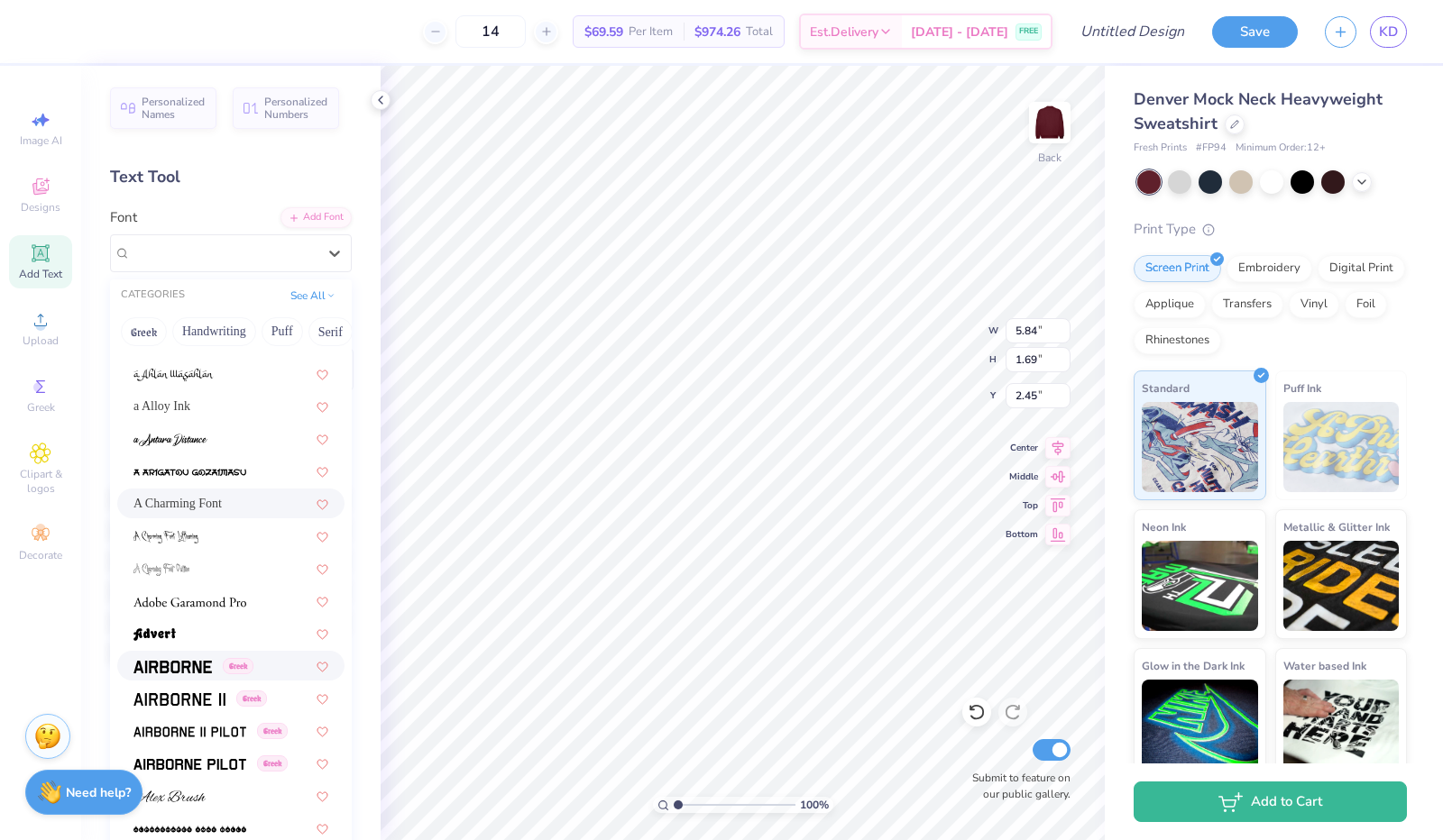
scroll to position [21, 0]
click at [199, 608] on img at bounding box center [190, 602] width 113 height 12
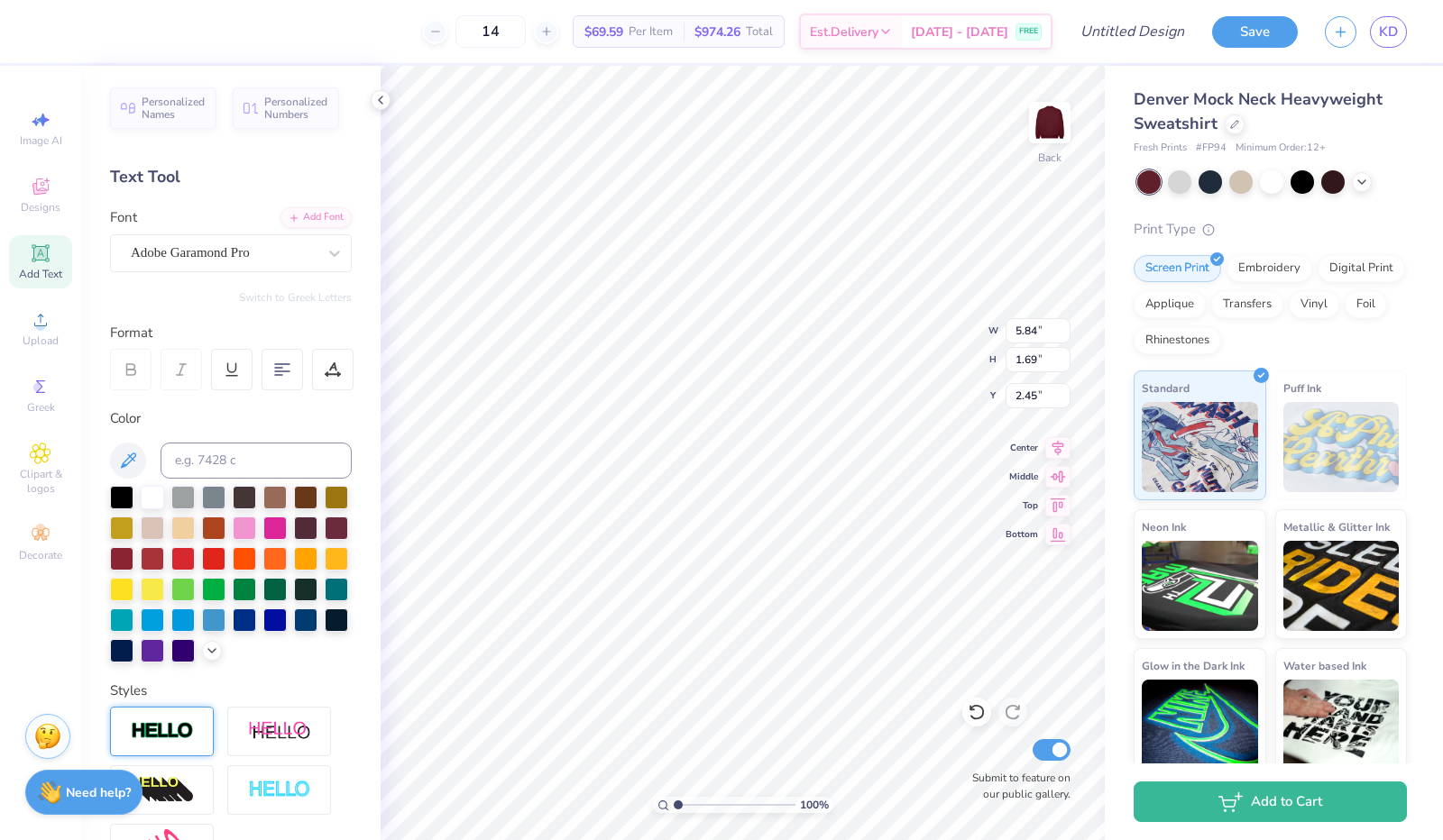
click at [178, 750] on div at bounding box center [162, 732] width 103 height 50
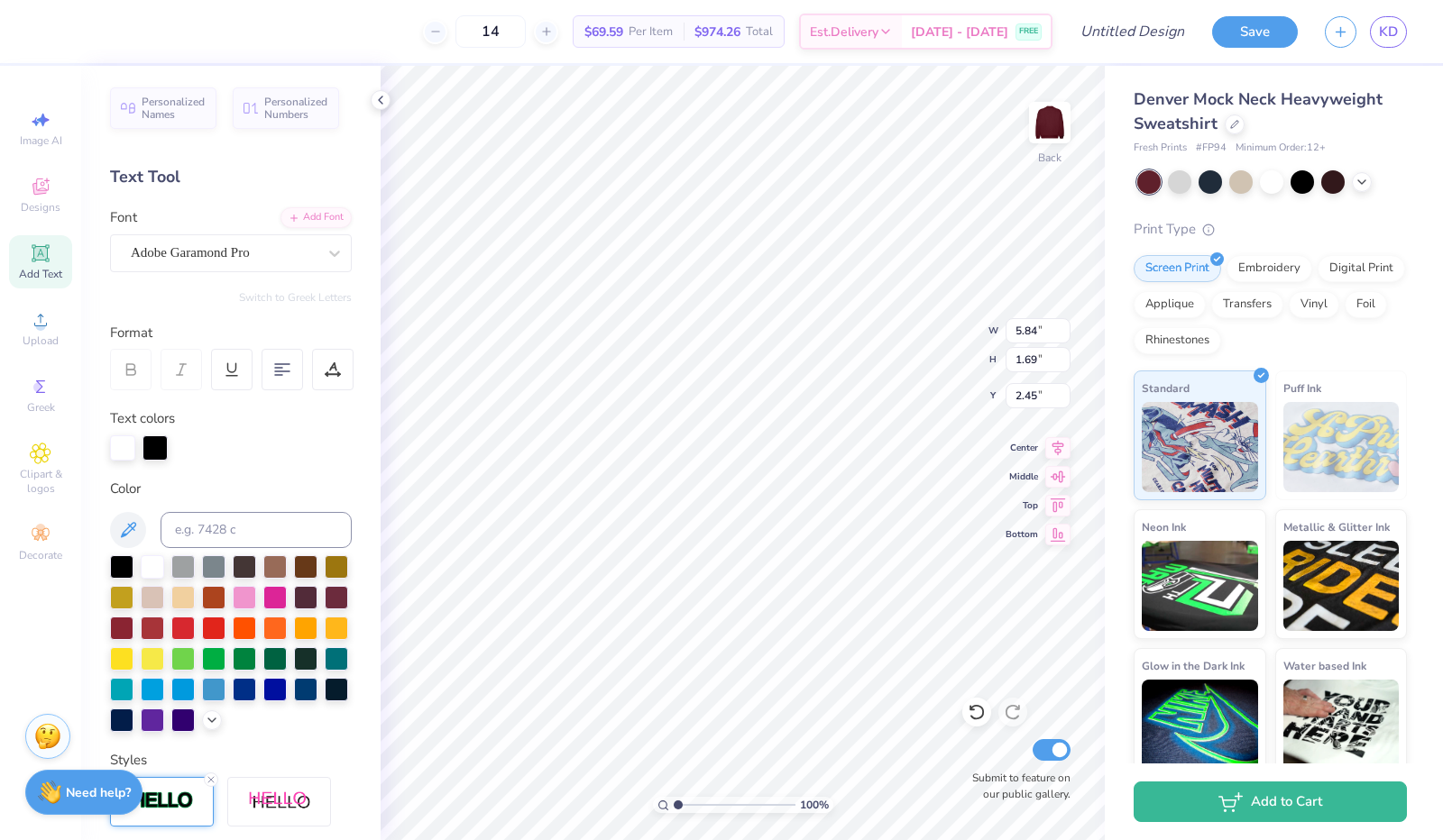
scroll to position [13, 3]
click at [171, 811] on img at bounding box center [163, 802] width 63 height 21
click at [211, 785] on icon at bounding box center [211, 780] width 11 height 11
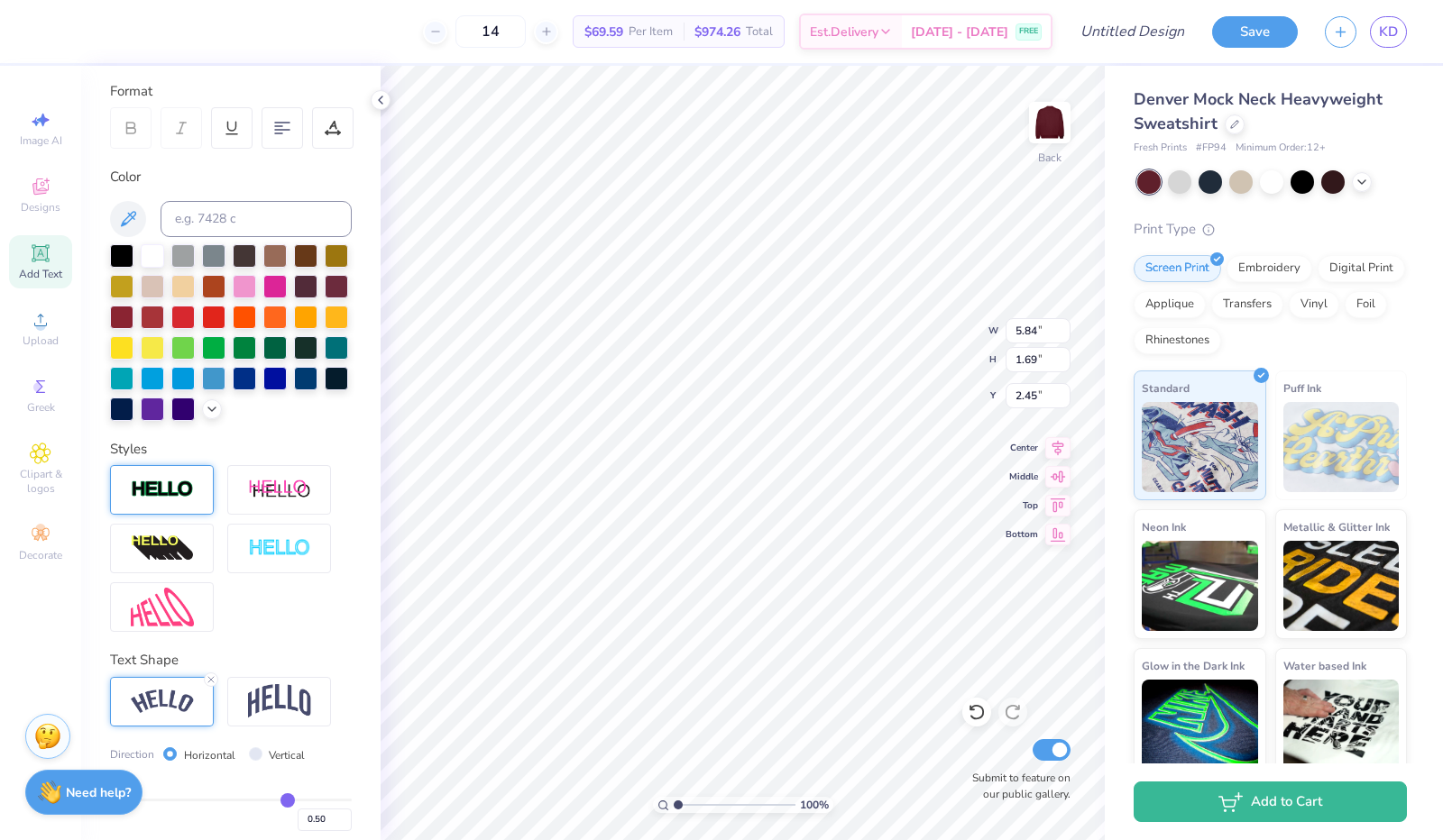
scroll to position [240, 0]
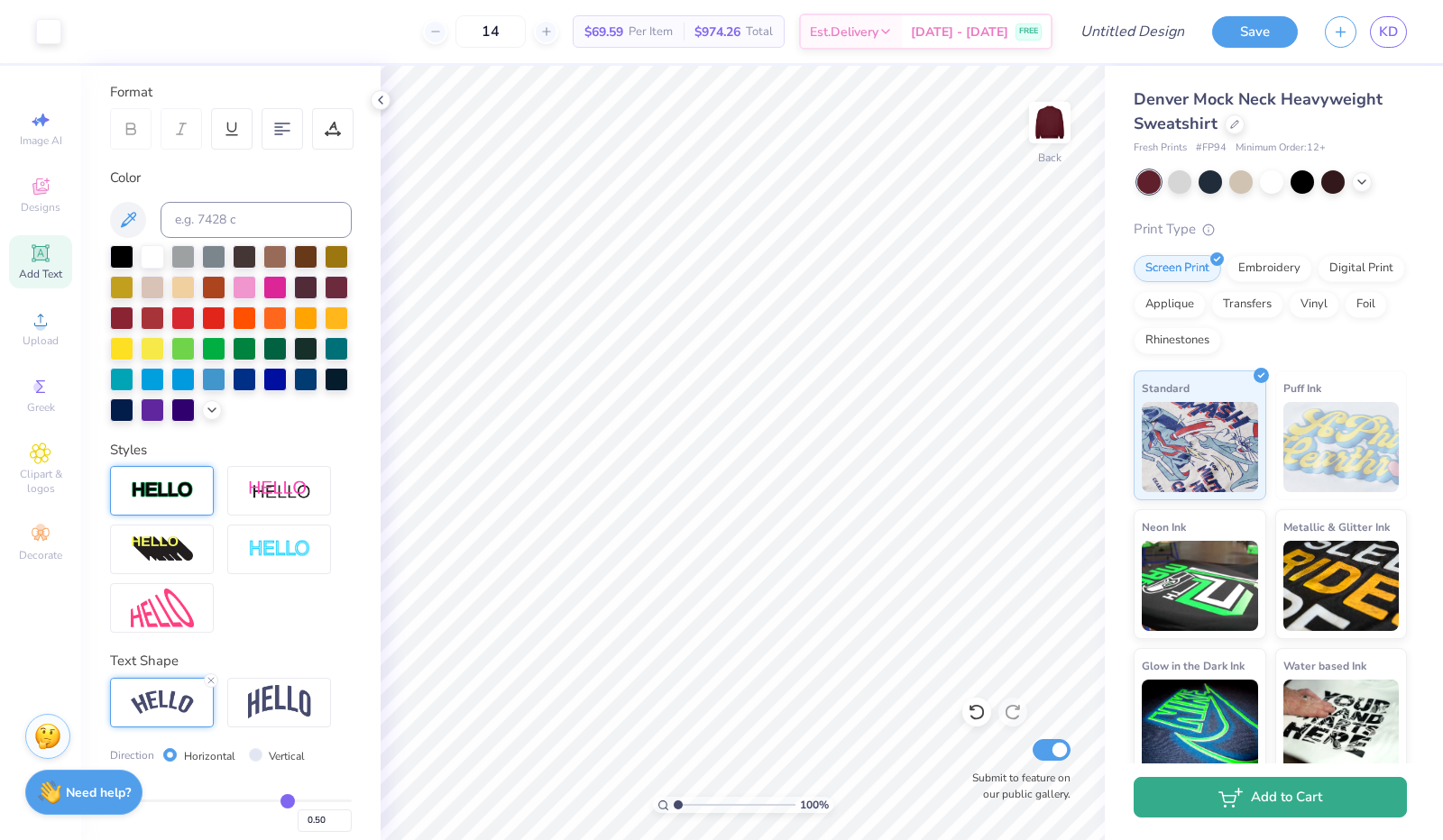
click at [1220, 804] on icon "button" at bounding box center [1230, 798] width 24 height 20
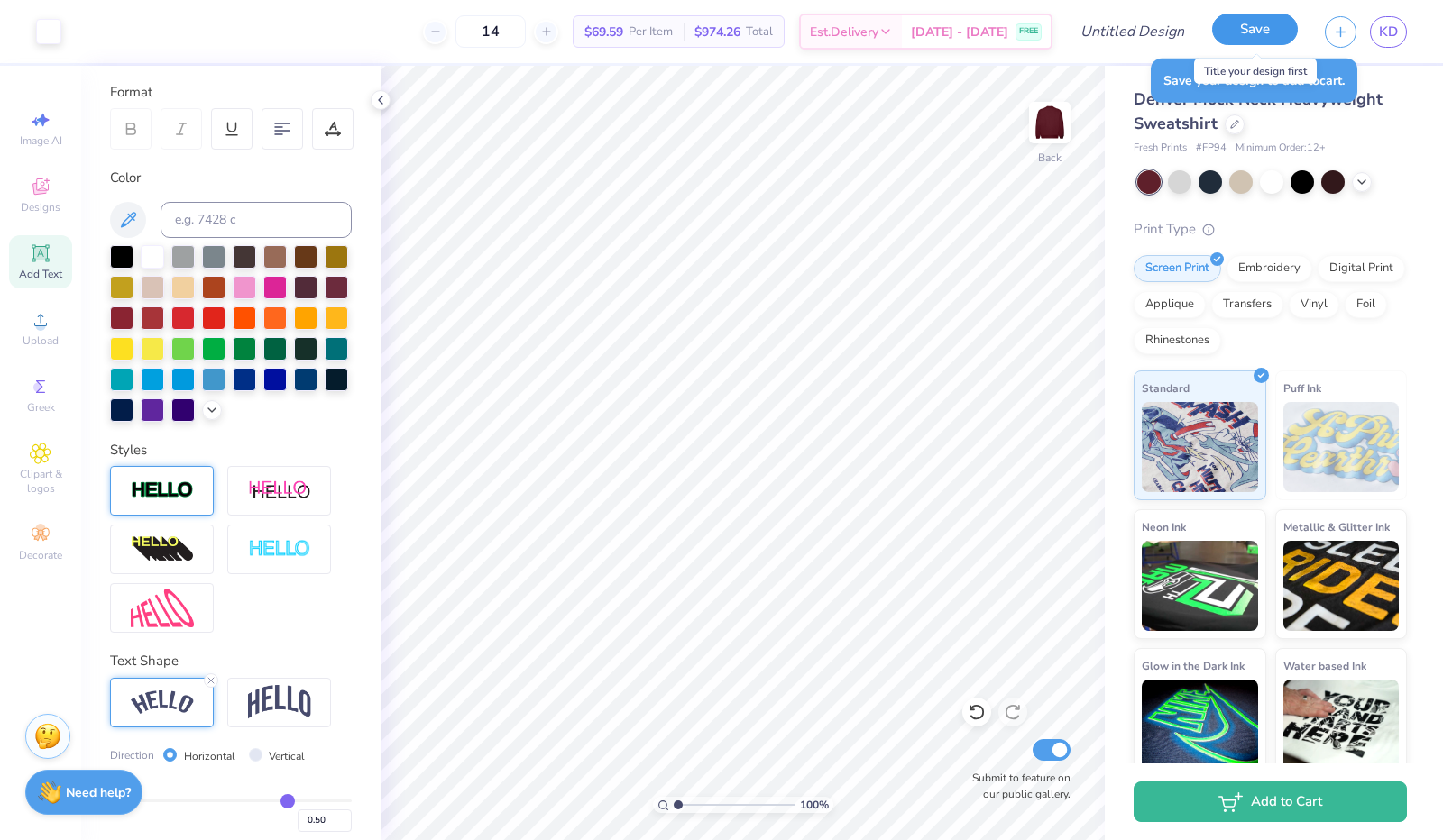
click at [1251, 27] on button "Save" at bounding box center [1254, 29] width 85 height 32
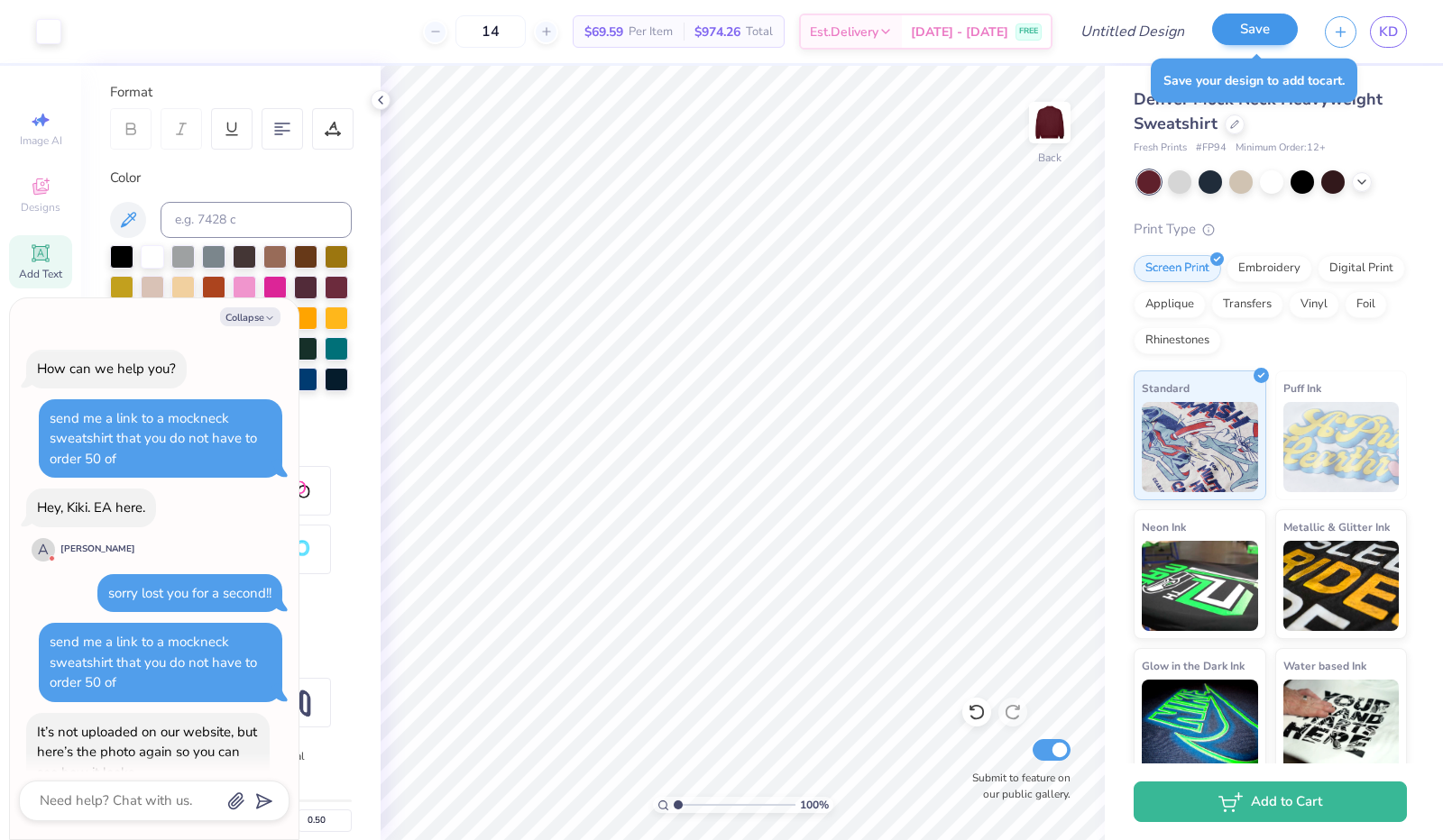
scroll to position [914, 0]
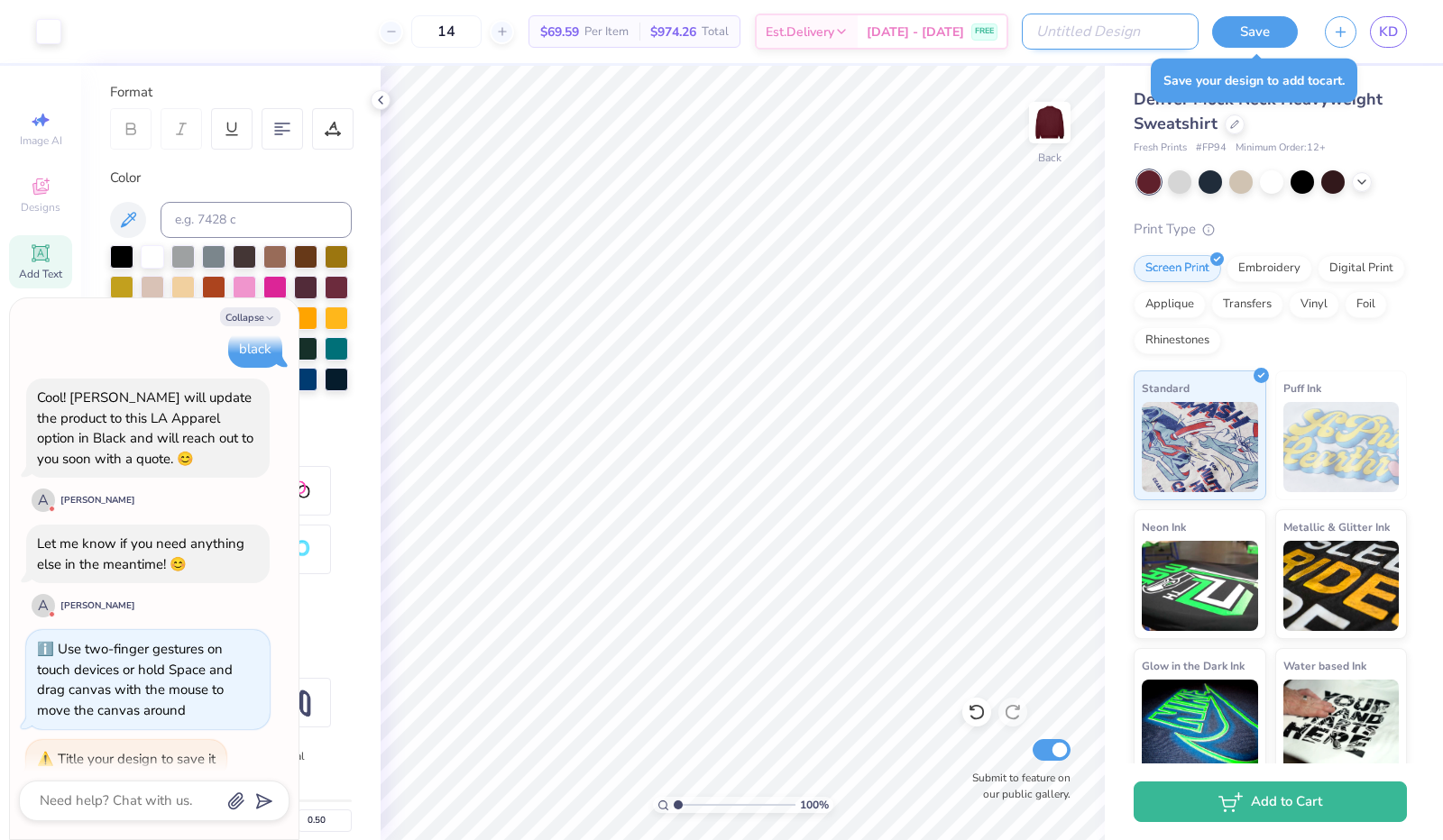
click at [1160, 38] on input "Design Title" at bounding box center [1111, 32] width 177 height 36
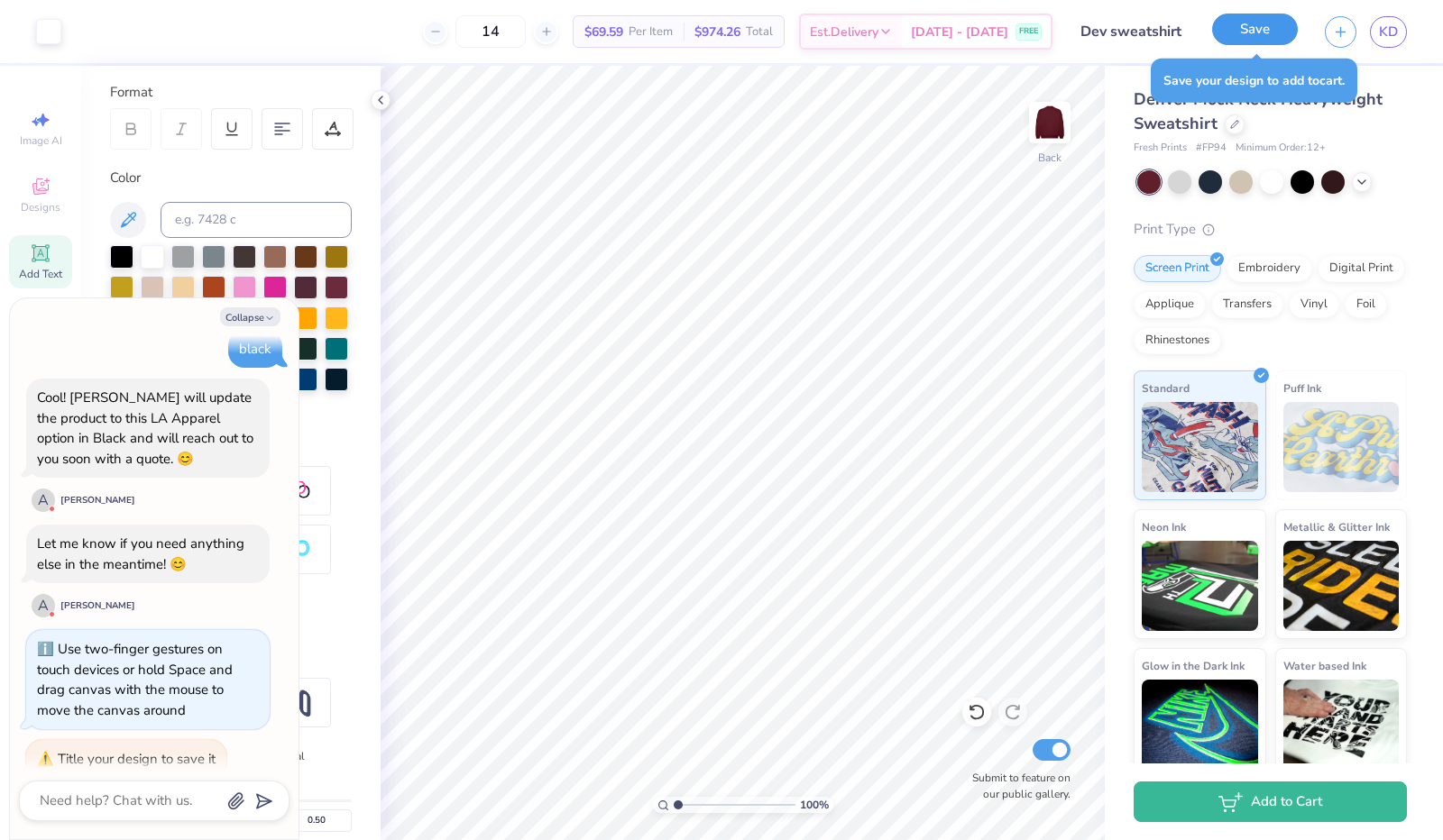
click at [1256, 15] on button "Save" at bounding box center [1254, 29] width 85 height 32
click at [1247, 809] on div "Add to Cart" at bounding box center [1270, 802] width 273 height 40
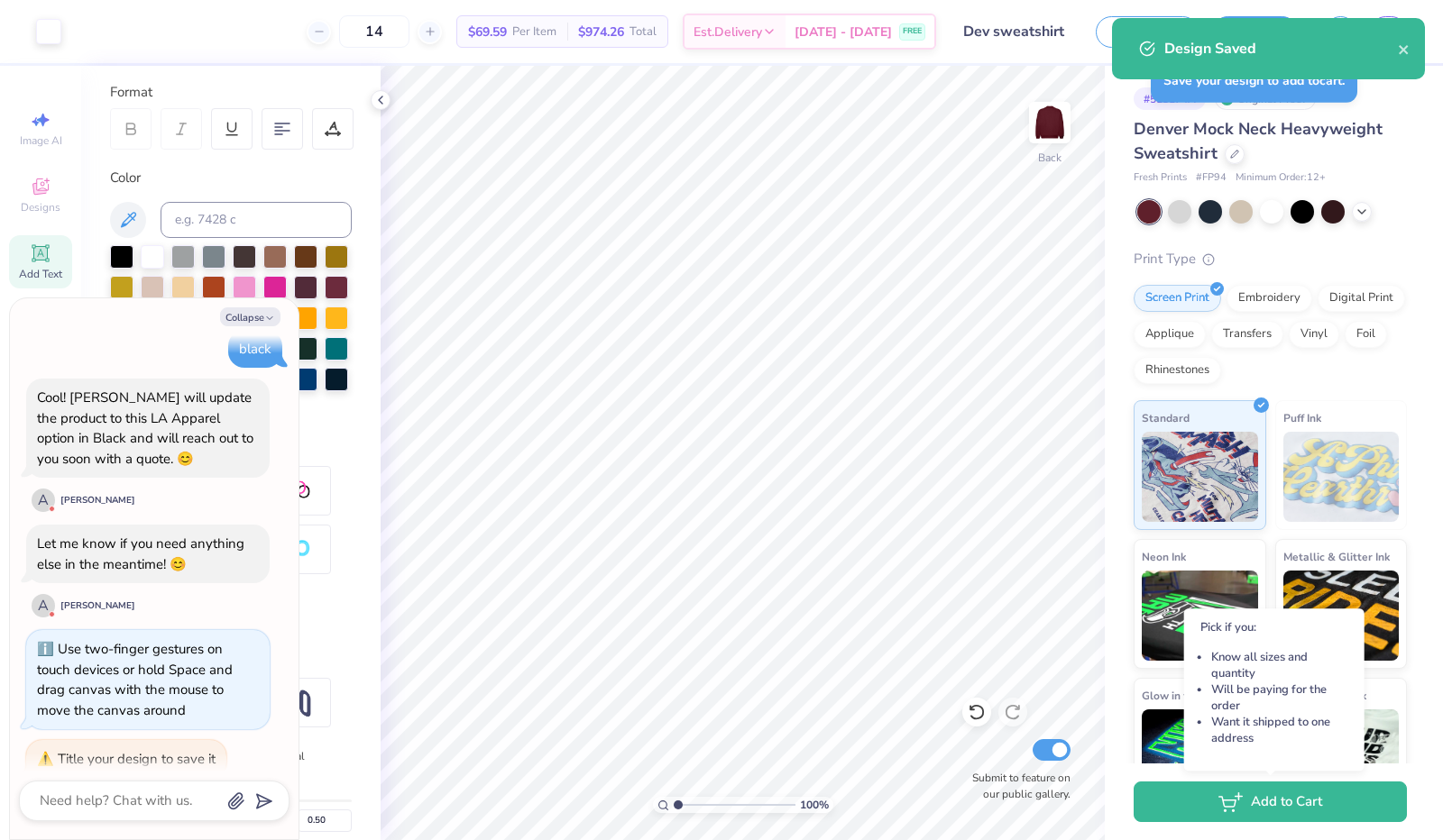
click at [1247, 809] on button "Add to Cart" at bounding box center [1270, 802] width 273 height 40
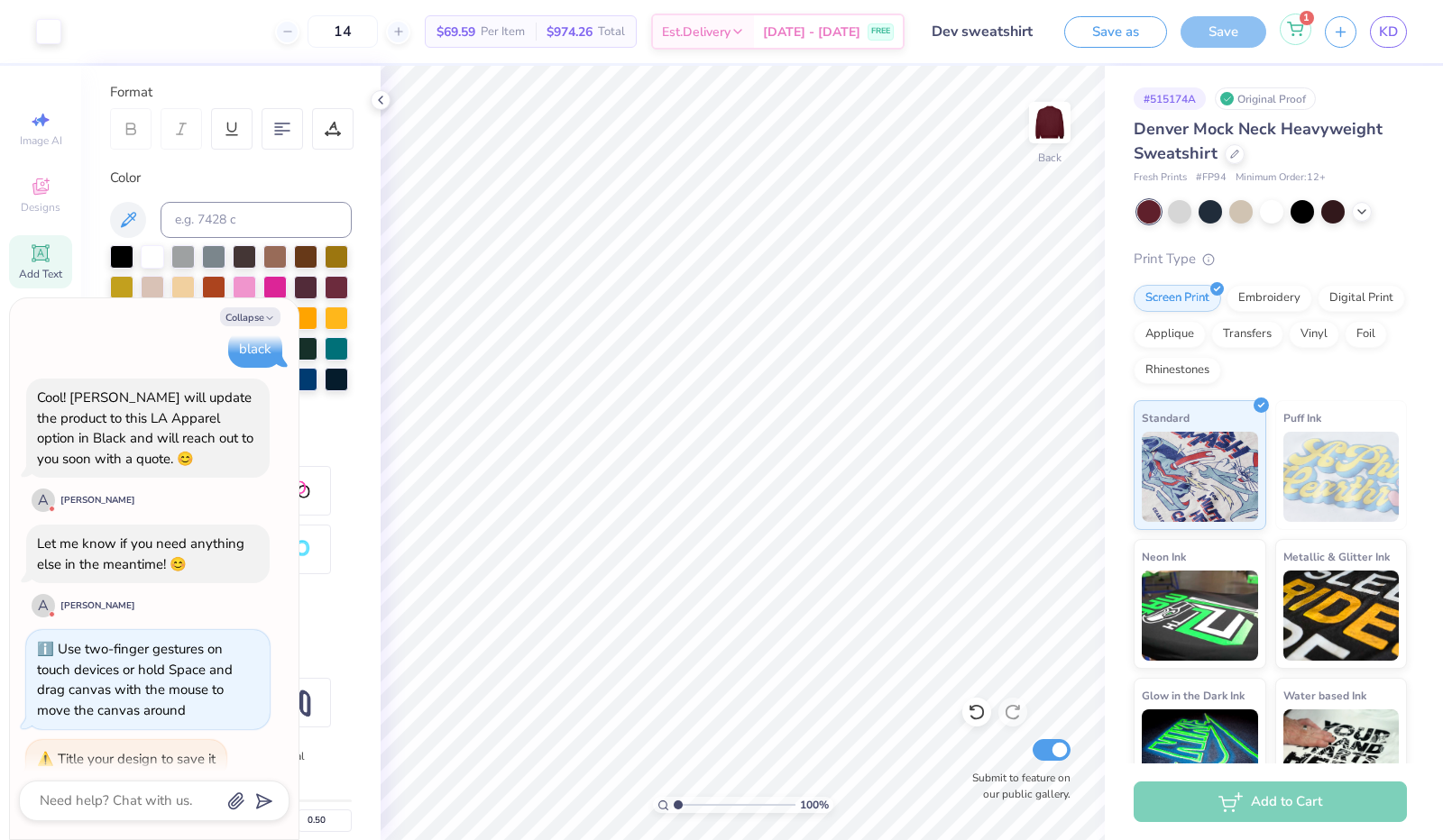
click at [1302, 30] on icon at bounding box center [1295, 29] width 16 height 14
